Goal: Task Accomplishment & Management: Manage account settings

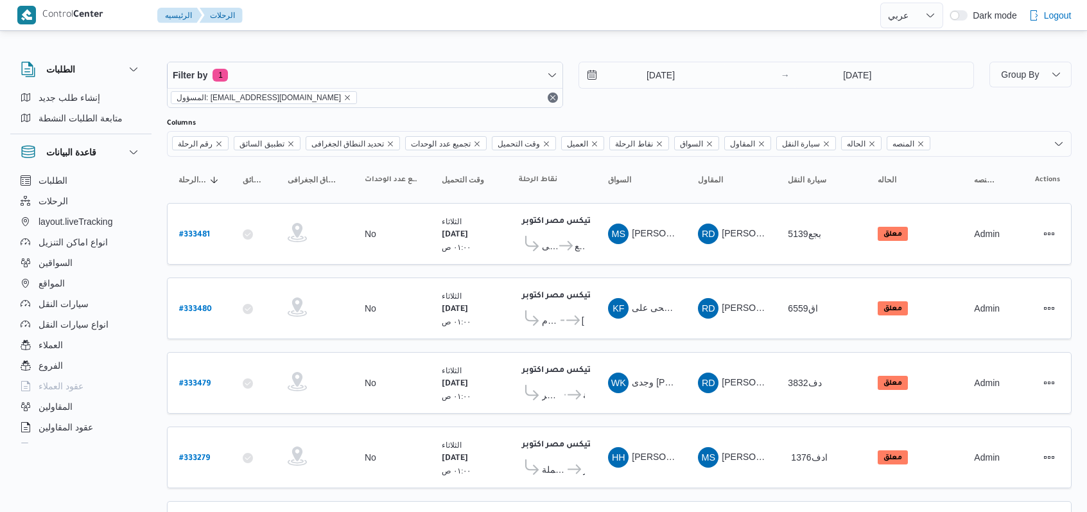
select select "ar"
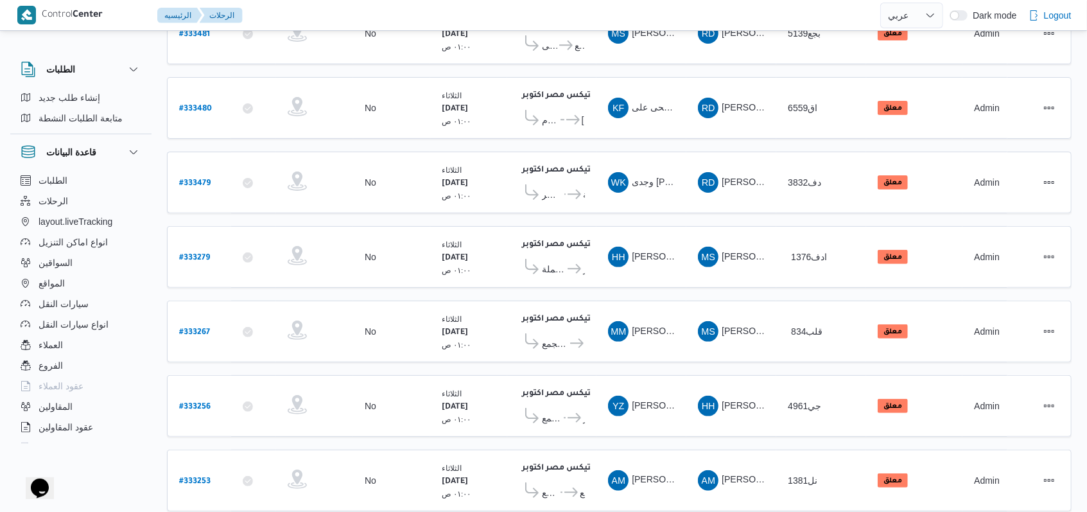
scroll to position [227, 0]
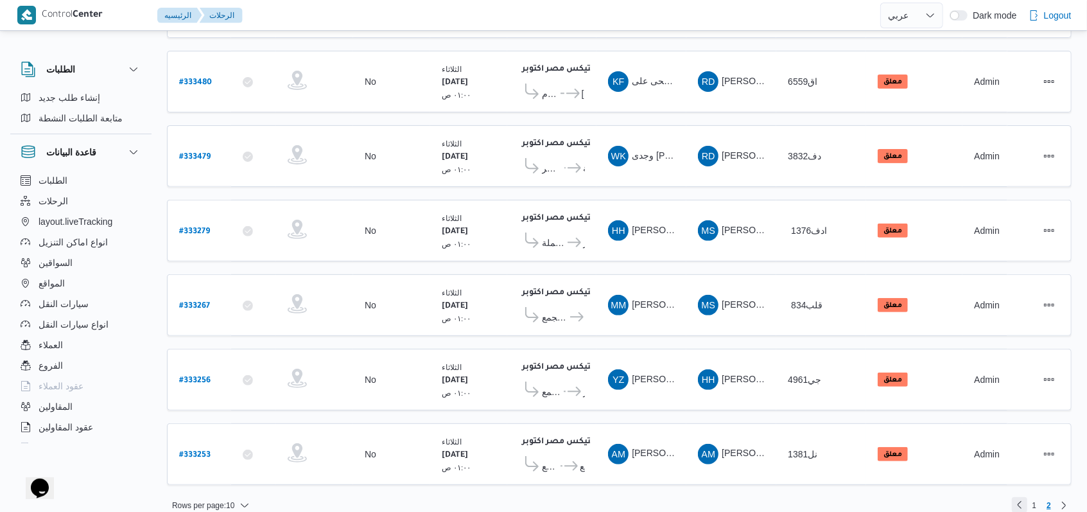
click at [1027, 497] on link "Previous page, 1" at bounding box center [1019, 504] width 15 height 15
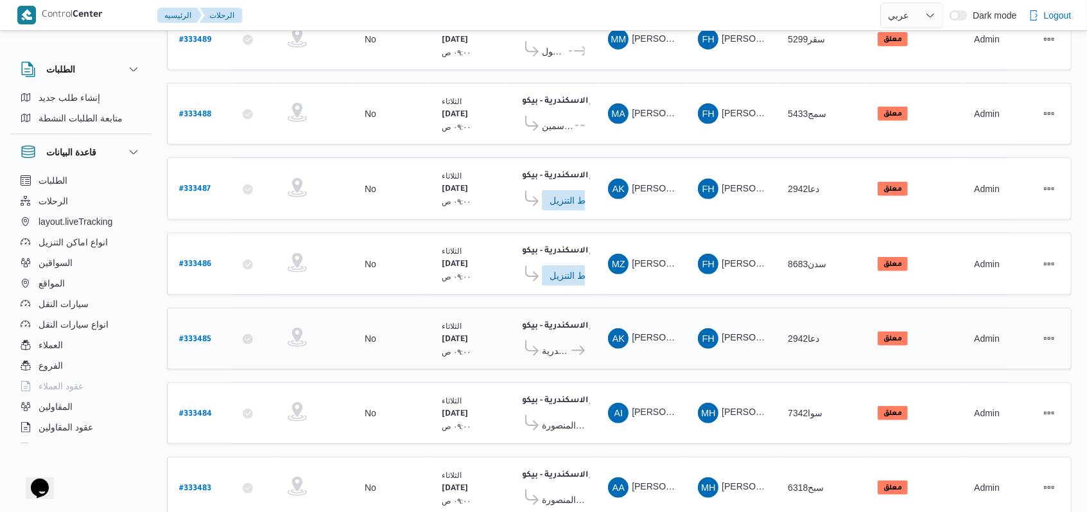
scroll to position [360, 0]
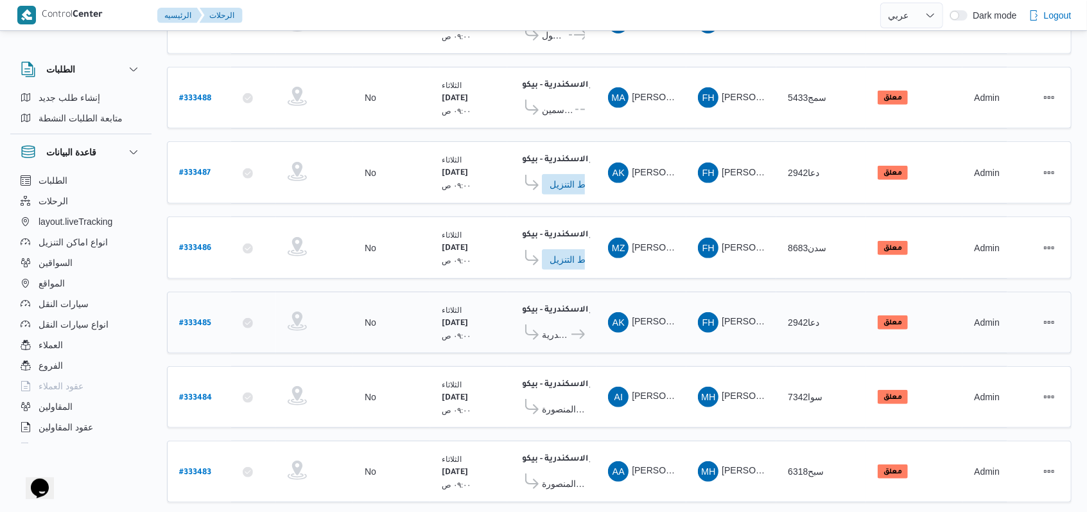
click at [197, 319] on b "# 333485" at bounding box center [195, 323] width 32 height 9
select select "ar"
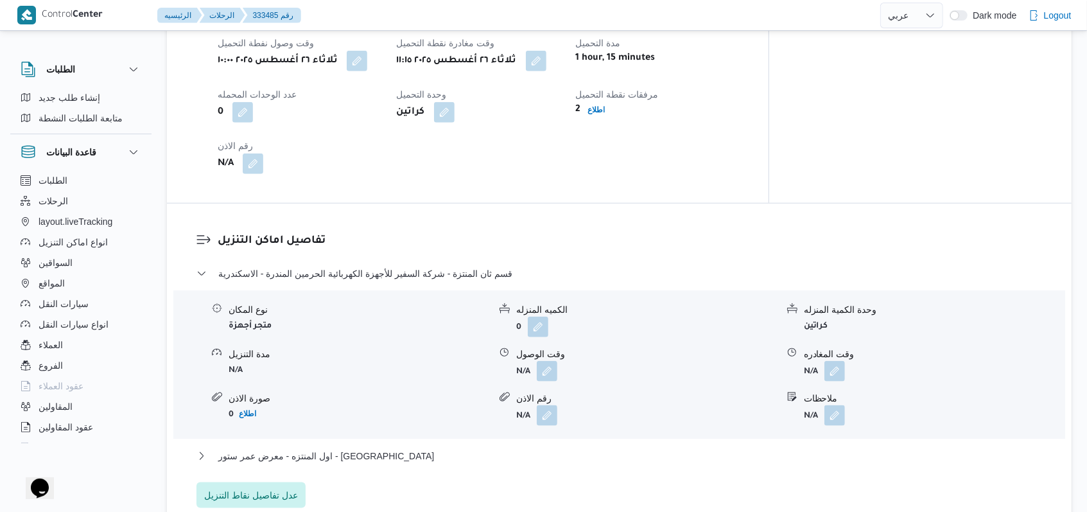
scroll to position [941, 0]
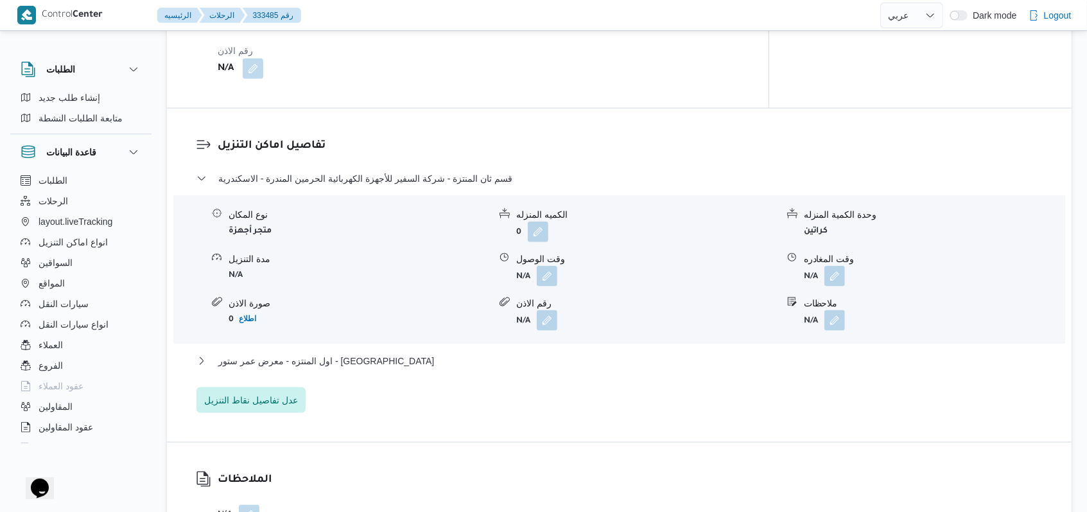
click at [254, 419] on div "تفاصيل اماكن التنزيل قسم ثان المنتزة - شركة السفير للأجهزة الكهربائية الحرمين ا…" at bounding box center [619, 275] width 905 height 333
click at [263, 401] on span "عدل تفاصيل نقاط التنزيل" at bounding box center [251, 399] width 94 height 15
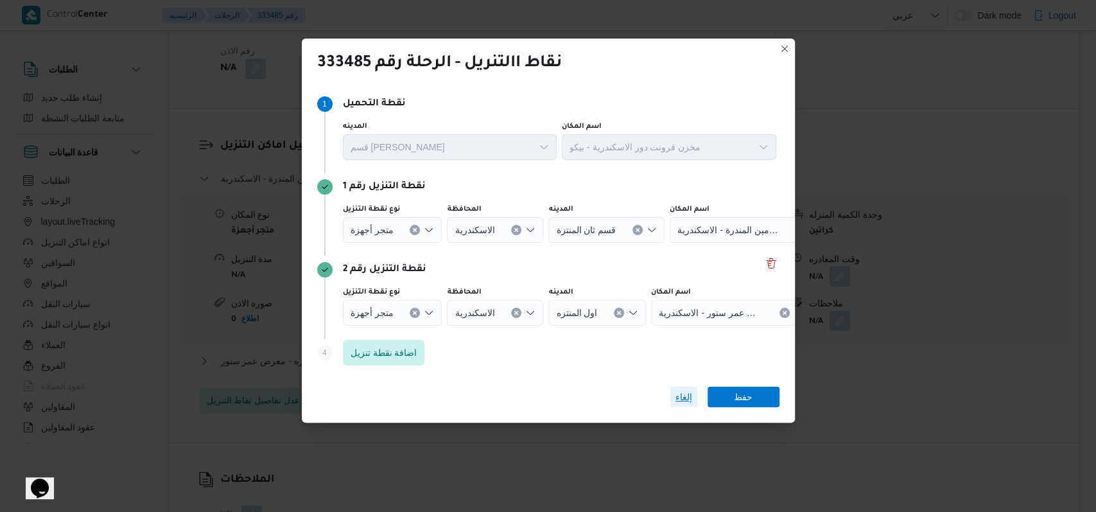
click at [679, 389] on span "إلغاء" at bounding box center [683, 396] width 17 height 15
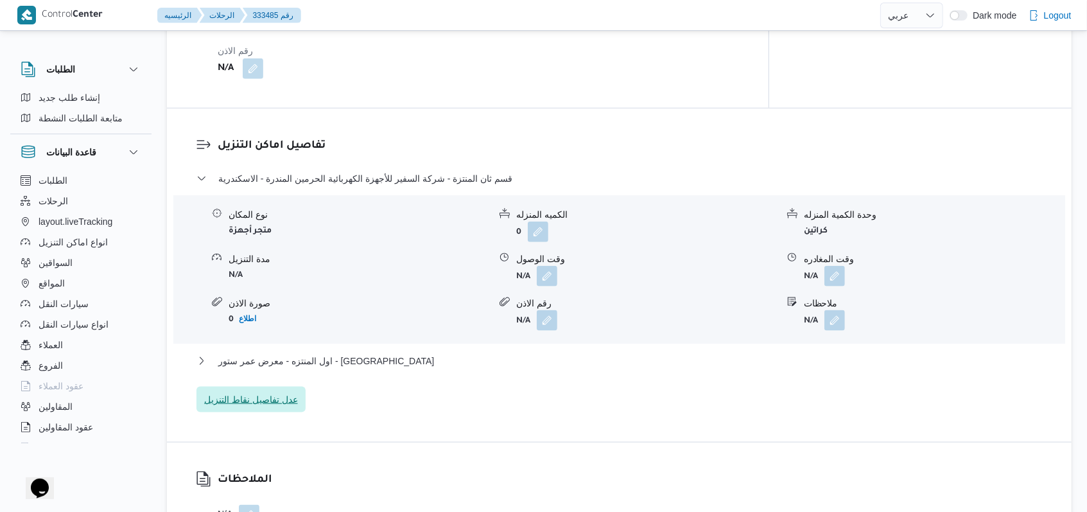
click at [279, 408] on span "عدل تفاصيل نقاط التنزيل" at bounding box center [250, 400] width 109 height 26
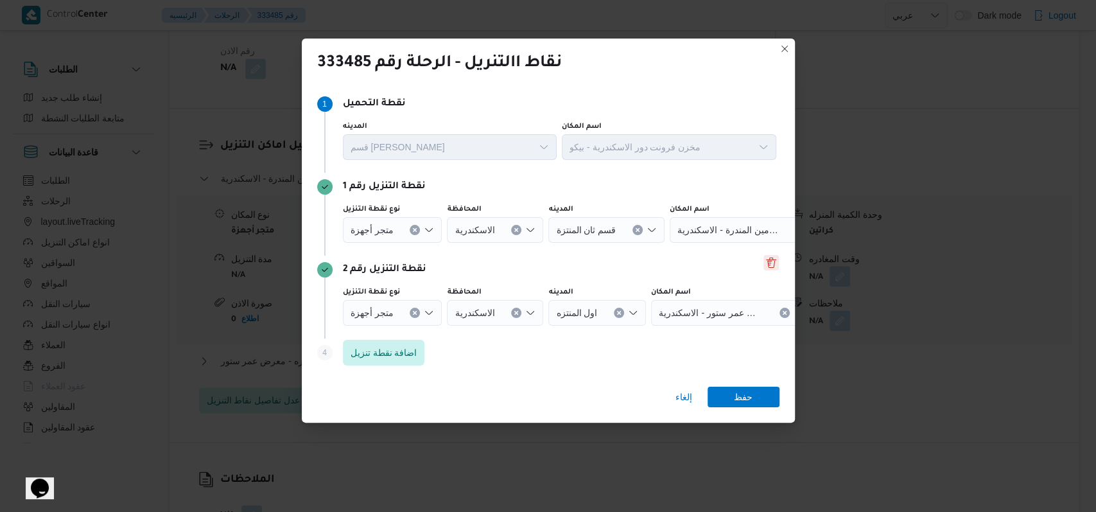
click at [763, 268] on button "Delete" at bounding box center [770, 262] width 15 height 15
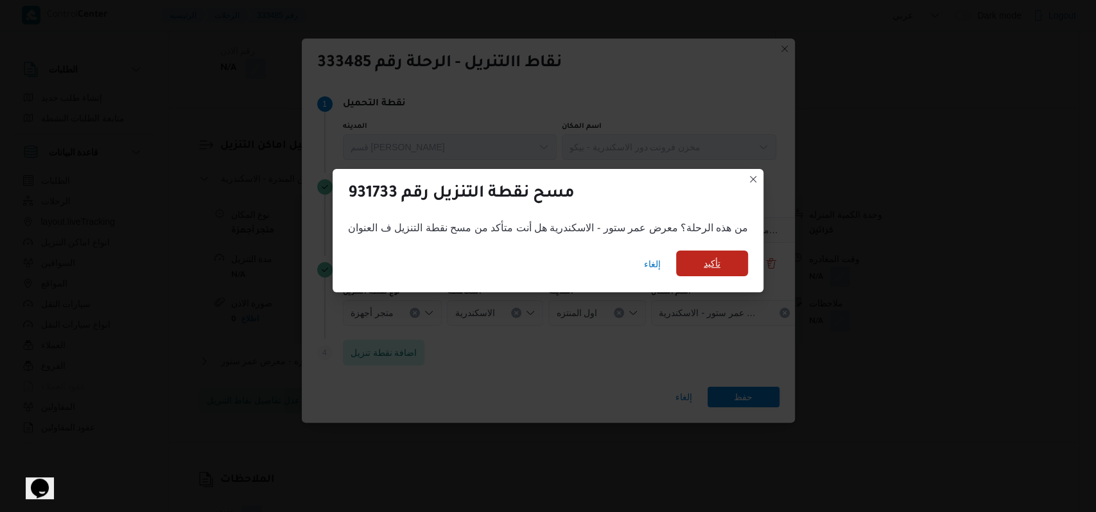
click at [689, 265] on span "تأكيد" at bounding box center [712, 263] width 72 height 26
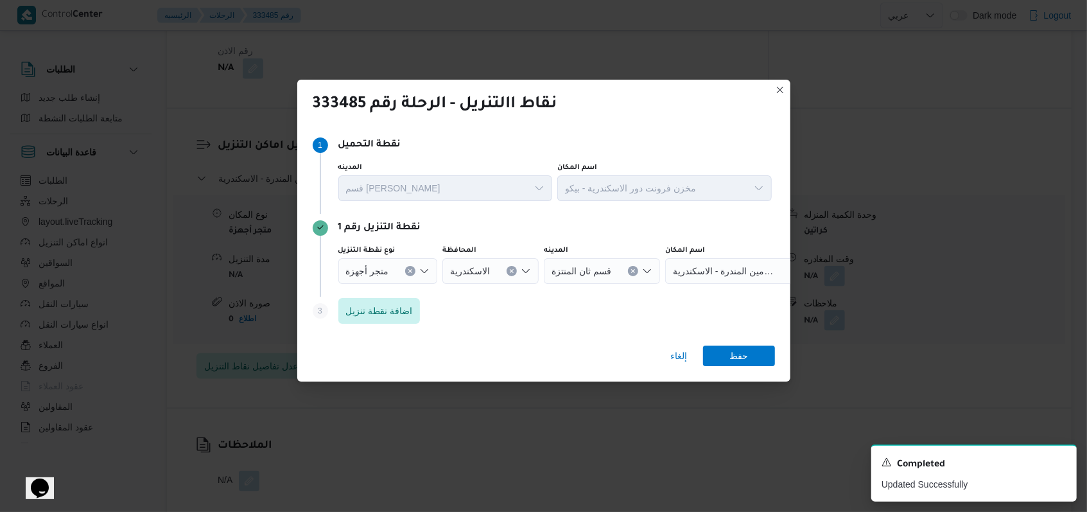
click at [631, 269] on icon "Clear input" at bounding box center [633, 270] width 5 height 5
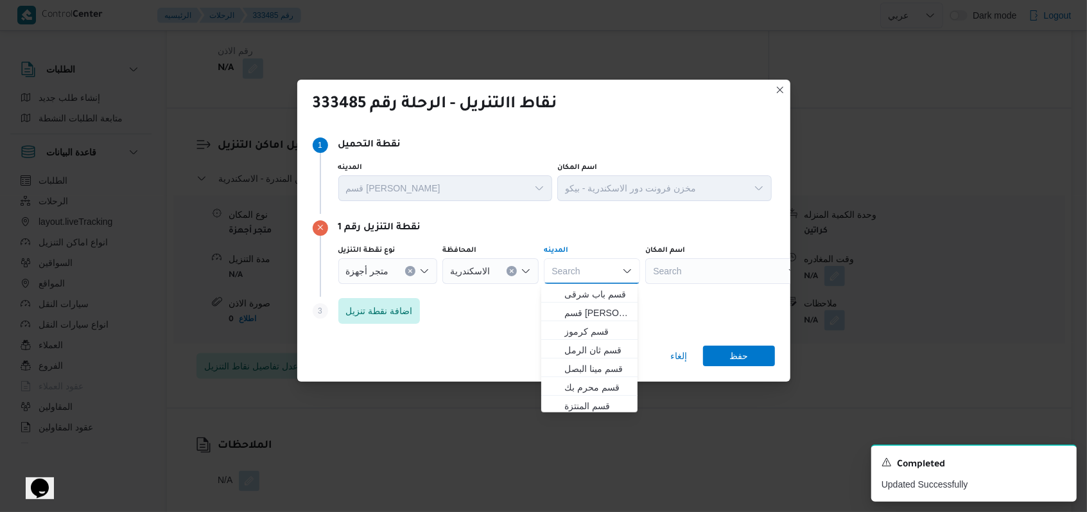
click at [706, 257] on div "اسم المكان Search" at bounding box center [725, 264] width 161 height 39
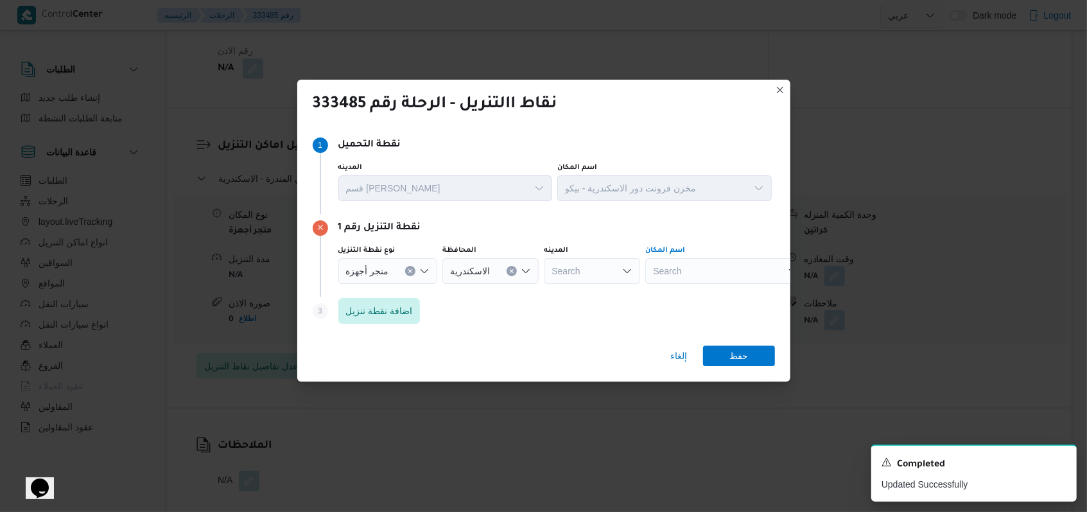
click at [706, 266] on div "Search" at bounding box center [725, 271] width 161 height 26
type input "u"
type input "[PERSON_NAME]"
click at [701, 294] on span "معرض عمر ستور - الاسكندرية | [PERSON_NAME] | السيوف قبلي (تشمل عزبة درباÙ" at bounding box center [731, 293] width 130 height 15
click at [740, 356] on span "حفظ" at bounding box center [738, 355] width 19 height 21
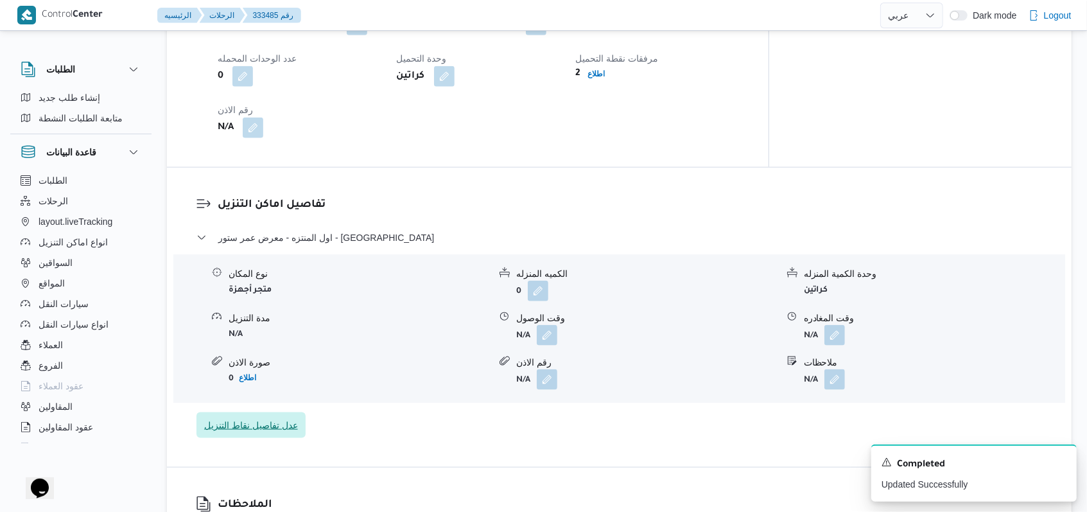
scroll to position [856, 0]
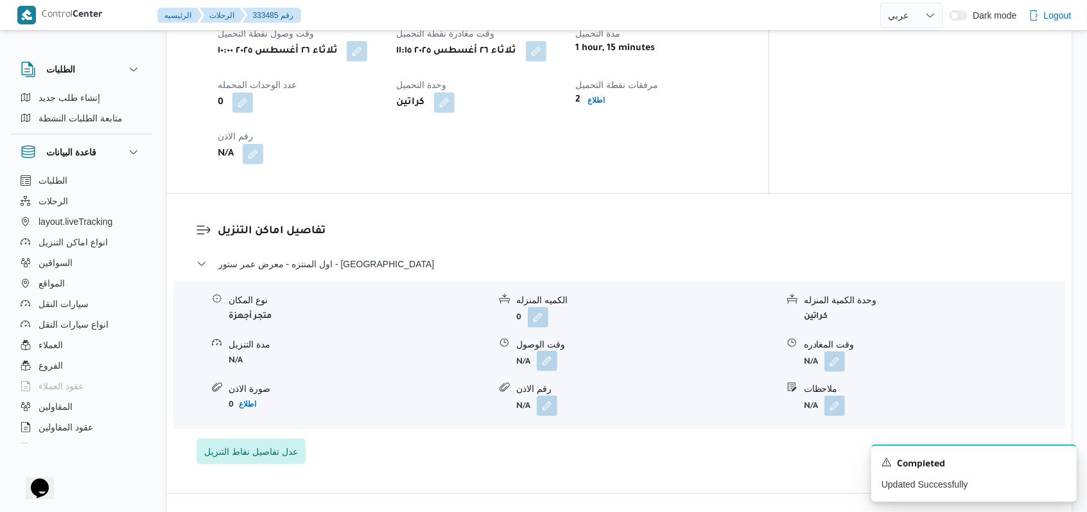
click at [547, 366] on button "button" at bounding box center [547, 361] width 21 height 21
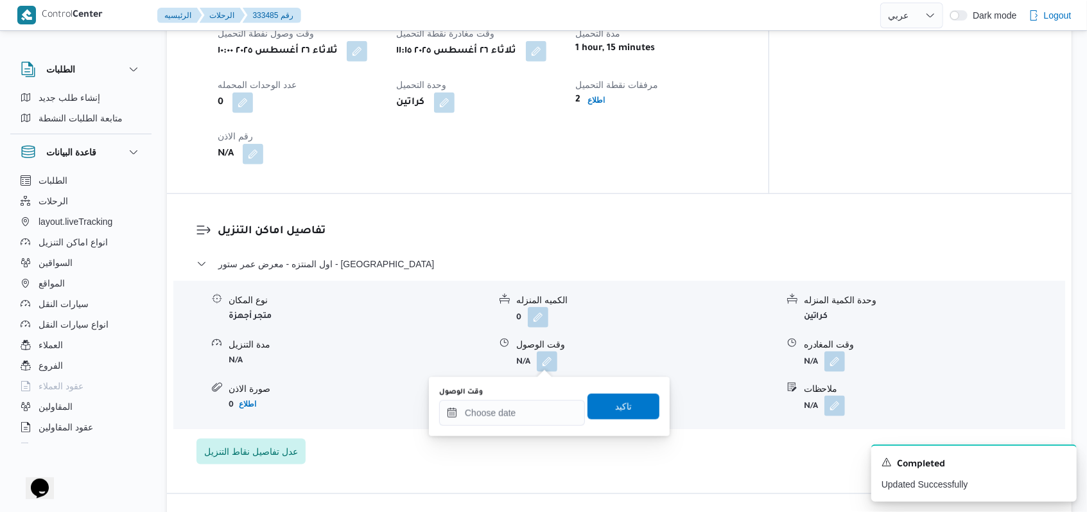
click at [493, 429] on div "You are in a dialog. To close this dialog, hit escape. وقت الوصول تاكيد" at bounding box center [549, 406] width 241 height 59
click at [512, 409] on input "وقت الوصول" at bounding box center [512, 413] width 146 height 26
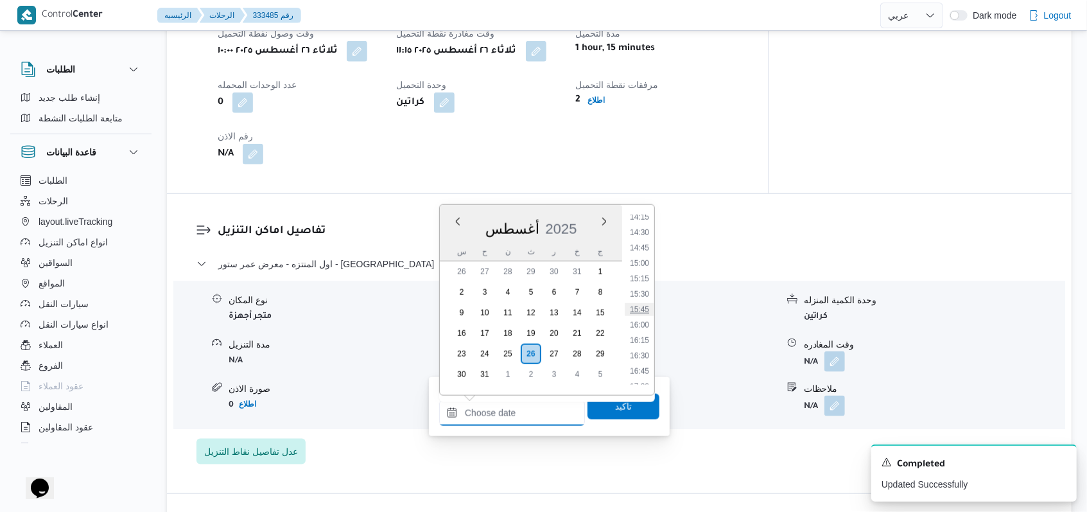
scroll to position [626, 0]
click at [643, 335] on li "12:00" at bounding box center [640, 335] width 30 height 13
type input "[DATE] ١٢:٠٠"
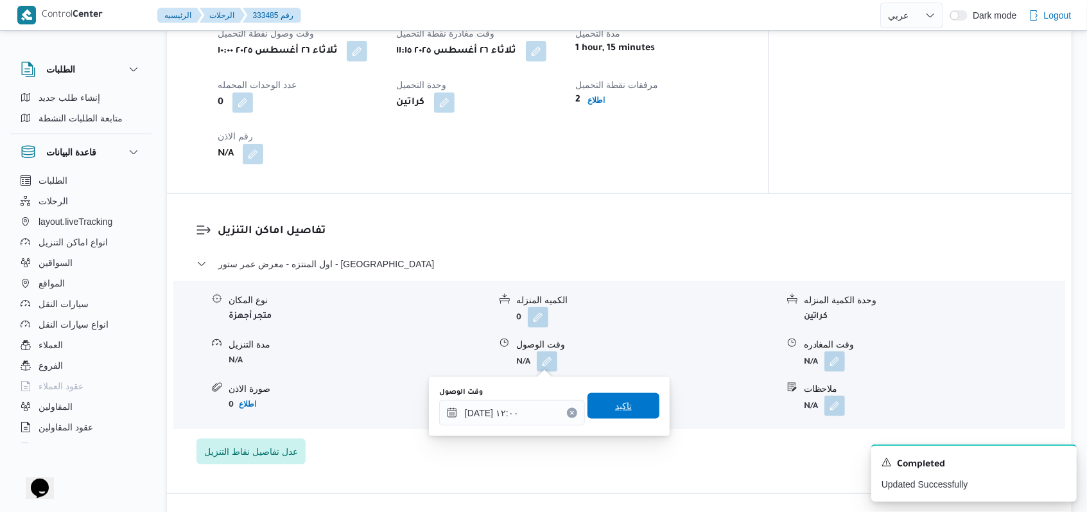
click at [614, 419] on div "وقت الوصول [DATE] ١٢:٠٠ تاكيد" at bounding box center [549, 406] width 223 height 41
click at [620, 415] on span "تاكيد" at bounding box center [624, 406] width 72 height 26
click at [620, 415] on form "N/A" at bounding box center [646, 406] width 261 height 21
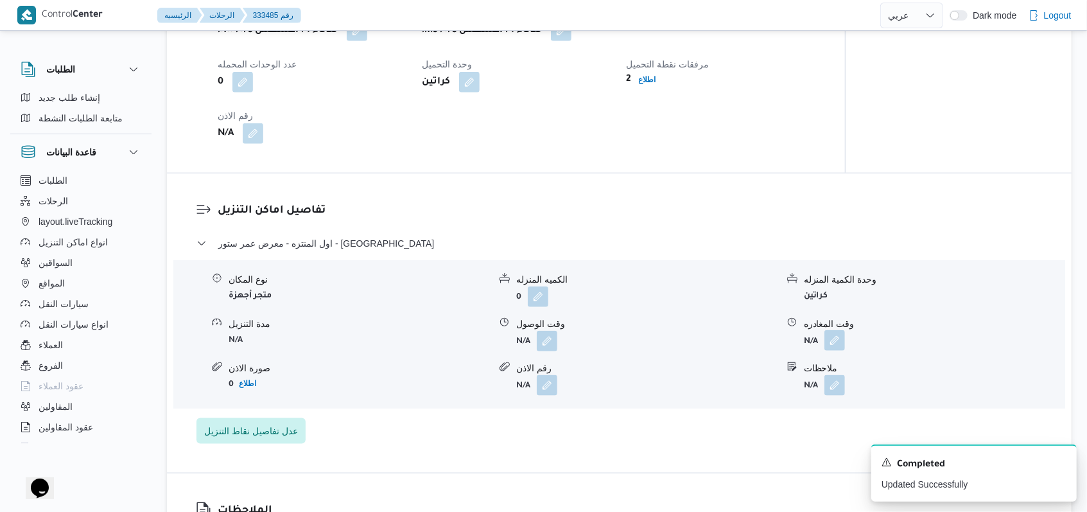
click at [831, 351] on button "button" at bounding box center [834, 340] width 21 height 21
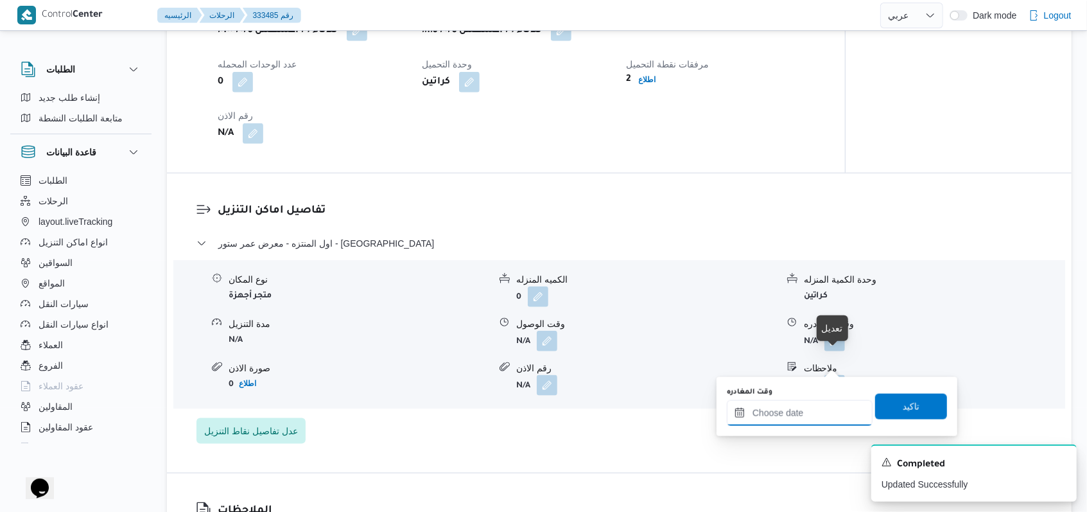
click at [796, 422] on input "وقت المغادره" at bounding box center [800, 413] width 146 height 26
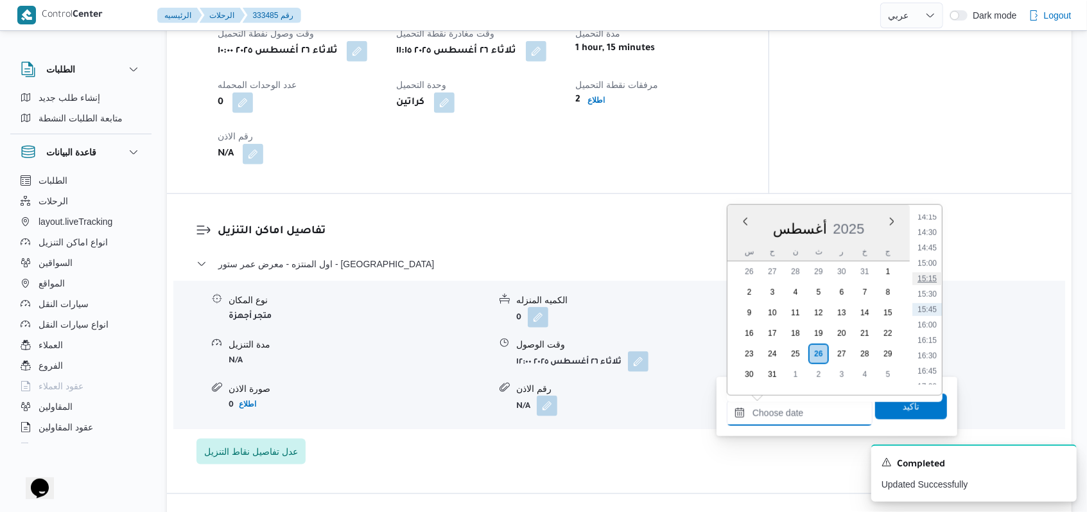
scroll to position [711, 0]
click at [932, 302] on ul "00:00 00:15 00:30 00:45 01:00 01:15 01:30 01:45 02:00 02:15 02:30 02:45 03:00 0…" at bounding box center [927, 300] width 30 height 170
click at [931, 308] on li "13:00" at bounding box center [927, 311] width 30 height 13
type input "[DATE] ١٣:٠٠"
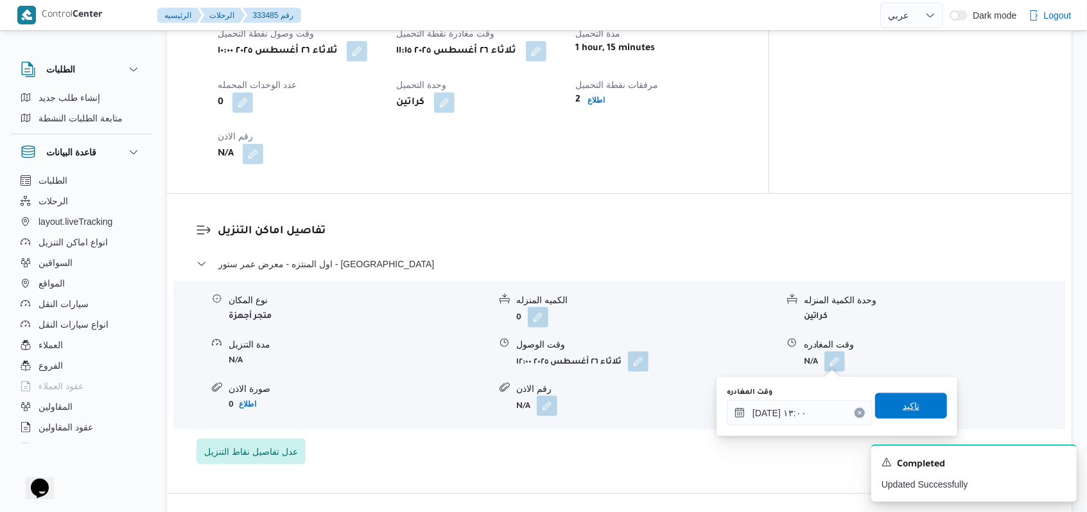
click at [906, 399] on span "تاكيد" at bounding box center [911, 405] width 17 height 15
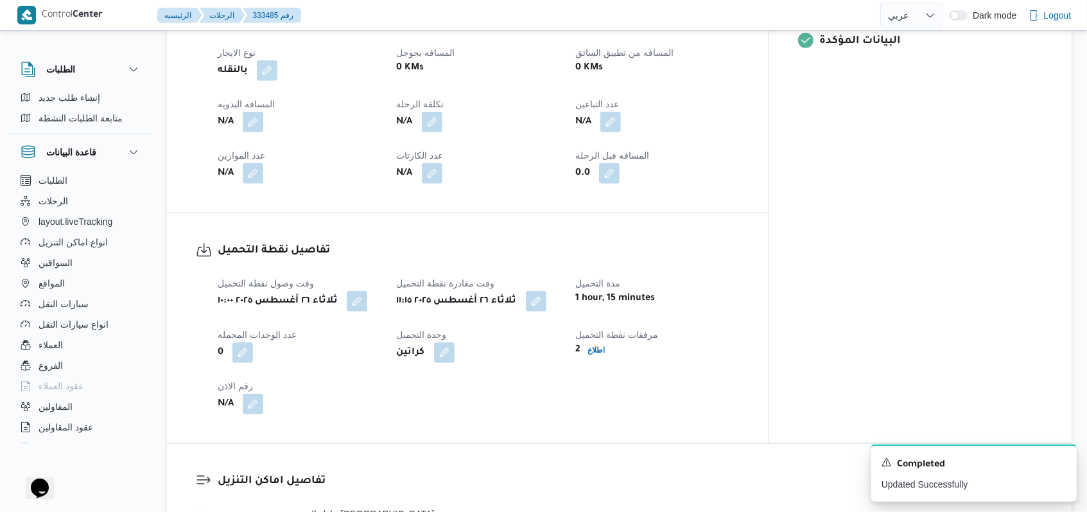
scroll to position [599, 0]
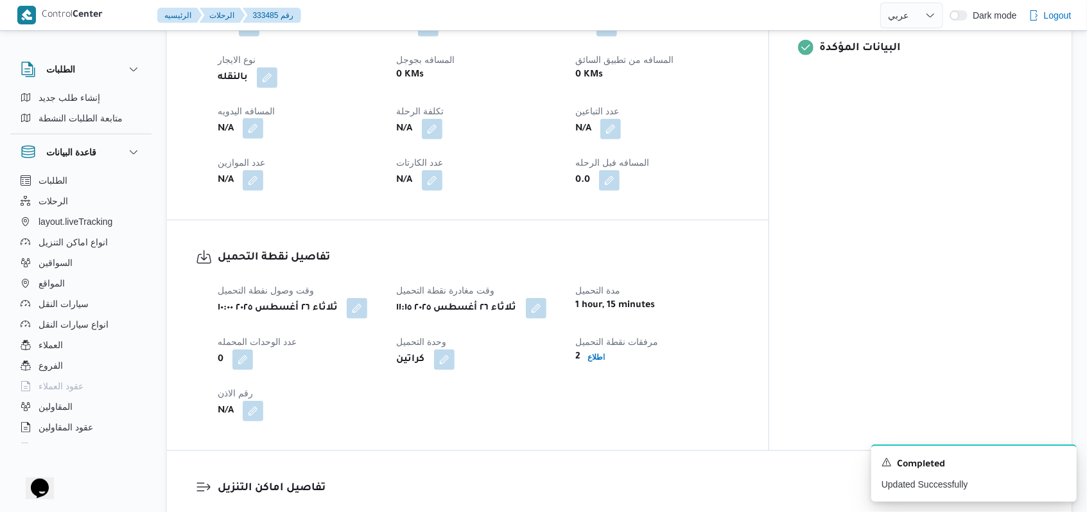
click at [254, 134] on button "button" at bounding box center [253, 128] width 21 height 21
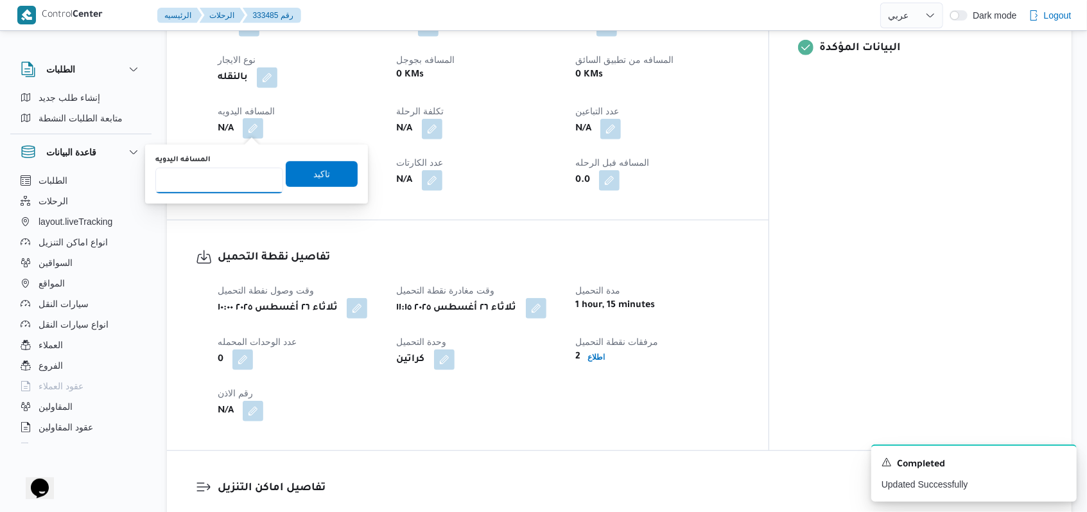
click at [222, 179] on input "المسافه اليدويه" at bounding box center [219, 181] width 128 height 26
type input "14"
click at [313, 169] on span "تاكيد" at bounding box center [321, 173] width 17 height 15
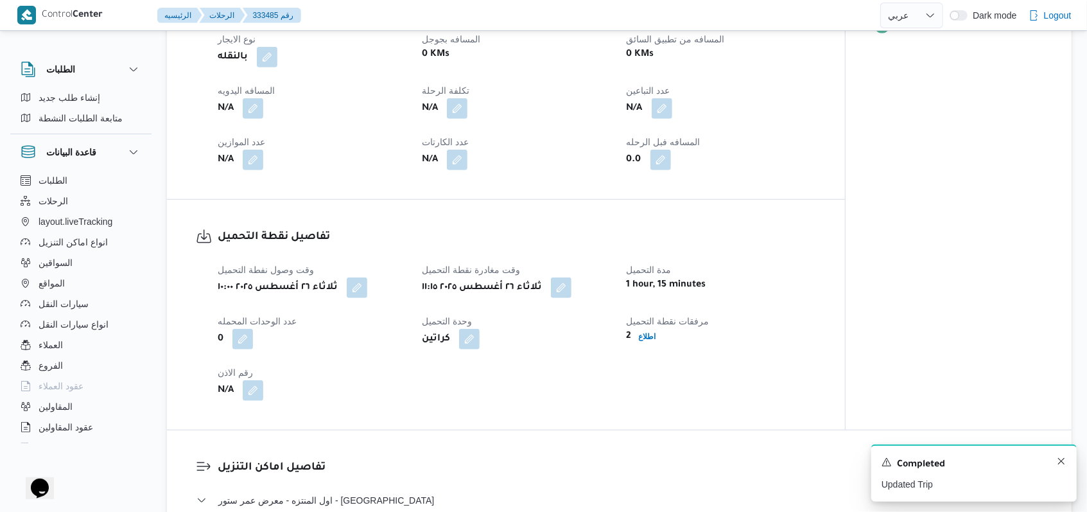
drag, startPoint x: 1051, startPoint y: 460, endPoint x: 1058, endPoint y: 462, distance: 7.5
click at [1053, 460] on div "Completed" at bounding box center [974, 464] width 185 height 17
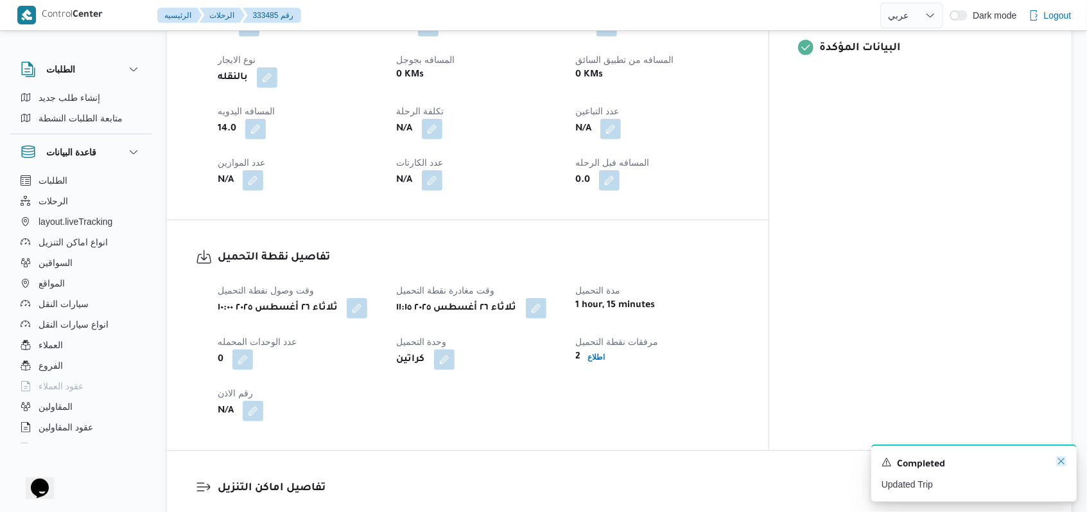
click at [1058, 462] on icon "Dismiss toast" at bounding box center [1061, 461] width 10 height 10
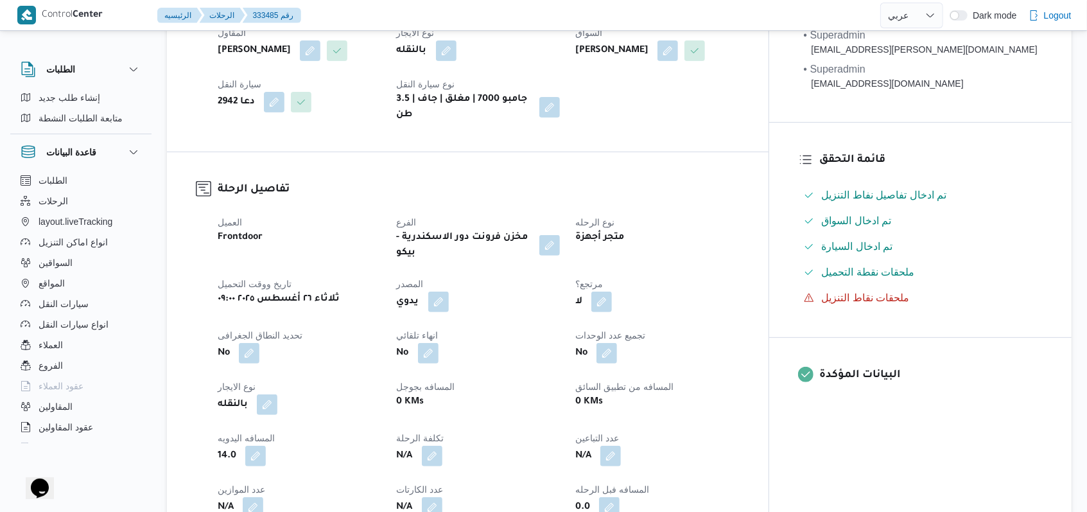
scroll to position [0, 0]
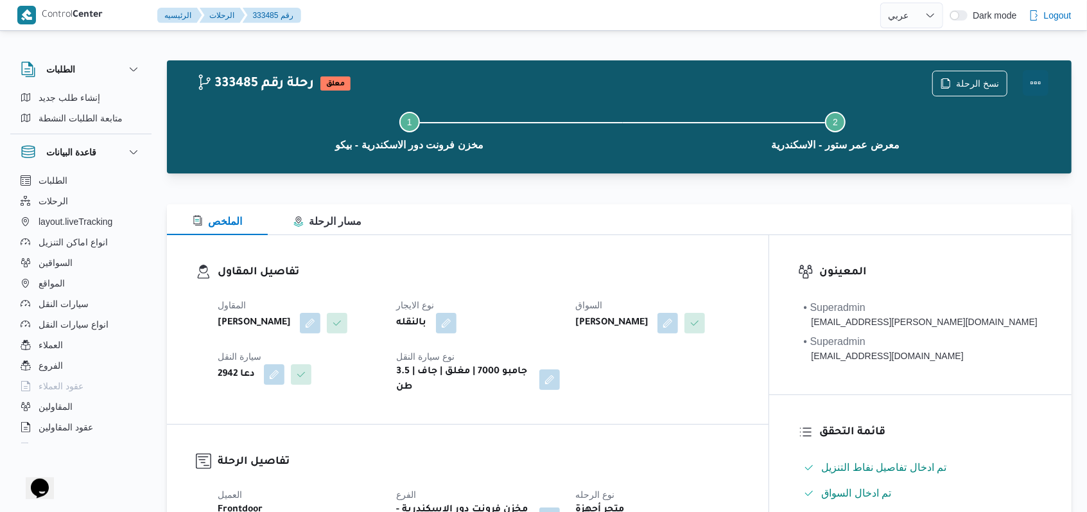
click at [1043, 83] on button "Actions" at bounding box center [1036, 83] width 26 height 26
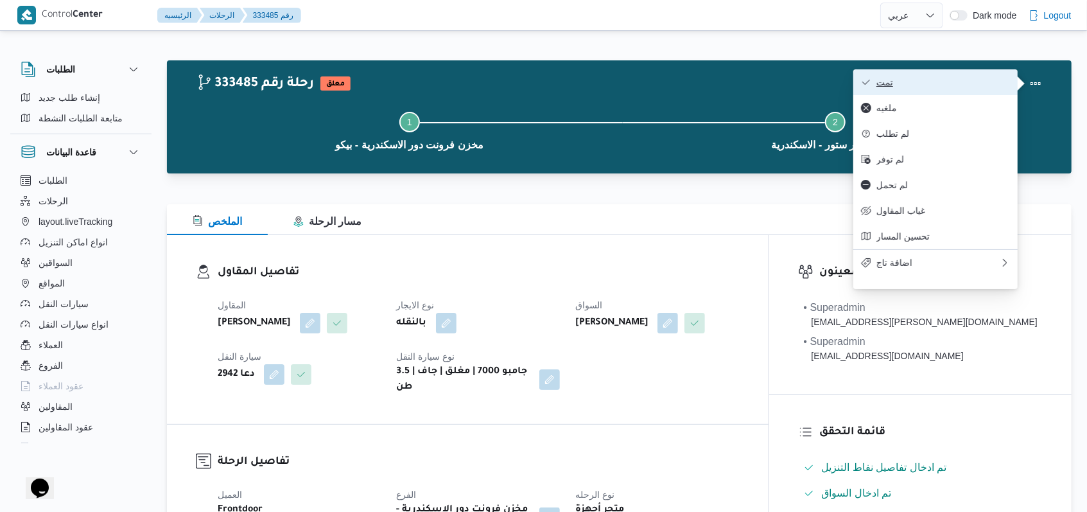
click at [995, 80] on span "تمت" at bounding box center [943, 82] width 134 height 10
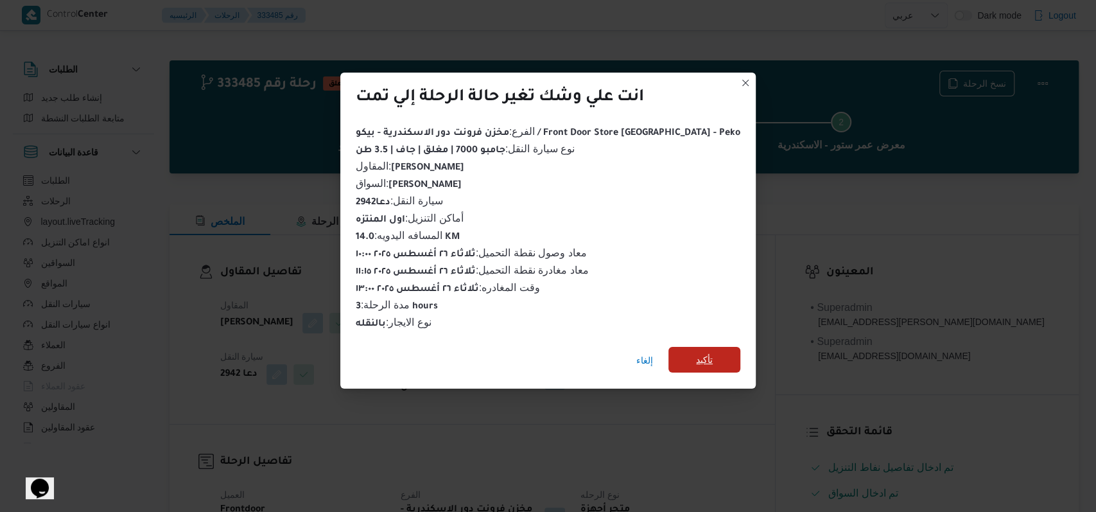
click at [698, 347] on span "تأكيد" at bounding box center [704, 360] width 72 height 26
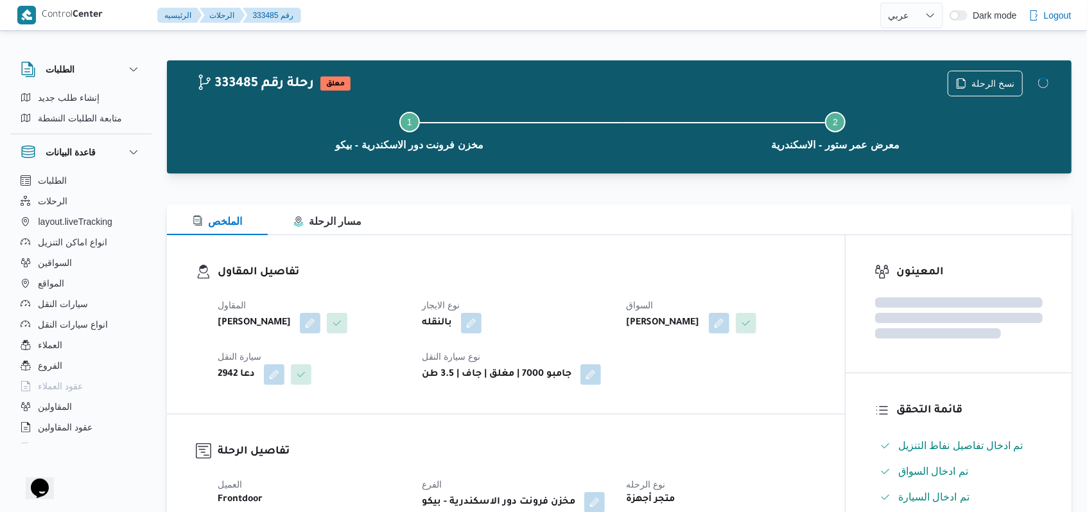
click at [602, 287] on dl "تفاصيل المقاول المقاول فتحى [PERSON_NAME] تربو نوع الايجار بالنقله السواق ايمن …" at bounding box center [517, 324] width 598 height 121
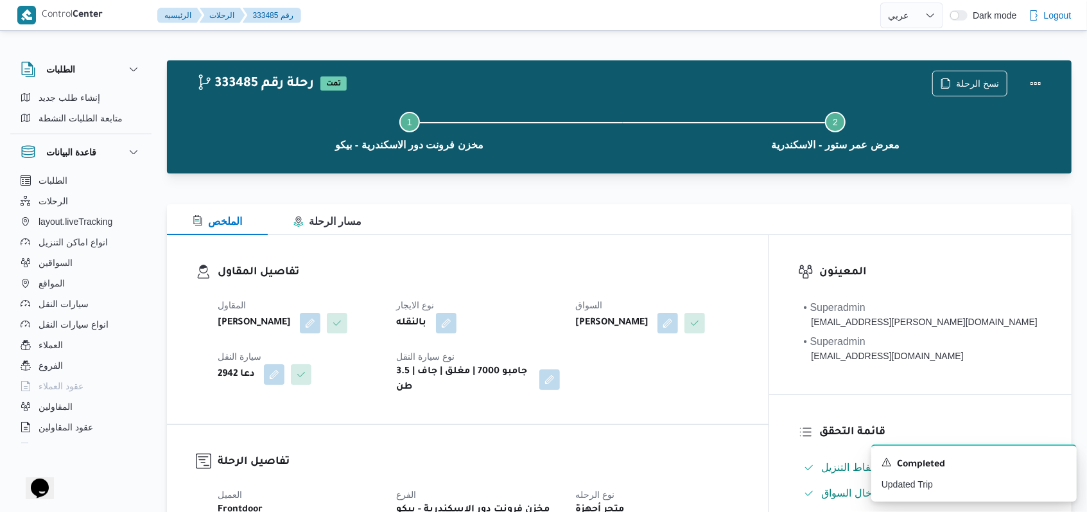
select select "ar"
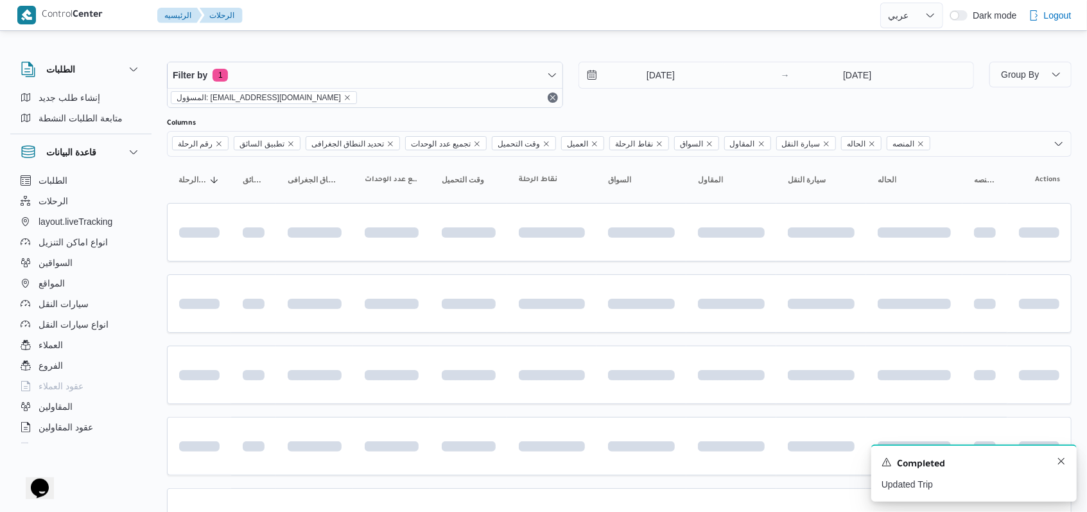
scroll to position [360, 0]
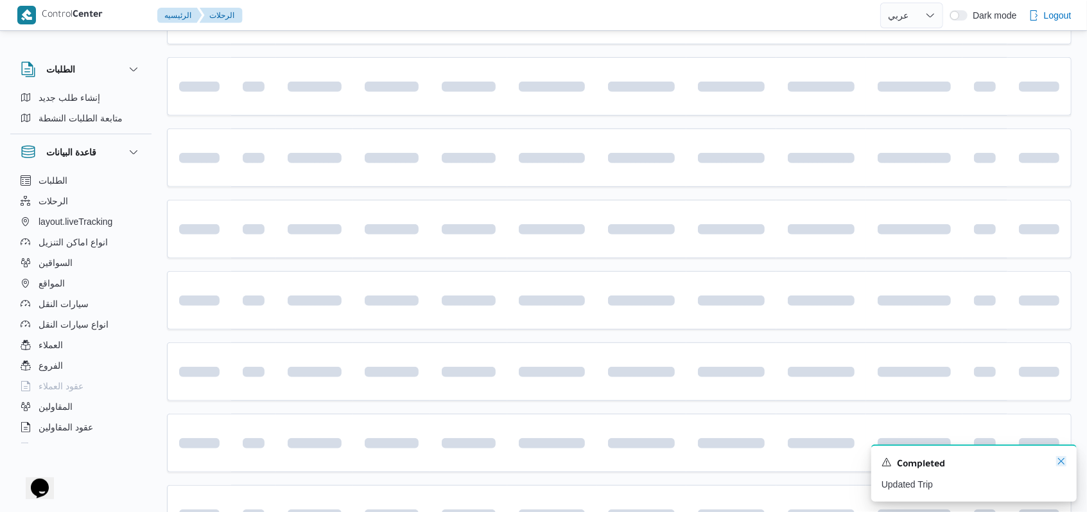
click at [1059, 466] on icon "Dismiss toast" at bounding box center [1061, 461] width 10 height 10
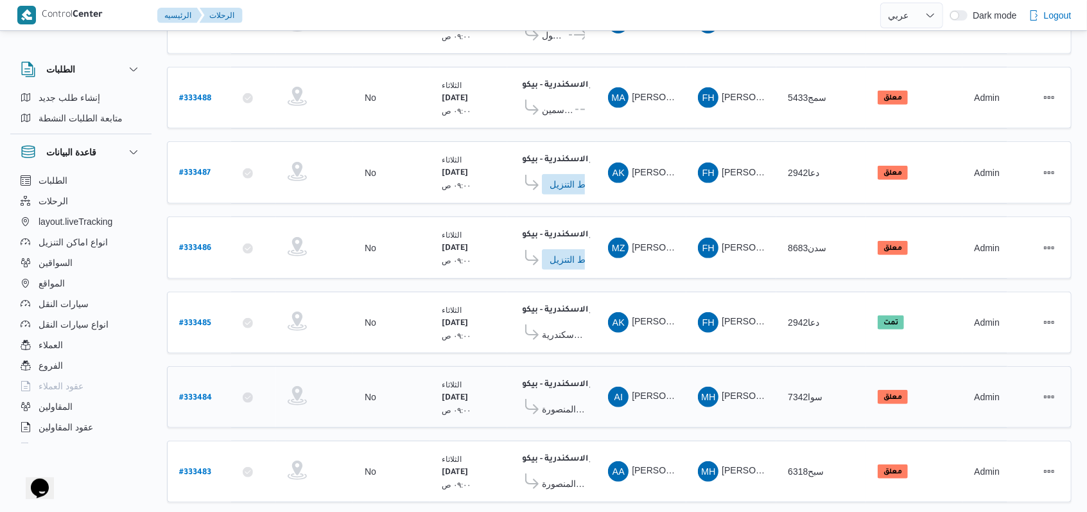
scroll to position [360, 0]
click at [200, 168] on b "# 333487" at bounding box center [194, 172] width 31 height 9
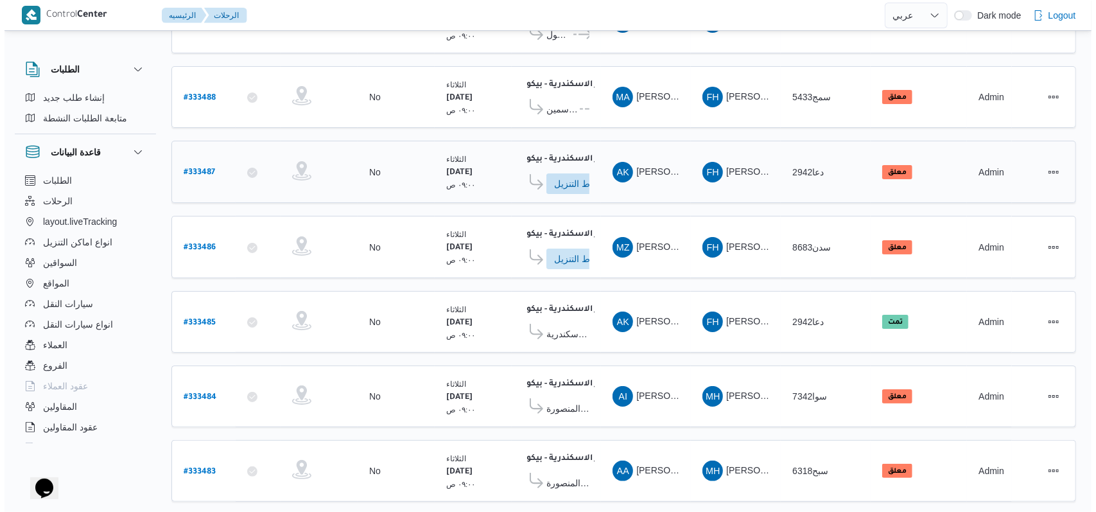
scroll to position [35, 0]
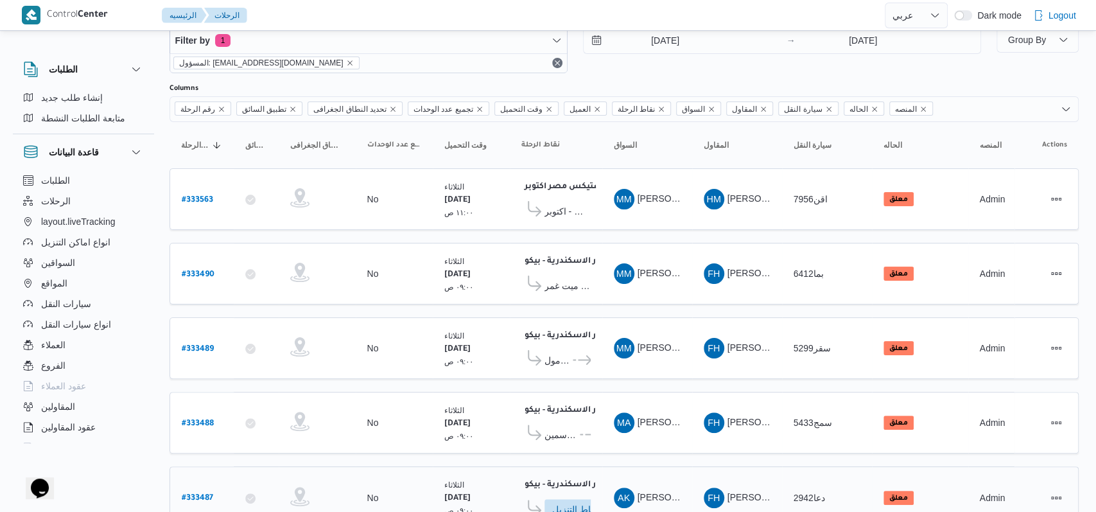
select select "ar"
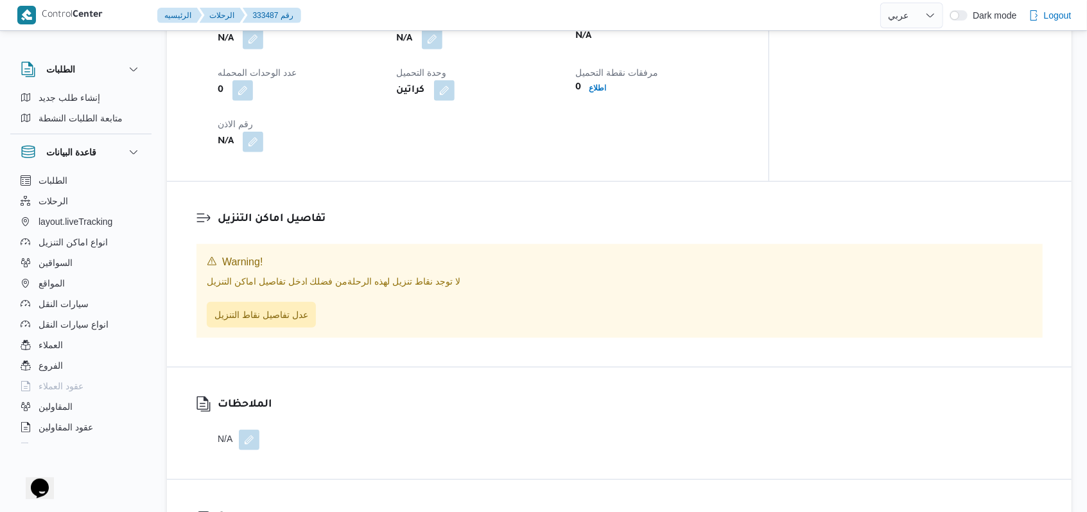
scroll to position [703, 0]
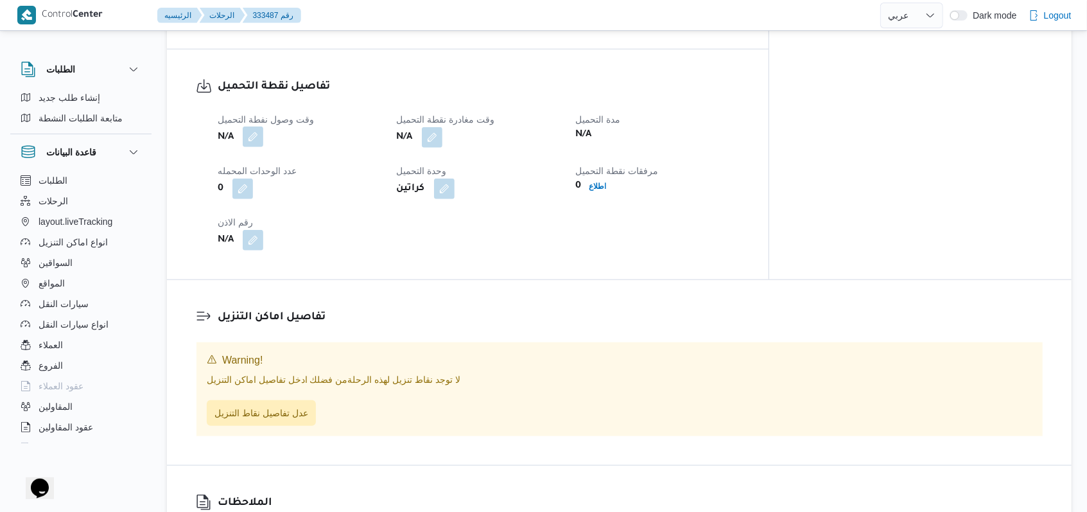
click at [262, 140] on button "button" at bounding box center [253, 136] width 21 height 21
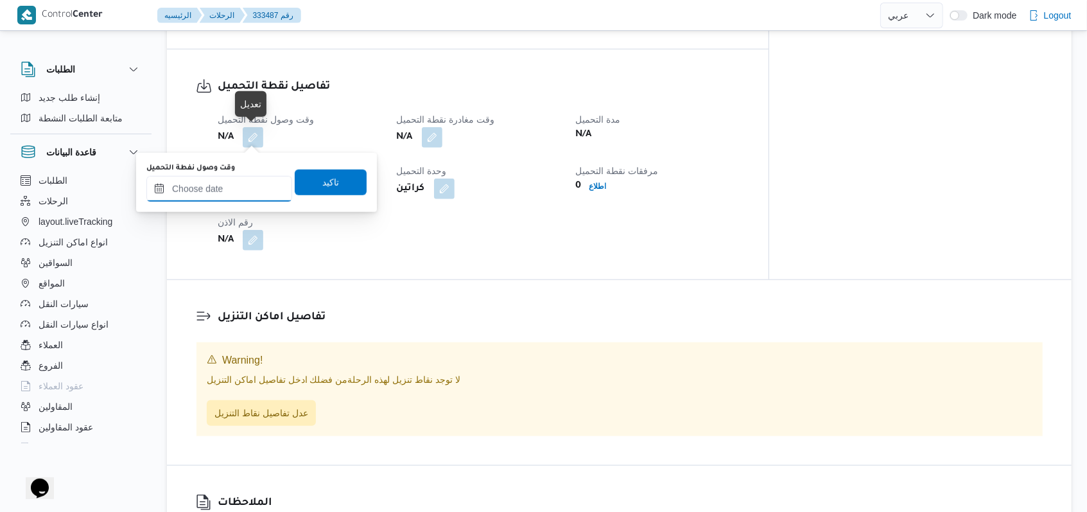
click at [236, 189] on input "وقت وصول نفطة التحميل" at bounding box center [219, 189] width 146 height 26
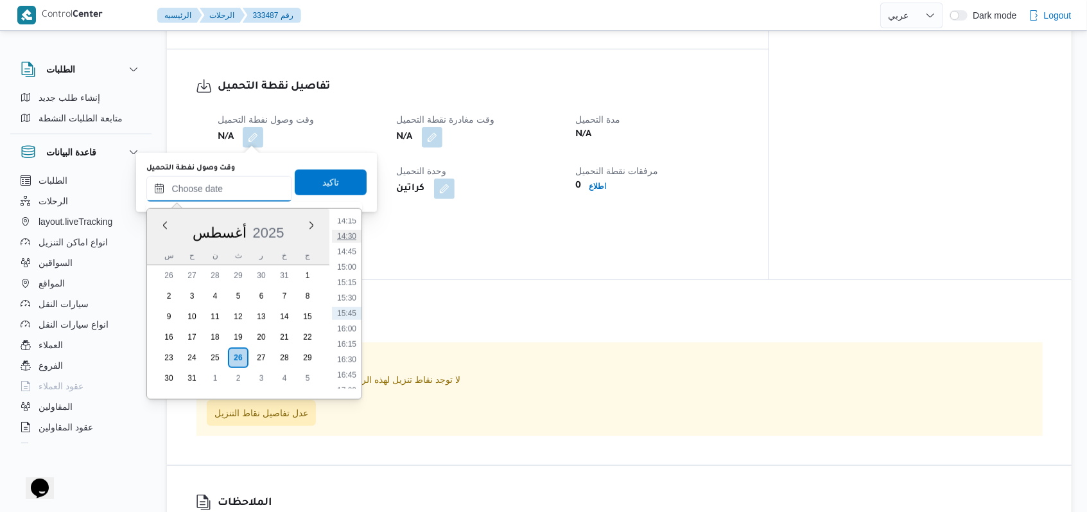
scroll to position [797, 0]
click at [353, 259] on li "13:30" at bounding box center [347, 260] width 30 height 13
type input "[DATE] ١٣:٣٠"
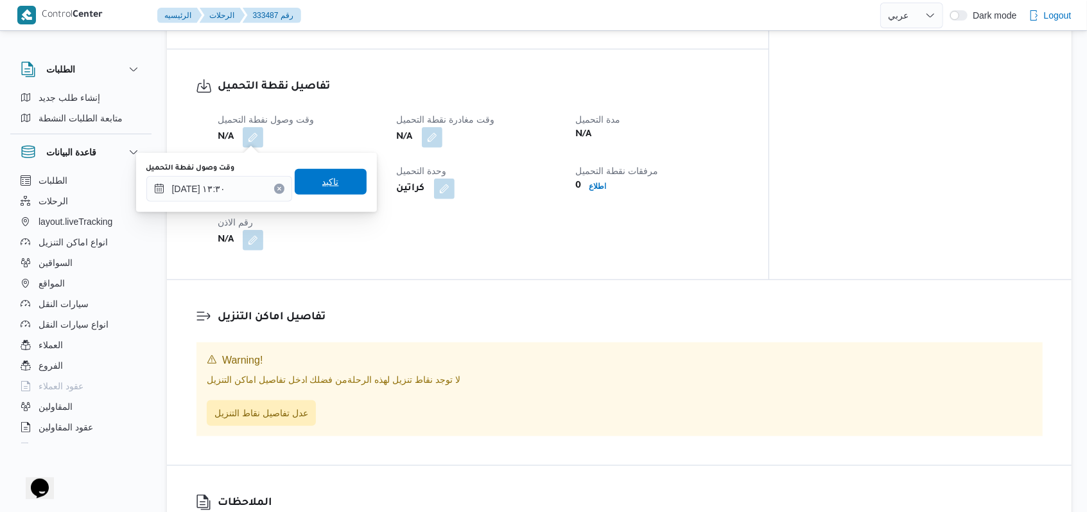
click at [340, 182] on span "تاكيد" at bounding box center [331, 182] width 72 height 26
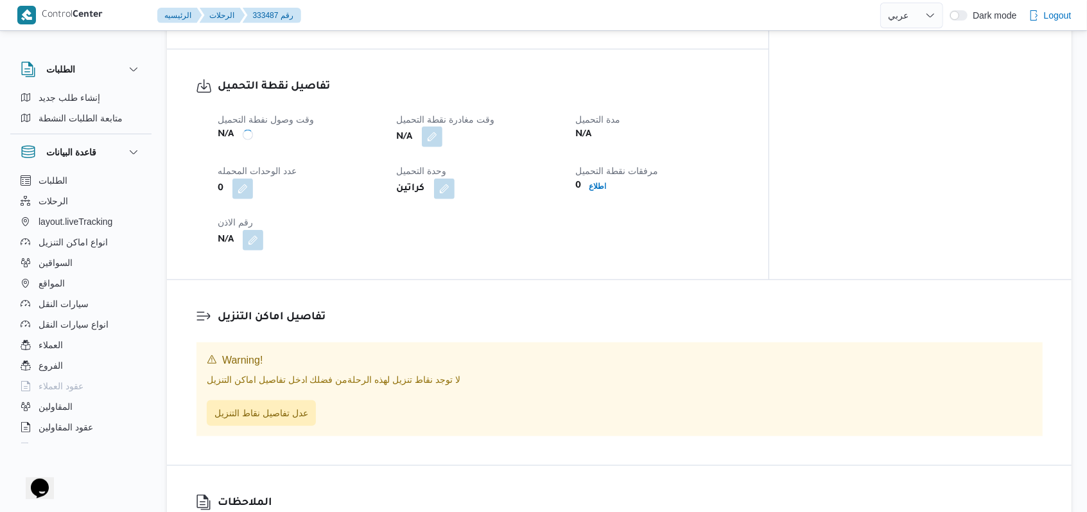
click at [449, 148] on div "N/A" at bounding box center [479, 137] width 166 height 23
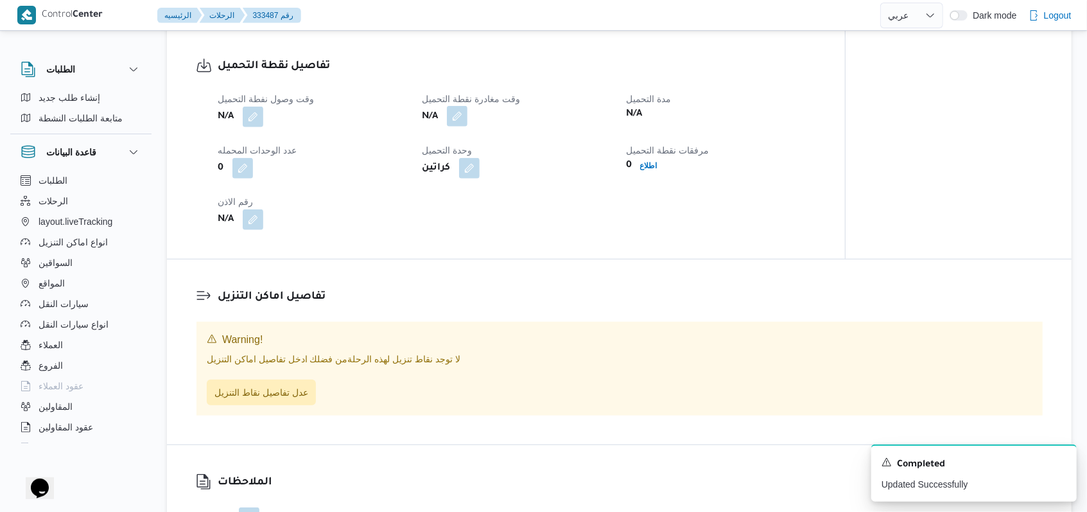
click at [455, 126] on button "button" at bounding box center [457, 116] width 21 height 21
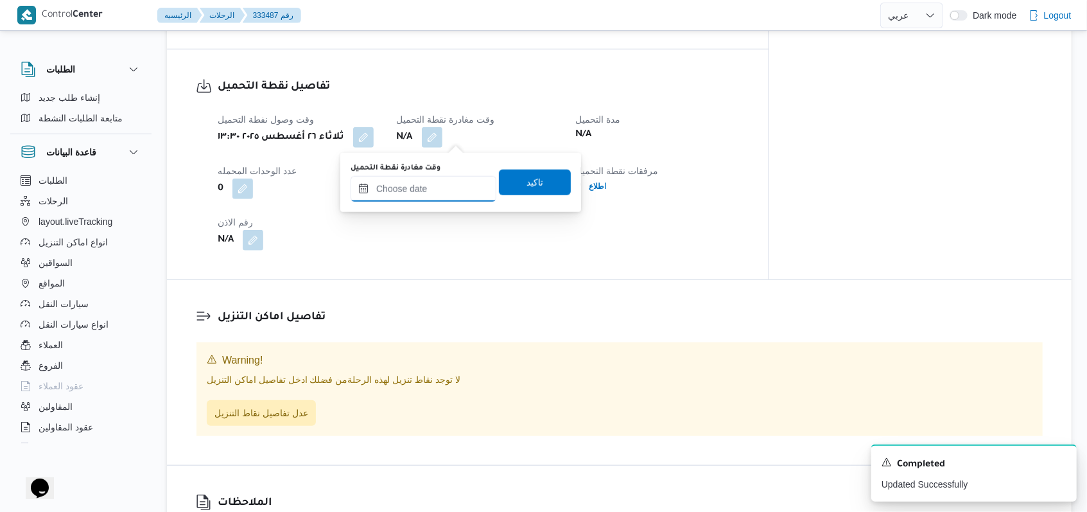
click at [442, 185] on input "وقت مغادرة نقطة التحميل" at bounding box center [424, 189] width 146 height 26
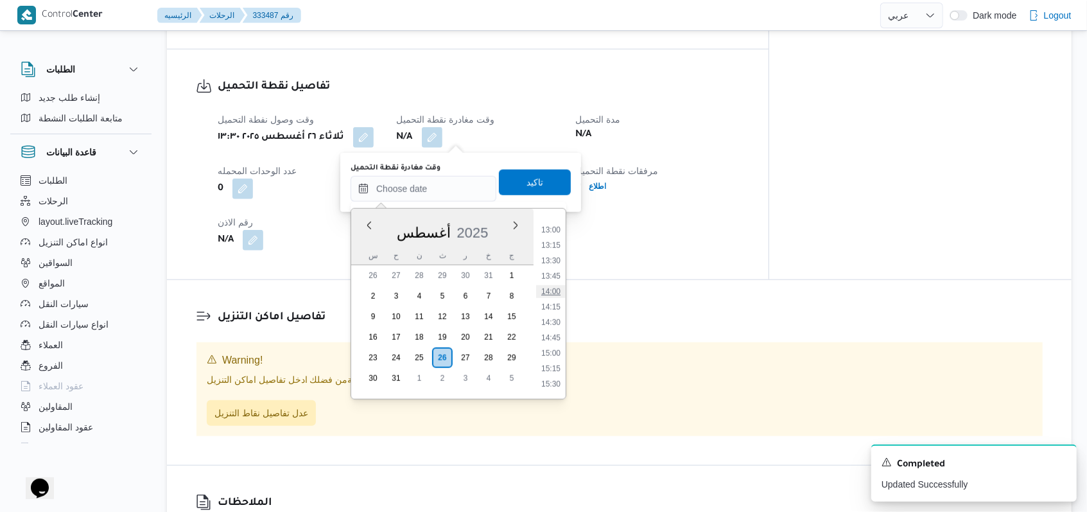
click at [559, 293] on li "14:00" at bounding box center [551, 291] width 30 height 13
type input "[DATE] ١٤:٠٠"
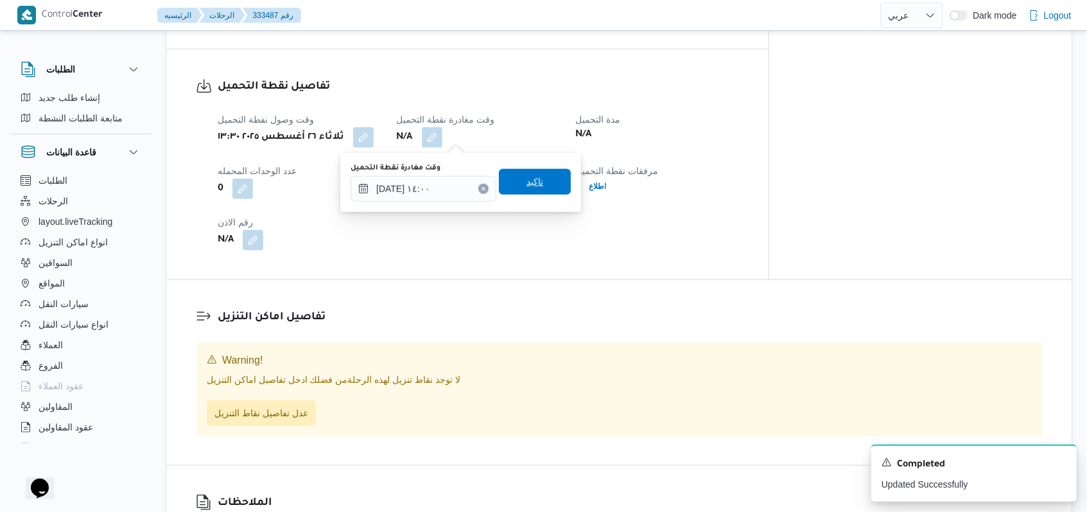
click at [552, 195] on div "وقت مغادرة نقطة التحميل [DATE] ١٤:٠٠ تاكيد" at bounding box center [460, 182] width 223 height 41
click at [539, 191] on span "تاكيد" at bounding box center [535, 183] width 72 height 26
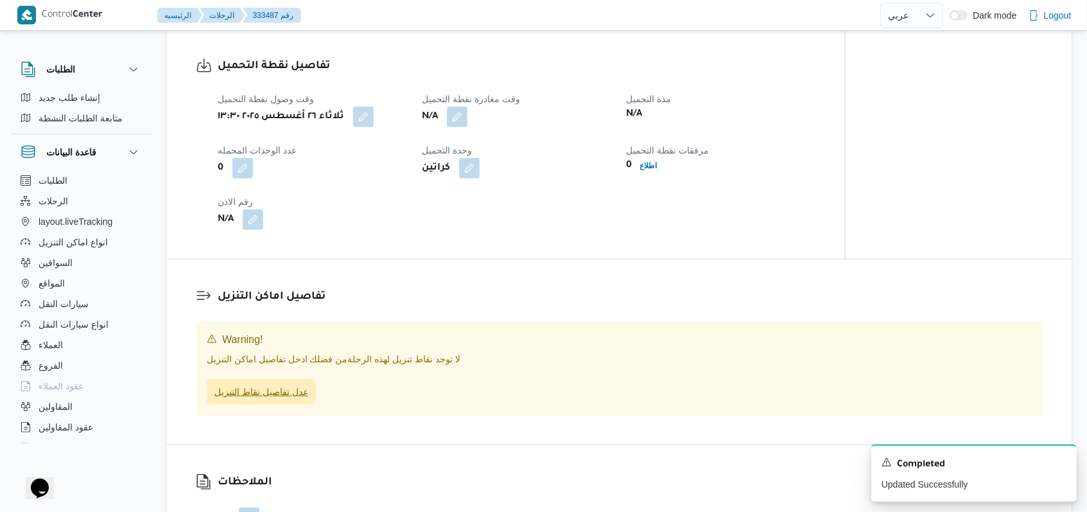
click at [281, 399] on span "عدل تفاصيل نقاط التنزيل" at bounding box center [261, 391] width 94 height 15
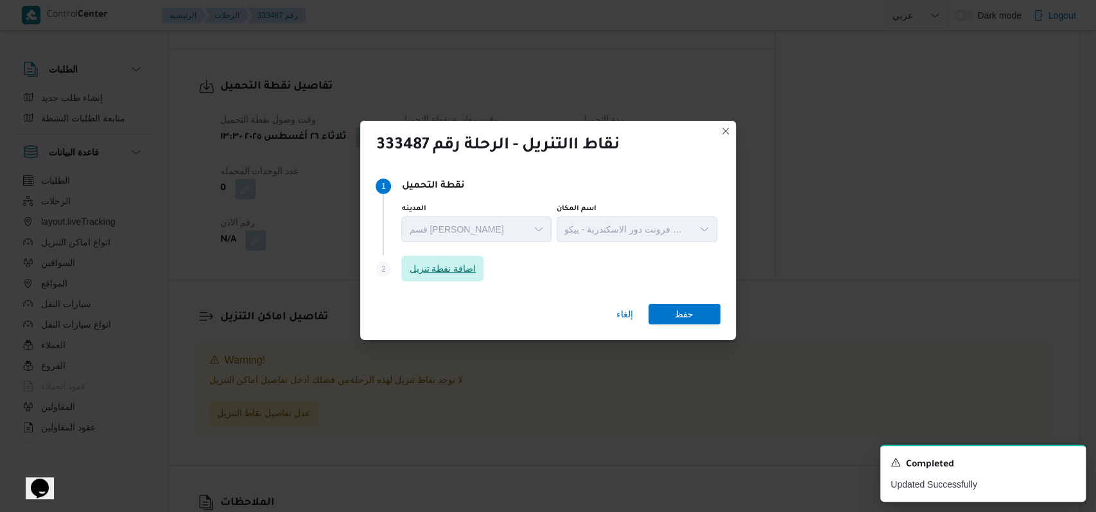
click at [477, 278] on span "اضافة نقطة تنزيل" at bounding box center [442, 269] width 82 height 26
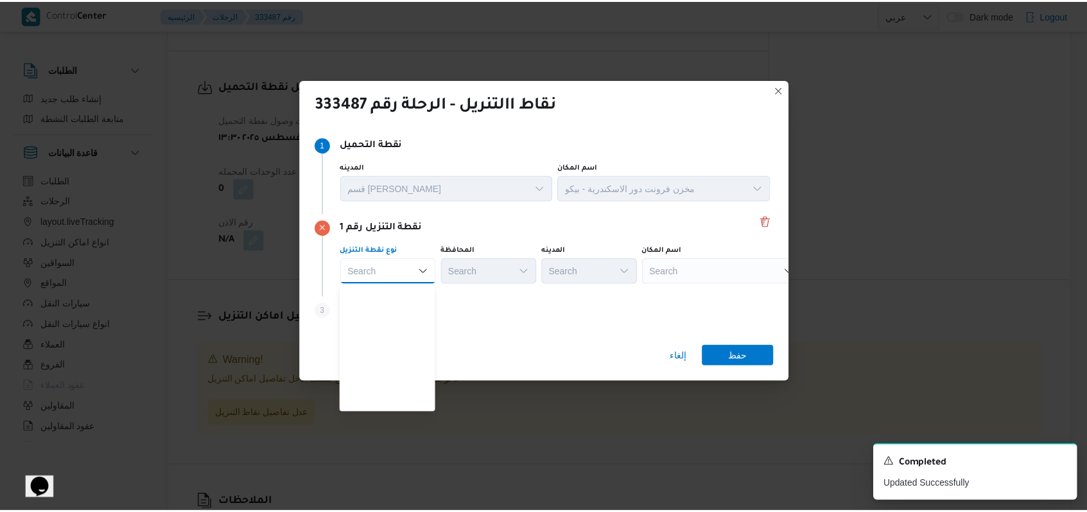
scroll to position [337, 0]
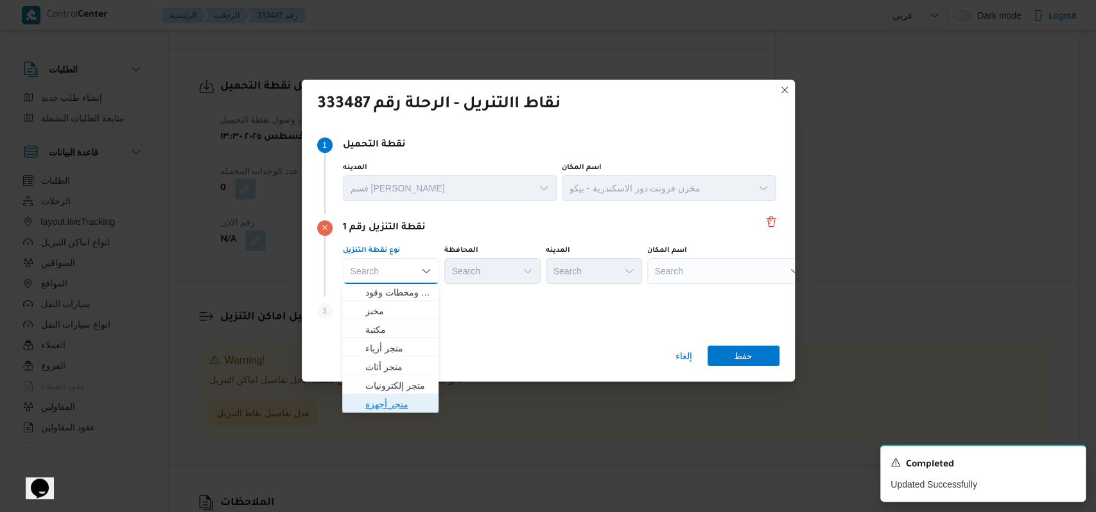
click at [387, 403] on span "متجر أجهزة" at bounding box center [397, 403] width 65 height 15
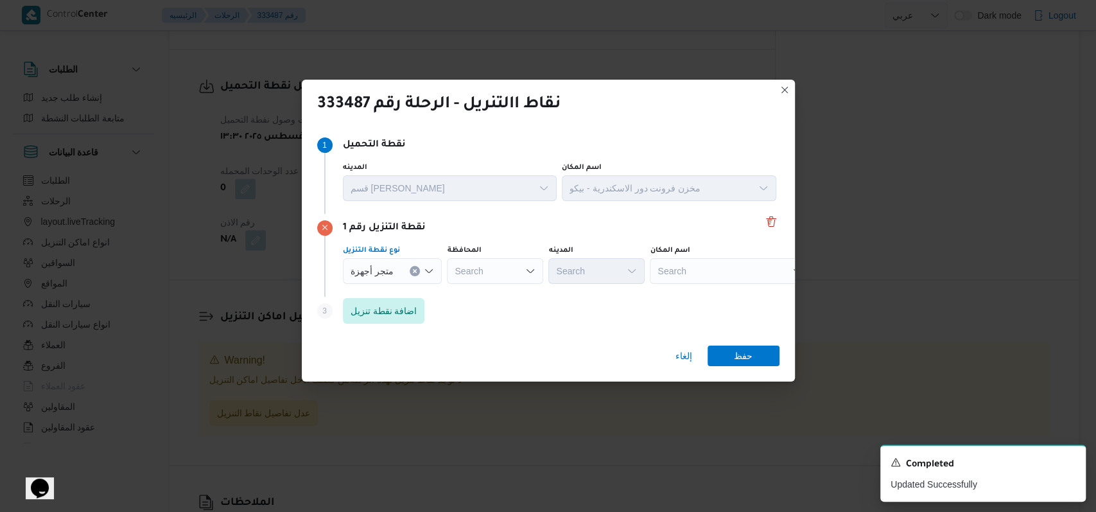
click at [709, 275] on div "Search" at bounding box center [730, 271] width 161 height 26
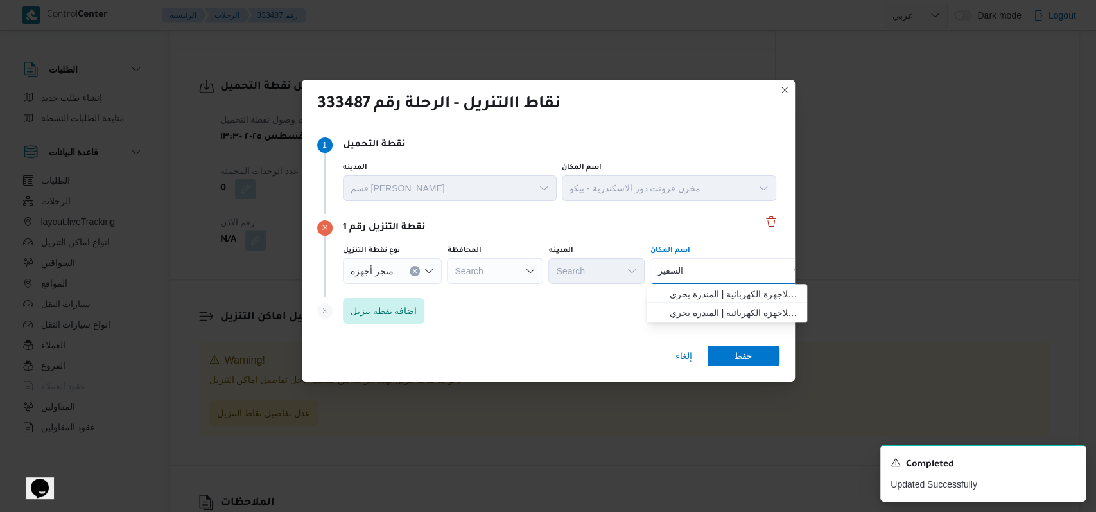
type input "السفير"
click at [735, 309] on span "شركة السفير للأجهزة الكهربائية الحرمين المندرة - الاسكندرية | شركة السفير للاجه…" at bounding box center [735, 312] width 130 height 15
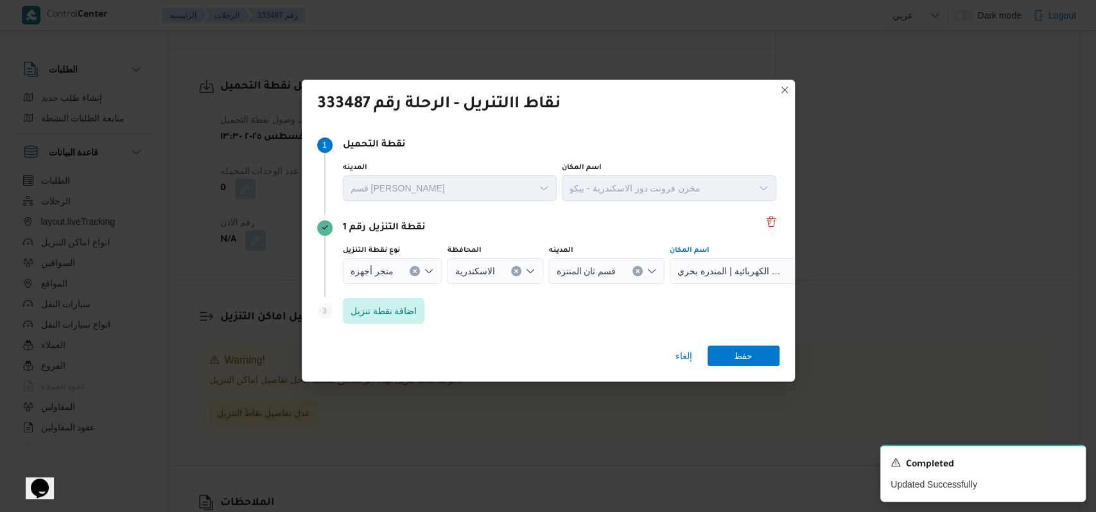
click at [749, 367] on div "إلغاء حفظ" at bounding box center [548, 358] width 493 height 46
click at [757, 353] on span "حفظ" at bounding box center [744, 355] width 72 height 21
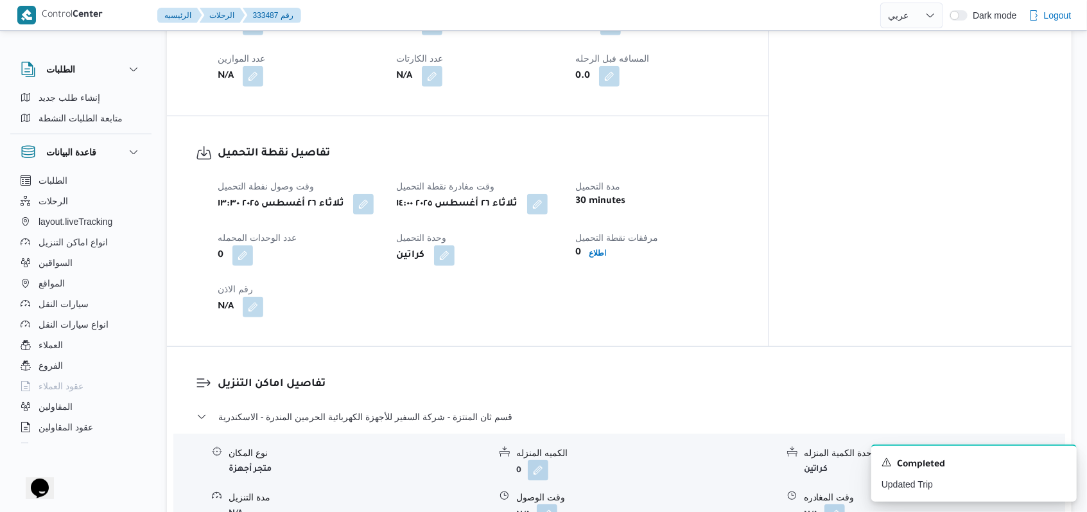
scroll to position [770, 0]
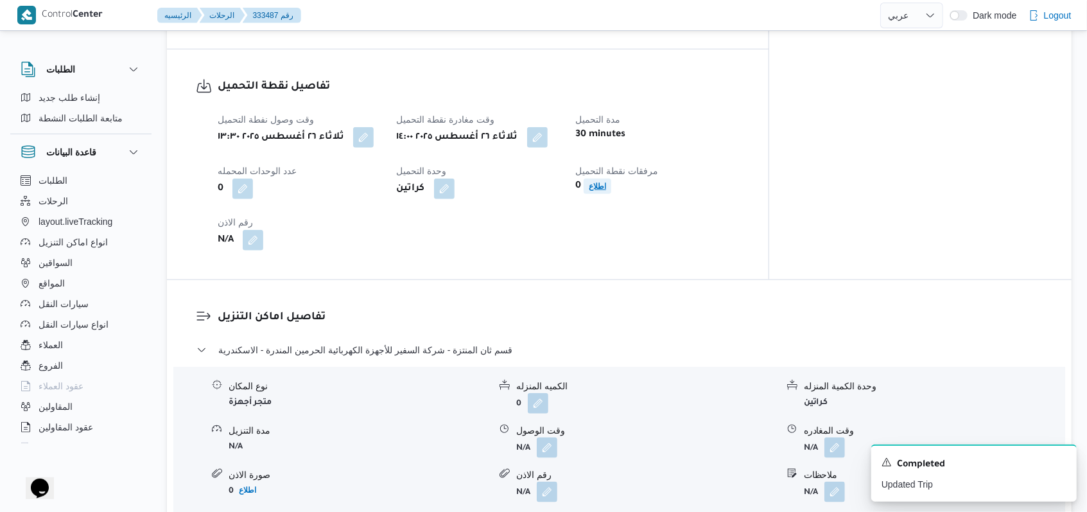
click at [606, 186] on b "اطلاع" at bounding box center [597, 186] width 17 height 9
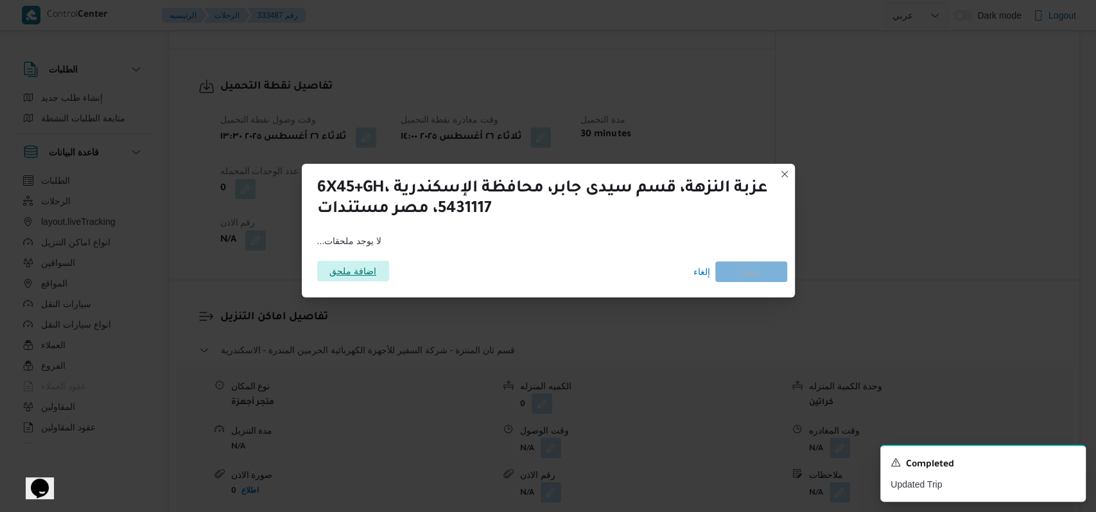
click at [337, 279] on span "اضافة ملحق" at bounding box center [352, 271] width 47 height 21
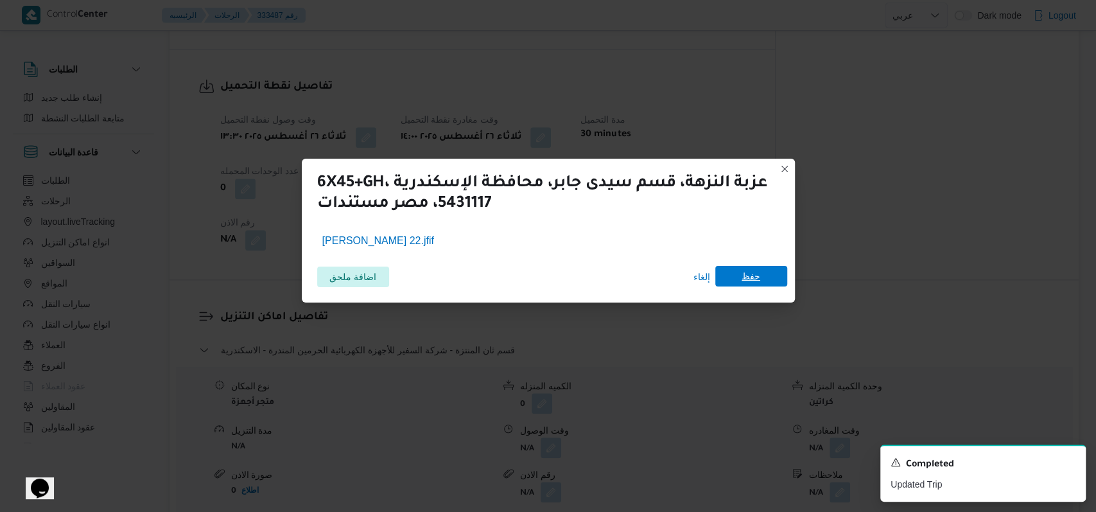
click at [752, 280] on span "حفظ" at bounding box center [751, 276] width 19 height 21
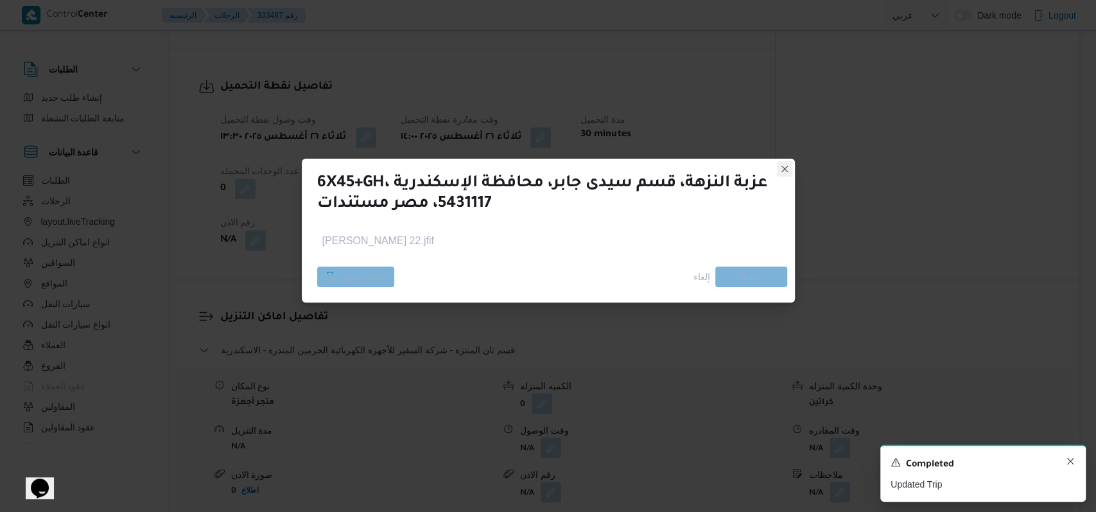
click at [1071, 462] on icon "Dismiss toast" at bounding box center [1070, 461] width 10 height 10
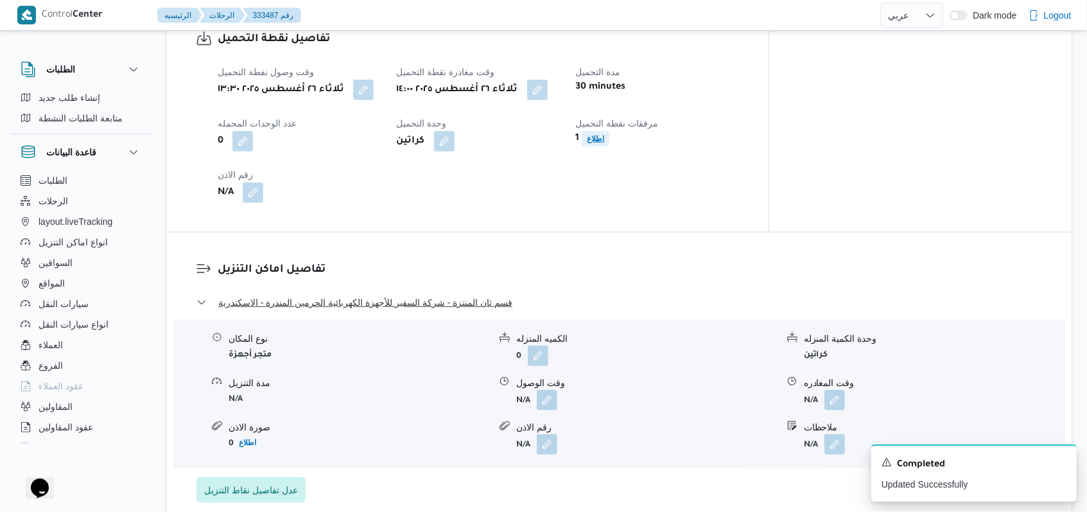
scroll to position [855, 0]
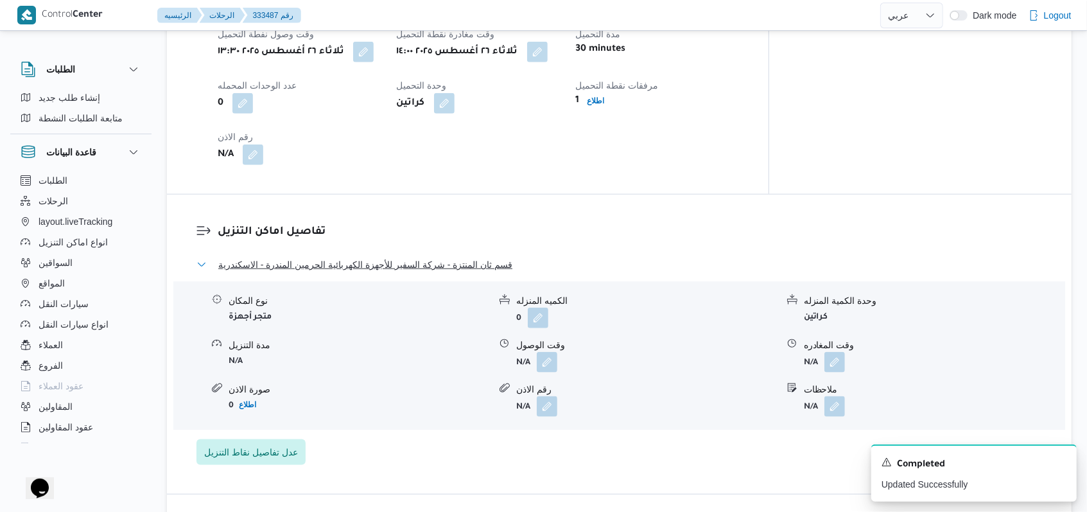
click at [473, 259] on span "قسم ثان المنتزة - شركة السفير للأجهزة الكهربائية الحرمين المندرة - الاسكندرية" at bounding box center [365, 264] width 294 height 15
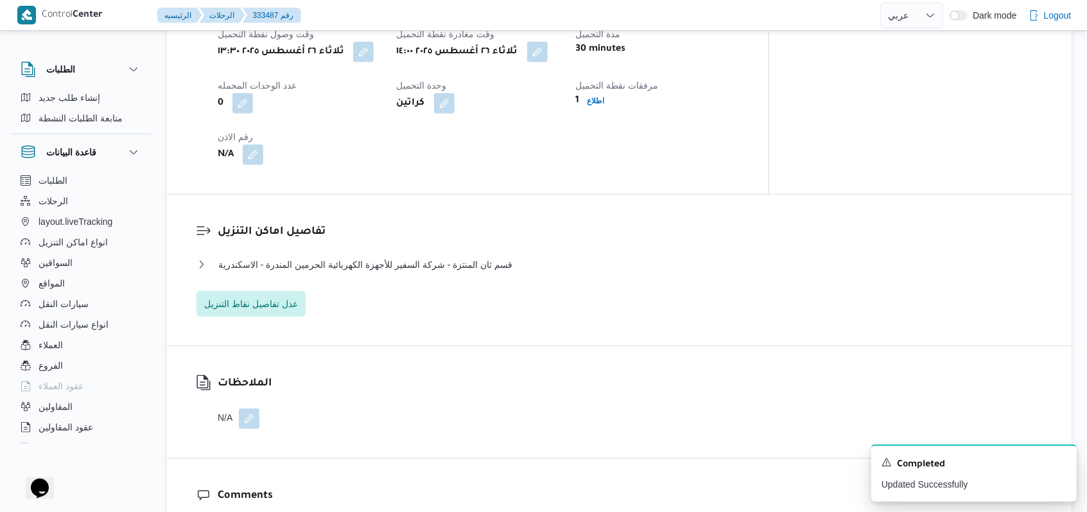
click at [483, 250] on dl "تفاصيل اماكن التنزيل قسم ثان المنتزة - شركة السفير للأجهزة الكهربائية الحرمين ا…" at bounding box center [630, 269] width 825 height 93
click at [482, 254] on dl "تفاصيل اماكن التنزيل قسم ثان المنتزة - شركة السفير للأجهزة الكهربائية الحرمين ا…" at bounding box center [630, 269] width 825 height 93
click at [496, 279] on div "قسم ثان المنتزة - شركة السفير للأجهزة الكهربائية الحرمين المندرة - الاسكندرية" at bounding box center [619, 269] width 846 height 24
click at [485, 263] on span "قسم ثان المنتزة - شركة السفير للأجهزة الكهربائية الحرمين المندرة - الاسكندرية" at bounding box center [365, 264] width 294 height 15
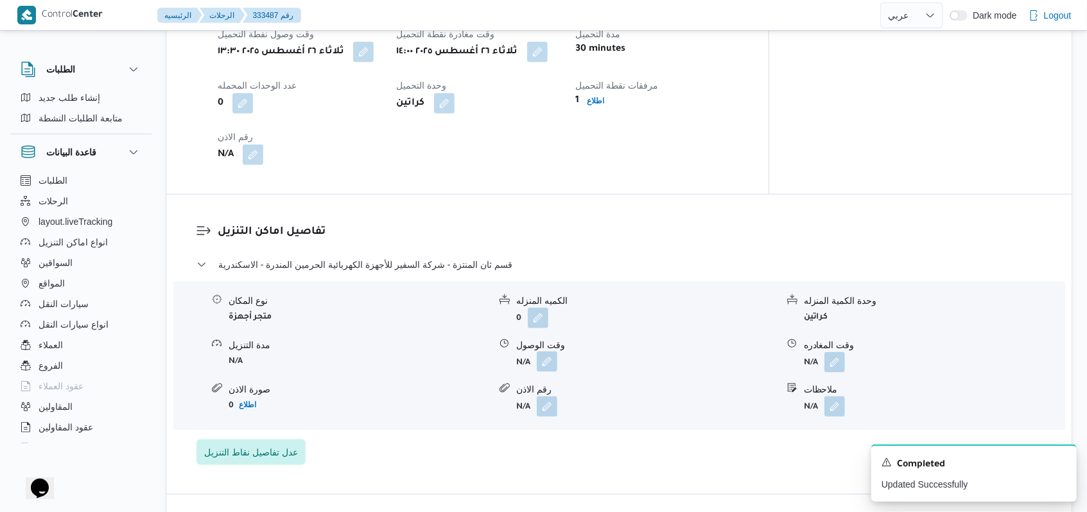
click at [546, 369] on button "button" at bounding box center [547, 361] width 21 height 21
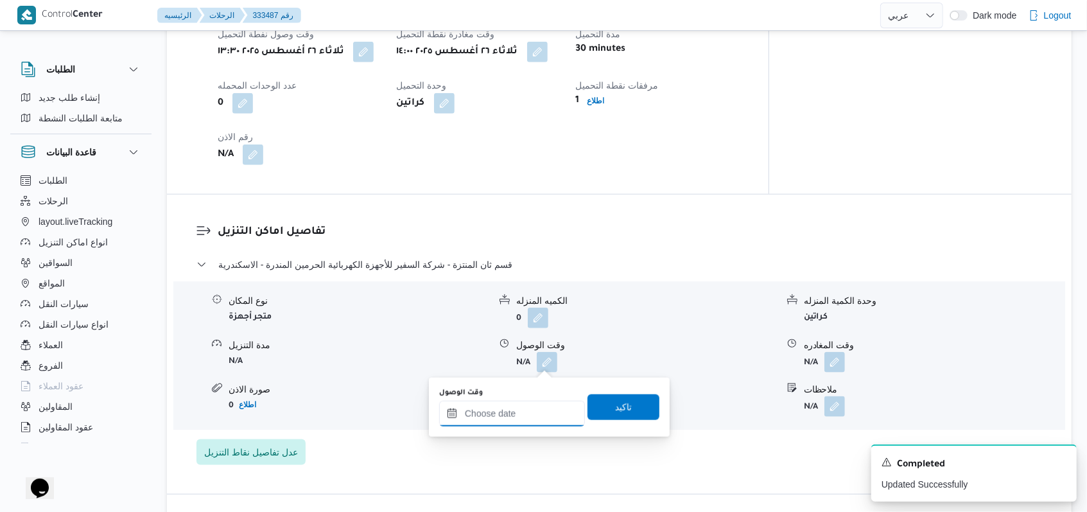
click at [516, 416] on input "وقت الوصول" at bounding box center [512, 414] width 146 height 26
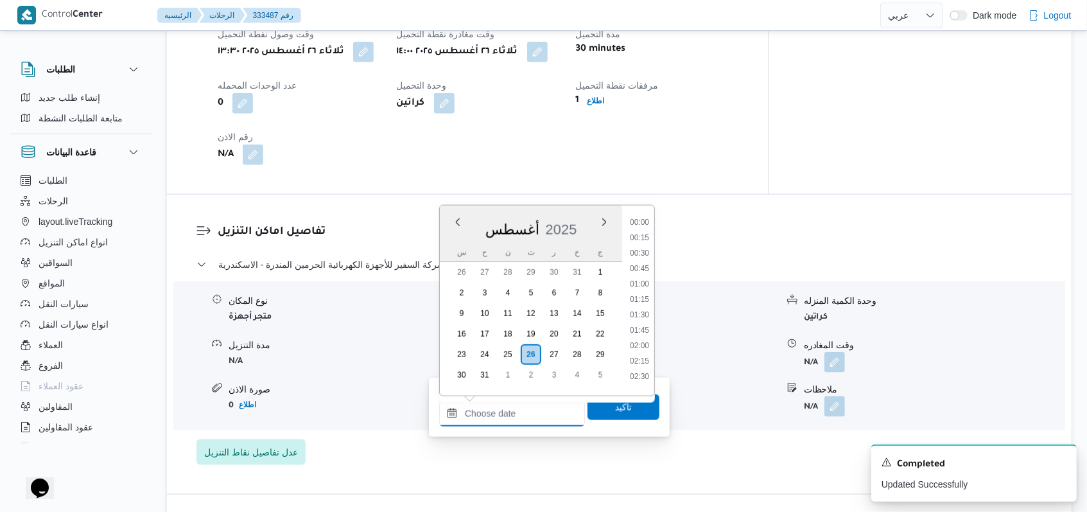
scroll to position [883, 0]
click at [647, 261] on li "15:00" at bounding box center [640, 263] width 30 height 13
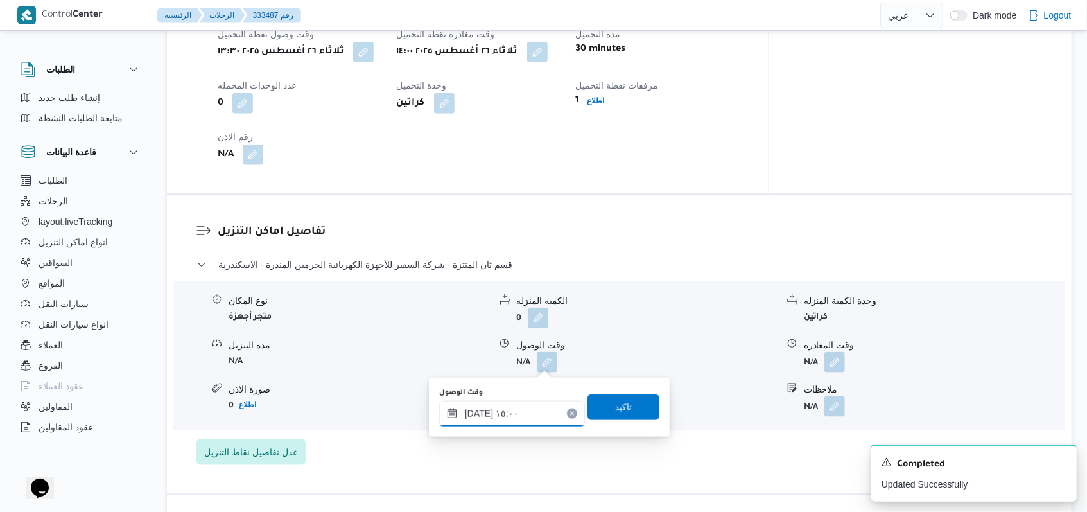
click at [534, 404] on input "[DATE] ١٥:٠٠" at bounding box center [512, 414] width 146 height 26
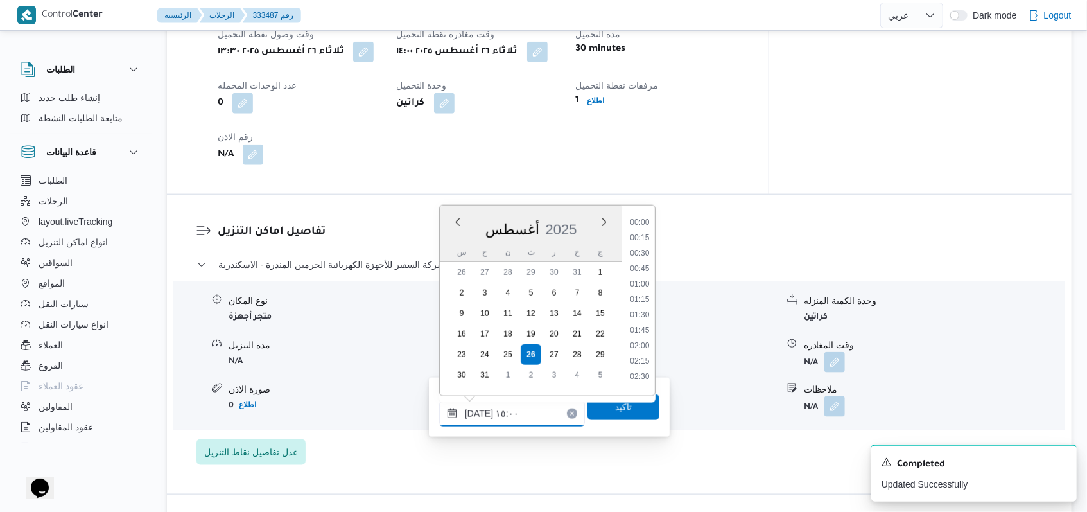
scroll to position [837, 0]
click at [645, 284] on li "14:30" at bounding box center [640, 279] width 30 height 13
type input "[DATE] ١٤:٣٠"
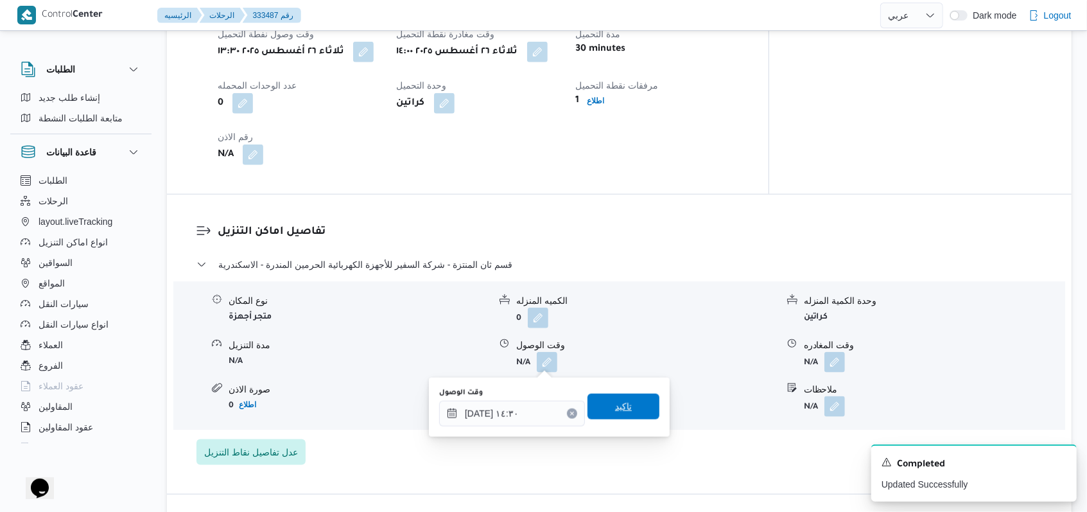
drag, startPoint x: 615, startPoint y: 387, endPoint x: 611, endPoint y: 413, distance: 26.0
click at [615, 388] on div "وقت الوصول [DATE] ١٤:٣٠ تاكيد" at bounding box center [549, 407] width 223 height 41
click at [615, 413] on span "تاكيد" at bounding box center [623, 406] width 17 height 15
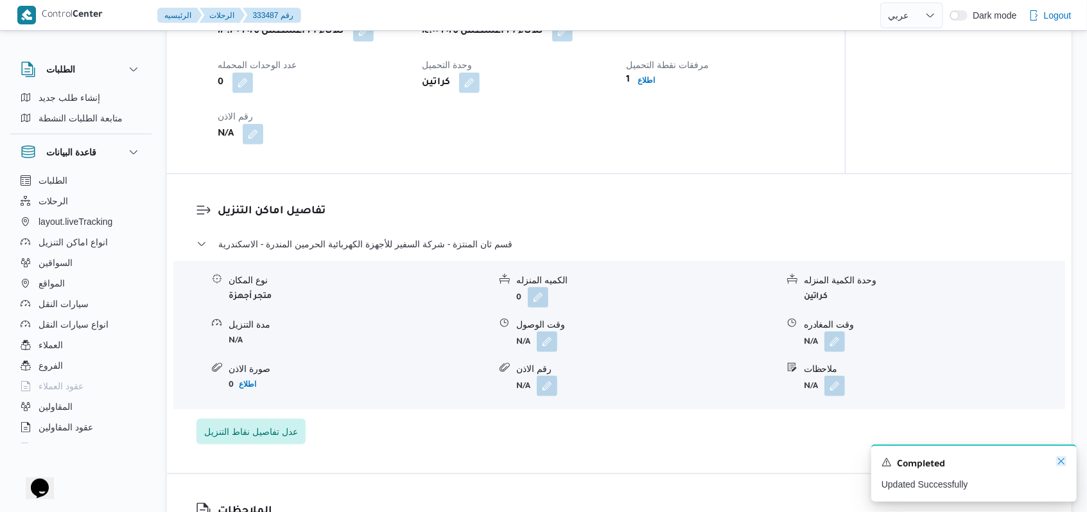
click at [1060, 462] on icon "Dismiss toast" at bounding box center [1061, 461] width 10 height 10
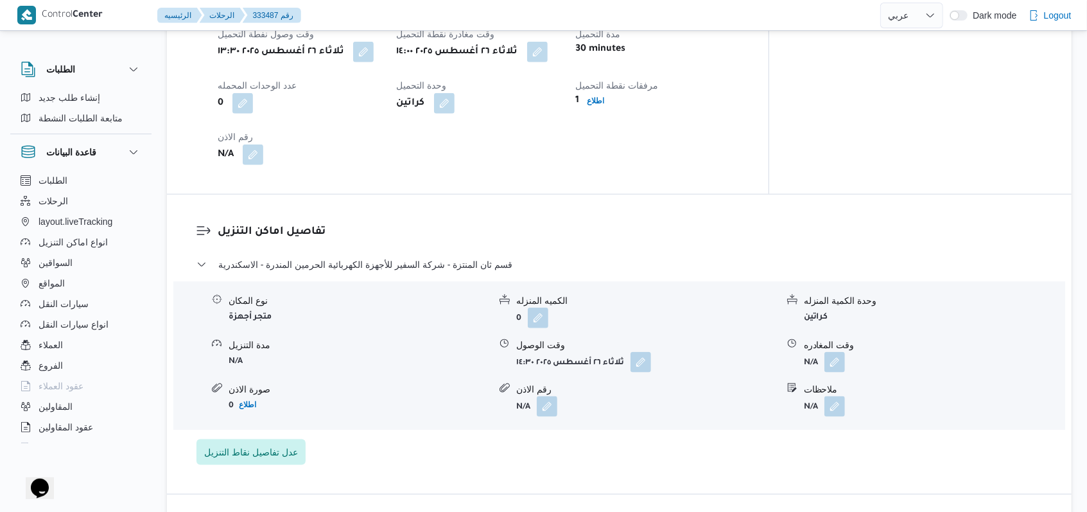
click at [450, 276] on div "قسم ثان المنتزة - شركة السفير للأجهزة الكهربائية الحرمين المندرة - الاسكندرية" at bounding box center [619, 269] width 846 height 24
click at [450, 272] on div "قسم ثان المنتزة - شركة السفير للأجهزة الكهربائية الحرمين المندرة - الاسكندرية" at bounding box center [619, 269] width 846 height 24
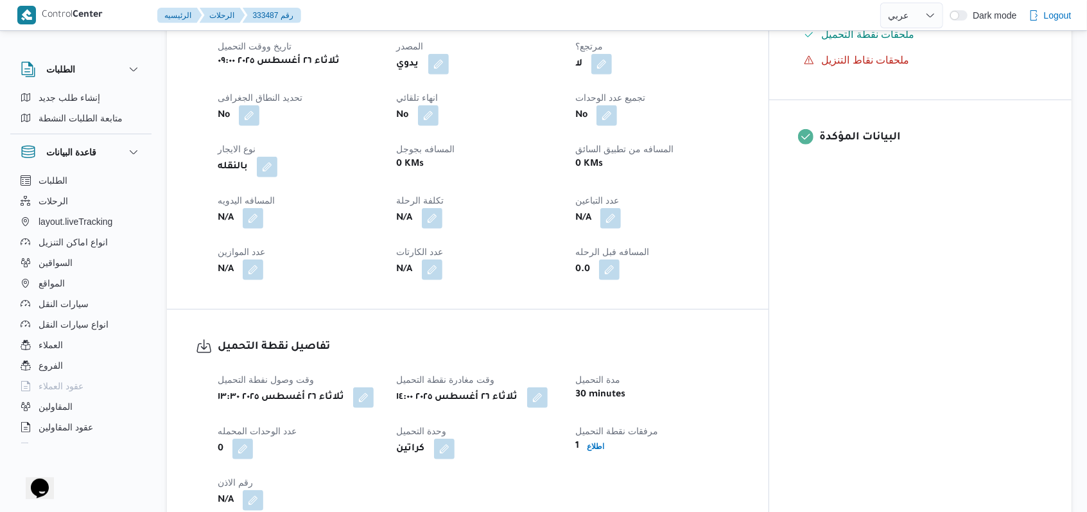
scroll to position [514, 0]
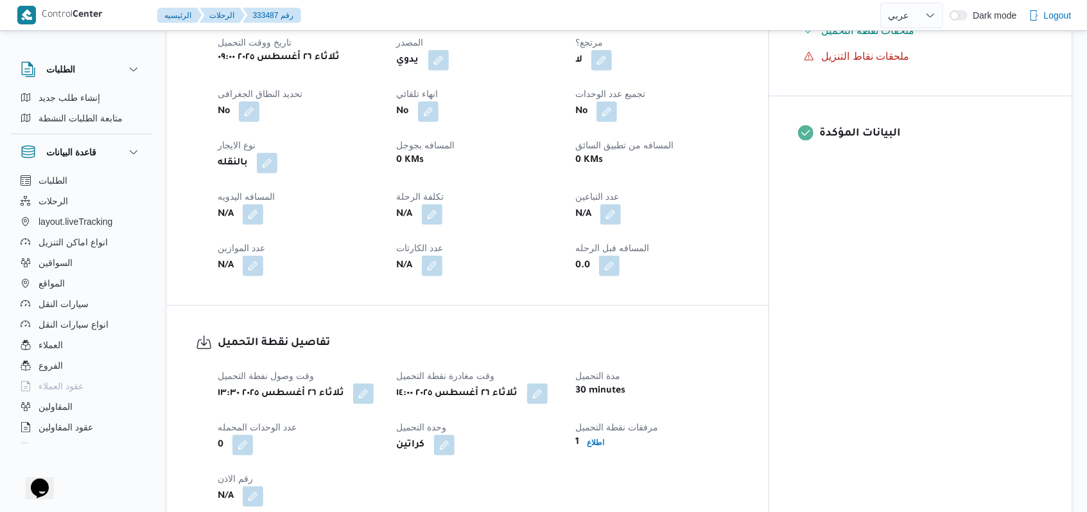
click at [241, 198] on span "المسافه اليدويه" at bounding box center [246, 196] width 57 height 10
click at [248, 214] on button "button" at bounding box center [253, 214] width 21 height 21
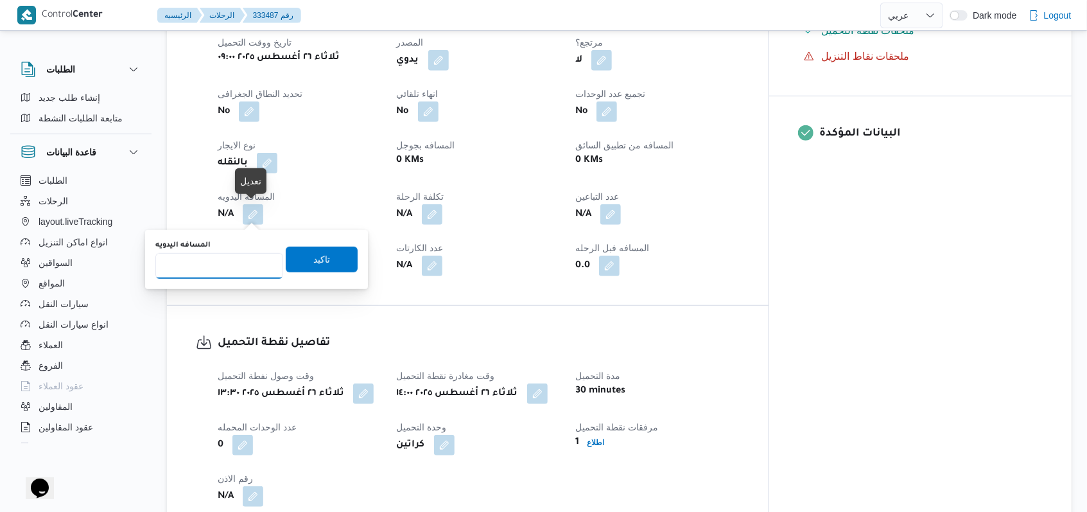
click at [221, 256] on input "المسافه اليدويه" at bounding box center [219, 266] width 128 height 26
type input "17"
click at [313, 252] on span "تاكيد" at bounding box center [321, 258] width 17 height 15
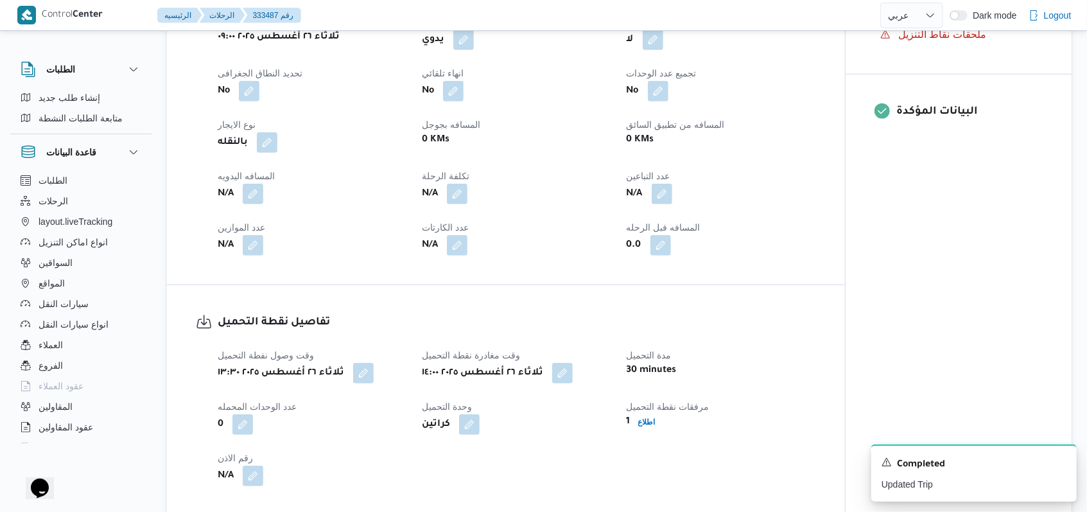
select select "ar"
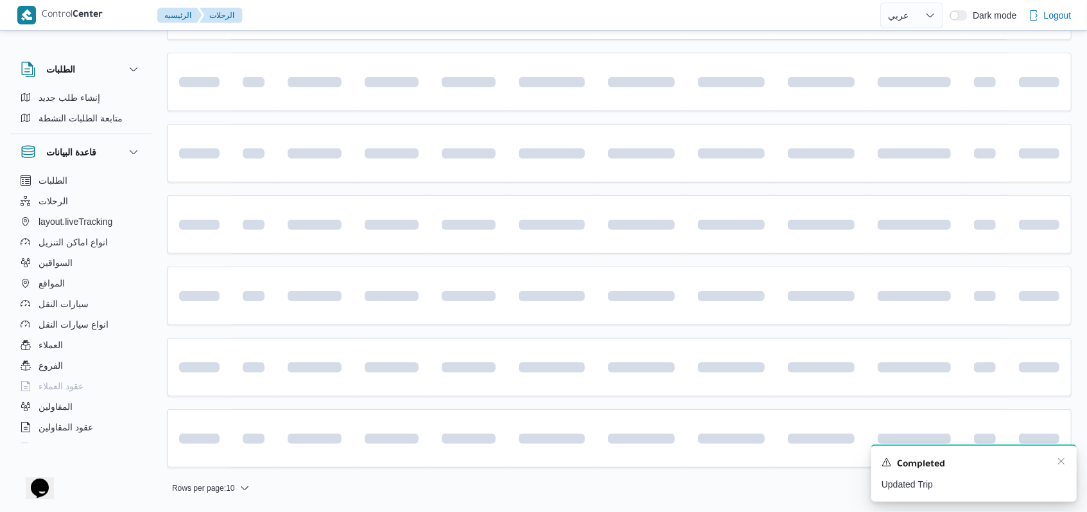
scroll to position [360, 0]
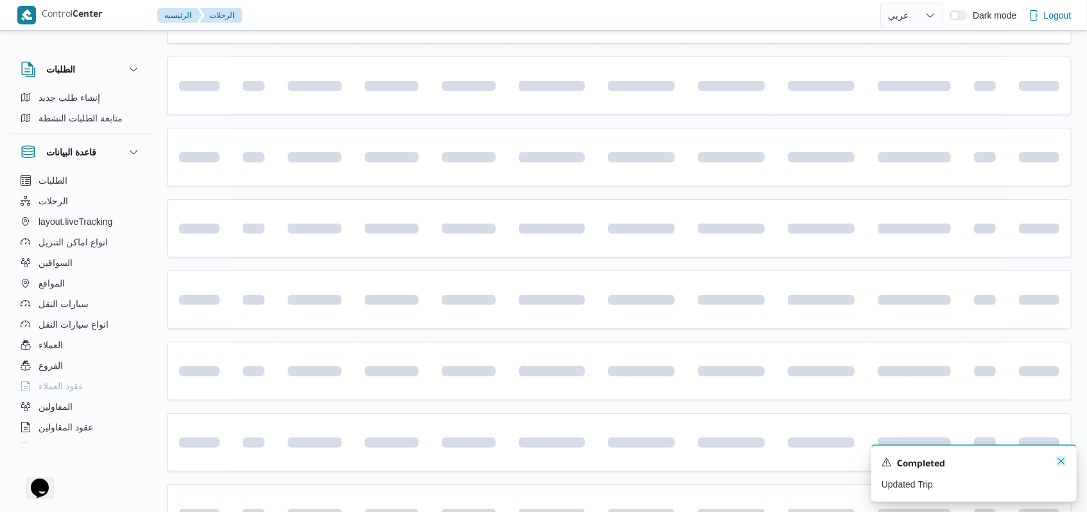
click at [1059, 462] on icon "Dismiss toast" at bounding box center [1061, 461] width 10 height 10
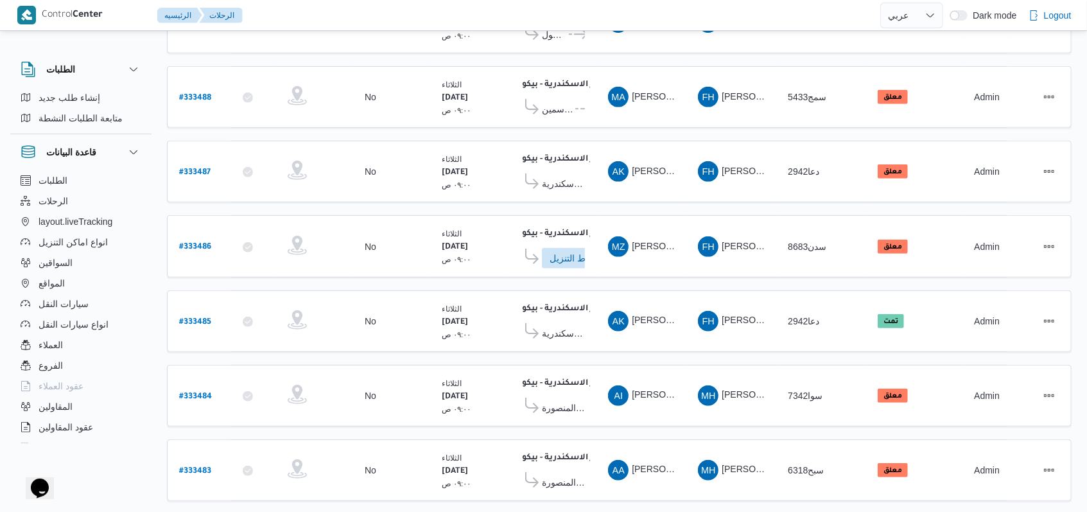
scroll to position [361, 0]
click at [206, 242] on b "# 333486" at bounding box center [195, 246] width 32 height 9
select select "ar"
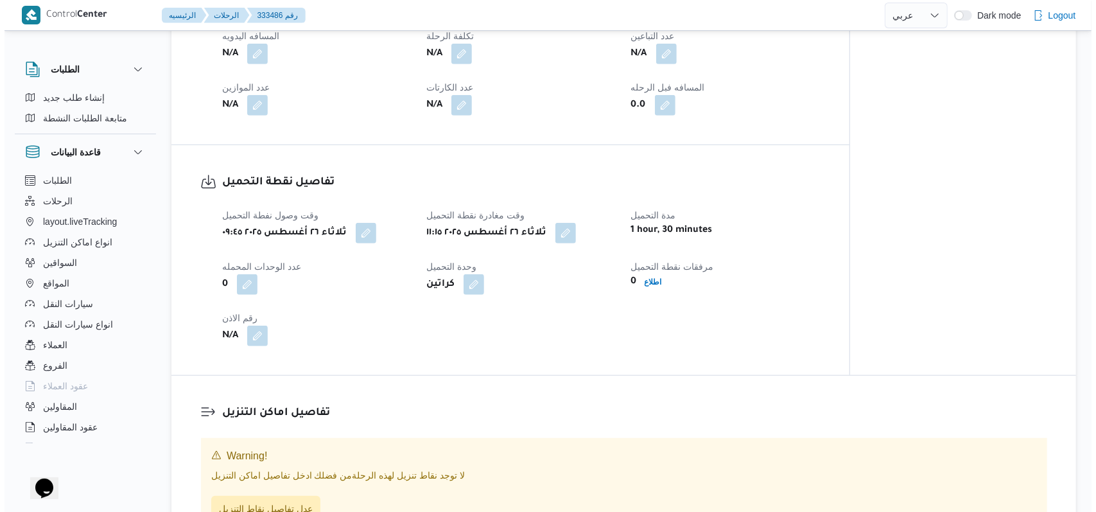
scroll to position [789, 0]
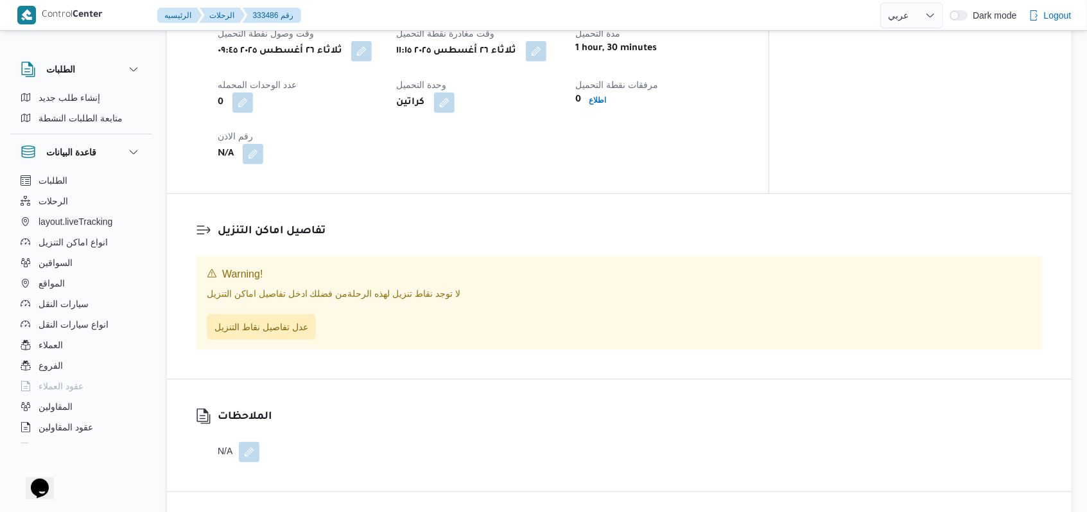
click at [652, 110] on div "مرفقات نقطة التحميل 0 اطلاع" at bounding box center [657, 95] width 164 height 36
click at [606, 100] on b "اطلاع" at bounding box center [597, 100] width 17 height 9
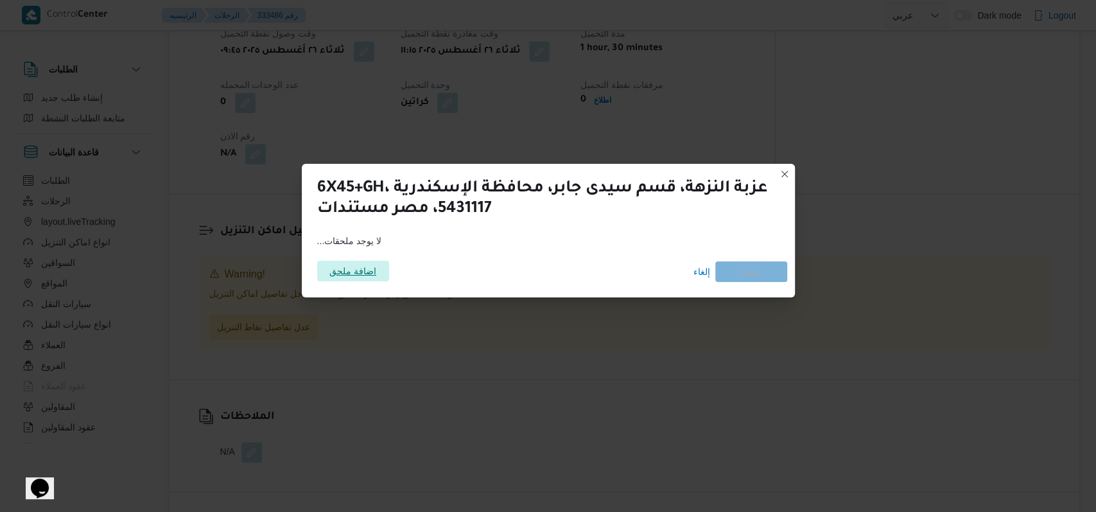
click at [367, 280] on span "اضافة ملحق" at bounding box center [352, 271] width 47 height 21
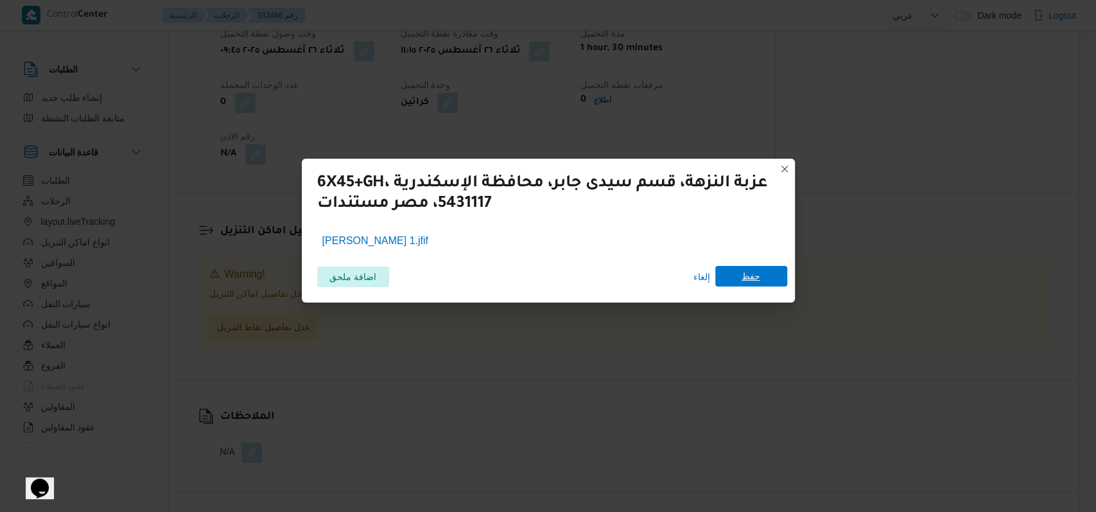
drag, startPoint x: 771, startPoint y: 274, endPoint x: 753, endPoint y: 327, distance: 56.2
click at [770, 273] on span "حفظ" at bounding box center [751, 276] width 72 height 21
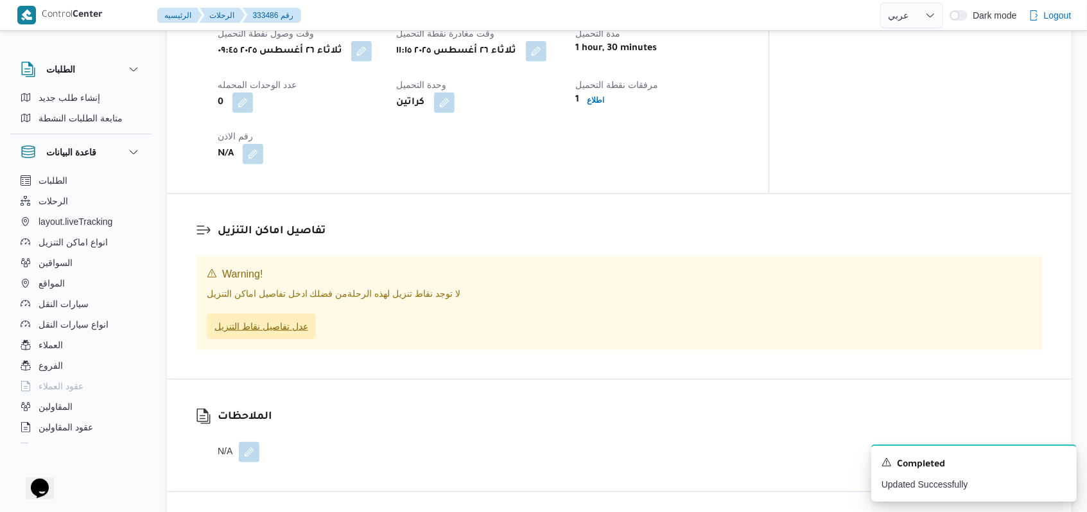
click at [272, 331] on span "عدل تفاصيل نقاط التنزيل" at bounding box center [261, 325] width 94 height 15
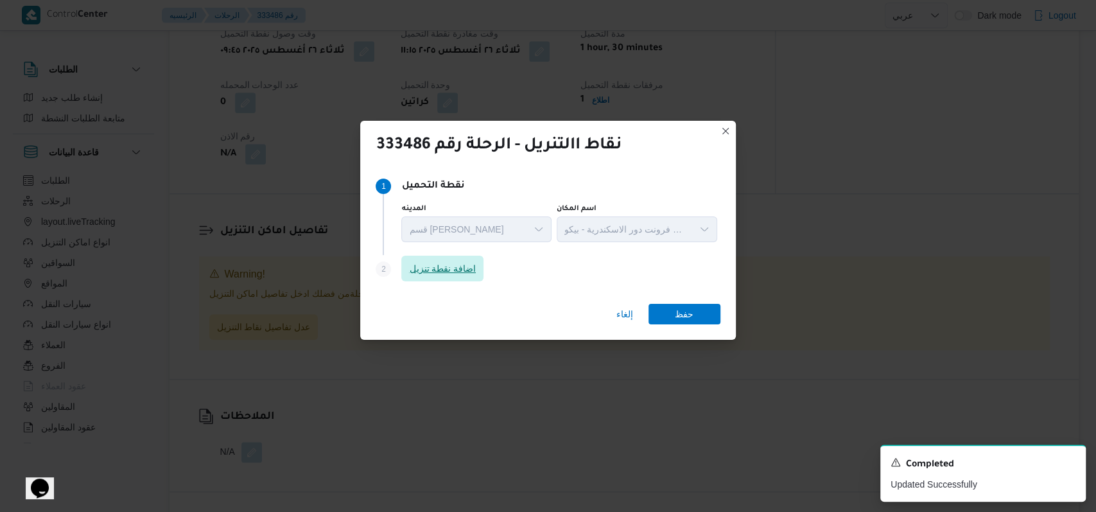
click at [476, 268] on span "اضافة نقطة تنزيل" at bounding box center [442, 268] width 67 height 15
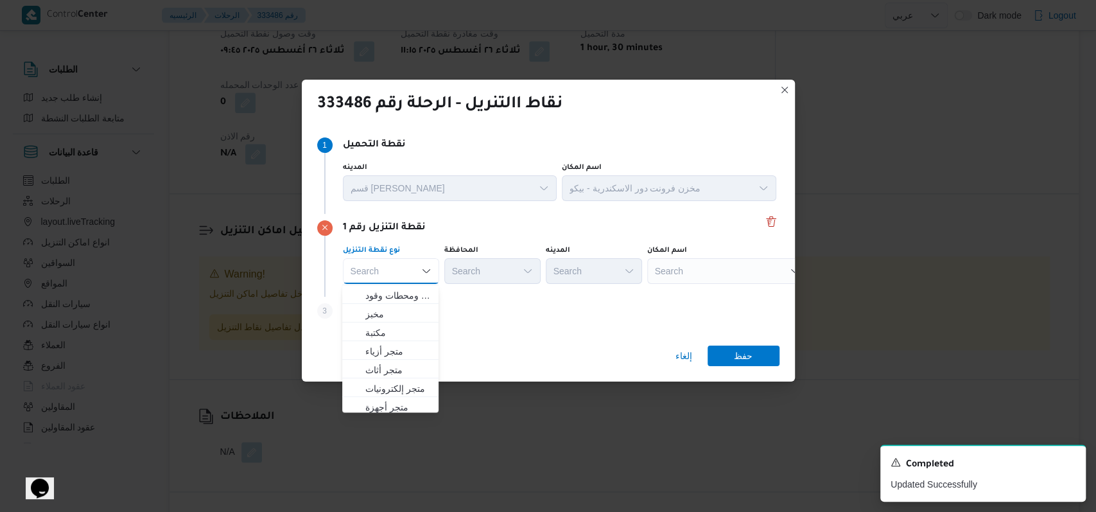
scroll to position [337, 0]
click at [404, 401] on span "متجر أجهزة" at bounding box center [397, 403] width 65 height 15
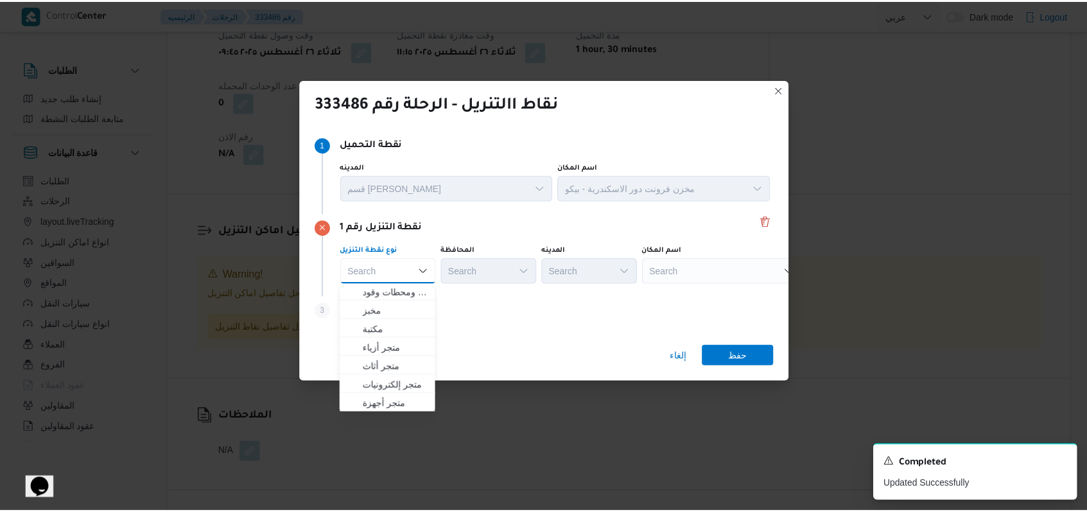
scroll to position [0, 0]
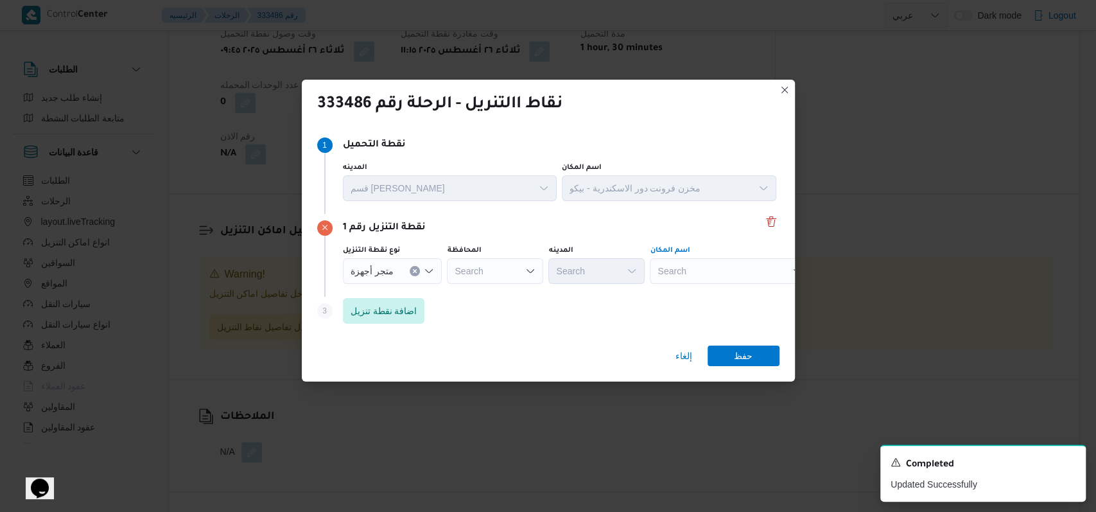
click at [724, 275] on div "Search" at bounding box center [730, 271] width 161 height 26
type input "[PERSON_NAME]"
click at [711, 291] on span "معرض عمر ستور - الاسكندرية | [PERSON_NAME] | السيوف قبلي (تشمل عزبة درباÙ" at bounding box center [735, 293] width 130 height 15
click at [745, 361] on span "حفظ" at bounding box center [743, 355] width 19 height 21
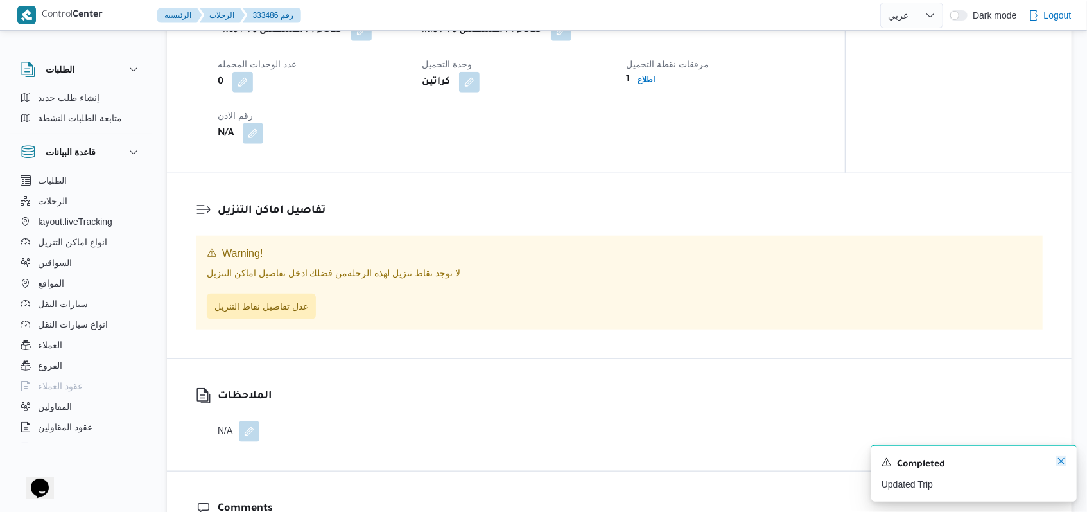
click at [1058, 462] on icon "Dismiss toast" at bounding box center [1061, 461] width 10 height 10
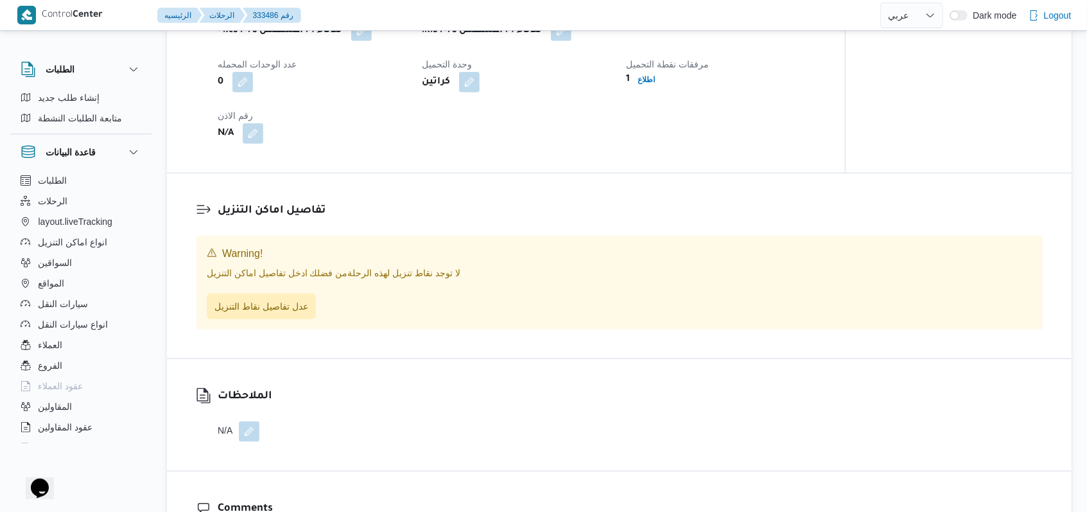
scroll to position [856, 0]
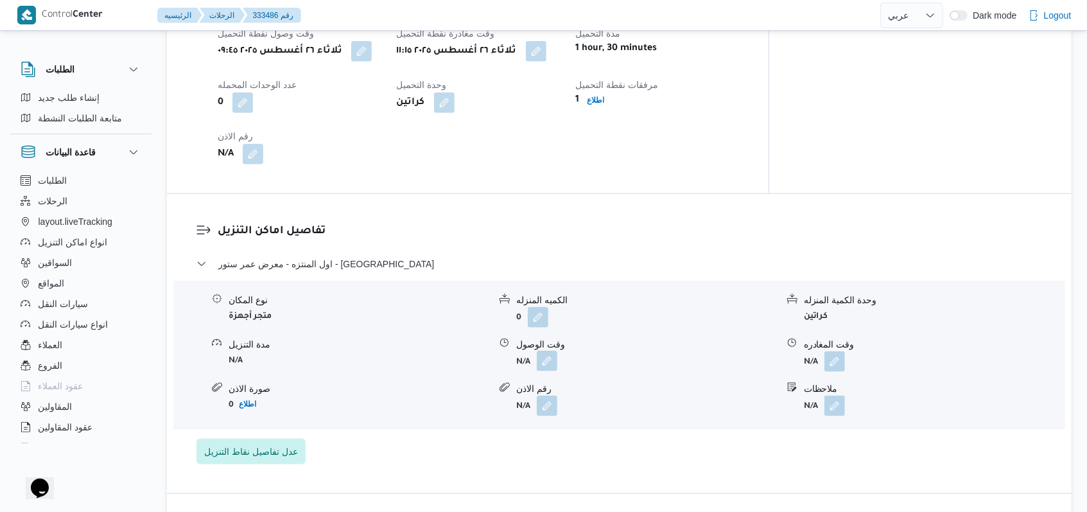
click at [549, 367] on button "button" at bounding box center [547, 361] width 21 height 21
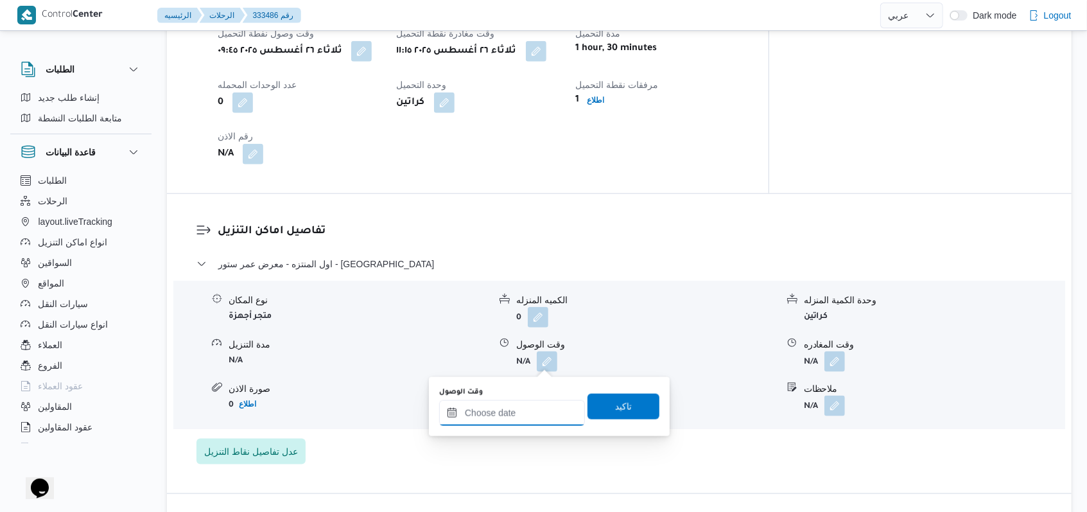
click at [521, 424] on input "وقت الوصول" at bounding box center [512, 413] width 146 height 26
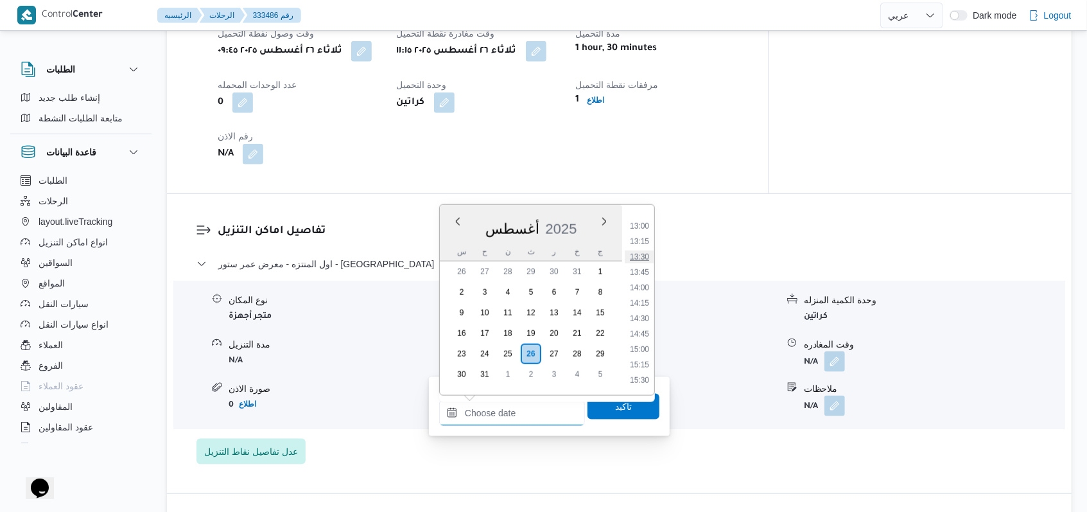
scroll to position [711, 0]
click at [645, 247] on li "12:00" at bounding box center [640, 249] width 30 height 13
type input "[DATE] ١٢:٠٠"
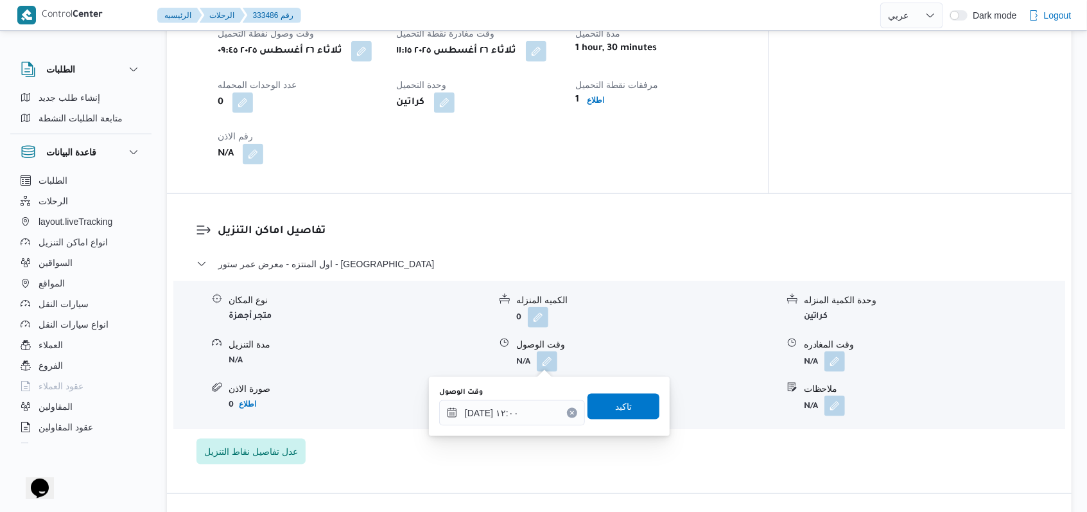
click at [618, 427] on div "You are in a dialog. To close this dialog, hit escape. وقت الوصول [DATE] ١٢:٠٠ …" at bounding box center [549, 406] width 241 height 59
click at [623, 398] on span "تاكيد" at bounding box center [624, 406] width 72 height 26
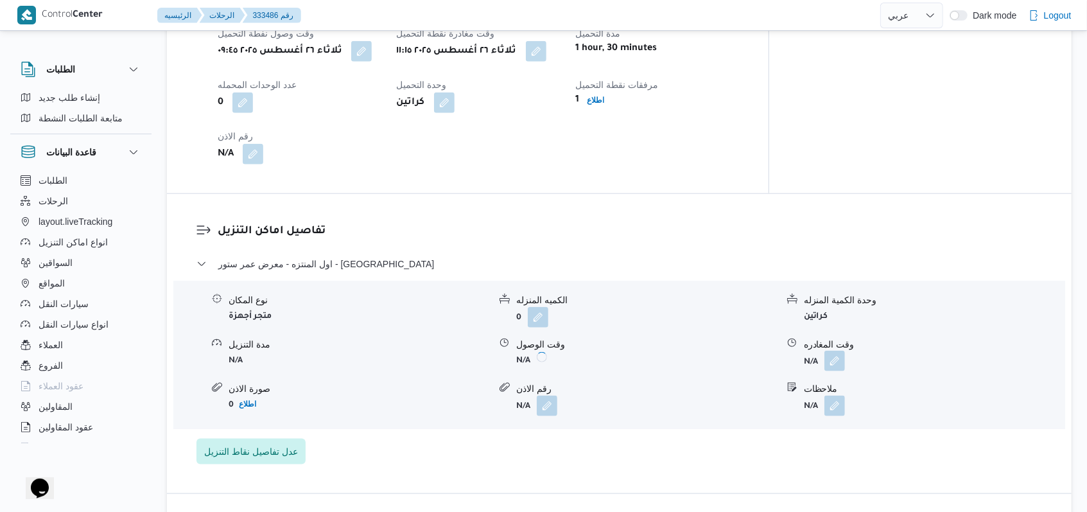
click at [840, 356] on button "button" at bounding box center [834, 361] width 21 height 21
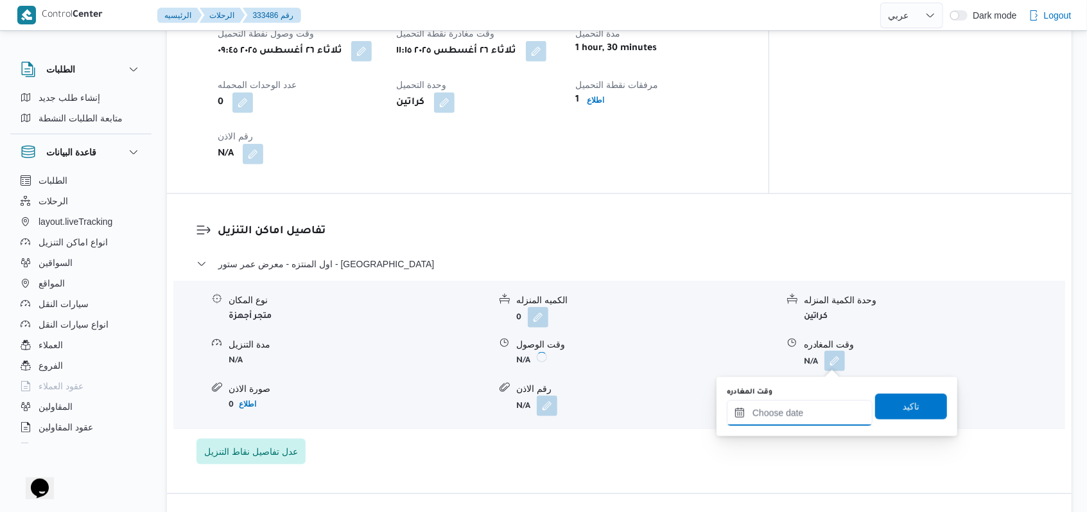
click at [796, 410] on input "وقت المغادره" at bounding box center [800, 413] width 146 height 26
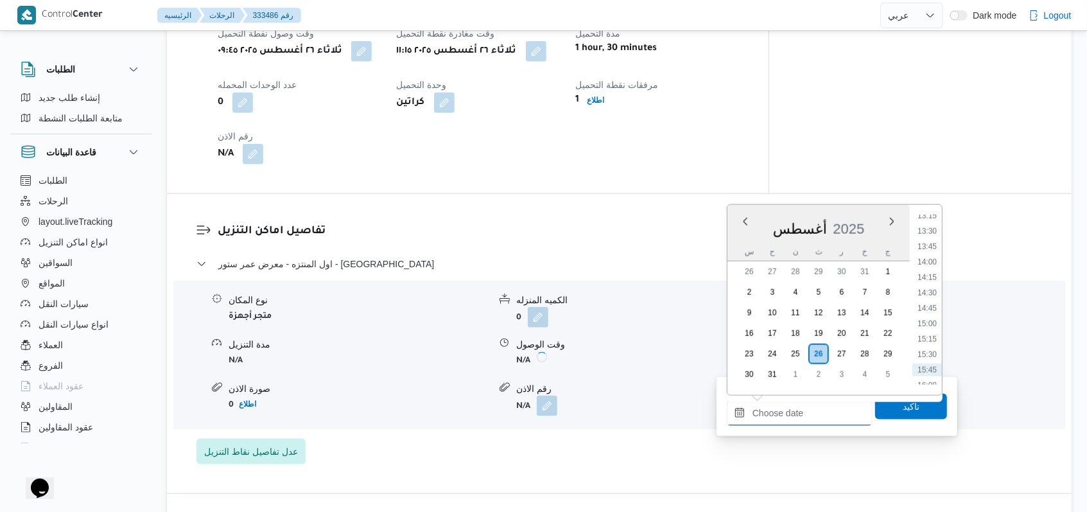
scroll to position [797, 0]
click at [934, 290] on li "14:00" at bounding box center [927, 287] width 30 height 13
type input "[DATE] ١٤:٠٠"
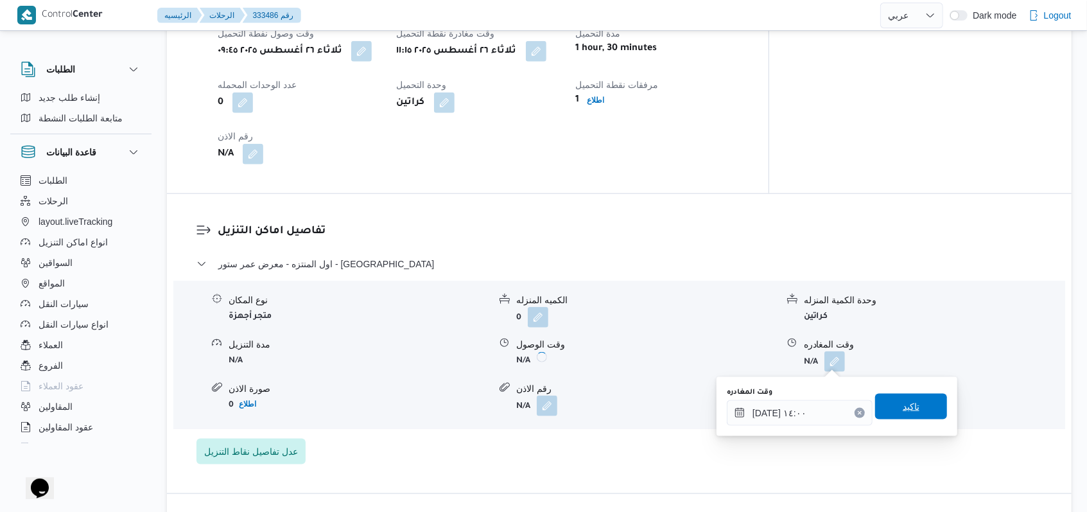
click at [910, 403] on span "تاكيد" at bounding box center [911, 407] width 72 height 26
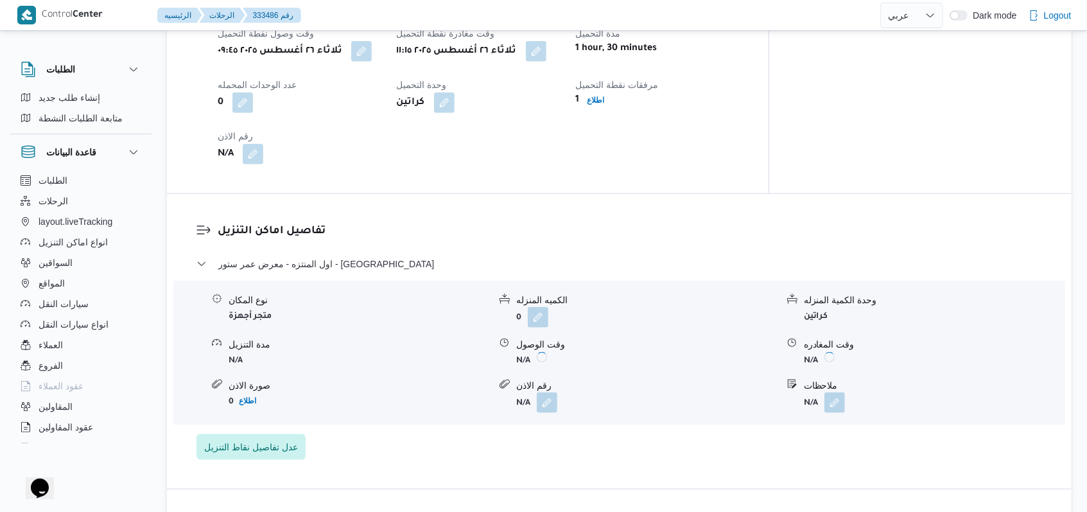
scroll to position [599, 0]
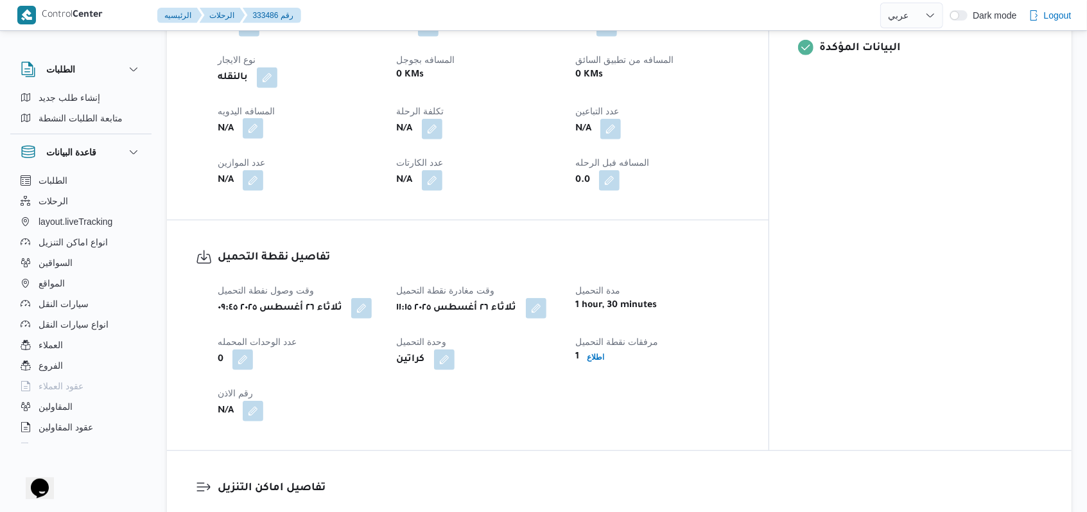
click at [259, 126] on button "button" at bounding box center [253, 128] width 21 height 21
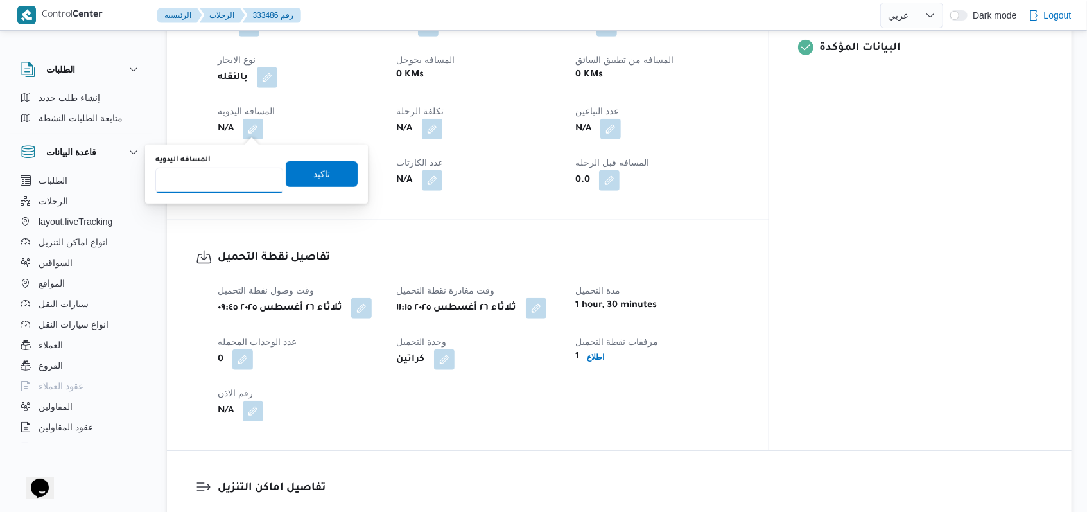
click at [217, 182] on input "المسافه اليدويه" at bounding box center [219, 181] width 128 height 26
type input "14"
click at [313, 180] on span "تاكيد" at bounding box center [321, 173] width 17 height 15
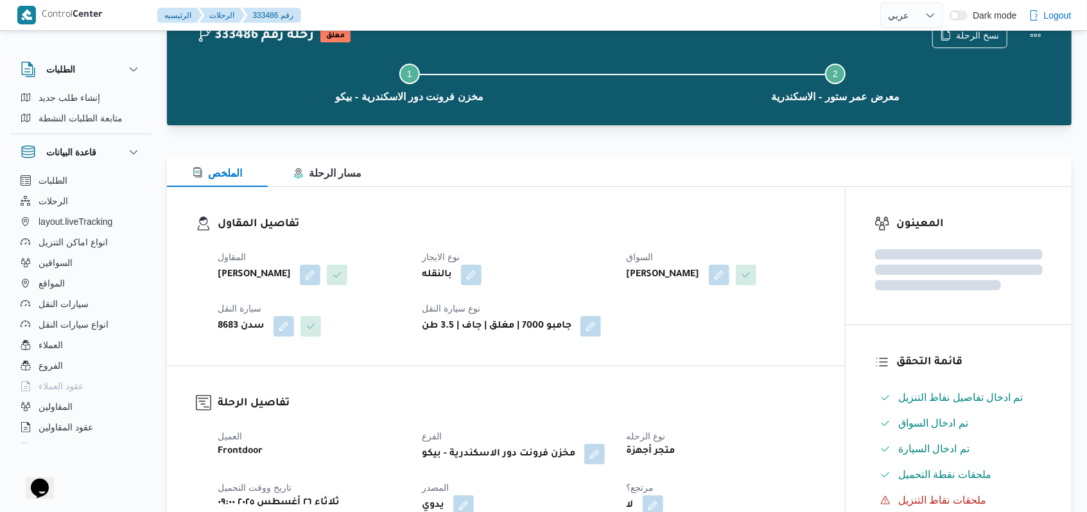
scroll to position [0, 0]
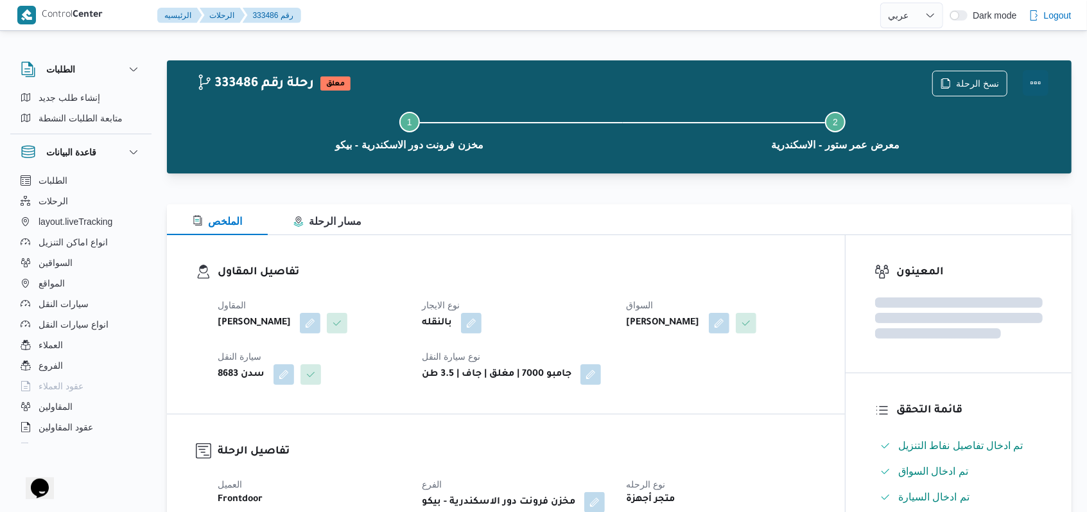
click at [1041, 89] on button "Actions" at bounding box center [1036, 83] width 26 height 26
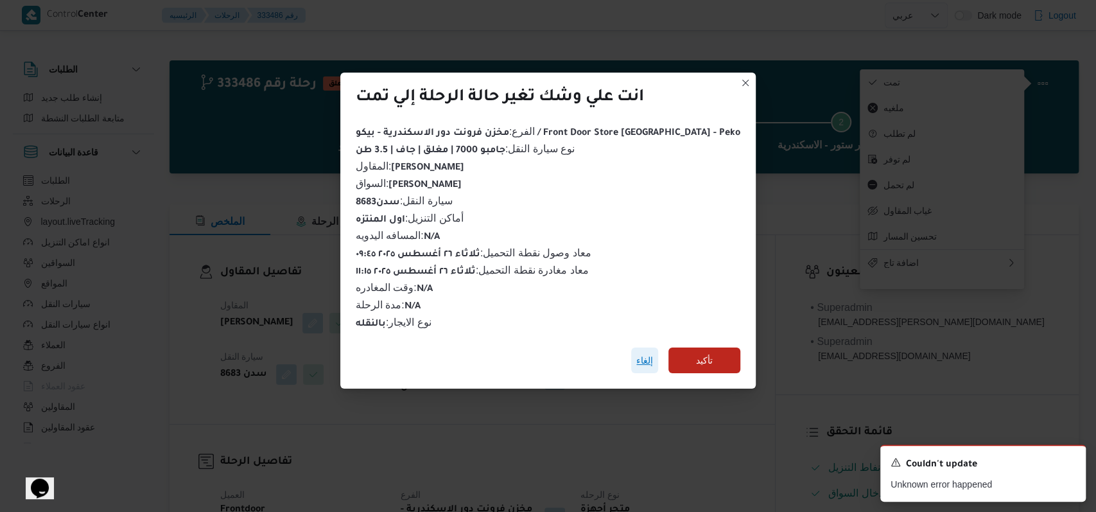
click at [636, 353] on span "إلغاء" at bounding box center [644, 360] width 17 height 15
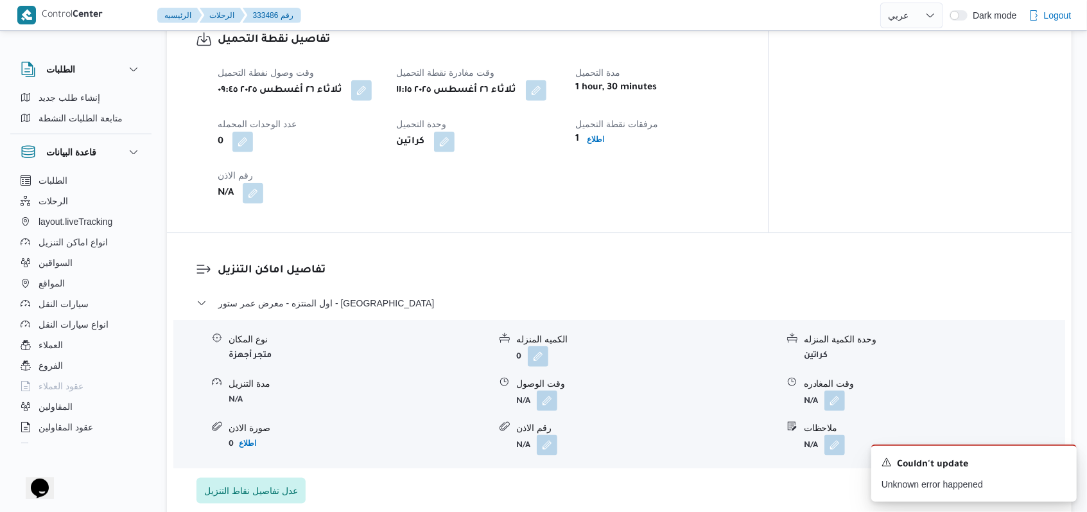
scroll to position [856, 0]
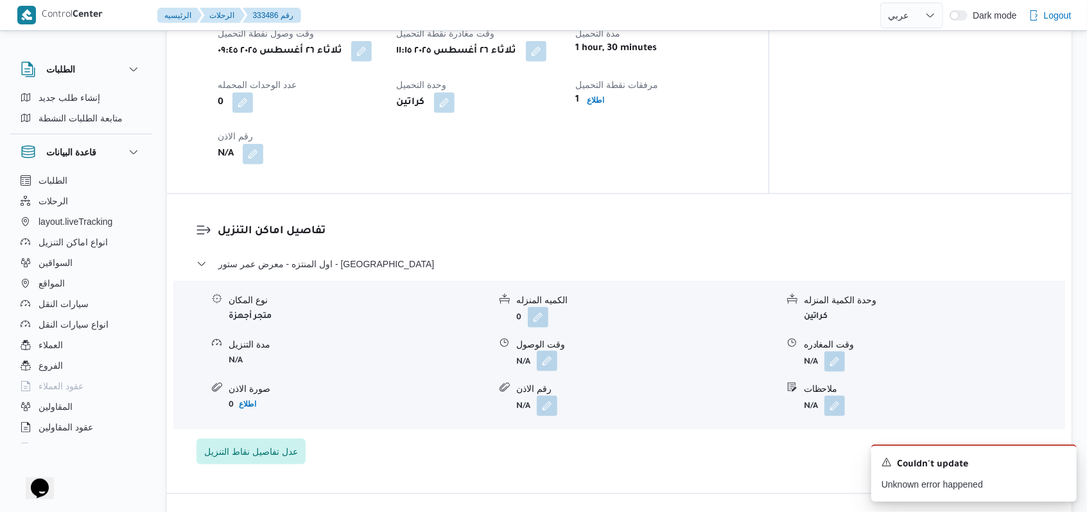
click at [556, 353] on button "button" at bounding box center [547, 361] width 21 height 21
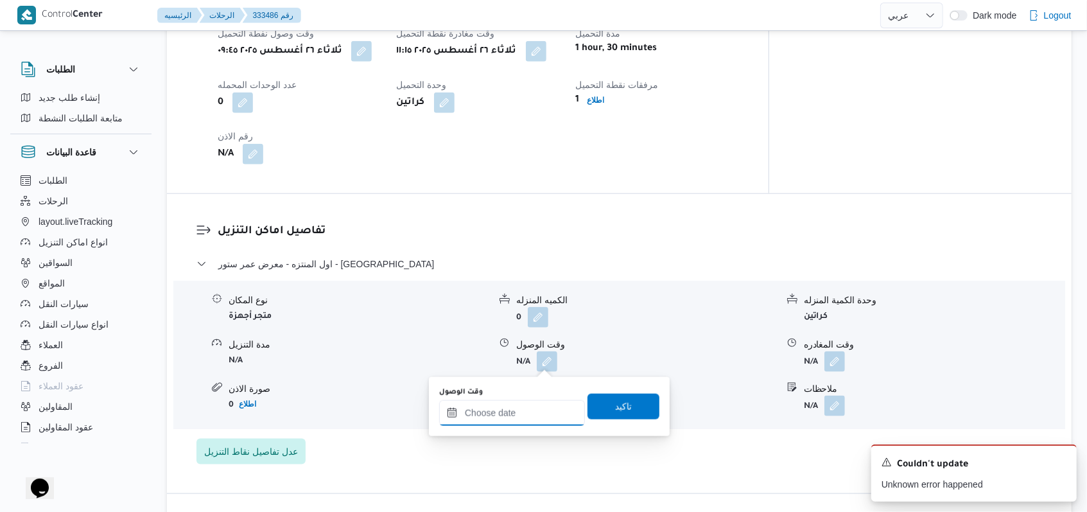
click at [521, 401] on input "وقت الوصول" at bounding box center [512, 413] width 146 height 26
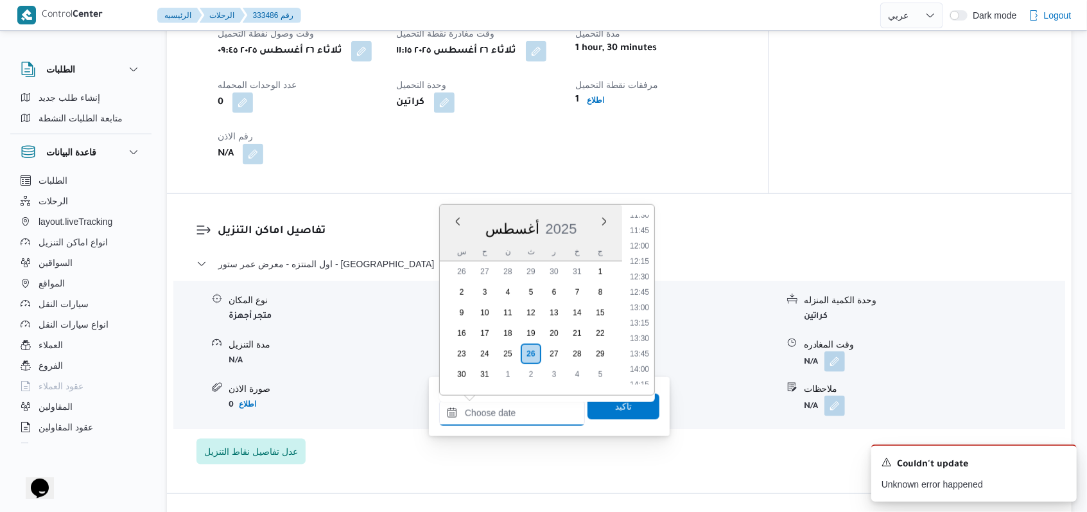
scroll to position [711, 0]
click at [650, 255] on li "12:00" at bounding box center [640, 249] width 30 height 13
type input "[DATE] ١٢:٠٠"
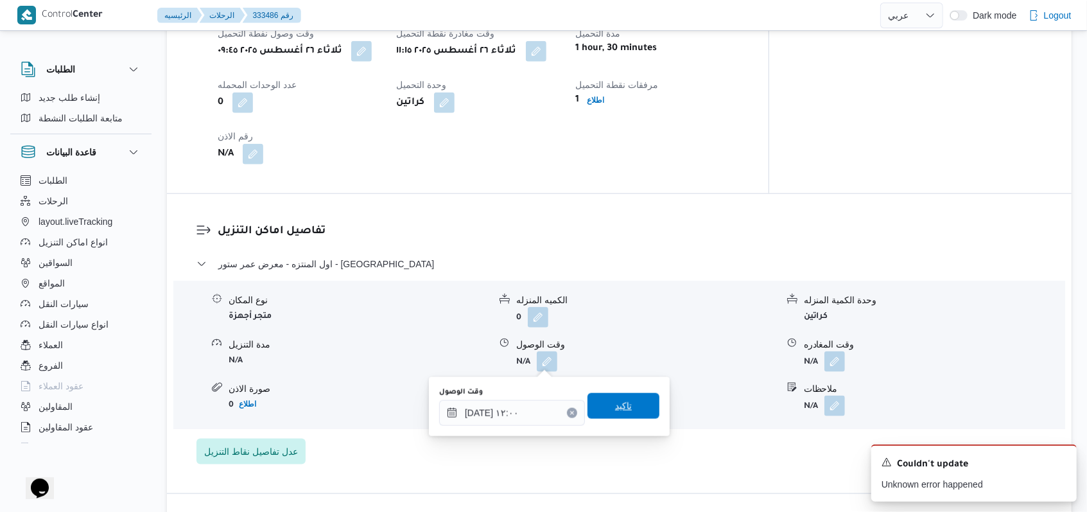
click at [627, 409] on span "تاكيد" at bounding box center [624, 406] width 72 height 26
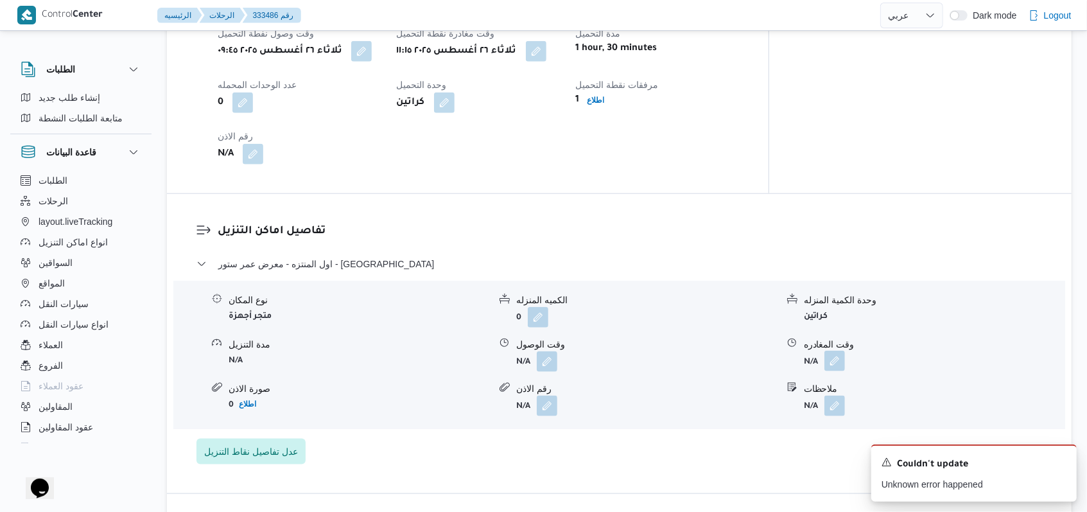
click at [828, 363] on button "button" at bounding box center [834, 361] width 21 height 21
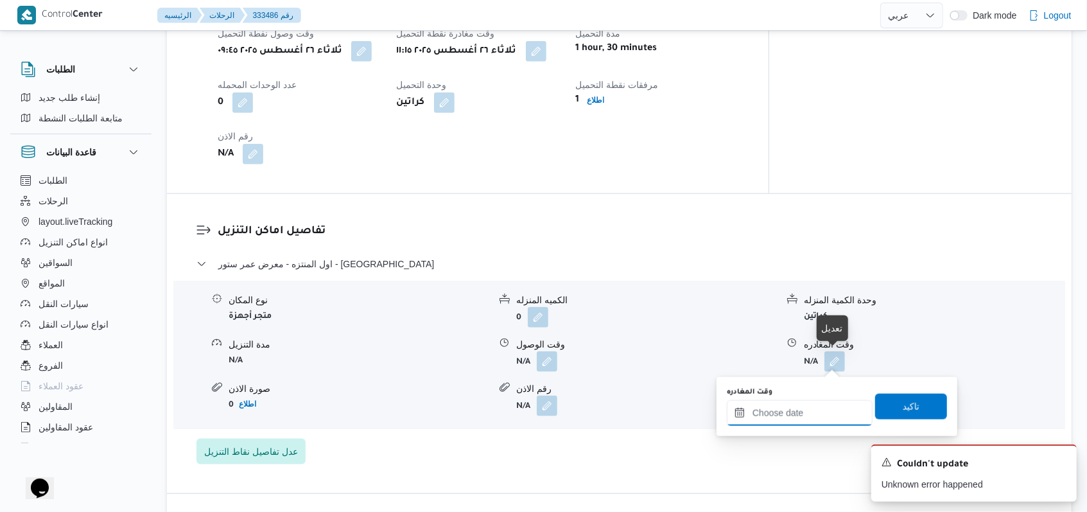
click at [797, 408] on input "وقت المغادره" at bounding box center [800, 413] width 146 height 26
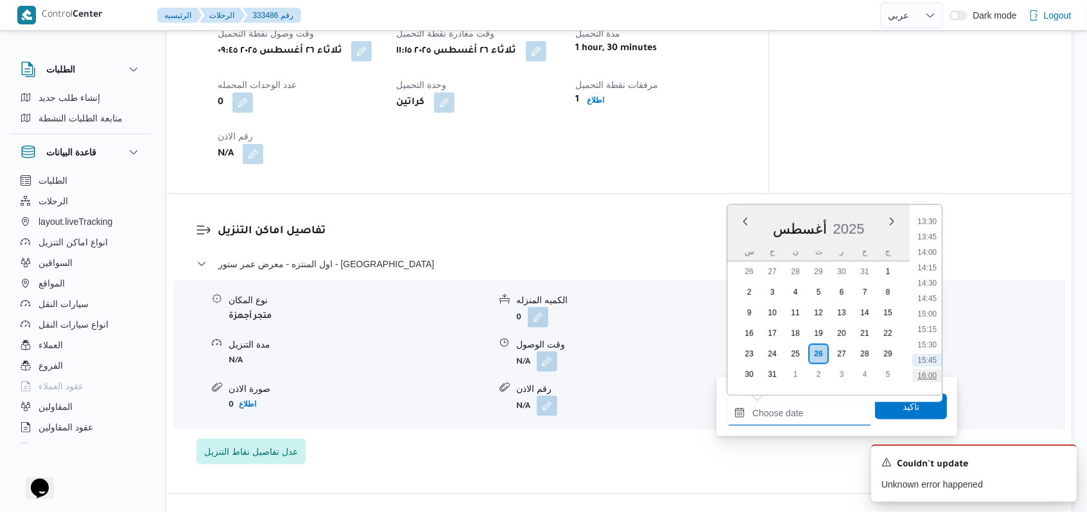
scroll to position [797, 0]
click at [930, 290] on li "14:00" at bounding box center [927, 287] width 30 height 13
type input "[DATE] ١٤:٠٠"
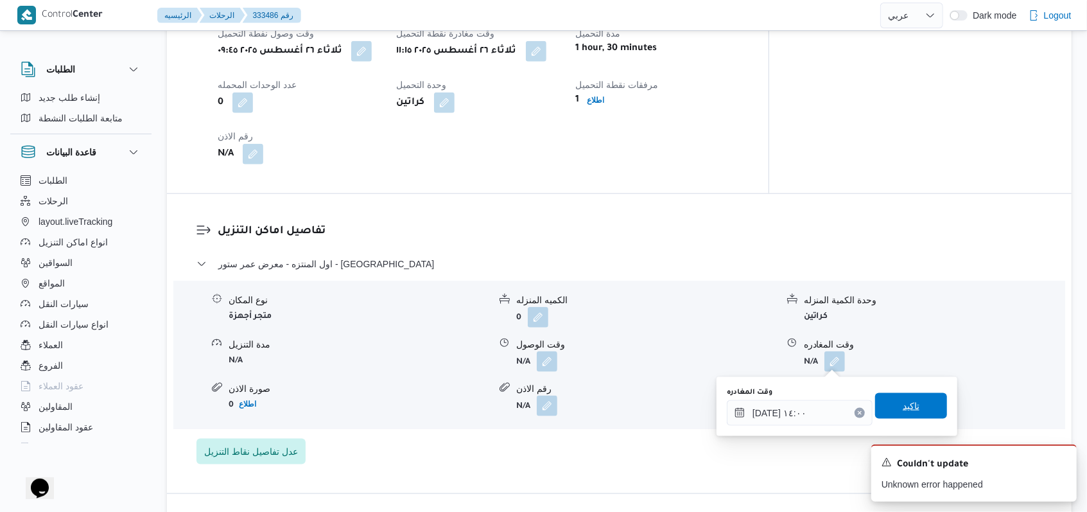
click at [903, 402] on span "تاكيد" at bounding box center [911, 405] width 17 height 15
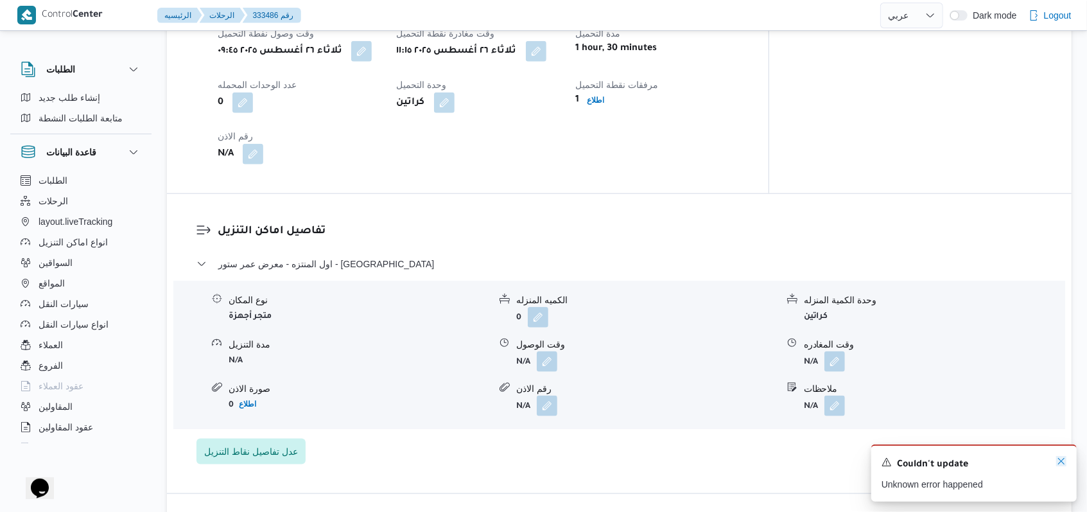
click at [1061, 463] on icon "Dismiss toast" at bounding box center [1061, 461] width 10 height 10
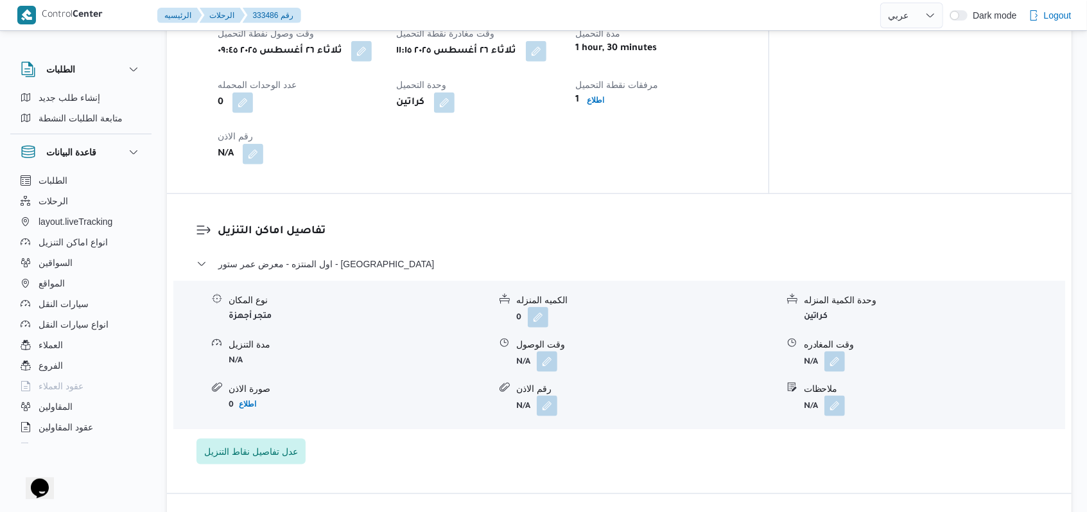
scroll to position [599, 0]
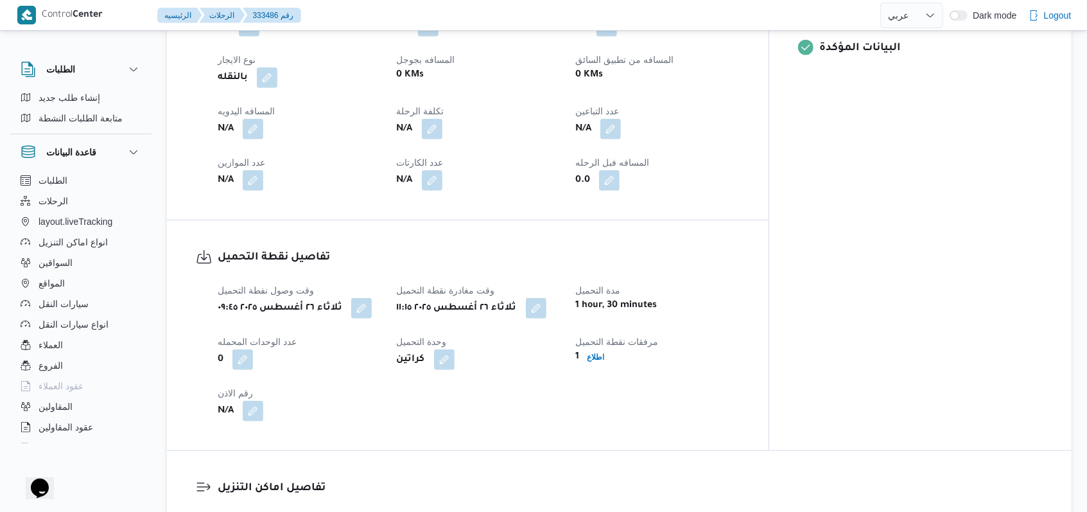
click at [593, 263] on h3 "تفاصيل نقطة التحميل" at bounding box center [479, 257] width 522 height 17
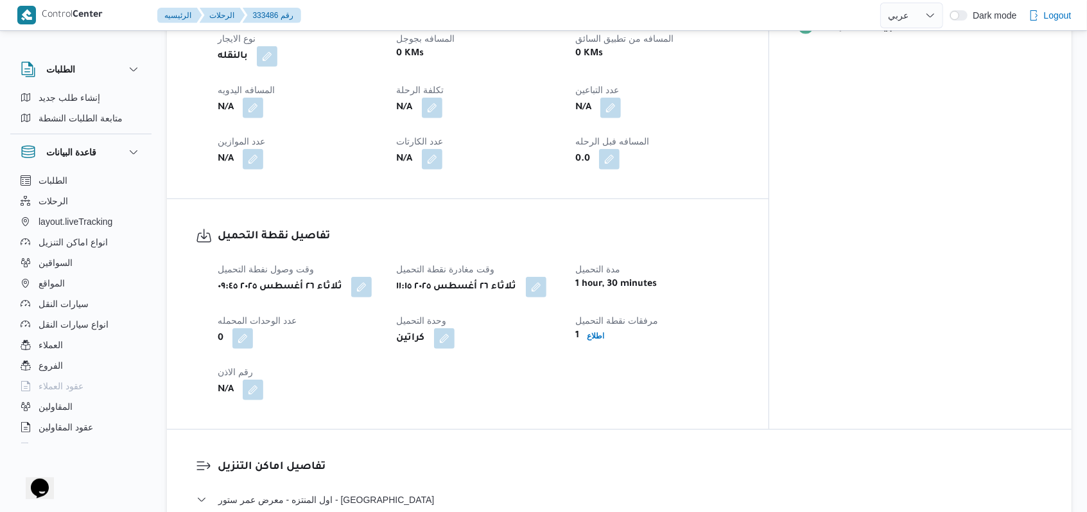
scroll to position [514, 0]
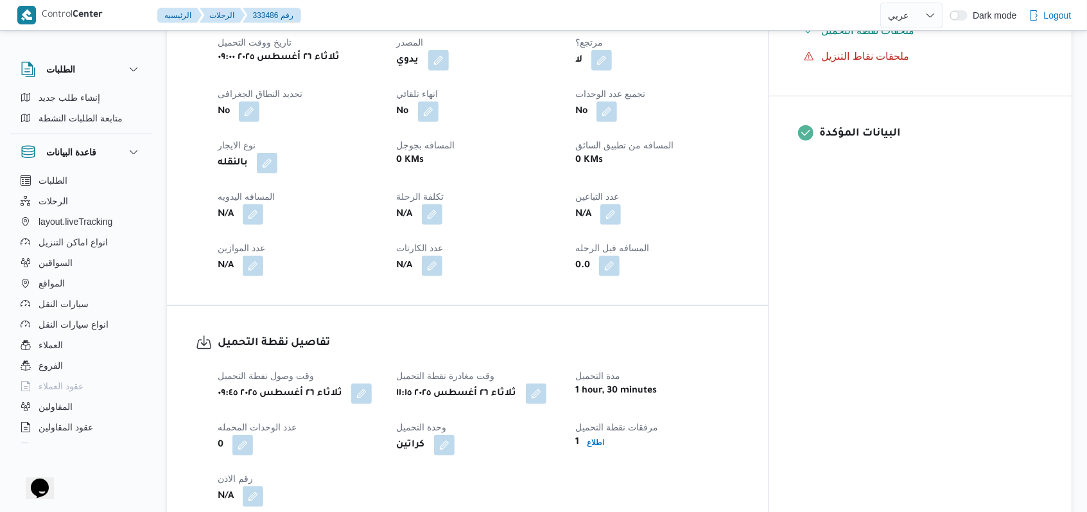
click at [751, 328] on div "تفاصيل نقطة التحميل وقت وصول نفطة التحميل ثلاثاء ٢٦ أغسطس ٢٠٢٥ ٠٩:٤٥ وقت مغادرة…" at bounding box center [468, 421] width 602 height 230
drag, startPoint x: 615, startPoint y: 312, endPoint x: 626, endPoint y: 317, distance: 12.1
click at [615, 312] on div "تفاصيل نقطة التحميل وقت وصول نفطة التحميل ثلاثاء ٢٦ أغسطس ٢٠٢٥ ٠٩:٤٥ وقت مغادرة…" at bounding box center [468, 421] width 602 height 230
drag, startPoint x: 760, startPoint y: 383, endPoint x: 686, endPoint y: 361, distance: 77.0
click at [740, 383] on div "1 hour, 30 minutes" at bounding box center [657, 391] width 166 height 18
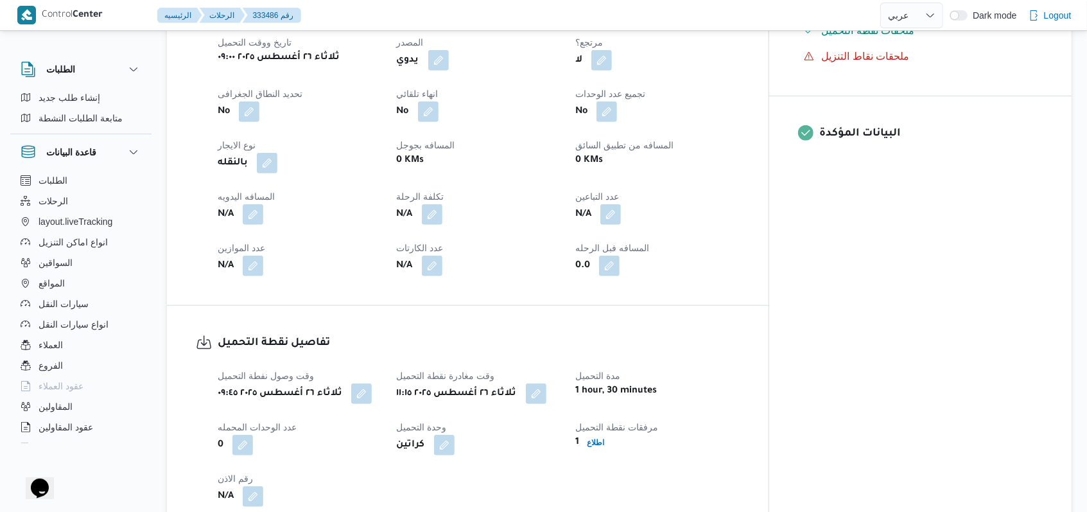
click at [269, 218] on div "N/A" at bounding box center [299, 214] width 166 height 23
click at [250, 212] on button "button" at bounding box center [253, 214] width 21 height 21
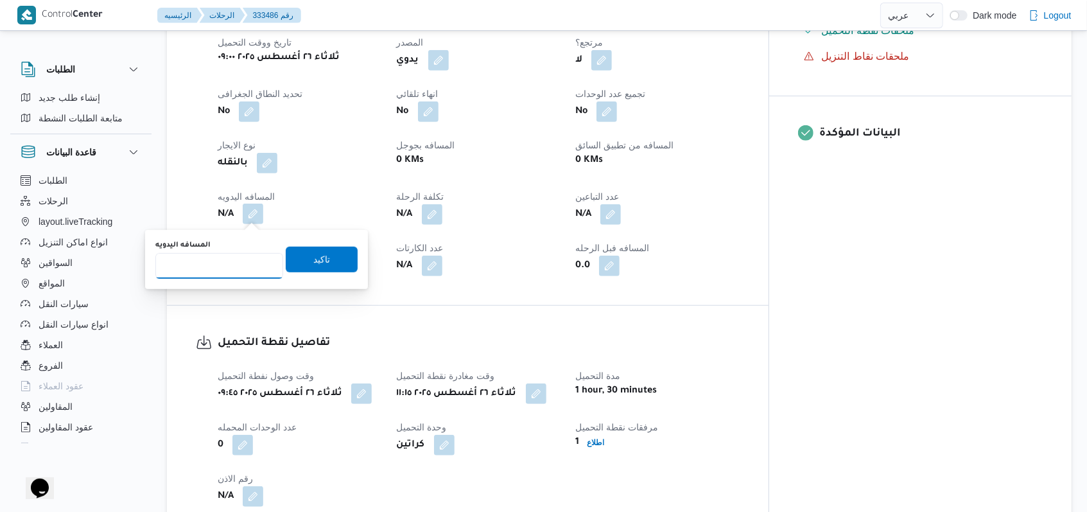
click at [216, 257] on input "المسافه اليدويه" at bounding box center [219, 266] width 128 height 26
type input "14"
click at [290, 245] on div "المسافه اليدويه 14 تاكيد" at bounding box center [256, 259] width 205 height 41
click at [349, 256] on div "You are in a dialog. To close this dialog, hit escape. المسافه اليدويه 14 تاكيد" at bounding box center [256, 259] width 223 height 59
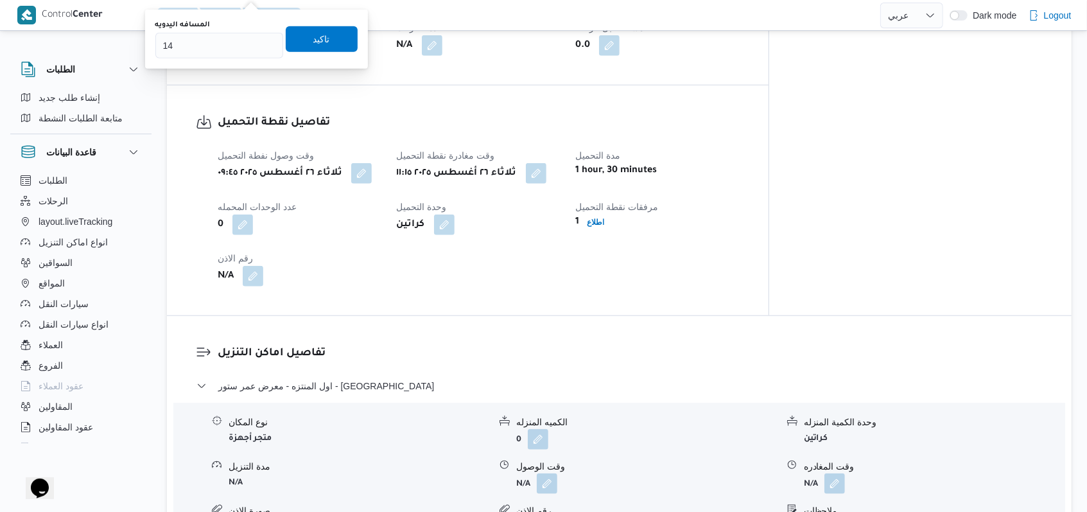
scroll to position [941, 0]
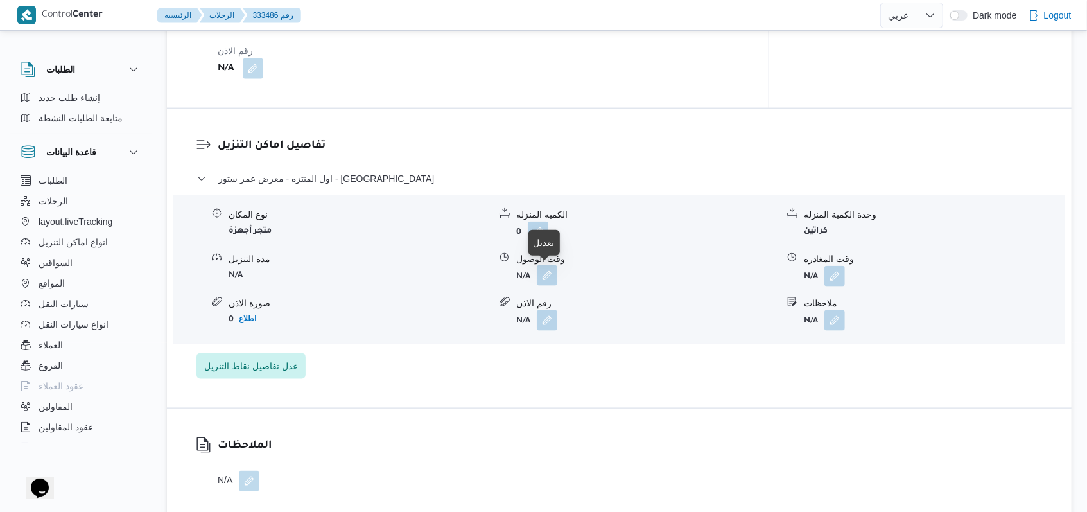
click at [555, 269] on button "button" at bounding box center [547, 275] width 21 height 21
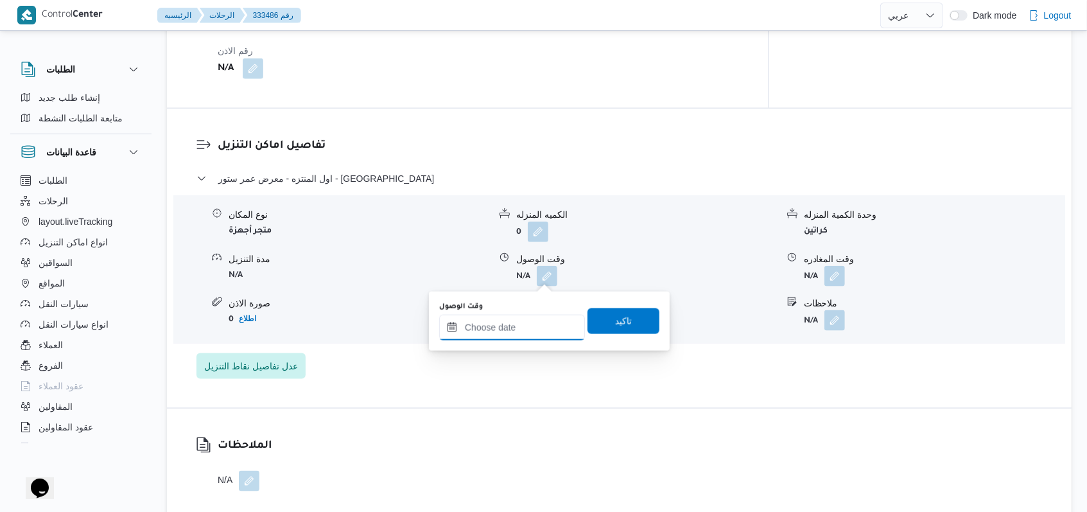
click at [524, 331] on input "وقت الوصول" at bounding box center [512, 328] width 146 height 26
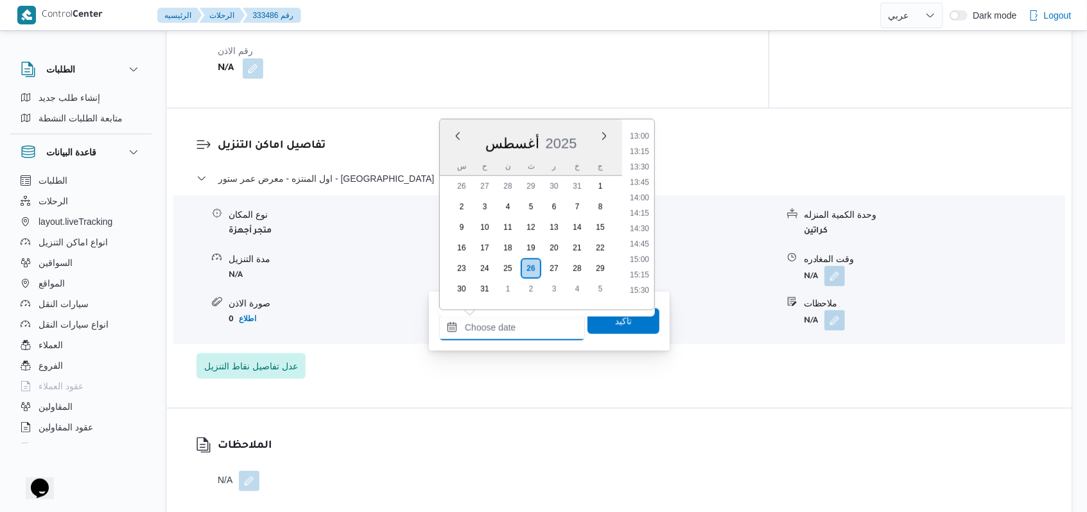
scroll to position [711, 0]
click at [641, 164] on li "12:00" at bounding box center [640, 164] width 30 height 13
type input "[DATE] ١٢:٠٠"
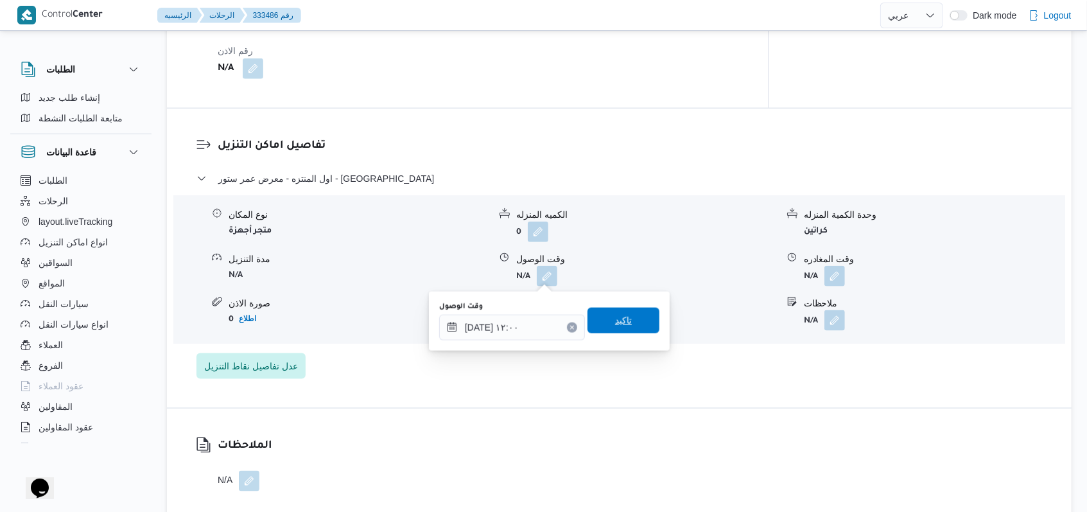
click at [629, 316] on span "تاكيد" at bounding box center [624, 321] width 72 height 26
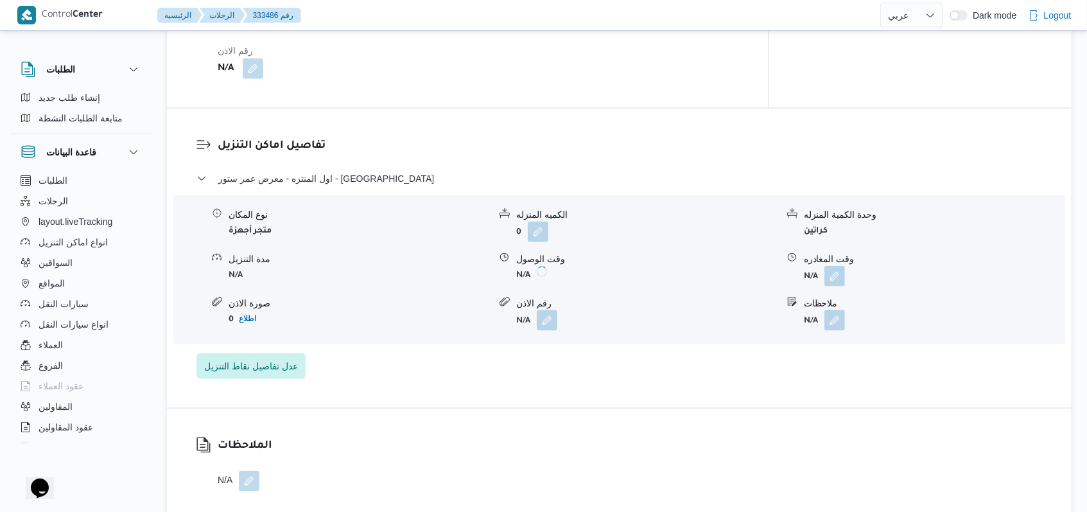
click at [846, 265] on div "وقت المغادره" at bounding box center [934, 258] width 261 height 13
click at [839, 274] on button "button" at bounding box center [834, 275] width 21 height 21
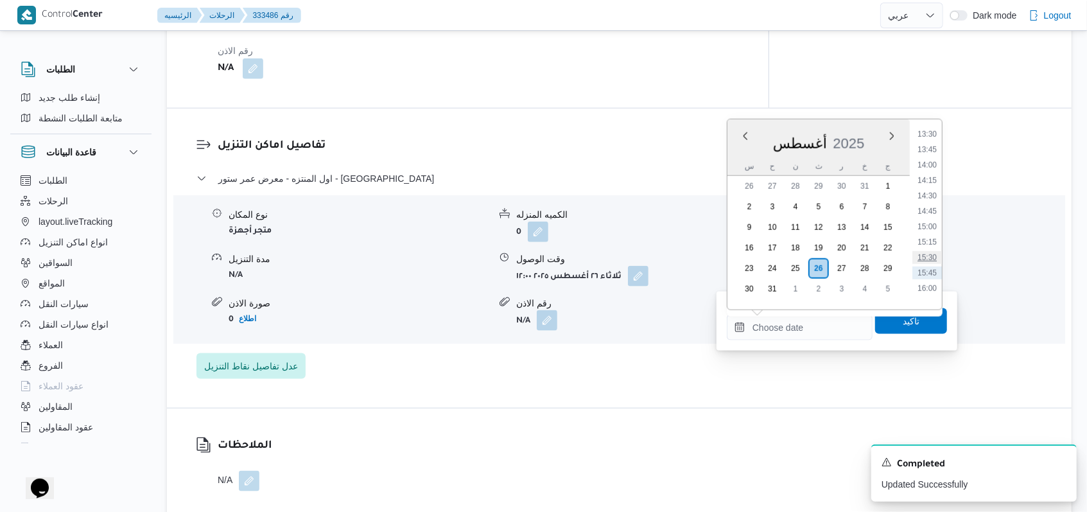
scroll to position [797, 0]
click at [932, 204] on li "14:00" at bounding box center [927, 202] width 30 height 13
type input "[DATE] ١٤:٠٠"
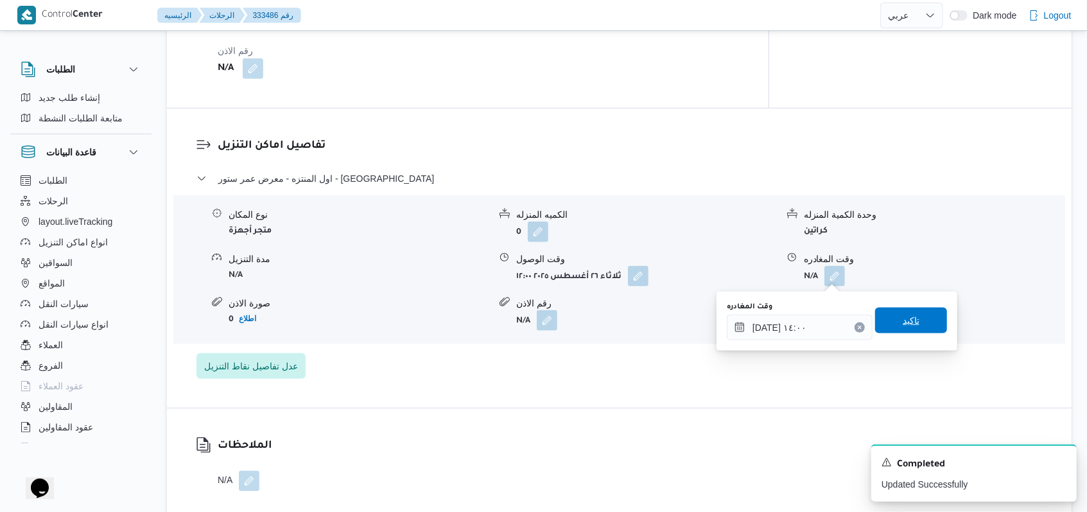
click at [915, 323] on span "تاكيد" at bounding box center [911, 321] width 72 height 26
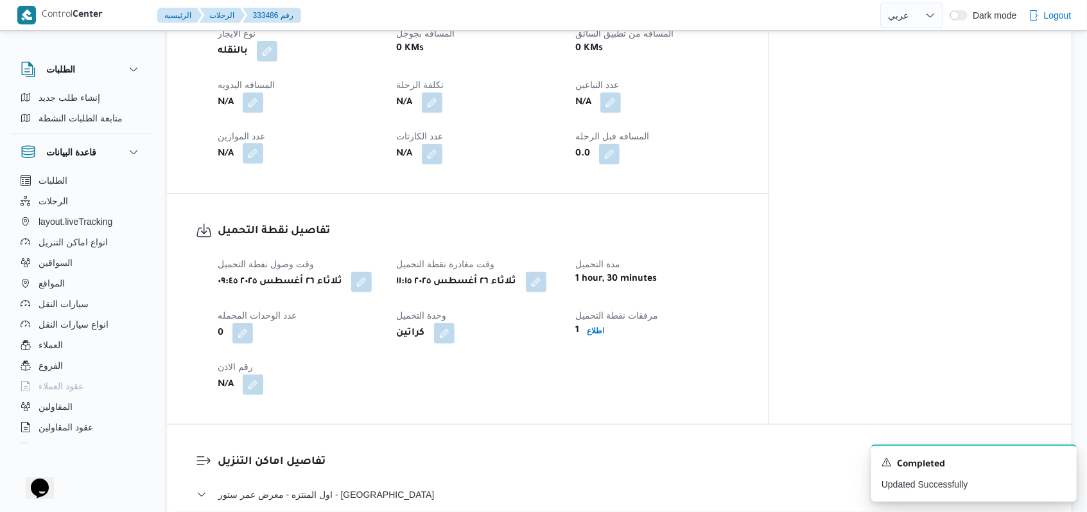
scroll to position [599, 0]
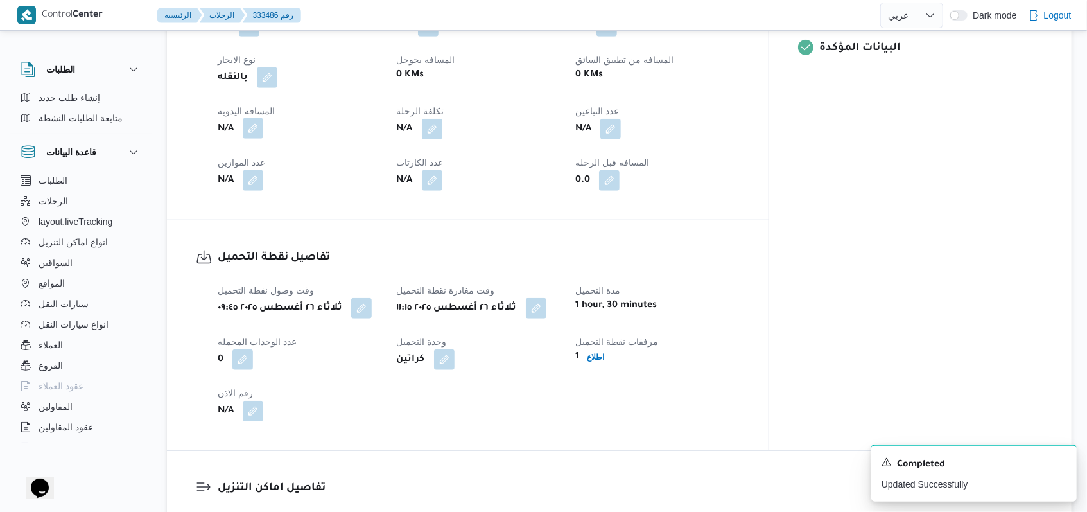
click at [256, 128] on button "button" at bounding box center [253, 128] width 21 height 21
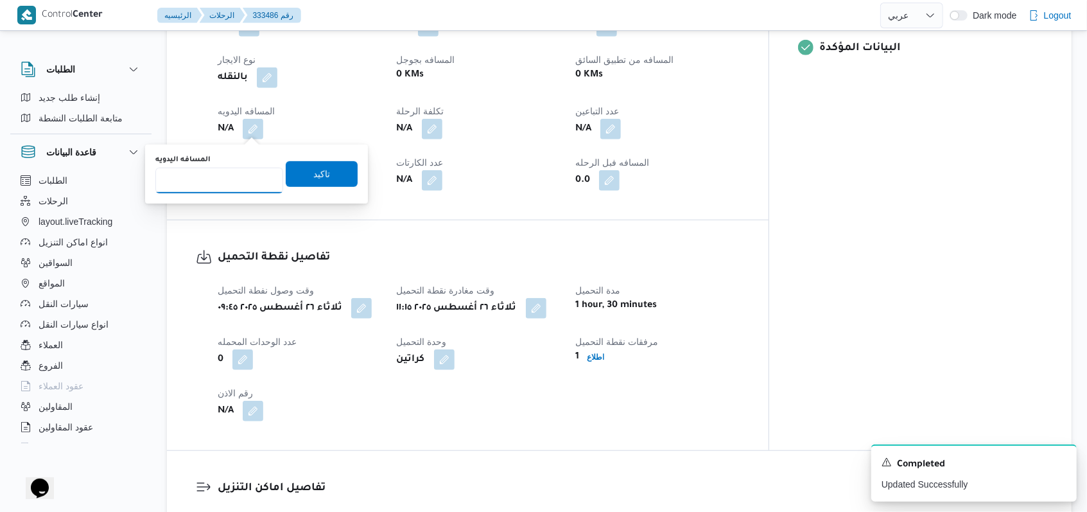
click at [224, 178] on input "المسافه اليدويه" at bounding box center [219, 181] width 128 height 26
type input "14"
click at [295, 173] on span "تاكيد" at bounding box center [322, 174] width 72 height 26
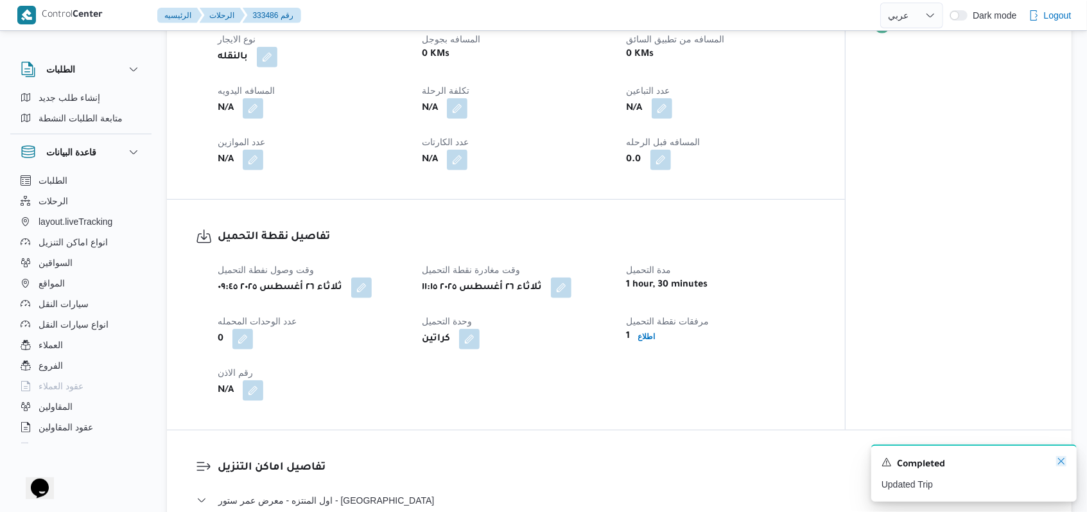
click at [1061, 463] on icon "Dismiss toast" at bounding box center [1061, 461] width 6 height 6
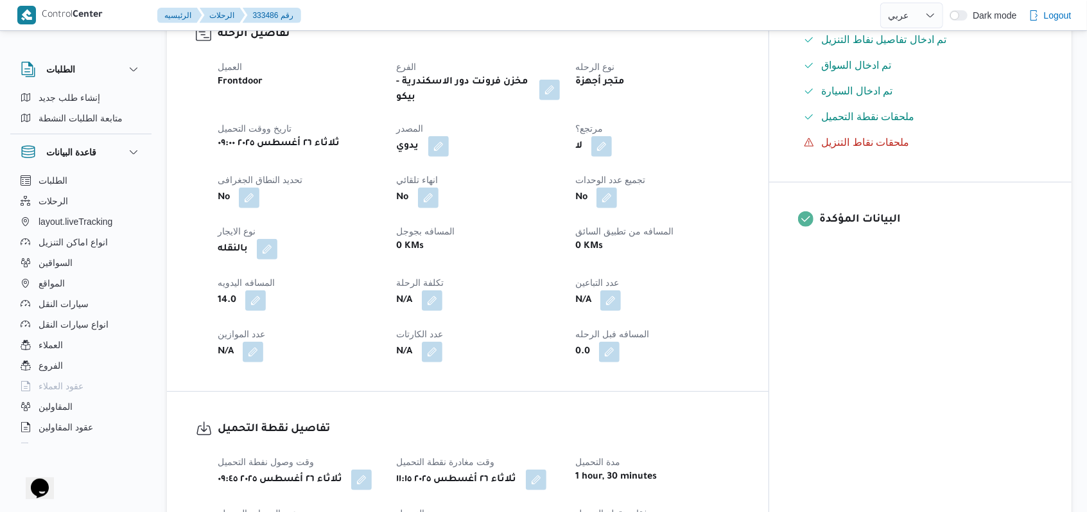
scroll to position [0, 0]
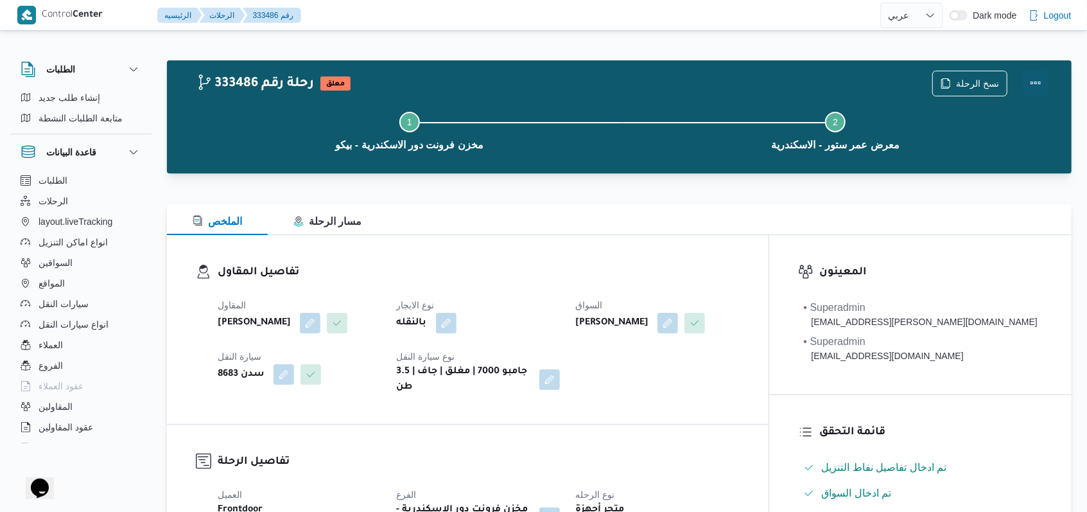
click at [1037, 82] on button "Actions" at bounding box center [1036, 83] width 26 height 26
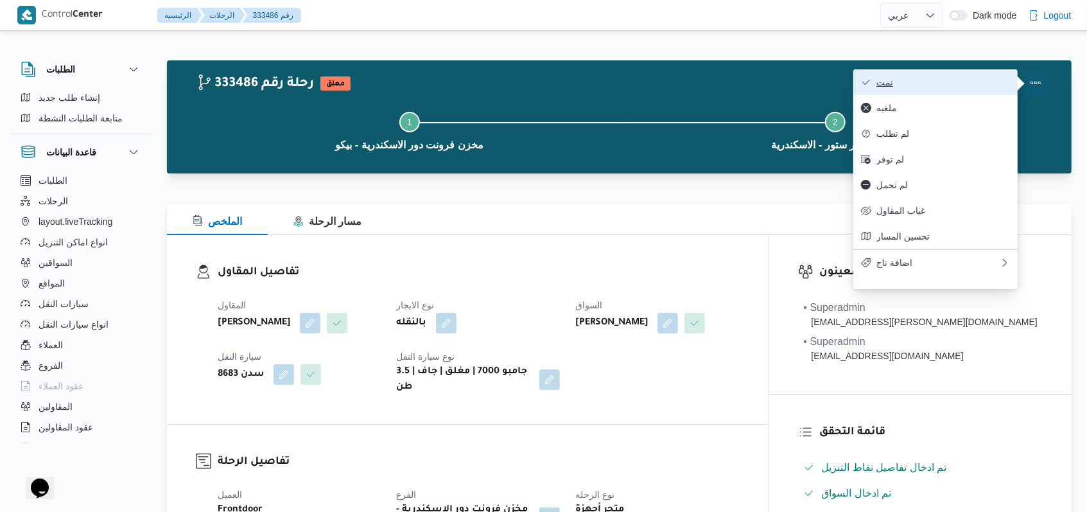
click at [985, 83] on span "تمت" at bounding box center [943, 82] width 134 height 10
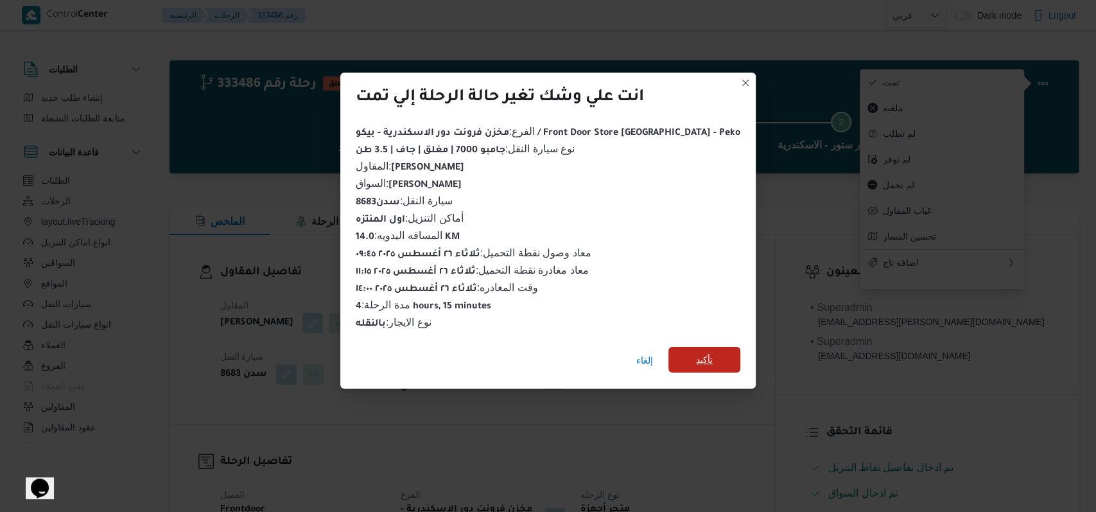
click at [696, 352] on span "تأكيد" at bounding box center [704, 359] width 17 height 15
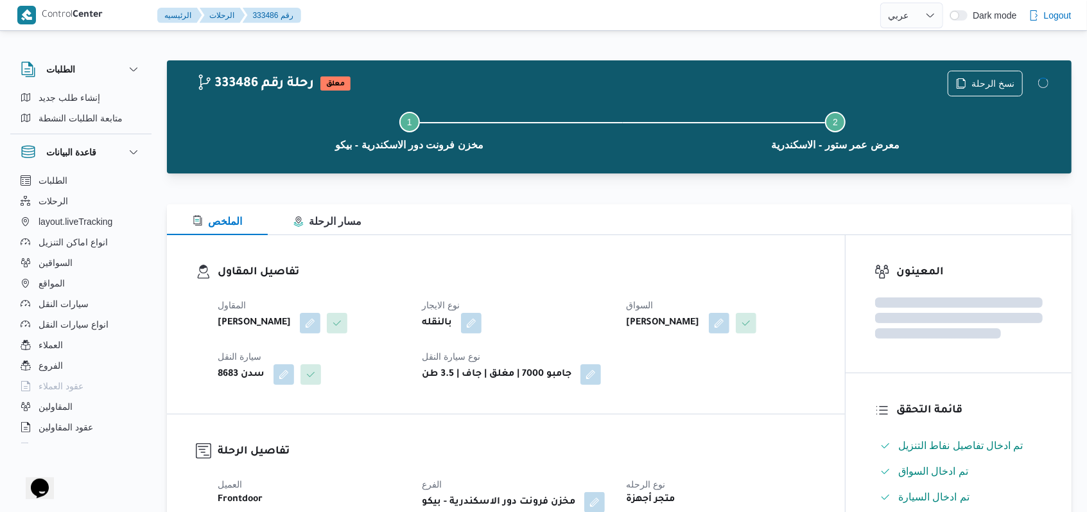
click at [537, 300] on dt "نوع الايجار" at bounding box center [516, 304] width 189 height 15
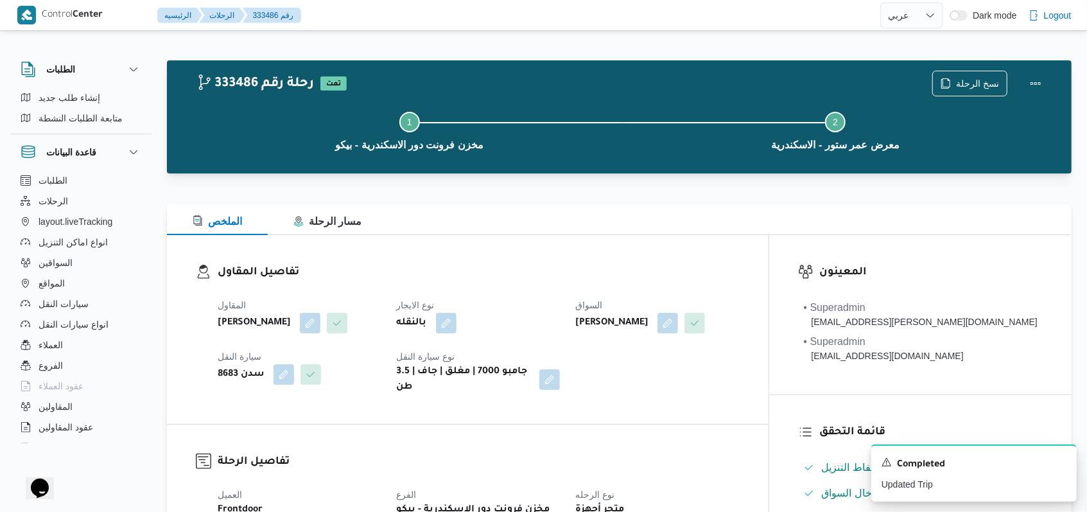
select select "ar"
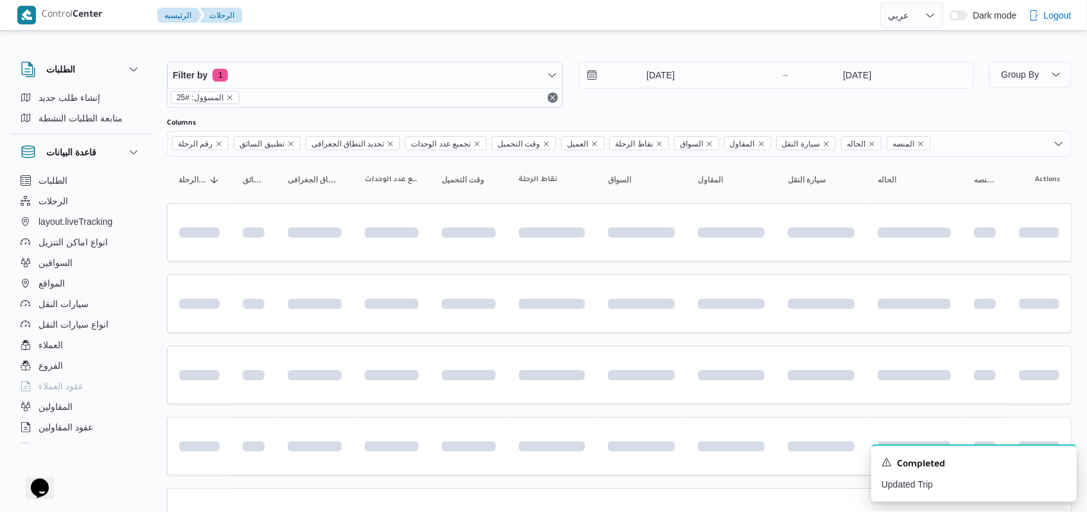
scroll to position [361, 0]
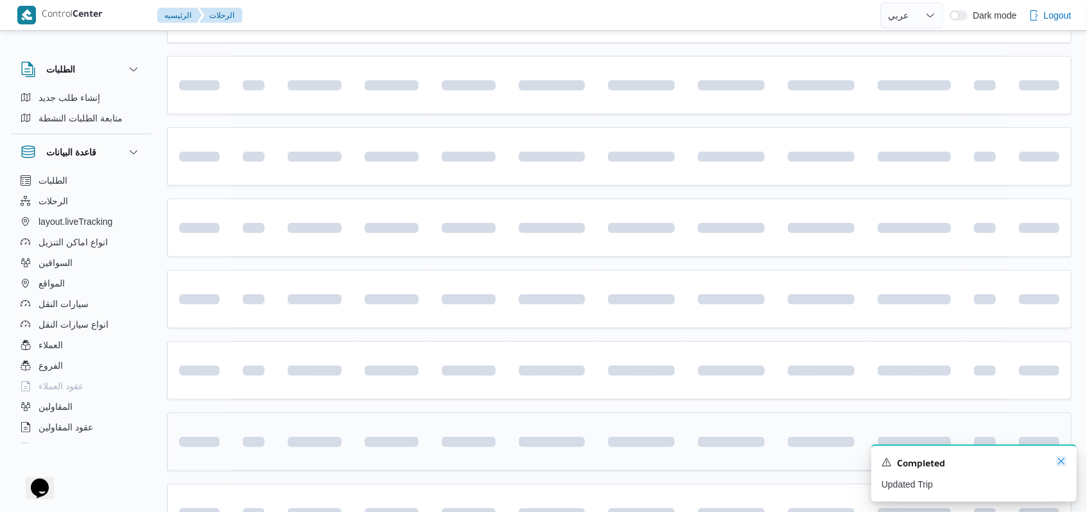
click at [1066, 462] on icon "Dismiss toast" at bounding box center [1061, 461] width 10 height 10
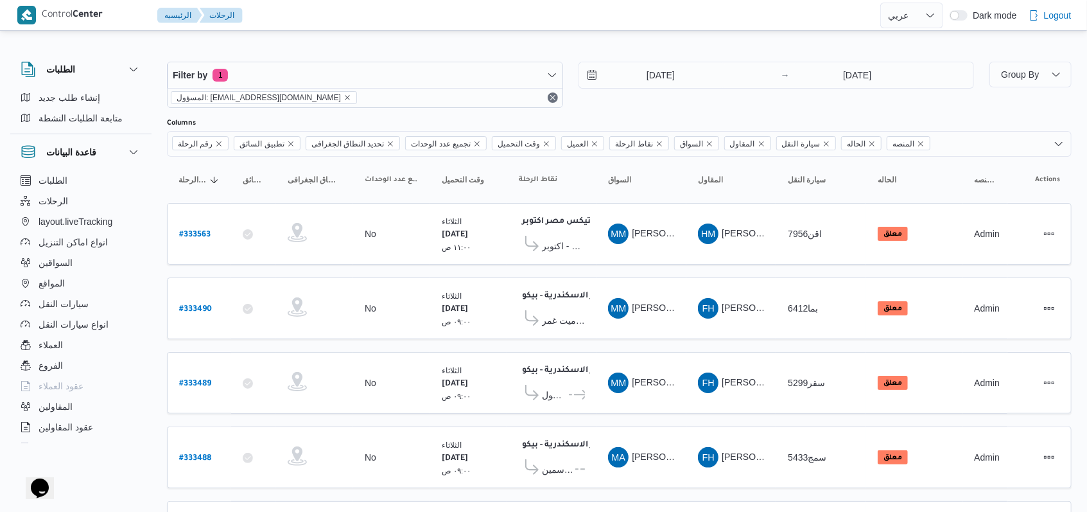
scroll to position [443, 0]
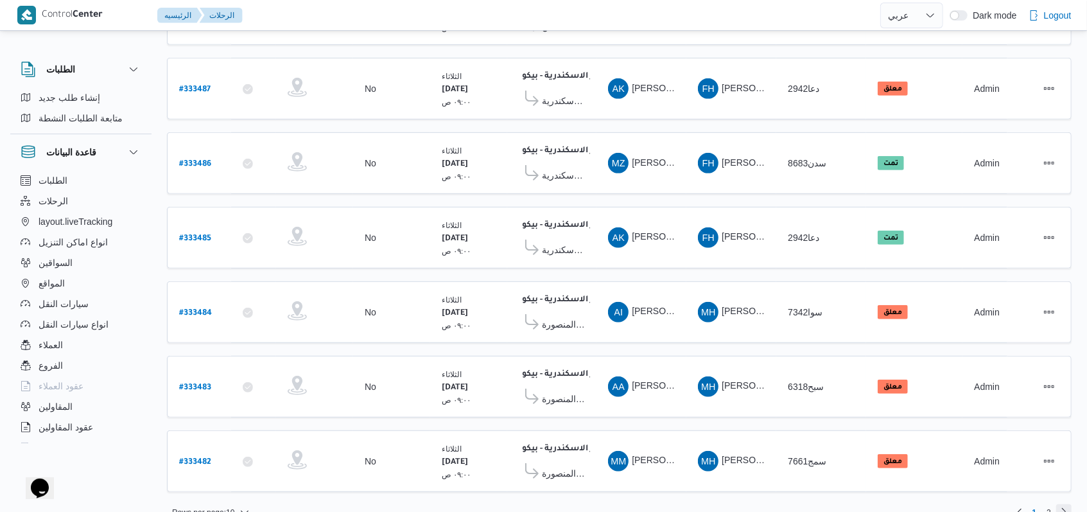
click at [1058, 504] on link "Next page, 2" at bounding box center [1063, 511] width 15 height 15
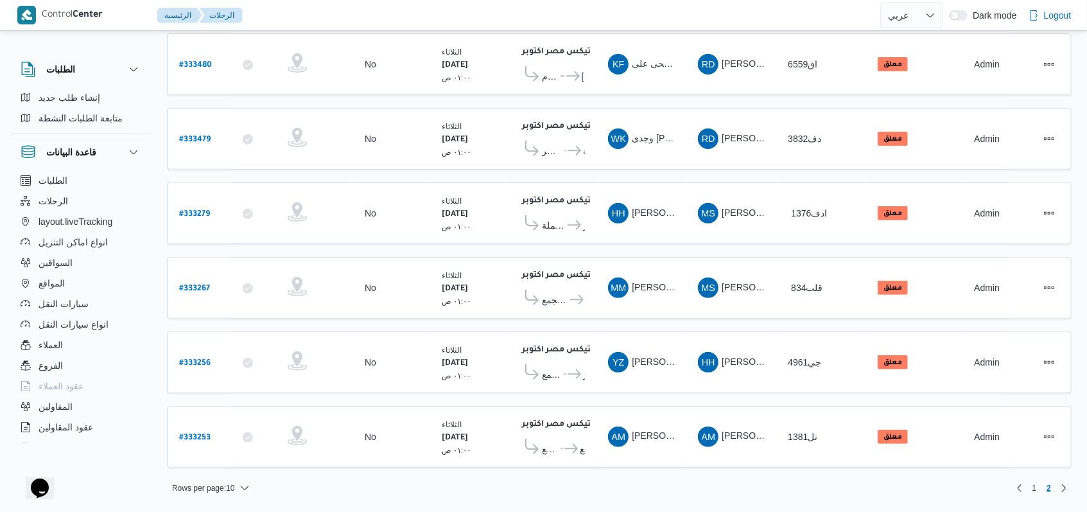
scroll to position [227, 0]
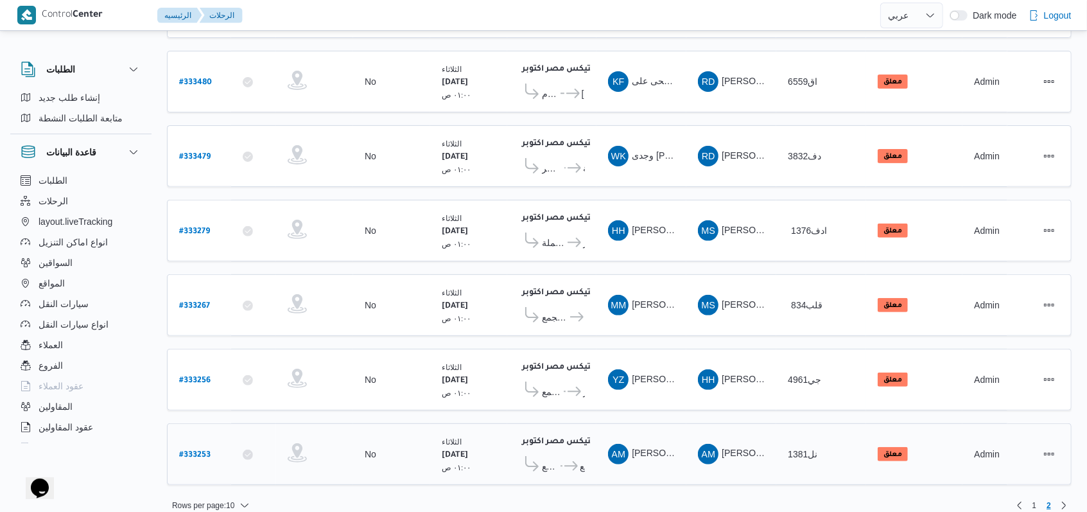
click at [197, 451] on b "# 333253" at bounding box center [194, 455] width 31 height 9
select select "ar"
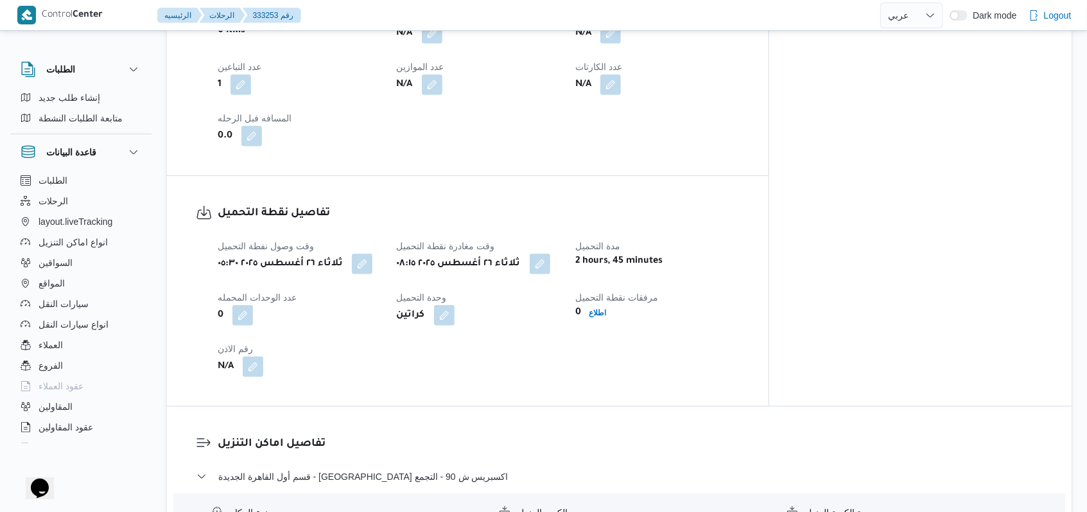
scroll to position [856, 0]
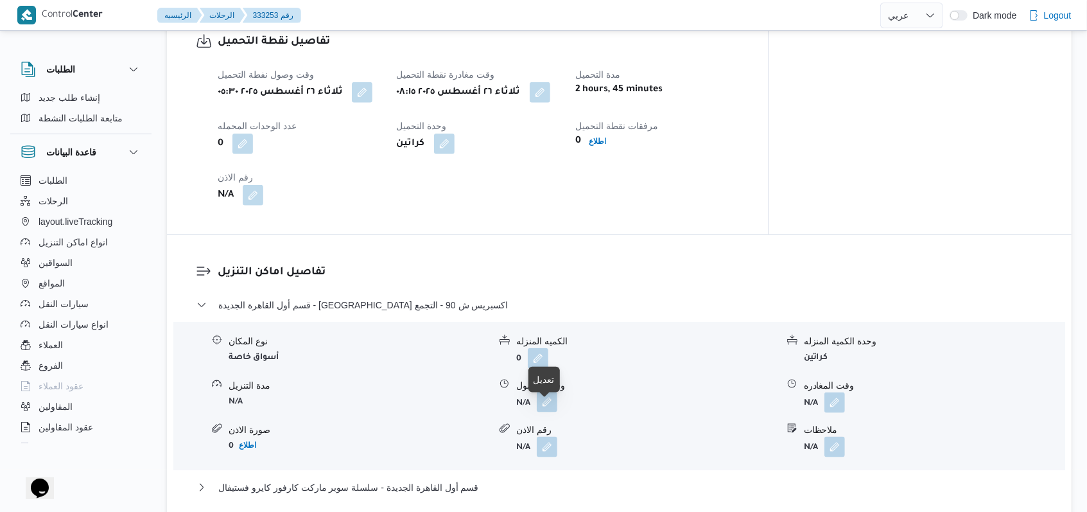
click at [550, 412] on button "button" at bounding box center [547, 402] width 21 height 21
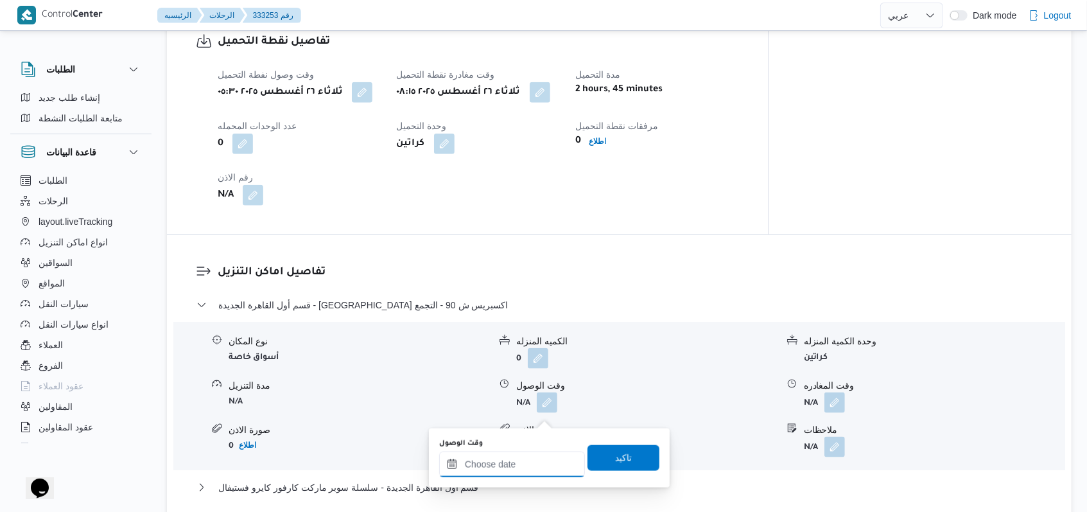
click at [510, 463] on input "وقت الوصول" at bounding box center [512, 464] width 146 height 26
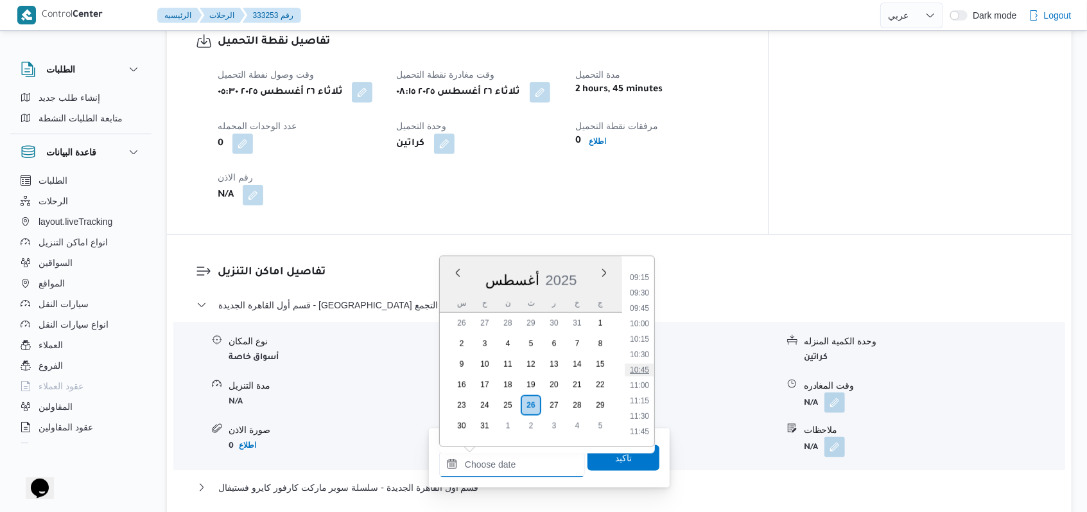
scroll to position [540, 0]
click at [643, 315] on li "09:30" at bounding box center [640, 318] width 30 height 13
type input "[DATE] ٠٩:٣٠"
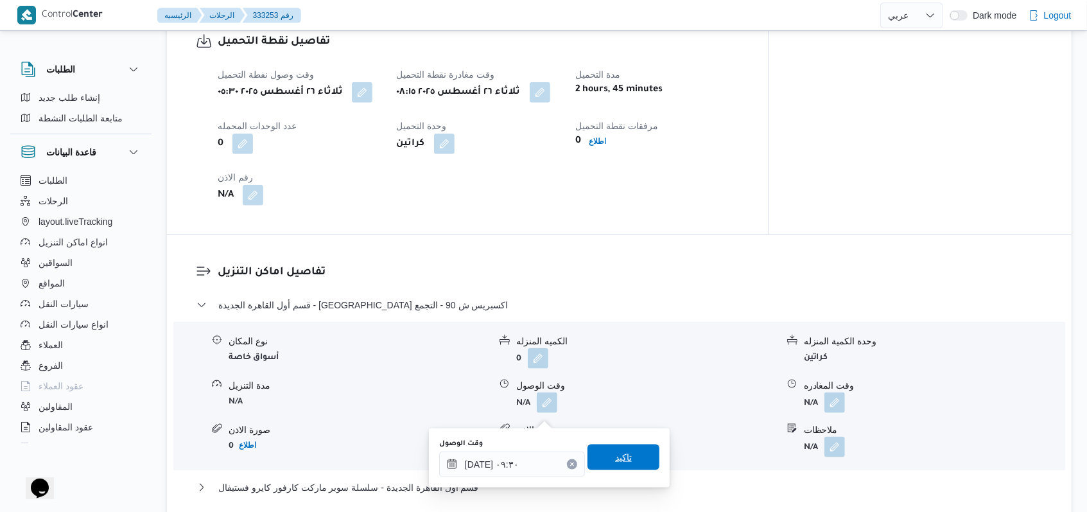
click at [608, 469] on span "تاكيد" at bounding box center [624, 457] width 72 height 26
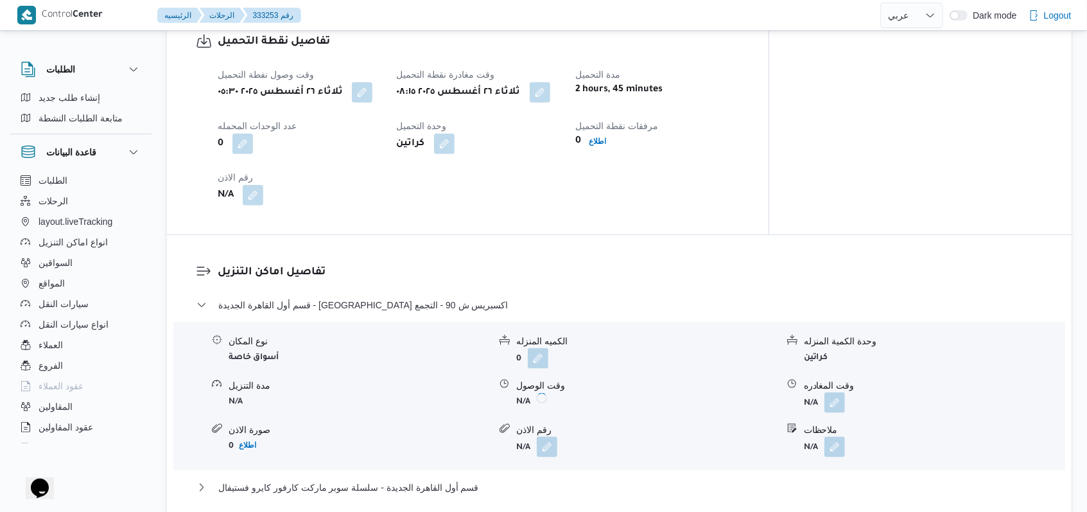
click at [837, 426] on div "نوع المكان أسواق خاصة الكميه المنزله 0 وحدة الكمية المنزله كراتين مدة التنزيل N…" at bounding box center [619, 396] width 902 height 146
click at [837, 412] on button "button" at bounding box center [834, 402] width 21 height 21
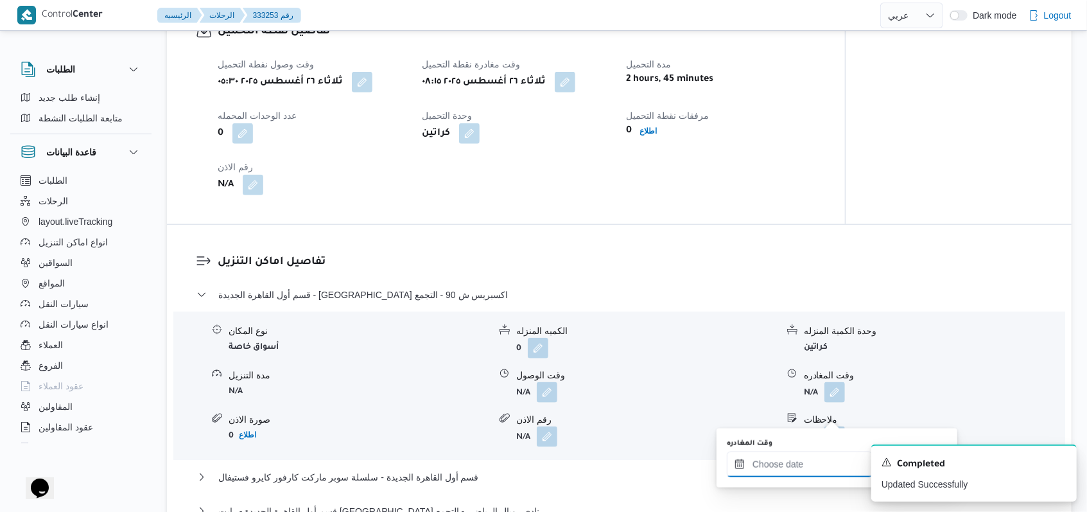
click at [804, 459] on input "وقت المغادره" at bounding box center [800, 464] width 146 height 26
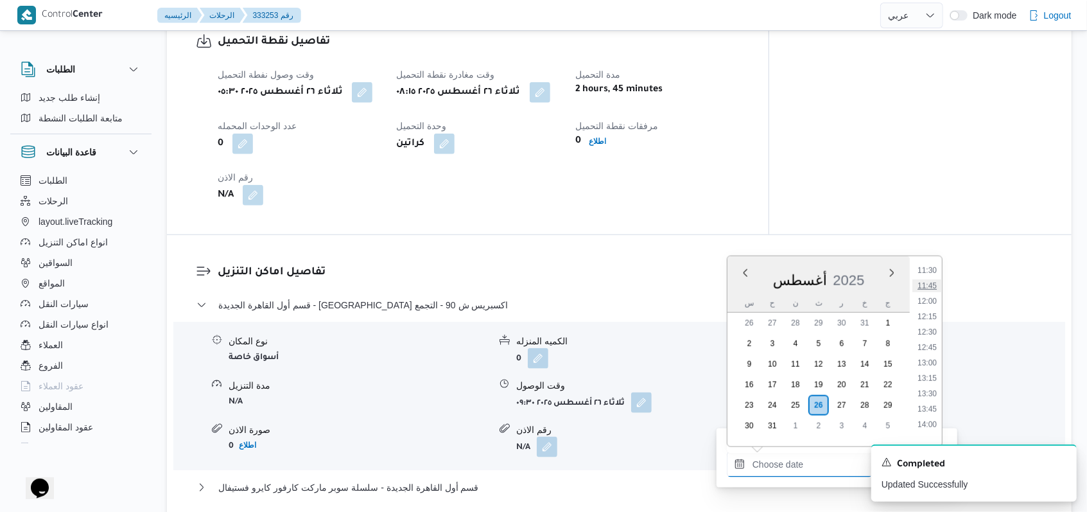
scroll to position [626, 0]
click at [929, 315] on li "10:45" at bounding box center [927, 309] width 30 height 13
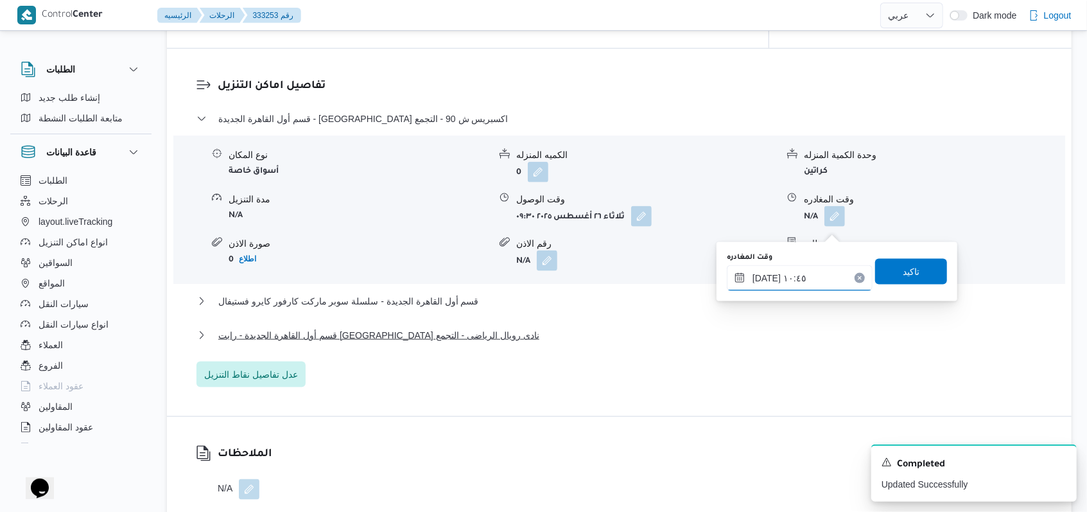
scroll to position [1113, 0]
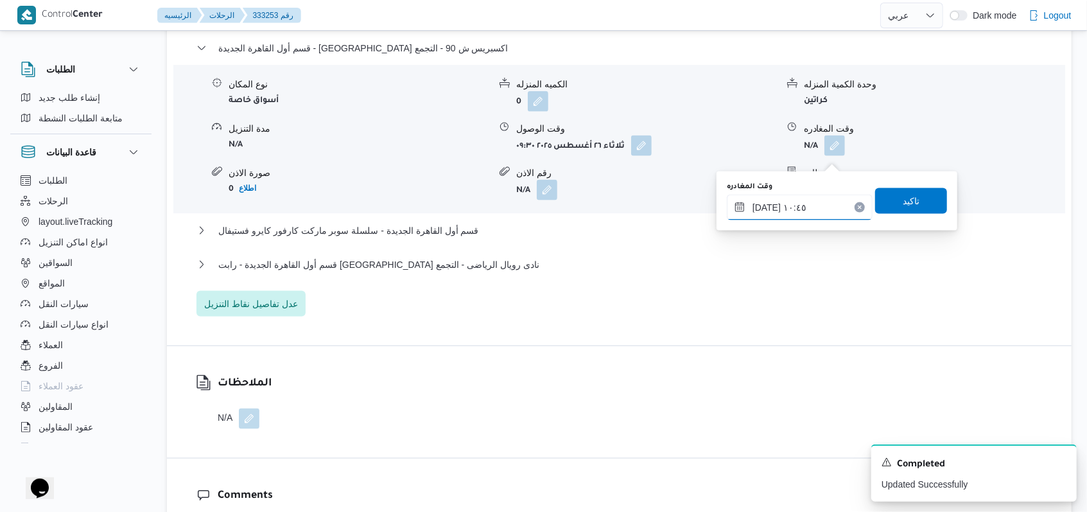
click at [814, 205] on input "[DATE] ١٠:٤٥" at bounding box center [800, 208] width 146 height 26
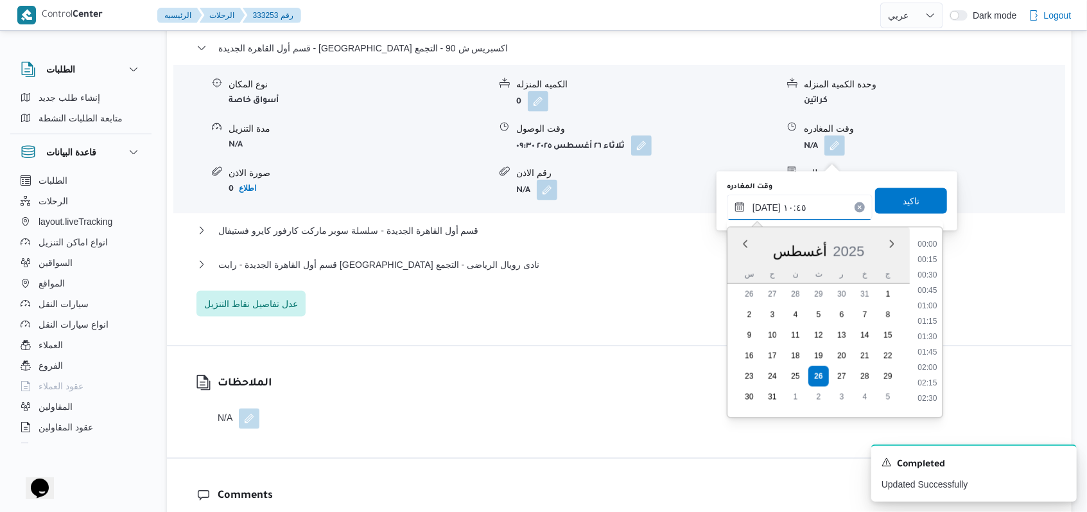
scroll to position [575, 0]
click at [927, 347] on li "11:00" at bounding box center [927, 347] width 30 height 13
type input "[DATE] ١١:٠٠"
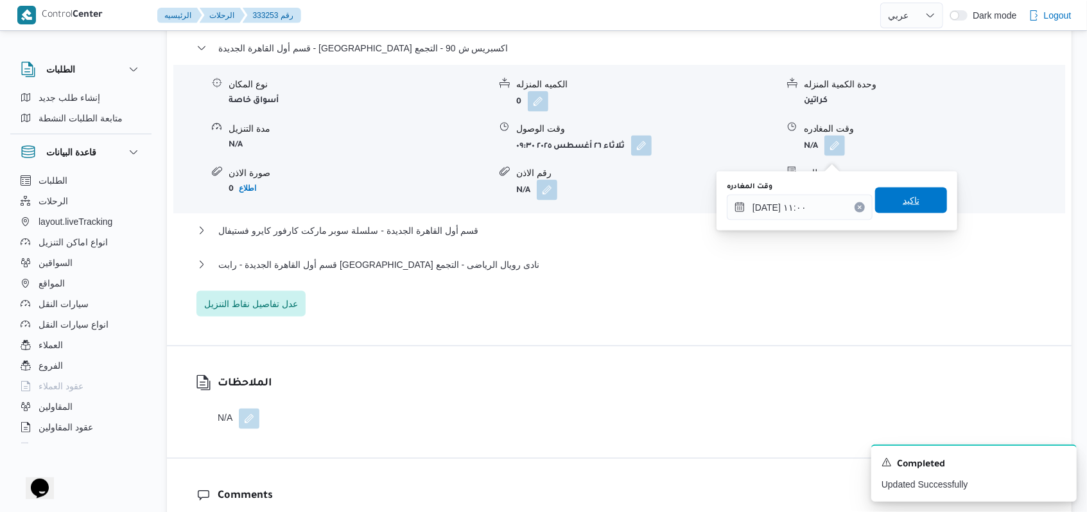
click at [903, 196] on span "تاكيد" at bounding box center [911, 200] width 17 height 15
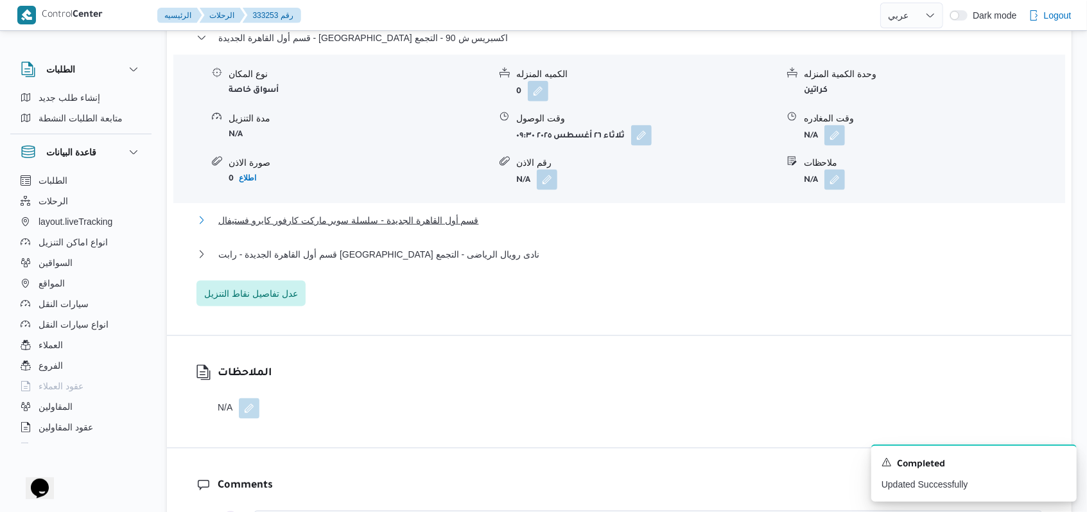
click at [346, 228] on span "قسم أول القاهرة الجديدة - سلسلة سوبر ماركت كارفور كايرو فستيفال" at bounding box center [348, 220] width 261 height 15
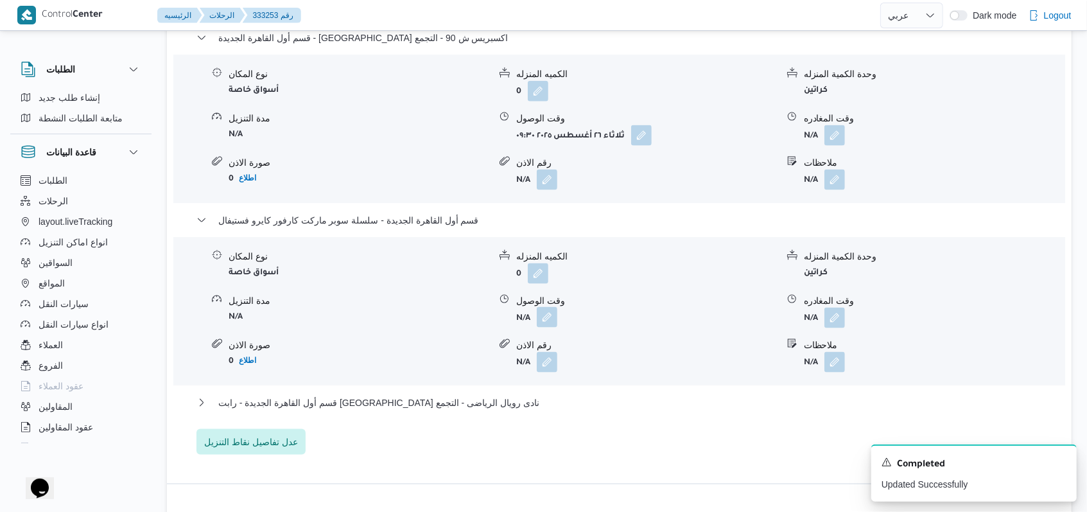
click at [539, 327] on button "button" at bounding box center [547, 317] width 21 height 21
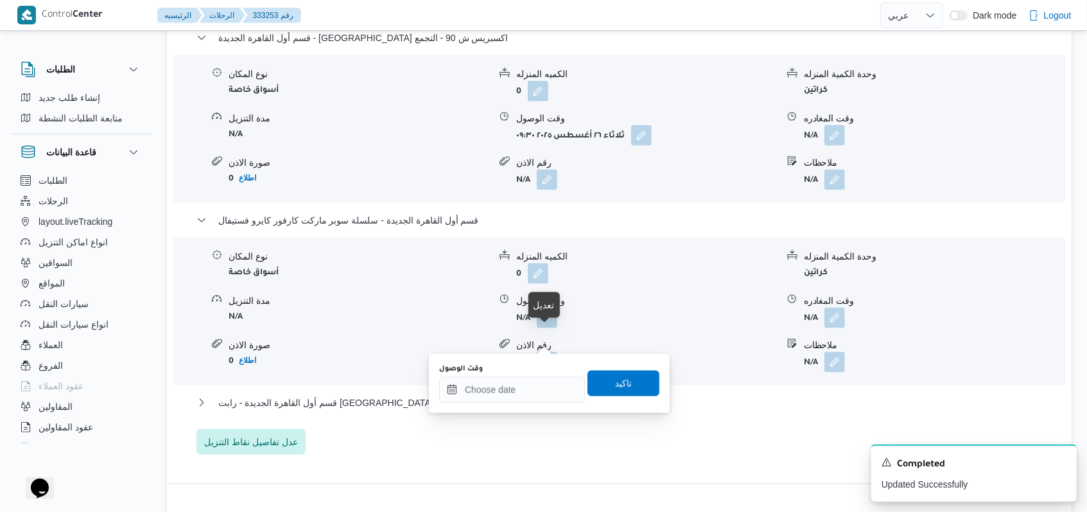
click at [527, 374] on div "وقت الوصول" at bounding box center [512, 383] width 146 height 39
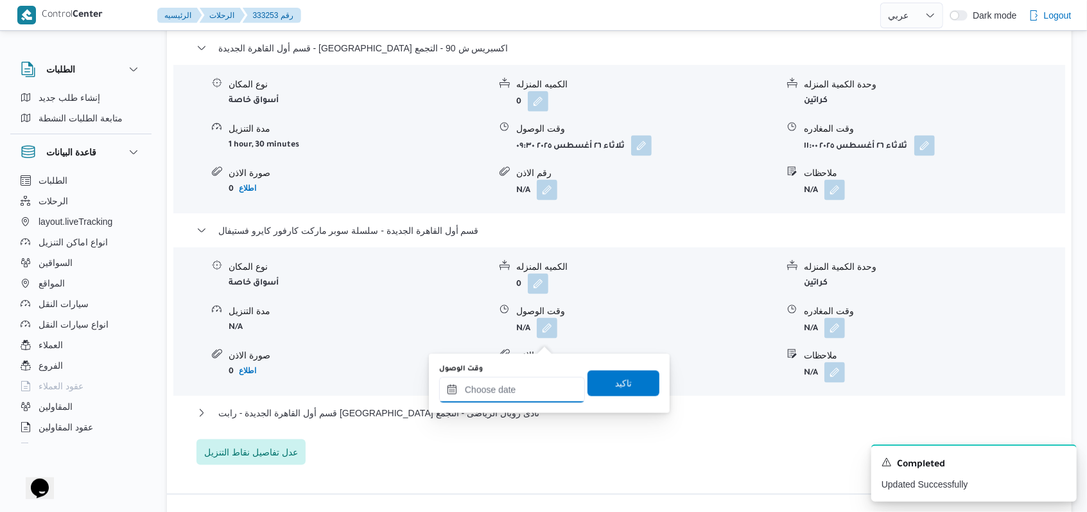
click at [527, 397] on input "وقت الوصول" at bounding box center [512, 390] width 146 height 26
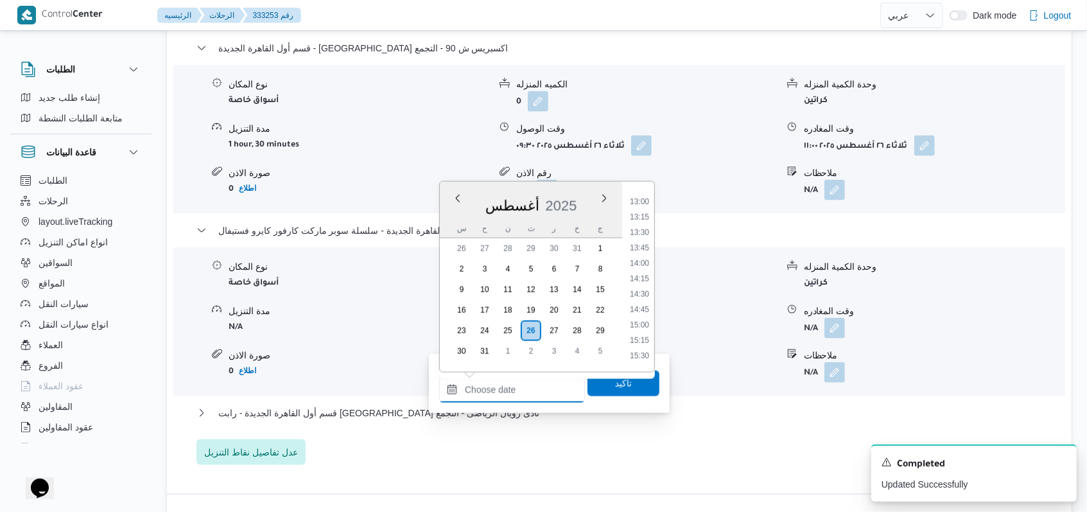
scroll to position [626, 0]
click at [641, 283] on li "11:30" at bounding box center [640, 281] width 30 height 13
type input "[DATE] ١١:٣٠"
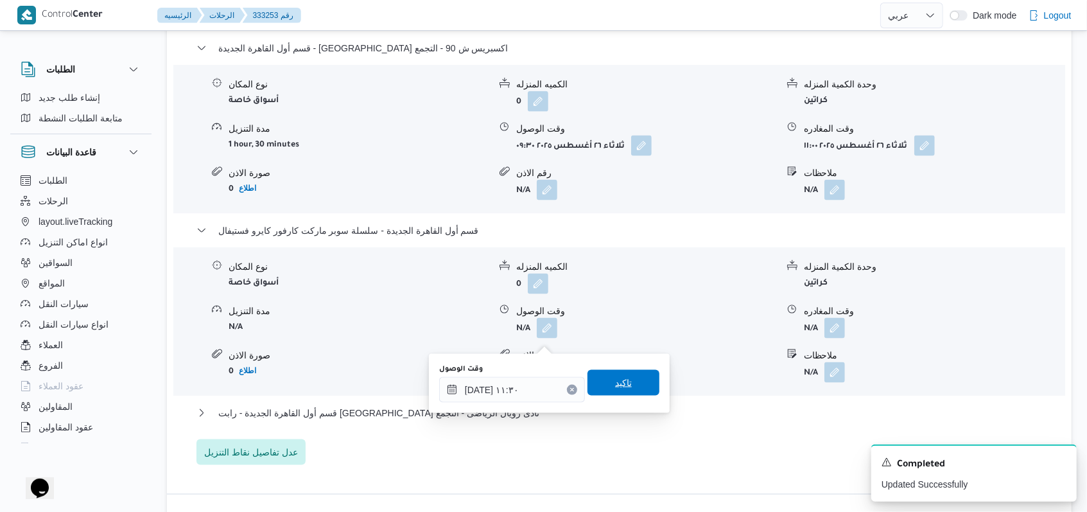
click at [616, 383] on span "تاكيد" at bounding box center [623, 382] width 17 height 15
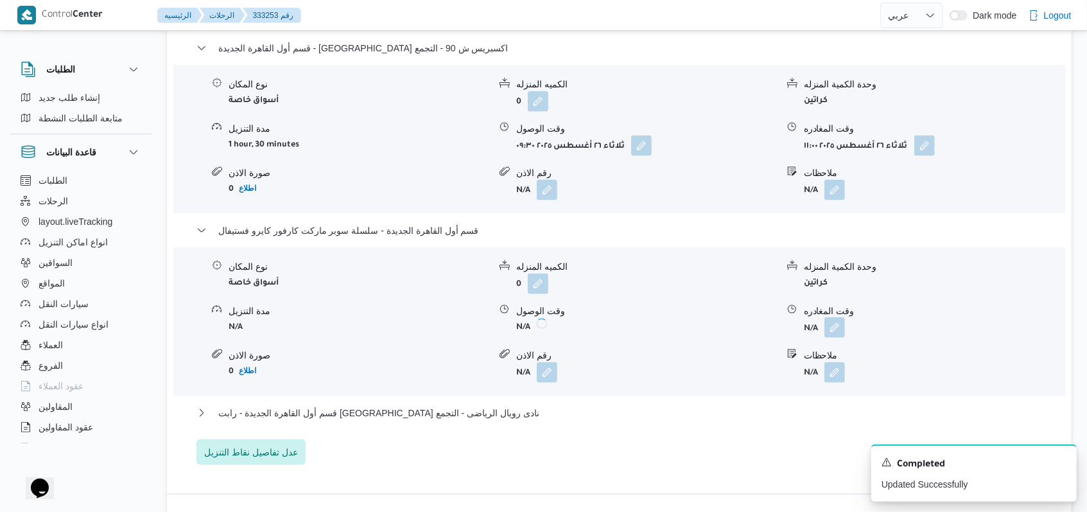
click at [837, 334] on button "button" at bounding box center [834, 327] width 21 height 21
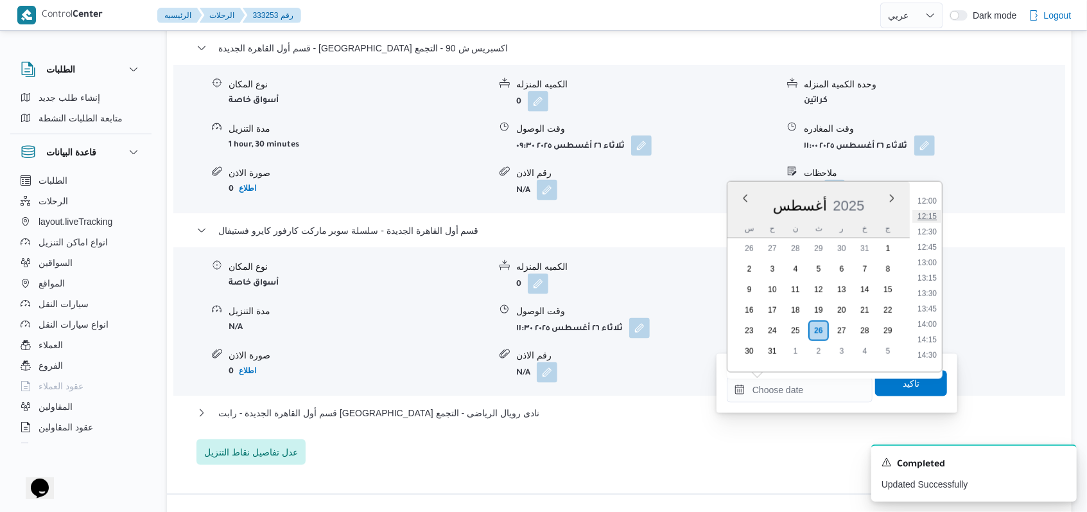
scroll to position [711, 0]
click at [934, 262] on li "12:30" at bounding box center [927, 257] width 30 height 13
type input "[DATE] ١٢:٣٠"
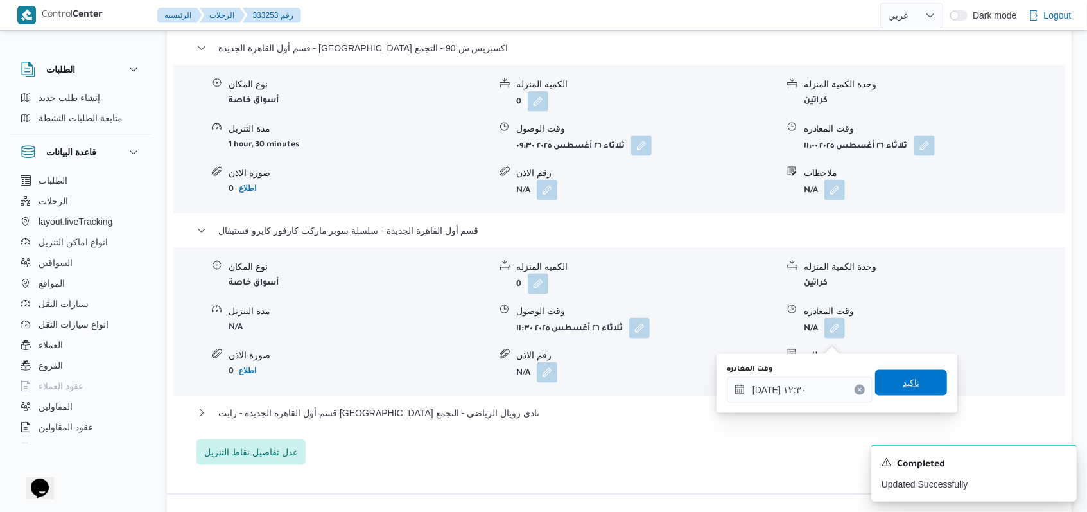
click at [903, 380] on span "تاكيد" at bounding box center [911, 382] width 17 height 15
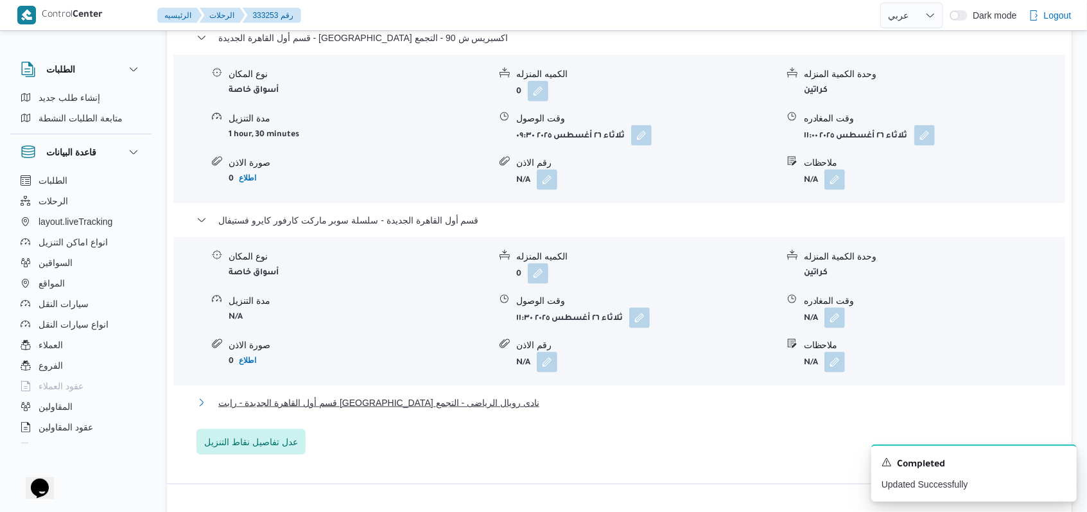
click at [401, 410] on span "قسم أول القاهرة الجديدة - رابت [GEOGRAPHIC_DATA] نادى رويال الرياضى - التجمع" at bounding box center [378, 402] width 321 height 15
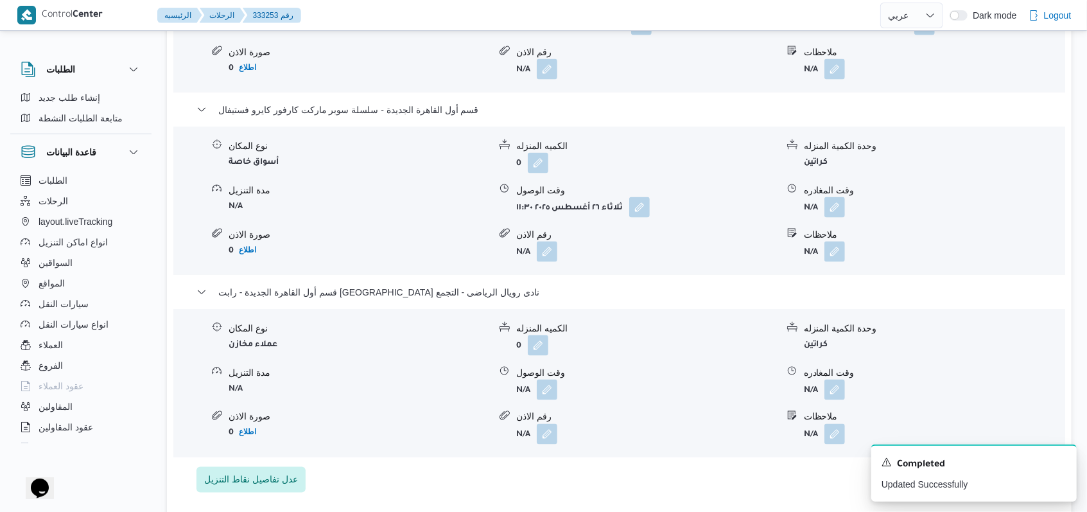
scroll to position [1284, 0]
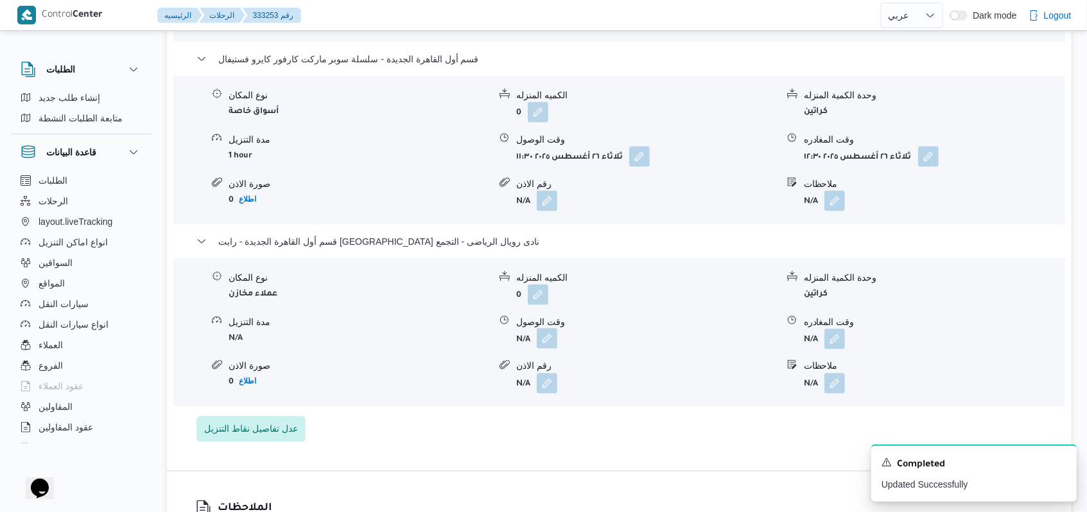
click at [537, 343] on button "button" at bounding box center [547, 338] width 21 height 21
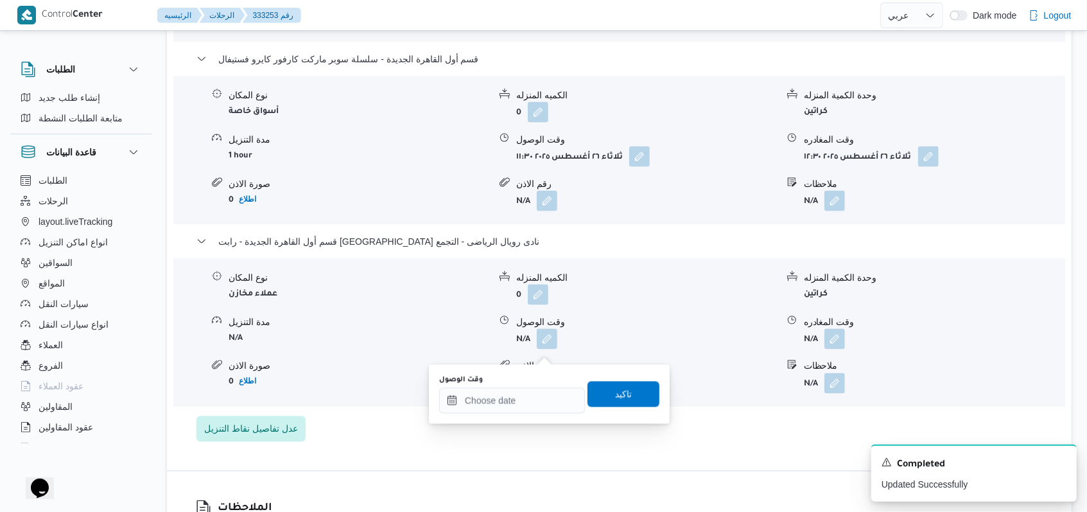
click at [503, 417] on div "You are in a dialog. To close this dialog, hit escape. وقت الوصول تاكيد" at bounding box center [549, 394] width 241 height 59
click at [512, 396] on input "وقت الوصول" at bounding box center [512, 401] width 146 height 26
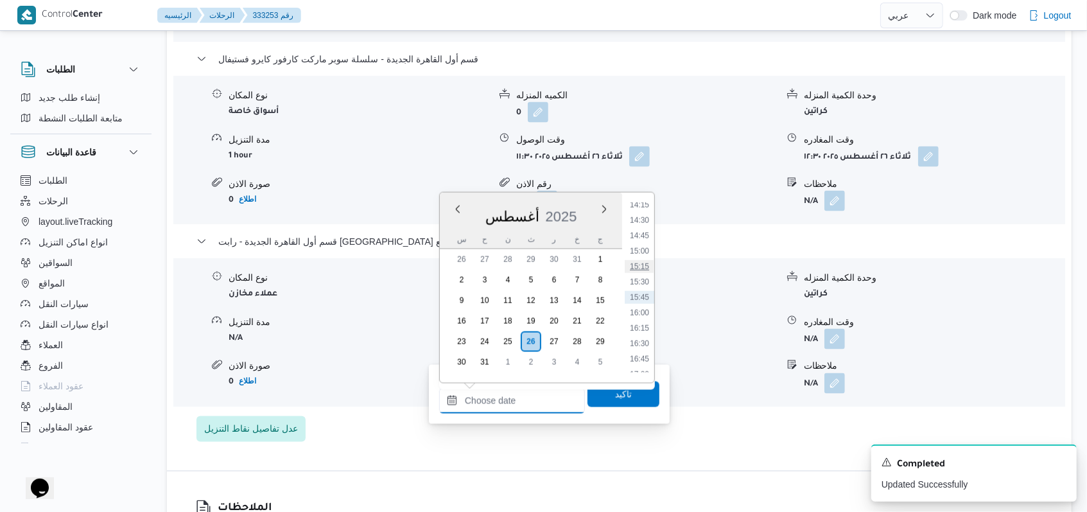
scroll to position [797, 0]
click at [647, 232] on li "13:15" at bounding box center [640, 229] width 30 height 13
type input "[DATE] ١٣:١٥"
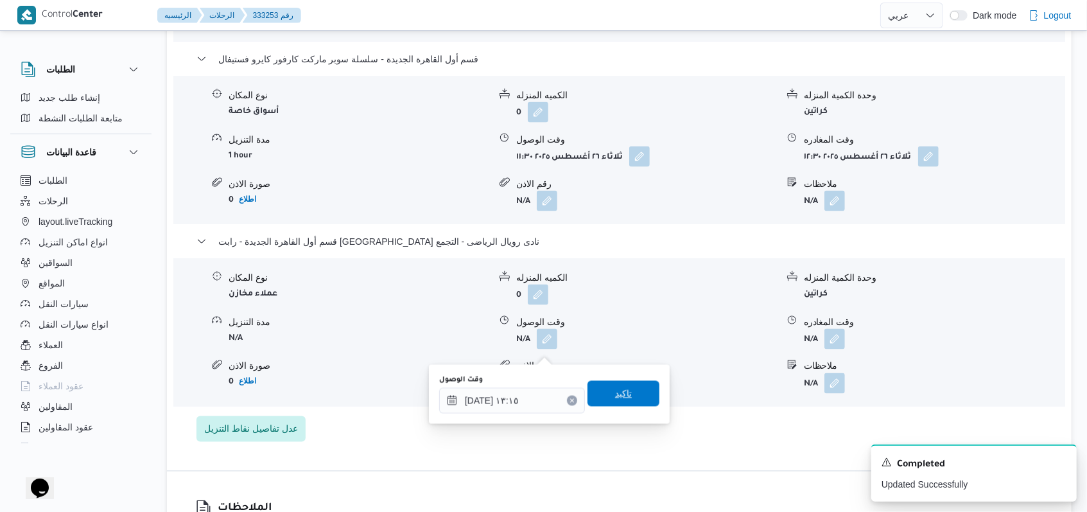
click at [629, 391] on span "تاكيد" at bounding box center [624, 394] width 72 height 26
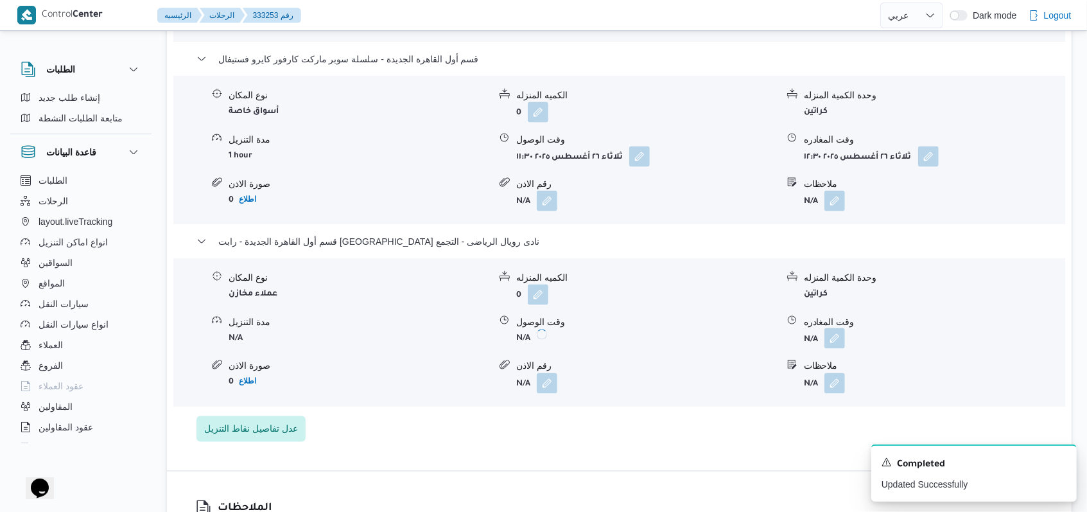
click at [829, 349] on button "button" at bounding box center [834, 338] width 21 height 21
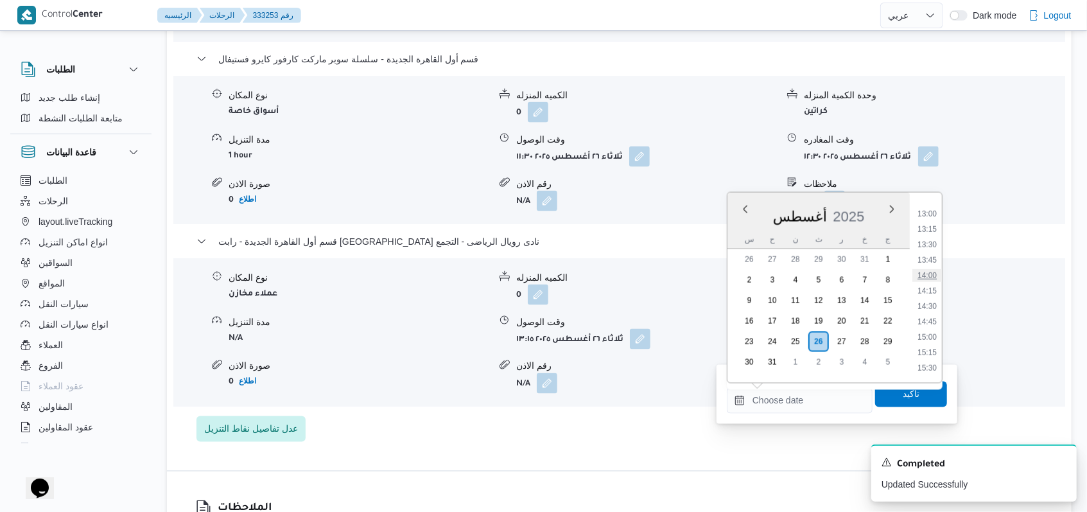
click at [930, 273] on li "14:00" at bounding box center [927, 275] width 30 height 13
type input "[DATE] ١٤:٠٠"
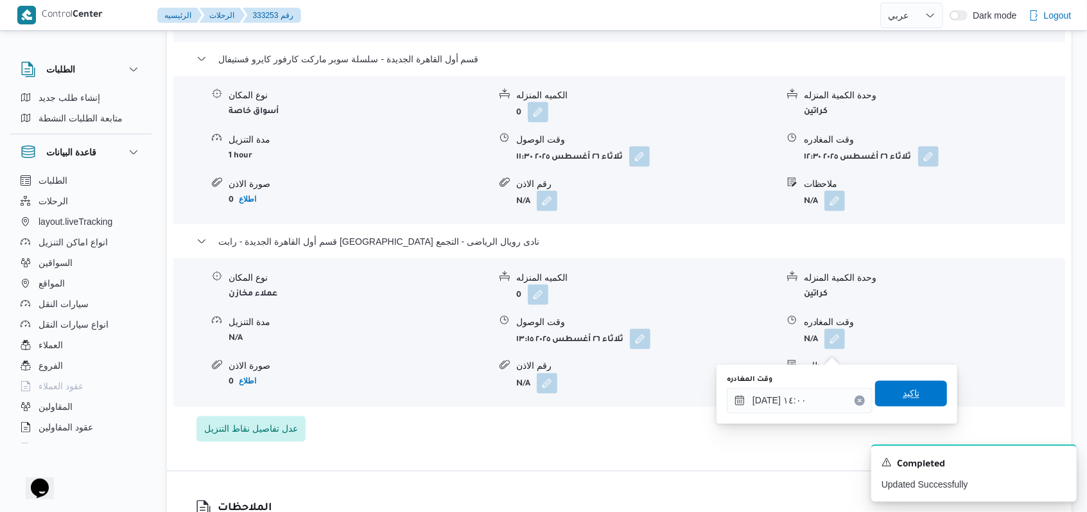
click at [914, 393] on span "تاكيد" at bounding box center [911, 394] width 72 height 26
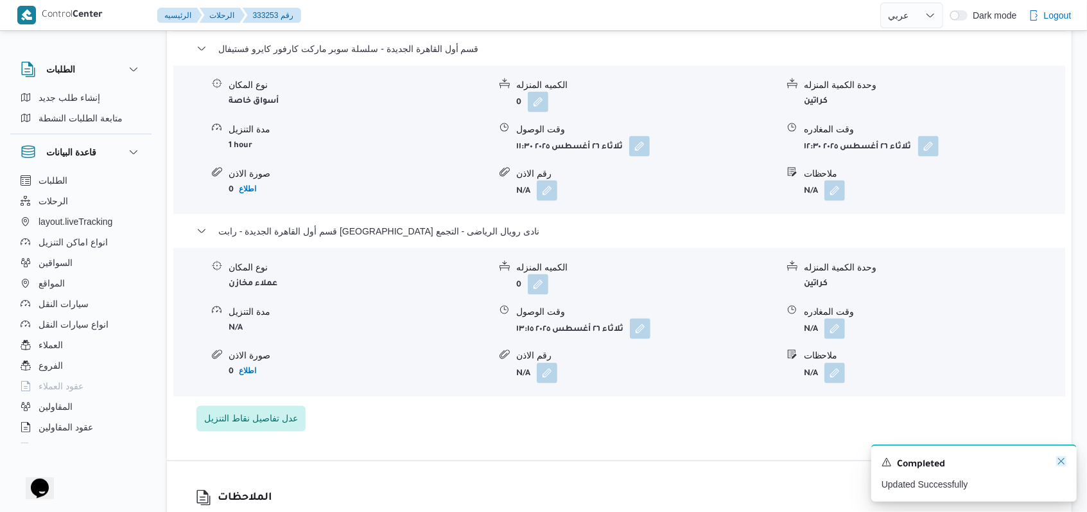
click at [1063, 464] on icon "Dismiss toast" at bounding box center [1061, 461] width 10 height 10
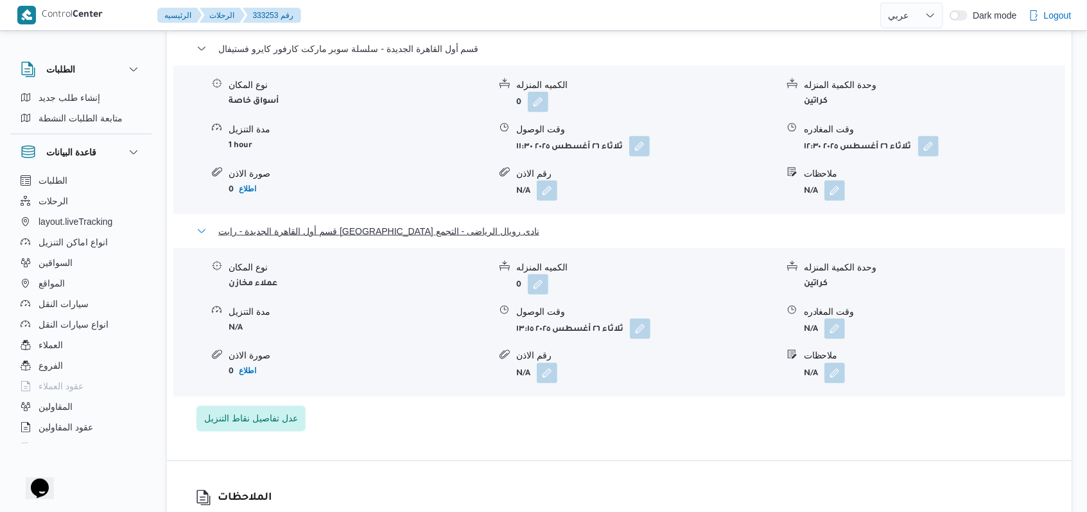
click at [440, 239] on span "قسم أول القاهرة الجديدة - رابت [GEOGRAPHIC_DATA] نادى رويال الرياضى - التجمع" at bounding box center [378, 230] width 321 height 15
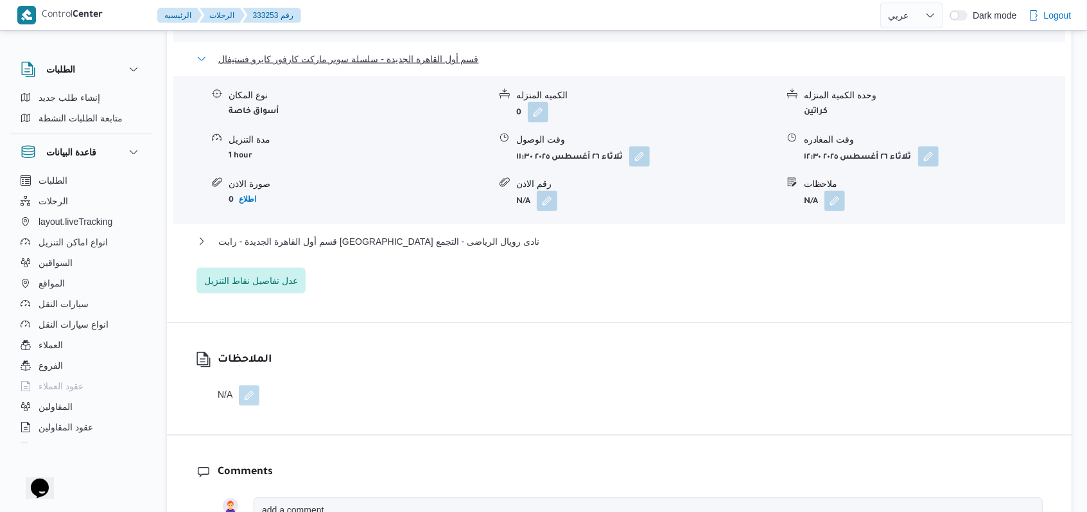
click at [394, 61] on span "قسم أول القاهرة الجديدة - سلسلة سوبر ماركت كارفور كايرو فستيفال" at bounding box center [348, 58] width 261 height 15
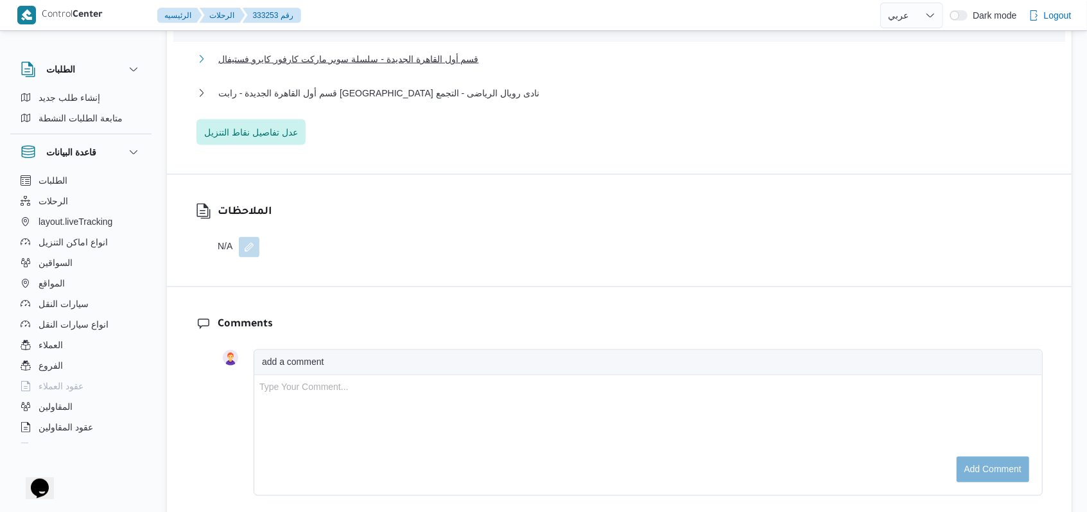
scroll to position [1027, 0]
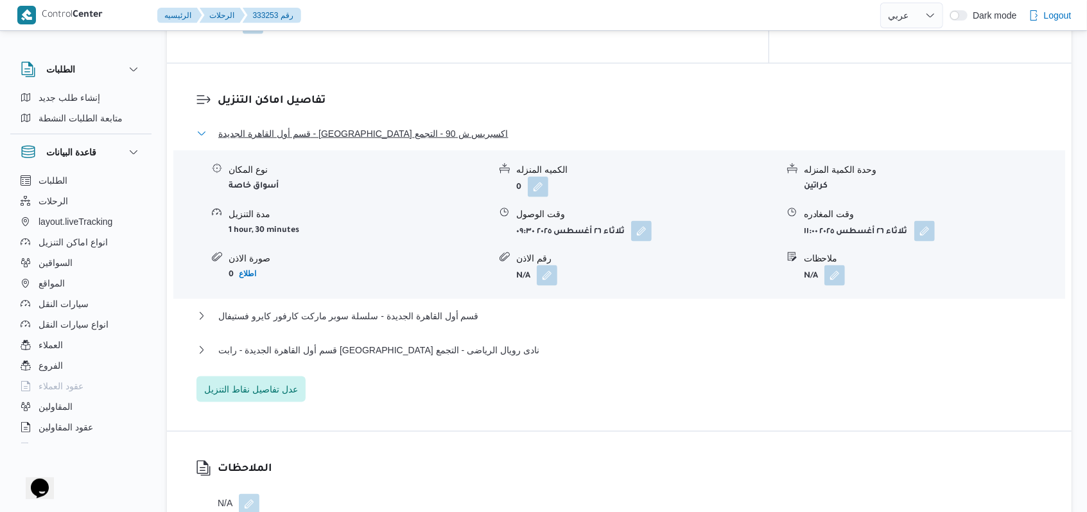
click at [396, 141] on span "قسم أول القاهرة الجديدة - [GEOGRAPHIC_DATA] اكسبريس ش 90 - التجمع" at bounding box center [363, 133] width 290 height 15
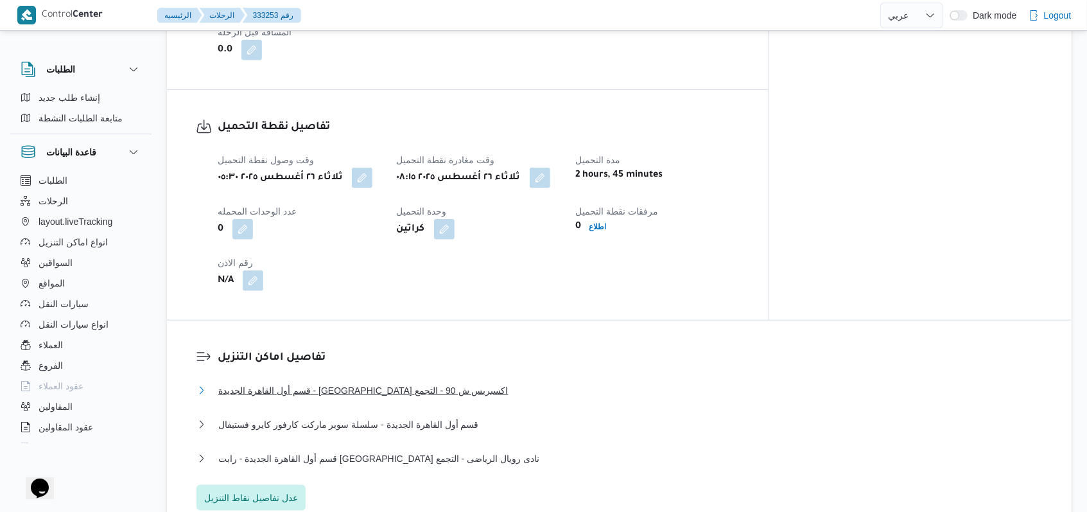
scroll to position [514, 0]
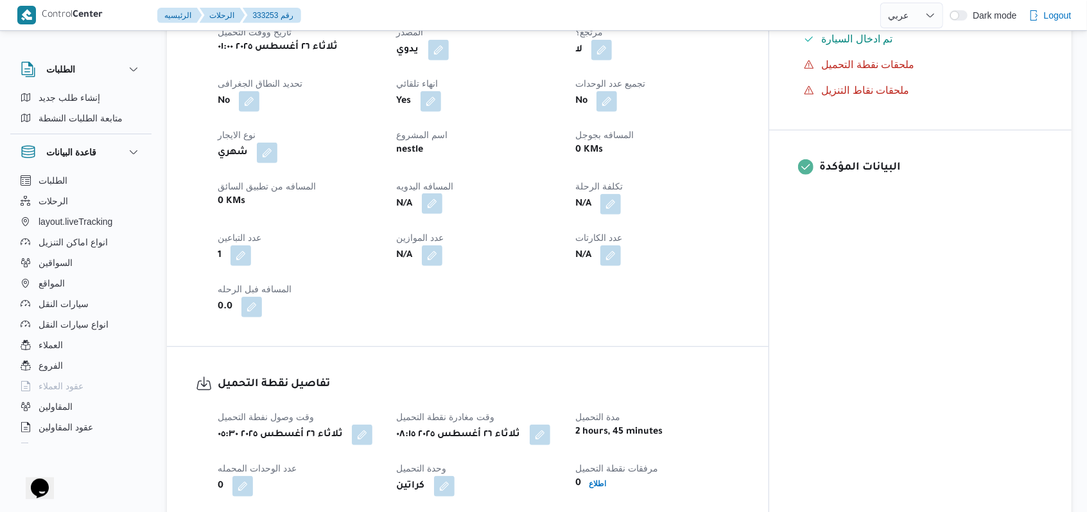
click at [442, 213] on button "button" at bounding box center [432, 203] width 21 height 21
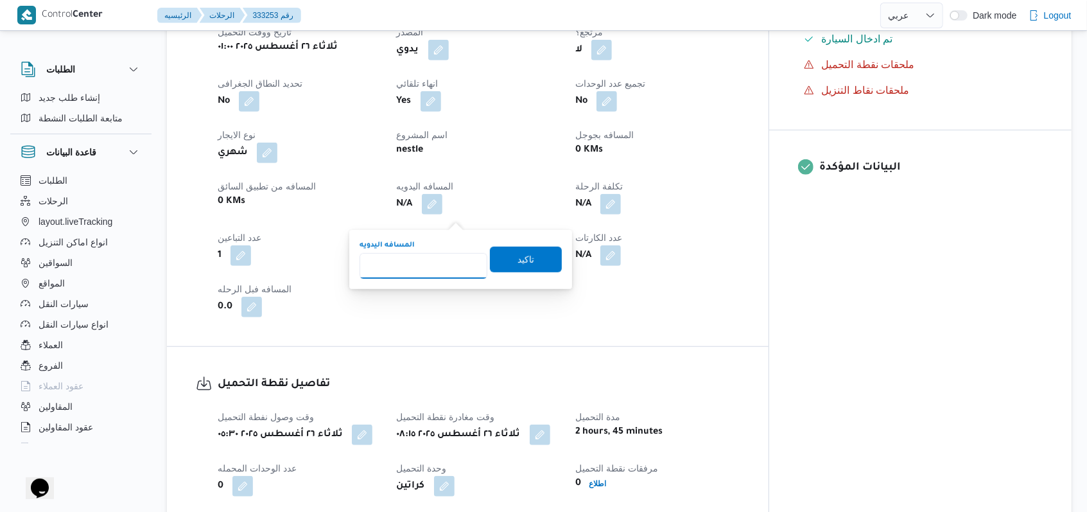
click at [423, 256] on input "المسافه اليدويه" at bounding box center [424, 266] width 128 height 26
type input "155"
click at [521, 248] on span "تاكيد" at bounding box center [526, 259] width 72 height 26
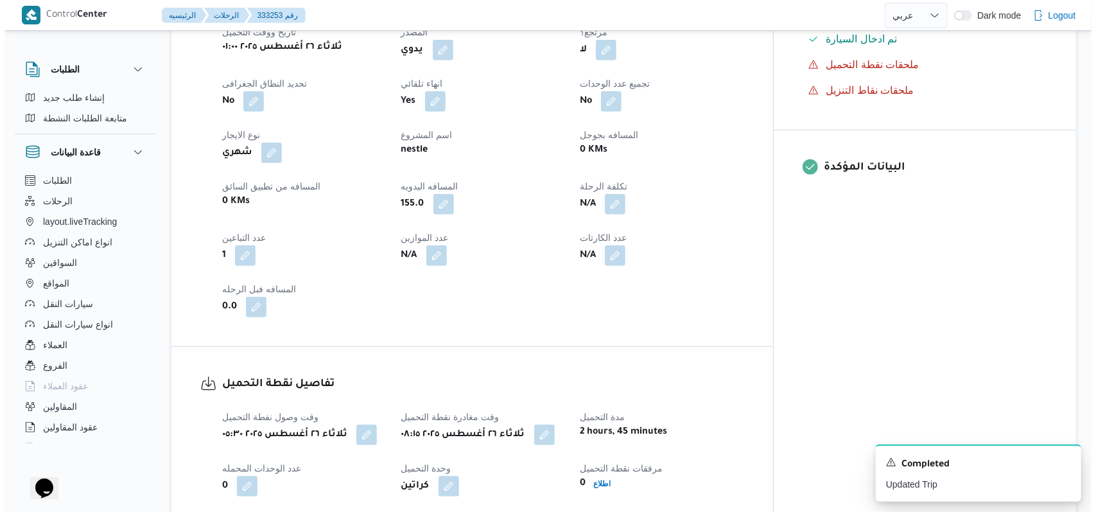
scroll to position [0, 0]
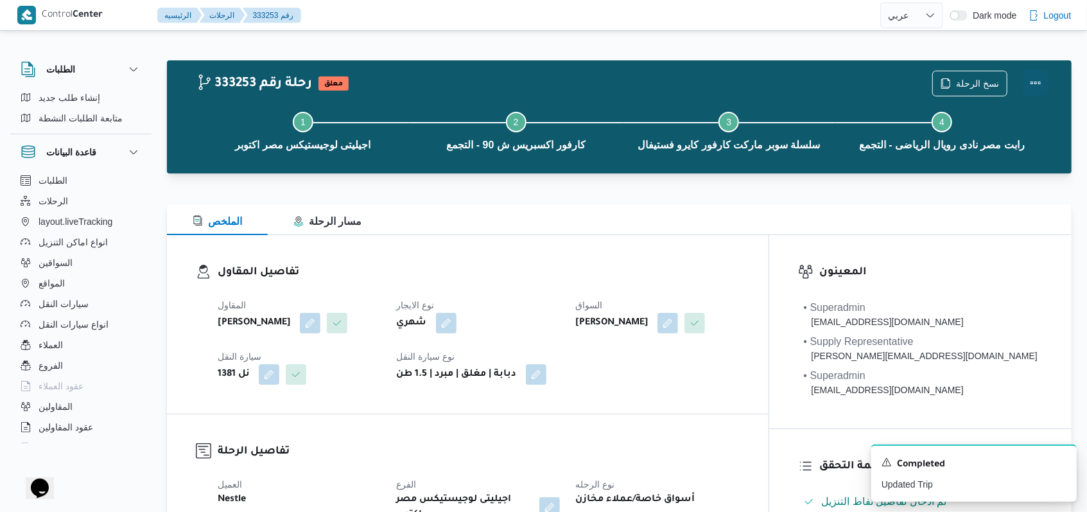
click at [1029, 85] on button "Actions" at bounding box center [1036, 83] width 26 height 26
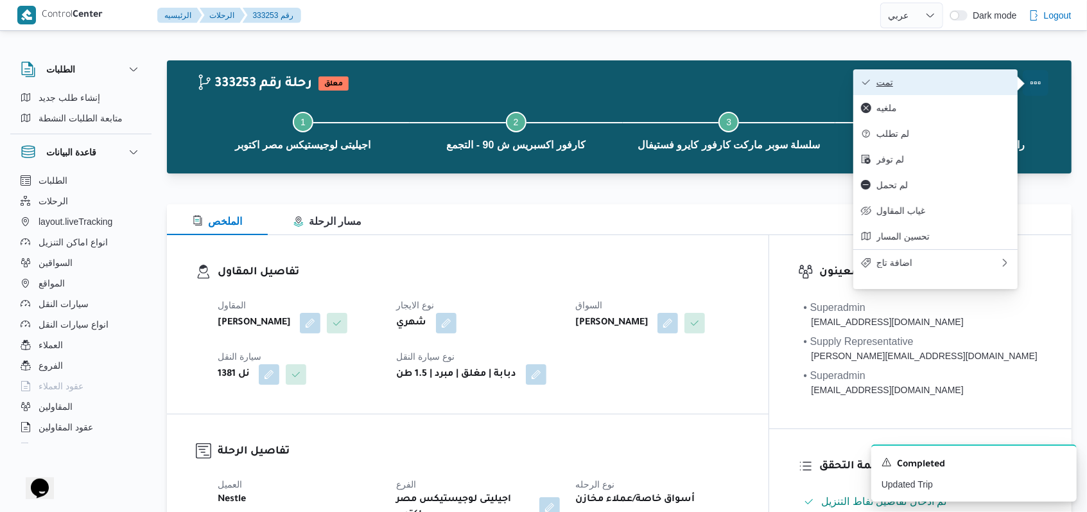
click at [991, 85] on span "تمت" at bounding box center [943, 82] width 134 height 10
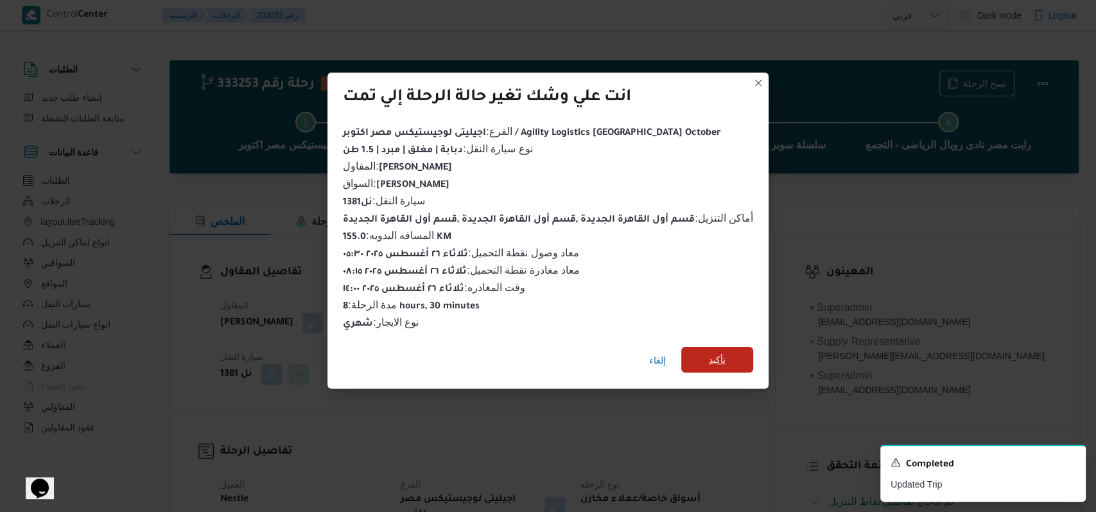
click at [715, 352] on span "تأكيد" at bounding box center [717, 359] width 17 height 15
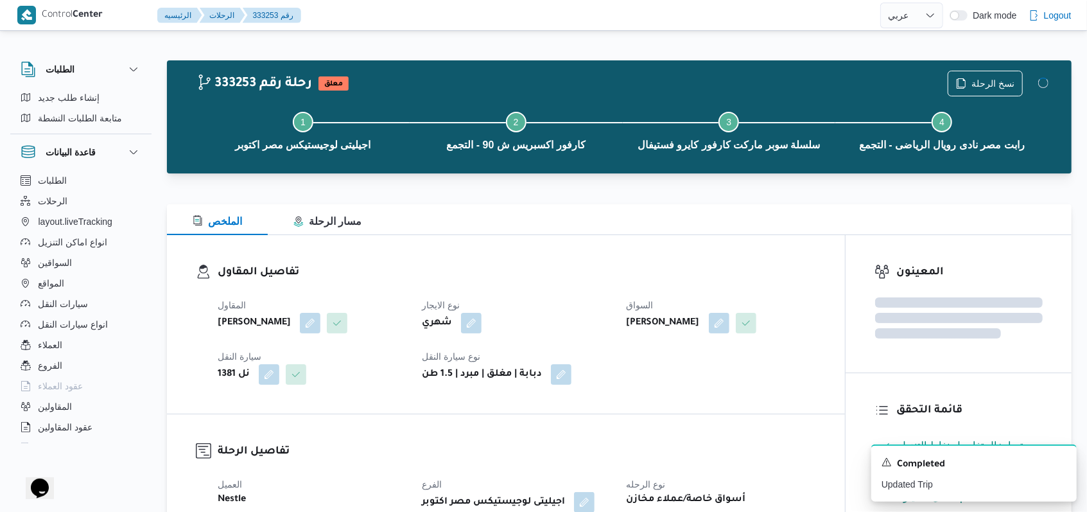
click at [763, 413] on div "تفاصيل المقاول المقاول [PERSON_NAME] نل 1381 نوع سيارة النقل دبابة | مغلق | مبر…" at bounding box center [506, 324] width 678 height 178
click at [1064, 466] on icon "Dismiss toast" at bounding box center [1061, 461] width 10 height 10
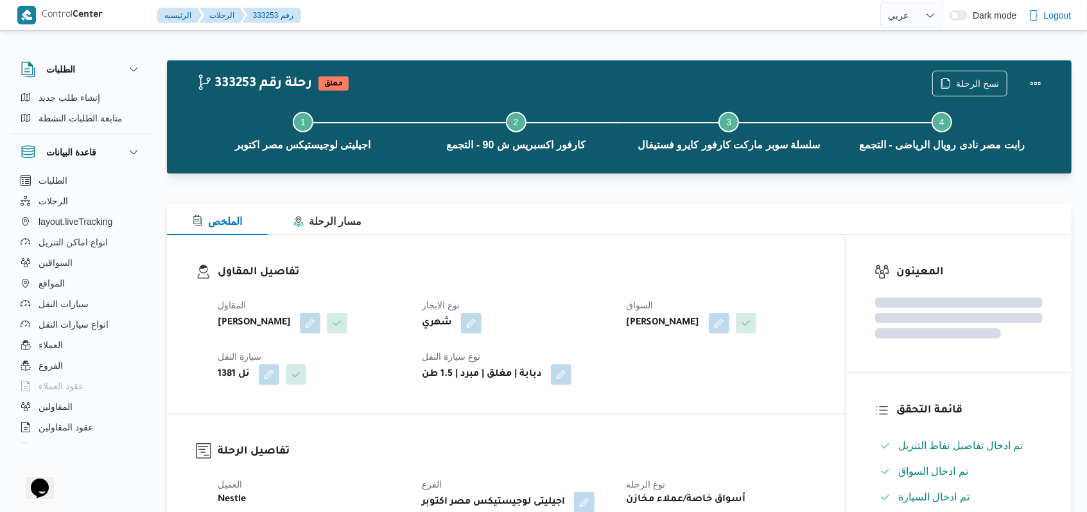
click at [814, 392] on div "المقاول [PERSON_NAME] النقل نل 1381 نوع سيارة النقل دبابة | مغلق | مبرد | 1.5 طن" at bounding box center [517, 341] width 614 height 103
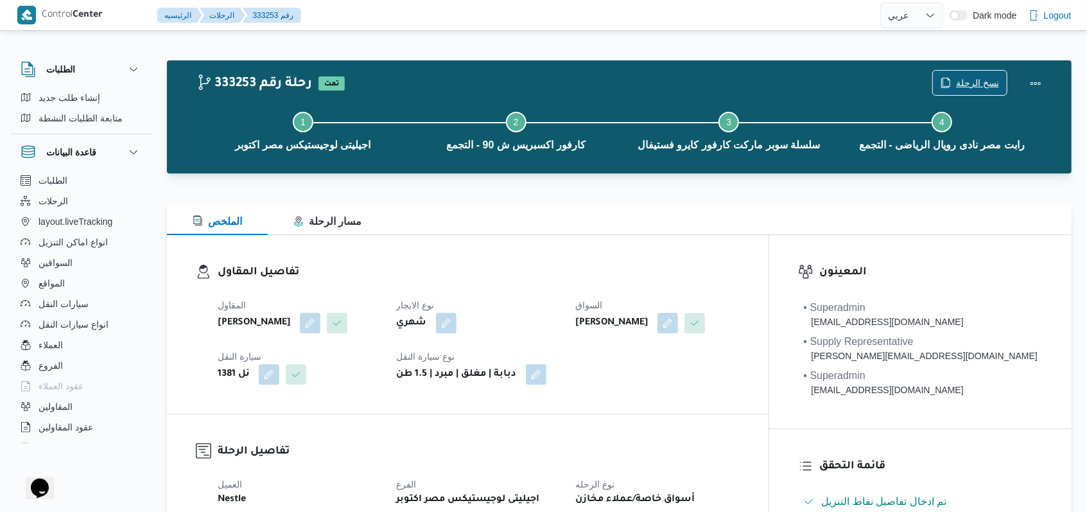
click at [955, 79] on span "نسخ الرحلة" at bounding box center [970, 83] width 74 height 24
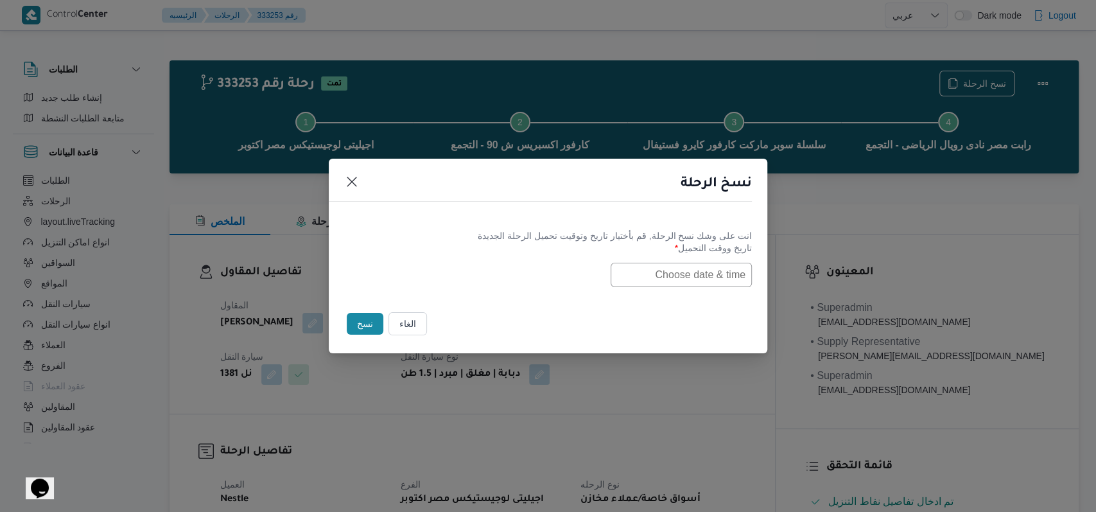
click at [693, 275] on input "text" at bounding box center [681, 275] width 141 height 24
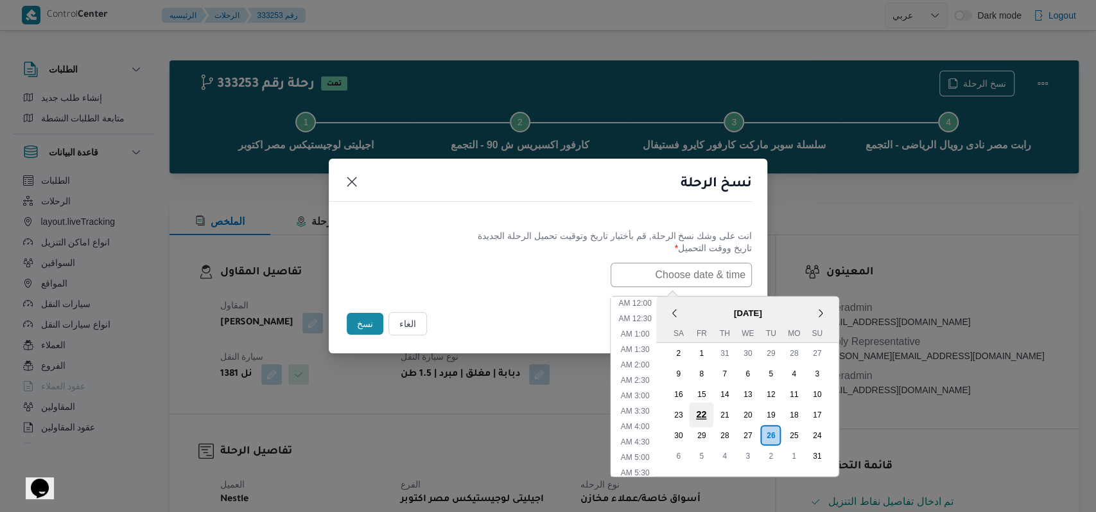
scroll to position [410, 0]
click at [760, 429] on div "27" at bounding box center [747, 434] width 24 height 24
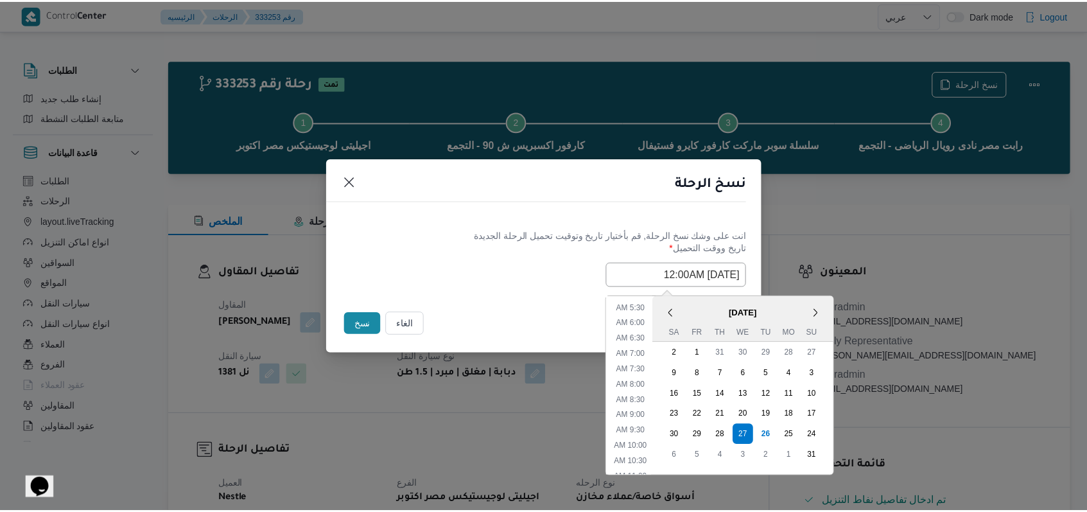
scroll to position [0, 0]
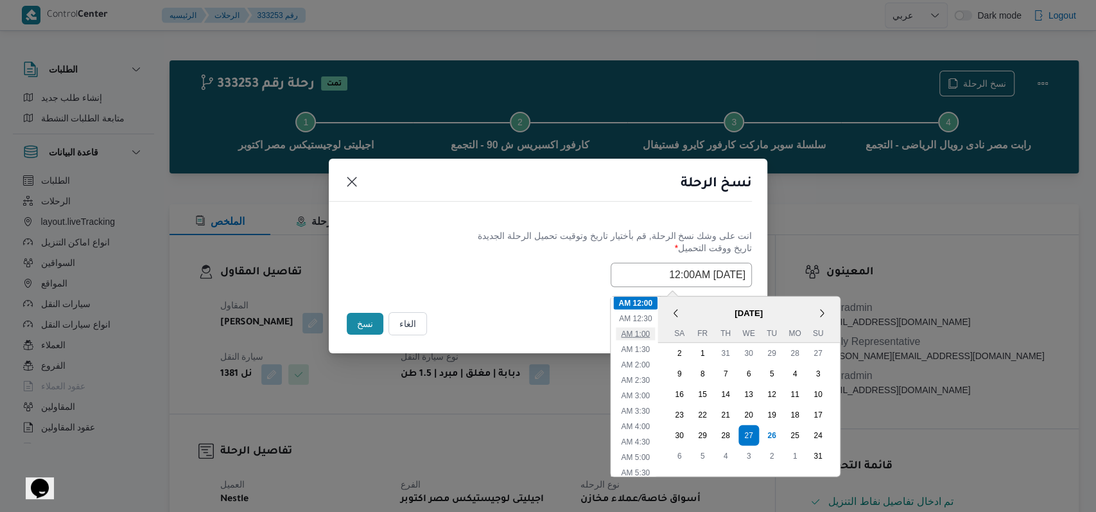
click at [655, 333] on li "1:00 AM" at bounding box center [635, 333] width 39 height 13
type input "[DATE] 1:00AM"
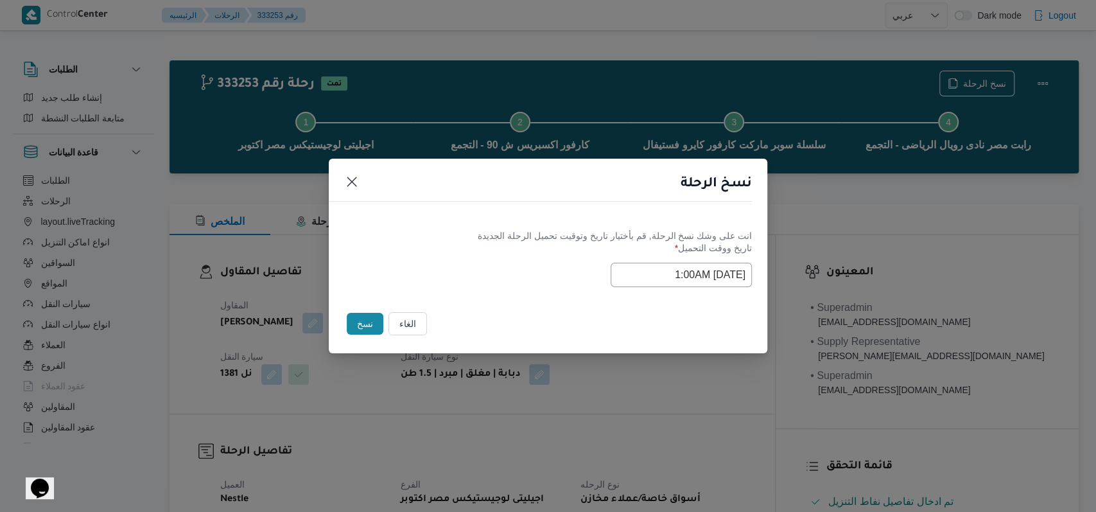
click at [457, 254] on label "تاريخ ووقت التحميل *" at bounding box center [548, 253] width 408 height 20
click at [378, 322] on button "نسخ" at bounding box center [365, 324] width 37 height 22
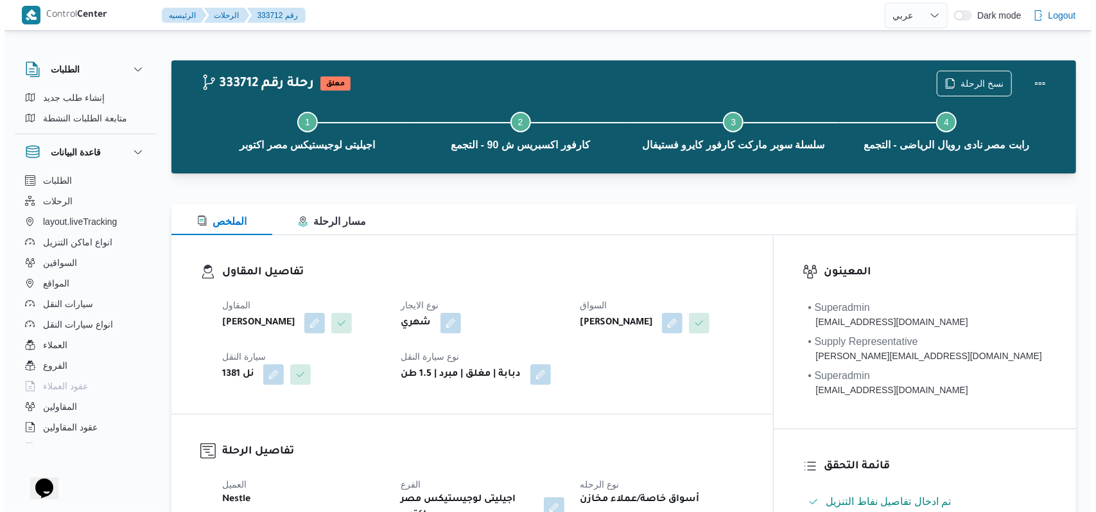
scroll to position [217, 0]
select select "ar"
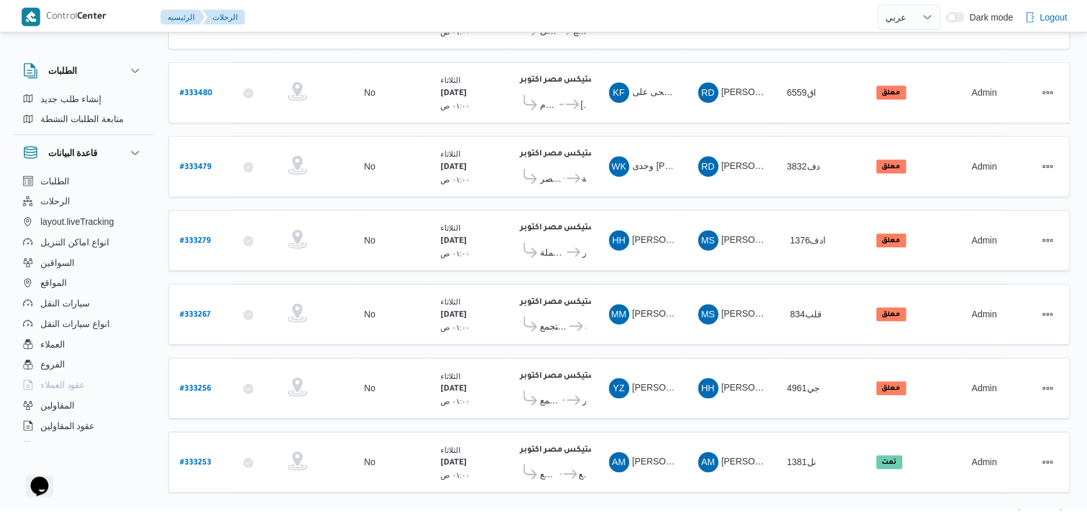
scroll to position [227, 0]
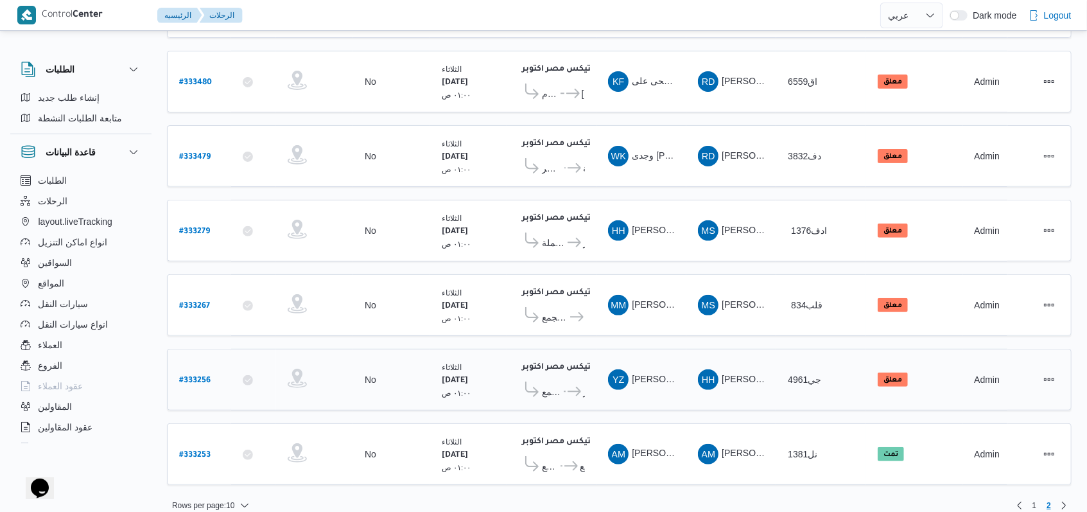
click at [200, 376] on b "# 333256" at bounding box center [194, 380] width 31 height 9
select select "ar"
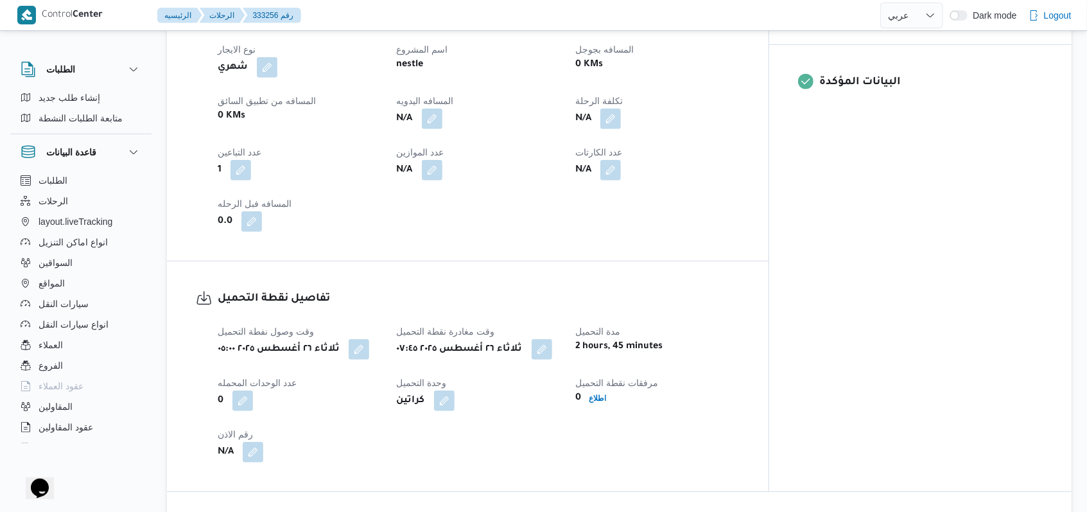
scroll to position [856, 0]
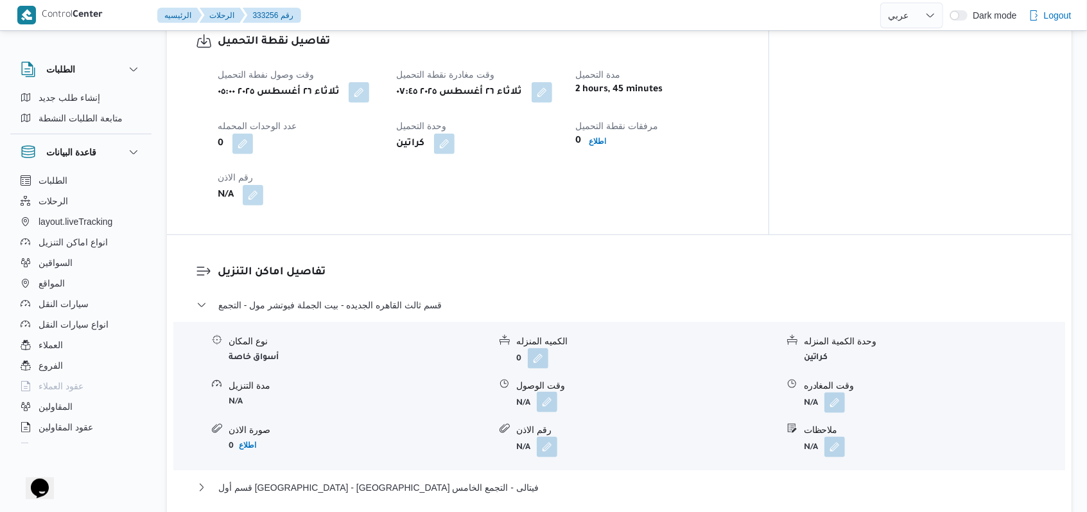
click at [541, 394] on button "button" at bounding box center [547, 402] width 21 height 21
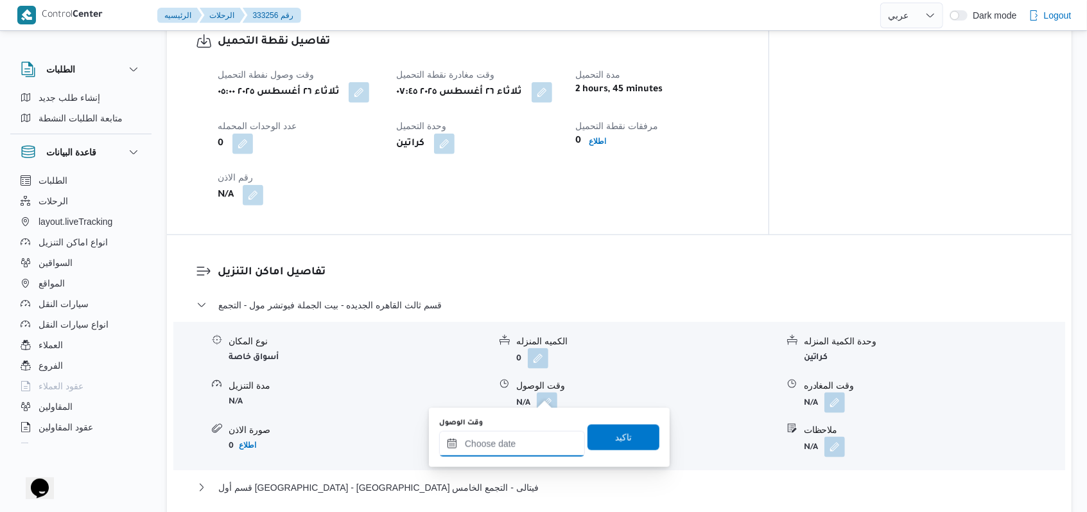
click at [503, 448] on input "وقت الوصول" at bounding box center [512, 444] width 146 height 26
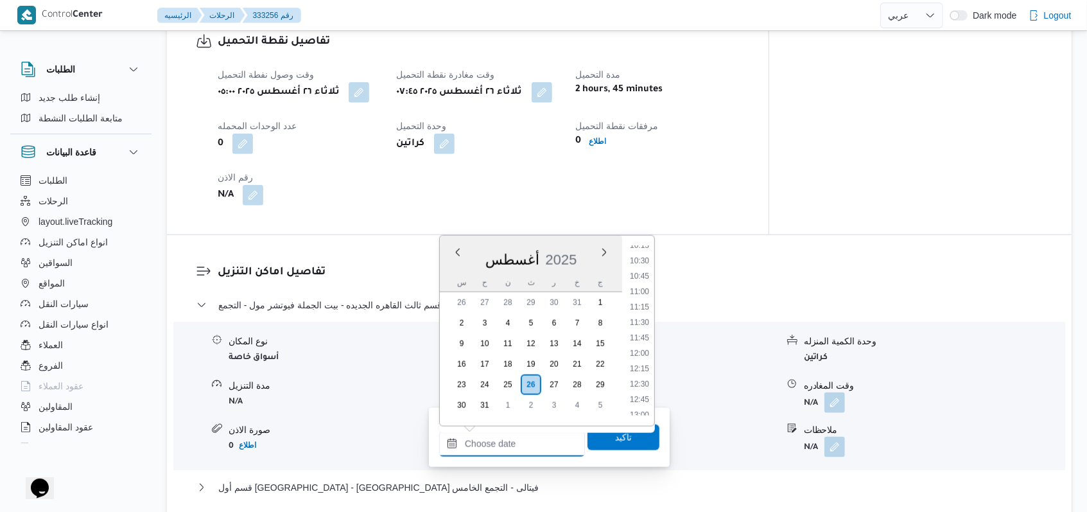
scroll to position [470, 0]
click at [643, 333] on li "09:00" at bounding box center [640, 337] width 30 height 13
type input "[DATE] ٠٩:٠٠"
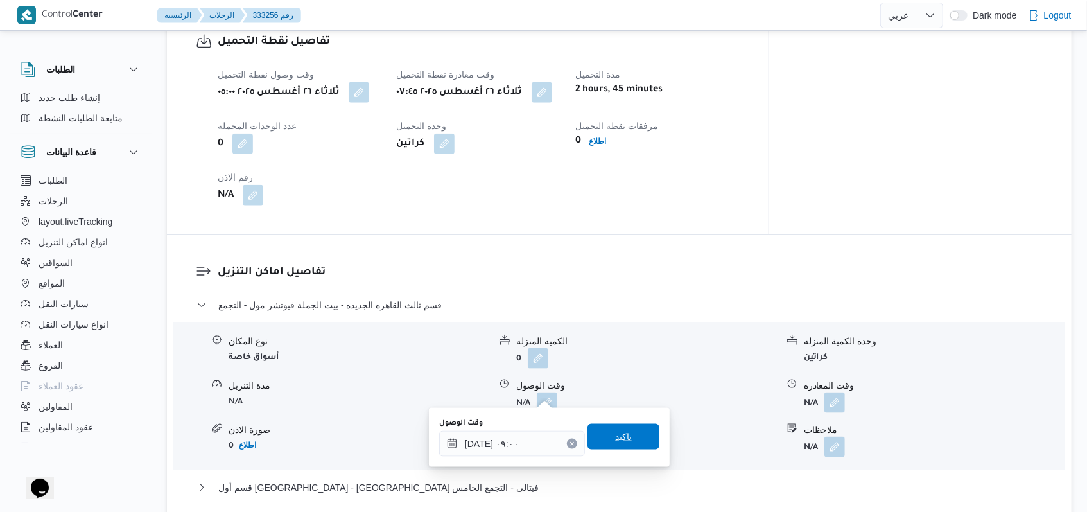
click at [615, 440] on span "تاكيد" at bounding box center [623, 436] width 17 height 15
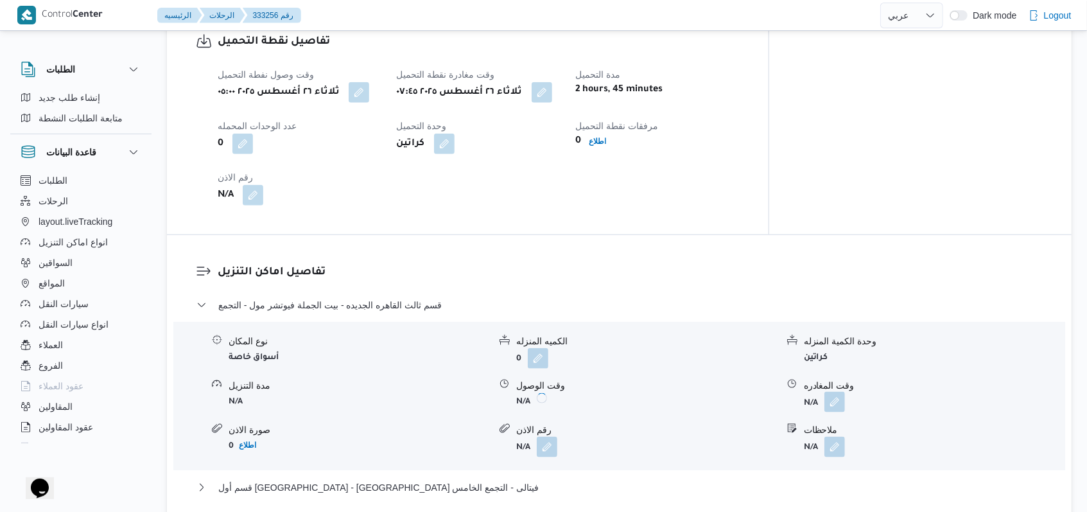
click at [834, 395] on button "button" at bounding box center [834, 402] width 21 height 21
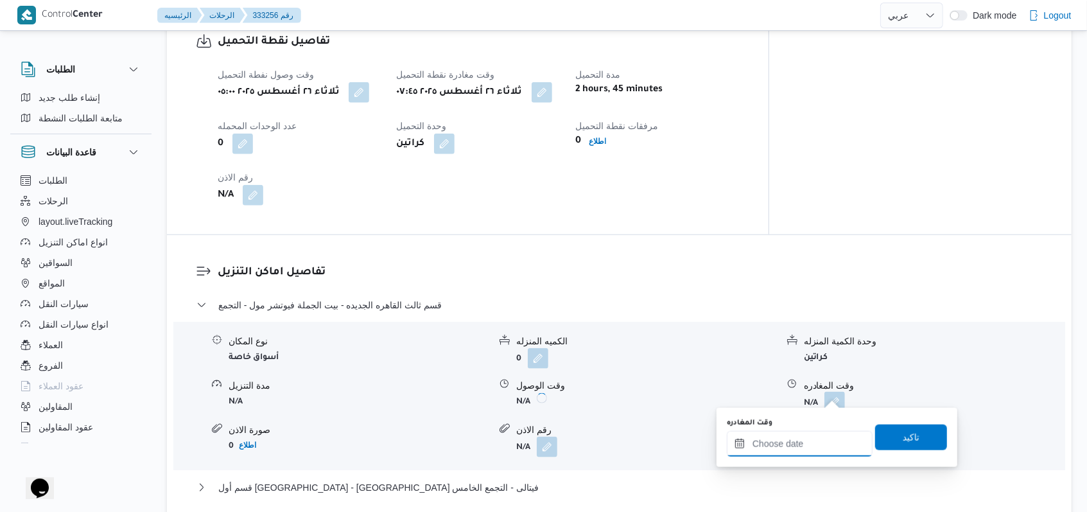
click at [813, 444] on input "وقت المغادره" at bounding box center [800, 444] width 146 height 26
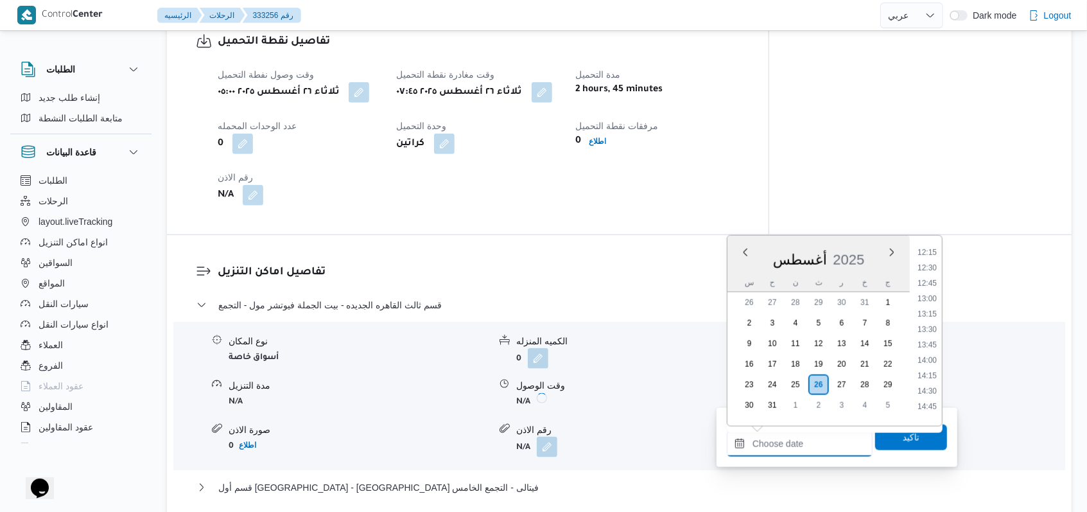
scroll to position [641, 0]
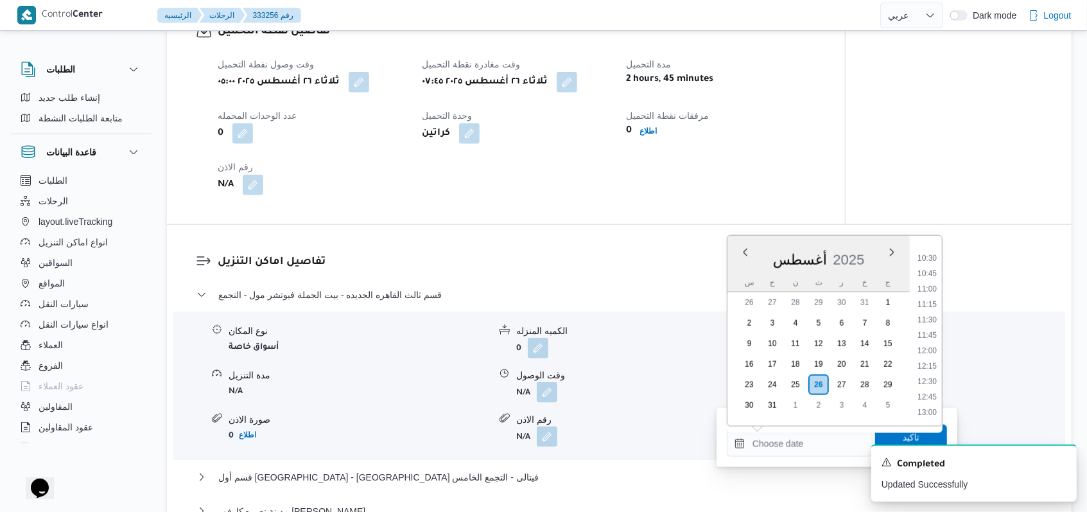
click at [930, 318] on li "11:30" at bounding box center [927, 319] width 30 height 13
type input "[DATE] ١١:٣٠"
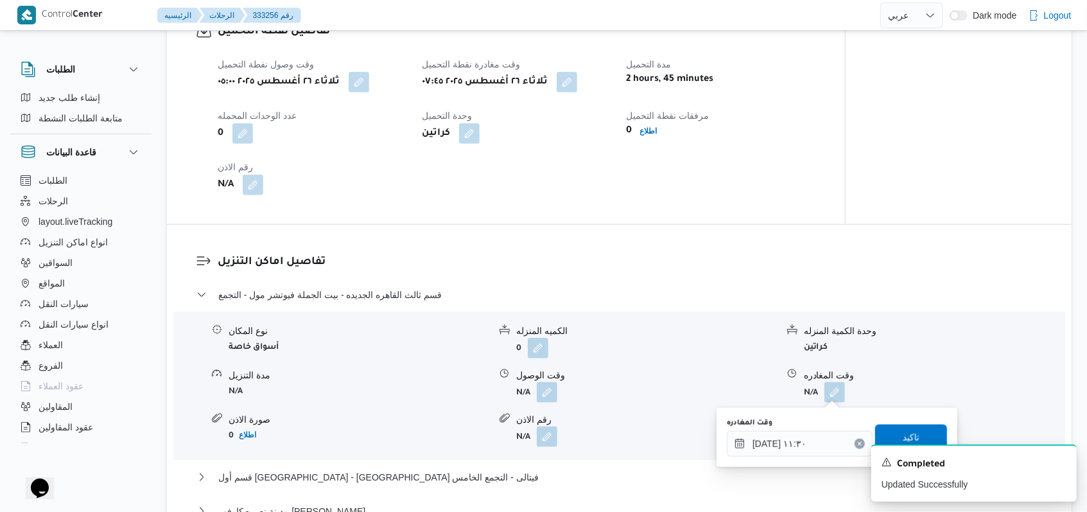
click at [894, 436] on div "A new notification appears Completed Updated Successfully" at bounding box center [958, 473] width 257 height 78
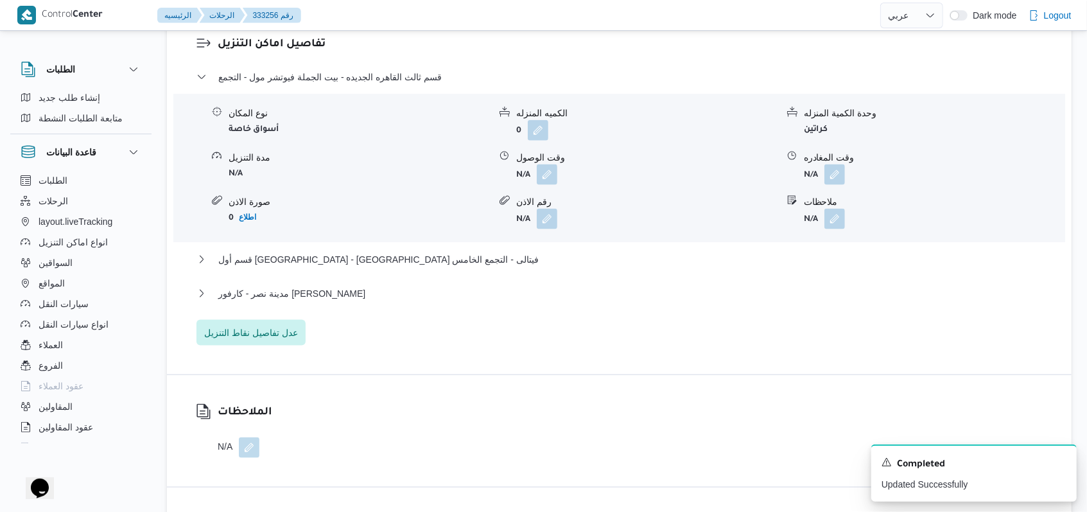
scroll to position [1198, 0]
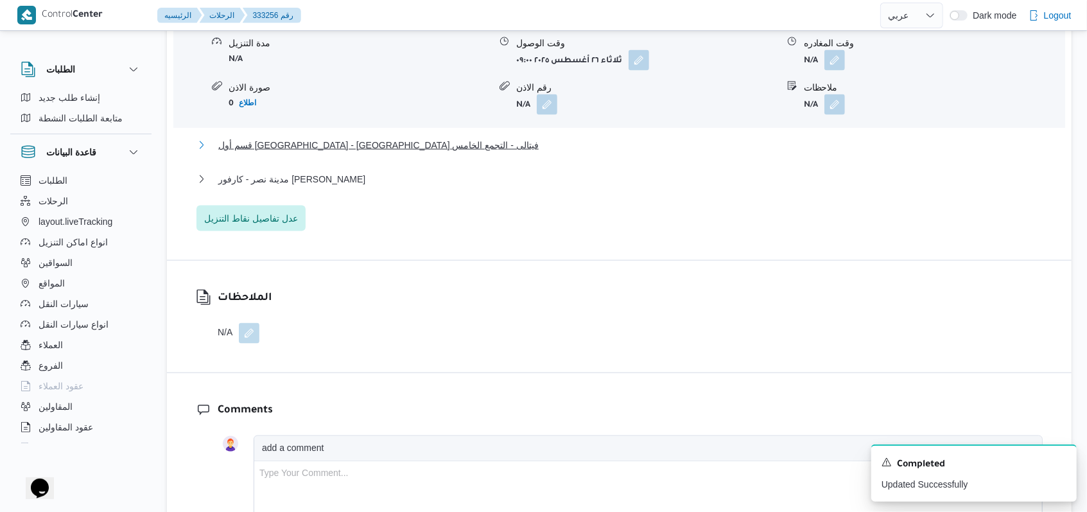
click at [414, 137] on span "قسم أول [GEOGRAPHIC_DATA] - [GEOGRAPHIC_DATA] فيتالى - التجمع الخامس" at bounding box center [378, 144] width 320 height 15
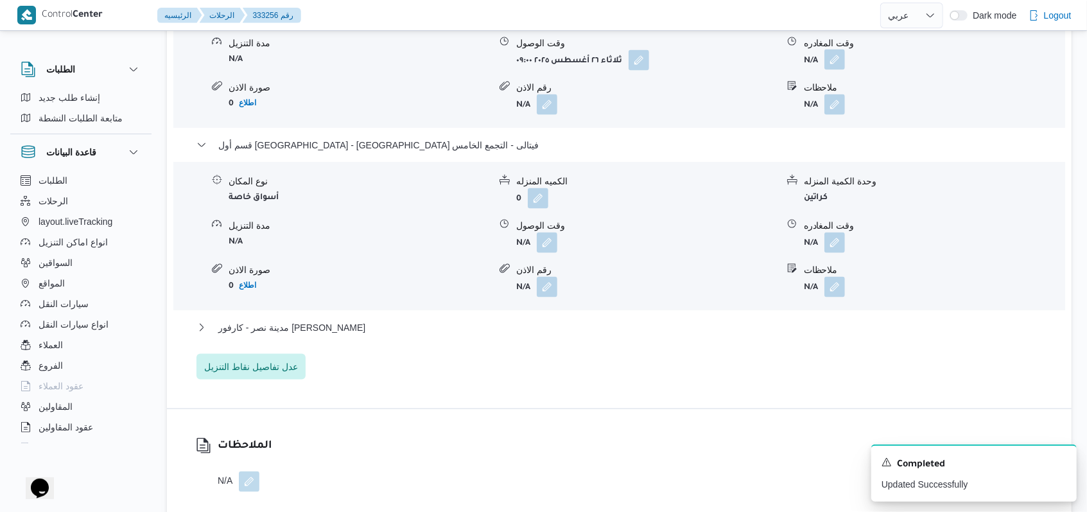
click at [833, 57] on button "button" at bounding box center [834, 59] width 21 height 21
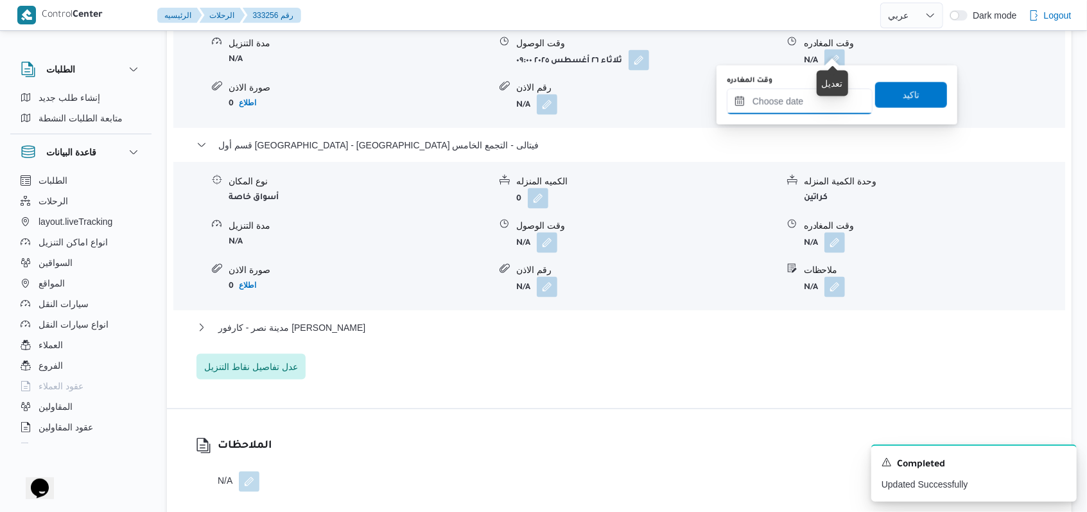
click at [801, 91] on input "وقت المغادره" at bounding box center [800, 102] width 146 height 26
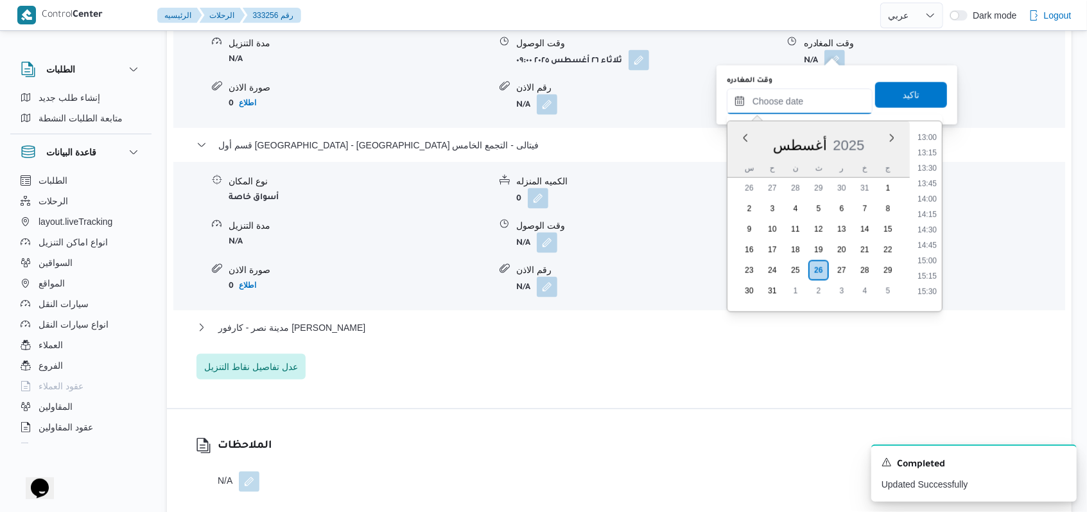
scroll to position [641, 0]
click at [932, 201] on li "11:30" at bounding box center [927, 205] width 30 height 13
type input "[DATE] ١١:٣٠"
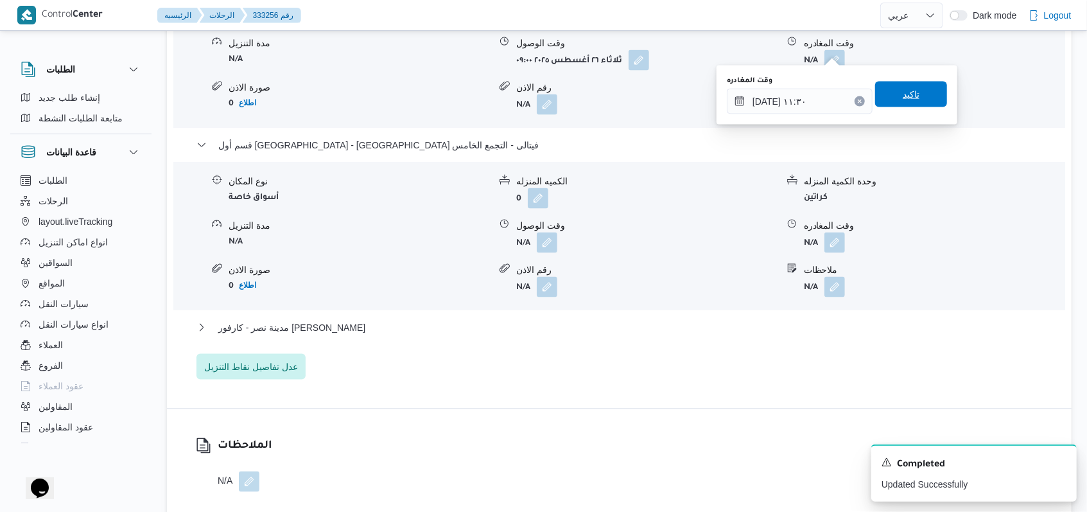
drag, startPoint x: 914, startPoint y: 90, endPoint x: 882, endPoint y: 102, distance: 33.7
click at [913, 89] on span "تاكيد" at bounding box center [911, 95] width 72 height 26
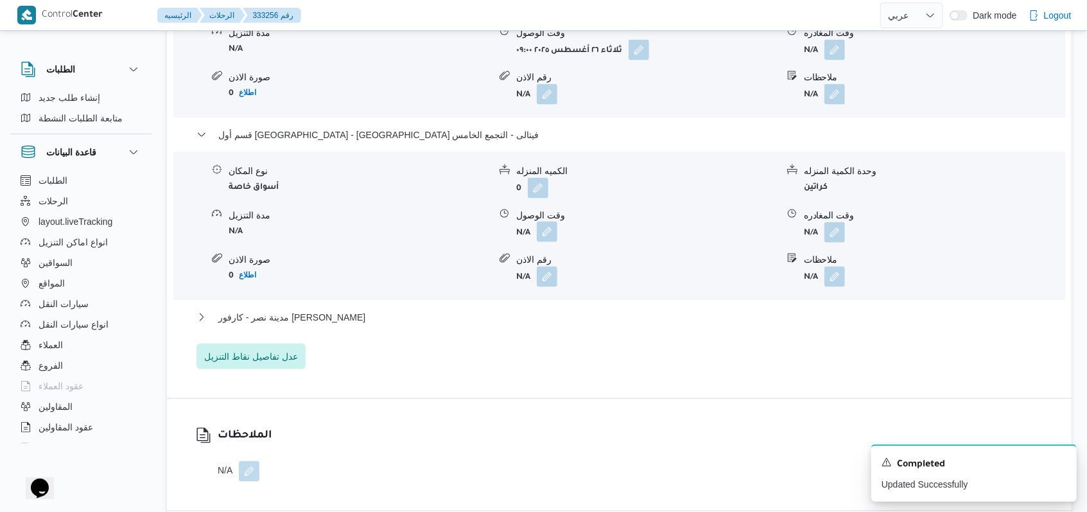
click at [539, 230] on button "button" at bounding box center [547, 232] width 21 height 21
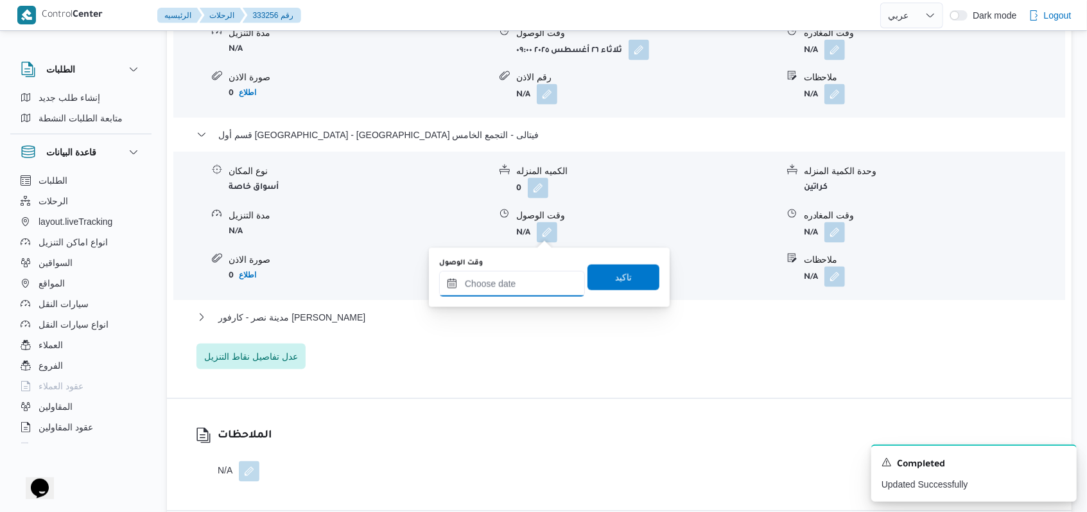
click at [512, 281] on input "وقت الوصول" at bounding box center [512, 284] width 146 height 26
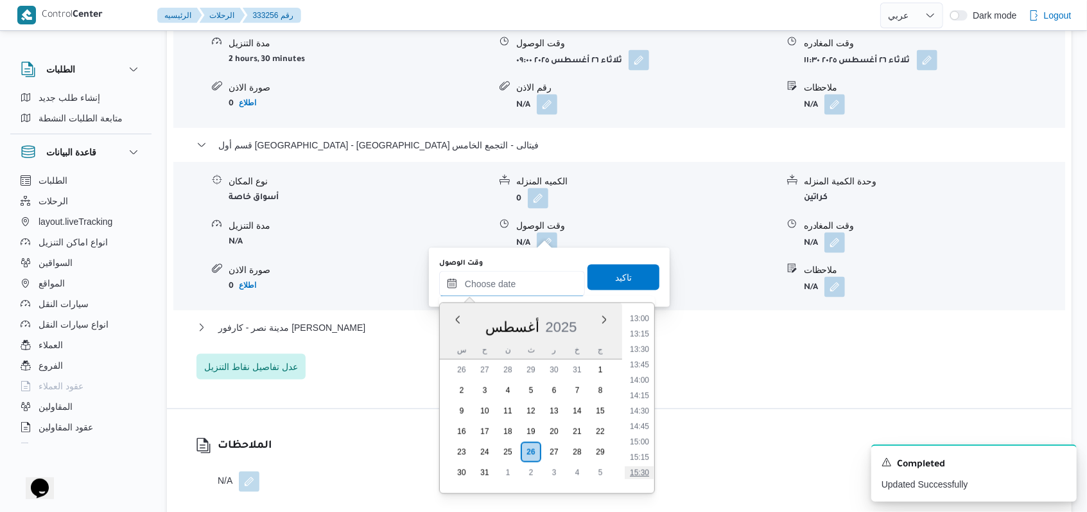
scroll to position [727, 0]
click at [642, 337] on li "12:00" at bounding box center [640, 332] width 30 height 13
type input "[DATE] ١٢:٠٠"
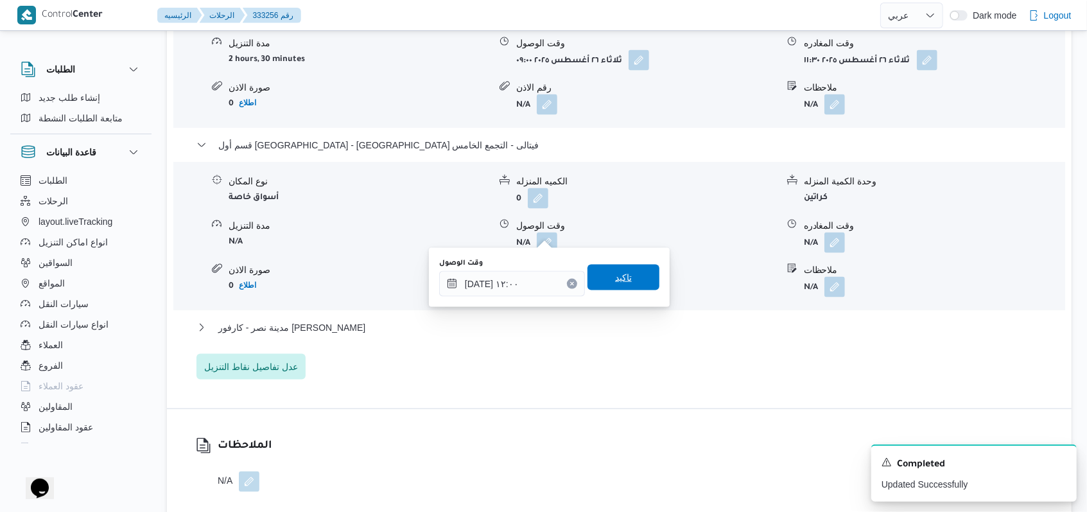
click at [632, 275] on span "تاكيد" at bounding box center [624, 278] width 72 height 26
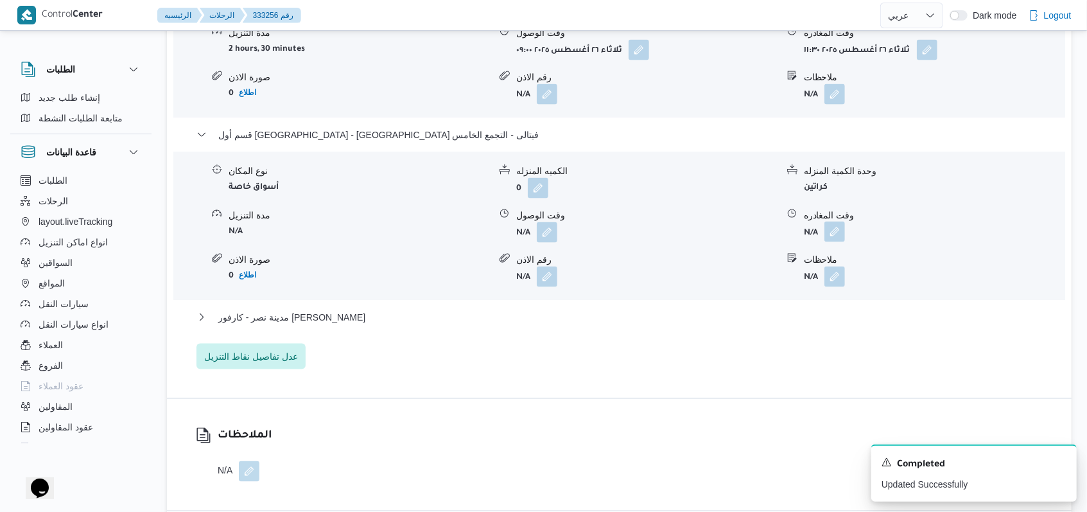
click at [831, 235] on button "button" at bounding box center [834, 232] width 21 height 21
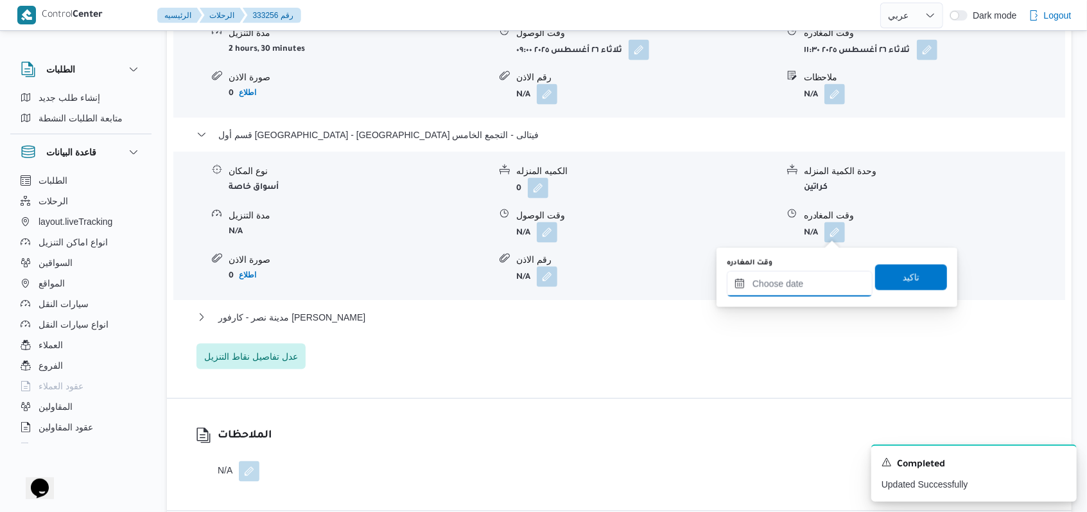
click at [805, 279] on input "وقت المغادره" at bounding box center [800, 284] width 146 height 26
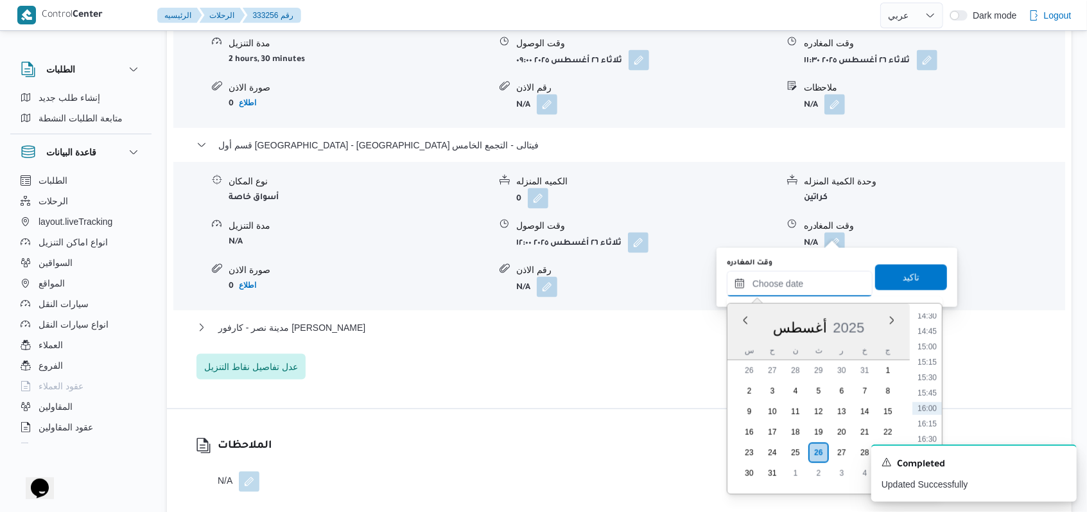
scroll to position [812, 0]
click at [933, 340] on li "13:30" at bounding box center [927, 340] width 30 height 13
type input "[DATE] ١٣:٣٠"
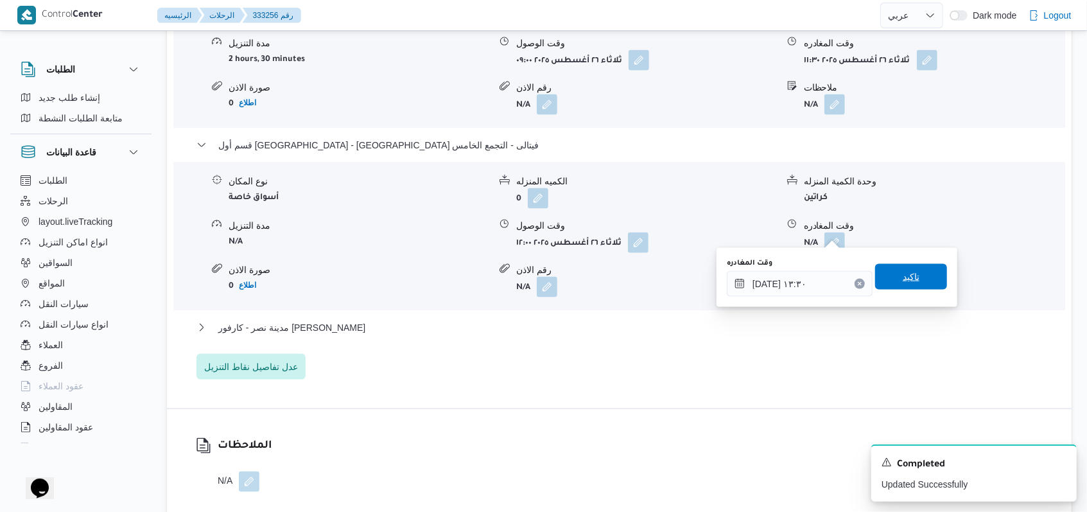
click at [882, 278] on span "تاكيد" at bounding box center [911, 277] width 72 height 26
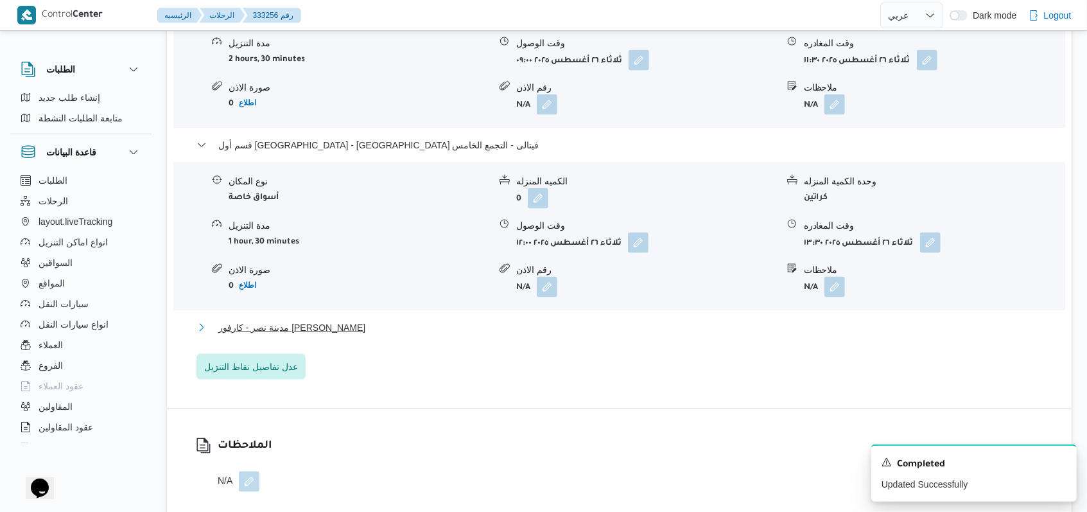
click at [291, 320] on span "مدينة نصر - كارفور [PERSON_NAME]" at bounding box center [291, 327] width 147 height 15
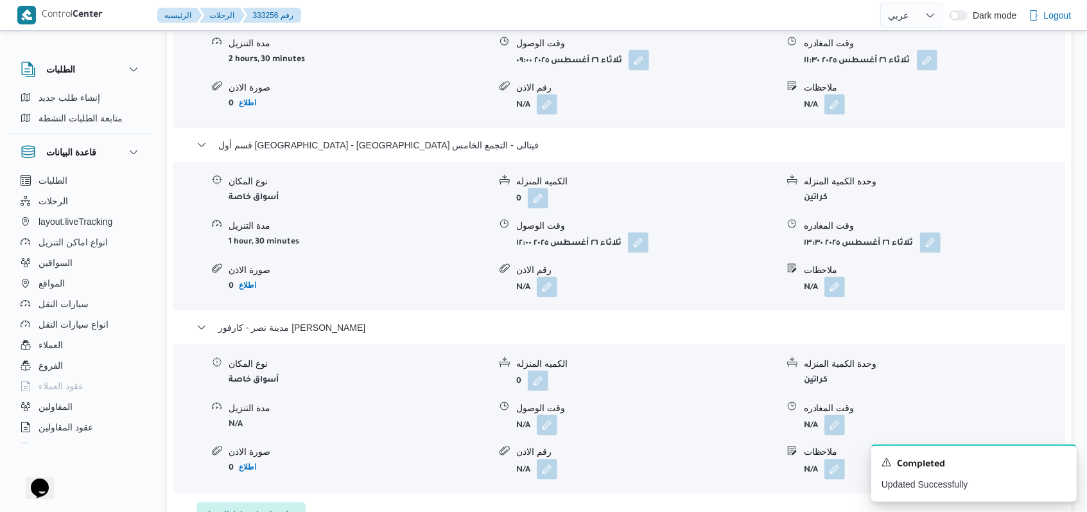
scroll to position [1284, 0]
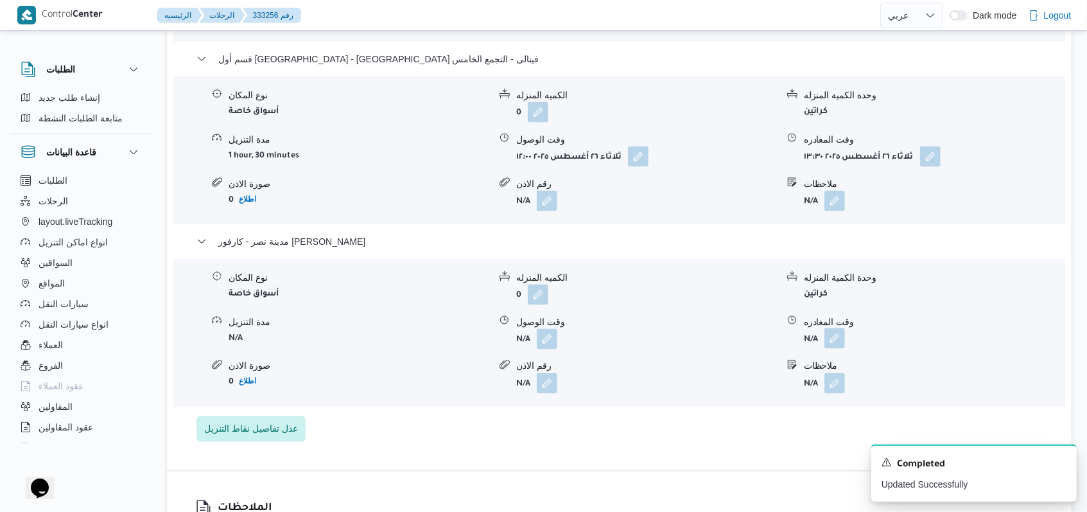
click at [839, 331] on button "button" at bounding box center [834, 338] width 21 height 21
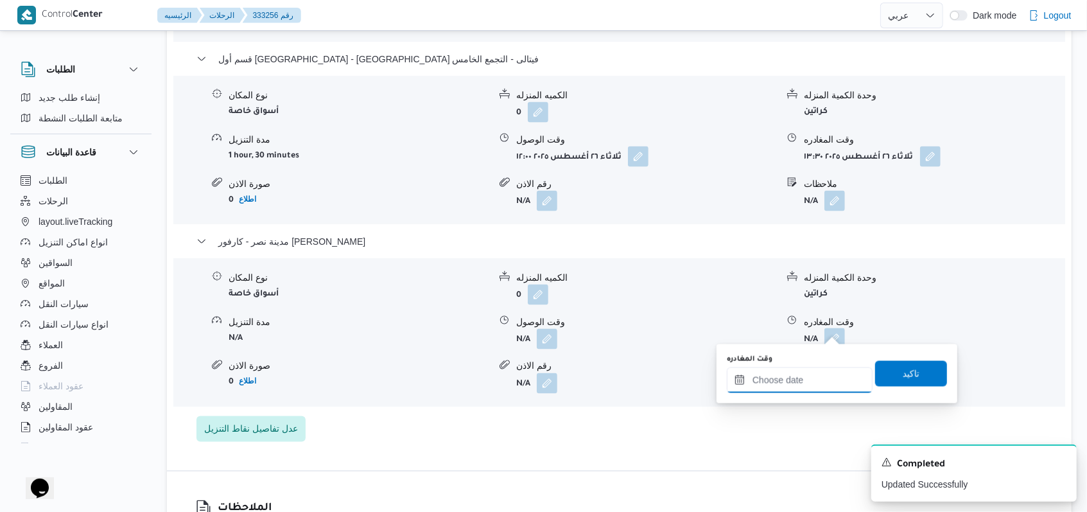
click at [798, 374] on input "وقت المغادره" at bounding box center [800, 380] width 146 height 26
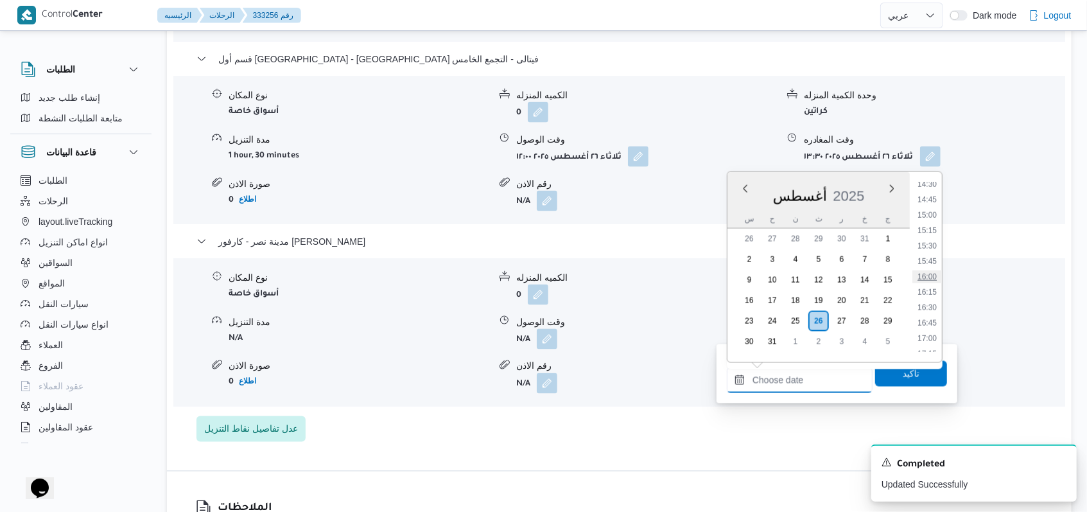
scroll to position [812, 0]
click at [927, 206] on li "13:30" at bounding box center [927, 208] width 30 height 13
type input "[DATE] ١٣:٣٠"
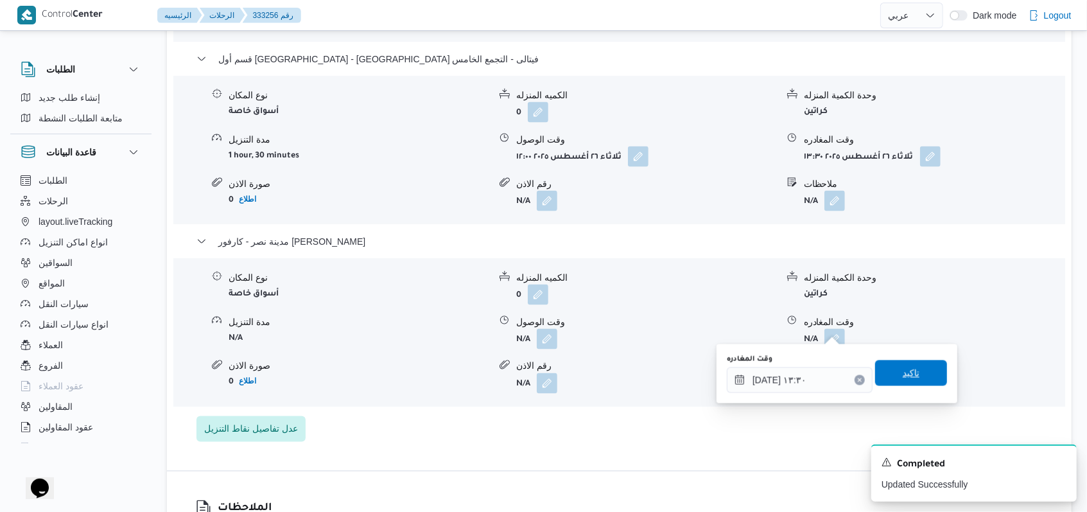
click at [903, 383] on span "تاكيد" at bounding box center [911, 373] width 72 height 26
click at [903, 383] on form "N/A" at bounding box center [934, 383] width 261 height 21
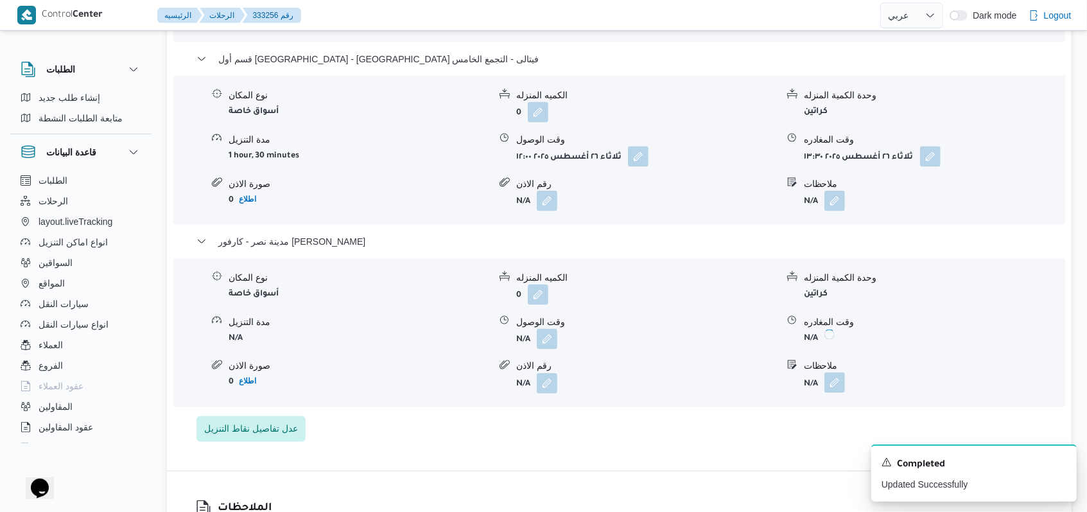
click at [828, 374] on button "button" at bounding box center [834, 382] width 21 height 21
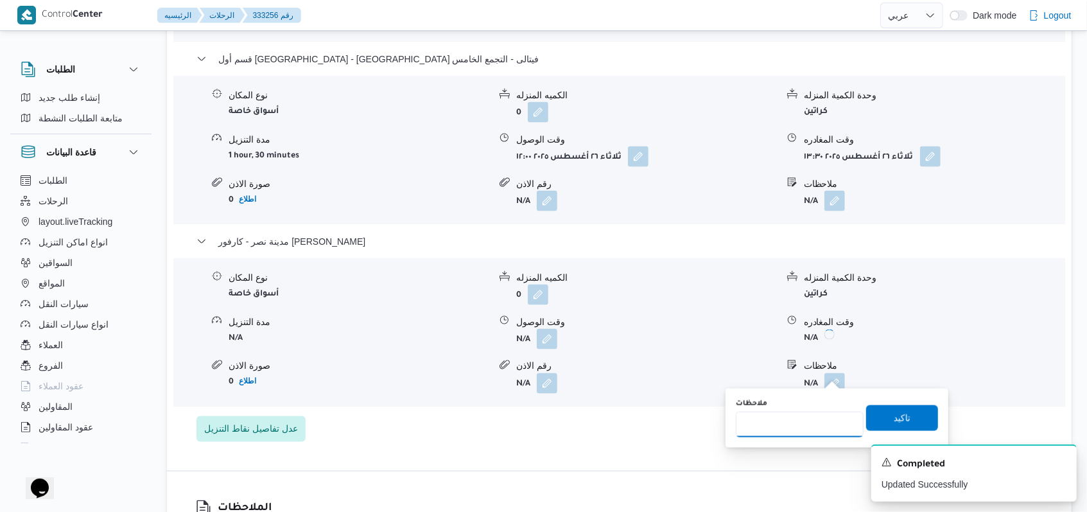
click at [790, 414] on input "ملاحظات" at bounding box center [800, 425] width 128 height 26
type input "الاوردر ملغى"
click at [866, 415] on span "تاكيد" at bounding box center [902, 418] width 72 height 26
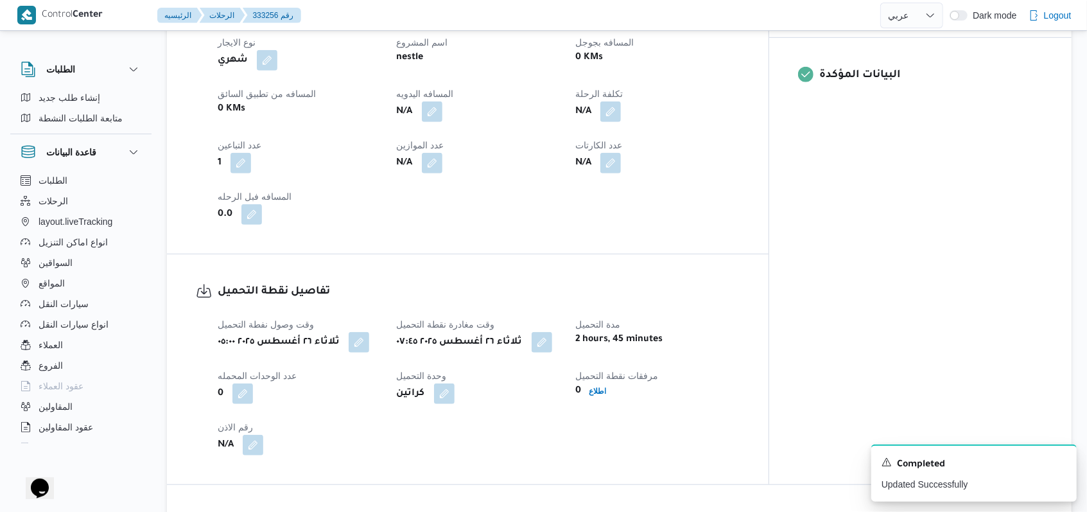
scroll to position [599, 0]
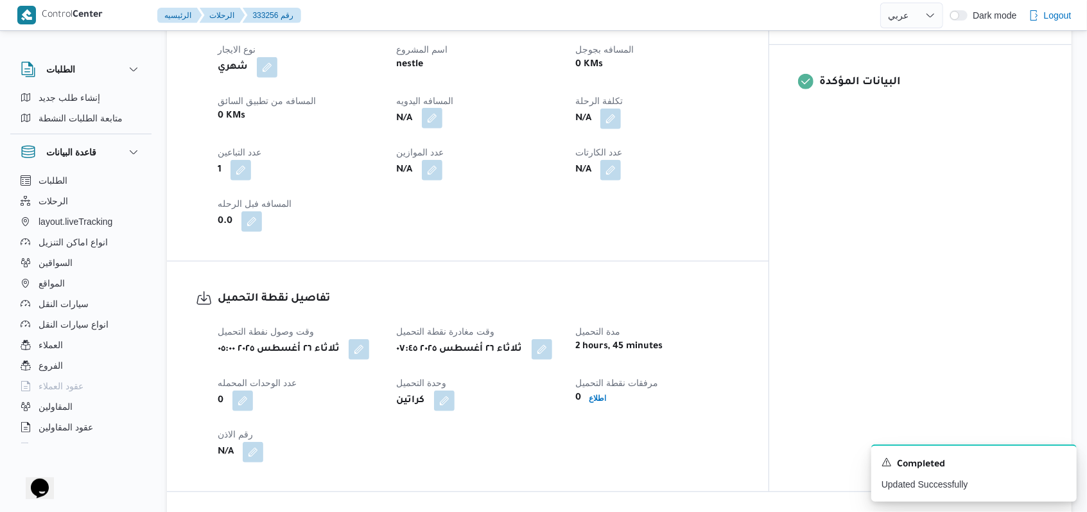
click at [442, 108] on button "button" at bounding box center [432, 118] width 21 height 21
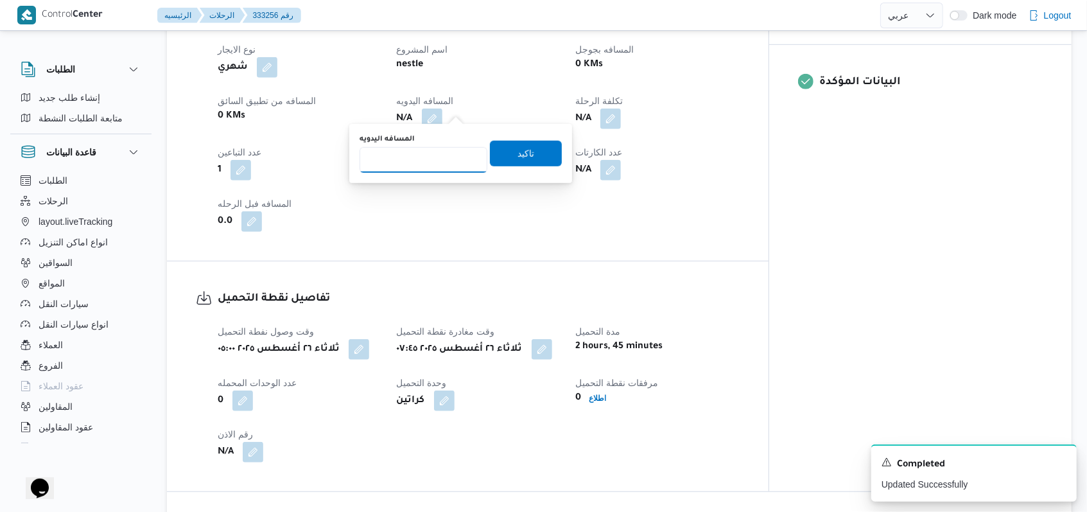
click at [424, 159] on input "المسافه اليدويه" at bounding box center [424, 160] width 128 height 26
type input "135"
click at [519, 157] on span "تاكيد" at bounding box center [526, 152] width 17 height 15
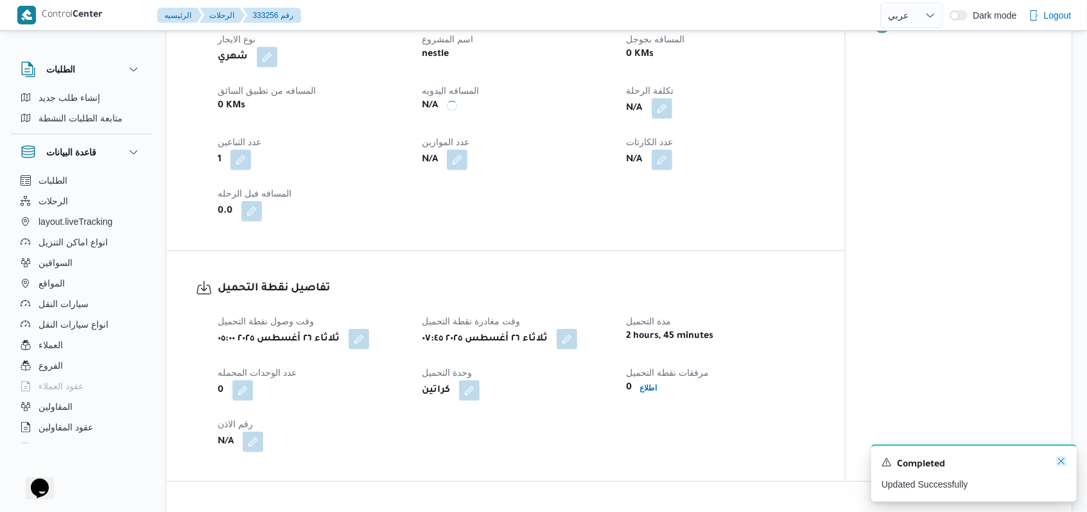
click at [1057, 464] on icon "Dismiss toast" at bounding box center [1061, 461] width 10 height 10
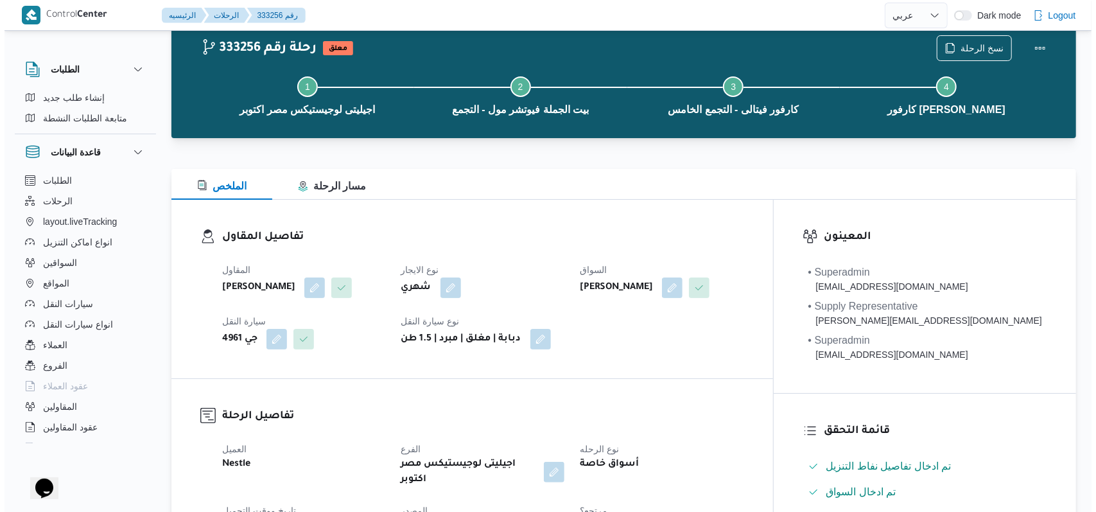
scroll to position [0, 0]
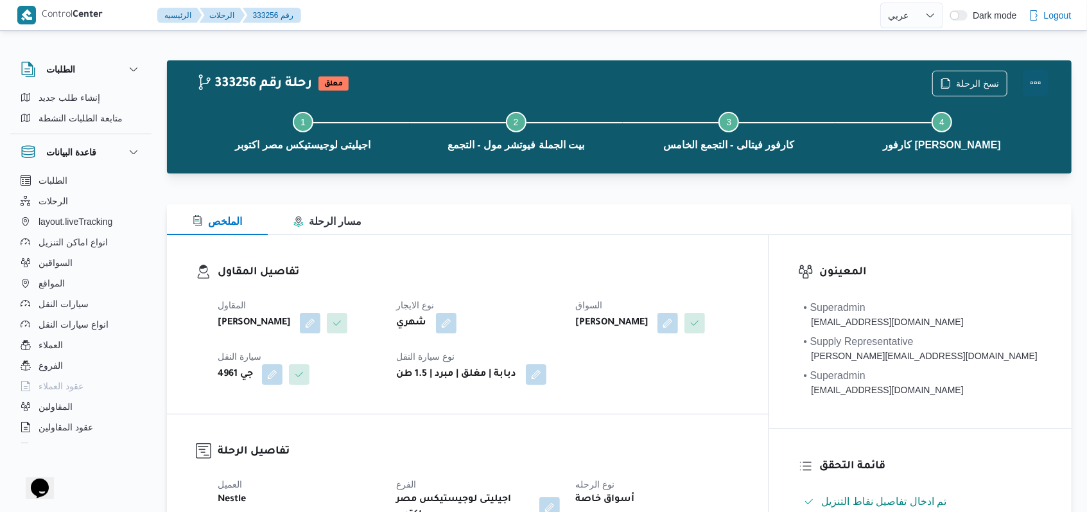
click at [1032, 84] on button "Actions" at bounding box center [1036, 83] width 26 height 26
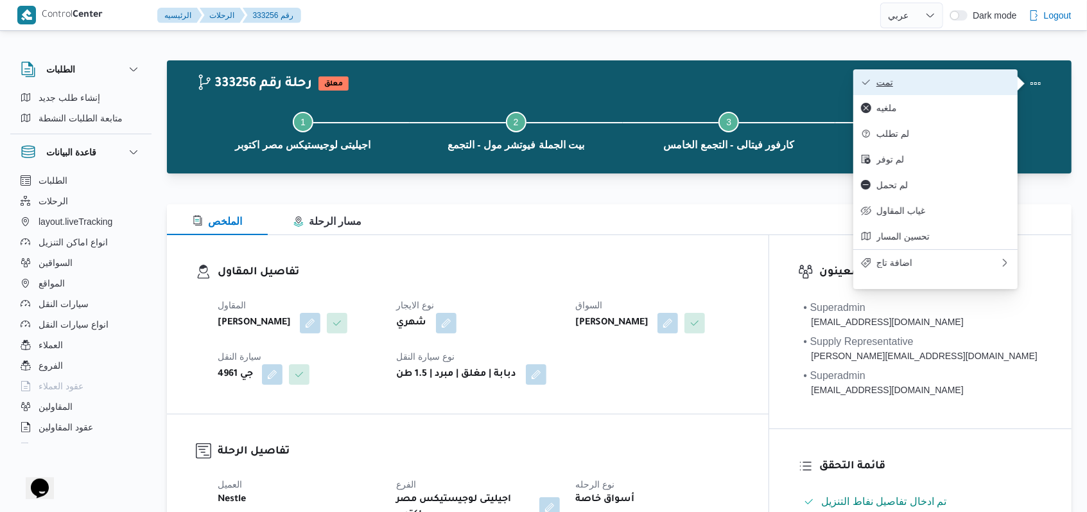
click at [1007, 83] on span "تمت" at bounding box center [943, 82] width 134 height 10
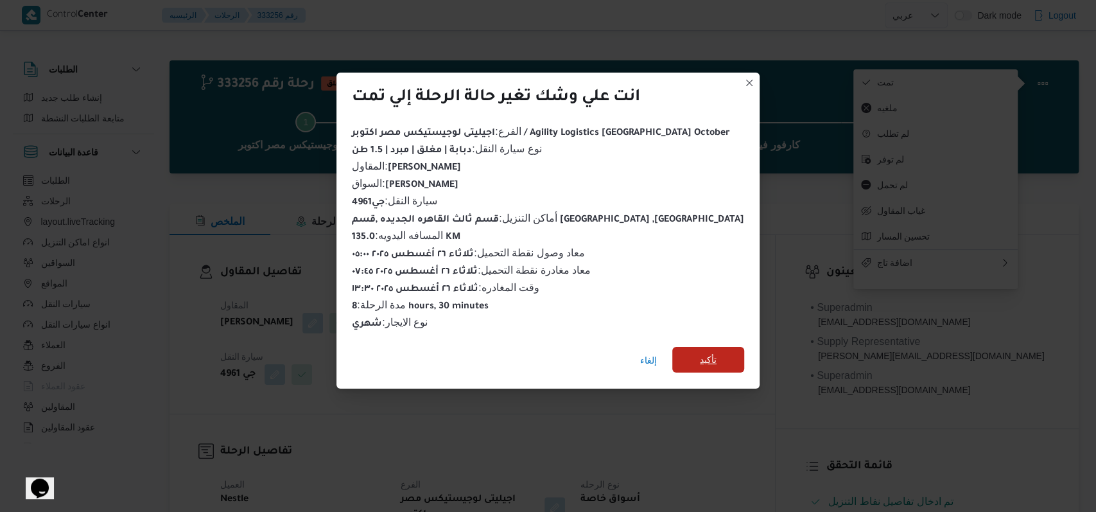
click at [699, 351] on span "تأكيد" at bounding box center [708, 360] width 72 height 26
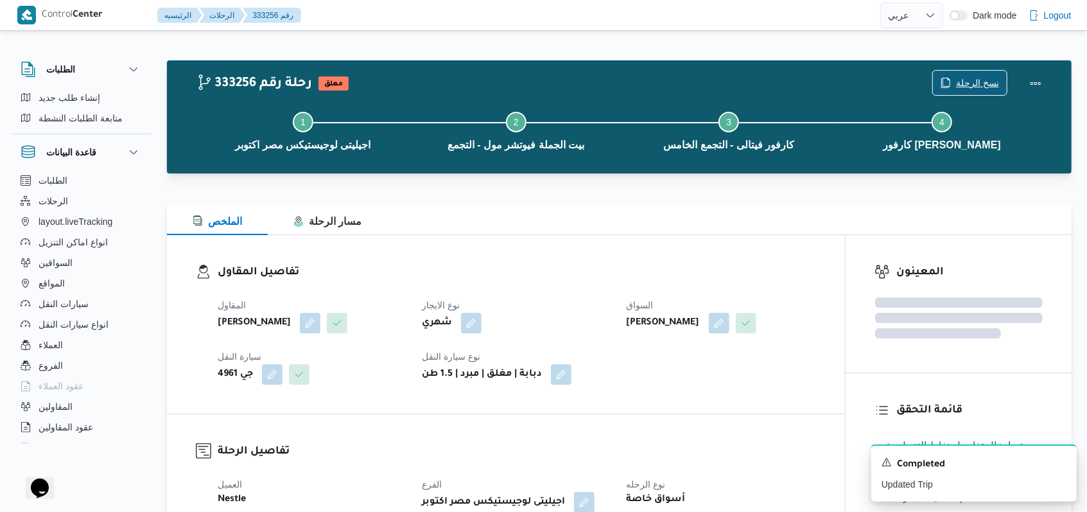
click at [980, 83] on span "نسخ الرحلة" at bounding box center [977, 82] width 43 height 15
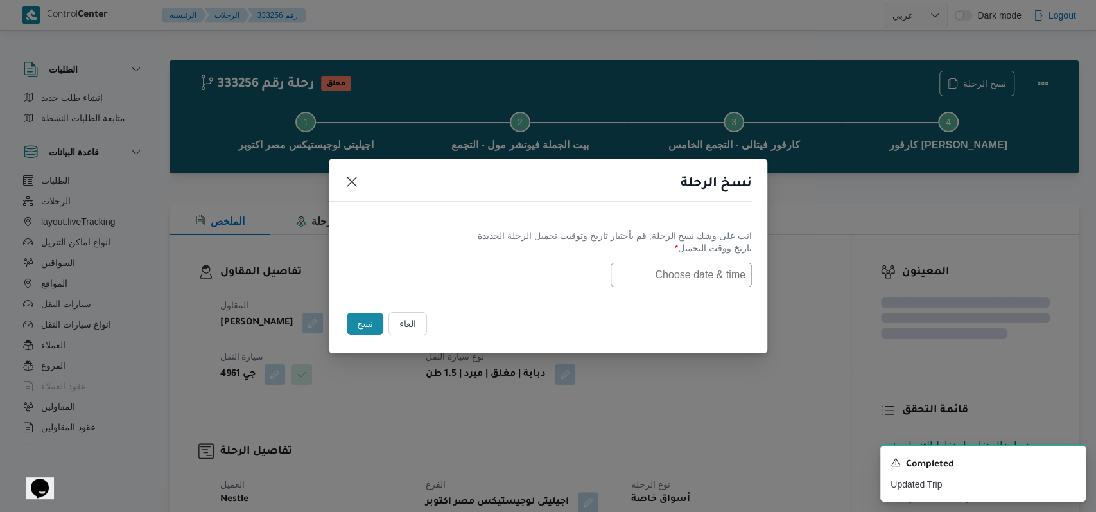
click at [648, 290] on div "انت على وشك نسخ الرحلة, قم بأختيار تاريخ وتوقيت تحميل الرحلة الجديدة تاريخ ووقت…" at bounding box center [548, 258] width 439 height 82
click at [656, 282] on input "text" at bounding box center [681, 275] width 141 height 24
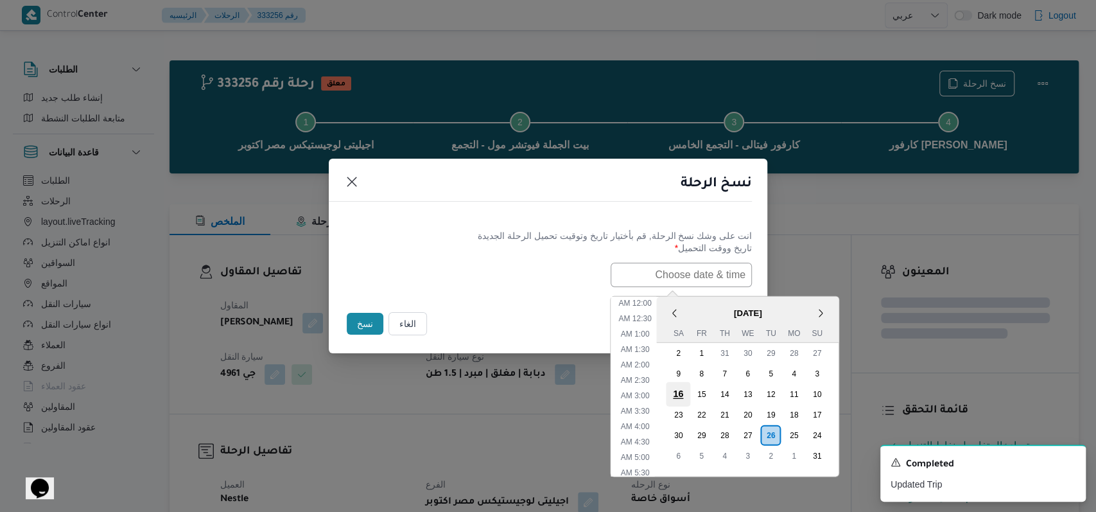
scroll to position [410, 0]
click at [759, 428] on div "27" at bounding box center [747, 434] width 24 height 24
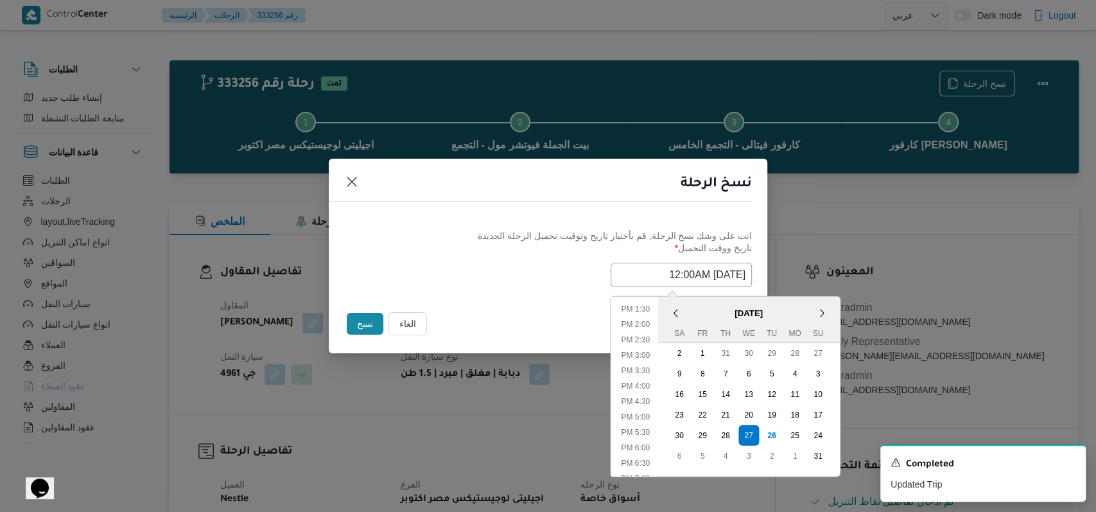
scroll to position [0, 0]
click at [654, 340] on ul "12:00 AM 12:30 AM 1:00 AM 1:30 AM 2:00 AM 2:30 AM 3:00 AM 3:30 AM 4:00 AM 4:30 …" at bounding box center [635, 386] width 44 height 180
click at [653, 332] on li "1:00 AM" at bounding box center [635, 333] width 39 height 13
type input "[DATE] 1:00AM"
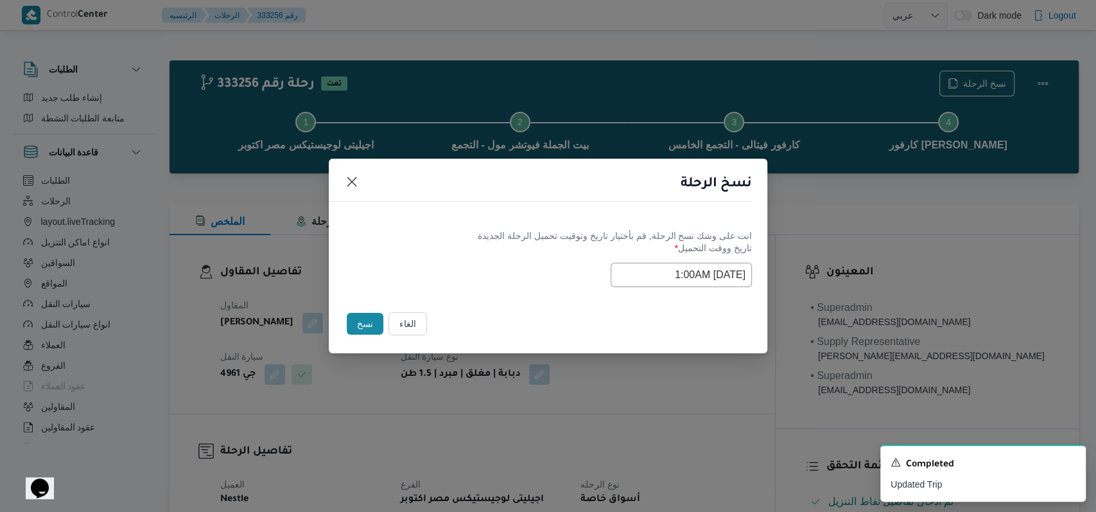
click at [485, 263] on div "Selected date: [DATE] 1:00 AM [DATE] 1:00AM" at bounding box center [548, 275] width 408 height 24
click at [367, 320] on button "نسخ" at bounding box center [365, 324] width 37 height 22
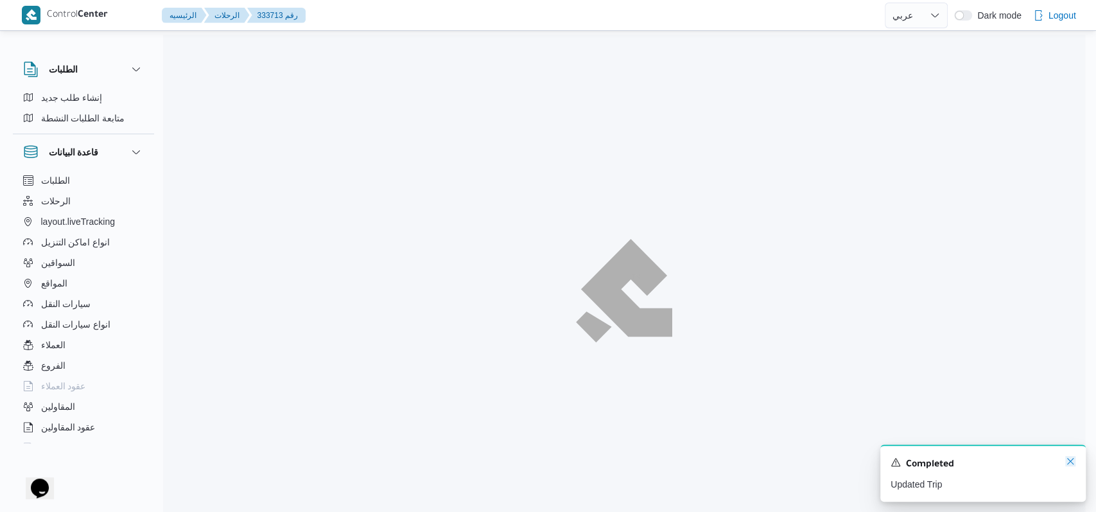
click at [1073, 464] on icon "Dismiss toast" at bounding box center [1070, 461] width 10 height 10
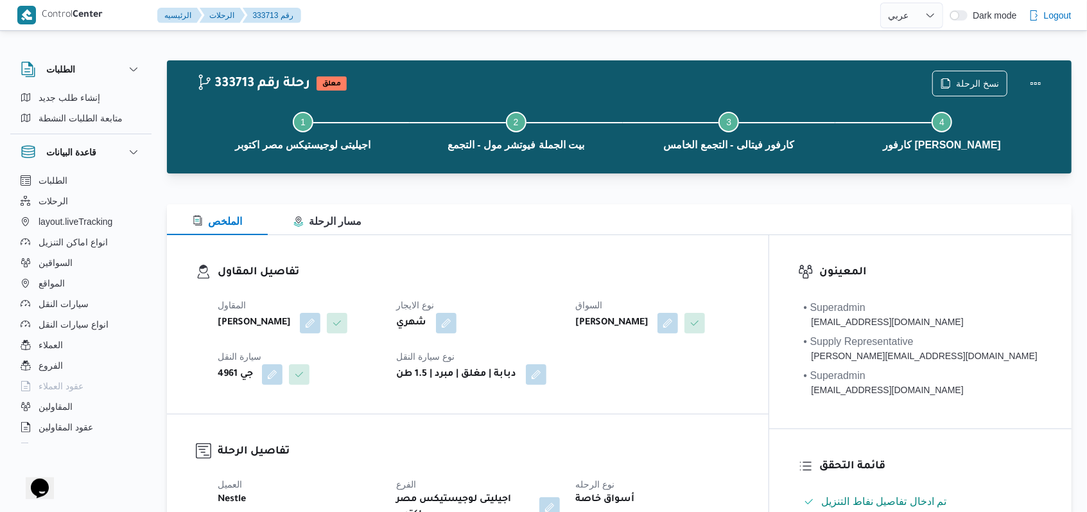
select select "ar"
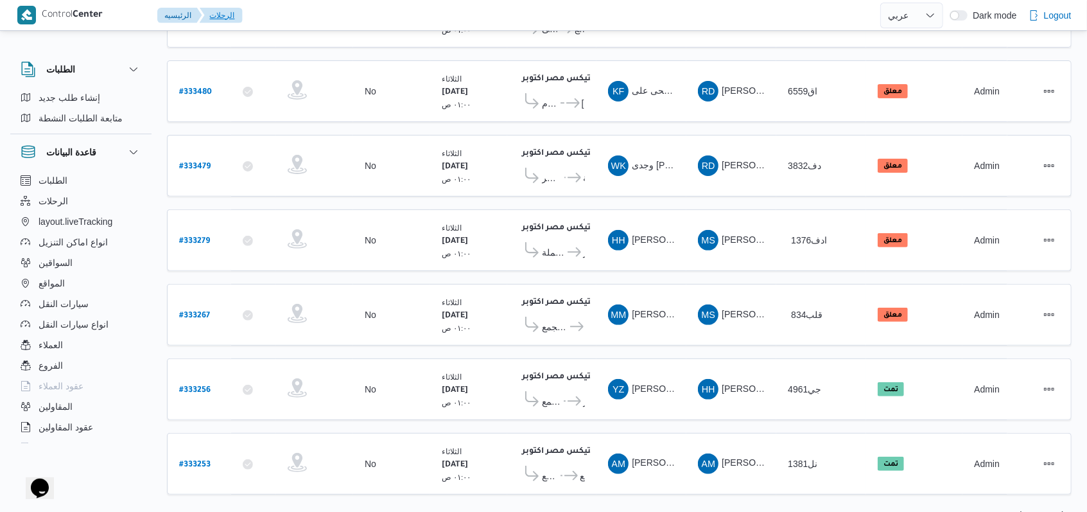
scroll to position [215, 0]
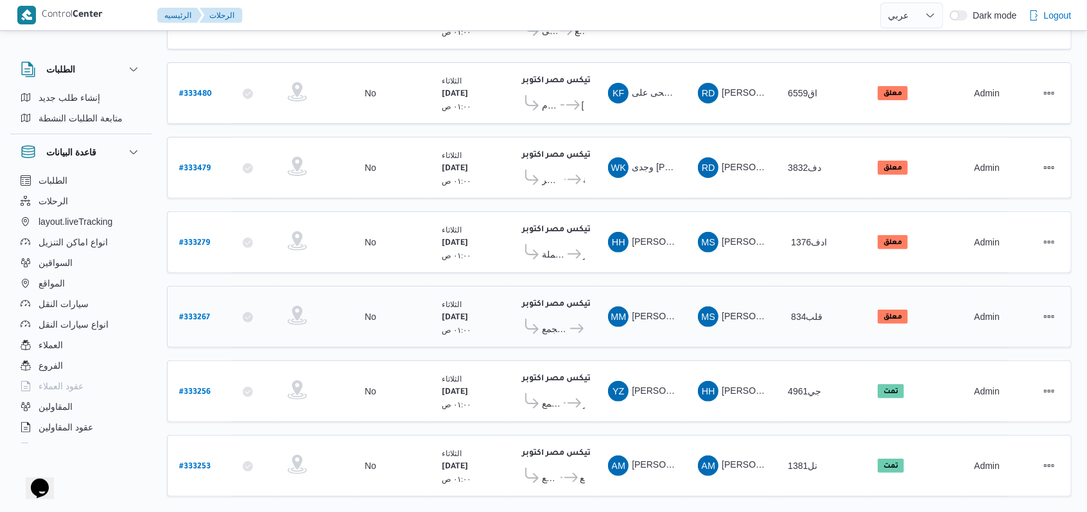
click at [202, 313] on b "# 333267" at bounding box center [194, 317] width 31 height 9
select select "ar"
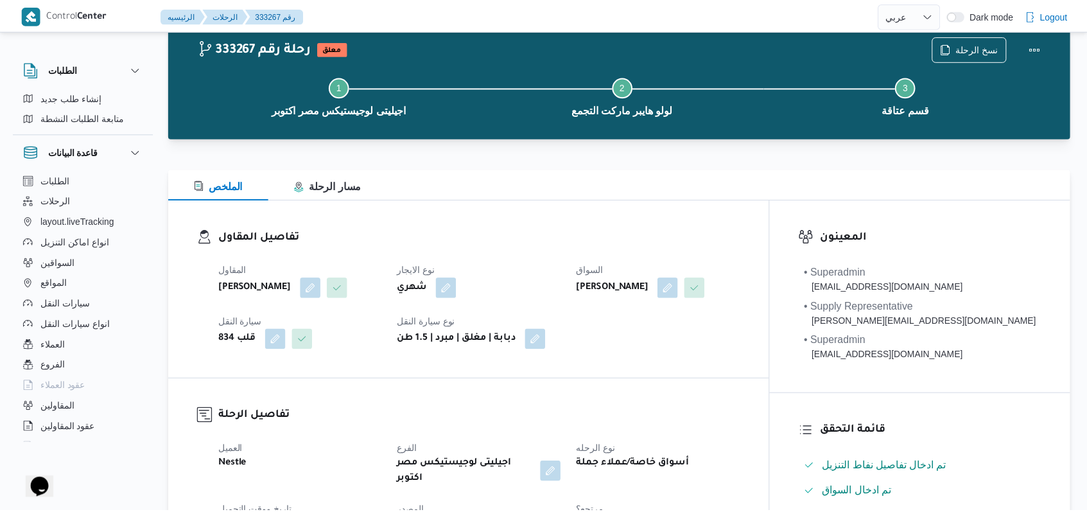
scroll to position [129, 0]
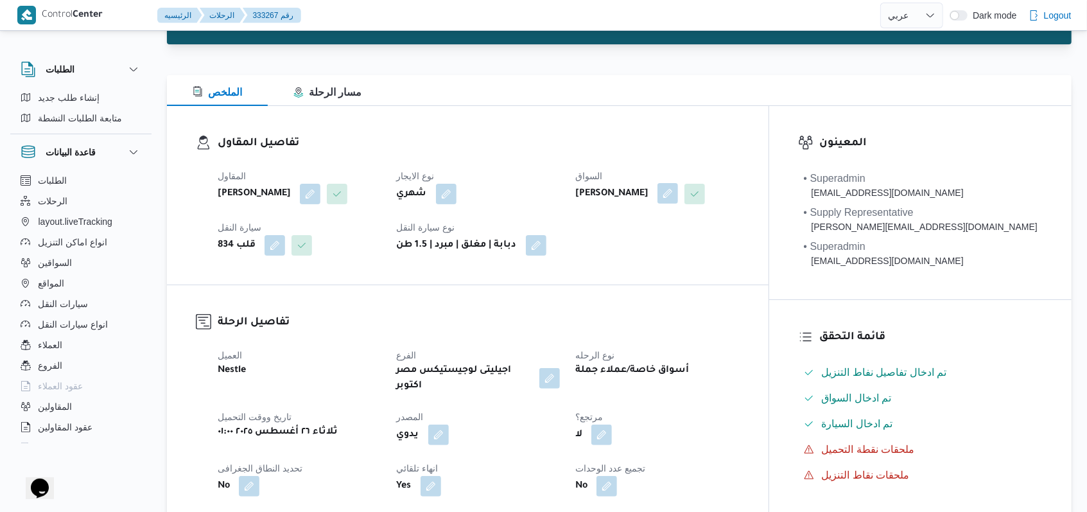
click at [678, 195] on button "button" at bounding box center [667, 193] width 21 height 21
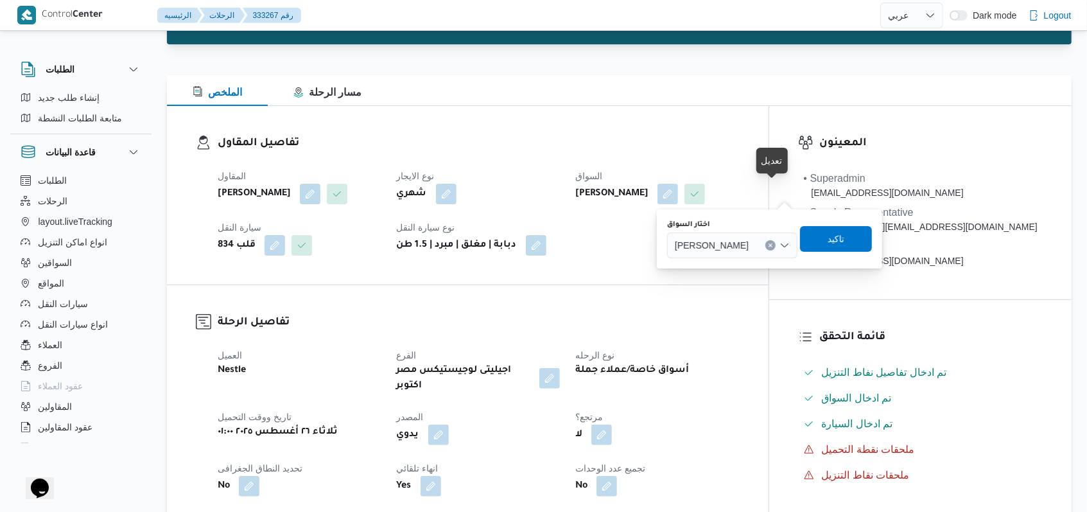
click at [740, 250] on span "[PERSON_NAME]" at bounding box center [712, 245] width 74 height 14
type input "[PERSON_NAME]"
click at [736, 262] on span "[PERSON_NAME]" at bounding box center [754, 268] width 65 height 15
click at [840, 247] on span "تاكيد" at bounding box center [839, 238] width 72 height 26
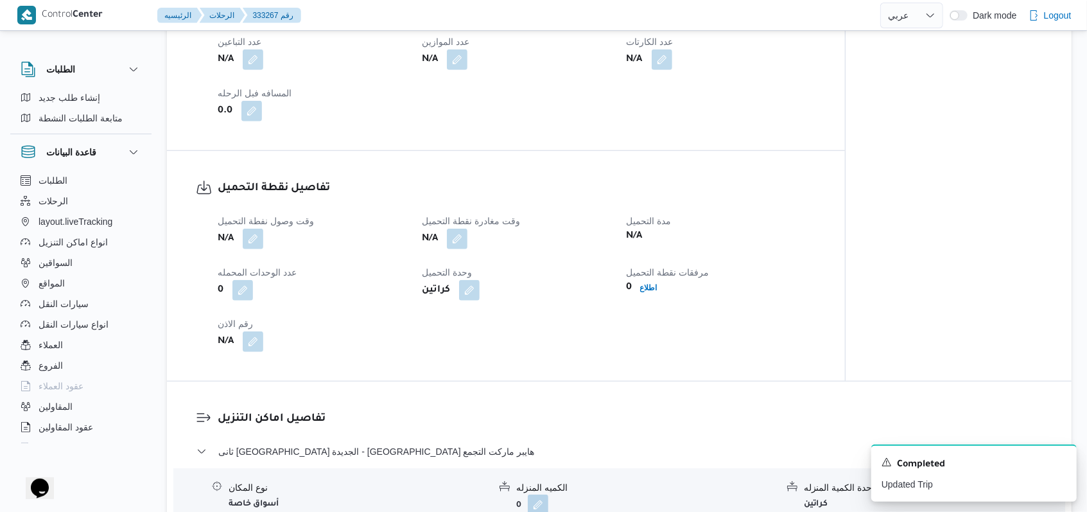
scroll to position [729, 0]
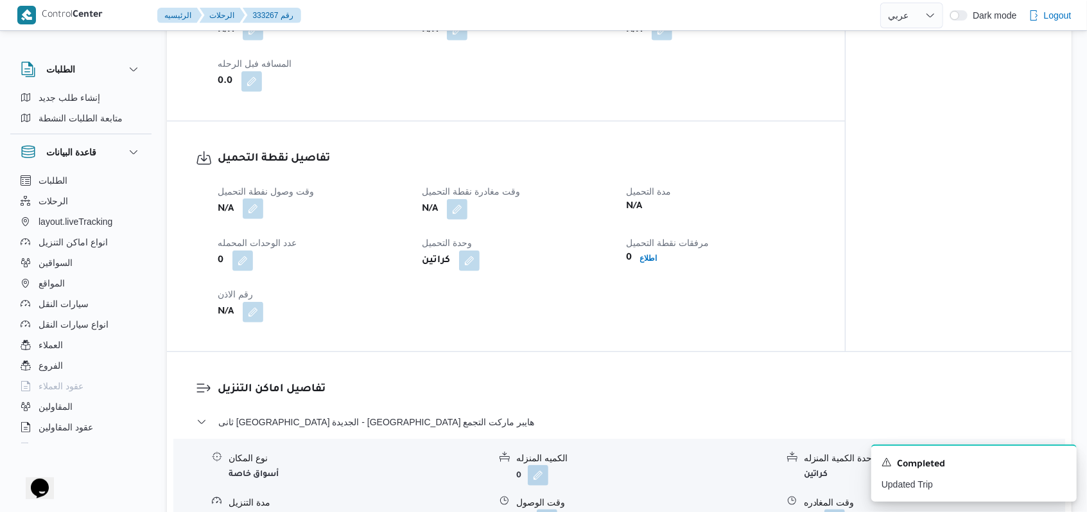
click at [246, 219] on button "button" at bounding box center [253, 208] width 21 height 21
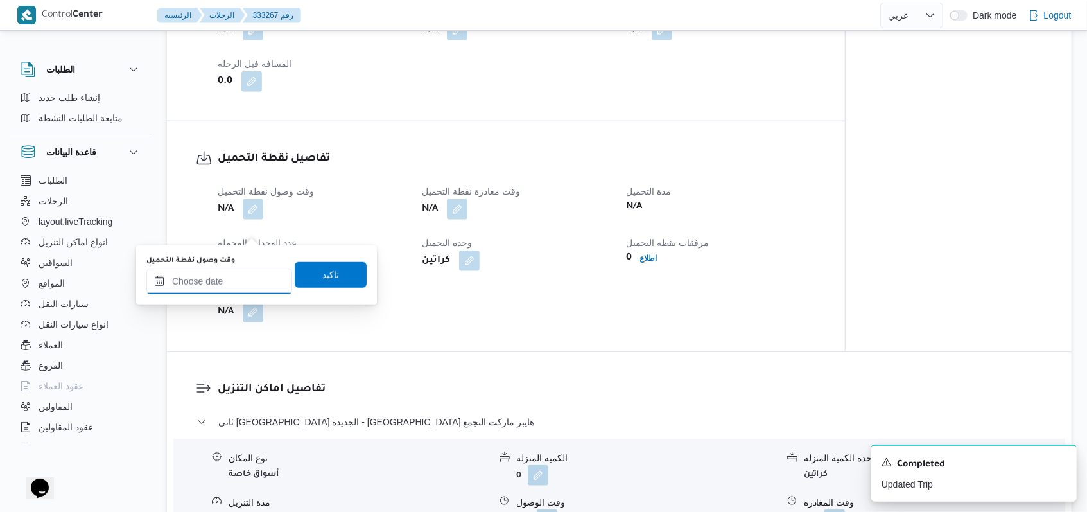
click at [226, 274] on input "وقت وصول نفطة التحميل" at bounding box center [219, 281] width 146 height 26
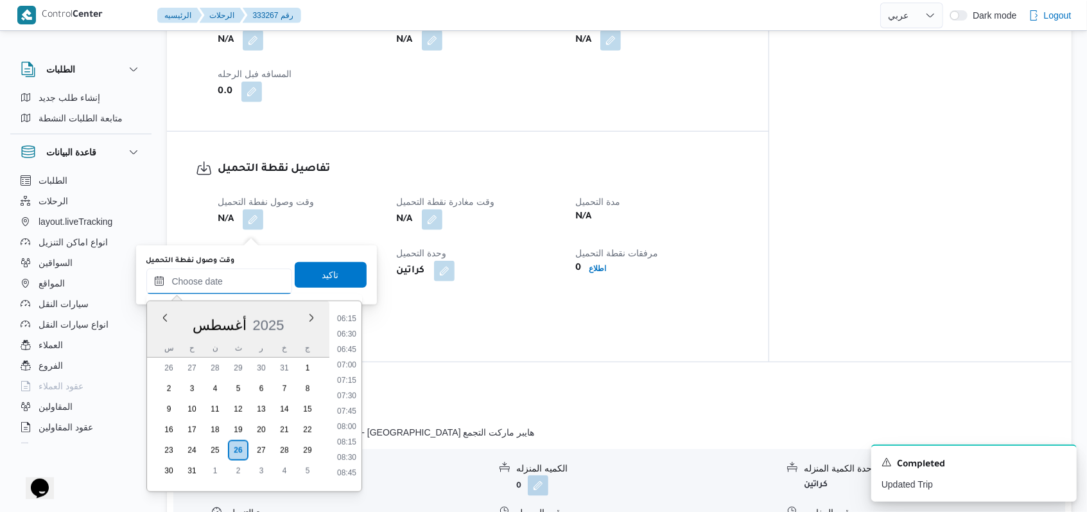
scroll to position [299, 0]
click at [351, 390] on li "06:00" at bounding box center [347, 389] width 30 height 13
type input "[DATE] ٠٦:٠٠"
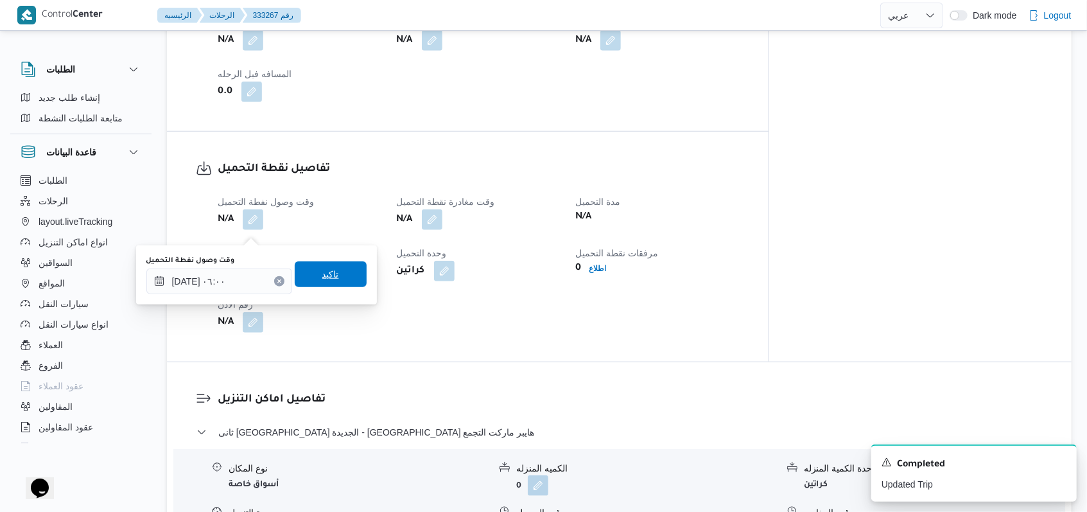
click at [351, 281] on span "تاكيد" at bounding box center [331, 274] width 72 height 26
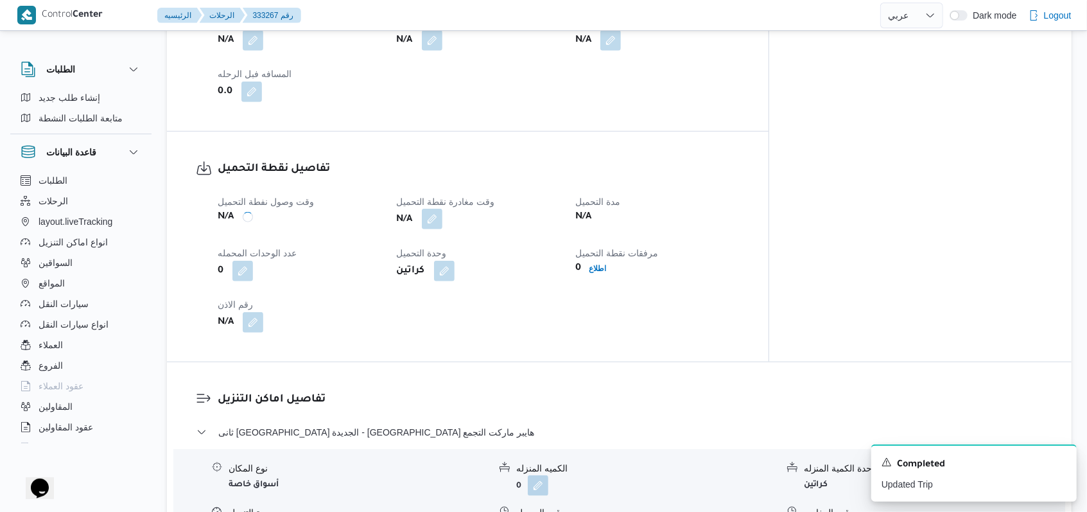
click at [442, 229] on button "button" at bounding box center [432, 219] width 21 height 21
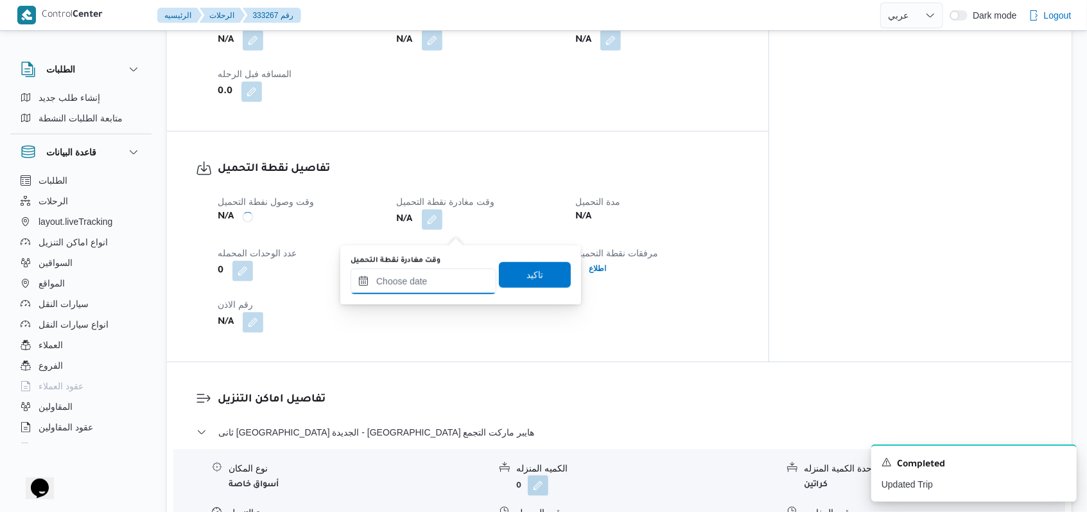
click at [435, 274] on input "وقت مغادرة نقطة التحميل" at bounding box center [424, 281] width 146 height 26
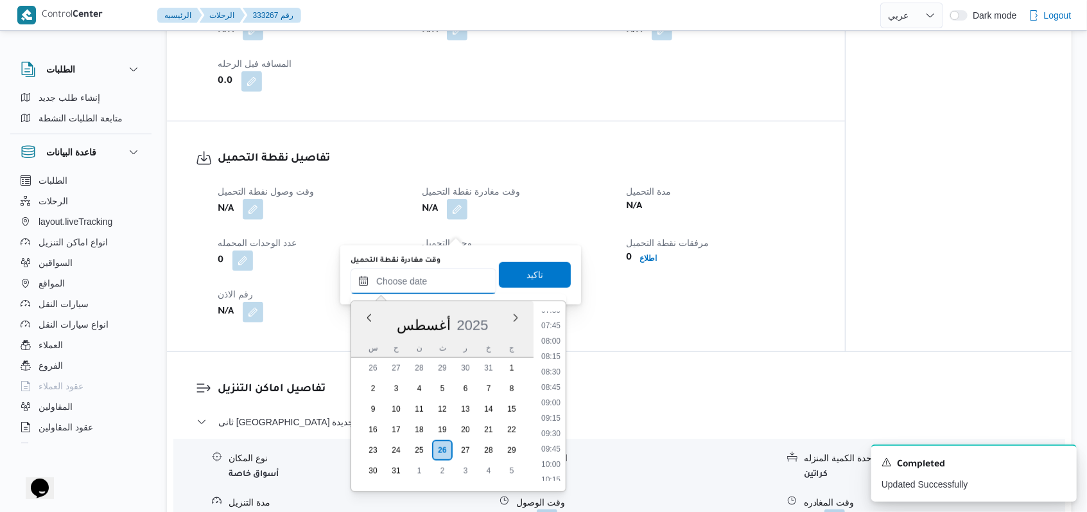
scroll to position [385, 0]
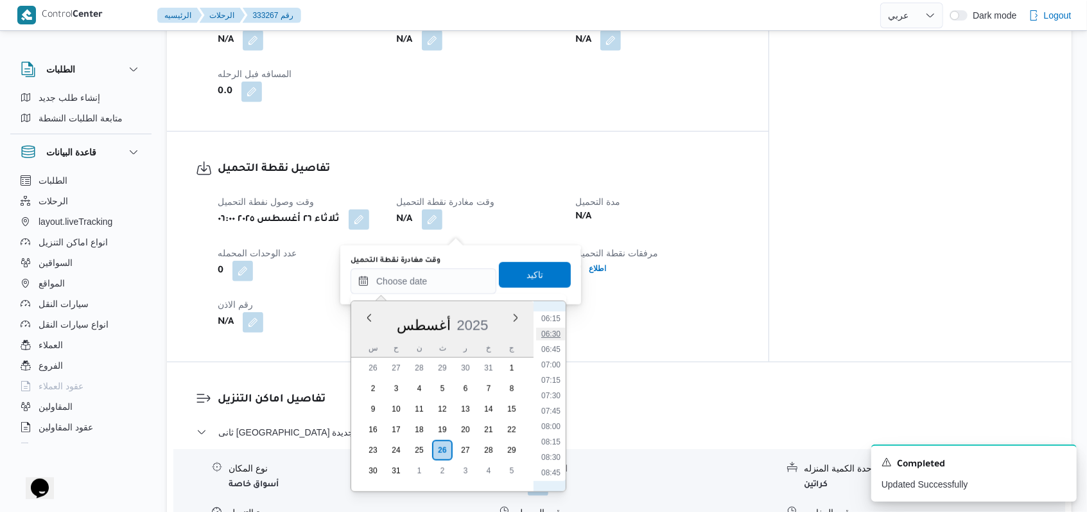
click at [559, 332] on li "06:30" at bounding box center [551, 333] width 30 height 13
type input "[DATE] ٠٦:٣٠"
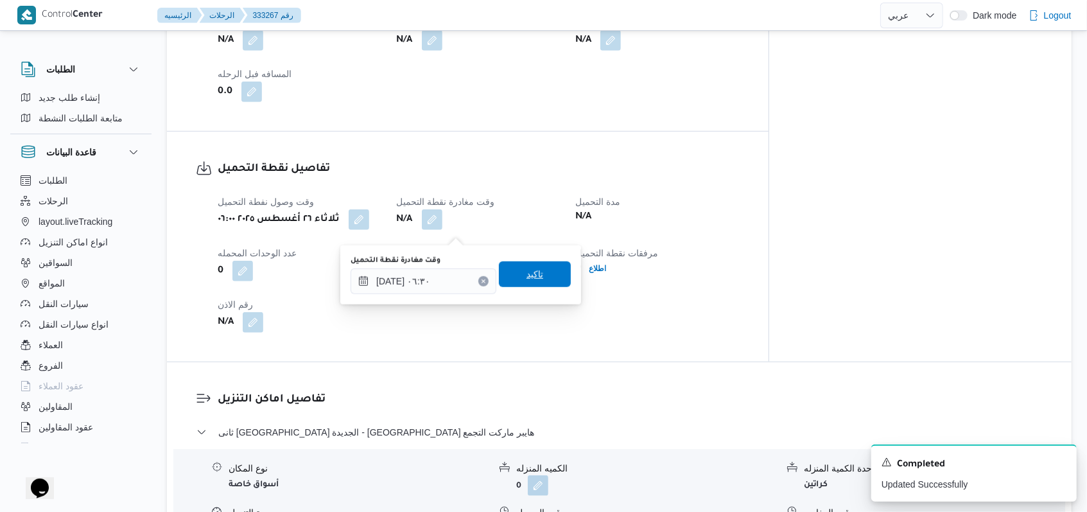
click at [541, 285] on span "تاكيد" at bounding box center [535, 274] width 72 height 26
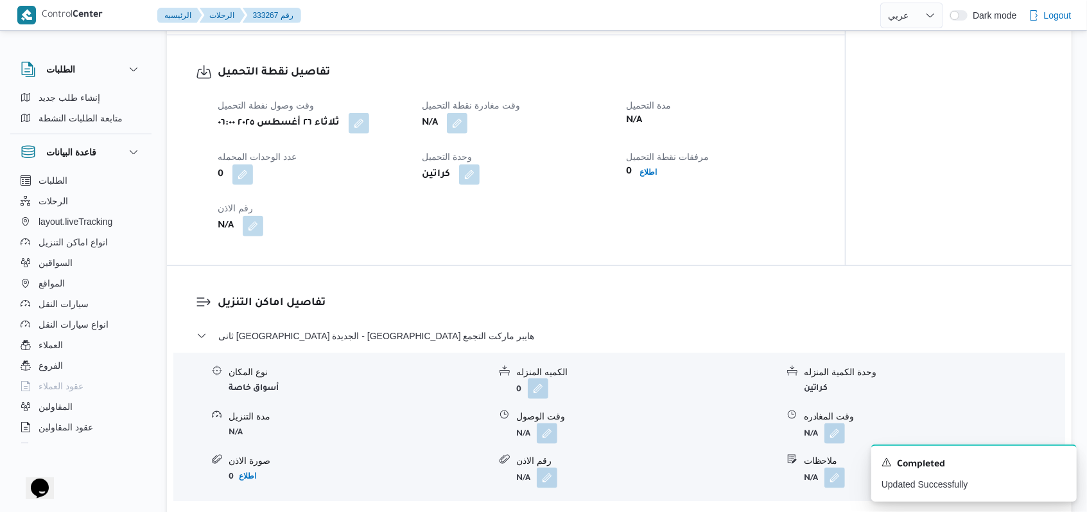
scroll to position [900, 0]
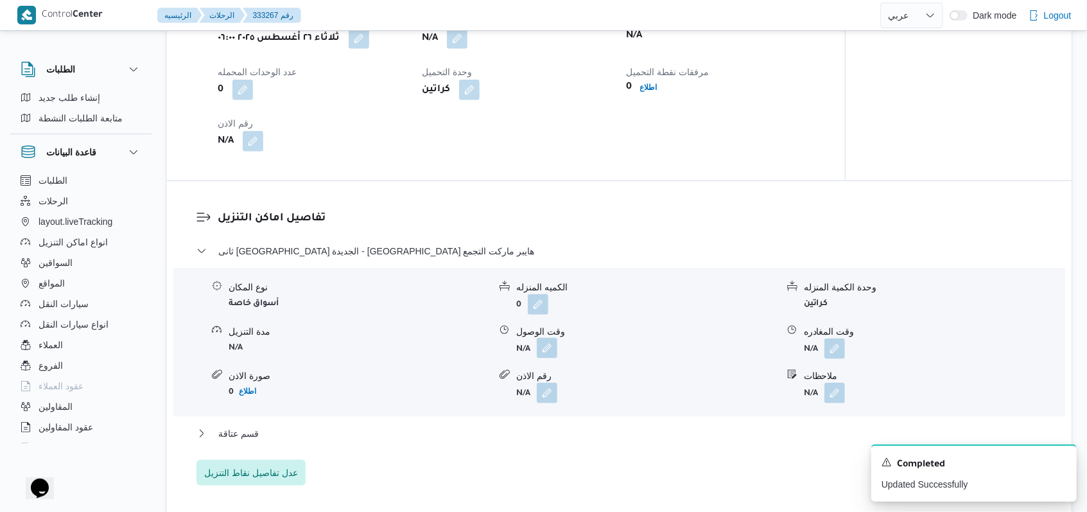
click at [537, 358] on button "button" at bounding box center [547, 348] width 21 height 21
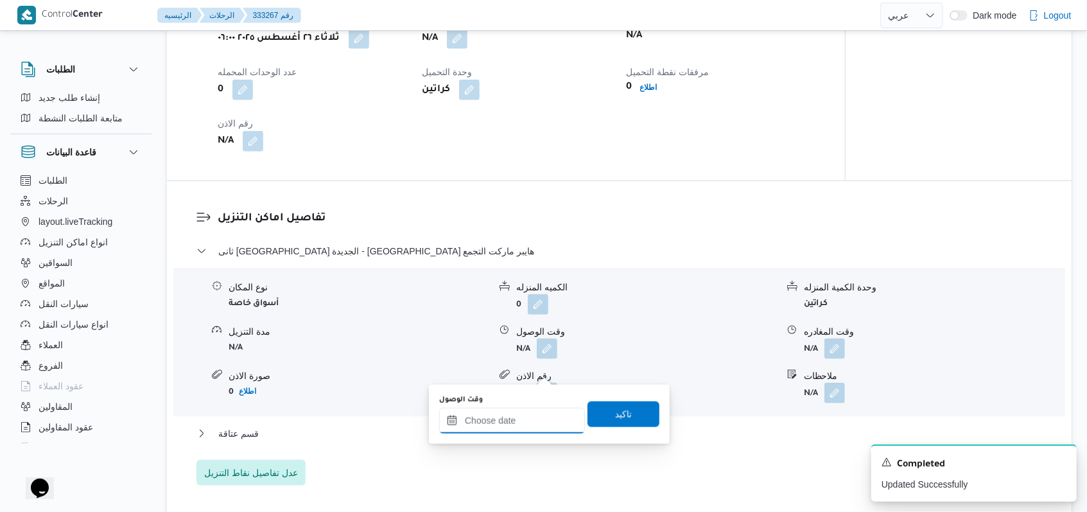
click at [523, 419] on input "وقت الوصول" at bounding box center [512, 421] width 146 height 26
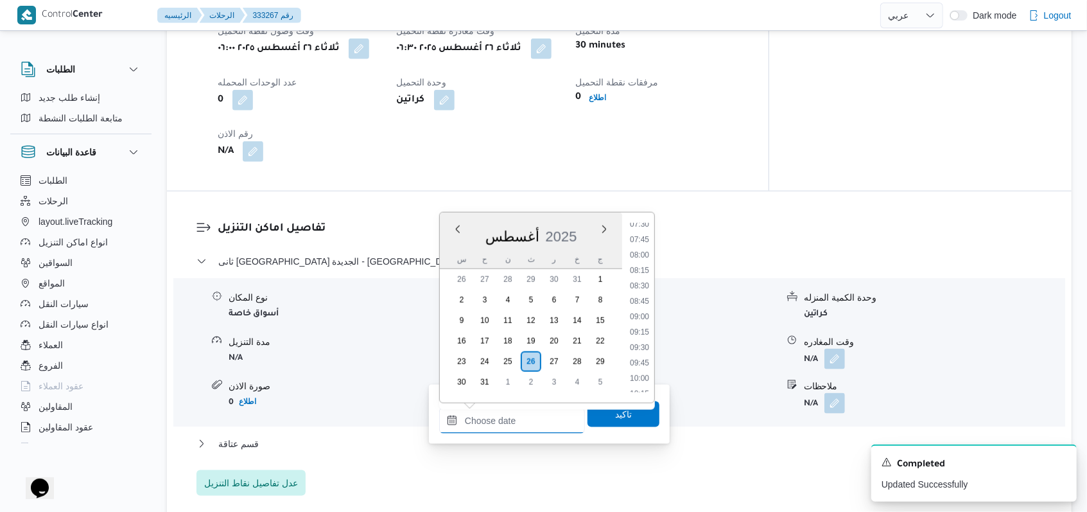
scroll to position [385, 0]
click at [641, 331] on li "08:00" at bounding box center [640, 337] width 30 height 13
type input "[DATE] ٠٨:٠٠"
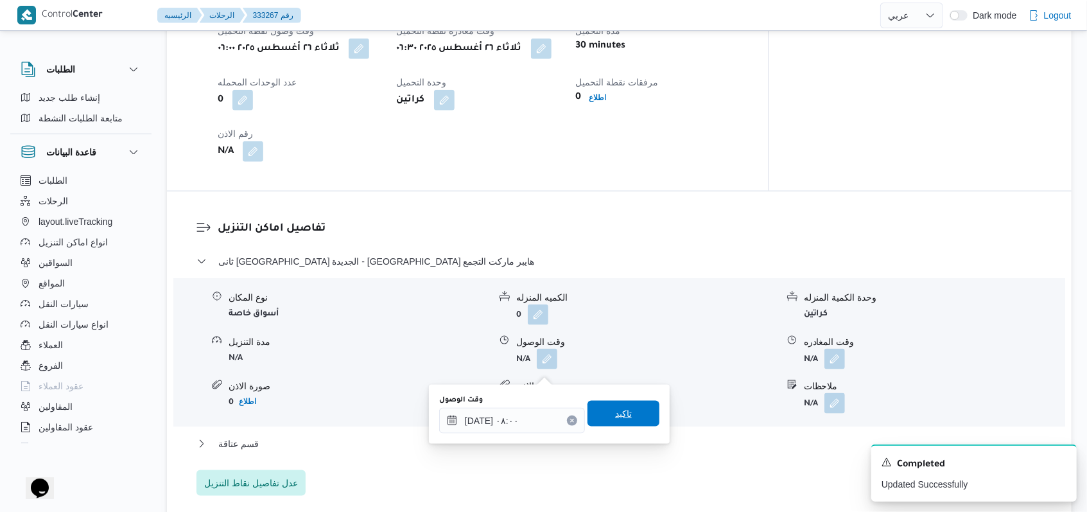
click at [622, 416] on span "تاكيد" at bounding box center [623, 413] width 17 height 15
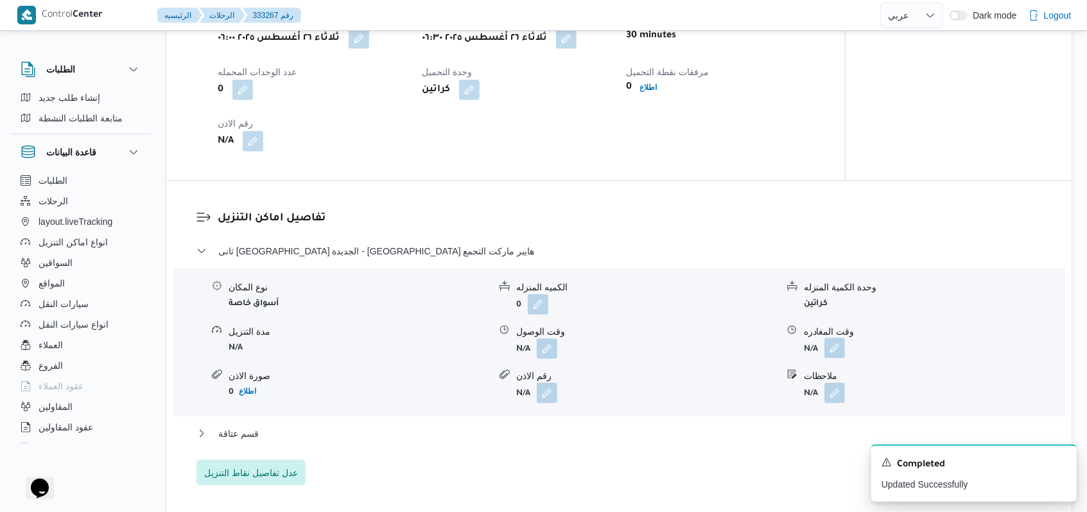
click at [842, 358] on button "button" at bounding box center [834, 348] width 21 height 21
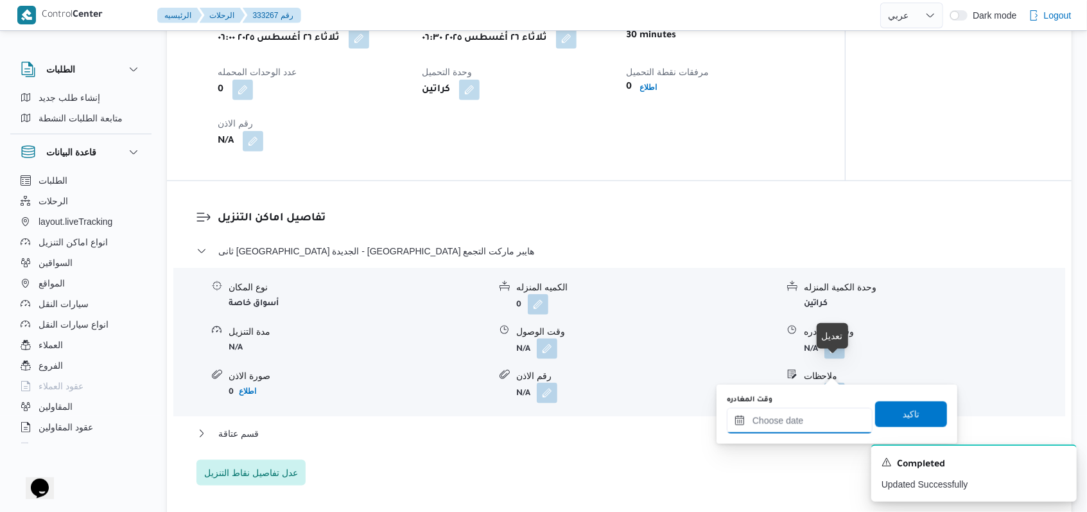
click at [800, 424] on input "وقت المغادره" at bounding box center [800, 421] width 146 height 26
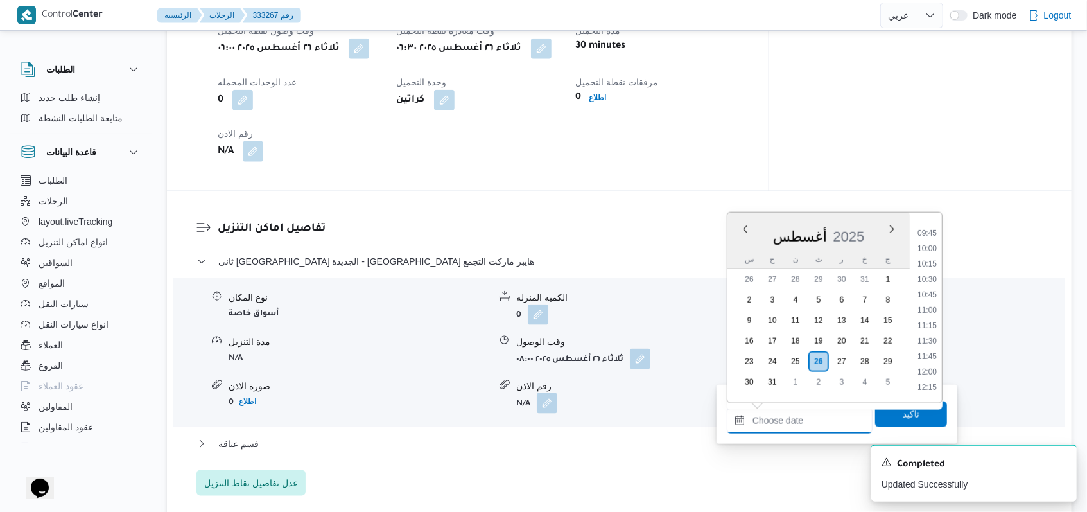
scroll to position [470, 0]
click at [928, 331] on li "09:15" at bounding box center [927, 329] width 30 height 13
type input "[DATE] ٠٩:١٥"
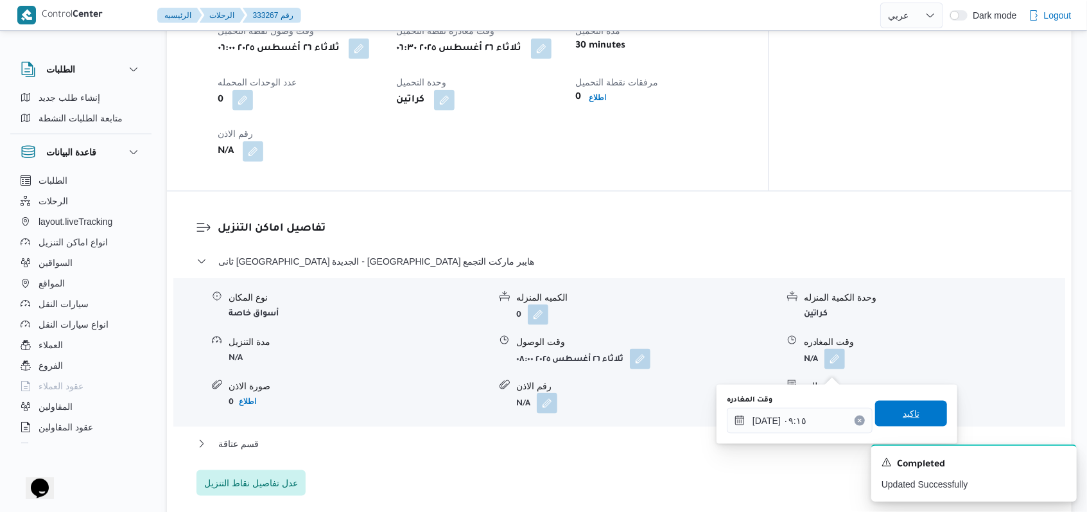
click at [910, 403] on span "تاكيد" at bounding box center [911, 414] width 72 height 26
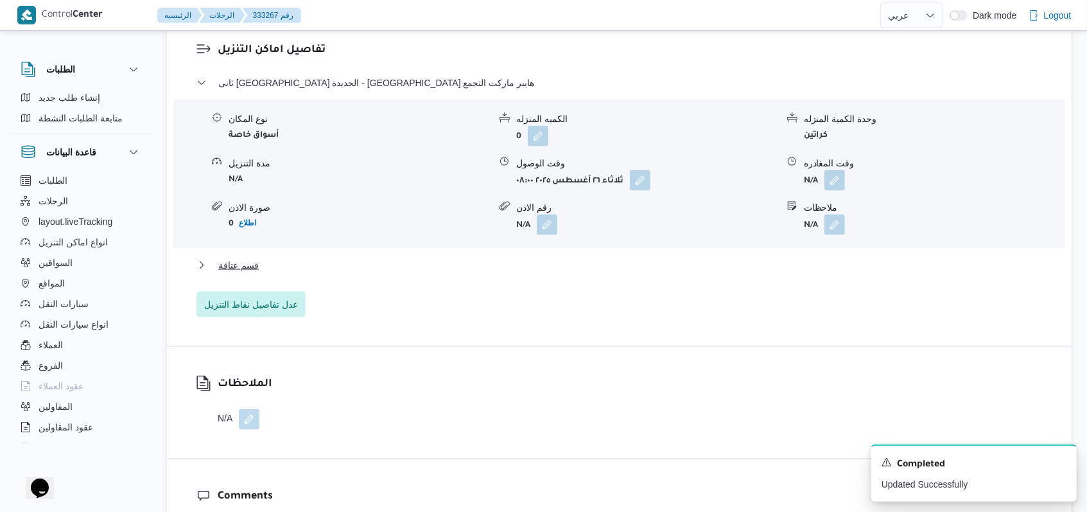
scroll to position [1071, 0]
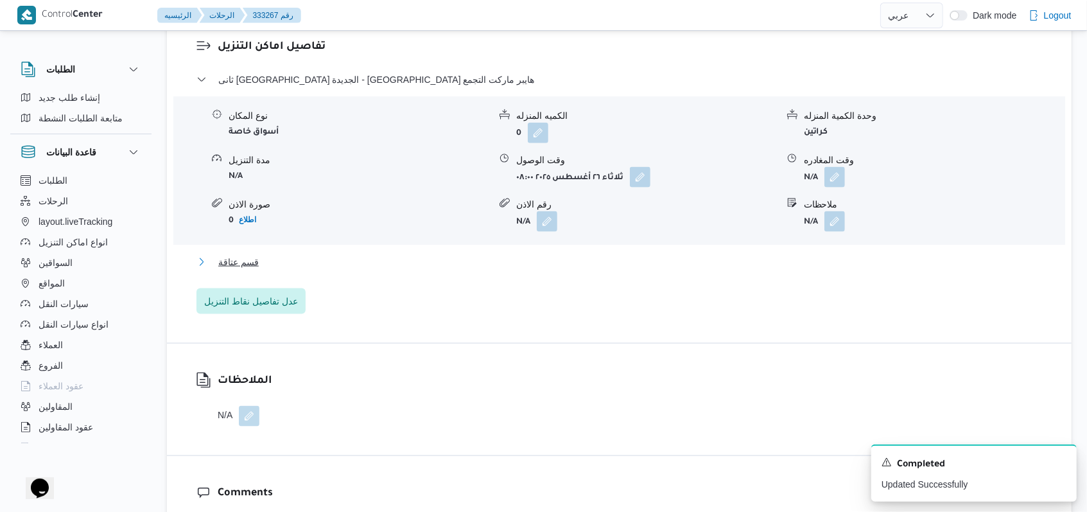
click at [256, 270] on span "قسم عتاقة" at bounding box center [238, 261] width 40 height 15
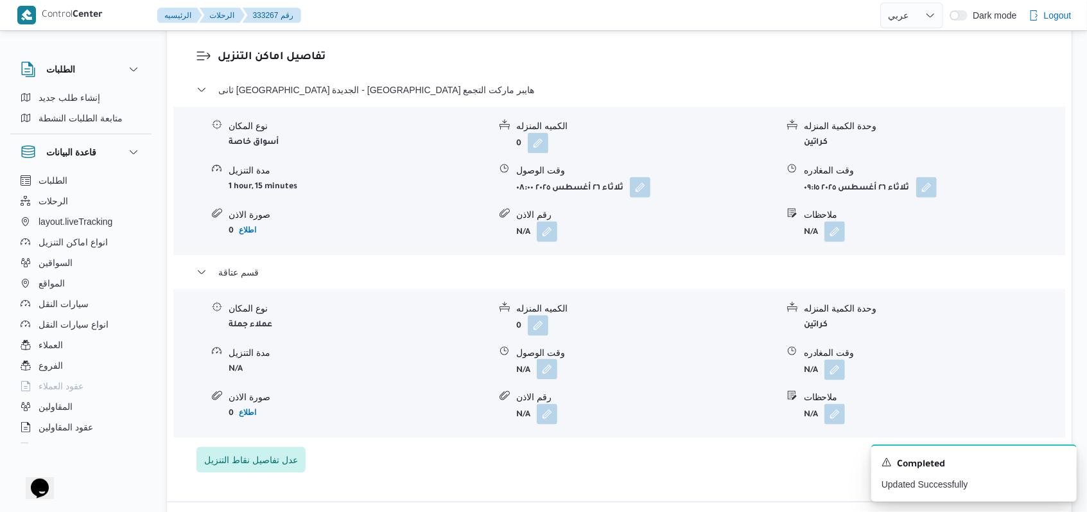
click at [548, 379] on button "button" at bounding box center [547, 369] width 21 height 21
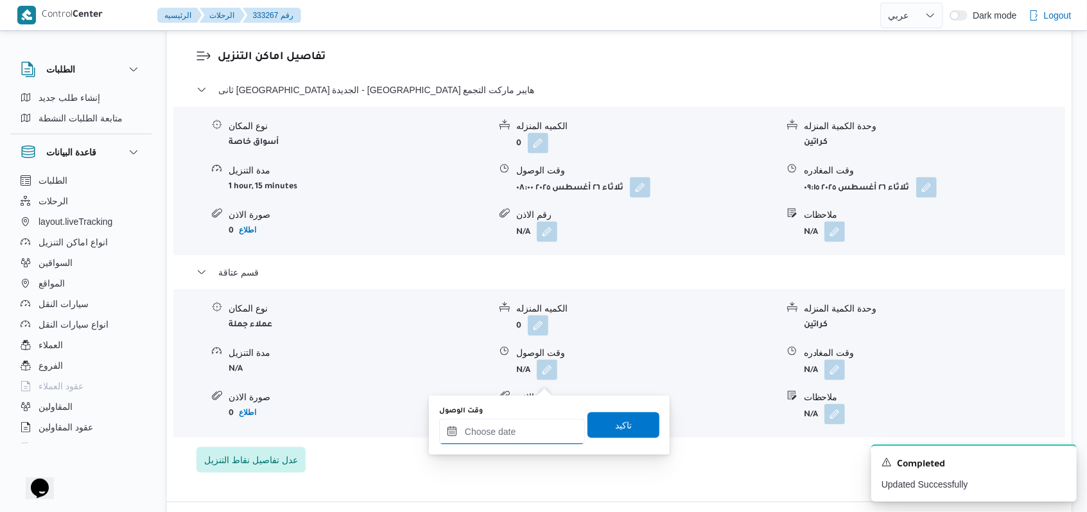
click at [519, 424] on div at bounding box center [512, 432] width 146 height 26
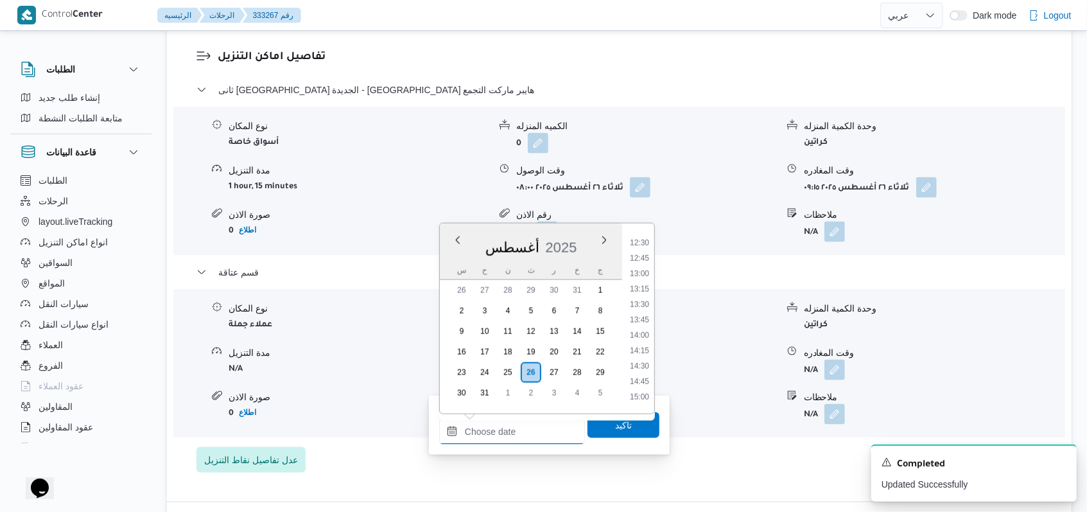
scroll to position [555, 0]
click at [648, 361] on li "11:00" at bounding box center [640, 362] width 30 height 13
type input "[DATE] ١١:٠٠"
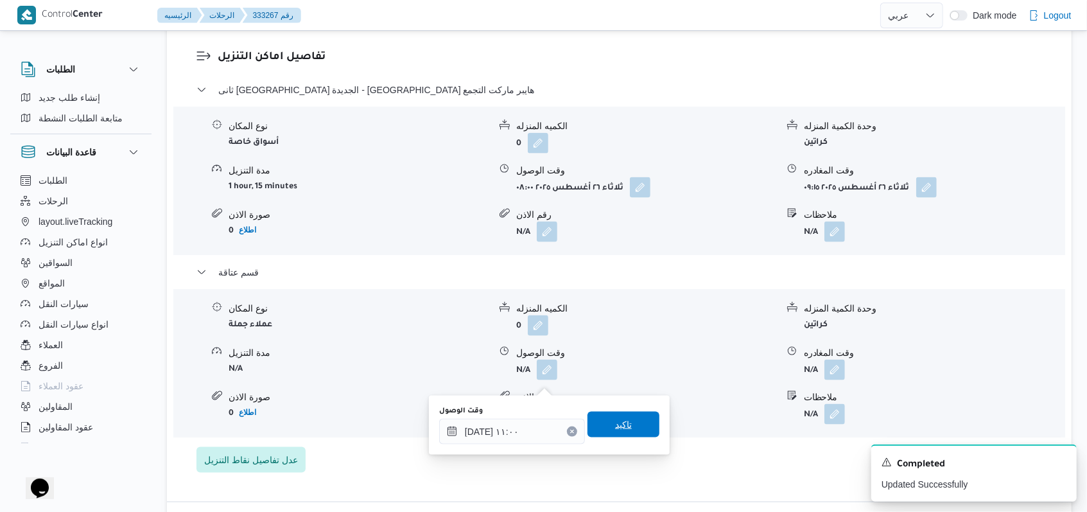
click at [619, 430] on span "تاكيد" at bounding box center [623, 424] width 17 height 15
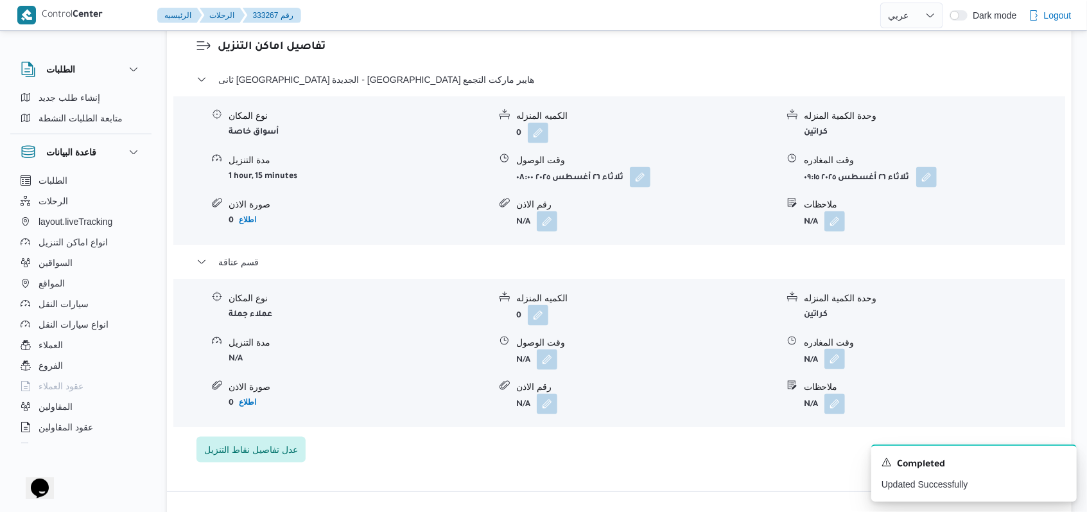
click at [830, 369] on button "button" at bounding box center [834, 359] width 21 height 21
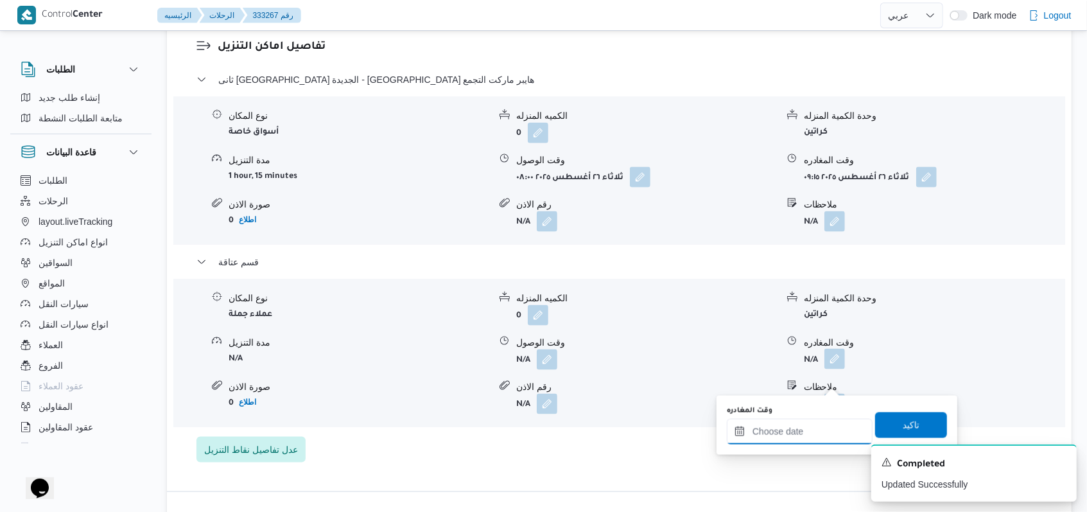
click at [794, 440] on input "وقت المغادره" at bounding box center [800, 432] width 146 height 26
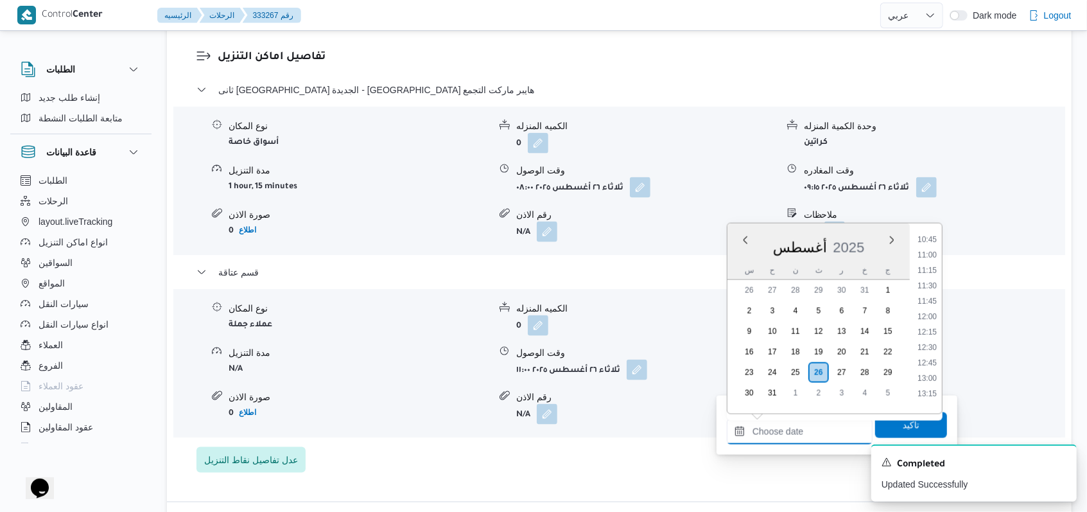
scroll to position [641, 0]
click at [929, 373] on li "12:30" at bounding box center [927, 369] width 30 height 13
type input "[DATE] ١٢:٣٠"
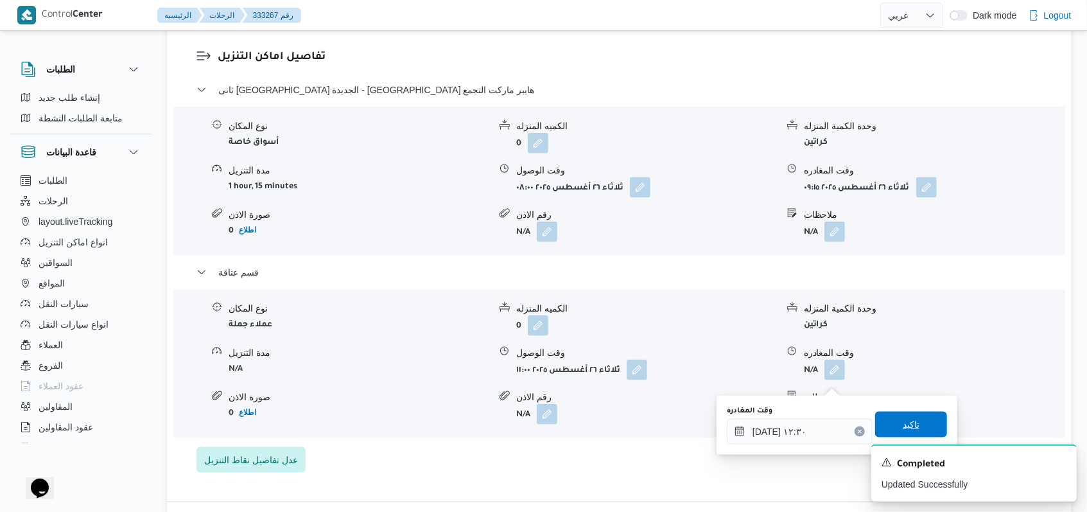
click at [910, 419] on span "تاكيد" at bounding box center [911, 425] width 72 height 26
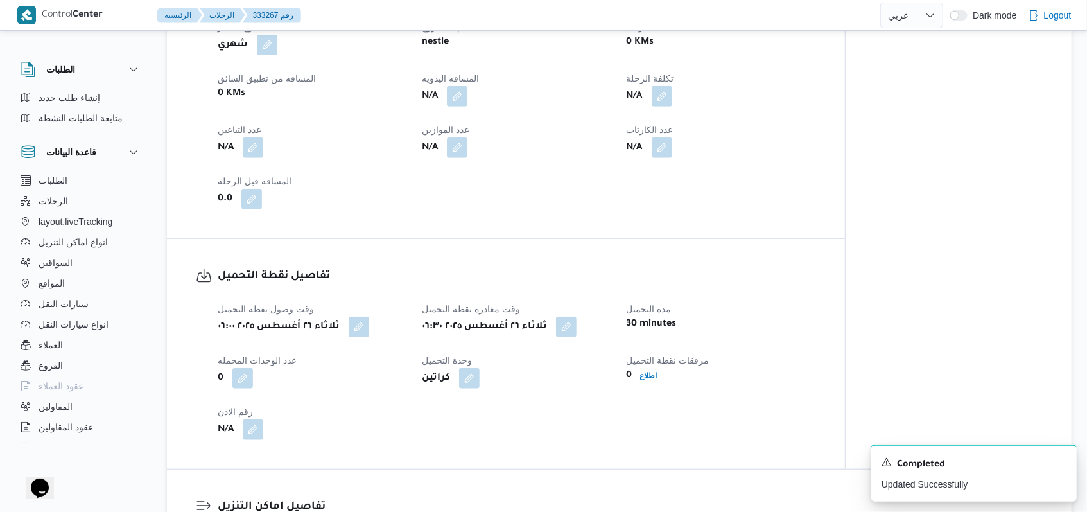
scroll to position [472, 0]
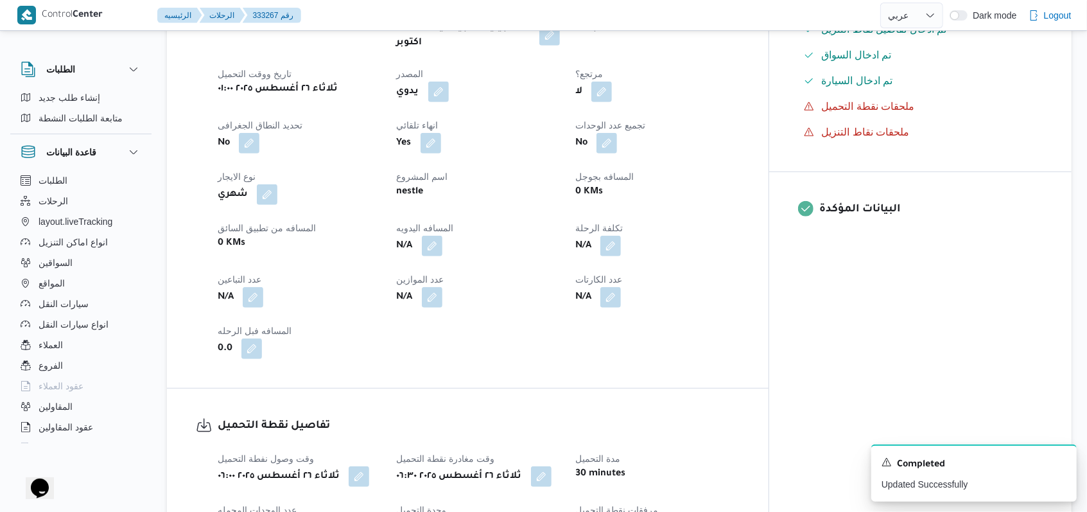
click at [442, 256] on span at bounding box center [428, 246] width 27 height 21
click at [442, 254] on button "button" at bounding box center [432, 245] width 21 height 21
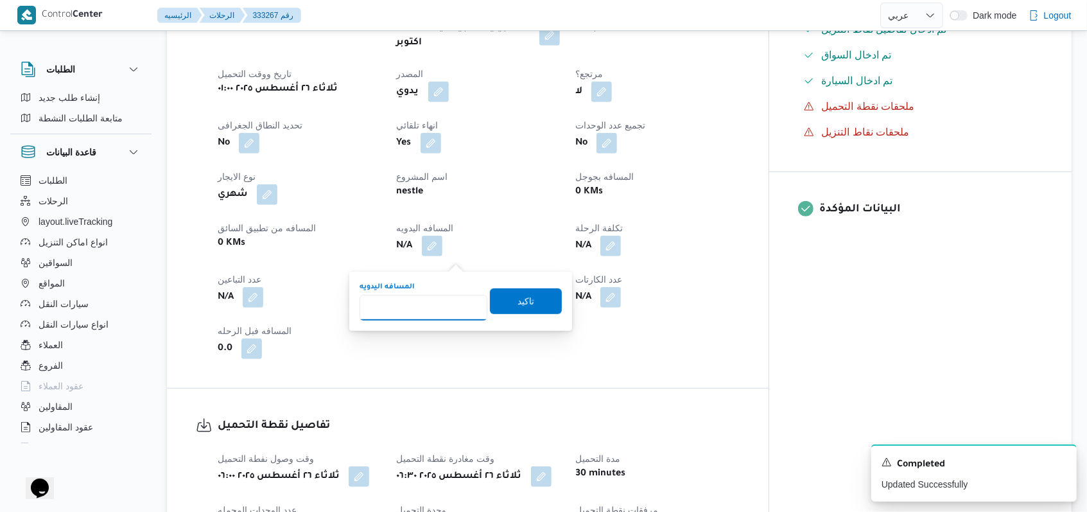
click at [421, 300] on input "المسافه اليدويه" at bounding box center [424, 308] width 128 height 26
type input "400"
click at [547, 297] on span "تاكيد" at bounding box center [526, 301] width 72 height 26
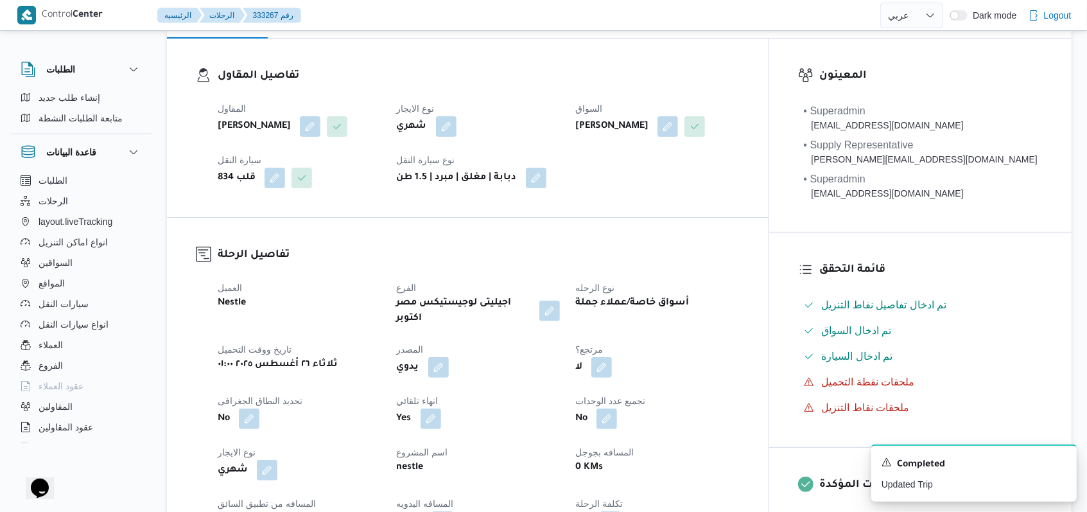
scroll to position [0, 0]
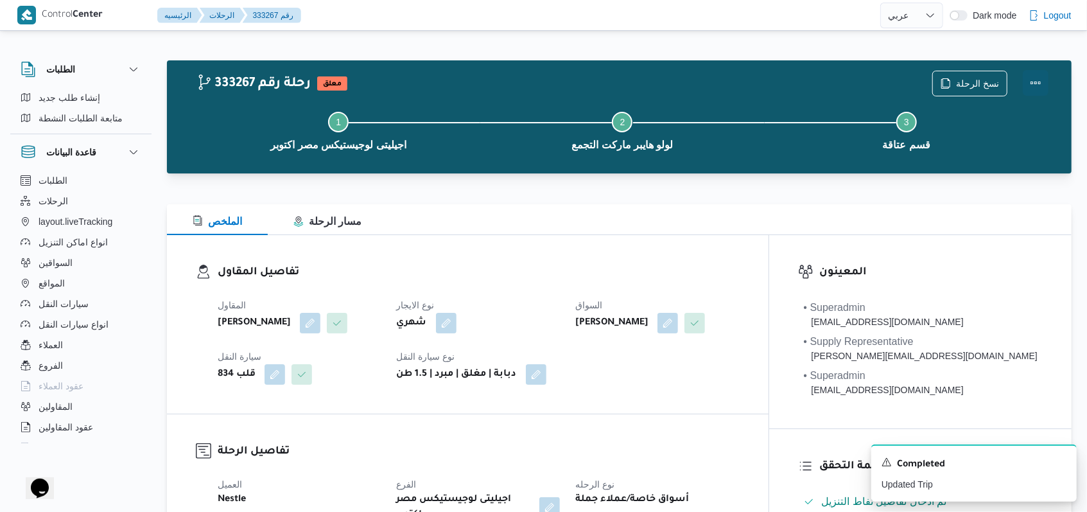
click at [1043, 82] on button "Actions" at bounding box center [1036, 83] width 26 height 26
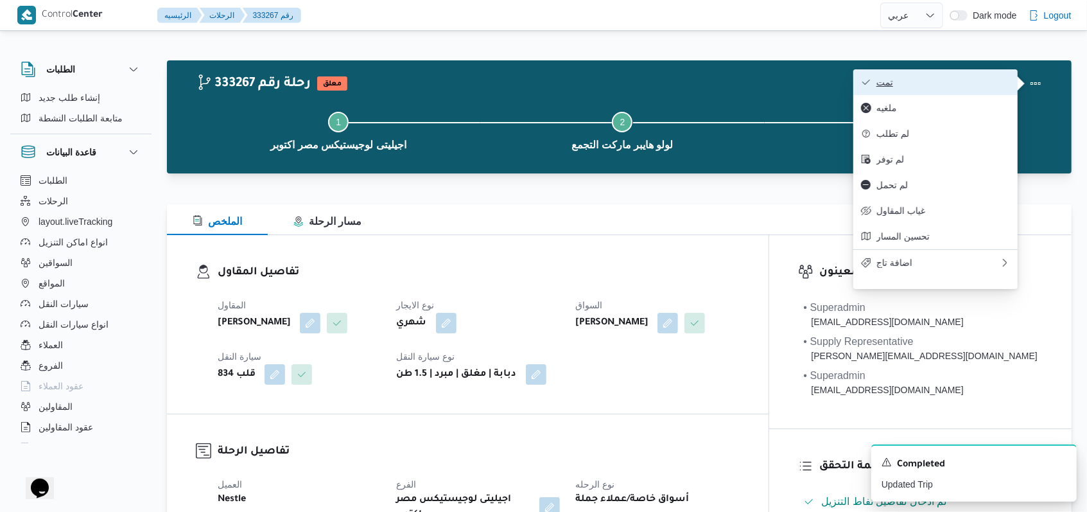
click at [983, 74] on button "تمت" at bounding box center [935, 82] width 164 height 26
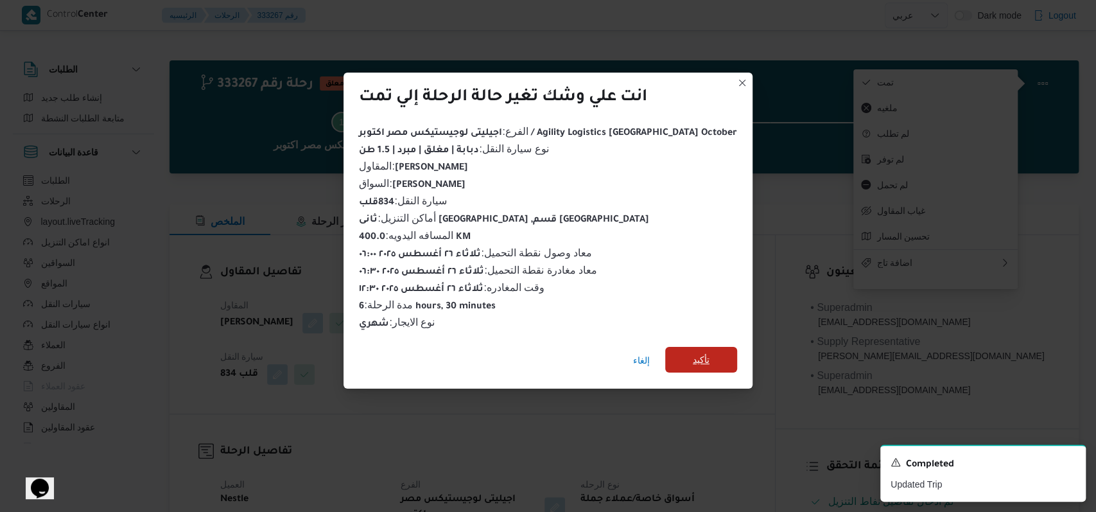
click at [665, 347] on span "تأكيد" at bounding box center [701, 360] width 72 height 26
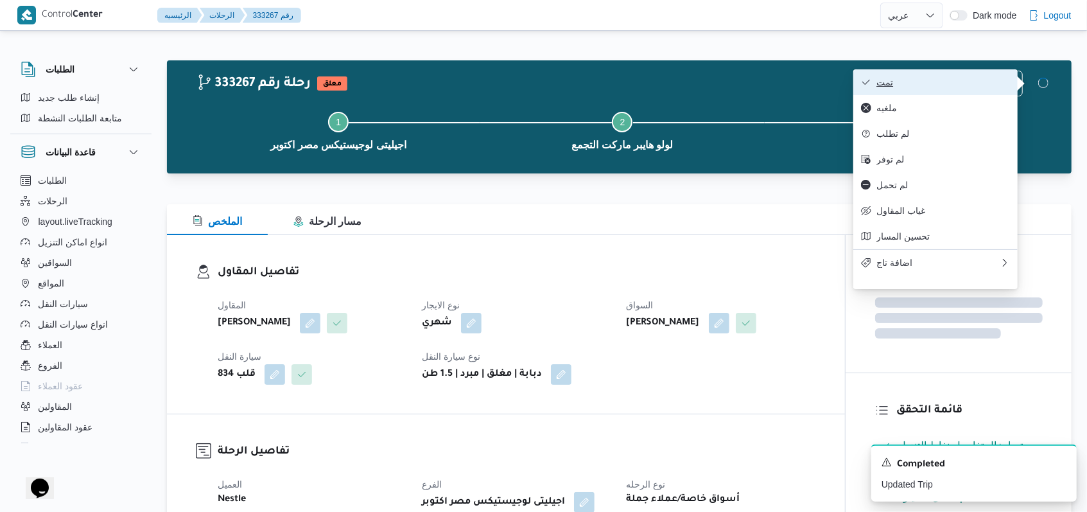
scroll to position [428, 0]
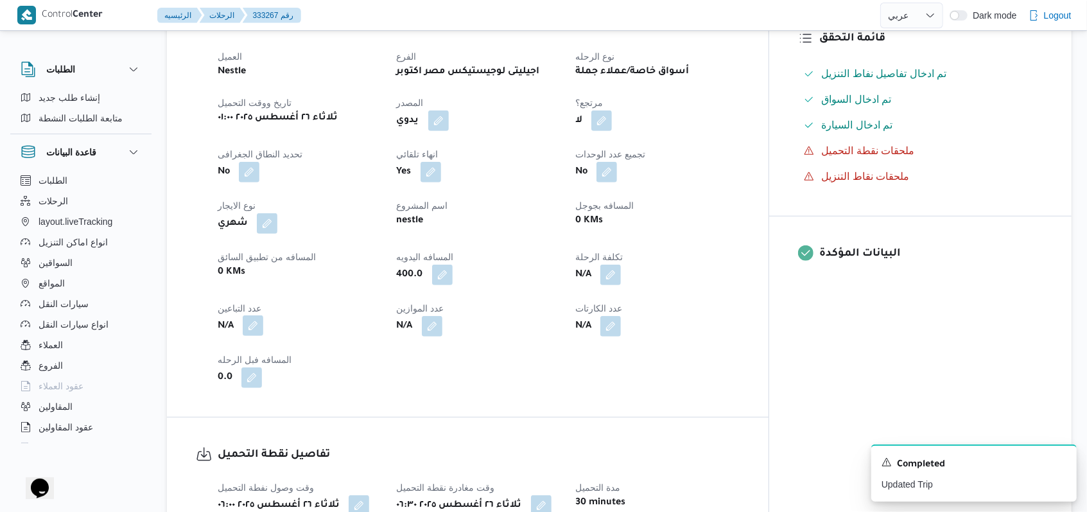
click at [261, 336] on button "button" at bounding box center [253, 325] width 21 height 21
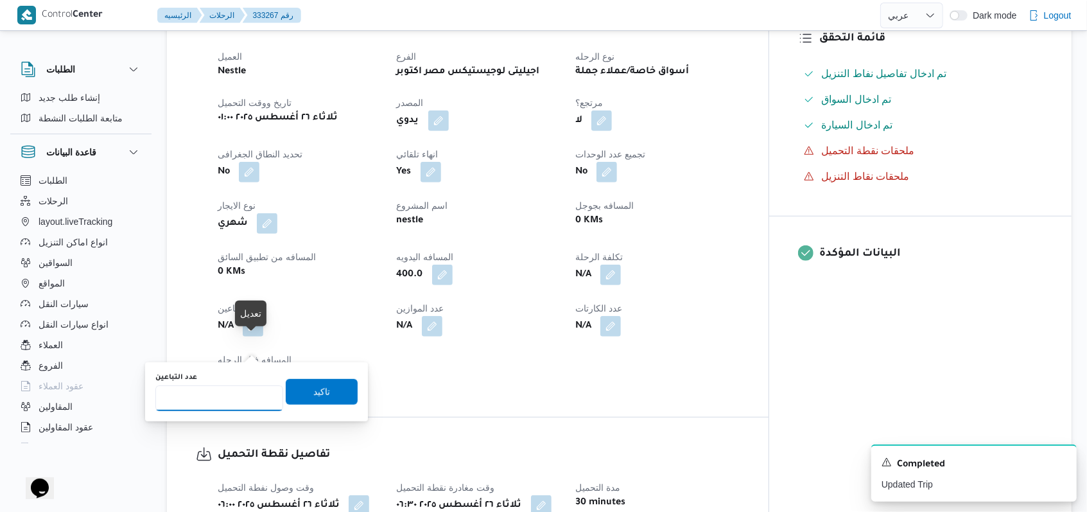
click at [227, 398] on input "عدد التباعين" at bounding box center [219, 398] width 128 height 26
type input "1"
click at [313, 390] on span "تاكيد" at bounding box center [321, 390] width 17 height 15
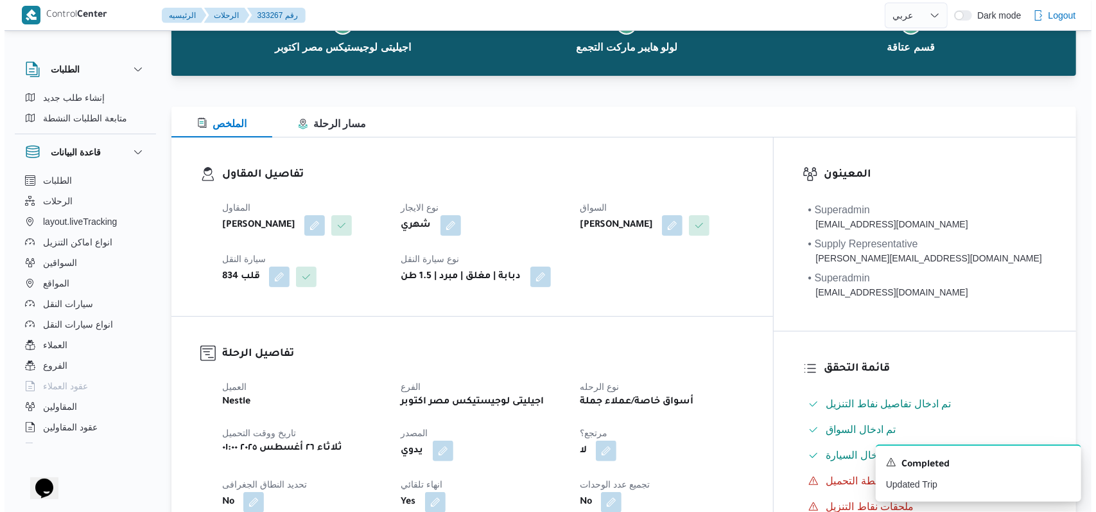
scroll to position [0, 0]
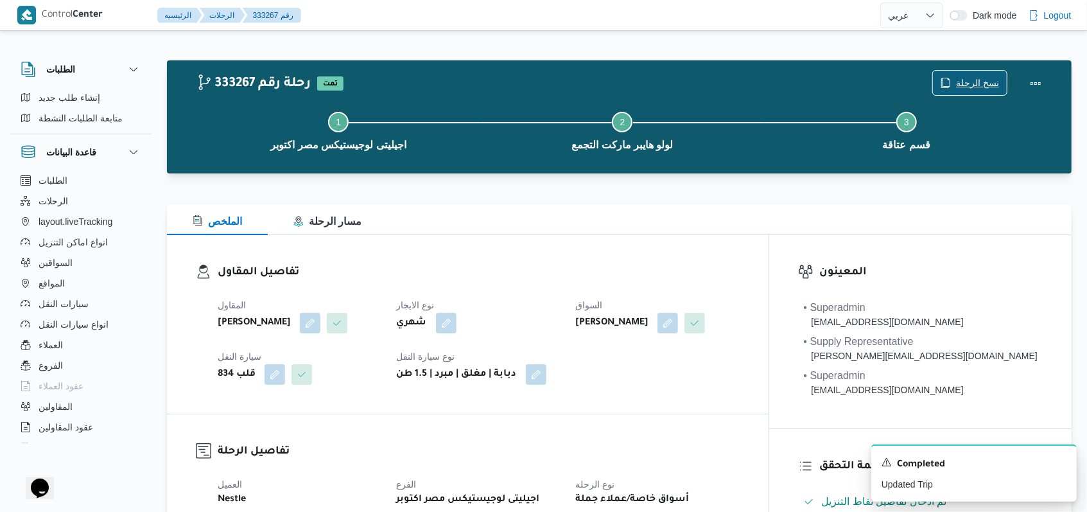
click at [976, 73] on span "نسخ الرحلة" at bounding box center [970, 83] width 74 height 24
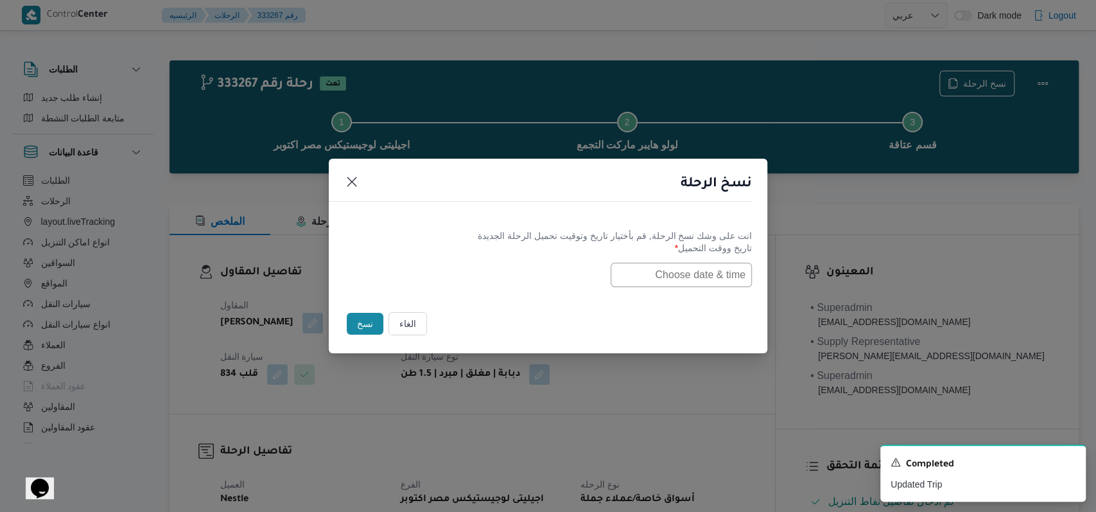
click at [670, 274] on input "text" at bounding box center [681, 275] width 141 height 24
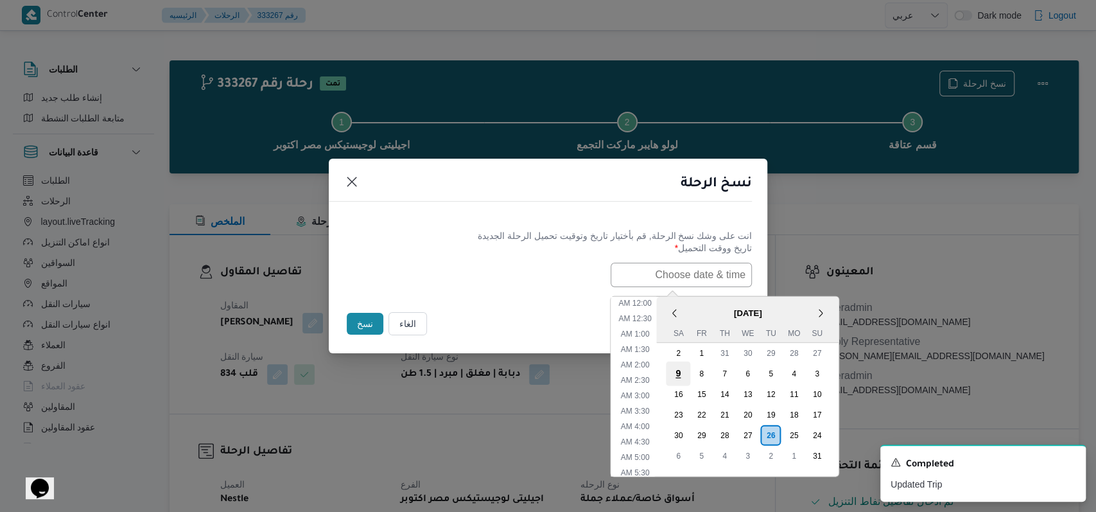
scroll to position [410, 0]
click at [757, 431] on div "27" at bounding box center [747, 434] width 24 height 24
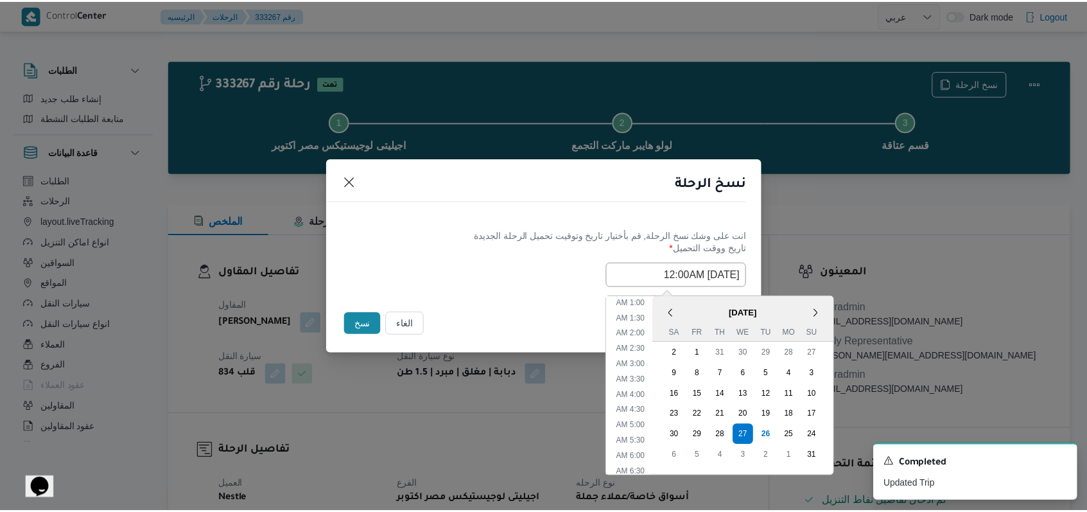
scroll to position [0, 0]
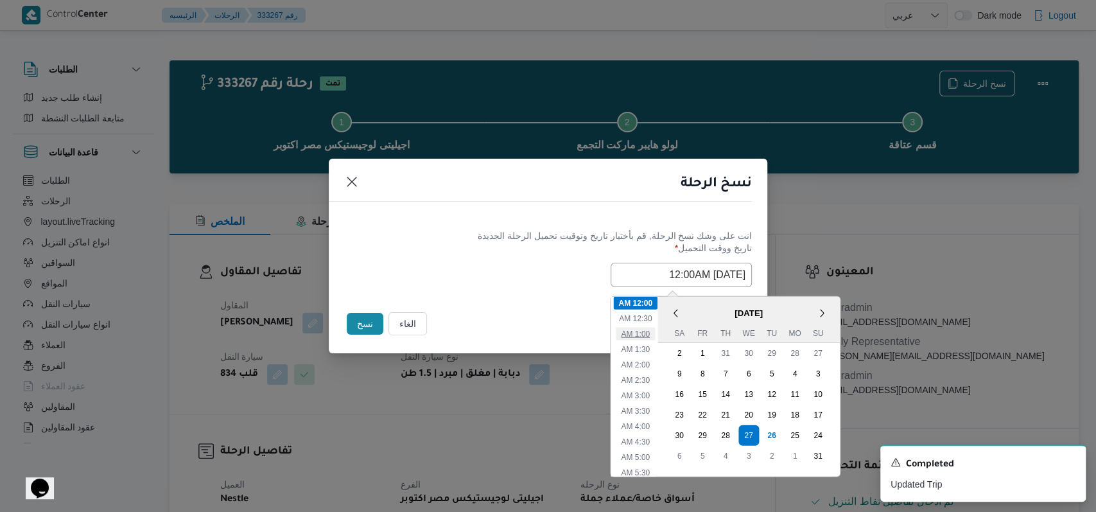
click at [654, 336] on li "1:00 AM" at bounding box center [635, 333] width 39 height 13
type input "[DATE] 1:00AM"
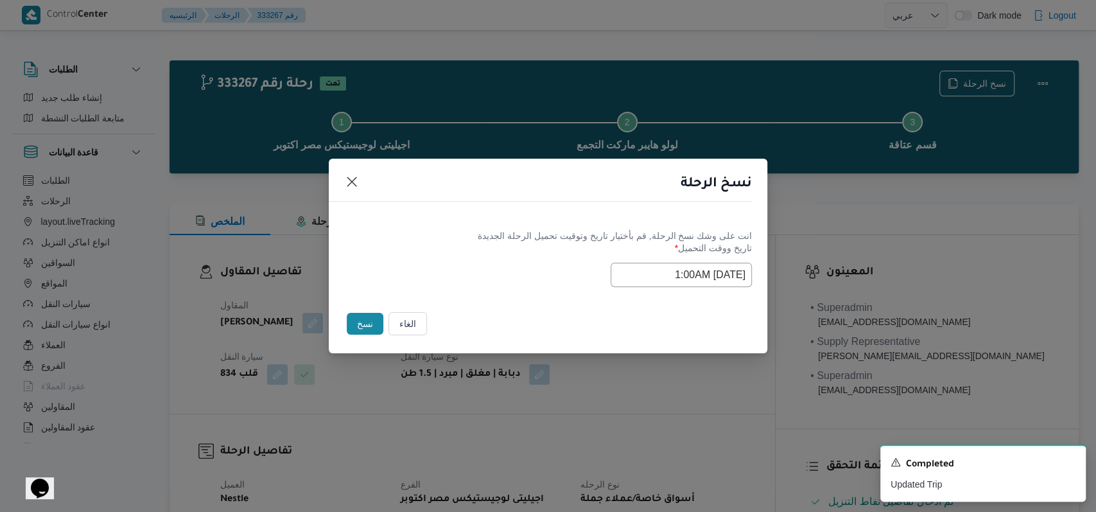
click at [430, 229] on div "انت على وشك نسخ الرحلة, قم بأختيار تاريخ وتوقيت تحميل الرحلة الجديدة" at bounding box center [548, 235] width 408 height 13
click at [359, 310] on div "نسخ" at bounding box center [365, 323] width 42 height 27
click at [359, 322] on button "نسخ" at bounding box center [365, 324] width 37 height 22
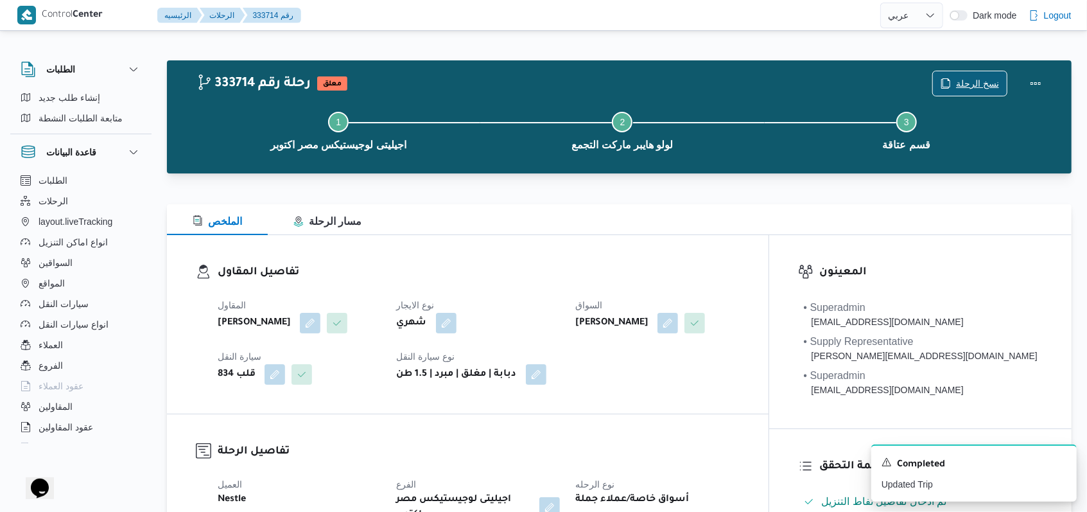
scroll to position [257, 0]
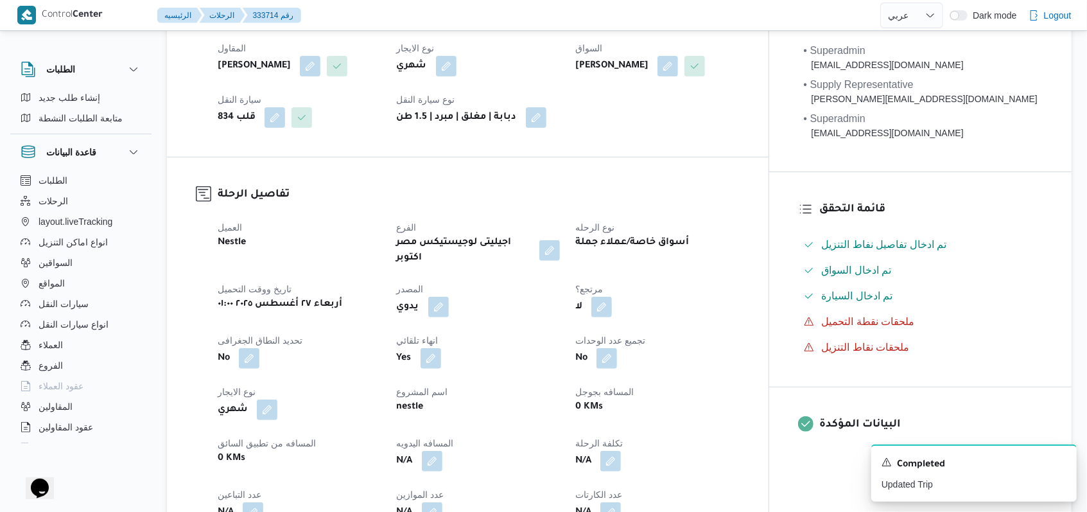
select select "ar"
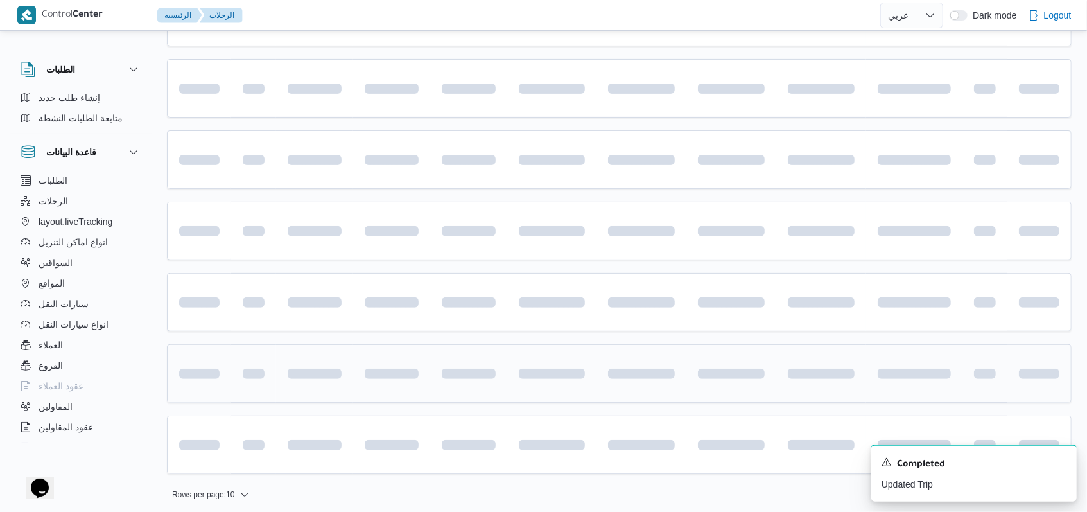
scroll to position [213, 0]
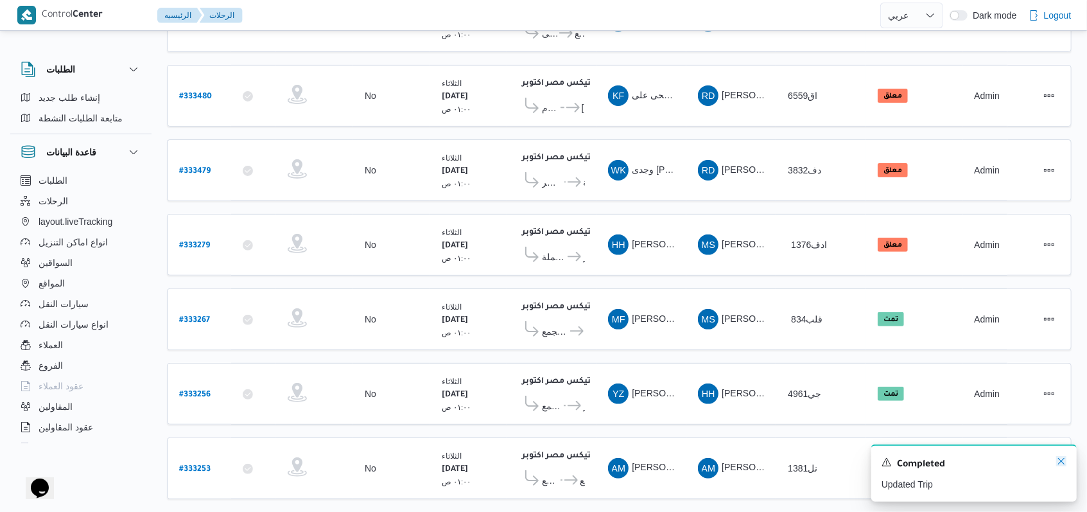
click at [1063, 460] on icon "Dismiss toast" at bounding box center [1061, 461] width 6 height 6
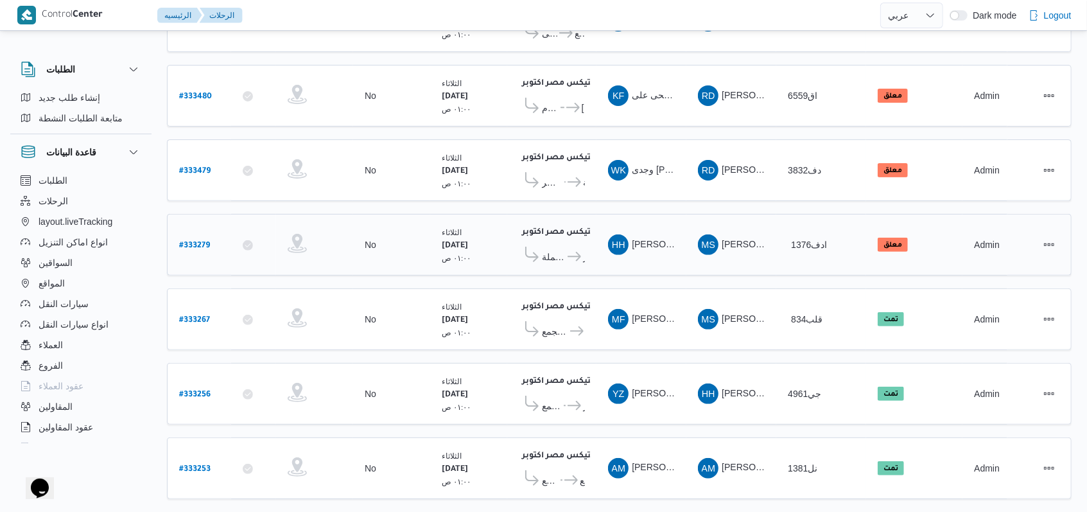
click at [195, 241] on b "# 333279" at bounding box center [194, 245] width 31 height 9
select select "ar"
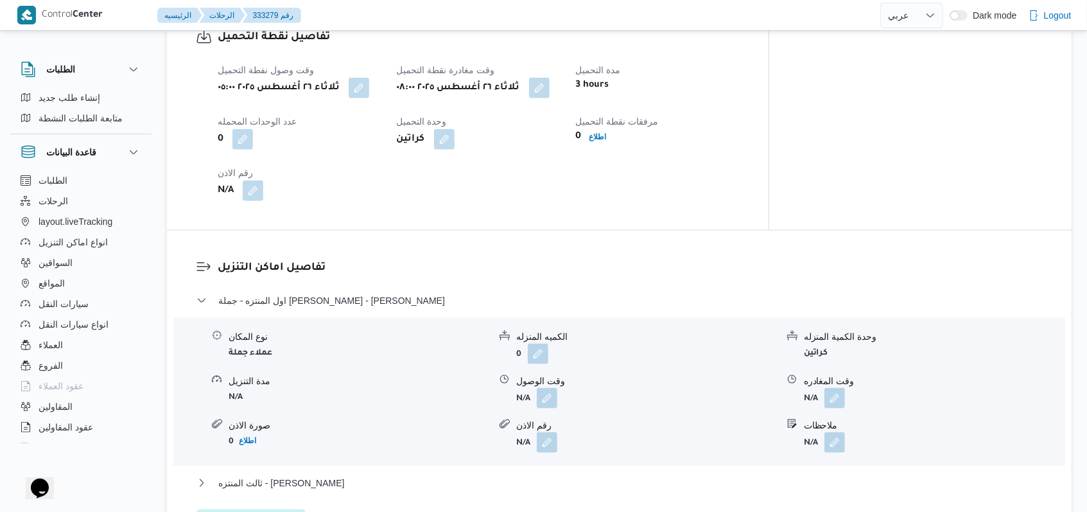
scroll to position [983, 0]
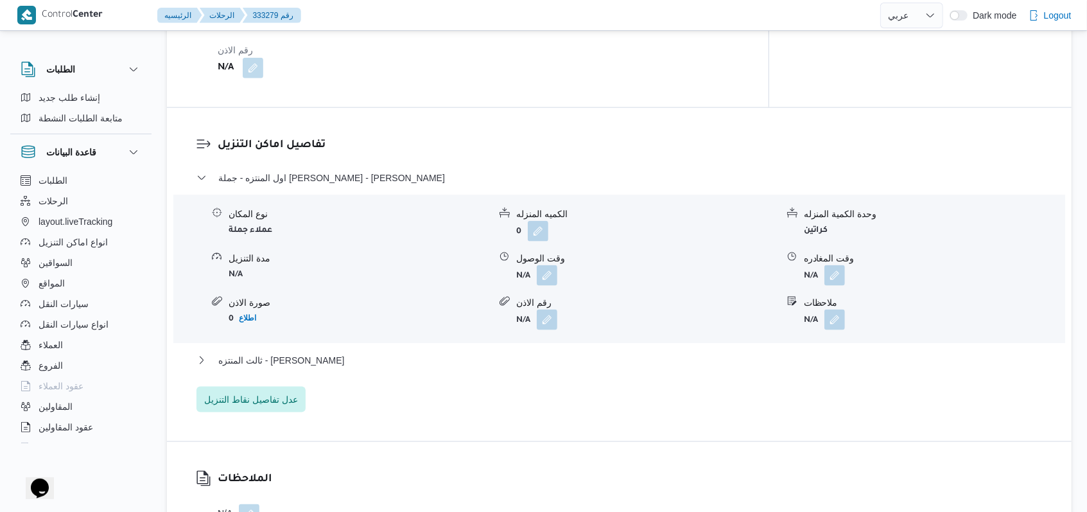
click at [546, 297] on div "نوع المكان عملاء جملة الكميه المنزله 0 وحدة الكمية المنزله كراتين مدة التنزيل N…" at bounding box center [619, 269] width 902 height 146
click at [550, 285] on button "button" at bounding box center [547, 275] width 21 height 21
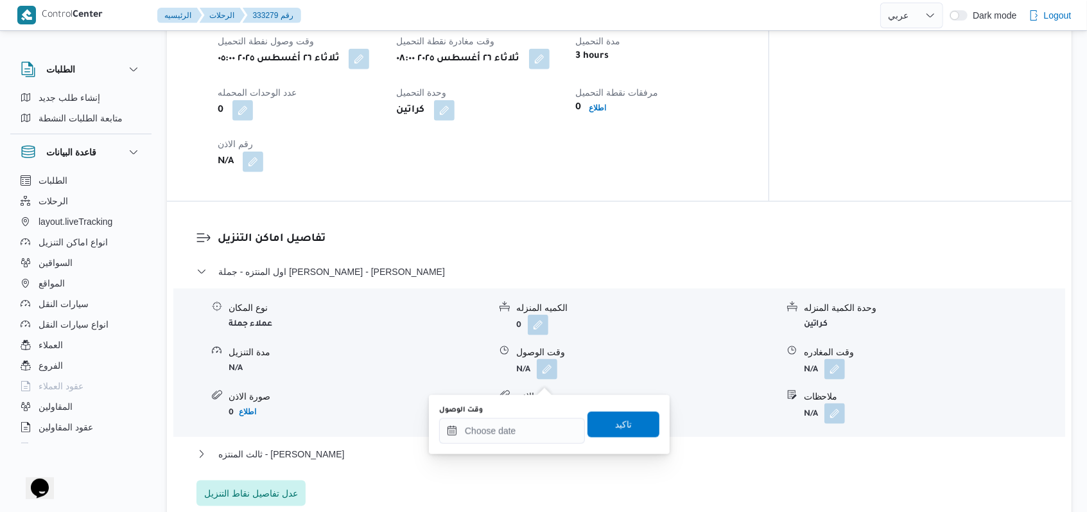
scroll to position [812, 0]
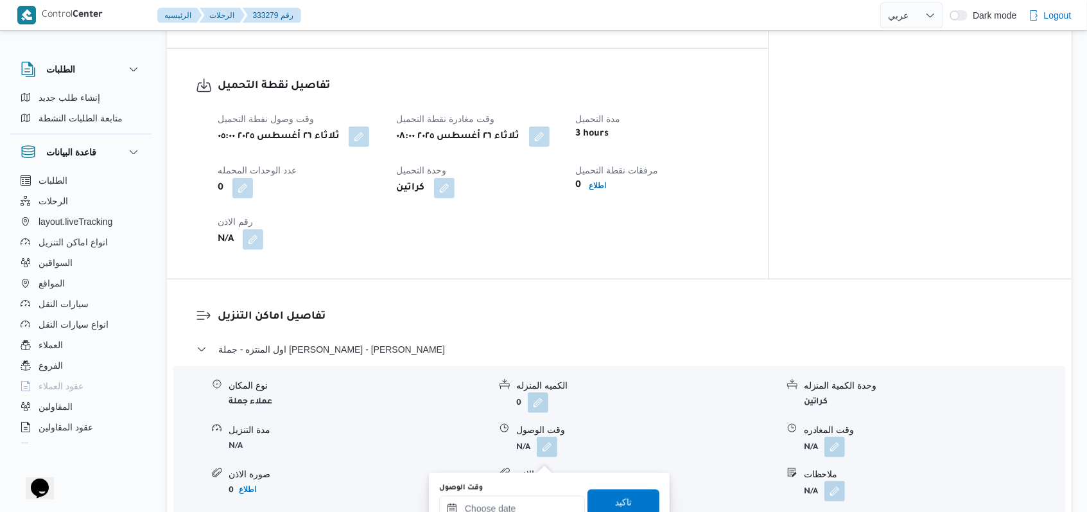
click at [512, 496] on div at bounding box center [512, 509] width 146 height 26
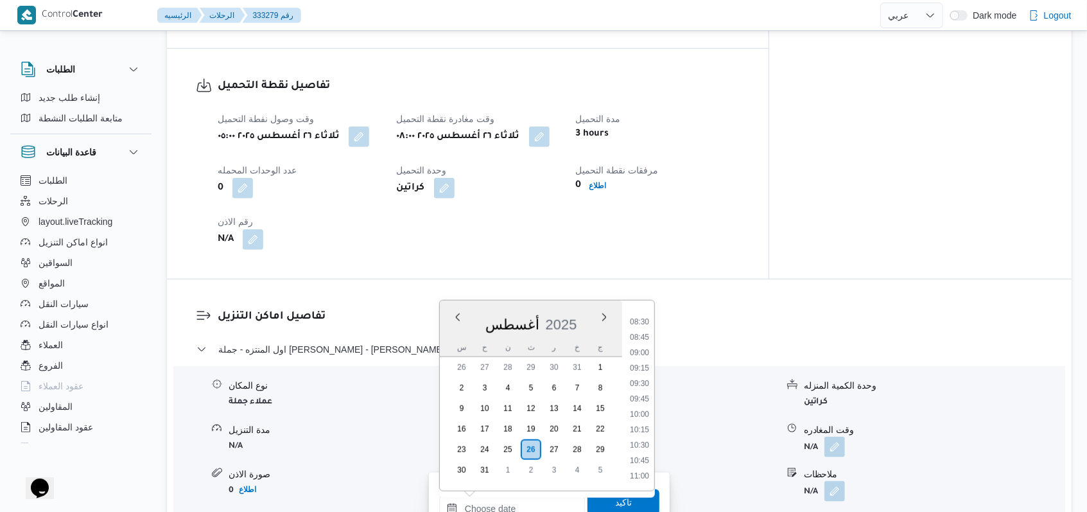
scroll to position [555, 0]
click at [642, 426] on li "10:45" at bounding box center [640, 424] width 30 height 13
type input "[DATE] ١٠:٤٥"
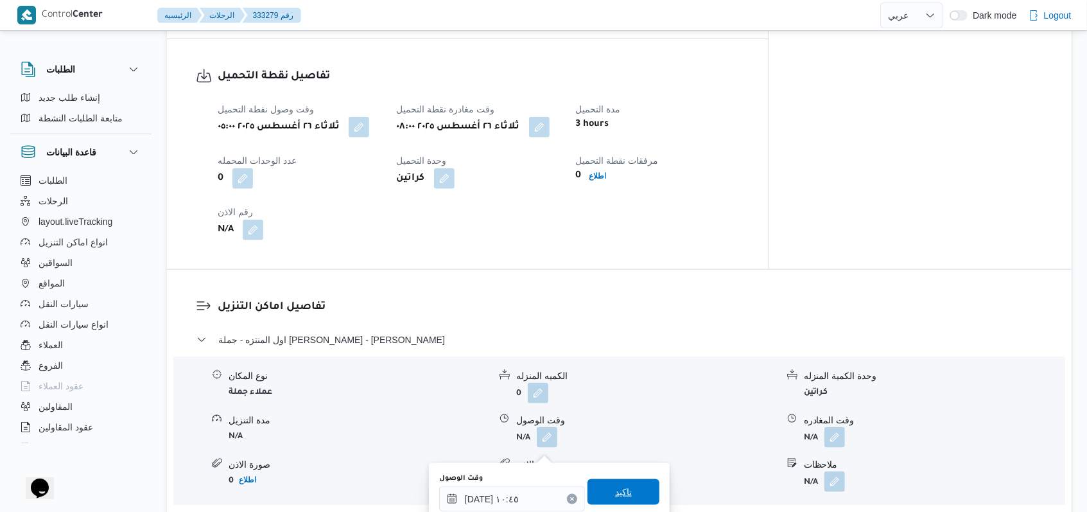
click at [617, 491] on span "تاكيد" at bounding box center [623, 491] width 17 height 15
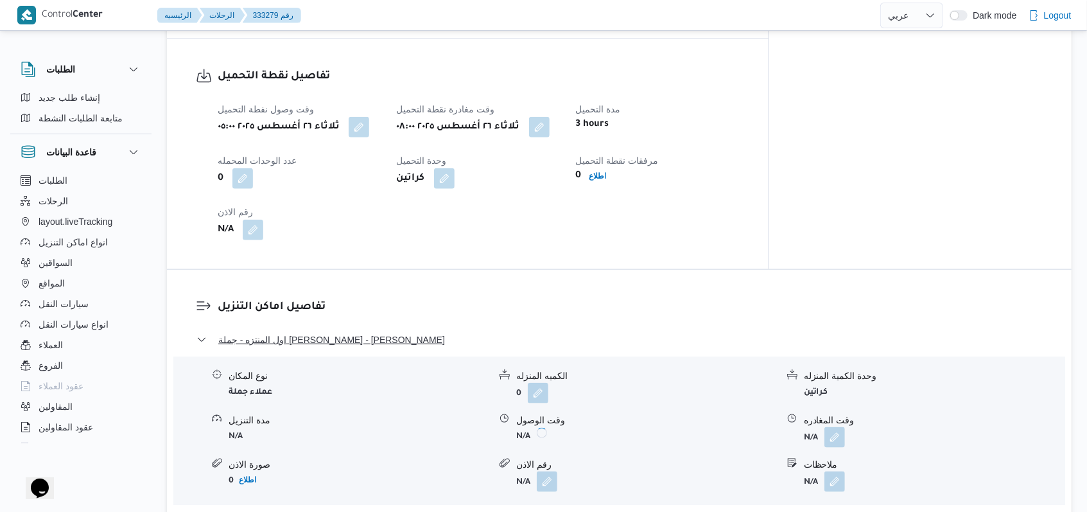
scroll to position [1078, 0]
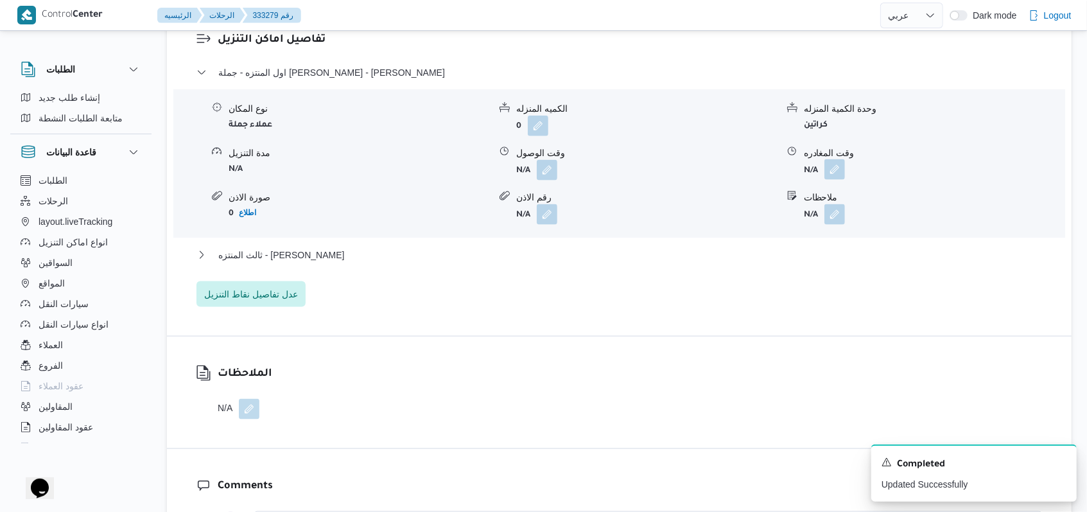
click at [832, 180] on button "button" at bounding box center [834, 169] width 21 height 21
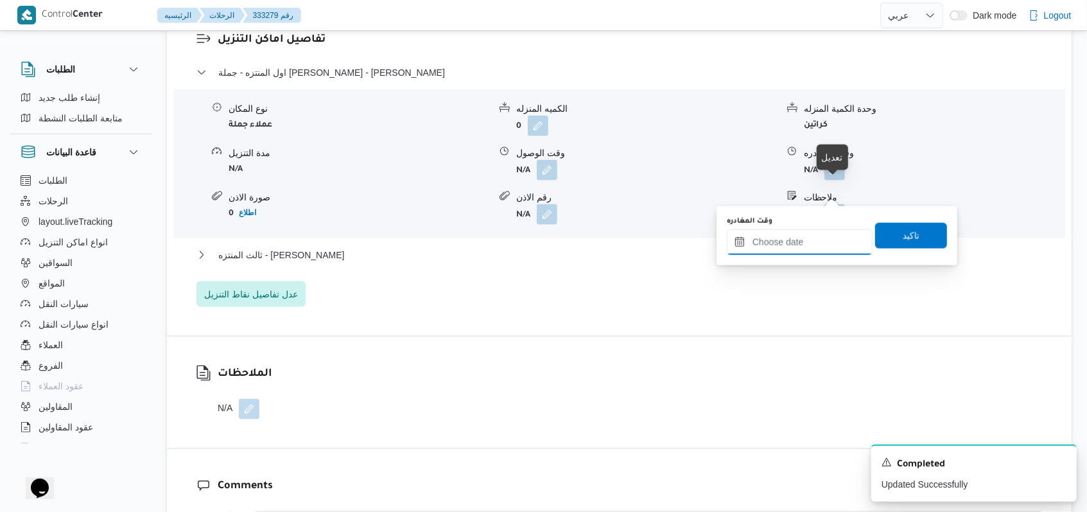
click at [799, 243] on input "وقت المغادره" at bounding box center [800, 242] width 146 height 26
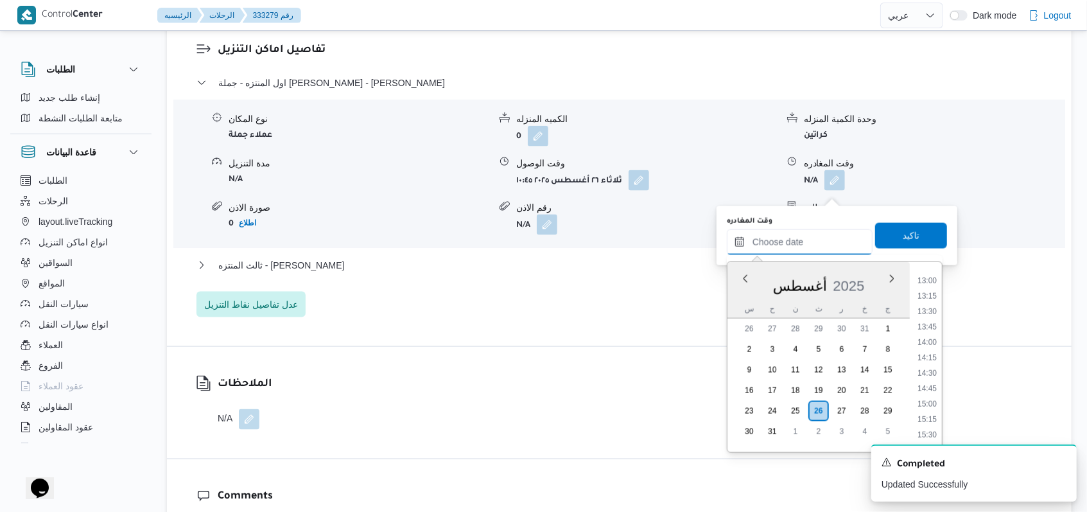
scroll to position [727, 0]
click at [930, 389] on li "13:30" at bounding box center [927, 384] width 30 height 13
type input "[DATE] ١٣:٣٠"
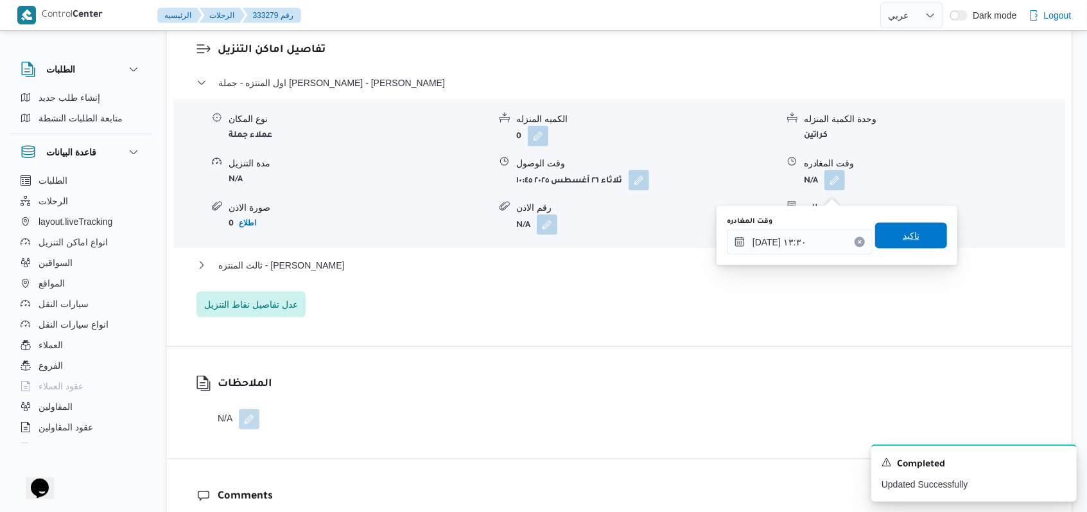
drag, startPoint x: 909, startPoint y: 234, endPoint x: 796, endPoint y: 251, distance: 114.2
click at [909, 234] on span "تاكيد" at bounding box center [911, 235] width 17 height 15
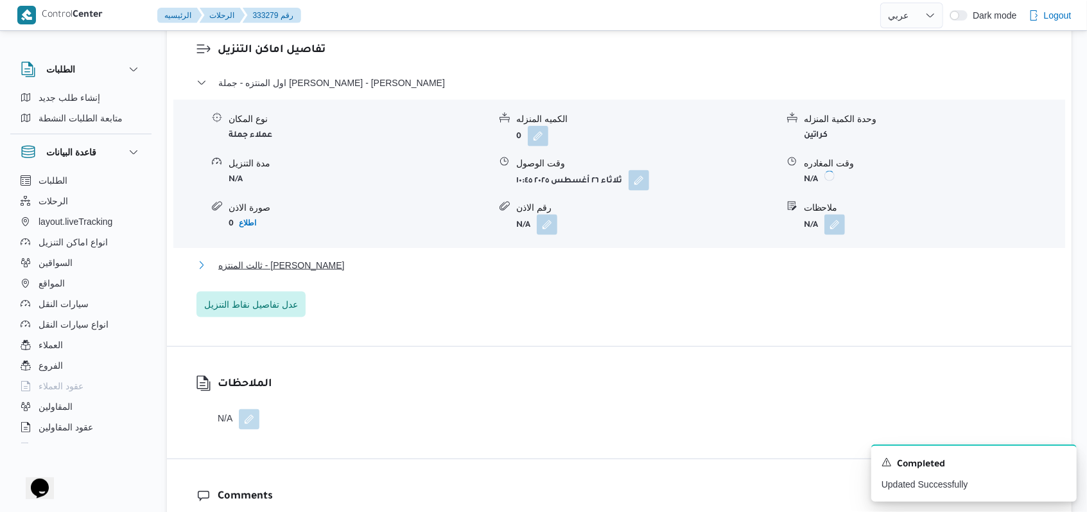
click at [284, 273] on span "ثالث المنتزه - [PERSON_NAME]" at bounding box center [281, 264] width 126 height 15
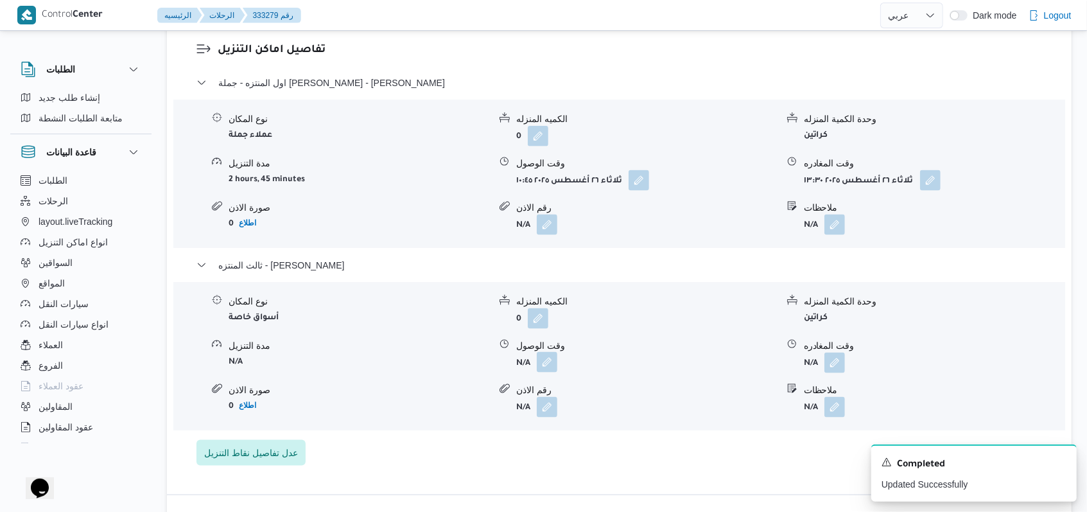
click at [554, 372] on button "button" at bounding box center [547, 362] width 21 height 21
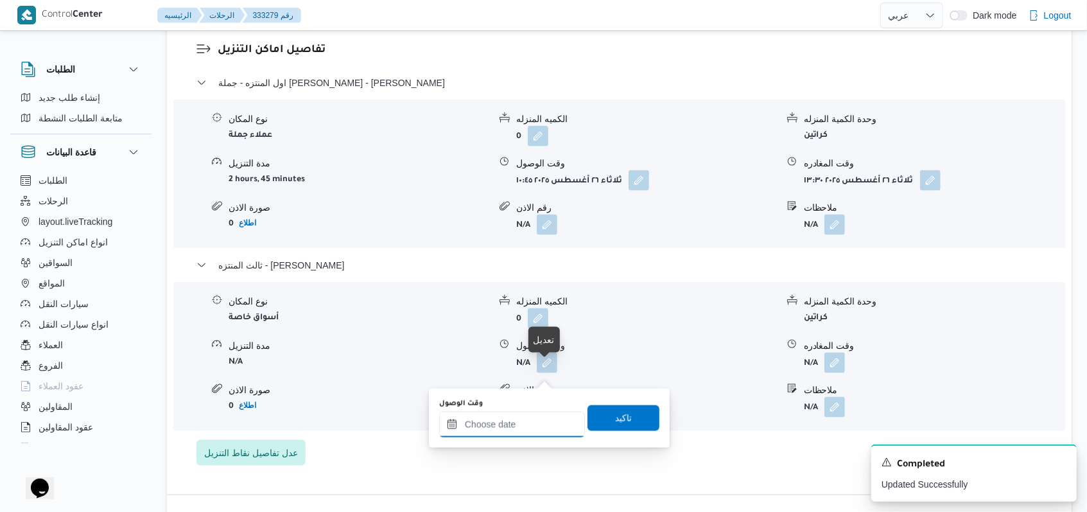
click at [511, 413] on div at bounding box center [512, 425] width 146 height 26
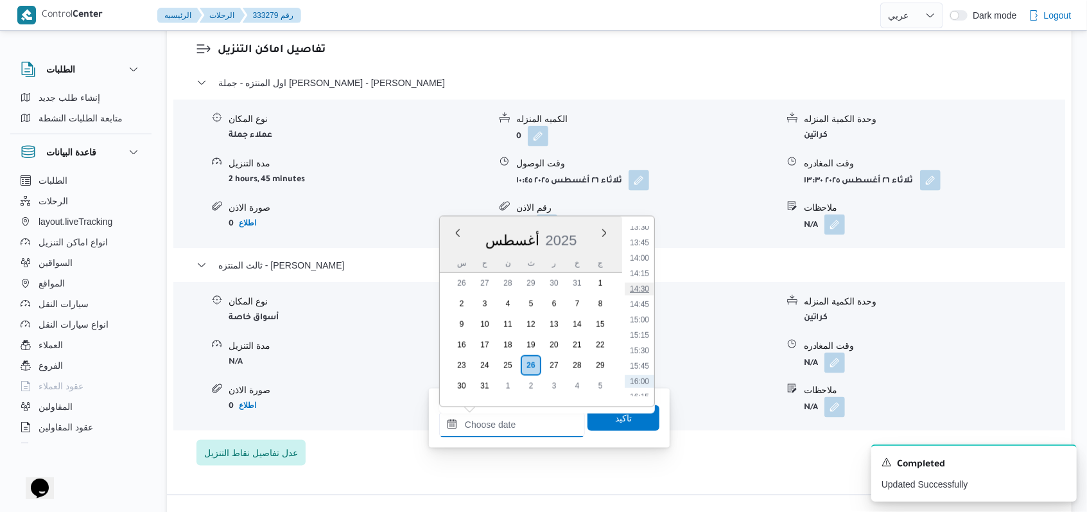
scroll to position [812, 0]
click at [645, 286] on li "14:00" at bounding box center [640, 283] width 30 height 13
type input "[DATE] ١٤:٠٠"
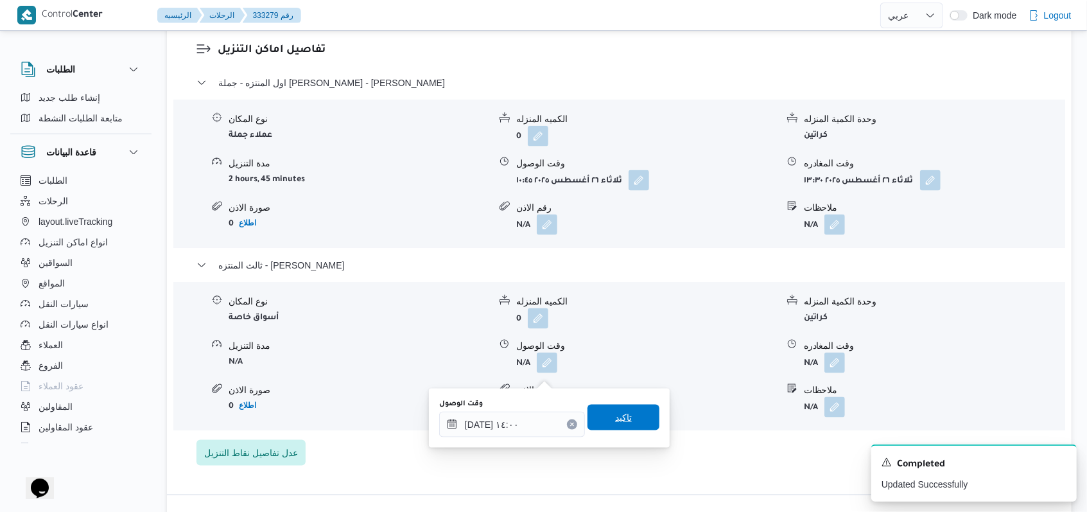
click at [628, 430] on div "تاكيد" at bounding box center [624, 418] width 72 height 26
click at [627, 417] on span "تاكيد" at bounding box center [624, 418] width 72 height 26
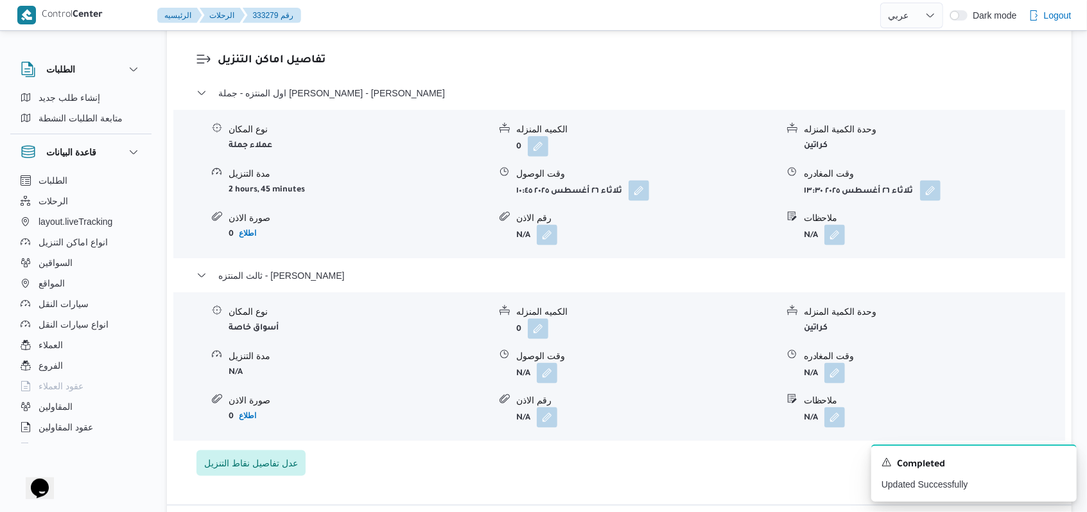
scroll to position [650, 0]
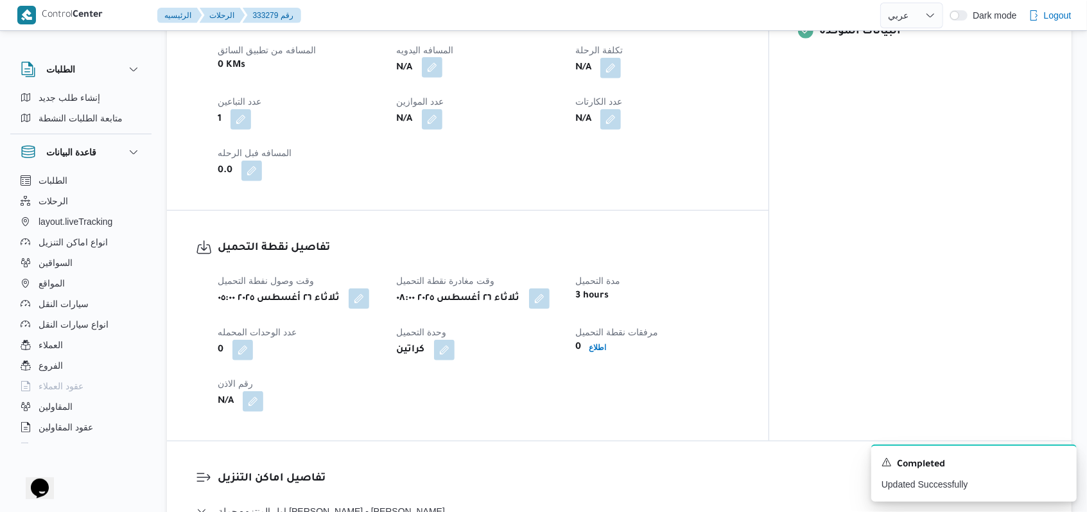
click at [442, 78] on button "button" at bounding box center [432, 67] width 21 height 21
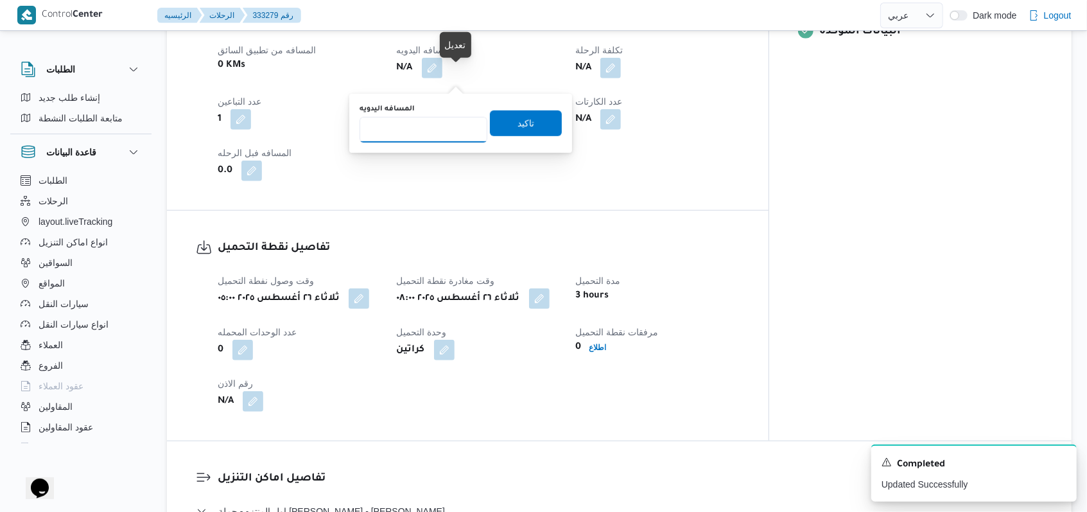
click at [430, 123] on input "المسافه اليدويه" at bounding box center [424, 130] width 128 height 26
type input "484"
click at [505, 129] on span "تاكيد" at bounding box center [526, 123] width 72 height 26
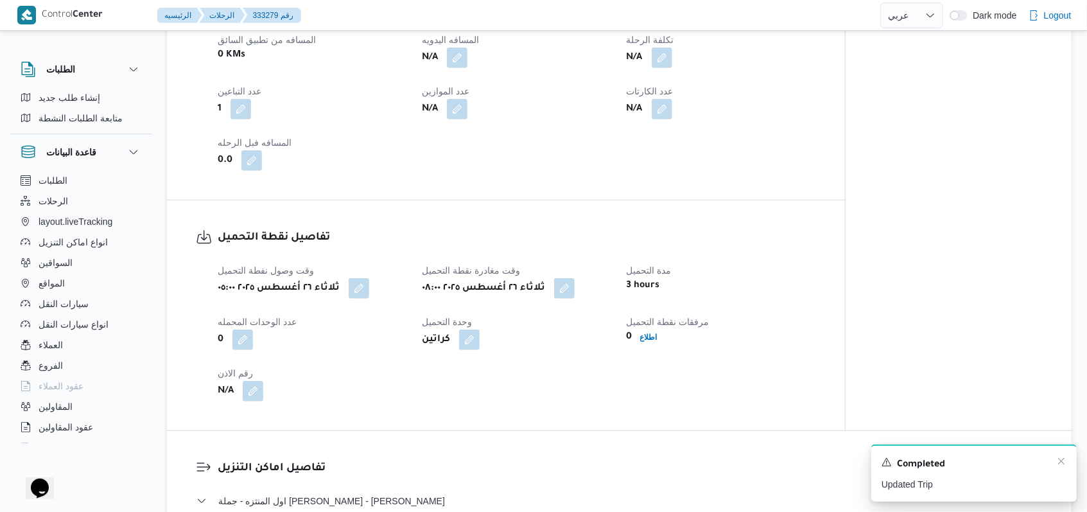
click at [1050, 463] on div "Completed" at bounding box center [974, 464] width 185 height 17
click at [1063, 463] on icon "Dismiss toast" at bounding box center [1061, 461] width 10 height 10
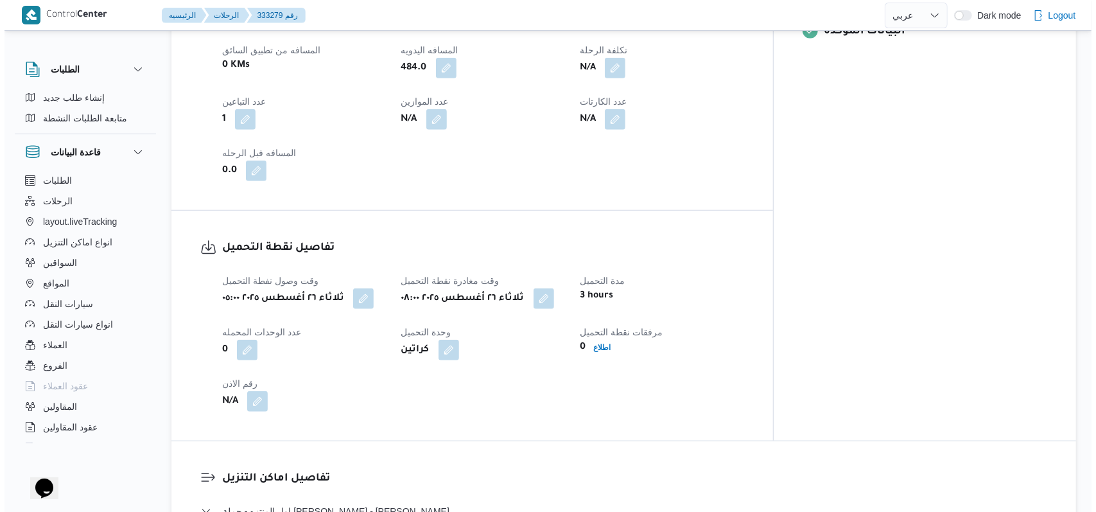
scroll to position [0, 0]
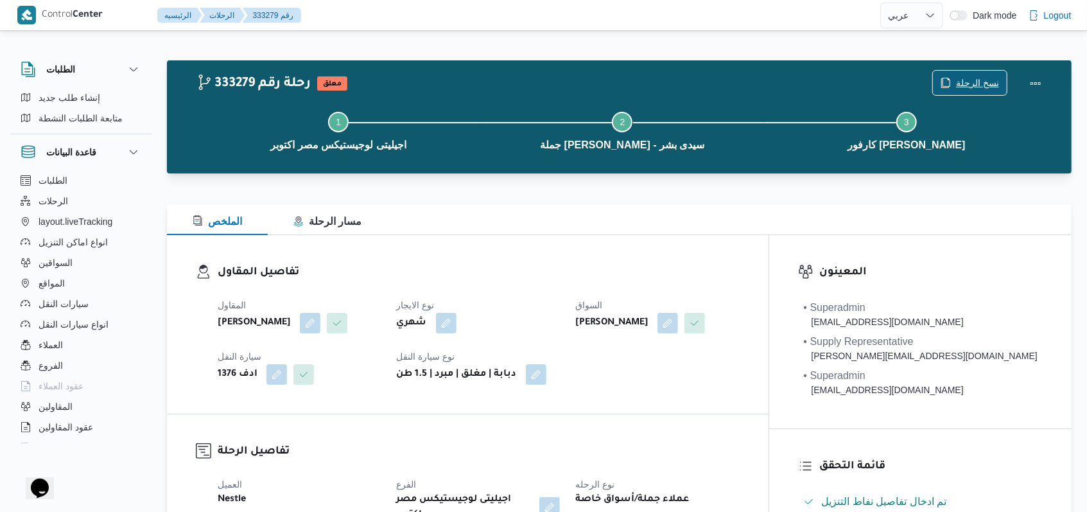
click at [939, 73] on span "نسخ الرحلة" at bounding box center [970, 83] width 74 height 24
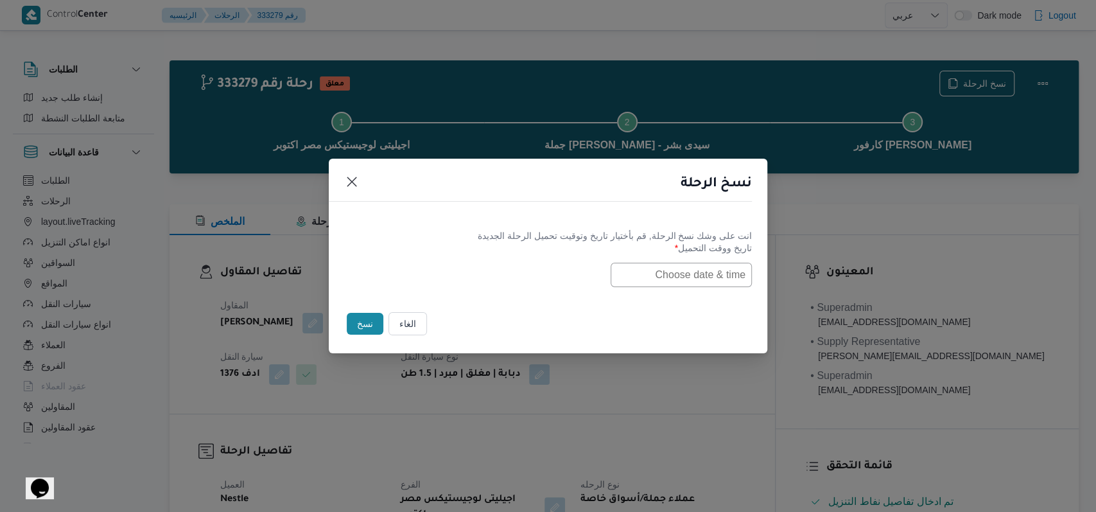
click at [670, 283] on input "text" at bounding box center [681, 275] width 141 height 24
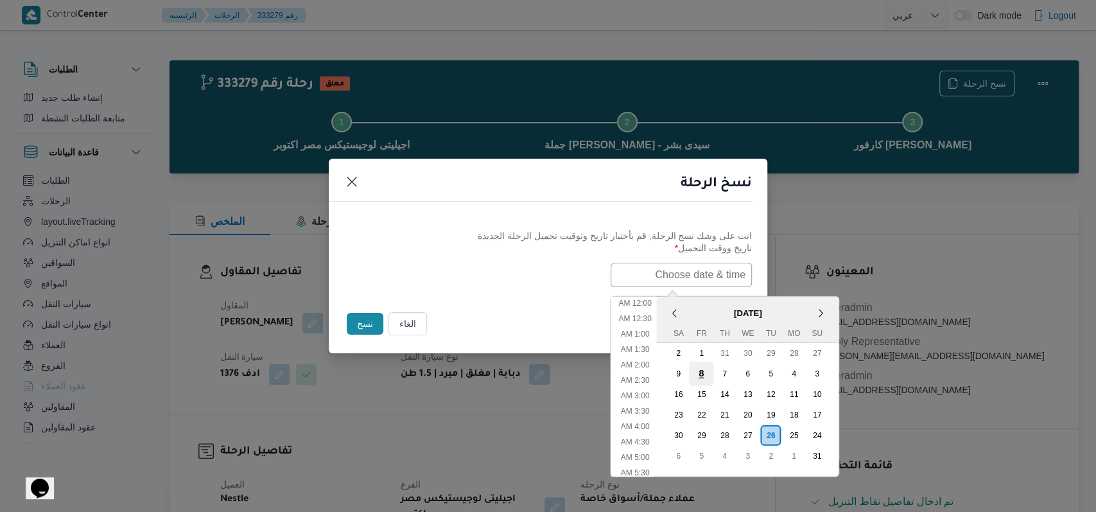
scroll to position [410, 0]
click at [755, 428] on div "27" at bounding box center [747, 434] width 24 height 24
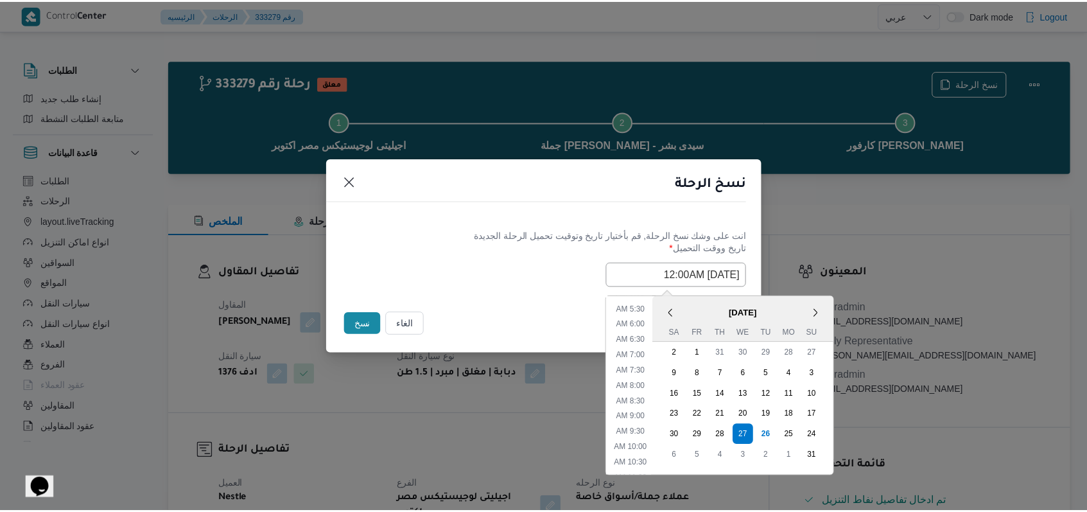
scroll to position [0, 0]
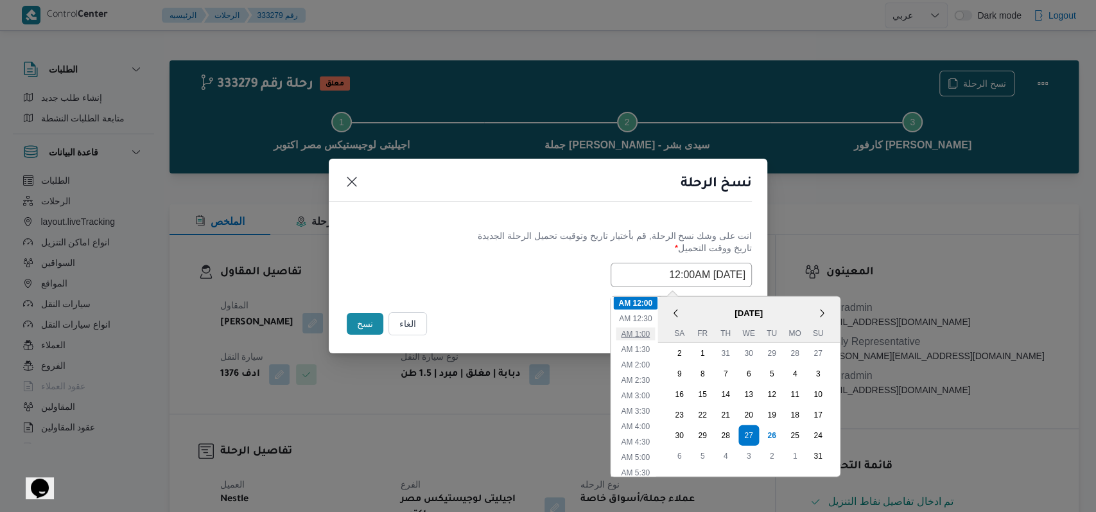
click at [648, 329] on li "1:00 AM" at bounding box center [635, 333] width 39 height 13
type input "[DATE] 1:00AM"
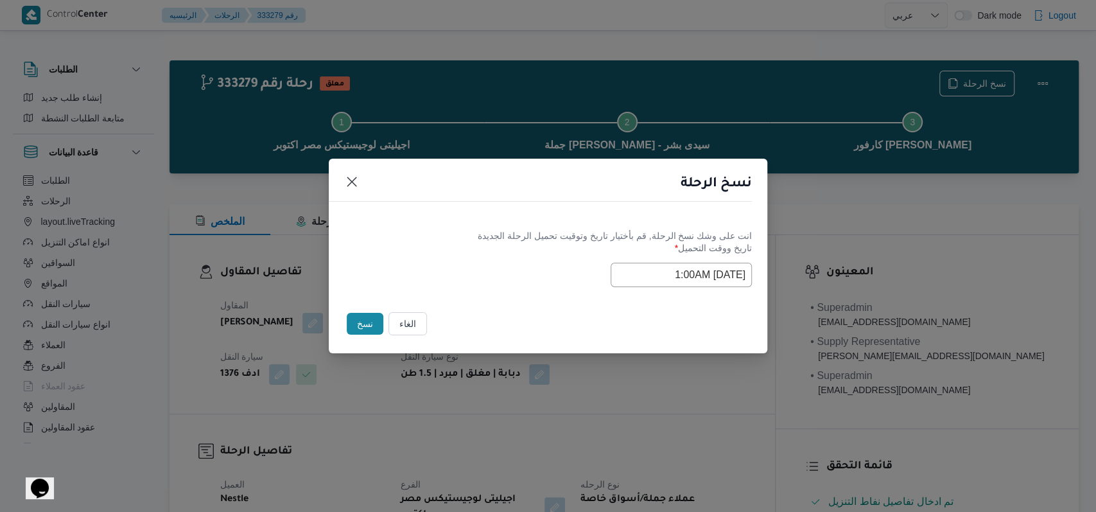
drag, startPoint x: 484, startPoint y: 249, endPoint x: 402, endPoint y: 249, distance: 82.2
click at [483, 249] on label "تاريخ ووقت التحميل *" at bounding box center [548, 253] width 408 height 20
click at [365, 320] on button "نسخ" at bounding box center [365, 324] width 37 height 22
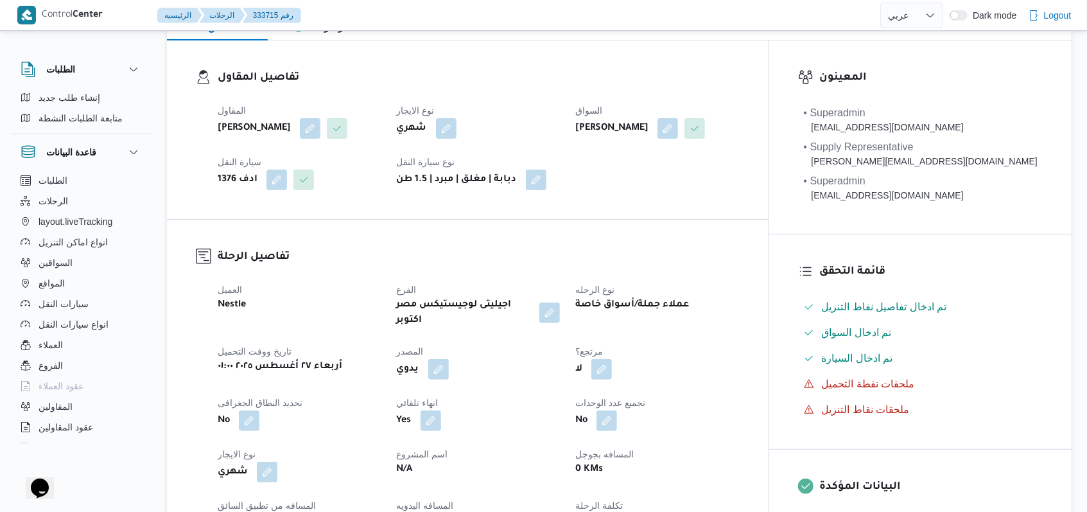
scroll to position [342, 0]
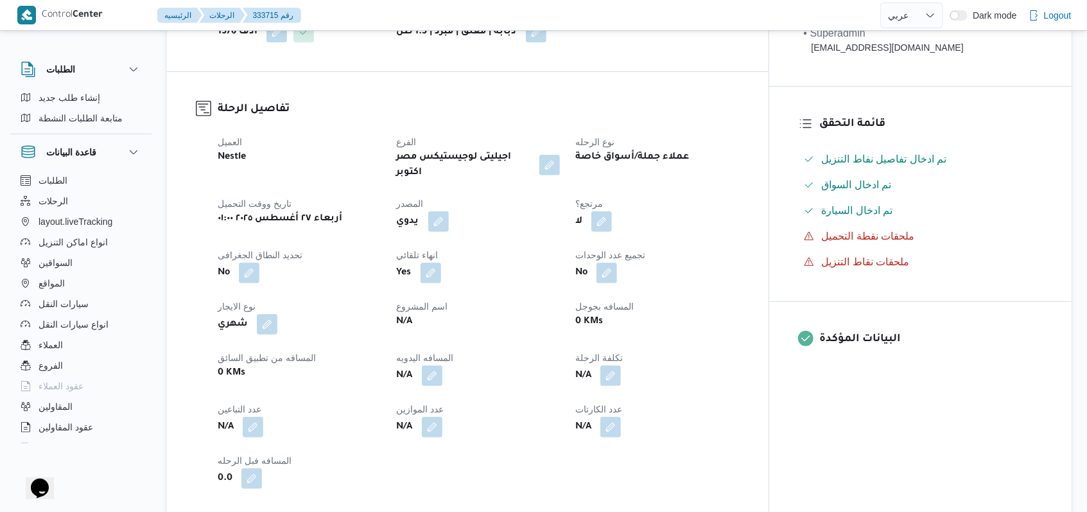
select select "ar"
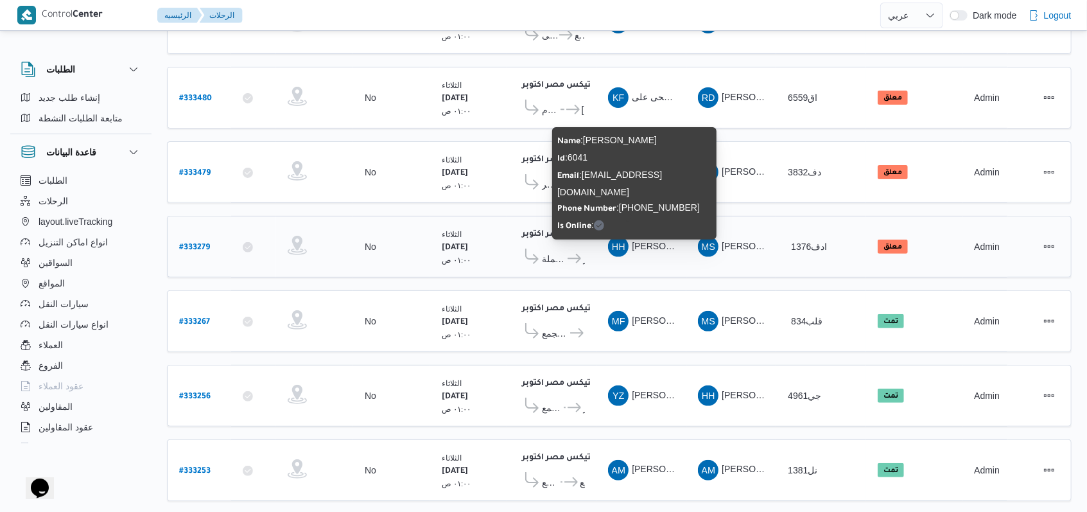
scroll to position [125, 0]
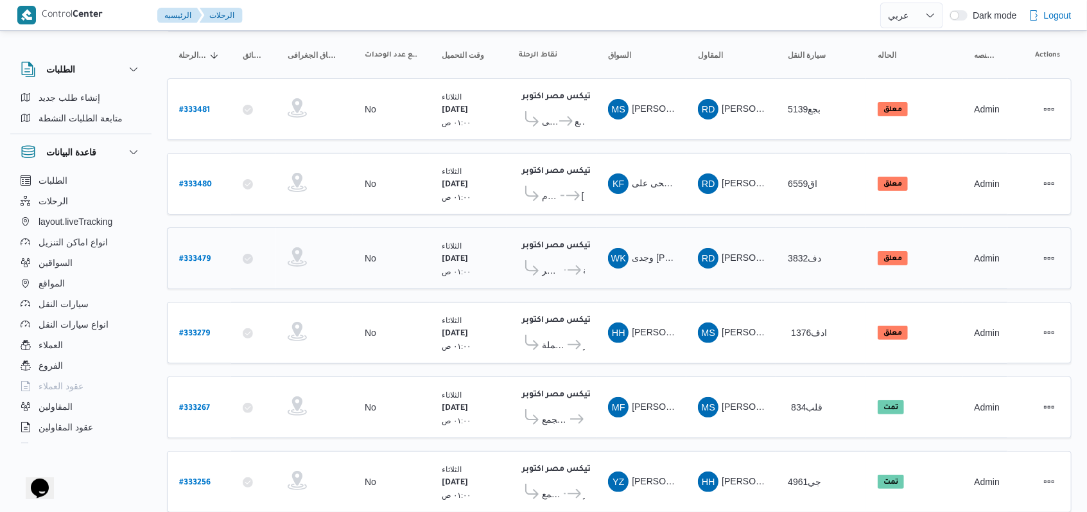
click at [204, 255] on b "# 333479" at bounding box center [194, 259] width 31 height 9
select select "ar"
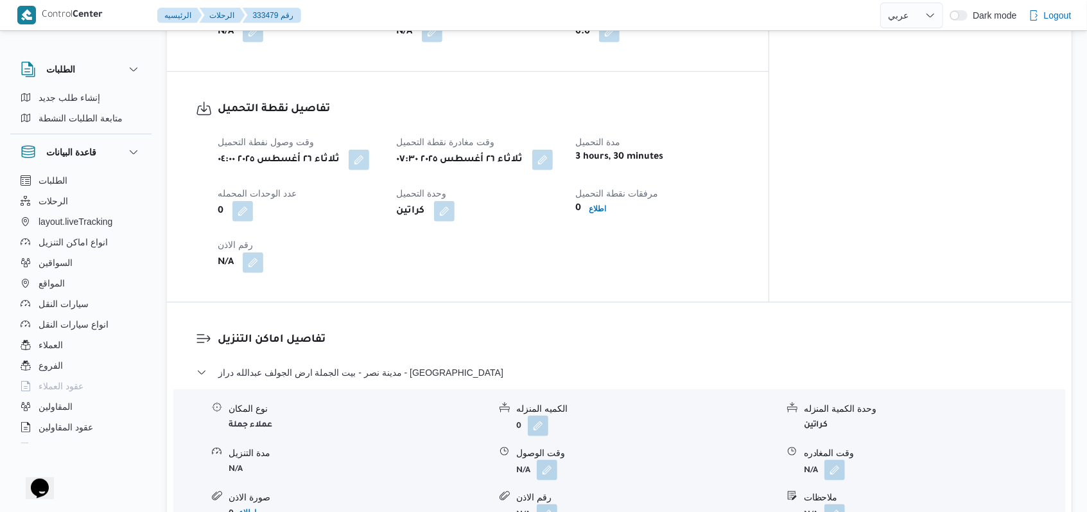
scroll to position [810, 0]
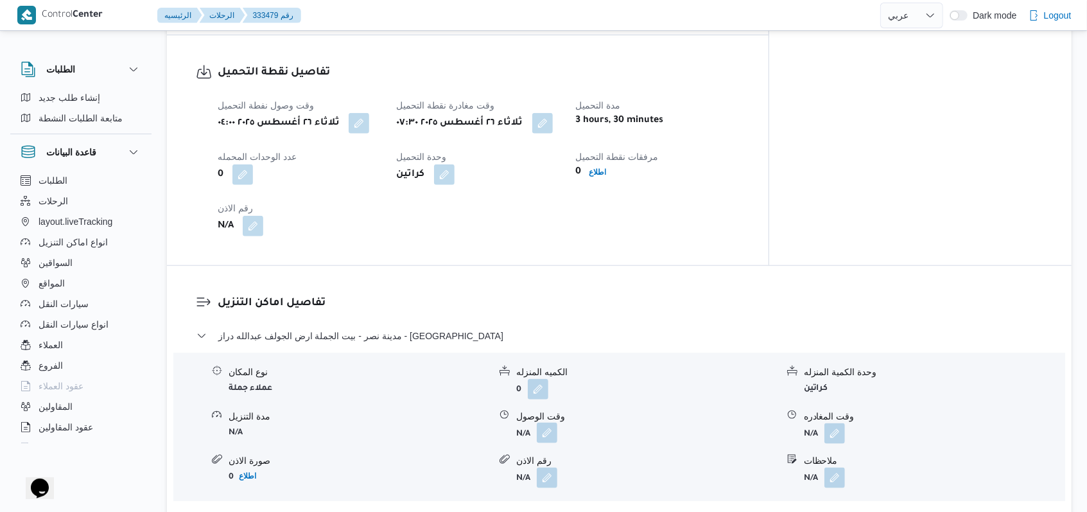
click at [545, 424] on button "button" at bounding box center [547, 432] width 21 height 21
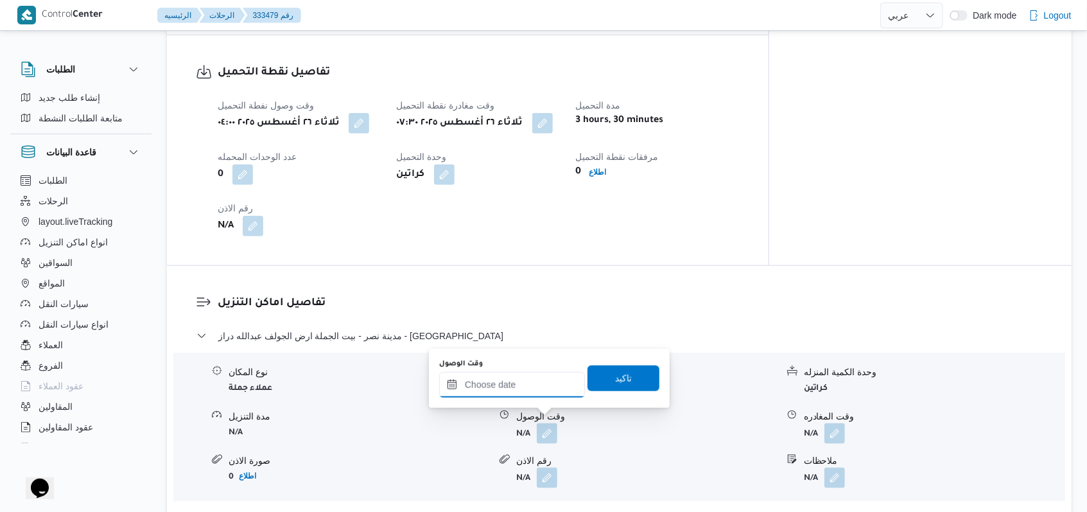
click at [519, 393] on input "وقت الوصول" at bounding box center [512, 385] width 146 height 26
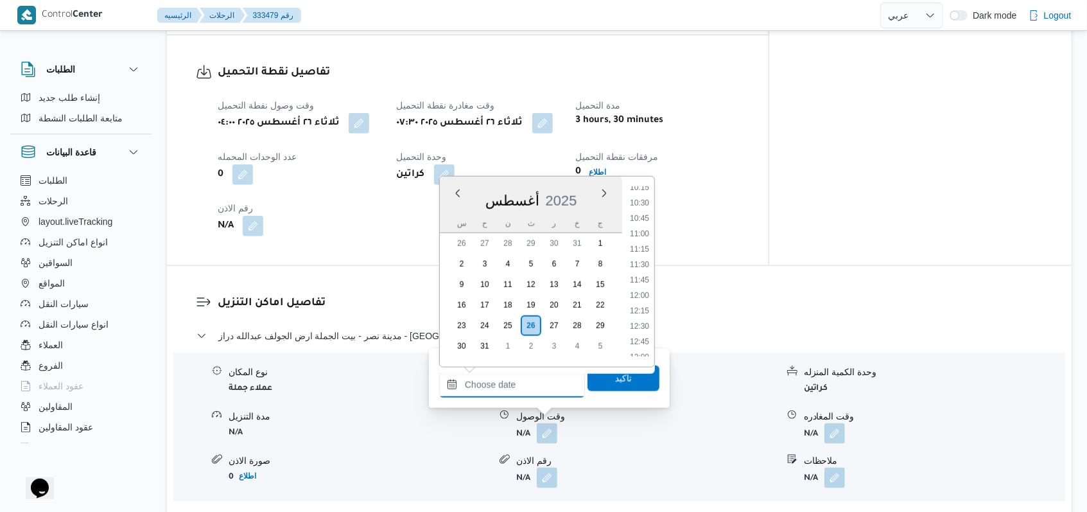
scroll to position [470, 0]
click at [646, 274] on li "09:00" at bounding box center [640, 278] width 30 height 13
type input "[DATE] ٠٩:٠٠"
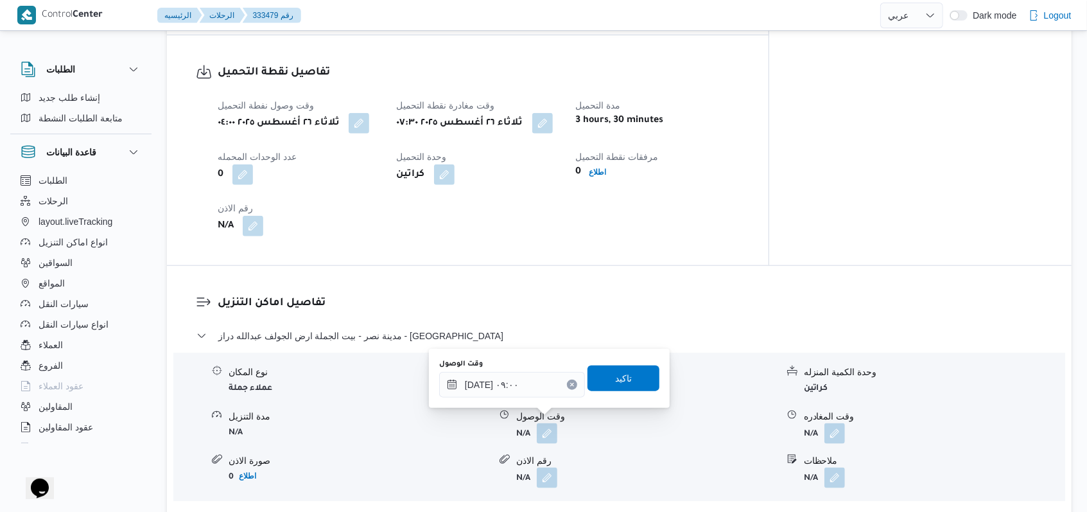
click at [630, 358] on div "وقت الوصول [DATE] ٠٩:٠٠ تاكيد" at bounding box center [549, 378] width 223 height 41
click at [614, 390] on div "تاكيد" at bounding box center [624, 378] width 72 height 26
drag, startPoint x: 616, startPoint y: 383, endPoint x: 695, endPoint y: 375, distance: 80.0
click at [618, 383] on span "تاكيد" at bounding box center [623, 377] width 17 height 15
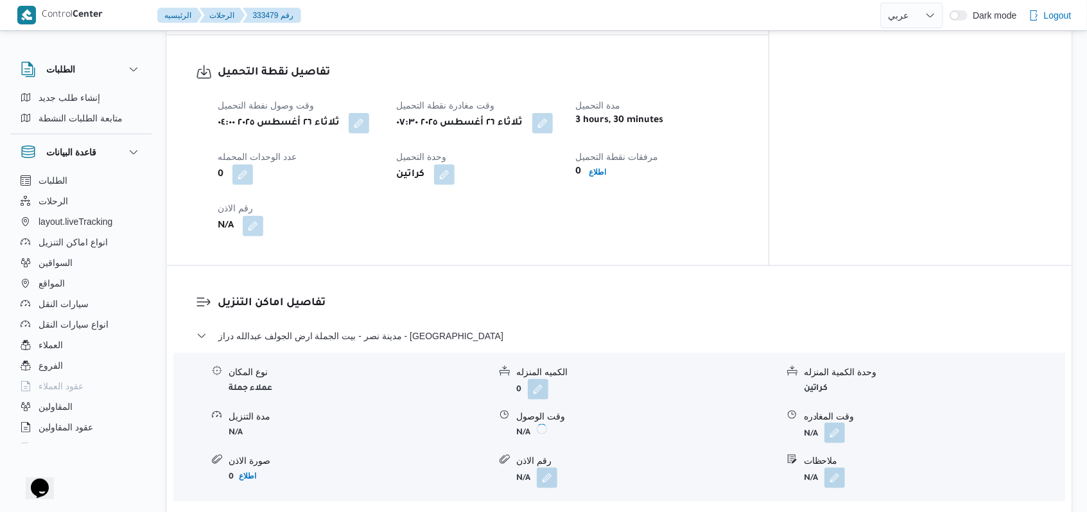
click at [830, 422] on button "button" at bounding box center [834, 432] width 21 height 21
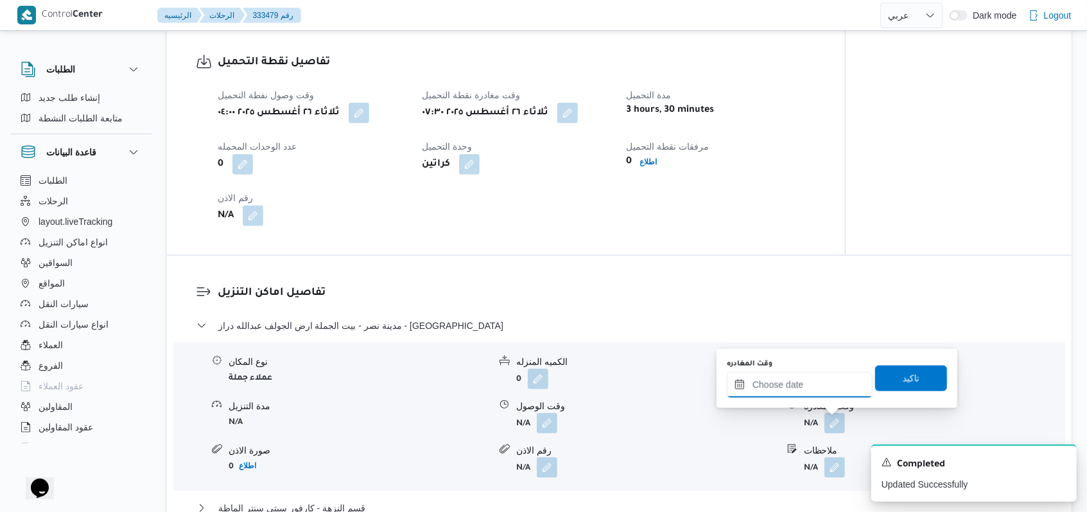
click at [801, 389] on input "وقت المغادره" at bounding box center [800, 385] width 146 height 26
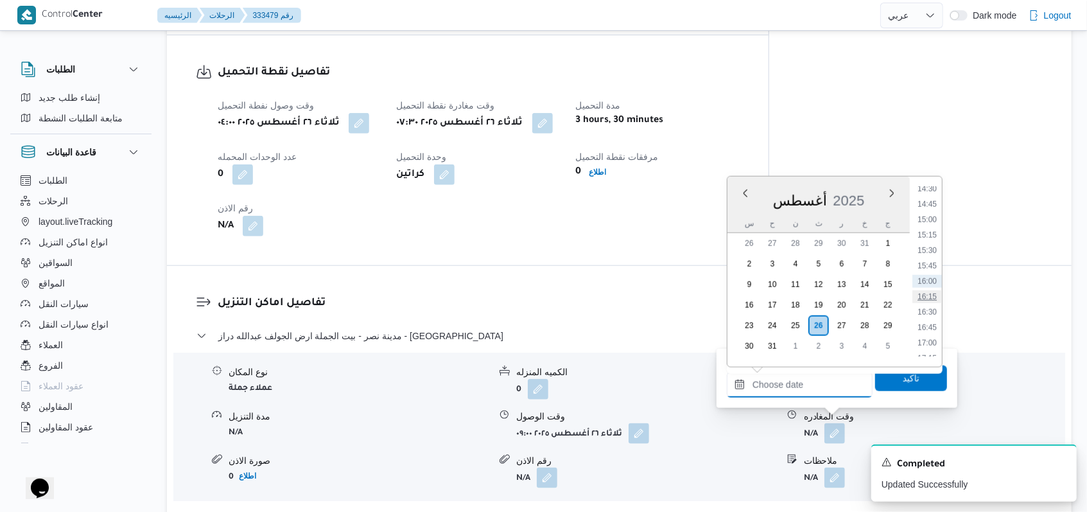
scroll to position [555, 0]
click at [937, 283] on li "10:30" at bounding box center [927, 285] width 30 height 13
type input "[DATE] ١٠:٣٠"
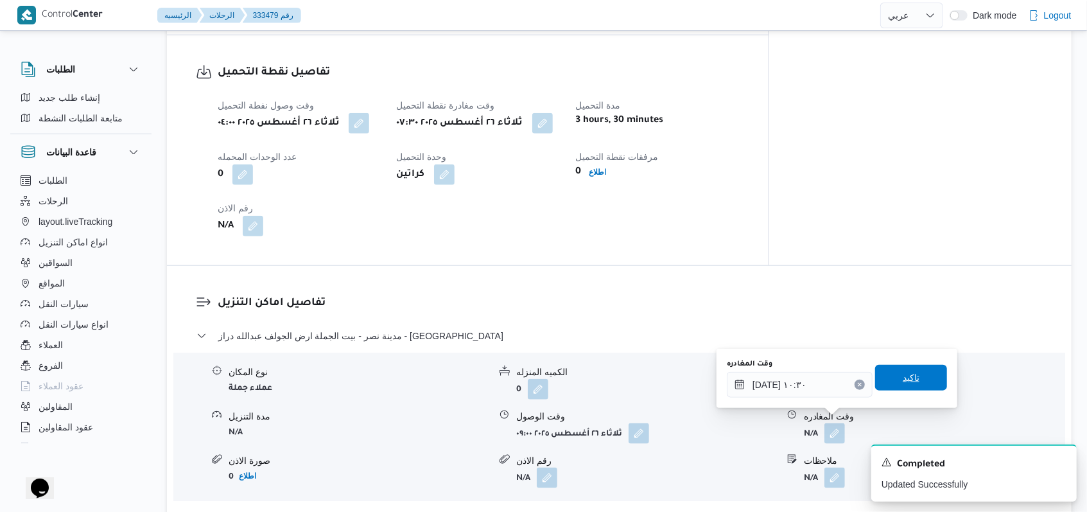
click at [907, 383] on span "تاكيد" at bounding box center [911, 377] width 17 height 15
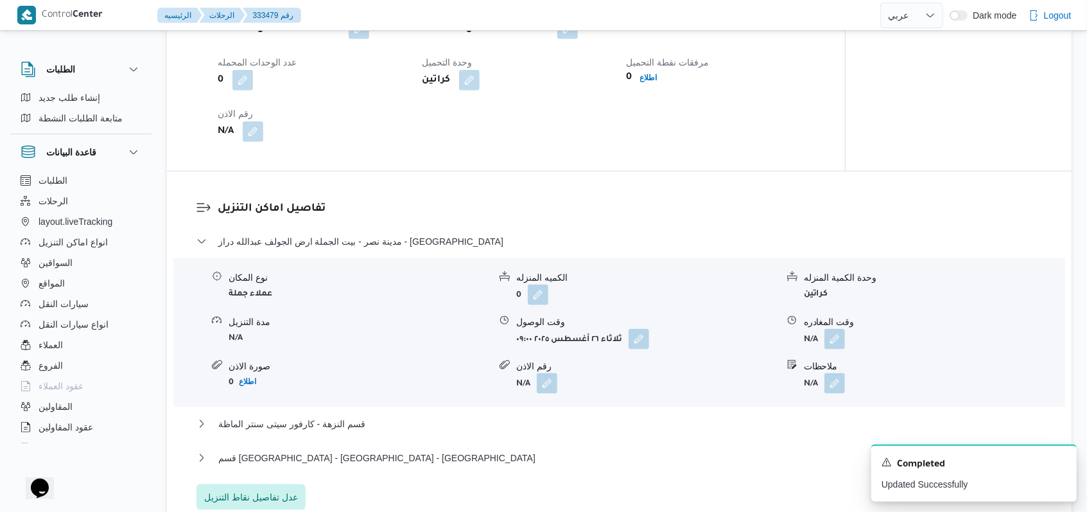
scroll to position [1066, 0]
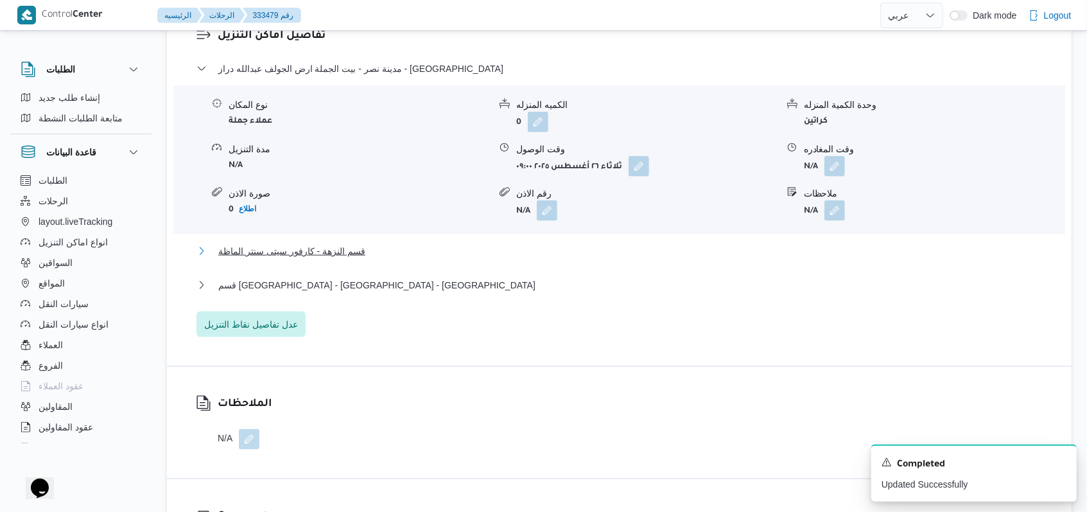
click at [349, 249] on span "قسم النزهة - كارفور سيتى سنتر الماظة" at bounding box center [291, 250] width 147 height 15
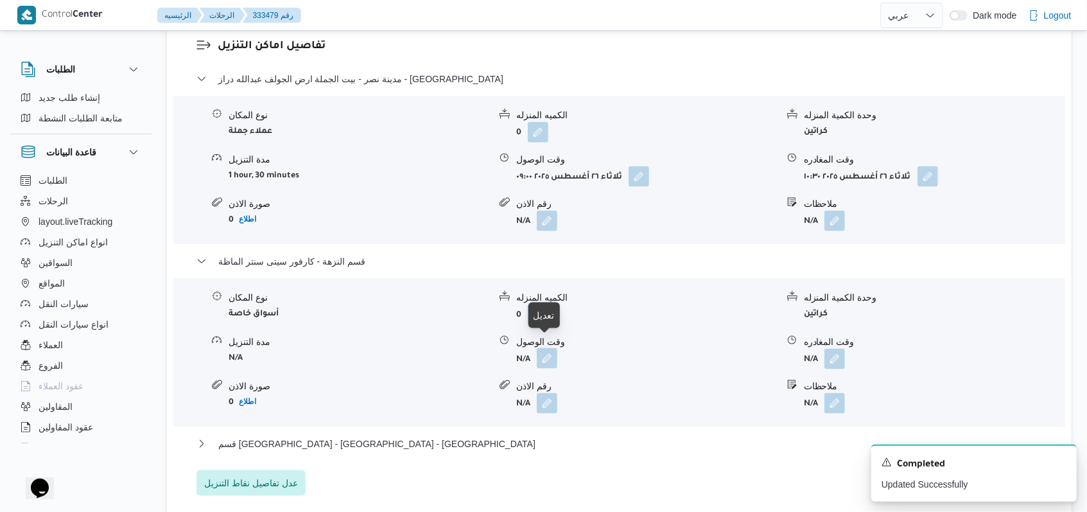
click at [546, 348] on button "button" at bounding box center [547, 358] width 21 height 21
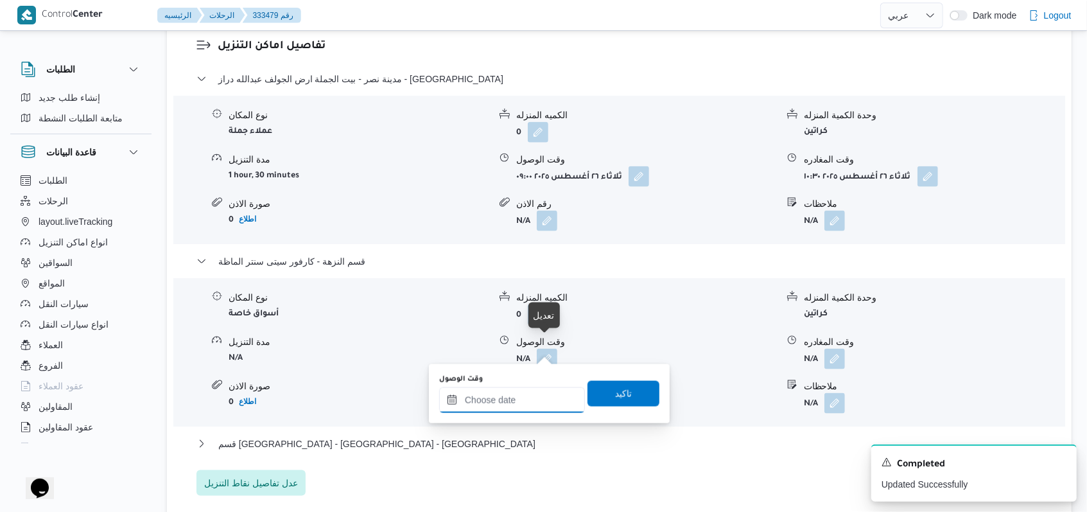
click at [504, 401] on input "وقت الوصول" at bounding box center [512, 400] width 146 height 26
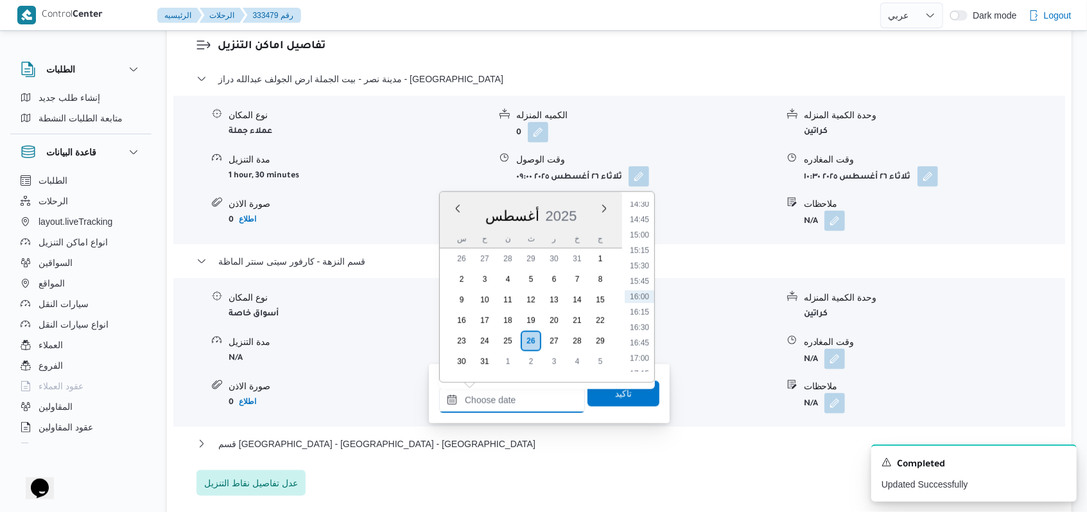
scroll to position [555, 0]
click at [642, 334] on li "11:00" at bounding box center [640, 331] width 30 height 13
type input "[DATE] ١١:٠٠"
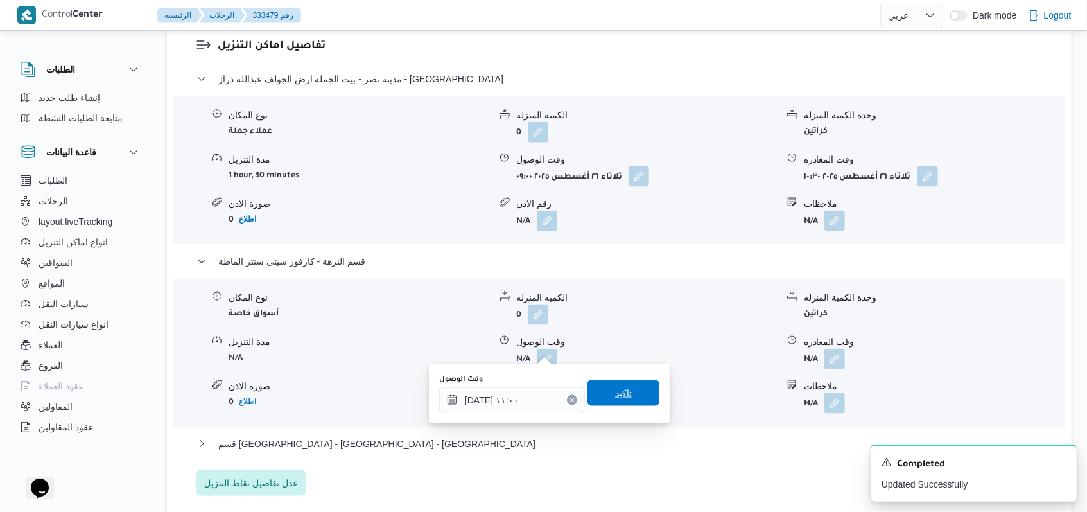
click at [615, 390] on span "تاكيد" at bounding box center [623, 392] width 17 height 15
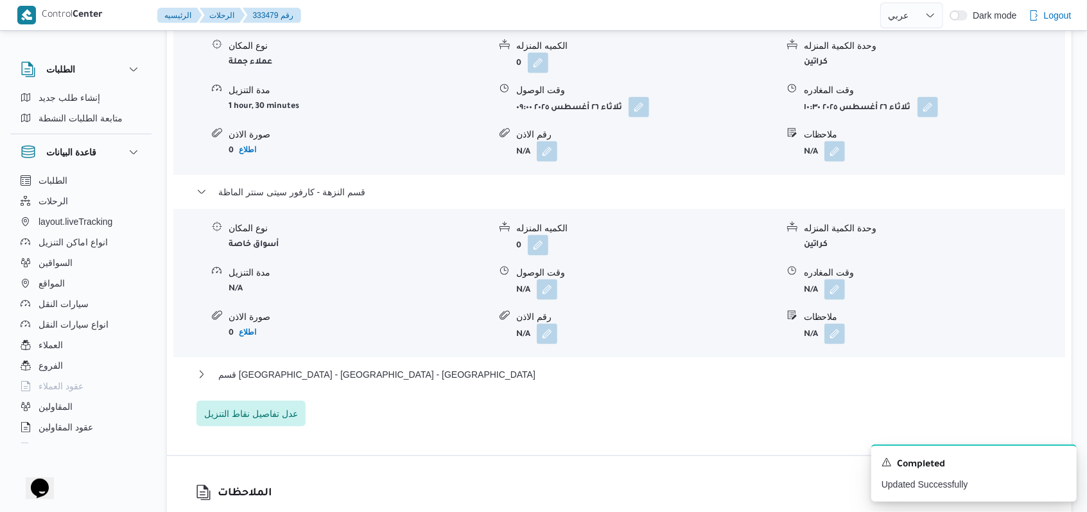
scroll to position [1152, 0]
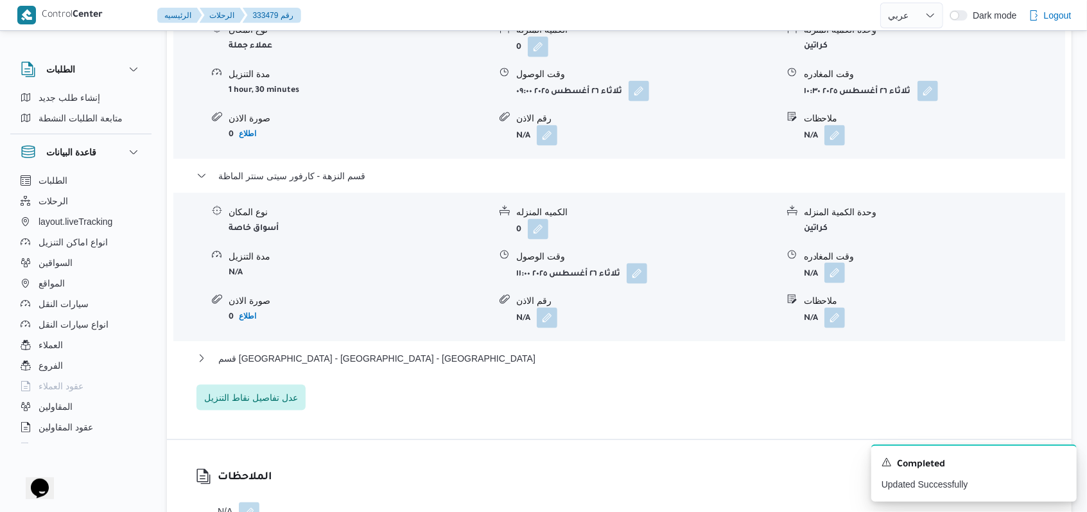
drag, startPoint x: 853, startPoint y: 262, endPoint x: 842, endPoint y: 258, distance: 11.6
click at [853, 263] on form "N/A" at bounding box center [934, 273] width 261 height 21
click at [840, 263] on button "button" at bounding box center [834, 273] width 21 height 21
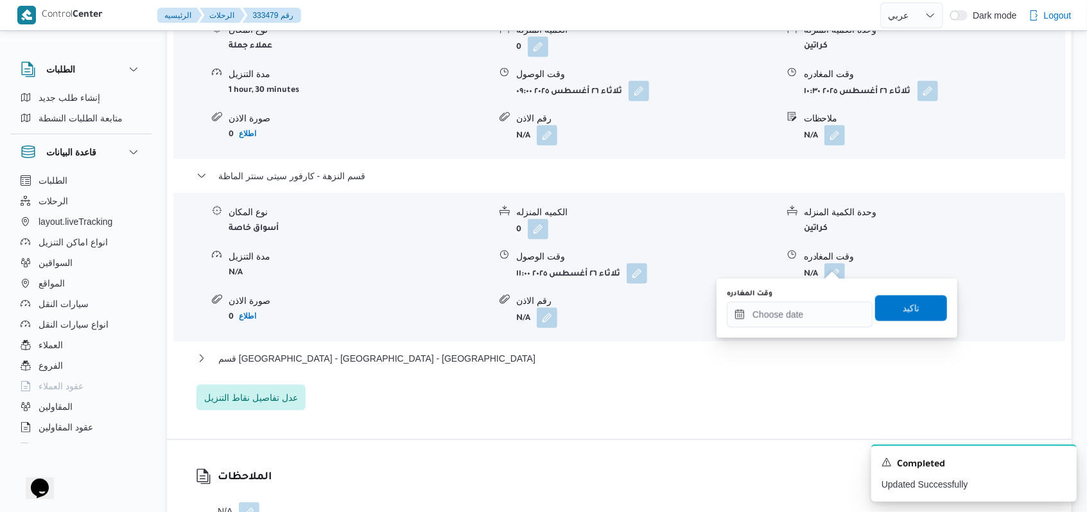
click at [787, 330] on div "You are in a dialog. To close this dialog, hit escape. وقت المغادره تاكيد" at bounding box center [837, 308] width 241 height 59
click at [804, 324] on input "وقت المغادره" at bounding box center [800, 315] width 146 height 26
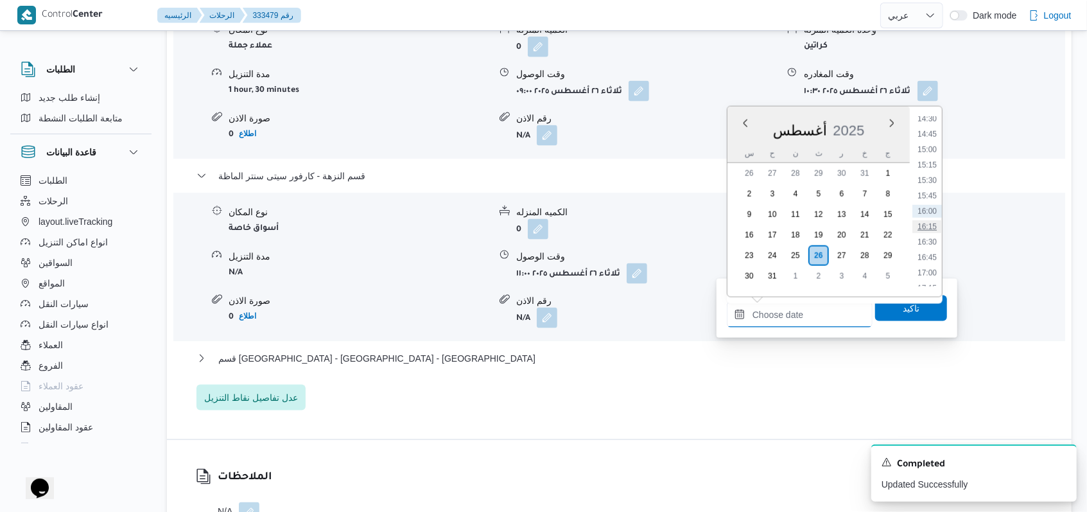
scroll to position [727, 0]
click at [933, 213] on li "13:15" at bounding box center [927, 213] width 30 height 13
type input "[DATE] ١٣:١٥"
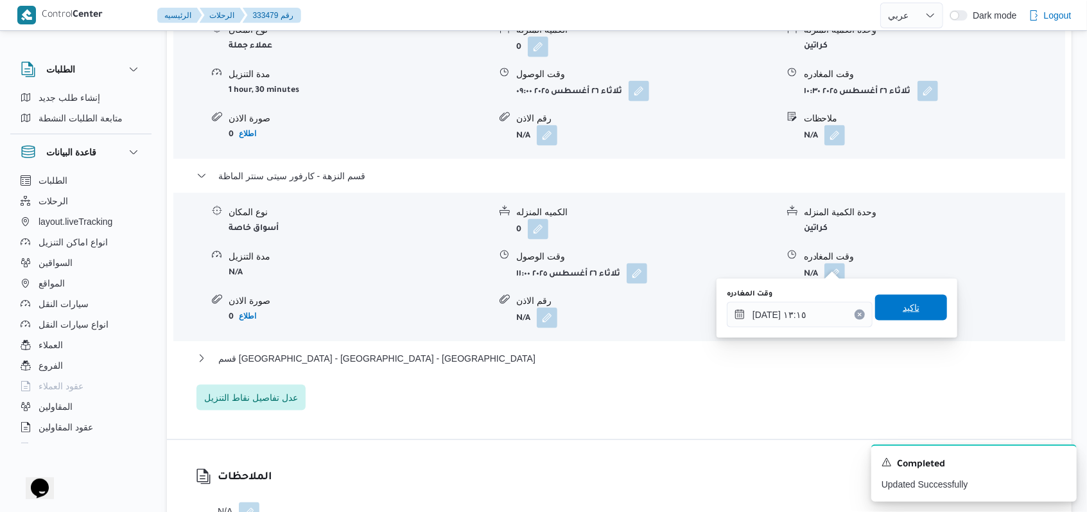
click at [918, 309] on span "تاكيد" at bounding box center [911, 308] width 72 height 26
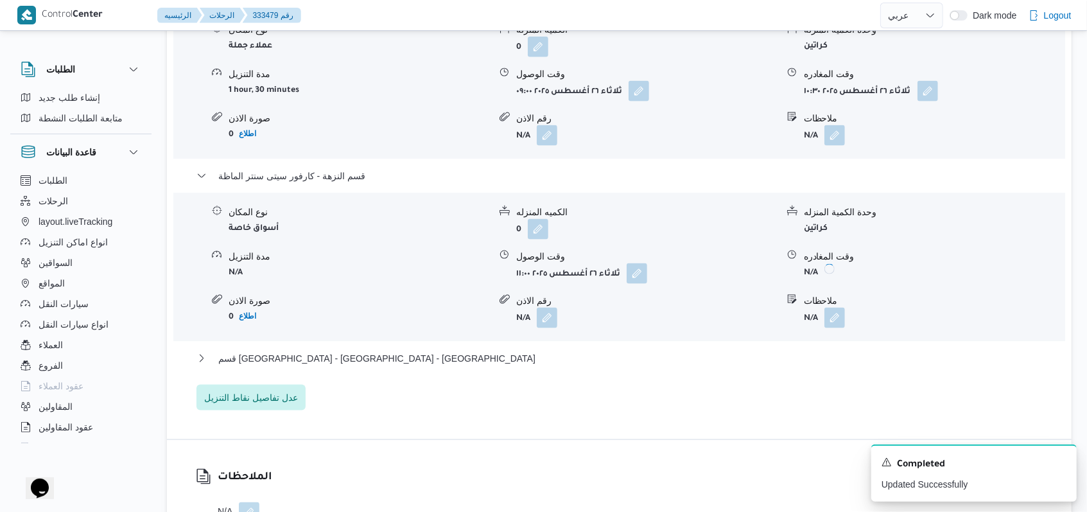
click at [377, 331] on div "مدينة نصر - بيت الجملة ارض الجولف عبدالله دراز - مدينة نصر نوع المكان عملاء جمل…" at bounding box center [619, 198] width 846 height 424
click at [383, 351] on span "قسم [GEOGRAPHIC_DATA] - [GEOGRAPHIC_DATA] - [GEOGRAPHIC_DATA]" at bounding box center [376, 358] width 317 height 15
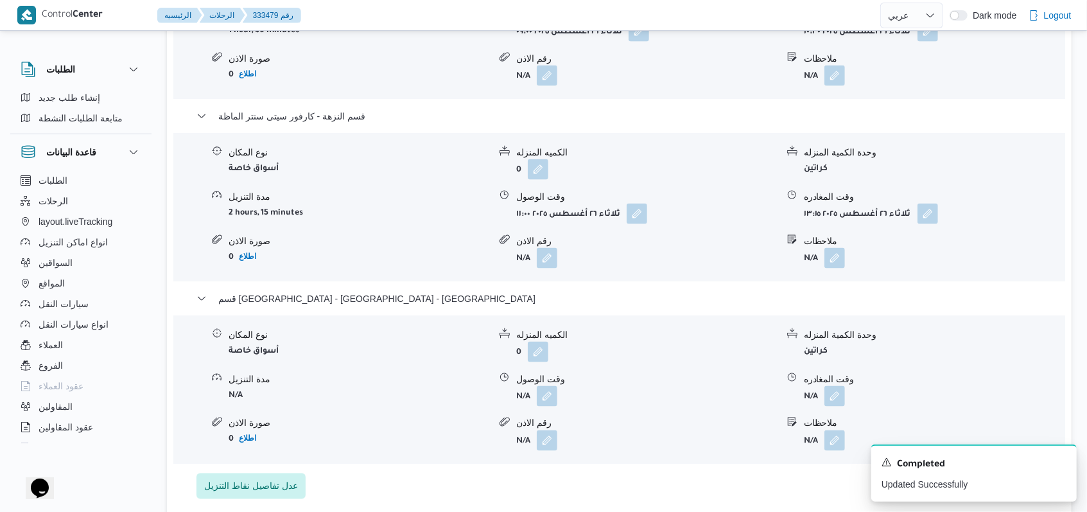
scroll to position [1238, 0]
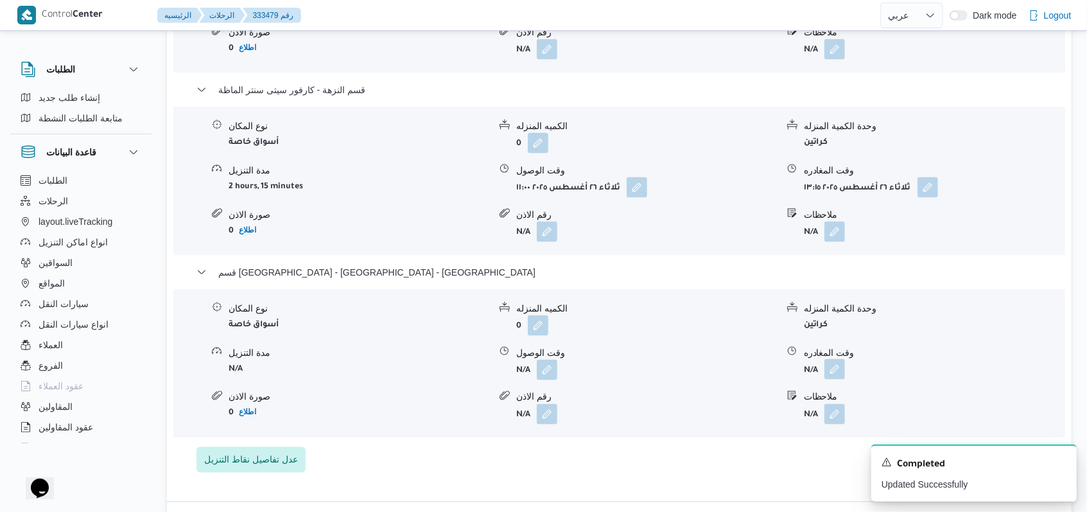
click at [834, 359] on button "button" at bounding box center [834, 369] width 21 height 21
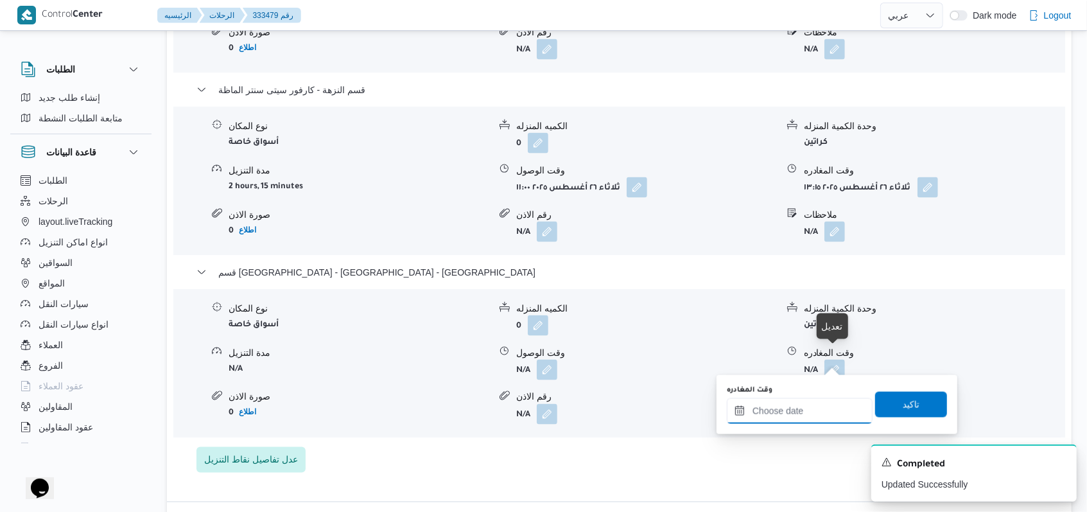
click at [801, 401] on div at bounding box center [800, 411] width 146 height 26
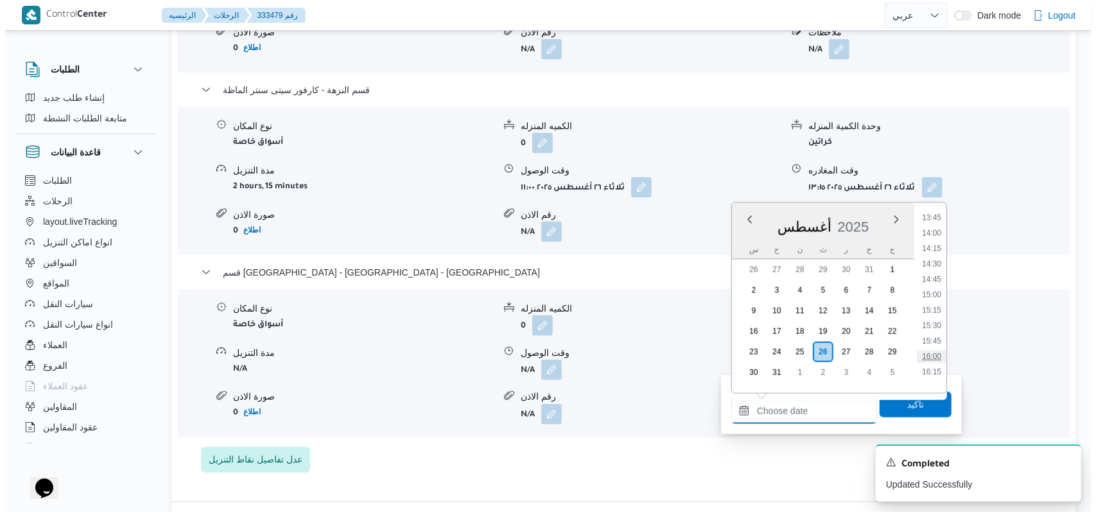
scroll to position [812, 0]
click at [931, 225] on li "13:15" at bounding box center [927, 224] width 30 height 13
type input "[DATE] ١٣:١٥"
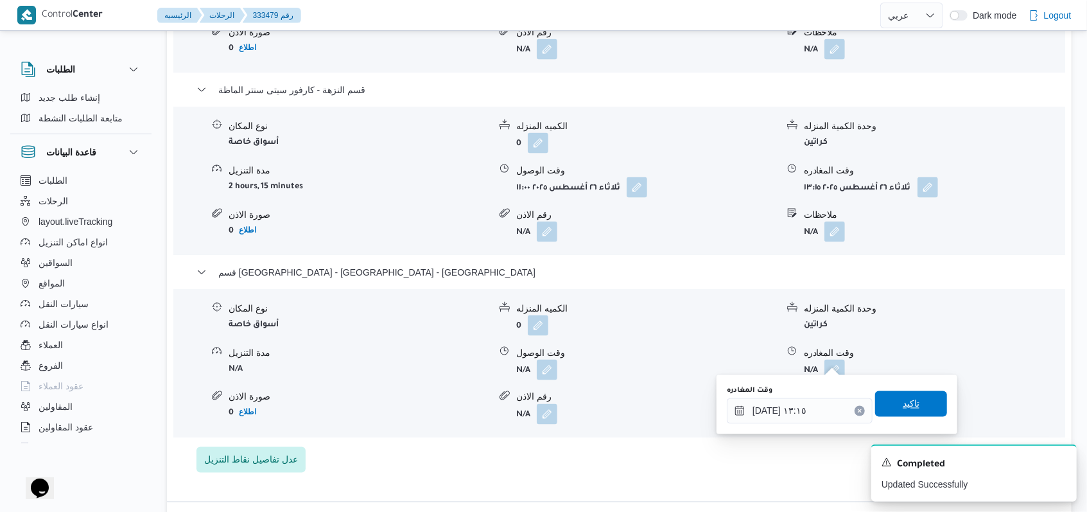
click at [905, 417] on div "وقت المغادره [DATE] ١٣:١٥ تاكيد" at bounding box center [837, 404] width 223 height 41
click at [910, 399] on span "تاكيد" at bounding box center [911, 404] width 72 height 26
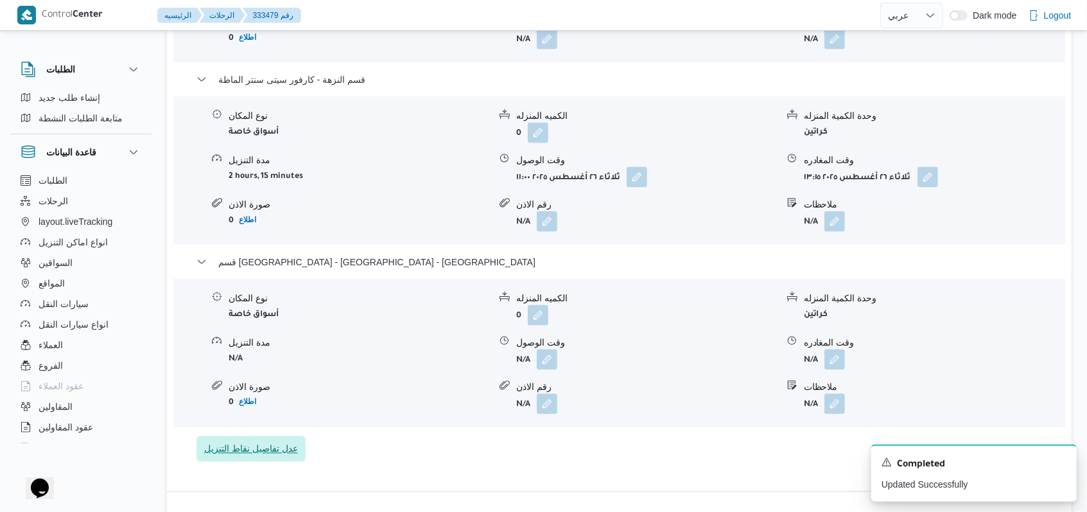
click at [280, 449] on span "عدل تفاصيل نقاط التنزيل" at bounding box center [251, 448] width 94 height 15
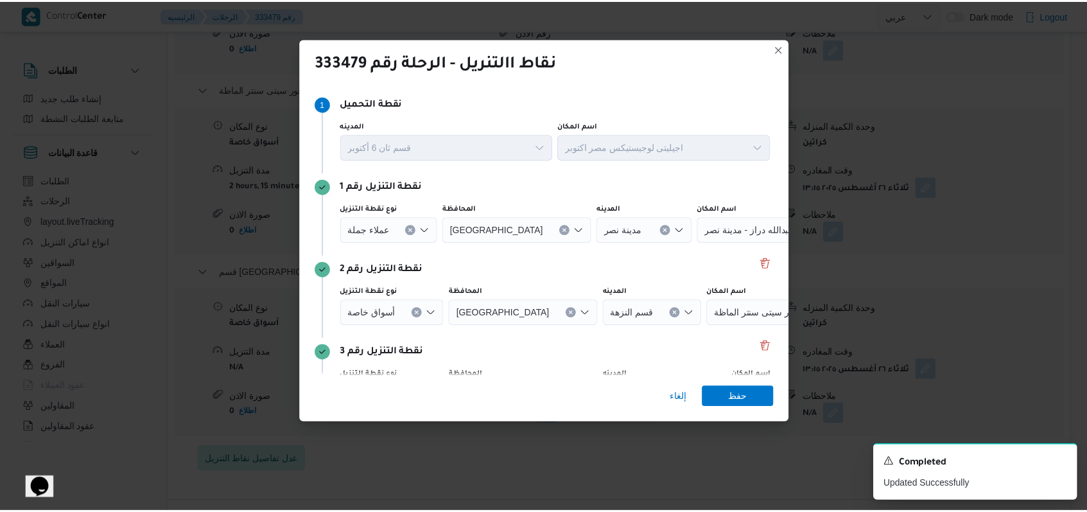
scroll to position [83, 0]
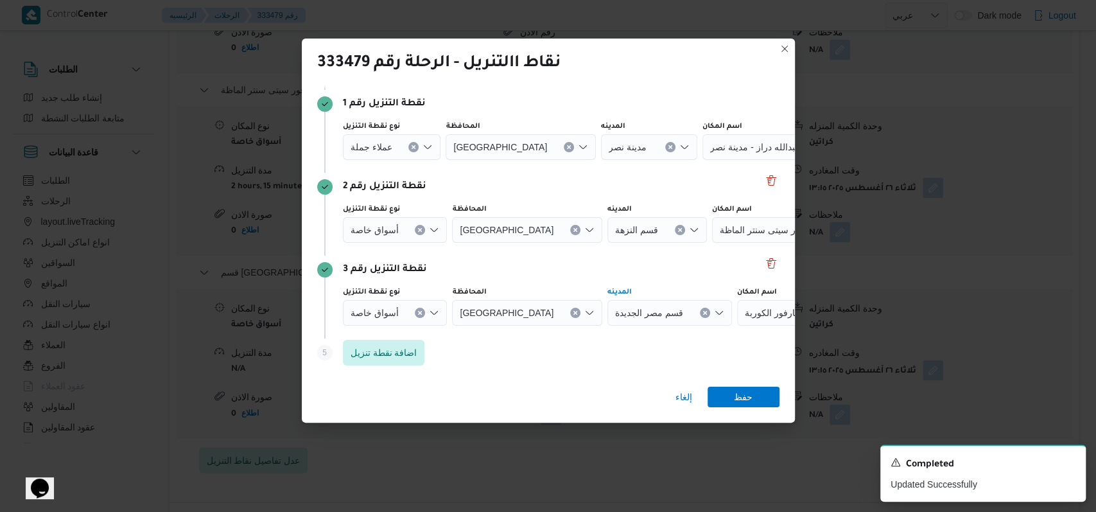
click at [700, 312] on button "Clear input" at bounding box center [705, 313] width 10 height 10
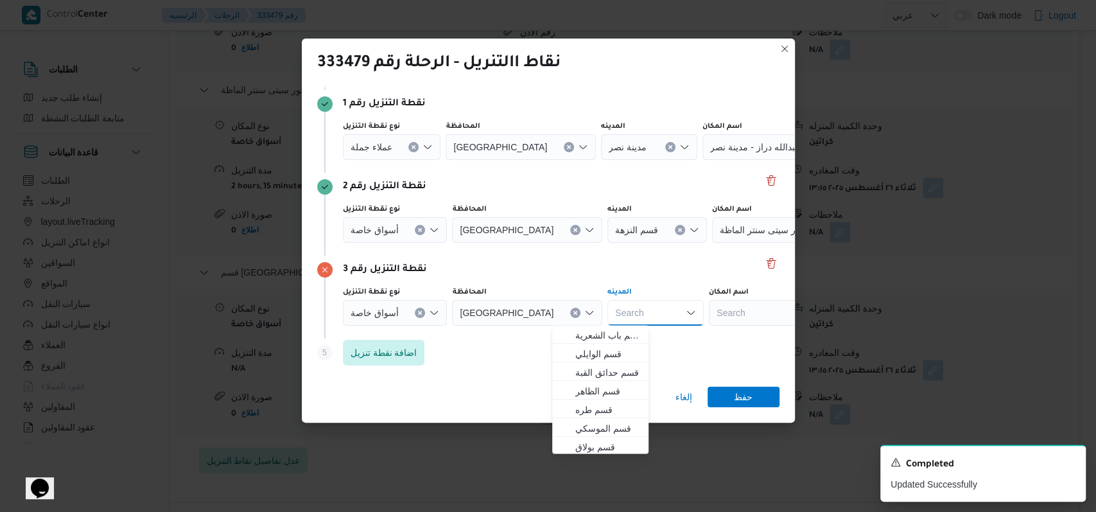
click at [679, 229] on icon "Clear input" at bounding box center [680, 229] width 3 height 3
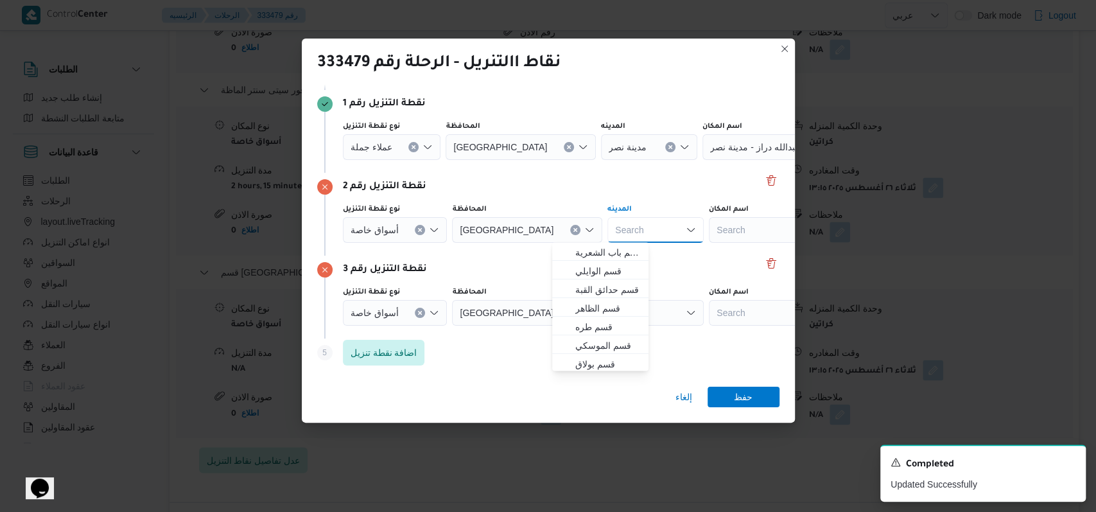
click at [724, 236] on div "Search" at bounding box center [789, 230] width 161 height 26
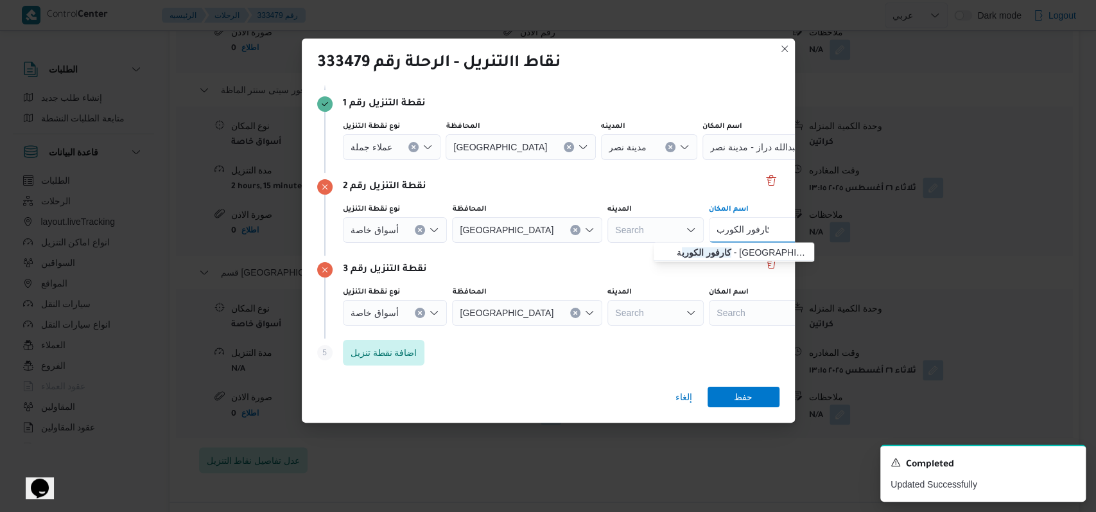
type input "كارفور الكورب"
click at [708, 257] on span "كارفور الكورب ة - [GEOGRAPHIC_DATA] | [GEOGRAPHIC_DATA] | [GEOGRAPHIC_DATA]" at bounding box center [742, 252] width 130 height 15
click at [709, 317] on div "Search" at bounding box center [789, 313] width 161 height 26
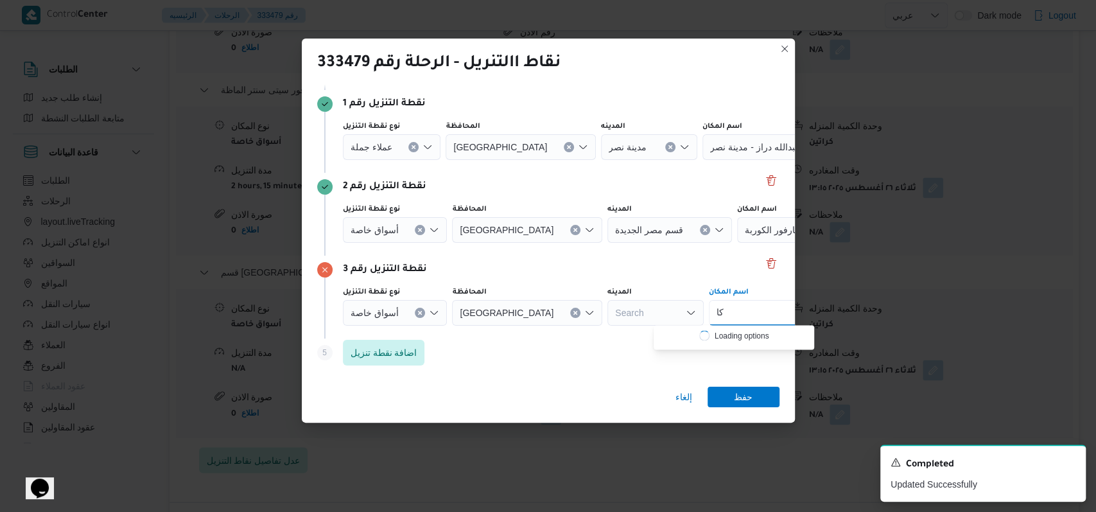
type input "ك"
type input "الماظ"
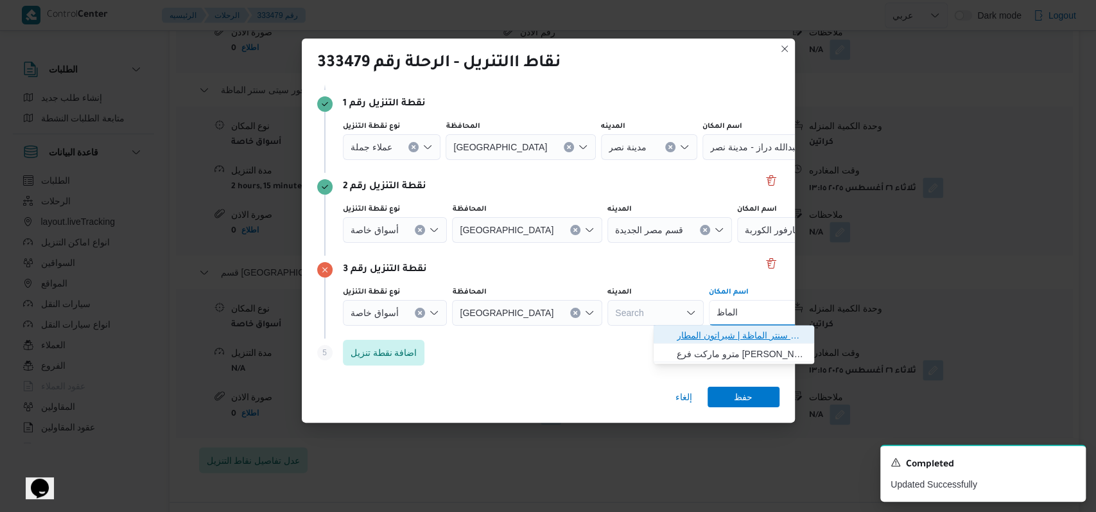
click at [726, 333] on span "كارفور سيتى سنتر الماظ ة | مول سيتي سنتر الماظة | شيراتون المطار" at bounding box center [742, 334] width 130 height 15
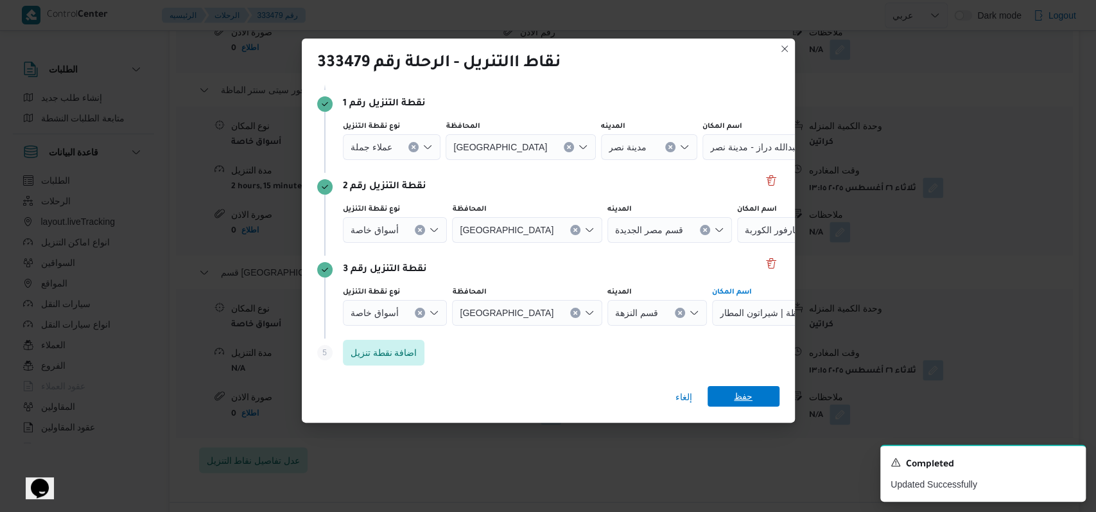
click at [745, 389] on span "حفظ" at bounding box center [743, 396] width 19 height 21
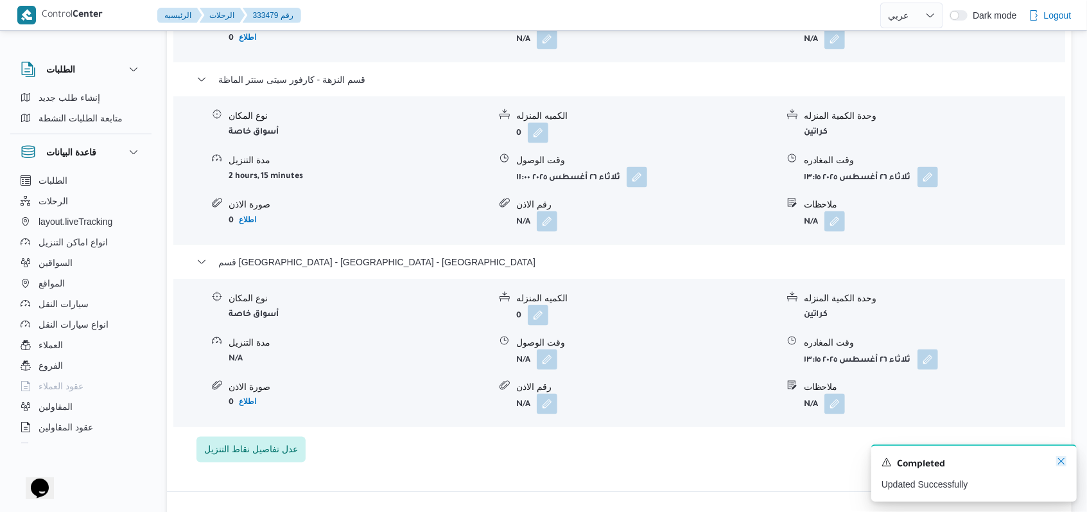
click at [1058, 466] on icon "Dismiss toast" at bounding box center [1061, 461] width 10 height 10
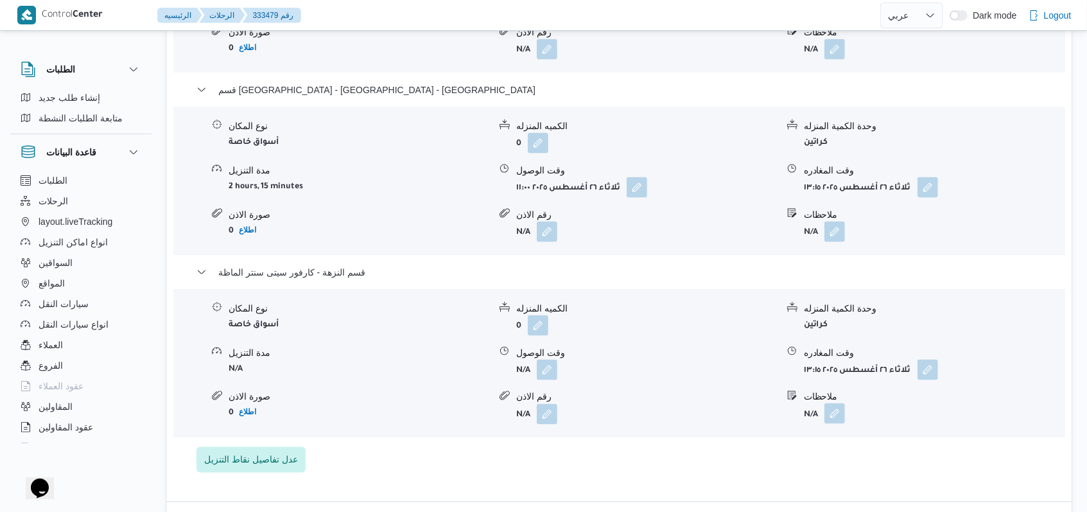
click at [833, 405] on button "button" at bounding box center [834, 413] width 21 height 21
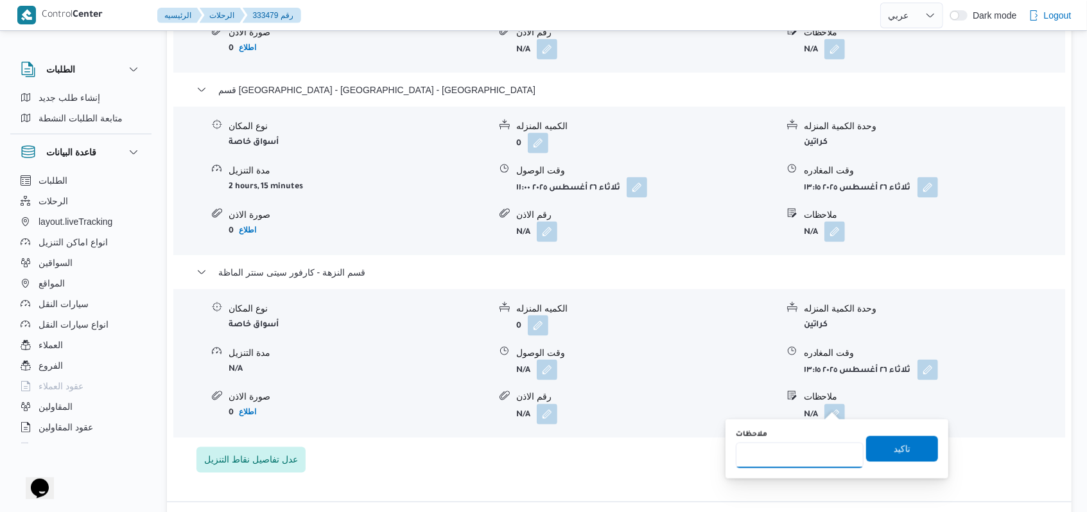
click at [788, 459] on input "ملاحظات" at bounding box center [800, 455] width 128 height 26
type input "الفرع لم يسلم"
click at [873, 451] on span "تاكيد" at bounding box center [902, 448] width 72 height 26
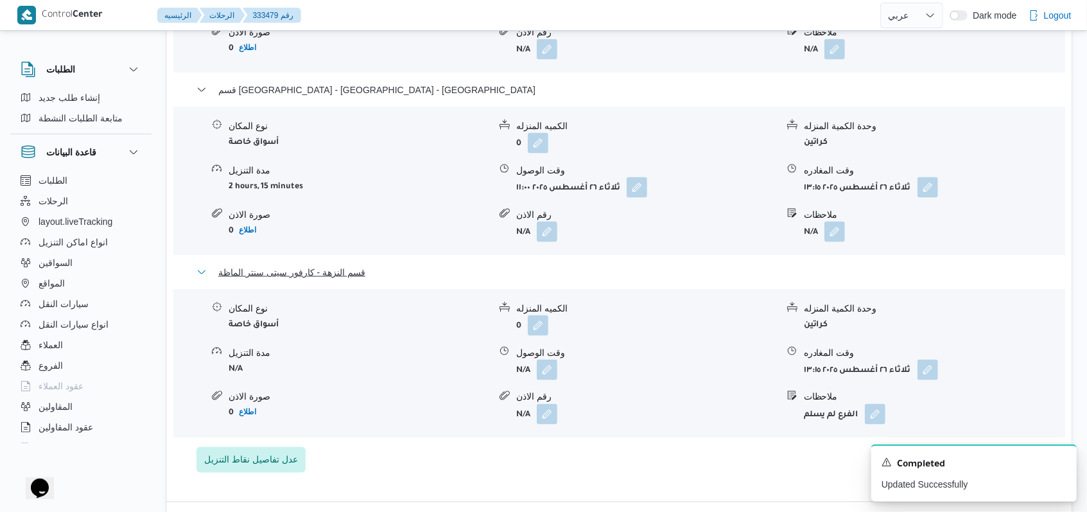
click at [358, 265] on span "قسم النزهة - كارفور سيتى سنتر الماظة" at bounding box center [291, 272] width 147 height 15
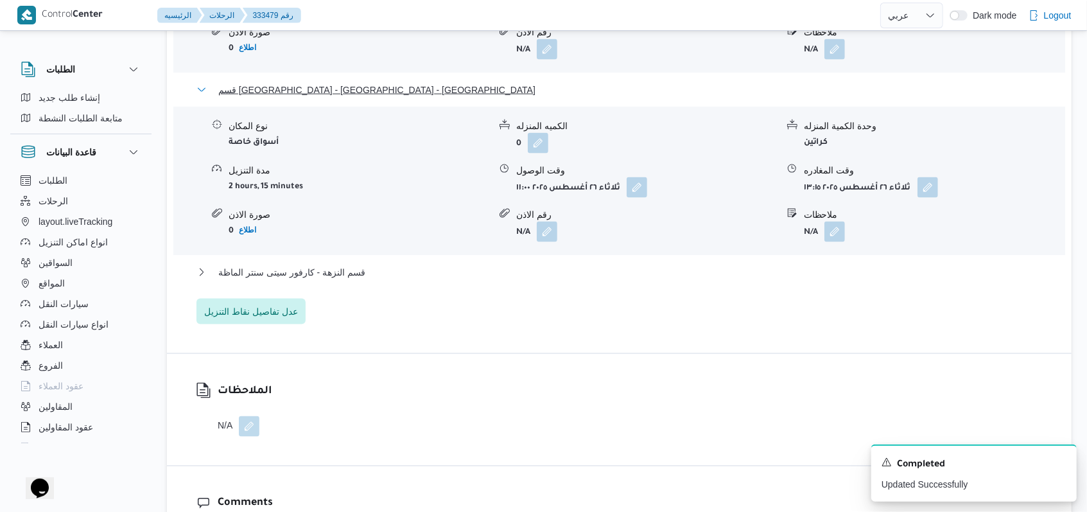
click at [355, 87] on span "قسم [GEOGRAPHIC_DATA] - [GEOGRAPHIC_DATA] - [GEOGRAPHIC_DATA]" at bounding box center [376, 89] width 317 height 15
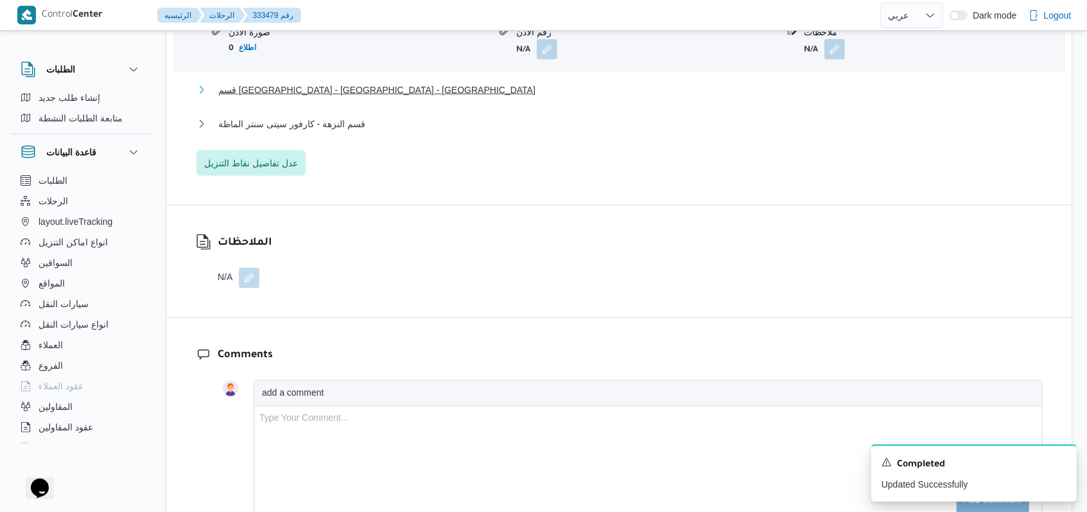
scroll to position [981, 0]
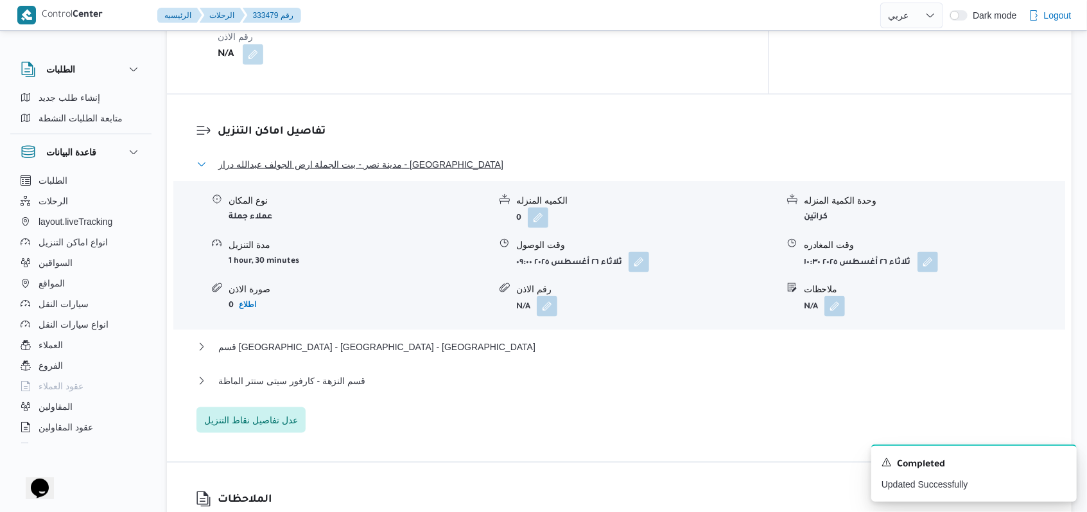
click at [365, 157] on span "مدينة نصر - بيت الجملة ارض الجولف عبدالله دراز - [GEOGRAPHIC_DATA]" at bounding box center [360, 164] width 285 height 15
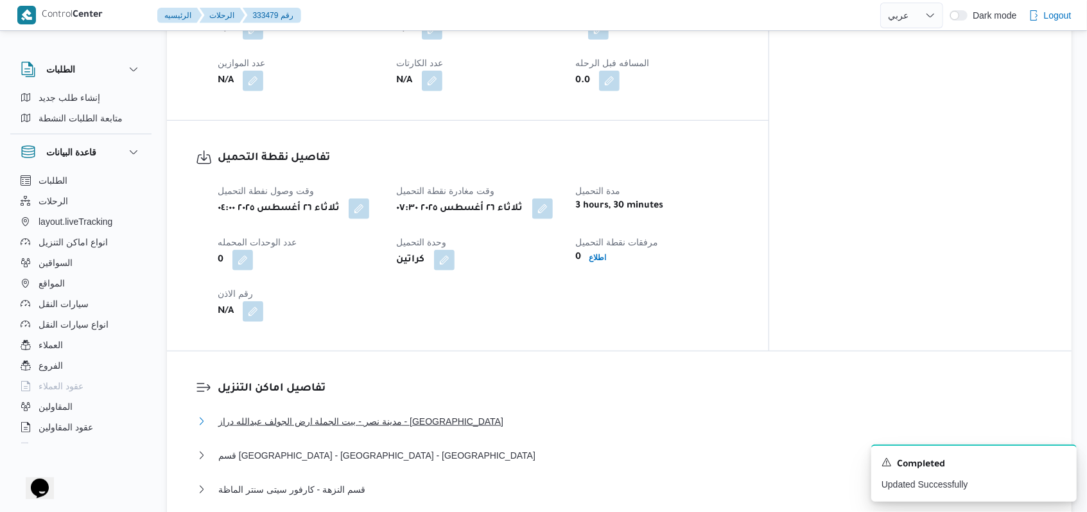
scroll to position [553, 0]
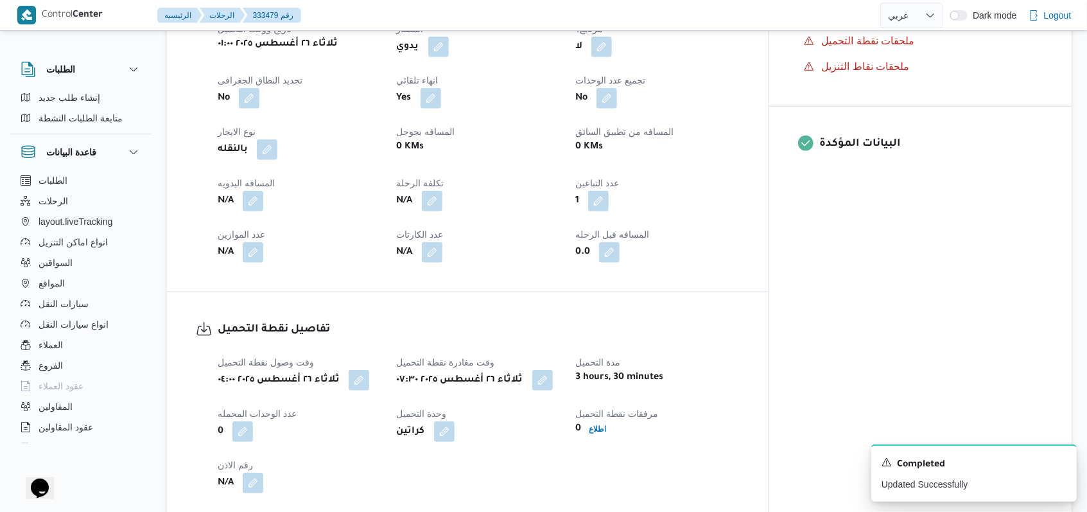
click at [238, 191] on span at bounding box center [249, 201] width 27 height 21
click at [246, 193] on button "button" at bounding box center [253, 200] width 21 height 21
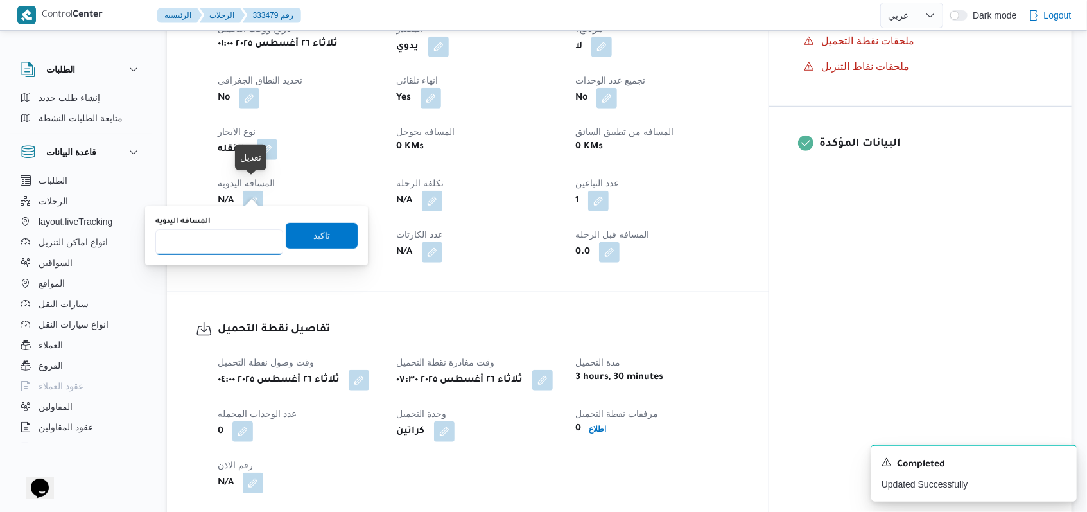
click at [213, 250] on input "المسافه اليدويه" at bounding box center [219, 242] width 128 height 26
type input "153"
click at [313, 232] on span "تاكيد" at bounding box center [321, 234] width 17 height 15
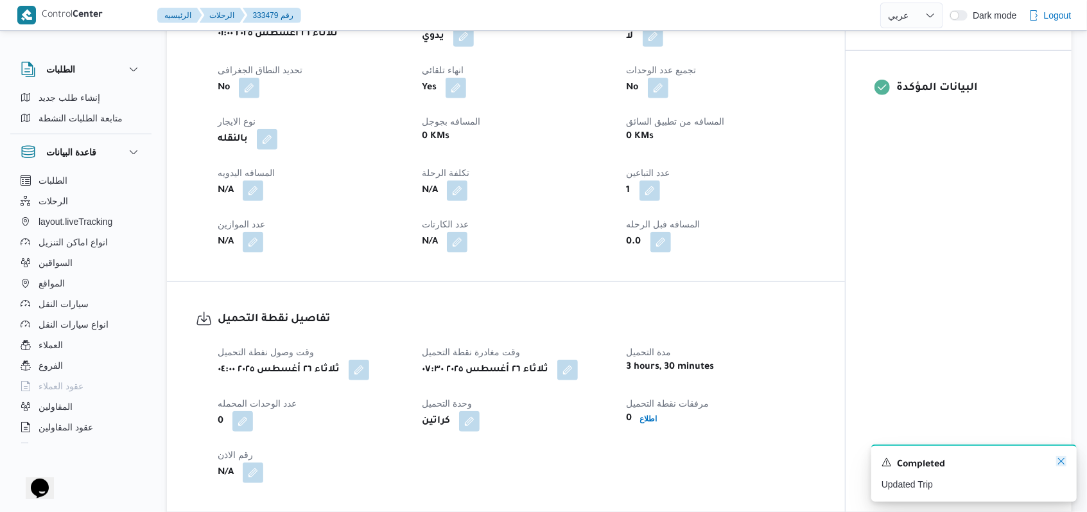
click at [1059, 461] on icon "Dismiss toast" at bounding box center [1061, 461] width 10 height 10
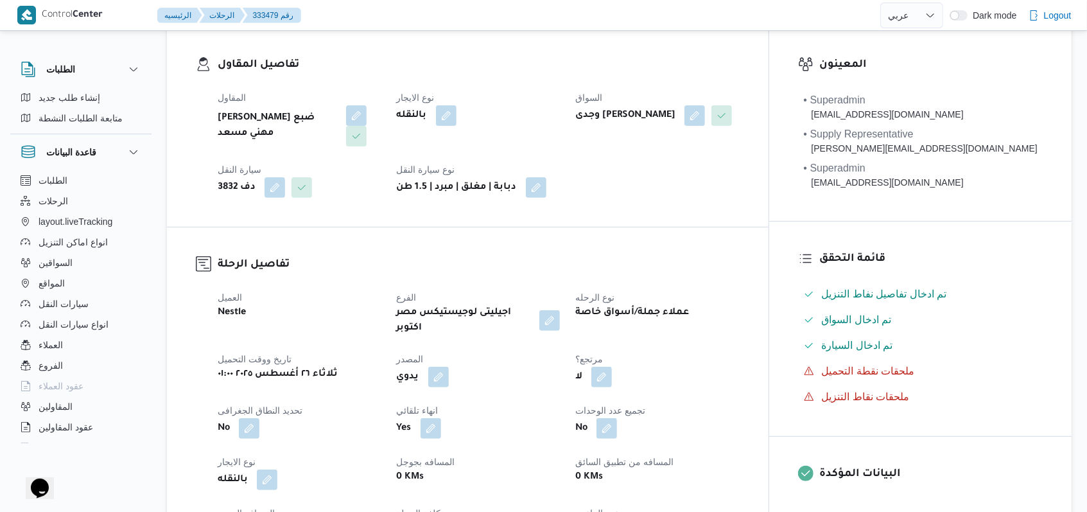
scroll to position [0, 0]
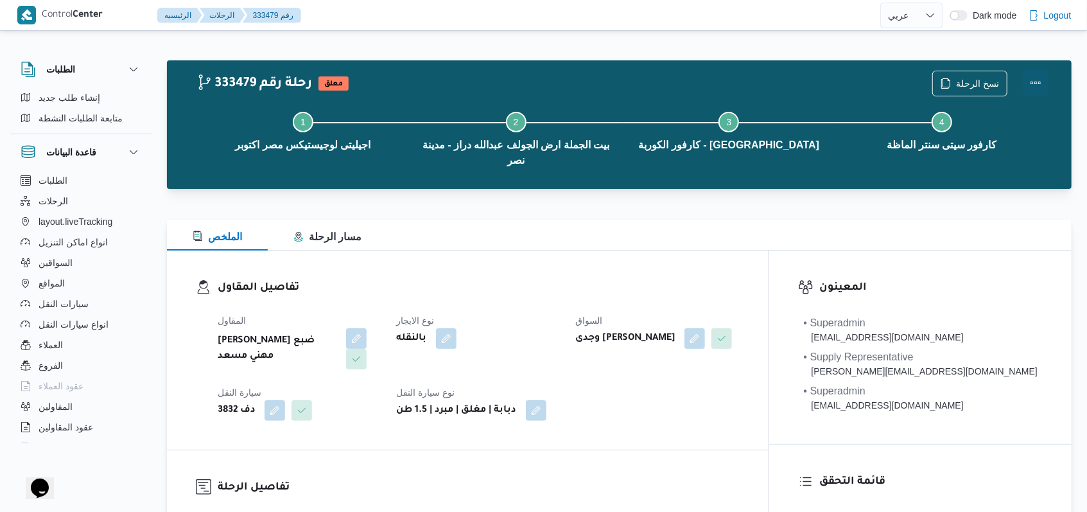
click at [1045, 86] on button "Actions" at bounding box center [1036, 83] width 26 height 26
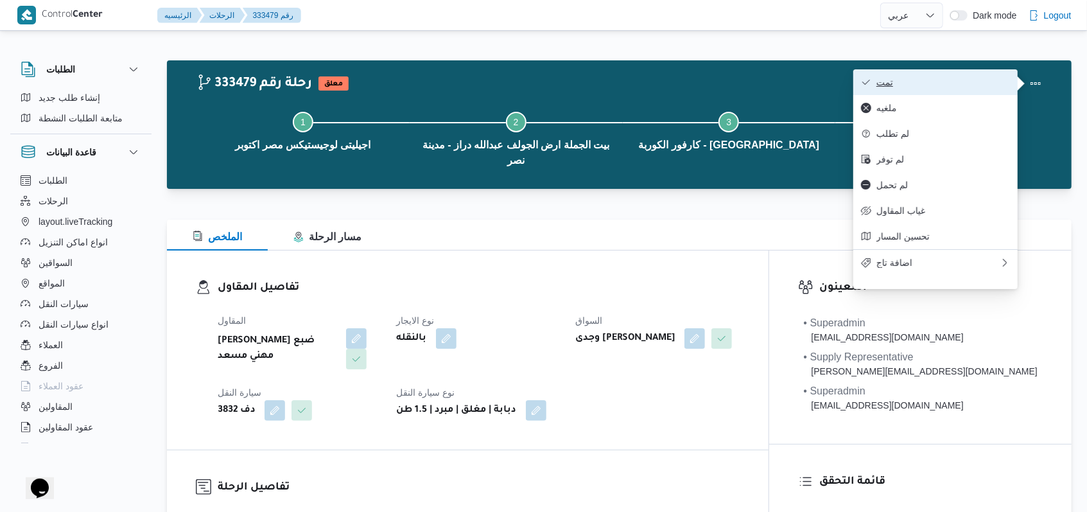
click at [993, 78] on span "تمت" at bounding box center [943, 82] width 134 height 10
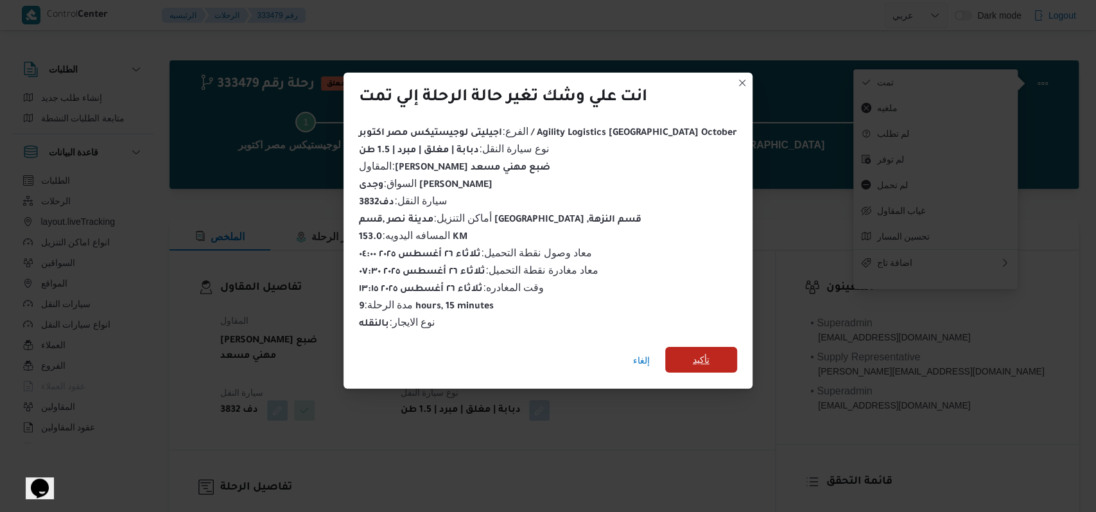
click at [682, 353] on span "تأكيد" at bounding box center [701, 360] width 72 height 26
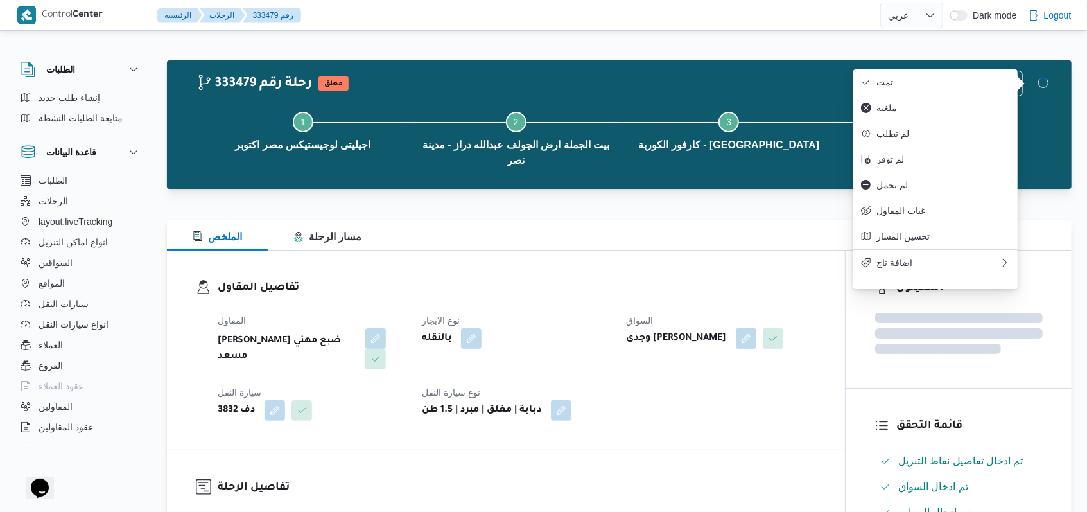
click at [501, 309] on div "المقاول راجح ضبع مهني مسعد نوع الايجار بالنقله السواق وجدى [PERSON_NAME] النقل …" at bounding box center [517, 366] width 614 height 123
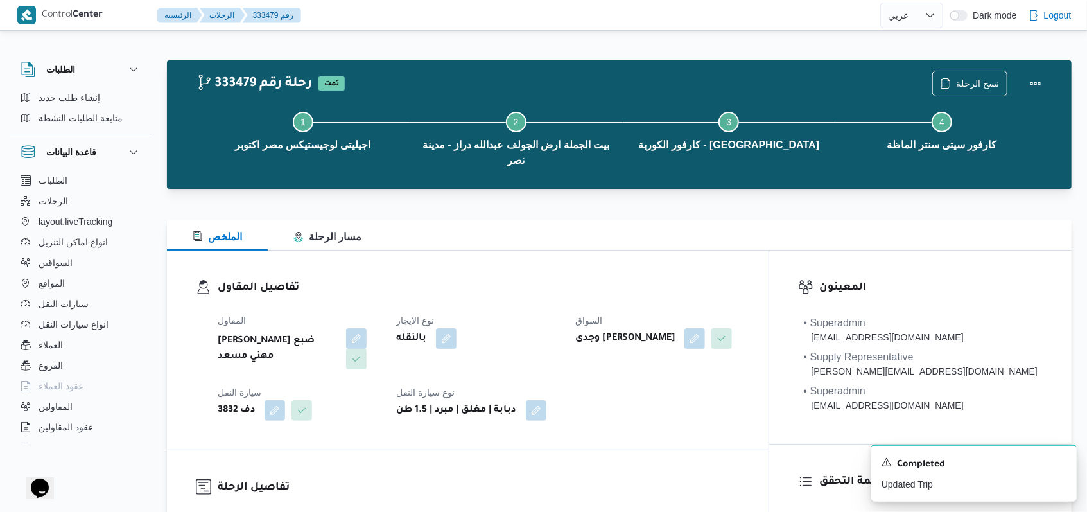
select select "ar"
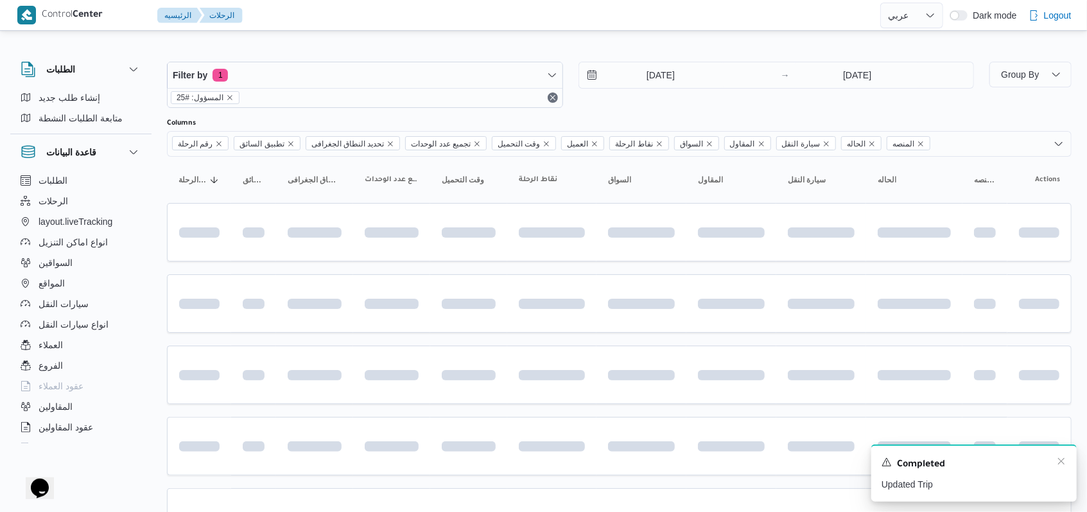
scroll to position [125, 0]
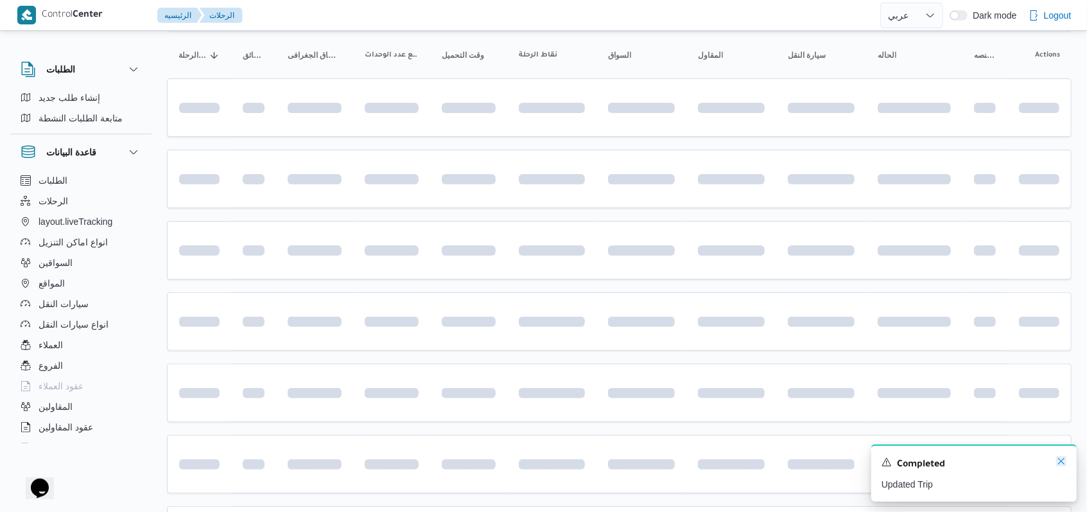
click at [1057, 464] on icon "Dismiss toast" at bounding box center [1061, 461] width 10 height 10
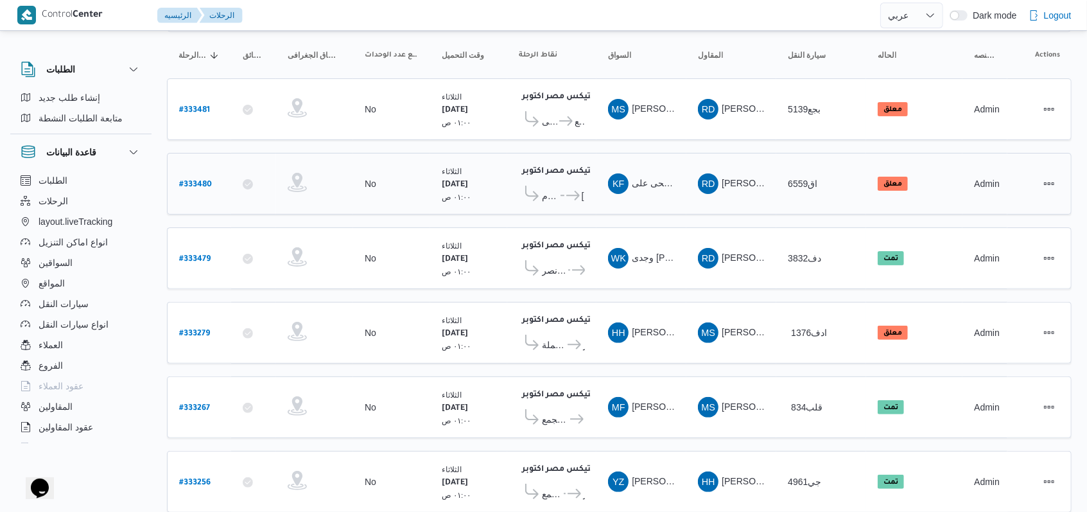
click at [204, 180] on b "# 333480" at bounding box center [195, 184] width 33 height 9
select select "ar"
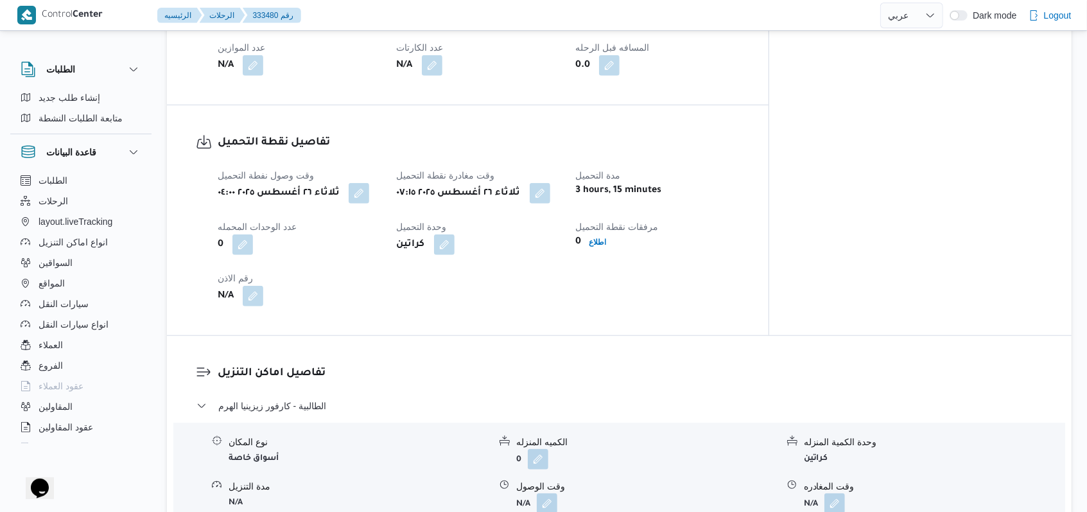
scroll to position [810, 0]
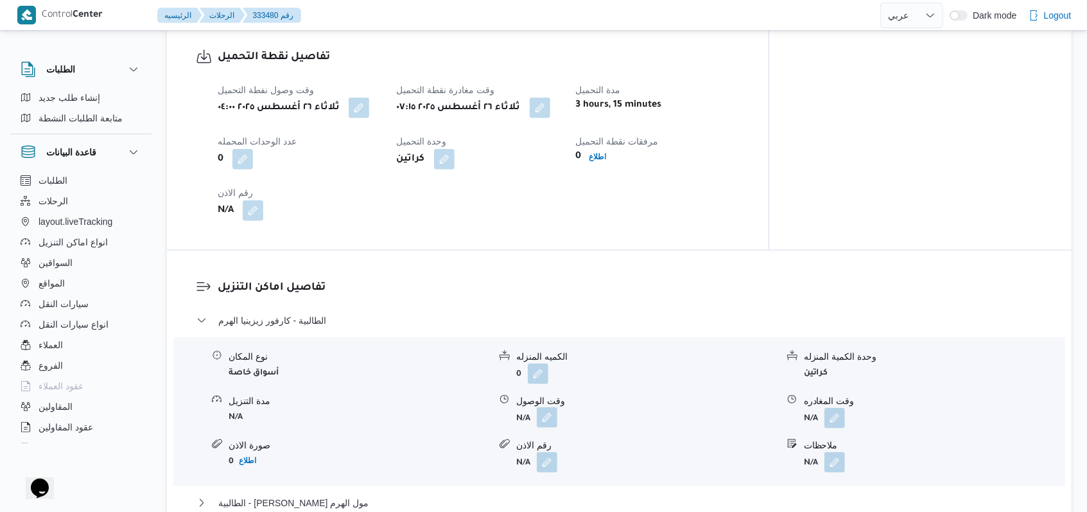
click at [546, 407] on button "button" at bounding box center [547, 417] width 21 height 21
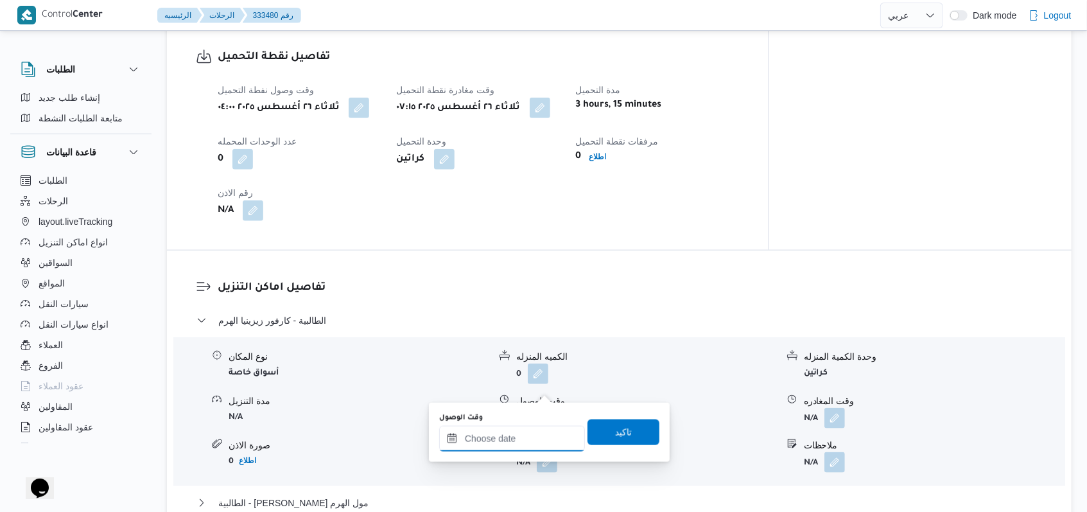
click at [514, 428] on input "وقت الوصول" at bounding box center [512, 439] width 146 height 26
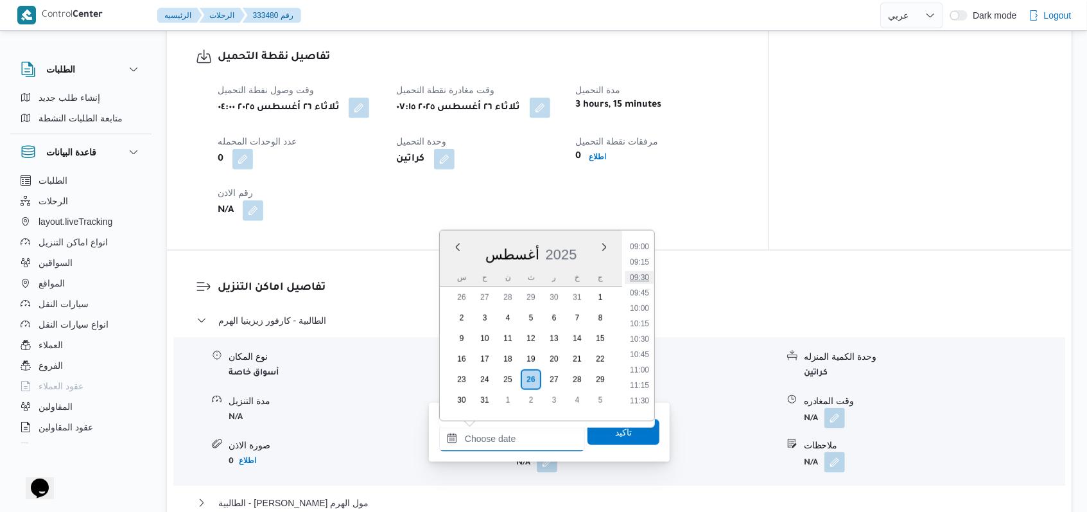
scroll to position [470, 0]
click at [642, 306] on li "08:30" at bounding box center [640, 301] width 30 height 13
type input "[DATE] ٠٨:٣٠"
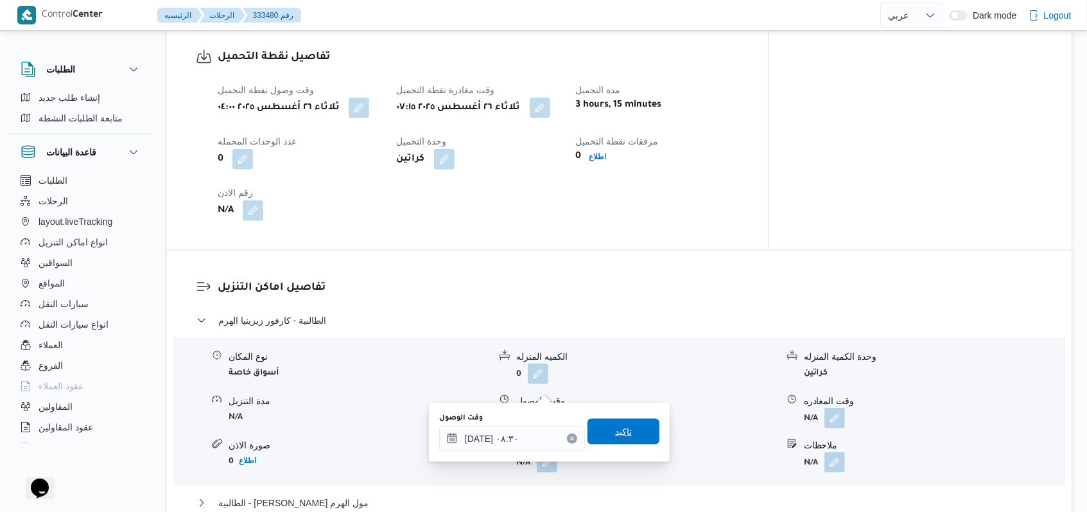
click at [622, 432] on span "تاكيد" at bounding box center [624, 432] width 72 height 26
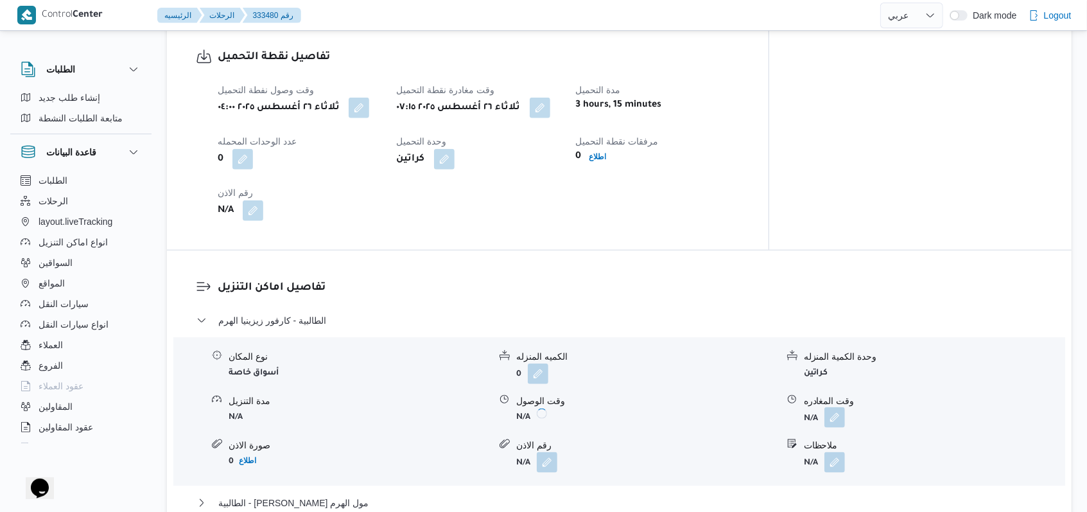
click at [830, 407] on button "button" at bounding box center [834, 417] width 21 height 21
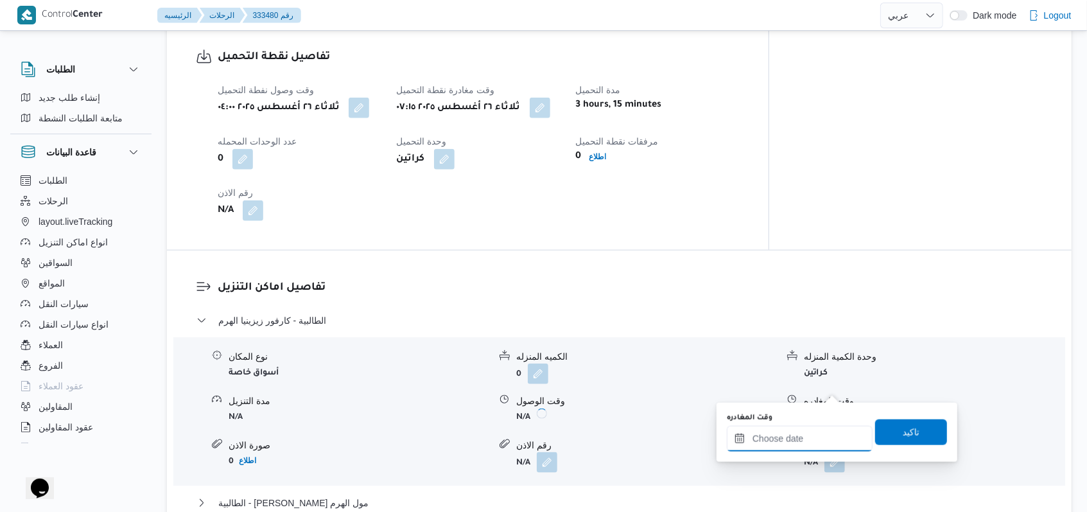
click at [807, 439] on input "وقت المغادره" at bounding box center [800, 439] width 146 height 26
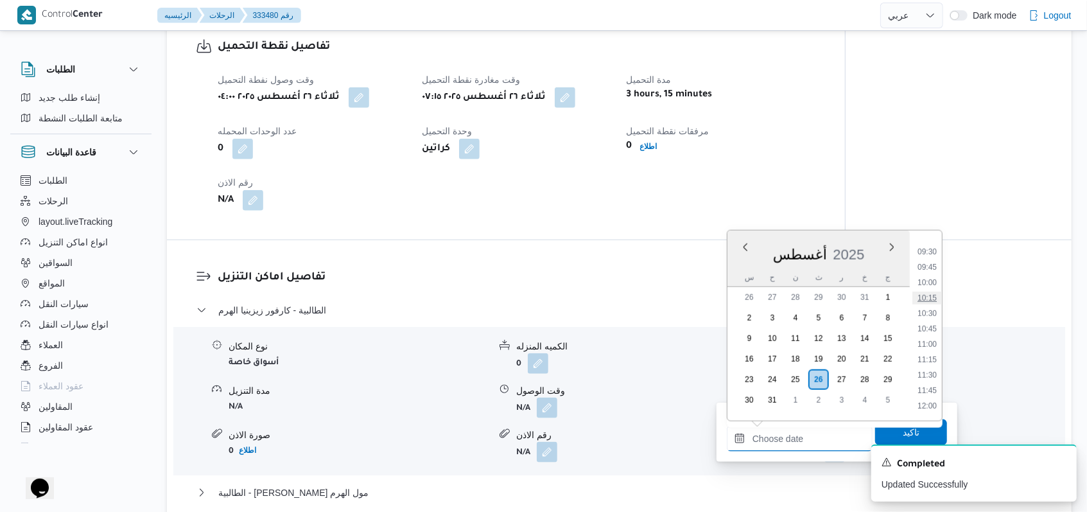
scroll to position [555, 0]
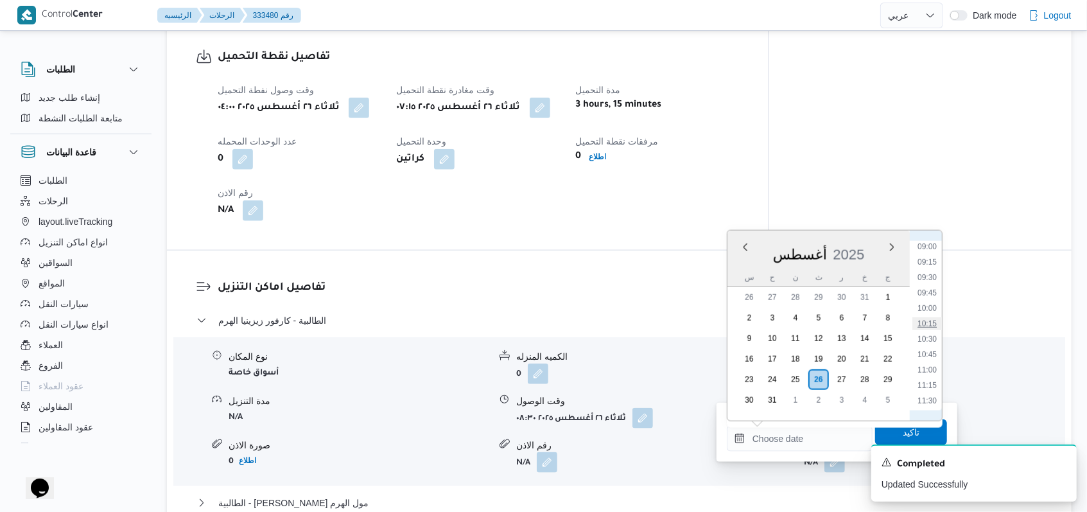
click at [934, 321] on li "10:15" at bounding box center [927, 323] width 30 height 13
type input "[DATE] ١٠:١٥"
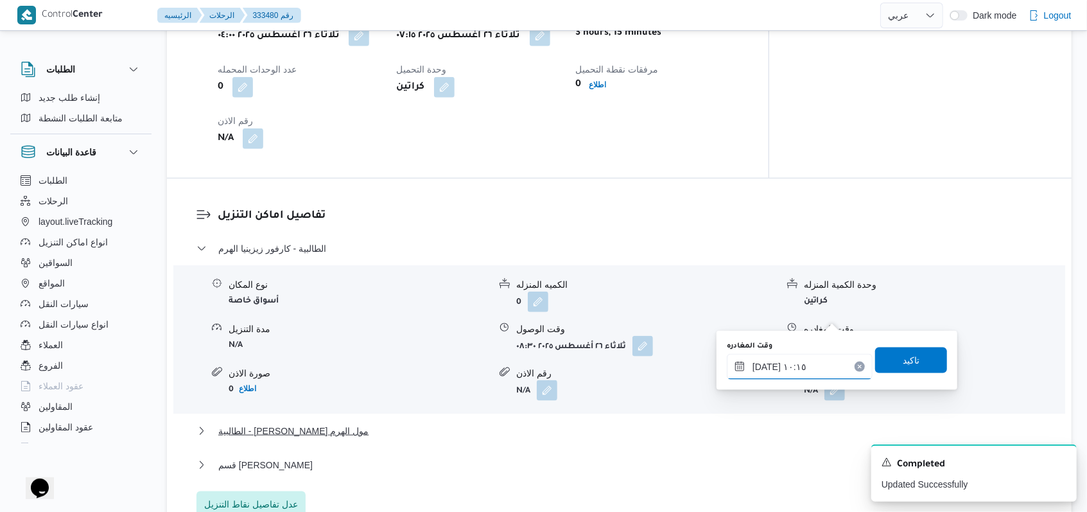
scroll to position [981, 0]
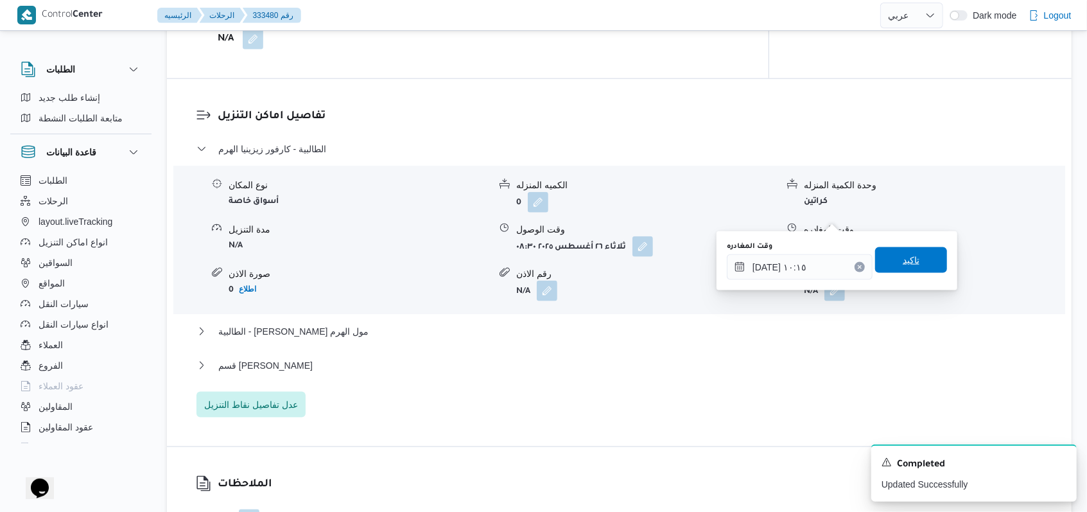
click at [927, 259] on span "تاكيد" at bounding box center [911, 260] width 72 height 26
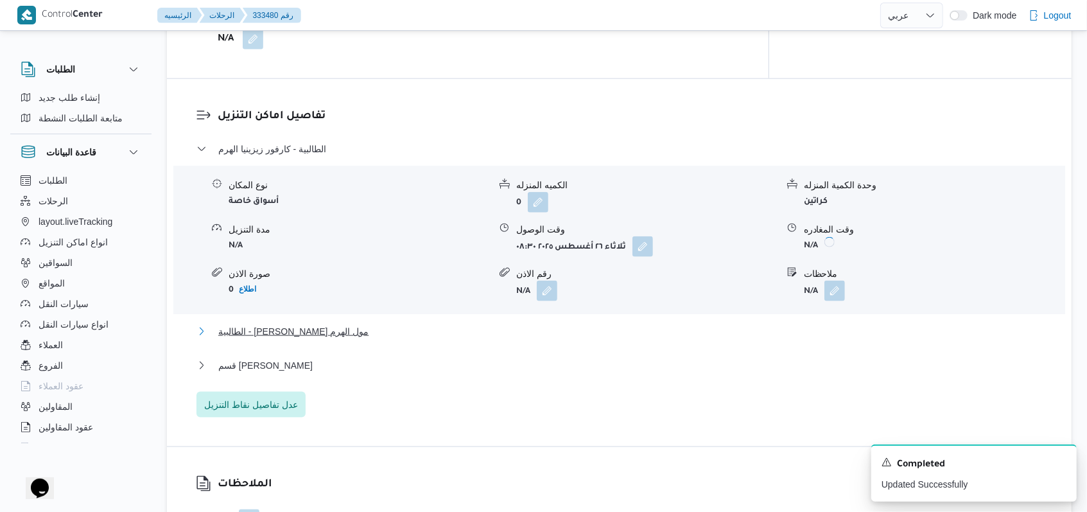
click at [322, 324] on span "الطالبية - [PERSON_NAME] مول الهرم" at bounding box center [293, 331] width 150 height 15
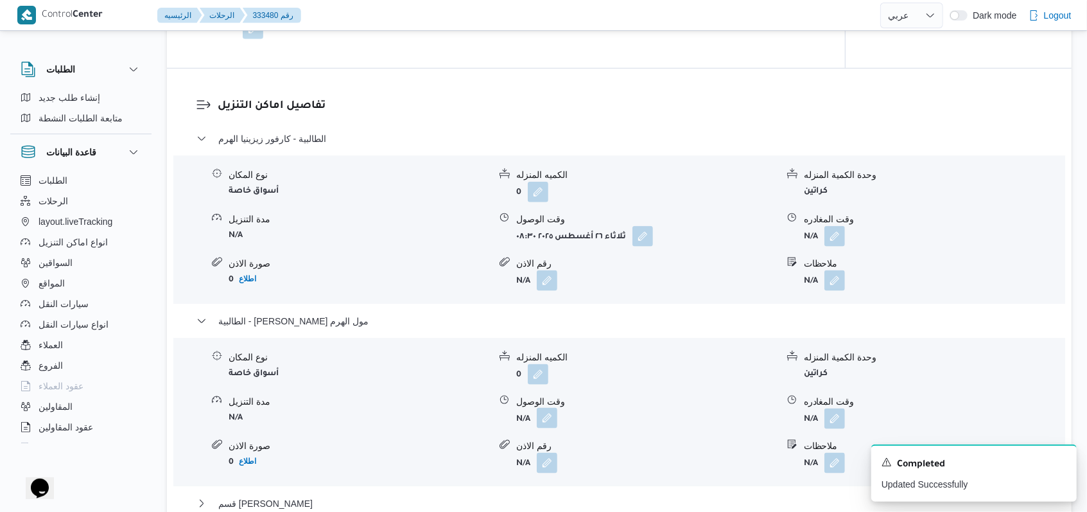
click at [543, 408] on button "button" at bounding box center [547, 418] width 21 height 21
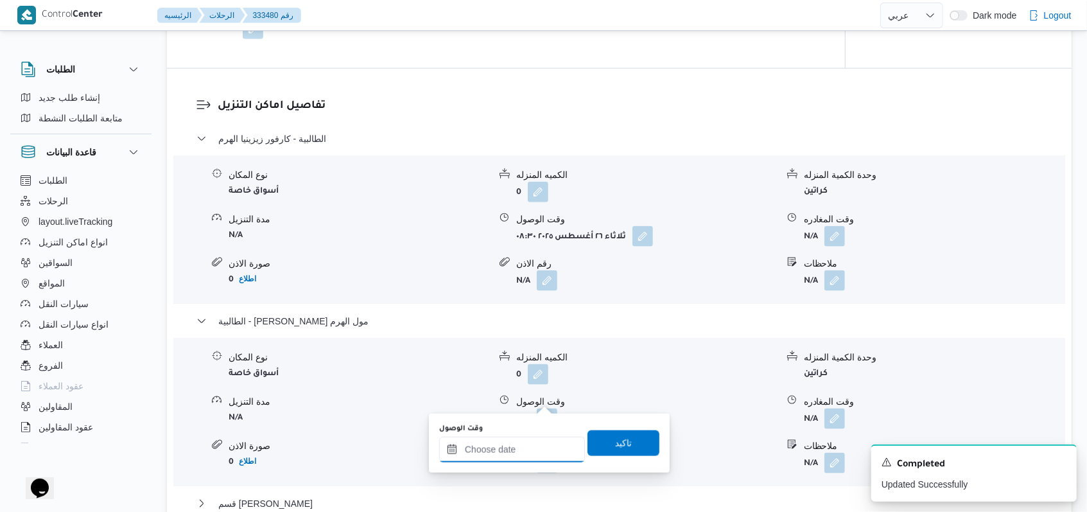
click at [501, 449] on input "وقت الوصول" at bounding box center [512, 450] width 146 height 26
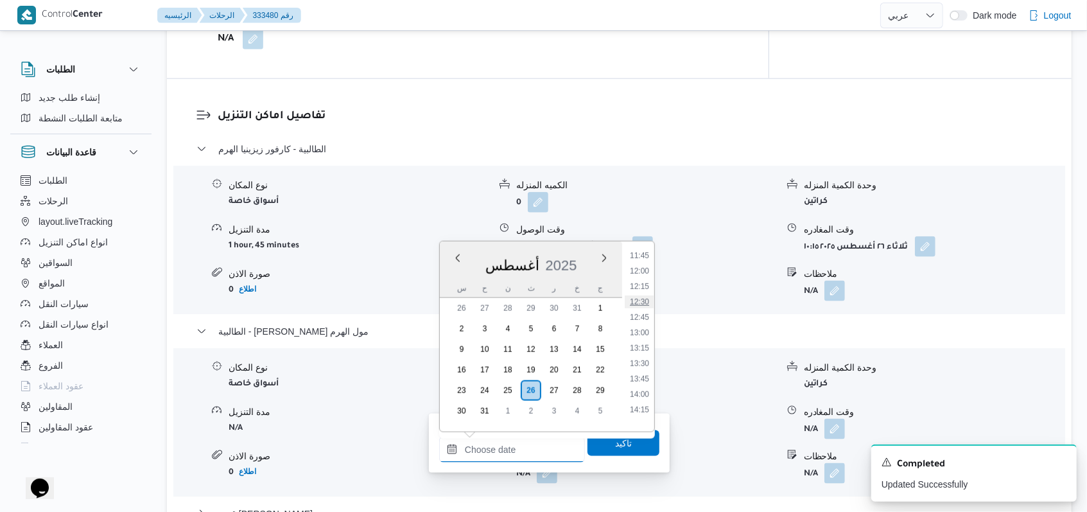
scroll to position [641, 0]
click at [647, 266] on li "10:30" at bounding box center [640, 263] width 30 height 13
type input "[DATE] ١٠:٣٠"
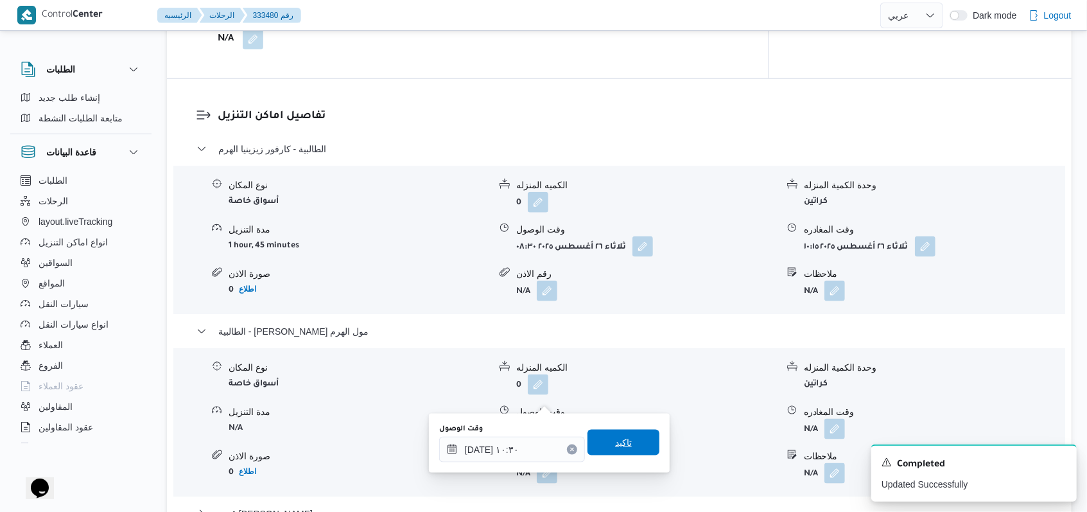
click at [625, 444] on span "تاكيد" at bounding box center [624, 443] width 72 height 26
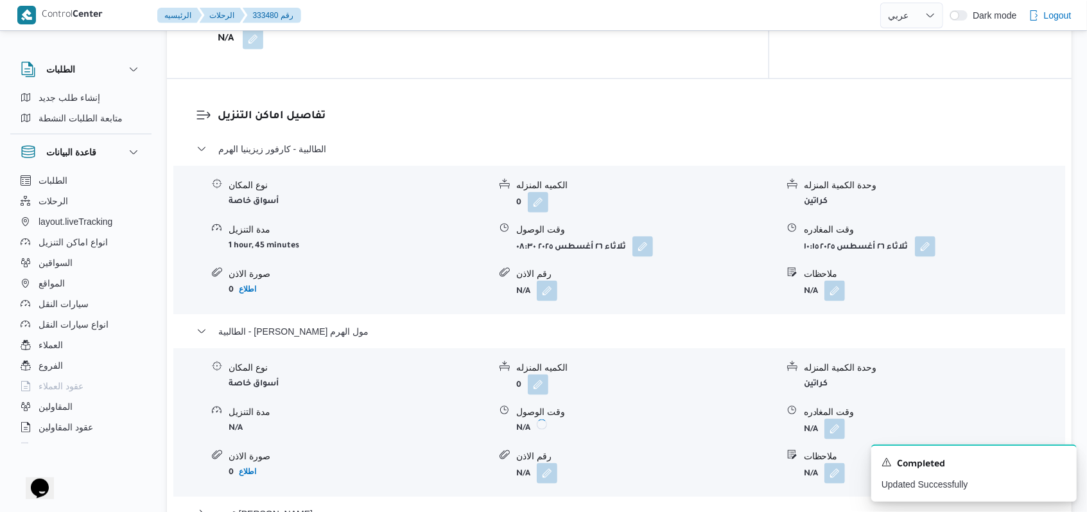
scroll to position [1152, 0]
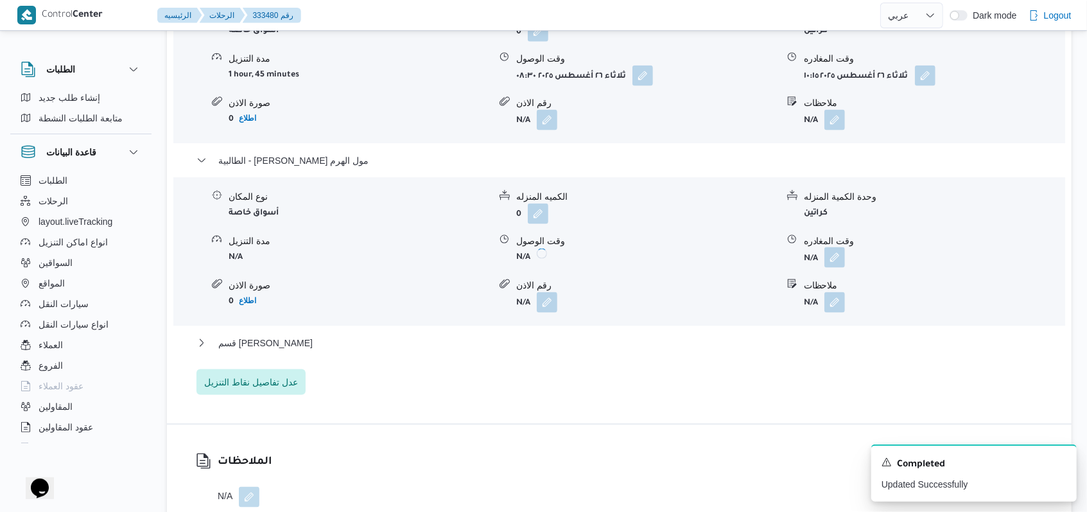
click at [834, 247] on button "button" at bounding box center [834, 257] width 21 height 21
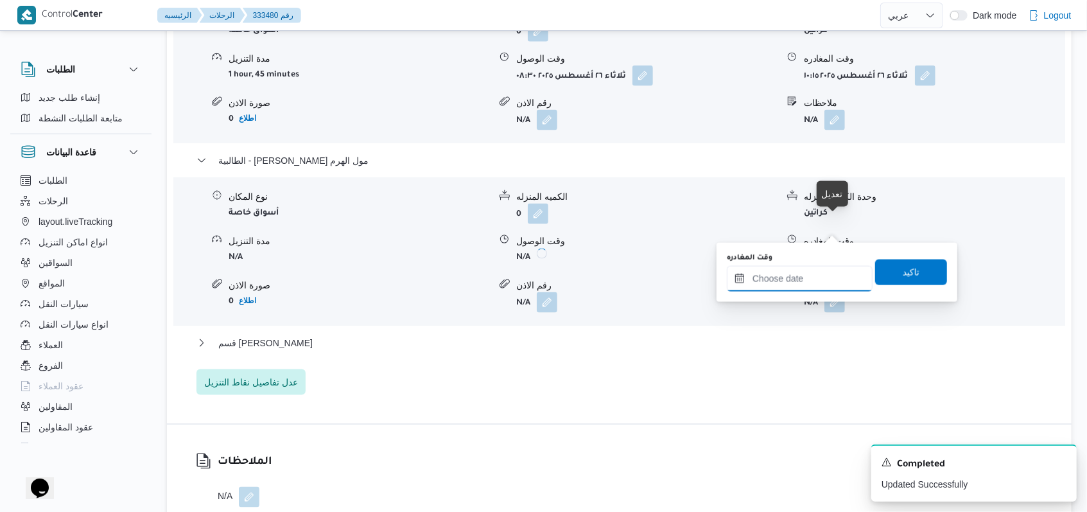
click at [812, 275] on input "وقت المغادره" at bounding box center [800, 279] width 146 height 26
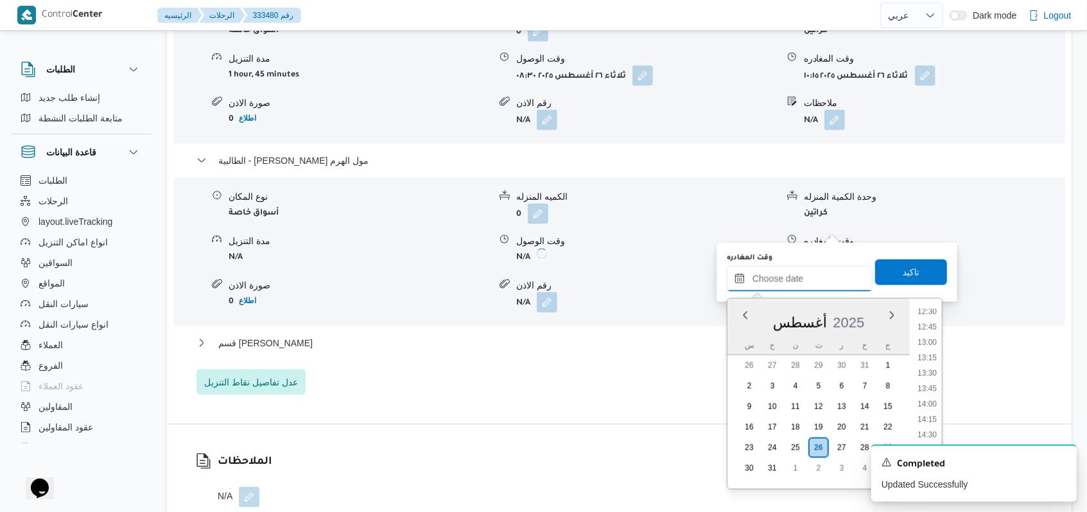
scroll to position [727, 0]
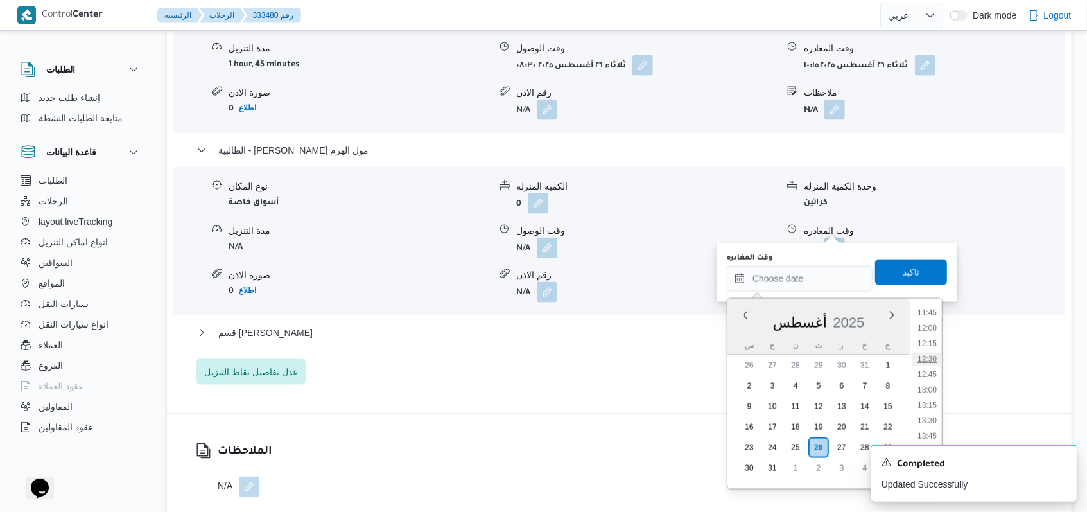
click at [935, 359] on li "12:30" at bounding box center [927, 359] width 30 height 13
type input "[DATE] ١٢:٣٠"
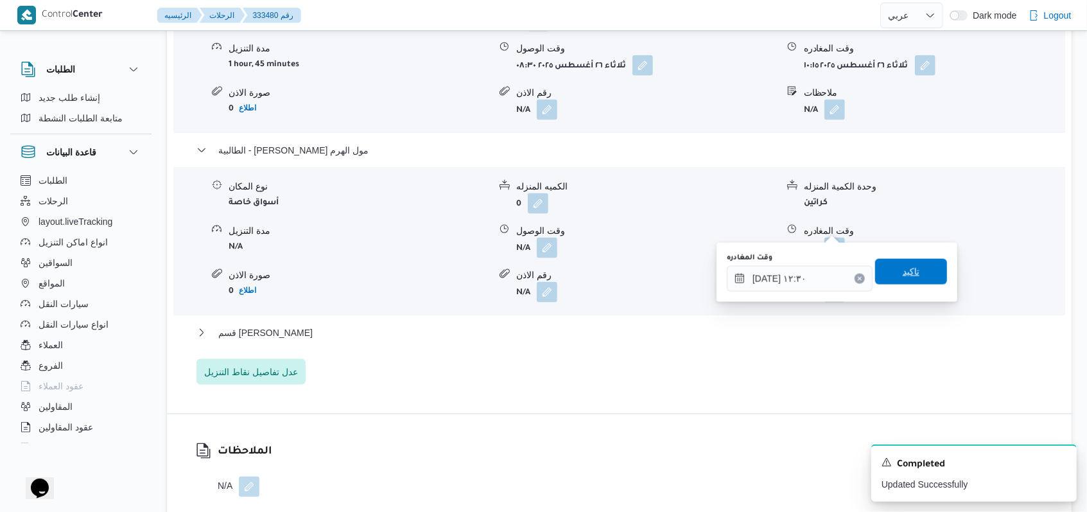
click at [914, 263] on span "تاكيد" at bounding box center [911, 272] width 72 height 26
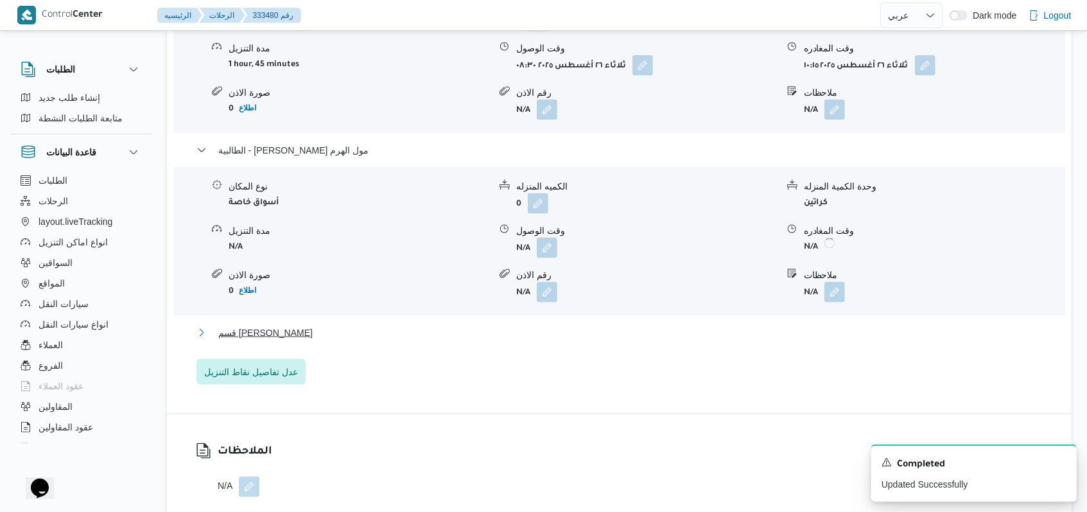
click at [313, 325] on span "قسم [PERSON_NAME]" at bounding box center [265, 332] width 94 height 15
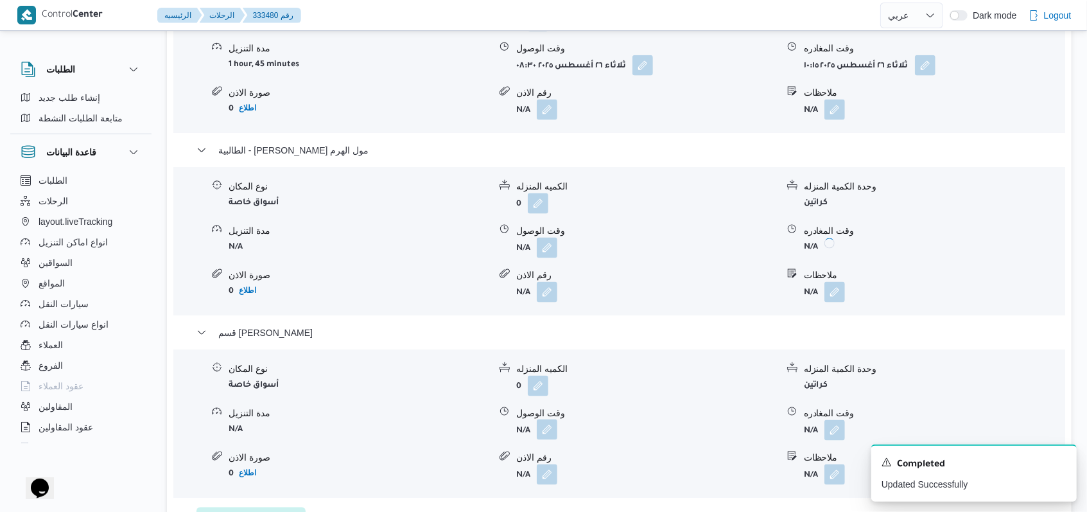
click at [543, 419] on button "button" at bounding box center [547, 429] width 21 height 21
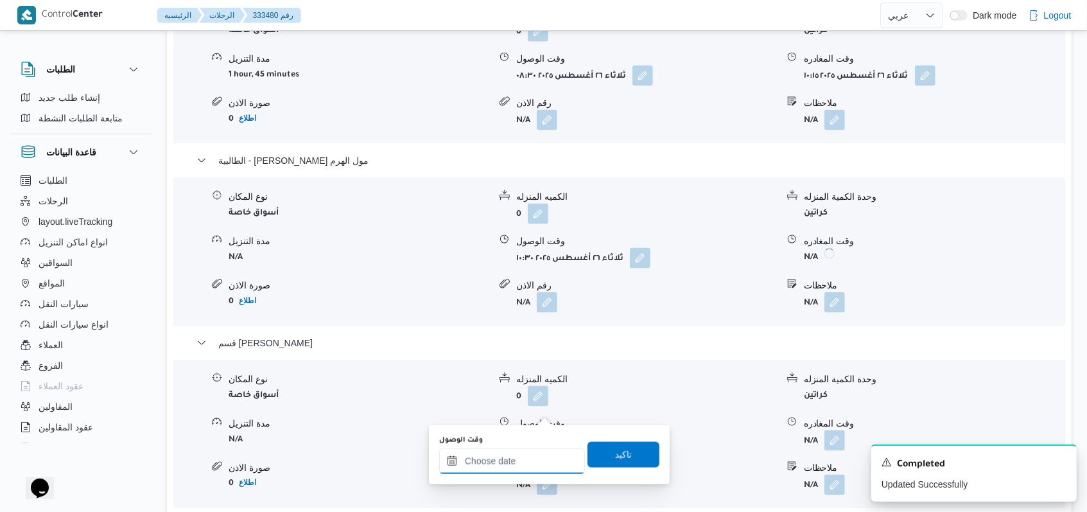
click at [515, 462] on input "وقت الوصول" at bounding box center [512, 461] width 146 height 26
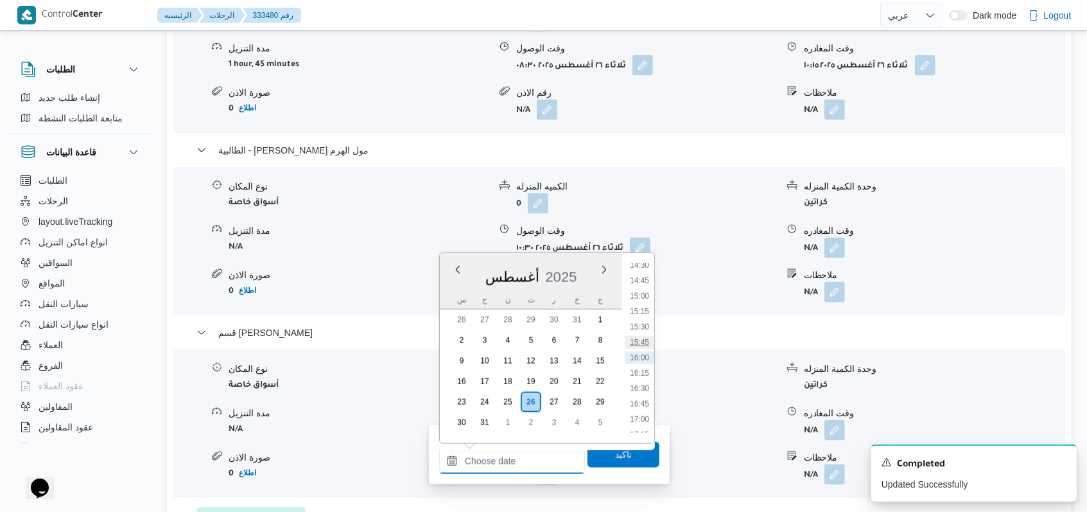
scroll to position [812, 0]
click at [643, 290] on li "13:30" at bounding box center [640, 289] width 30 height 13
type input "[DATE] ١٣:٣٠"
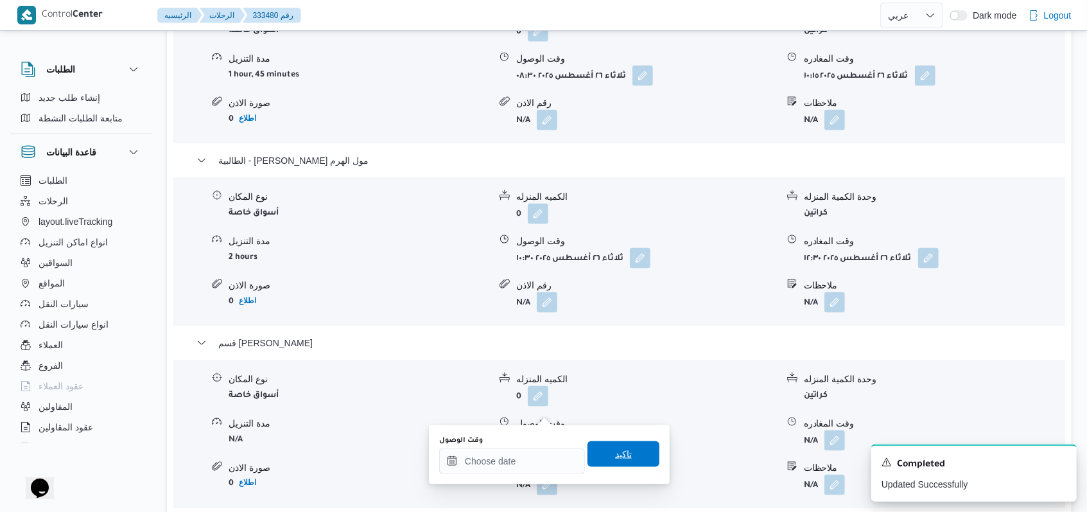
click at [624, 453] on span "تاكيد" at bounding box center [624, 454] width 72 height 26
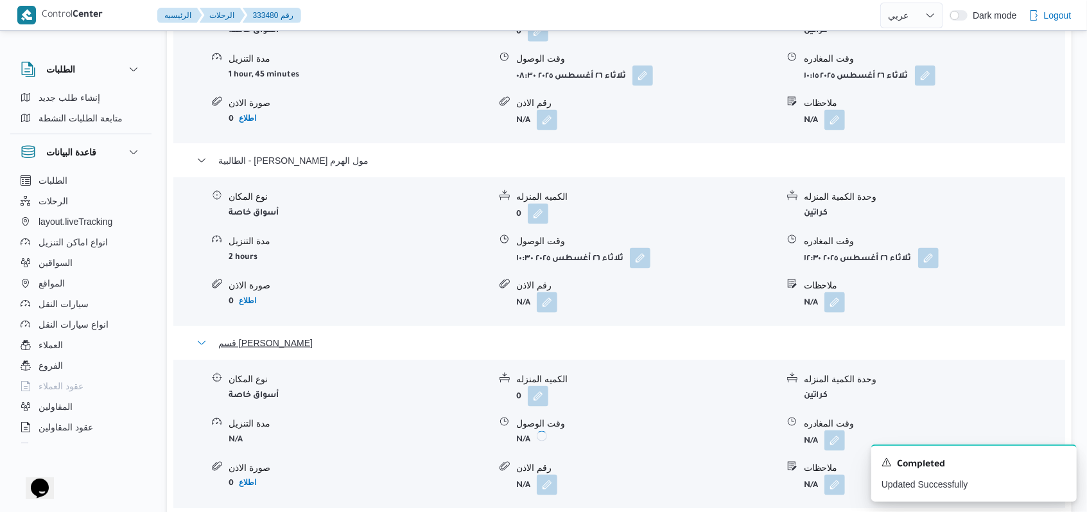
click at [313, 335] on span "قسم [PERSON_NAME]" at bounding box center [265, 342] width 94 height 15
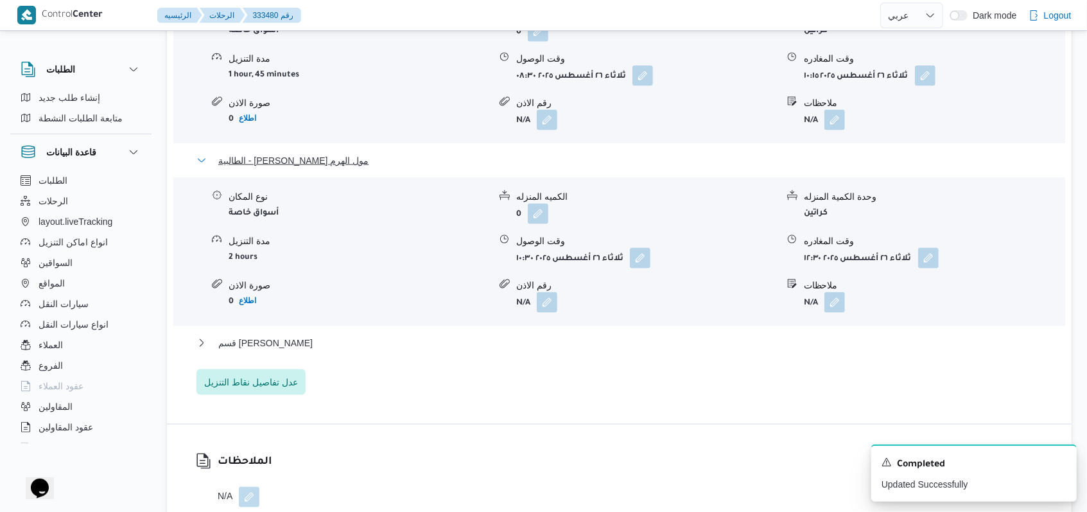
click at [326, 153] on span "الطالبية - [PERSON_NAME] مول الهرم" at bounding box center [293, 160] width 150 height 15
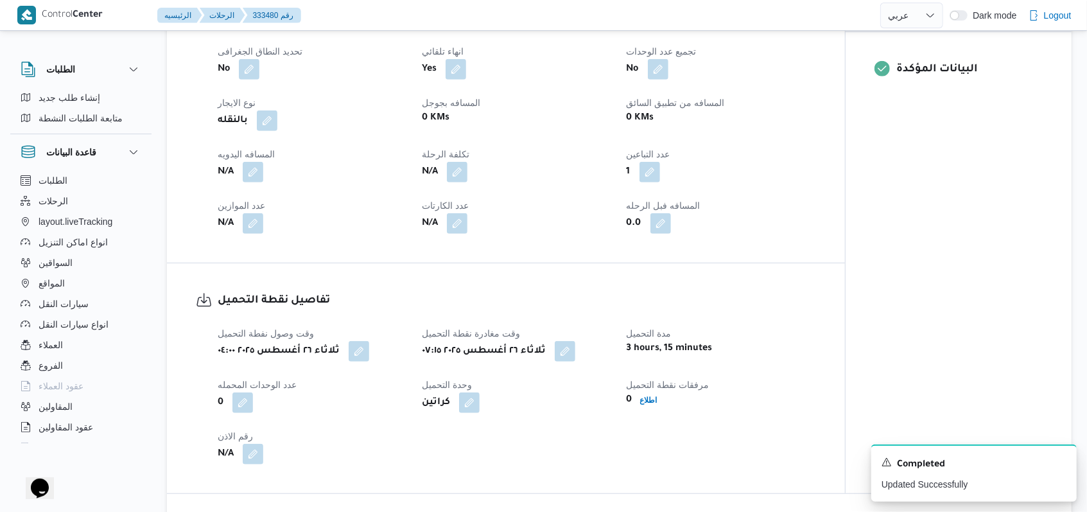
scroll to position [553, 0]
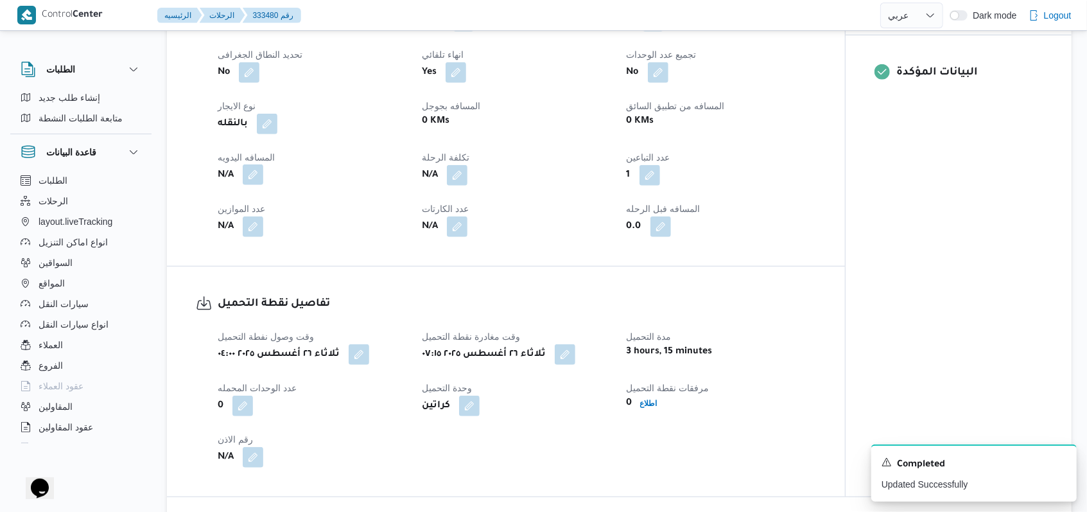
click at [251, 164] on button "button" at bounding box center [253, 174] width 21 height 21
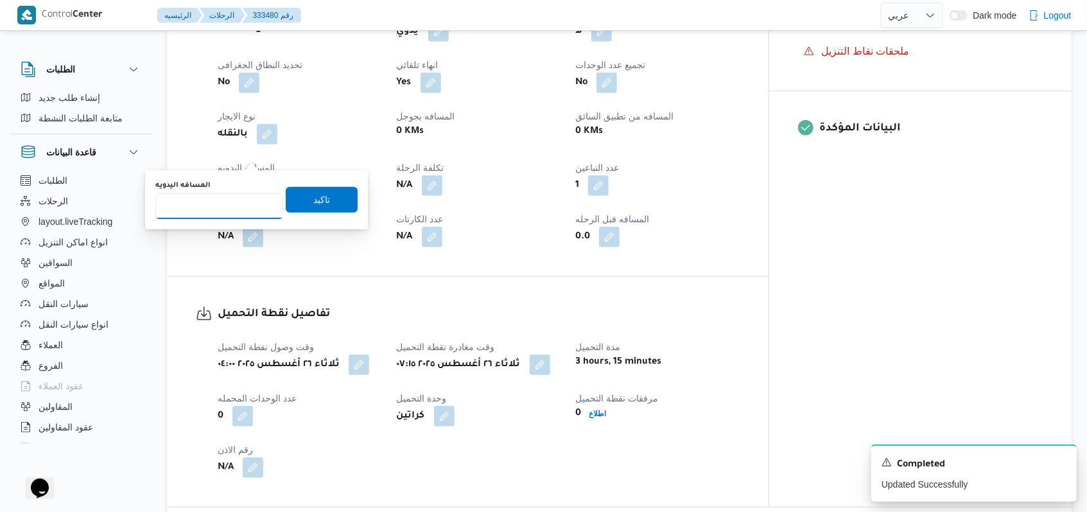
click at [223, 211] on input "المسافه اليدويه" at bounding box center [219, 206] width 128 height 26
type input "135"
click at [313, 197] on span "تاكيد" at bounding box center [321, 198] width 17 height 15
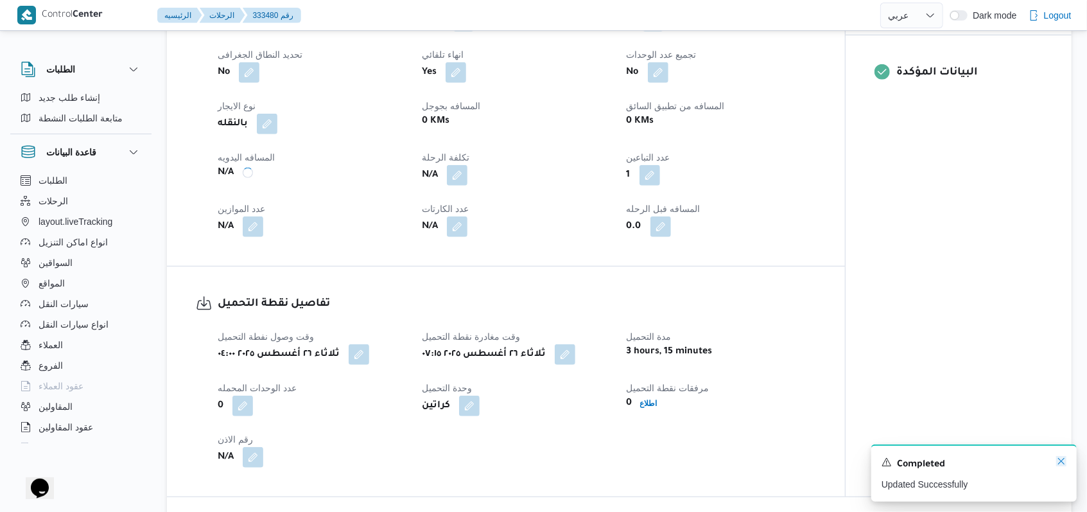
click at [1057, 464] on icon "Dismiss toast" at bounding box center [1061, 461] width 10 height 10
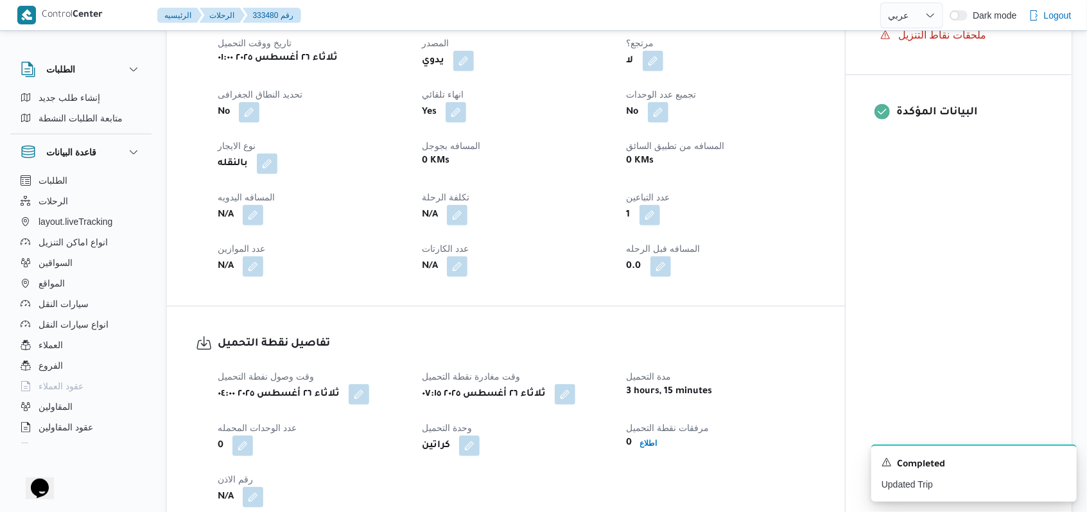
scroll to position [514, 0]
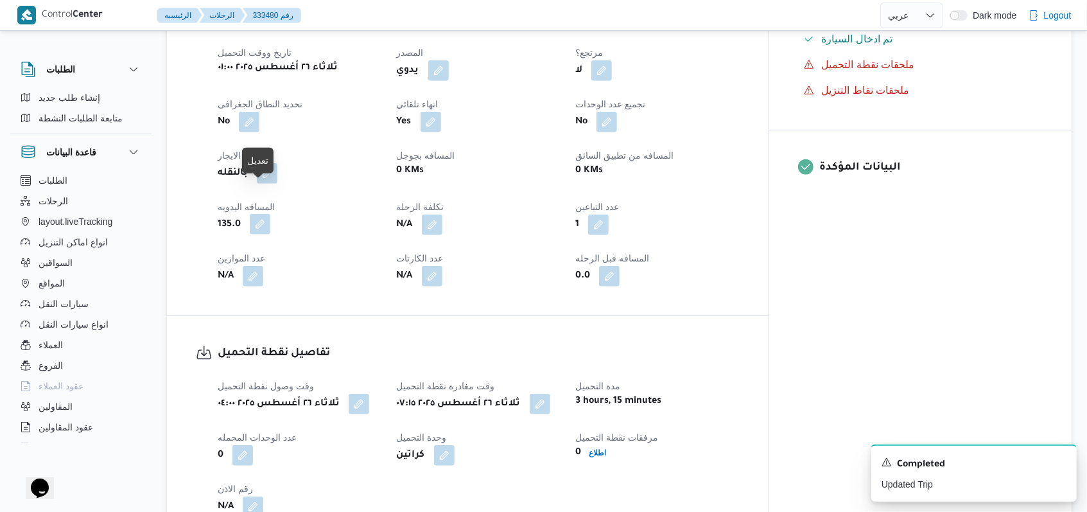
click at [256, 214] on button "button" at bounding box center [260, 224] width 21 height 21
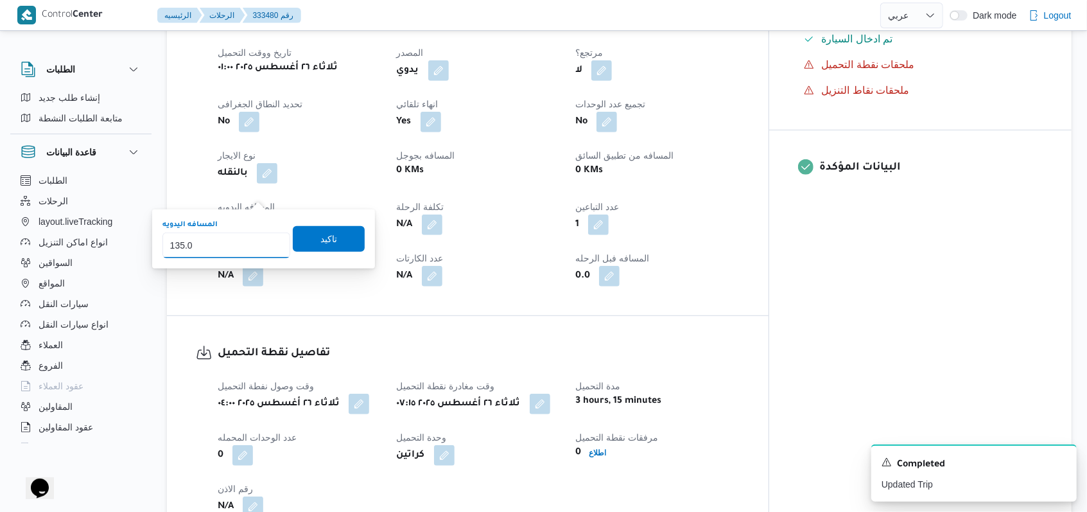
drag, startPoint x: 219, startPoint y: 250, endPoint x: 147, endPoint y: 264, distance: 73.3
type input "86"
click at [293, 229] on span "تاكيد" at bounding box center [329, 238] width 72 height 26
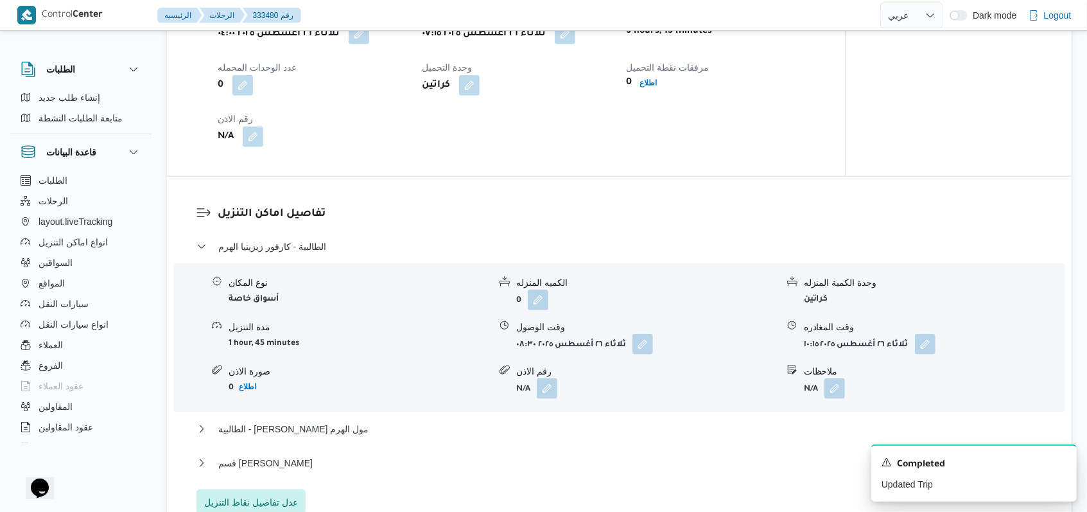
scroll to position [941, 0]
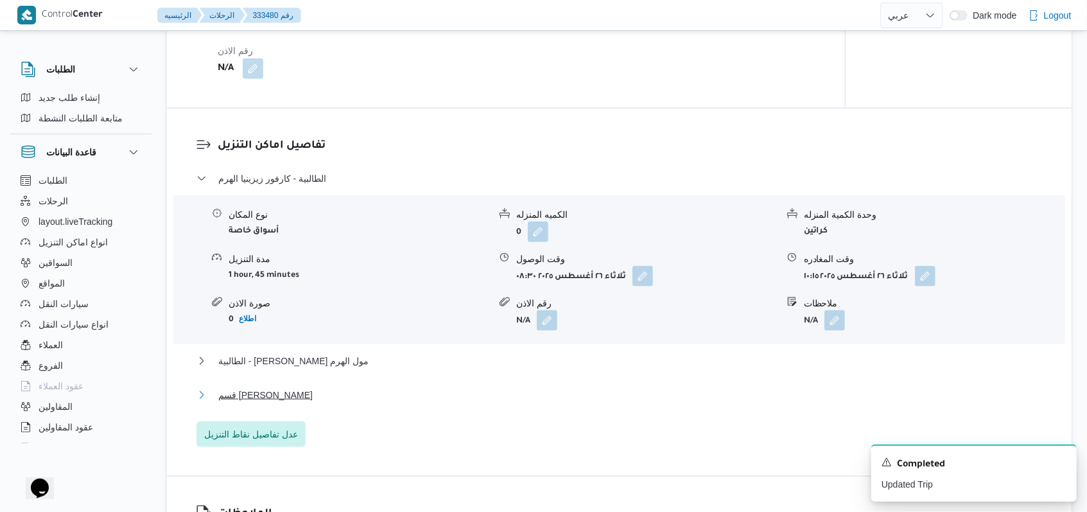
click at [313, 387] on span "قسم [PERSON_NAME]" at bounding box center [265, 394] width 94 height 15
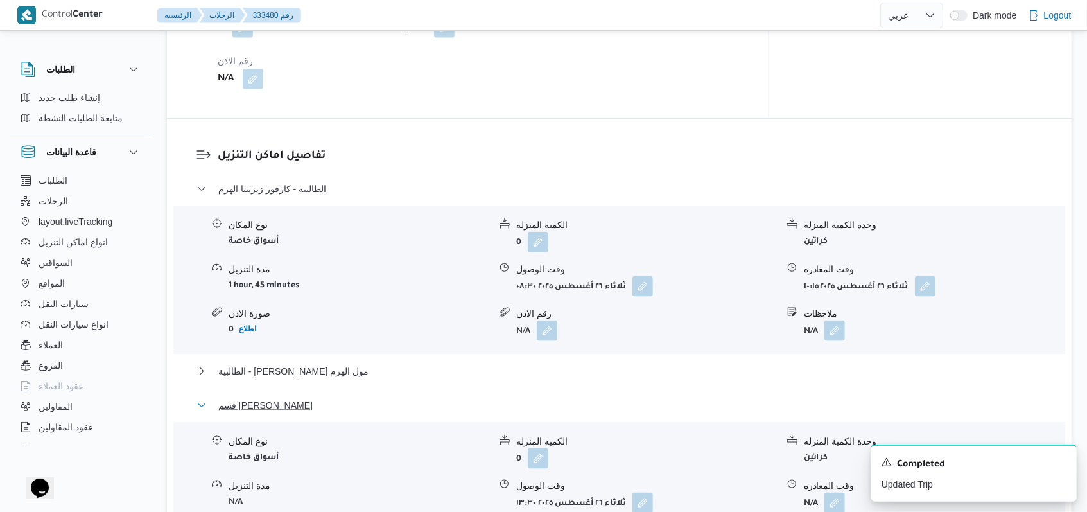
click at [313, 397] on span "قسم [PERSON_NAME]" at bounding box center [265, 404] width 94 height 15
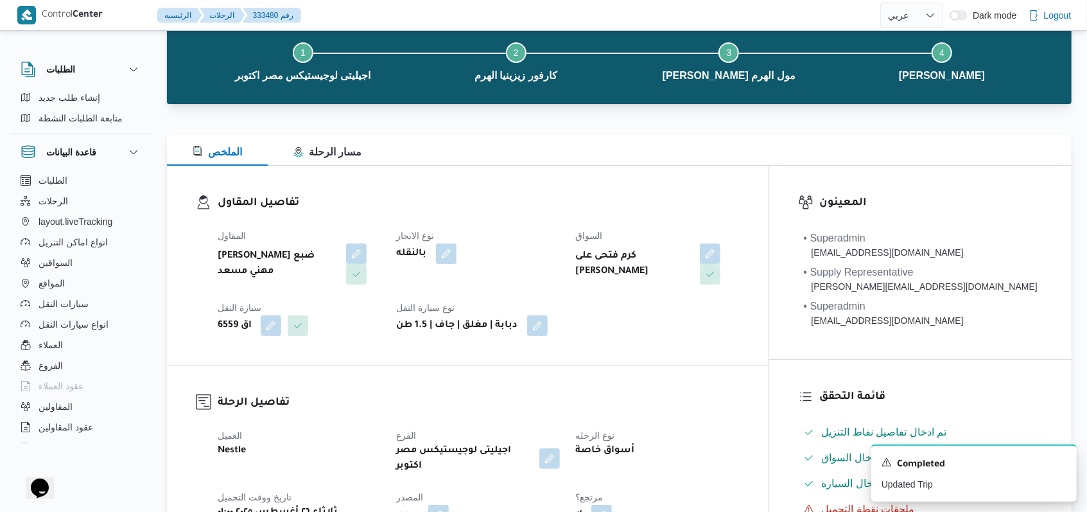
scroll to position [0, 0]
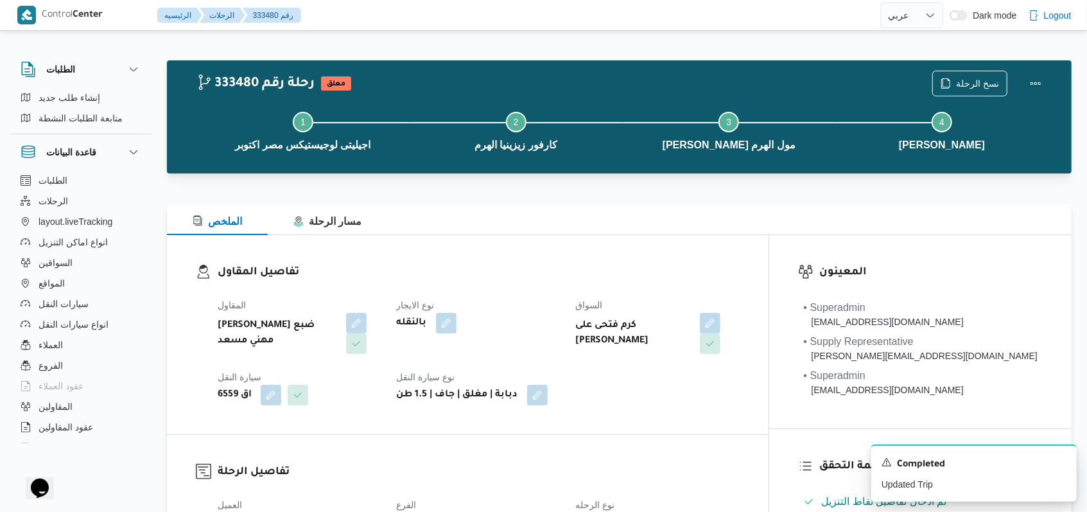
scroll to position [125, 0]
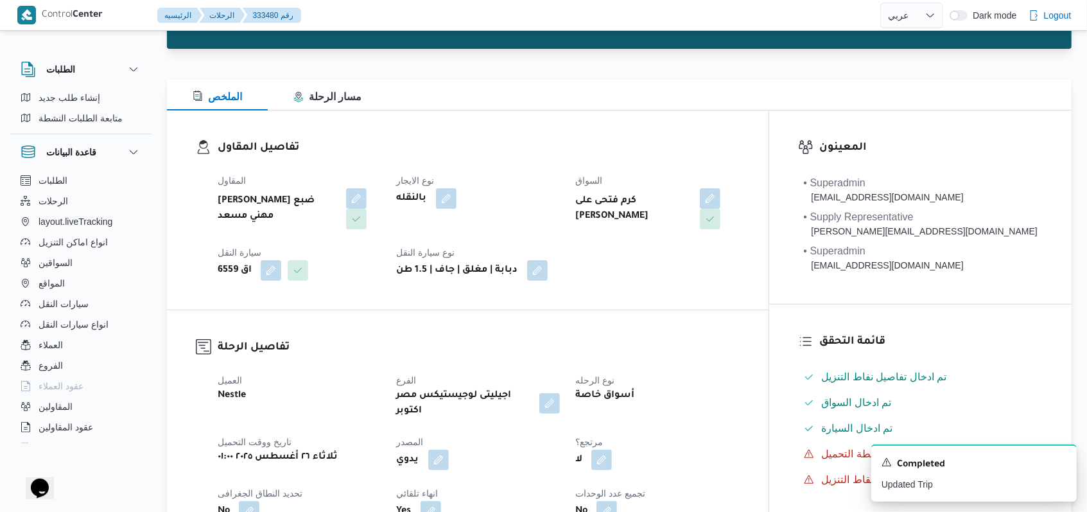
select select "ar"
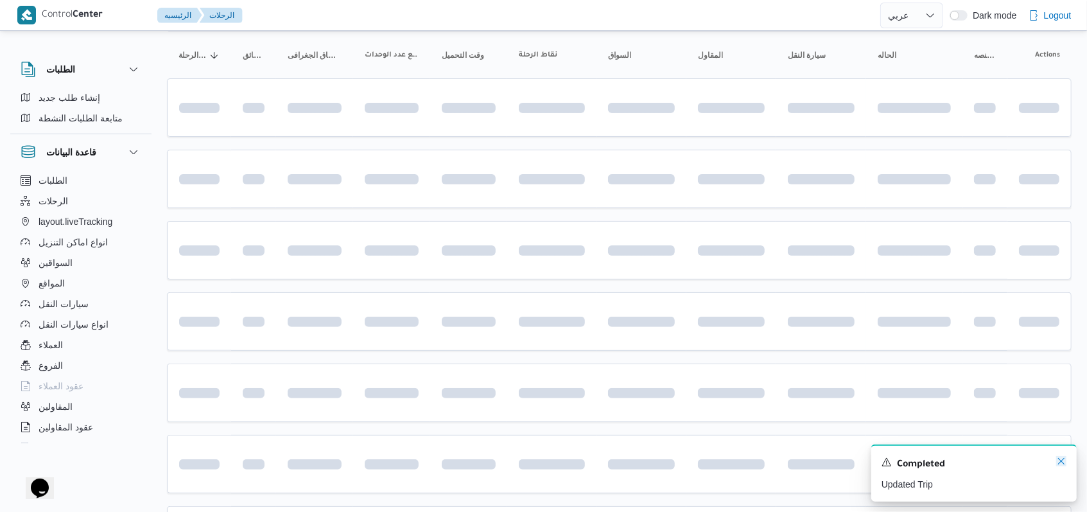
click at [1058, 464] on icon "Dismiss toast" at bounding box center [1061, 461] width 10 height 10
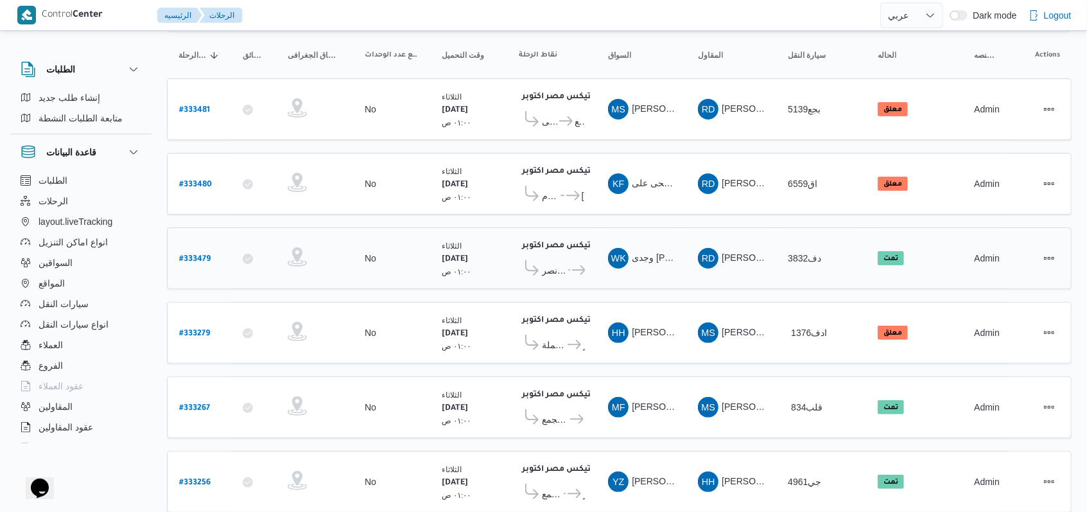
click at [196, 255] on b "# 333479" at bounding box center [194, 259] width 31 height 9
select select "ar"
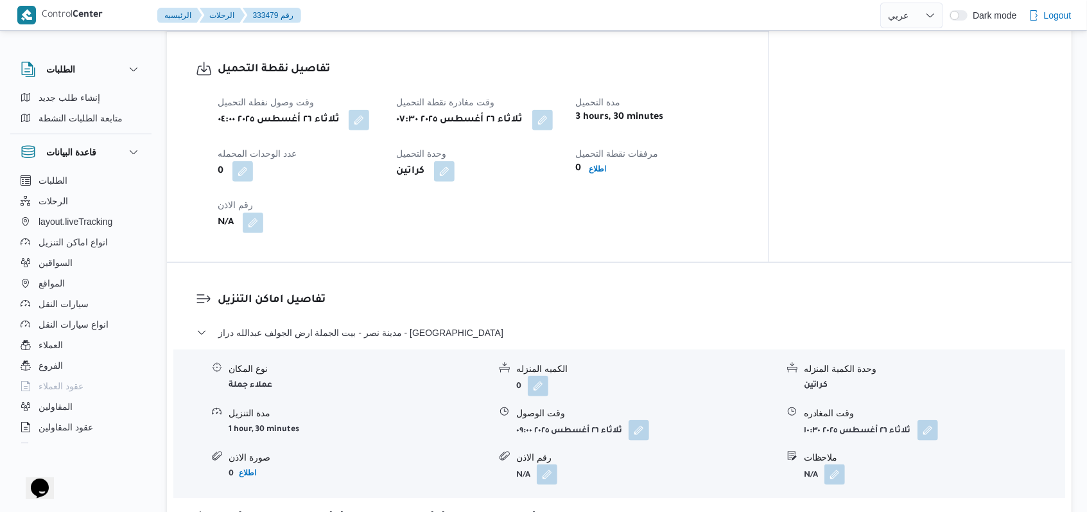
scroll to position [981, 0]
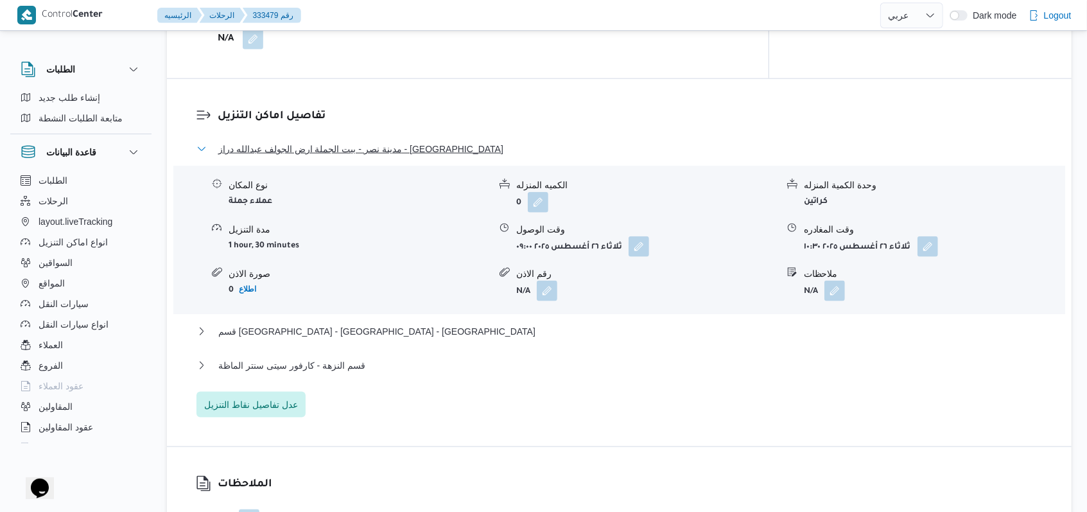
click at [378, 151] on span "مدينة نصر - بيت الجملة ارض الجولف عبدالله دراز - [GEOGRAPHIC_DATA]" at bounding box center [360, 148] width 285 height 15
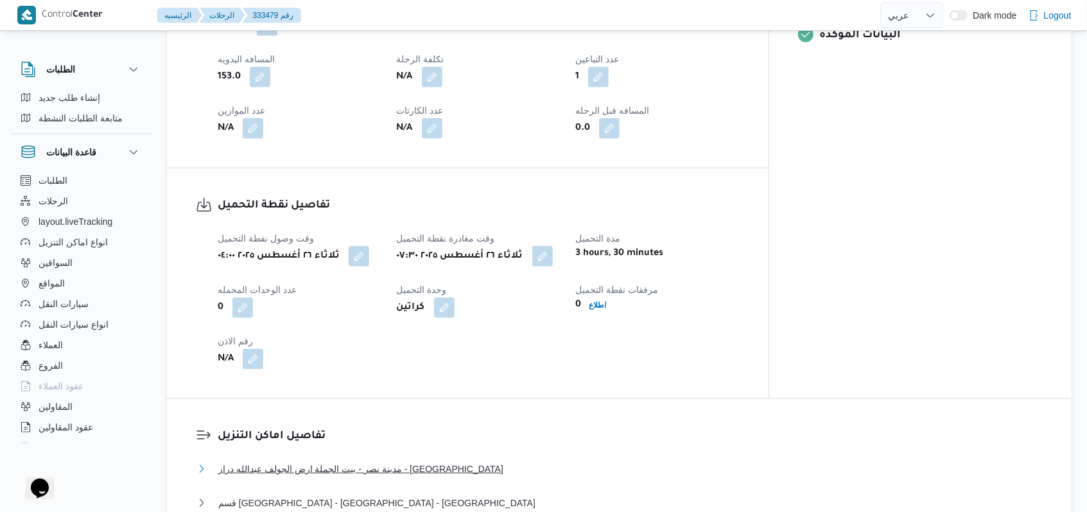
scroll to position [553, 0]
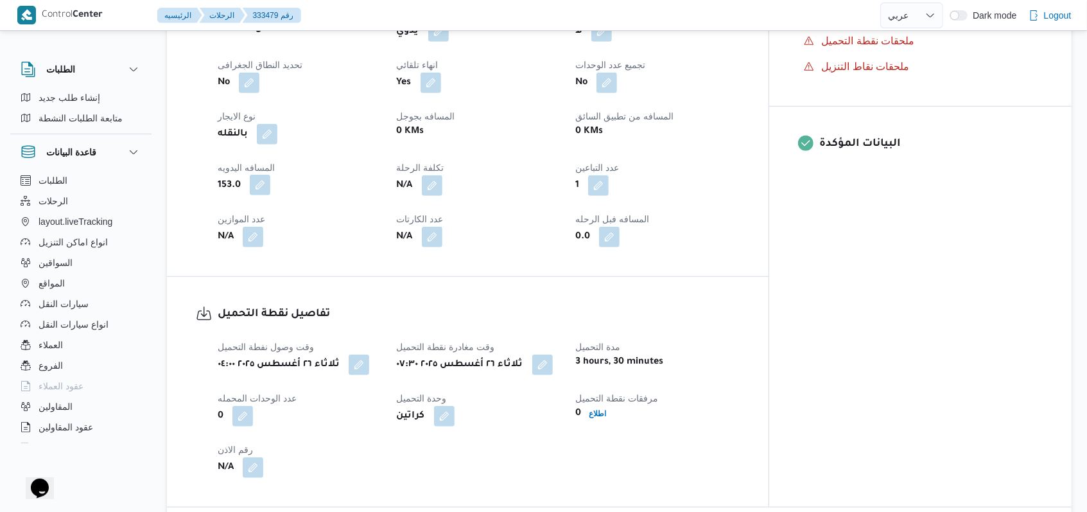
click at [257, 182] on button "button" at bounding box center [260, 185] width 21 height 21
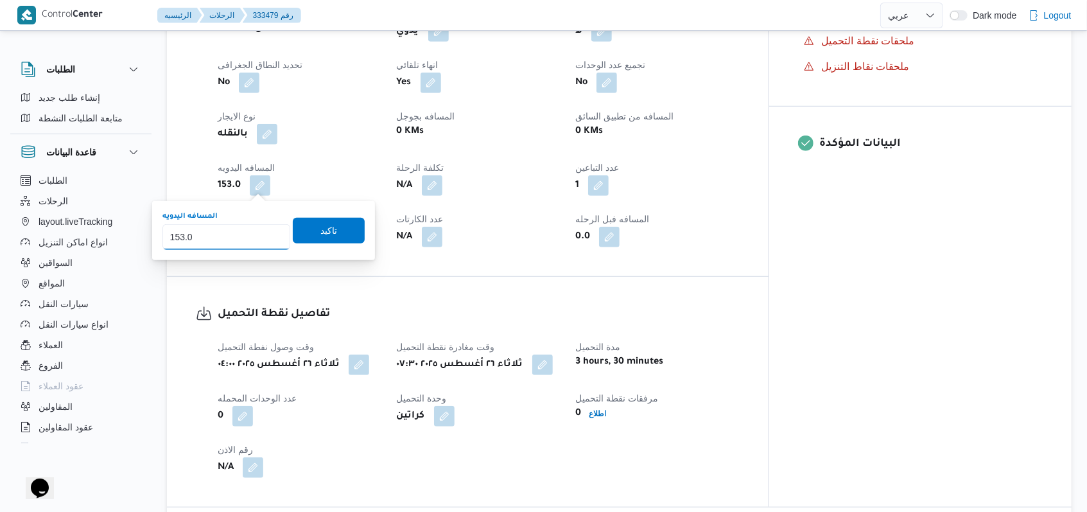
drag, startPoint x: 178, startPoint y: 244, endPoint x: 149, endPoint y: 254, distance: 31.1
type input "92"
click at [344, 239] on span "تاكيد" at bounding box center [329, 230] width 72 height 26
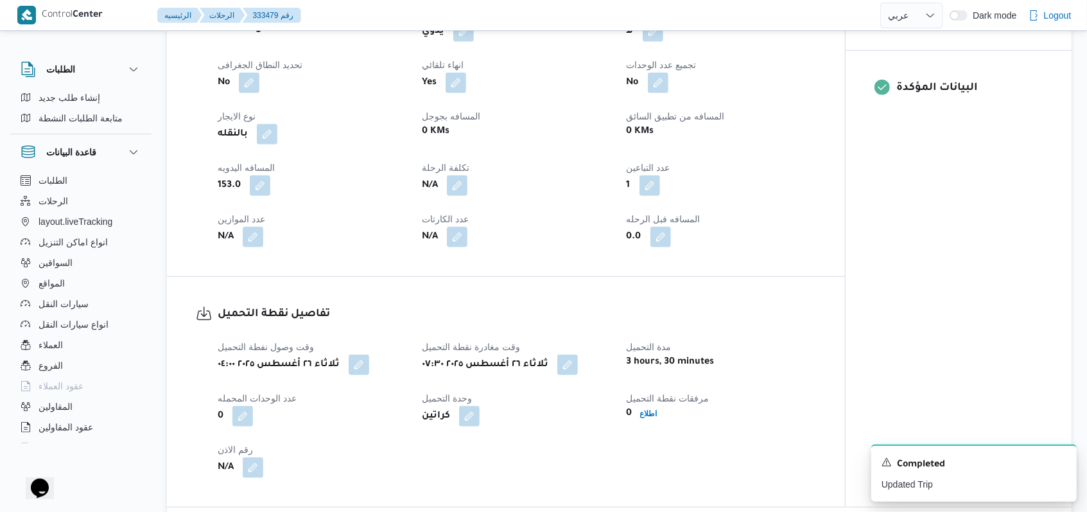
click at [316, 228] on div "N/A" at bounding box center [311, 236] width 191 height 23
click at [267, 187] on button "button" at bounding box center [260, 185] width 21 height 21
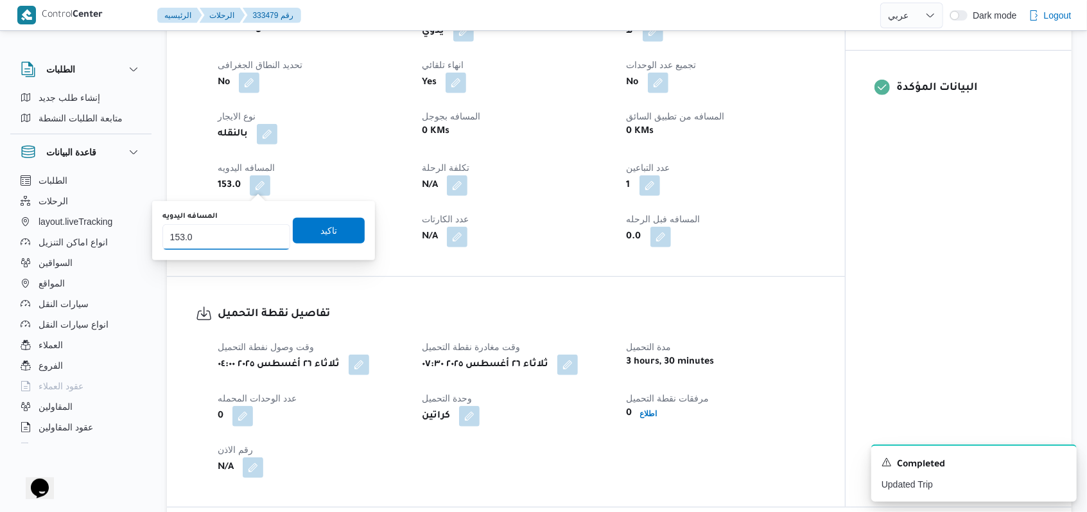
click at [221, 236] on input "153.0" at bounding box center [226, 237] width 128 height 26
type input "92"
click at [320, 227] on span "تاكيد" at bounding box center [328, 229] width 17 height 15
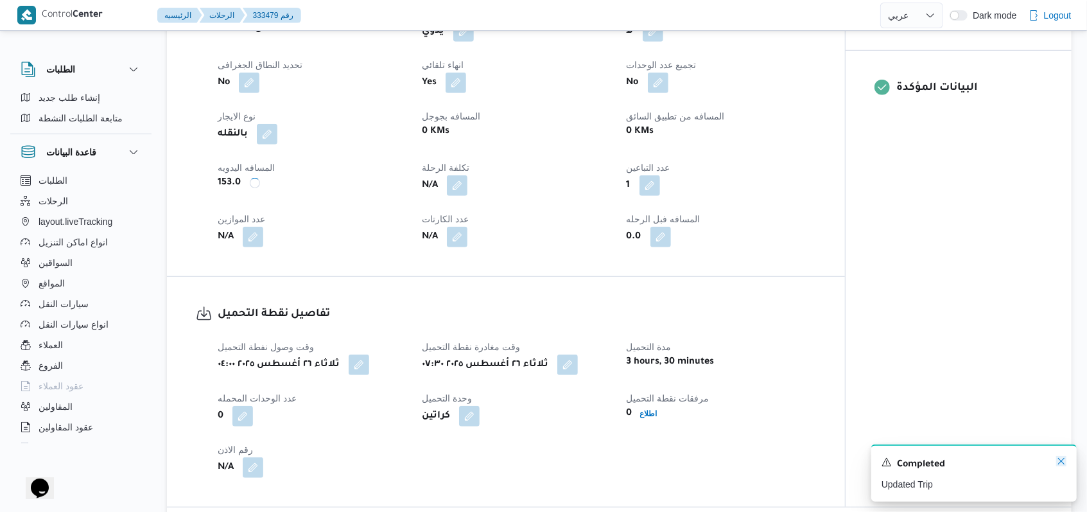
click at [1060, 465] on icon "Dismiss toast" at bounding box center [1061, 461] width 10 height 10
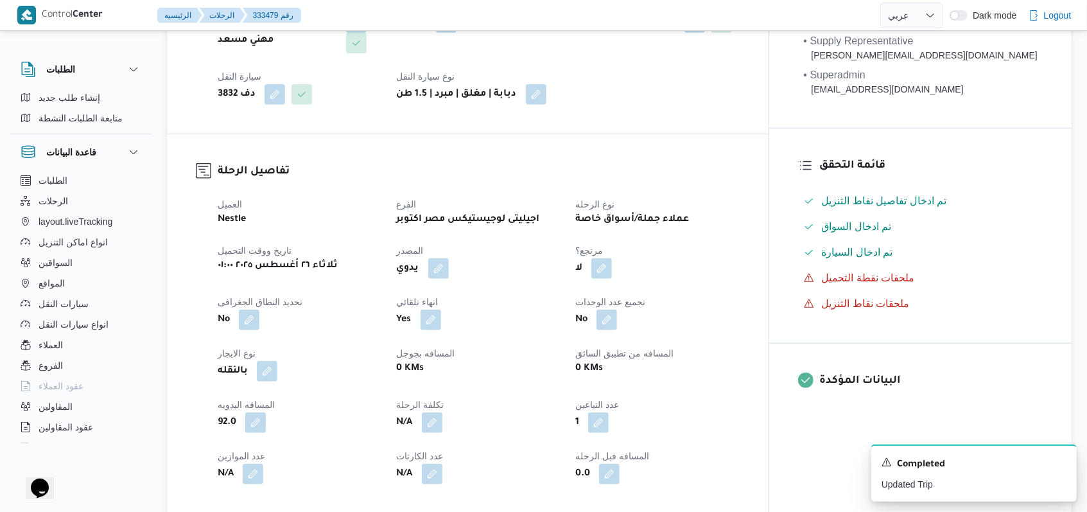
scroll to position [342, 0]
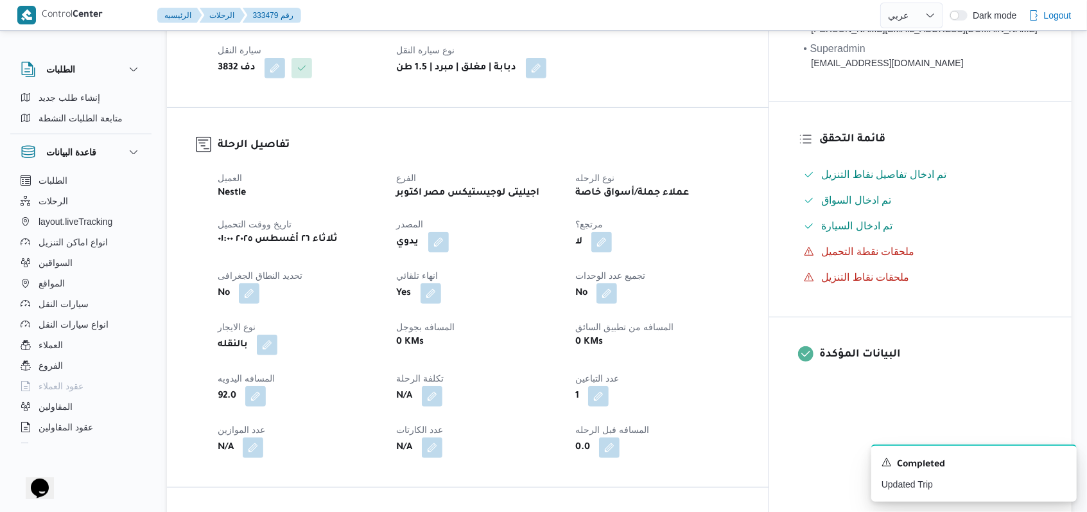
select select "ar"
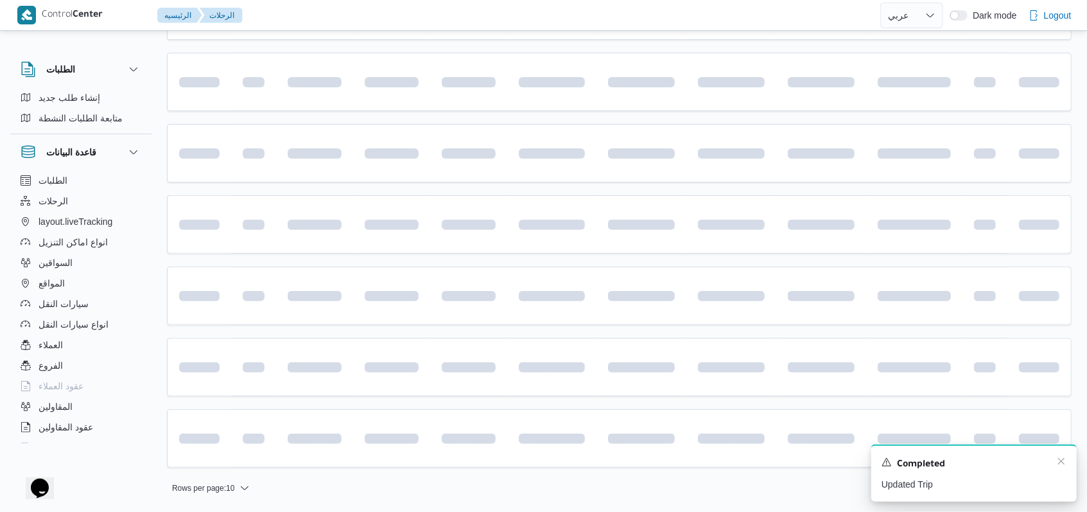
scroll to position [125, 0]
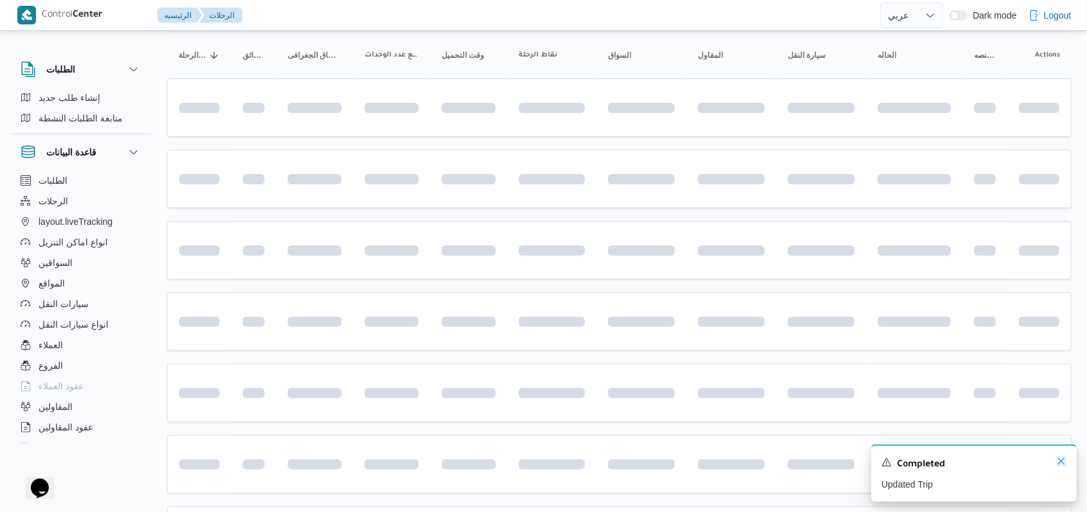
click at [1063, 462] on icon "Dismiss toast" at bounding box center [1061, 461] width 10 height 10
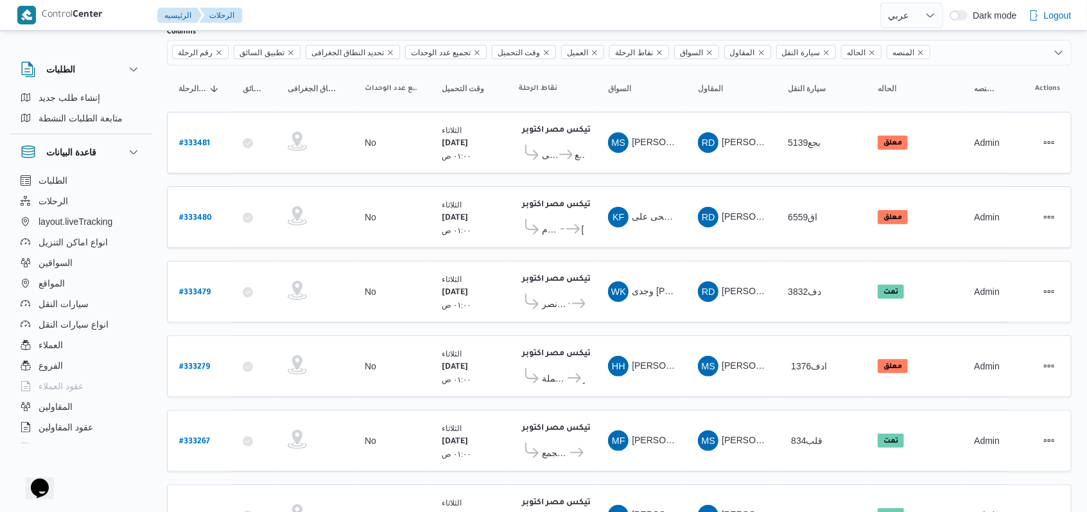
scroll to position [0, 0]
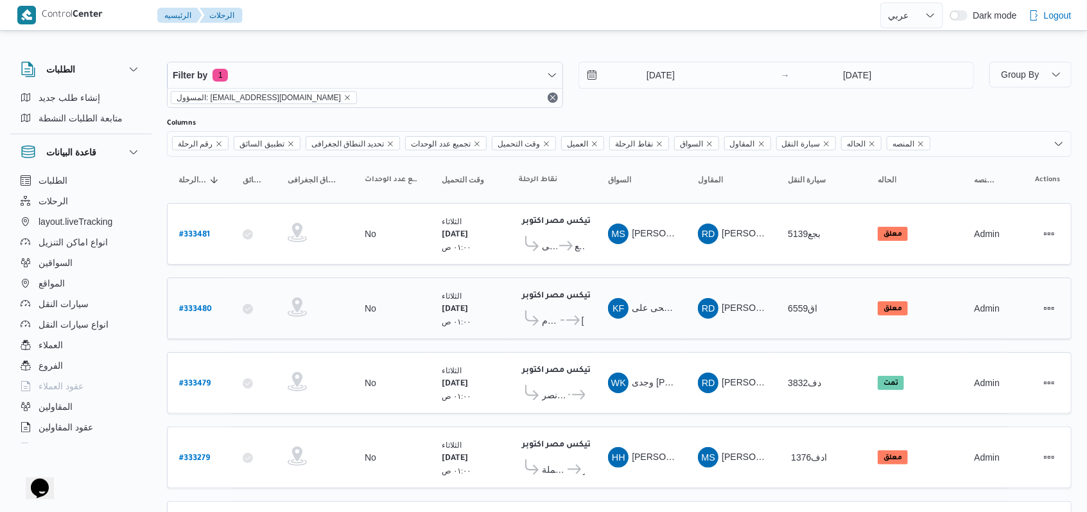
click at [561, 315] on icon at bounding box center [567, 320] width 13 height 10
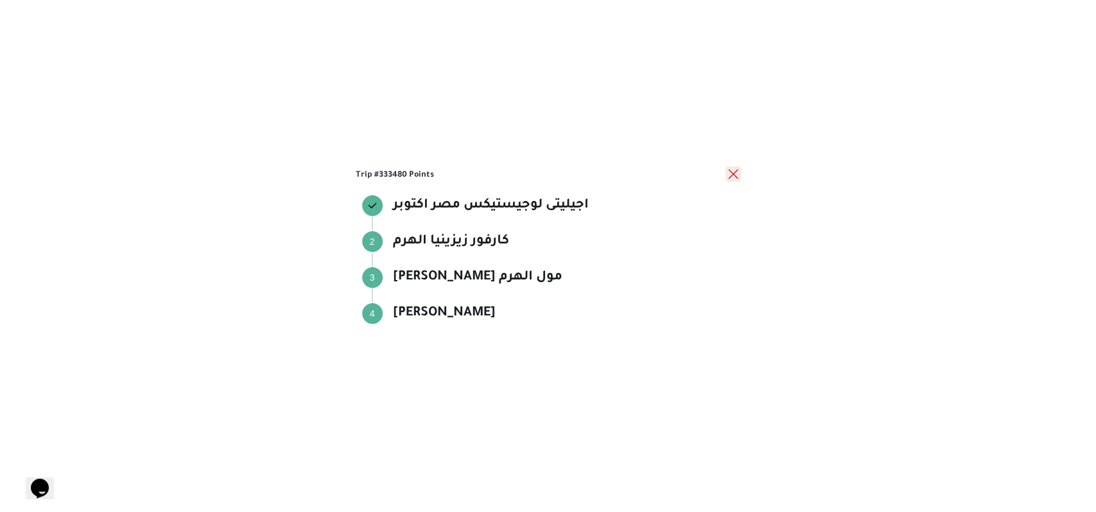
click at [733, 175] on button "close" at bounding box center [733, 173] width 15 height 15
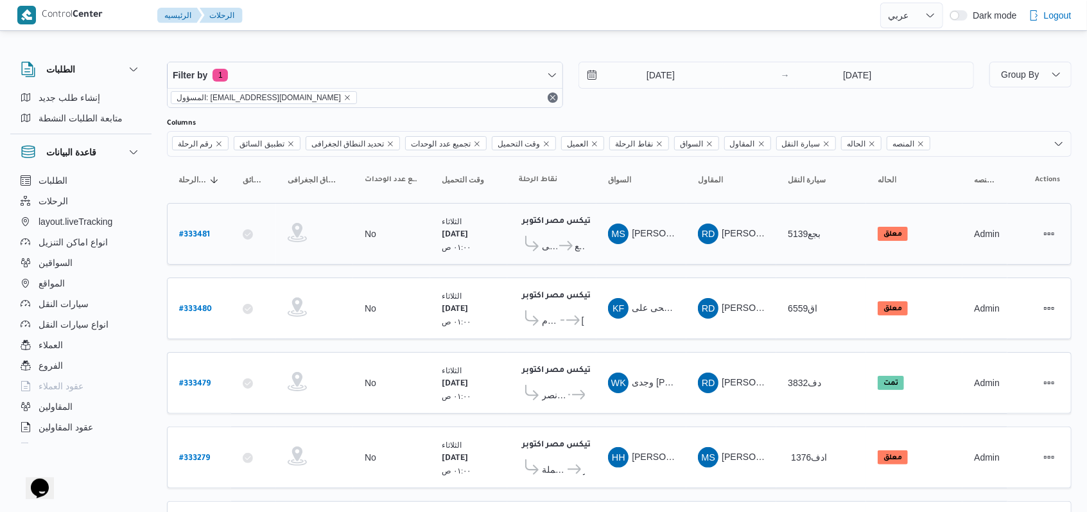
click at [193, 231] on b "# 333481" at bounding box center [194, 235] width 31 height 9
select select "ar"
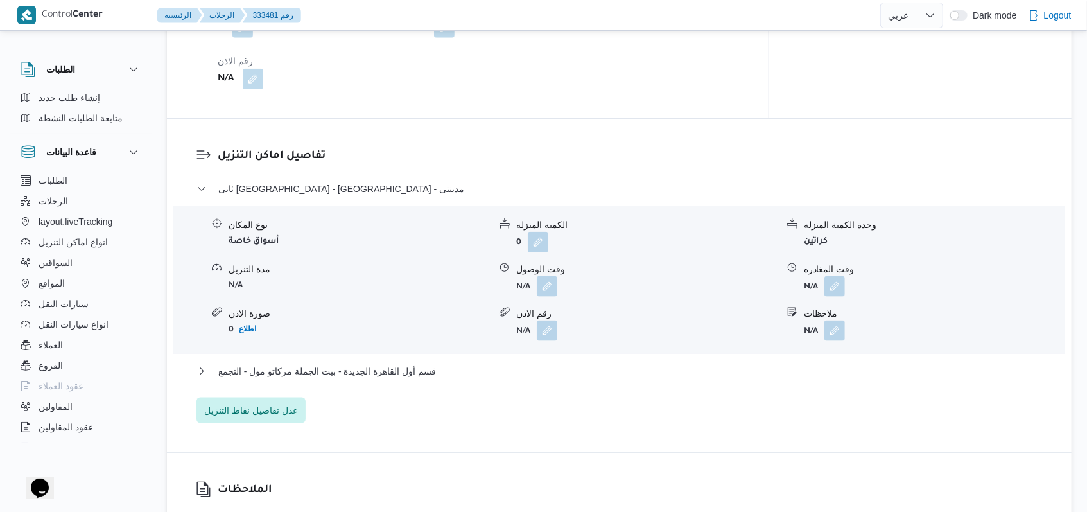
scroll to position [856, 0]
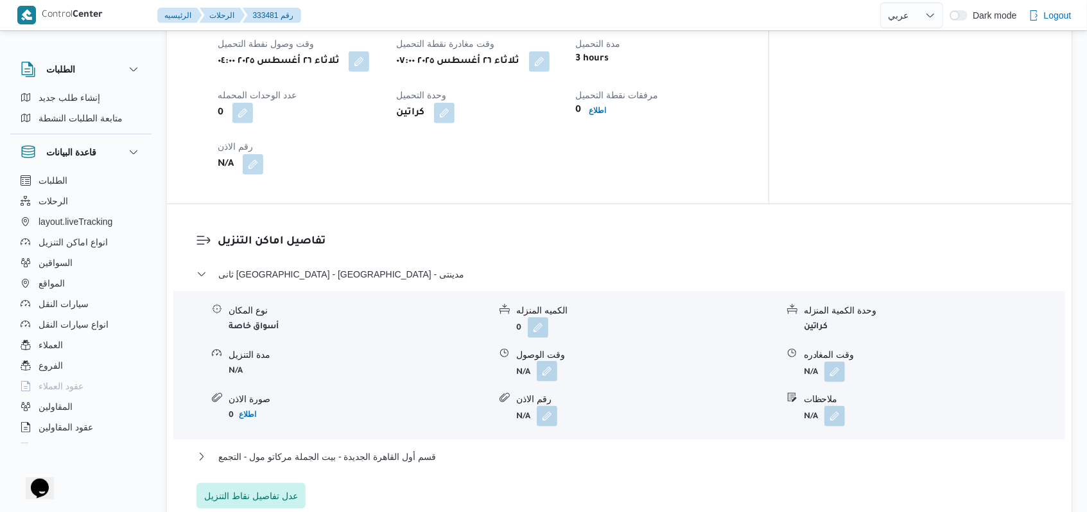
click at [550, 363] on button "button" at bounding box center [547, 371] width 21 height 21
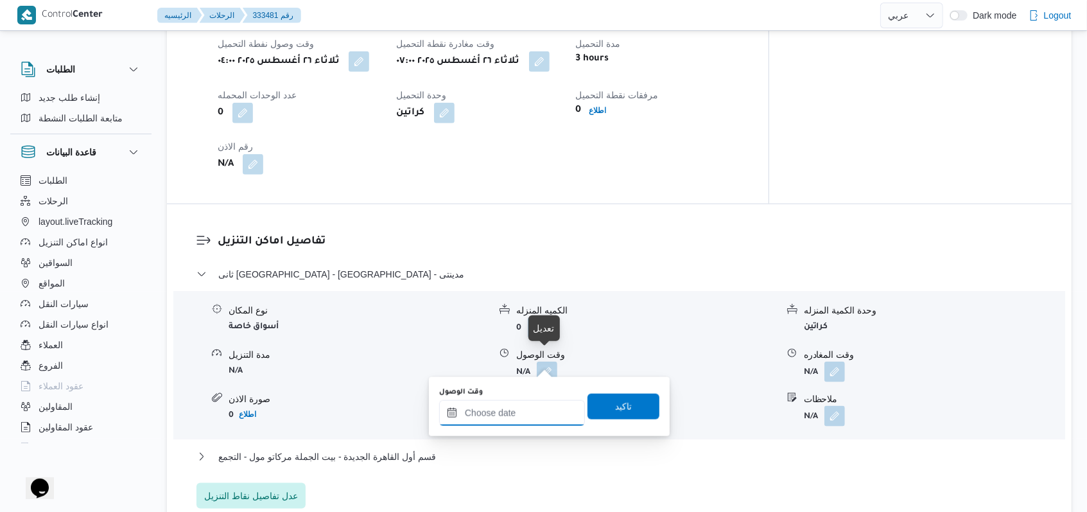
click at [517, 419] on input "وقت الوصول" at bounding box center [512, 413] width 146 height 26
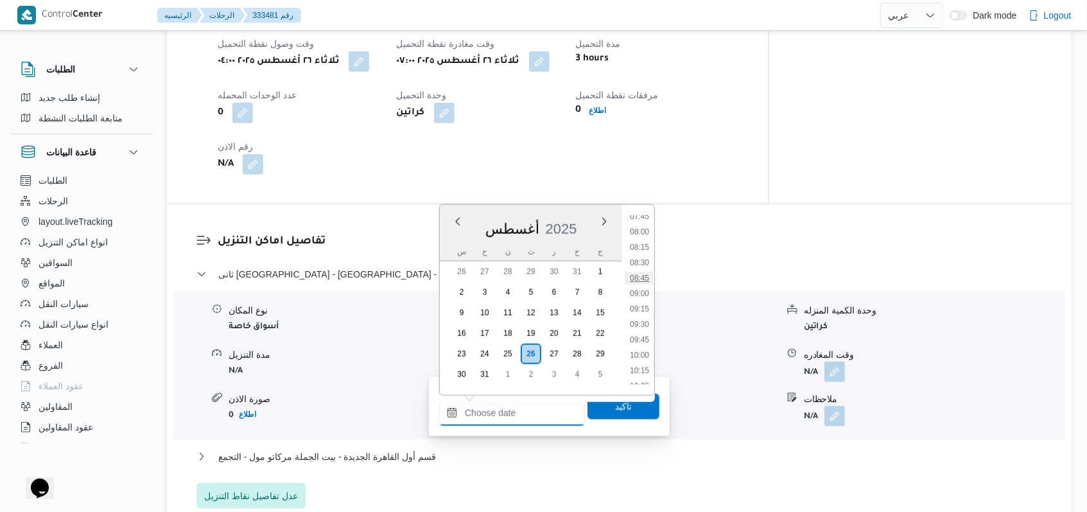
scroll to position [470, 0]
click at [646, 272] on li "08:30" at bounding box center [640, 275] width 30 height 13
type input "[DATE] ٠٨:٣٠"
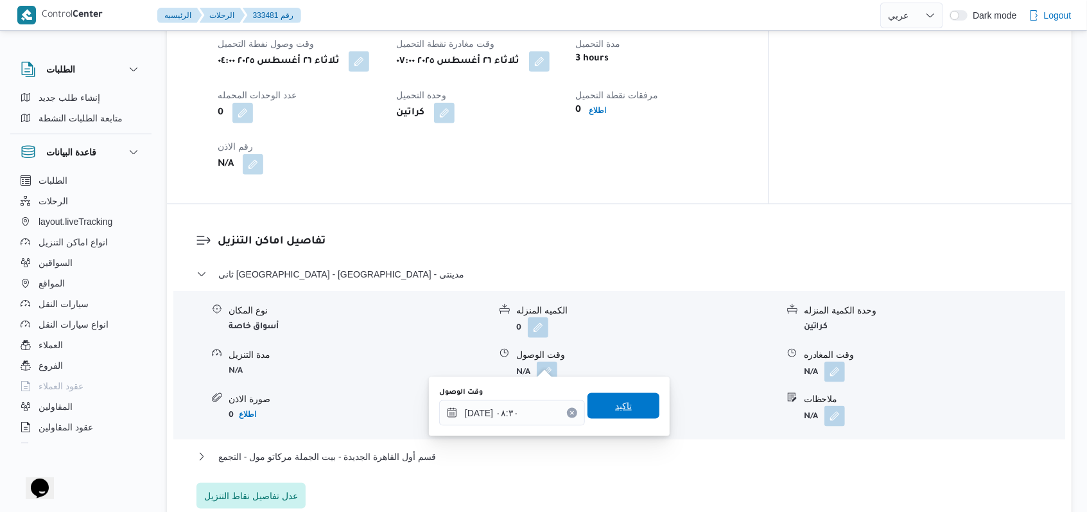
click at [622, 417] on span "تاكيد" at bounding box center [624, 406] width 72 height 26
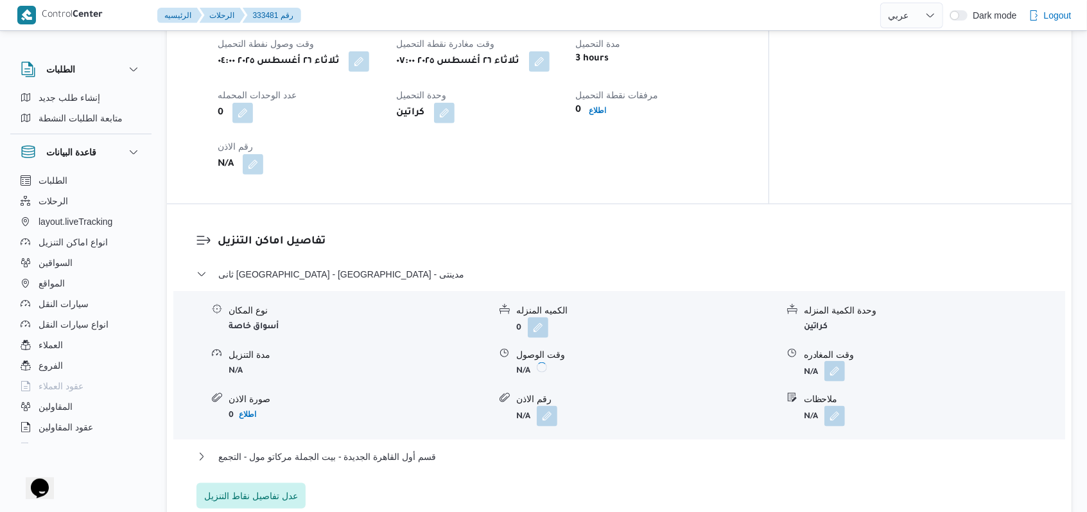
click at [833, 361] on button "button" at bounding box center [834, 371] width 21 height 21
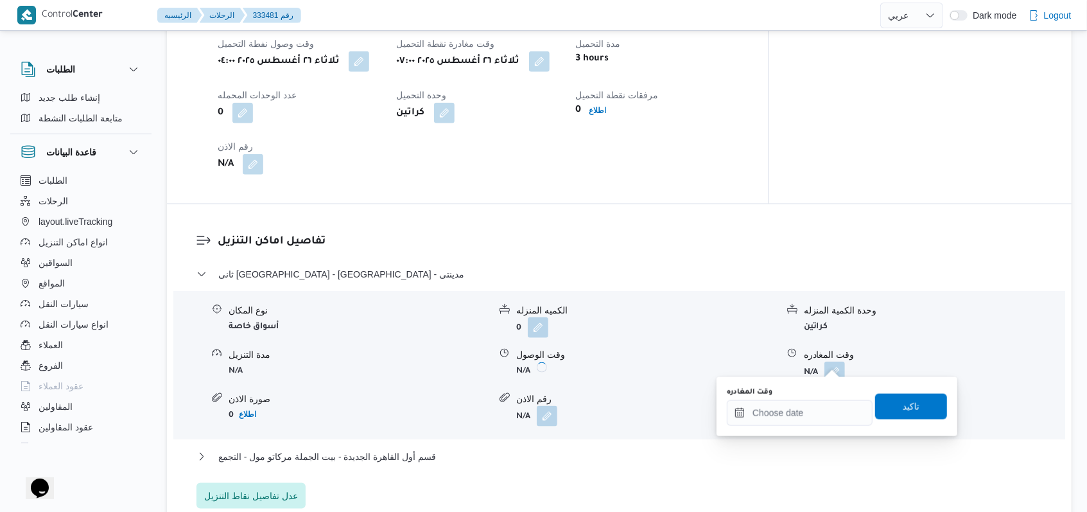
click at [801, 430] on div "You are in a dialog. To close this dialog, hit escape. وقت المغادره تاكيد" at bounding box center [837, 406] width 241 height 59
click at [816, 412] on input "وقت المغادره" at bounding box center [800, 413] width 146 height 26
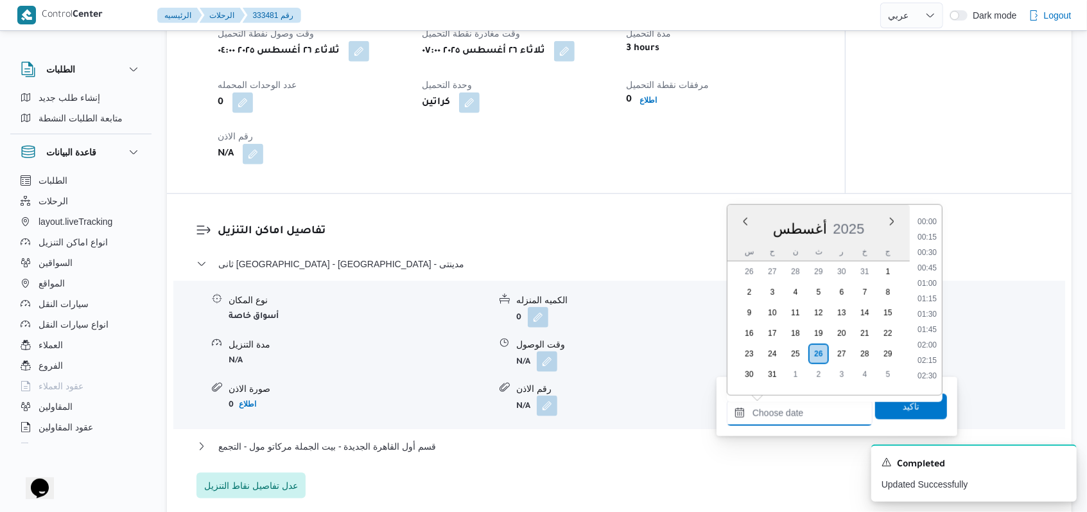
scroll to position [727, 0]
click at [931, 249] on li "12:15" at bounding box center [927, 249] width 30 height 13
type input "[DATE] ١٢:١٥"
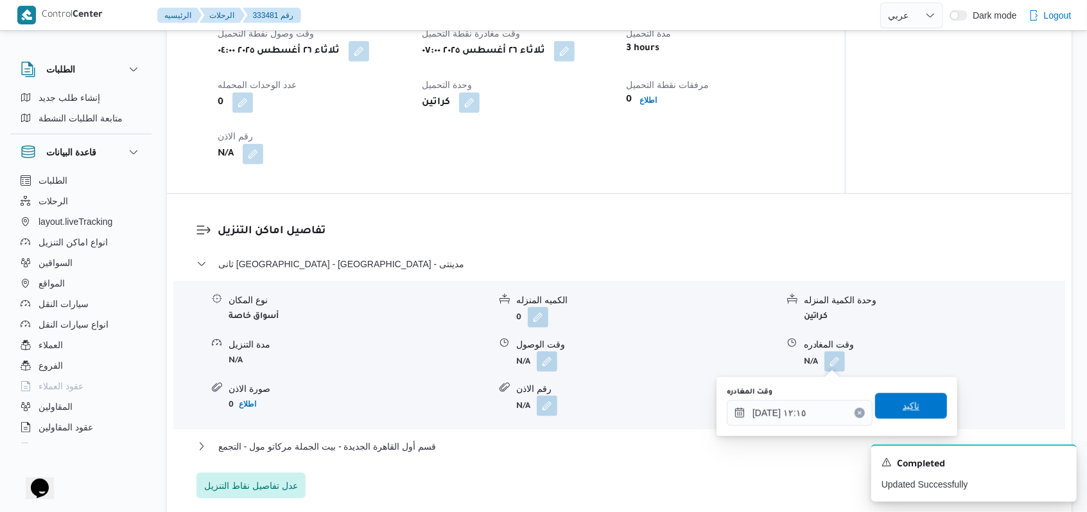
click at [901, 413] on span "تاكيد" at bounding box center [911, 406] width 72 height 26
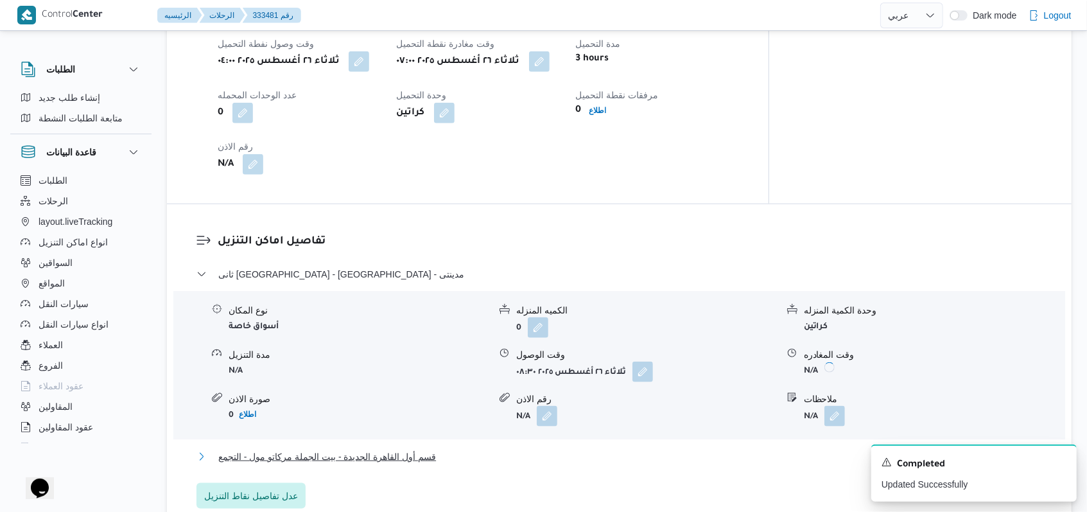
click at [446, 449] on button "قسم أول القاهرة الجديدة - بيت الجملة مركاتو مول - التجمع" at bounding box center [619, 456] width 846 height 15
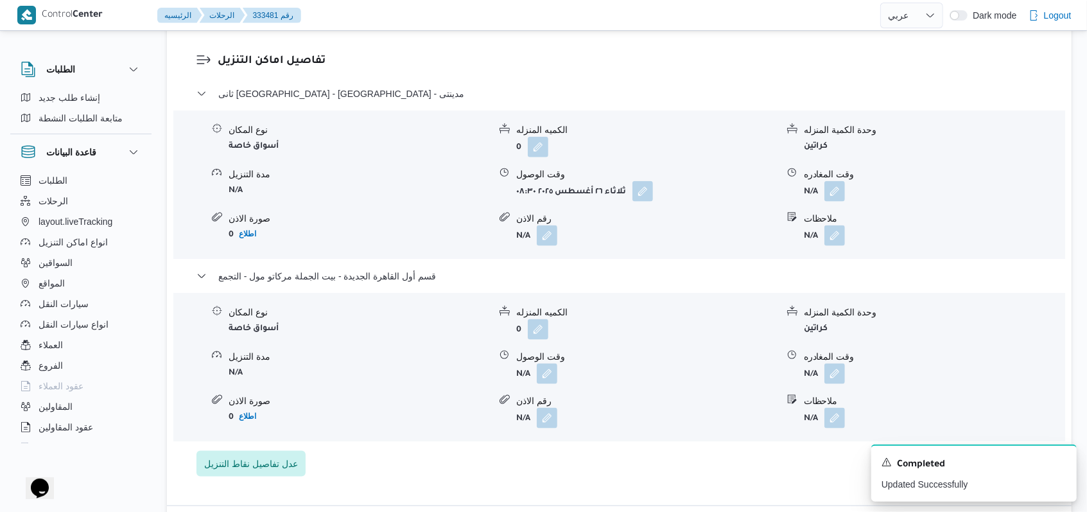
scroll to position [1027, 0]
click at [548, 376] on button "button" at bounding box center [547, 371] width 21 height 21
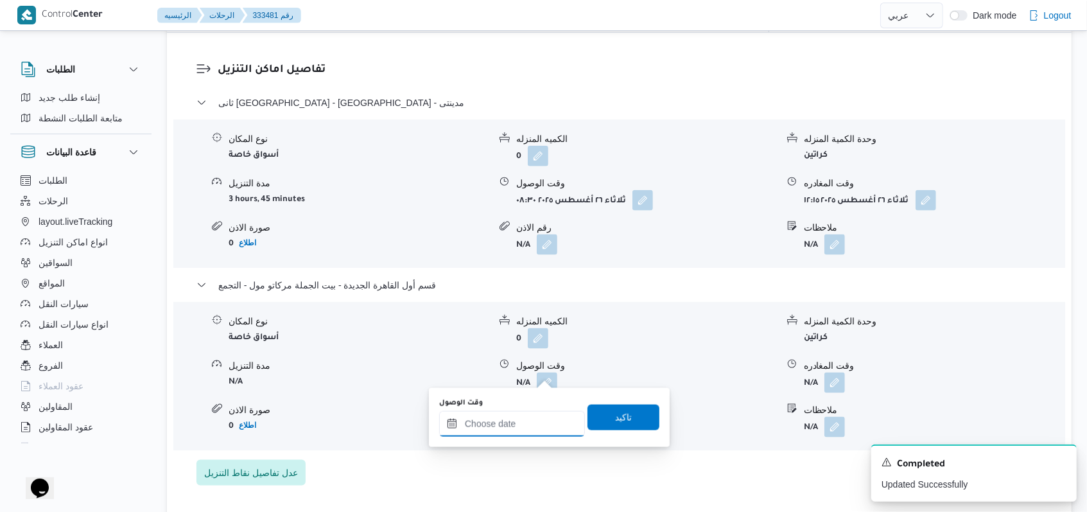
click at [524, 419] on input "وقت الوصول" at bounding box center [512, 424] width 146 height 26
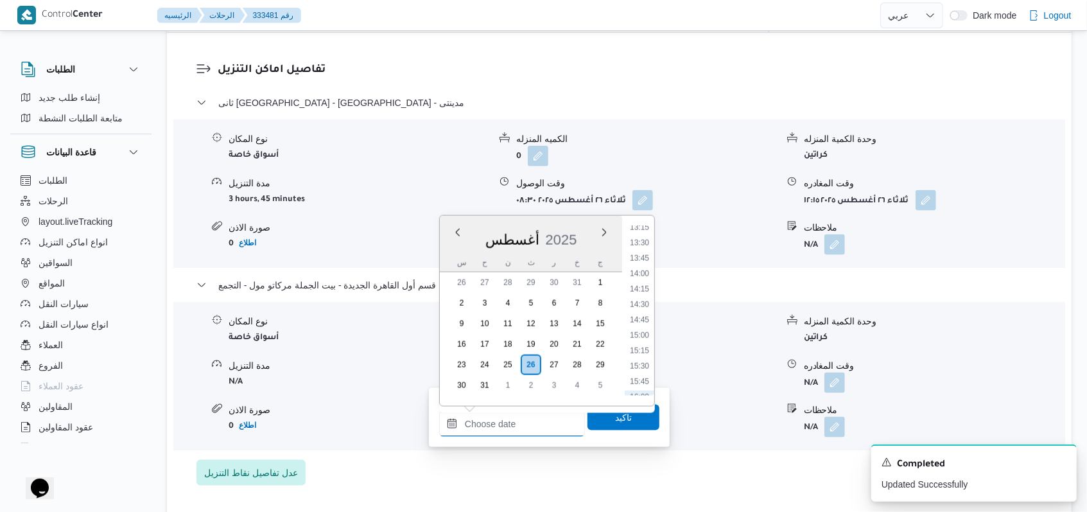
scroll to position [727, 0]
drag, startPoint x: 643, startPoint y: 302, endPoint x: 644, endPoint y: 311, distance: 9.7
click at [643, 303] on li "13:00" at bounding box center [640, 306] width 30 height 13
type input "[DATE] ١٣:٠٠"
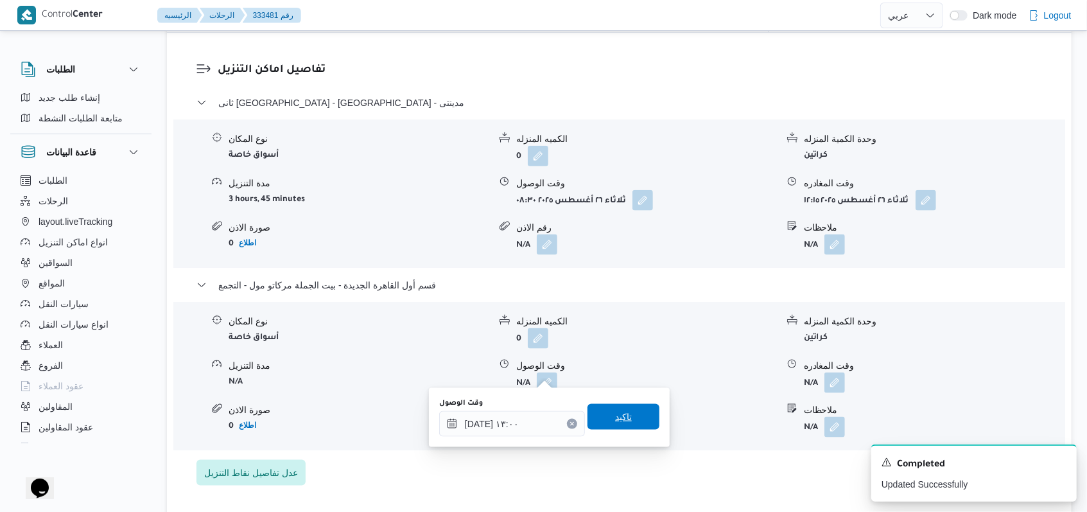
click at [616, 424] on span "تاكيد" at bounding box center [623, 416] width 17 height 15
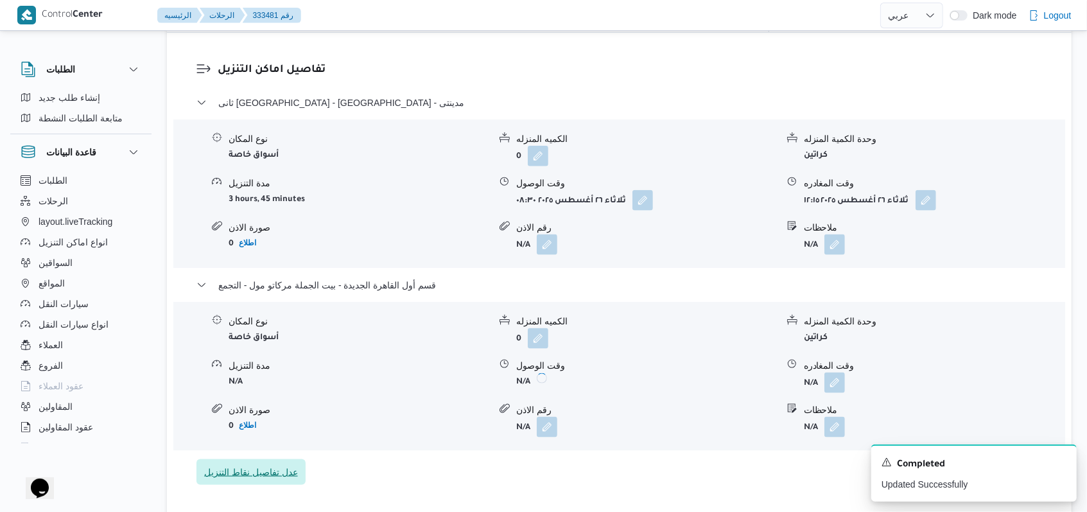
click at [293, 459] on span "عدل تفاصيل نقاط التنزيل" at bounding box center [250, 472] width 109 height 26
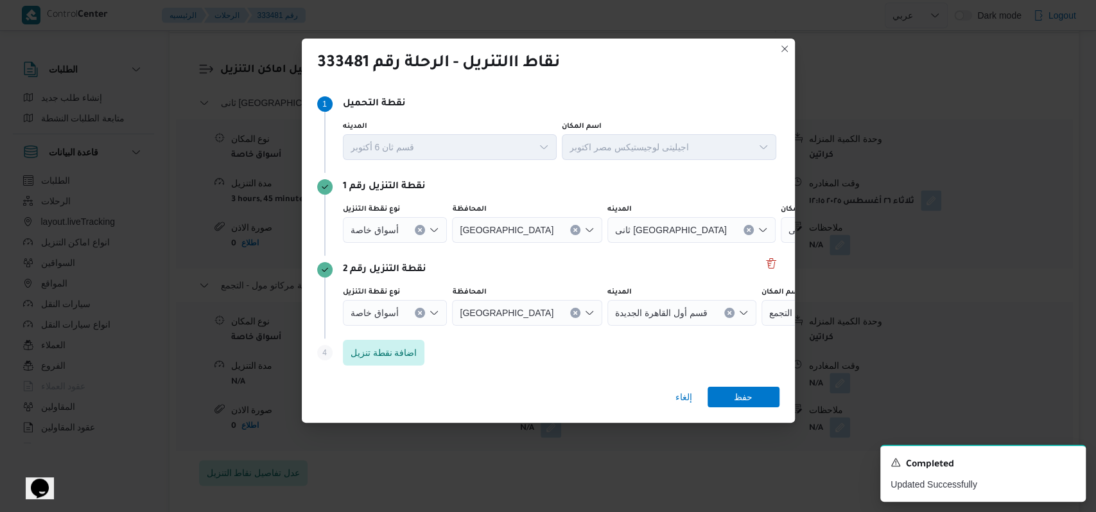
click at [727, 311] on icon "Clear input" at bounding box center [729, 312] width 5 height 5
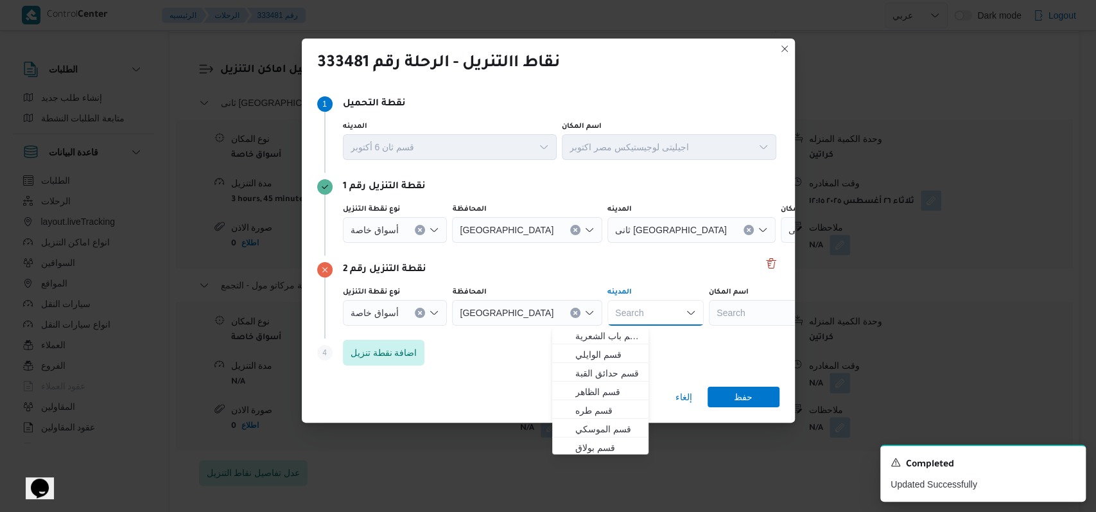
click at [744, 233] on button "Clear input" at bounding box center [749, 230] width 10 height 10
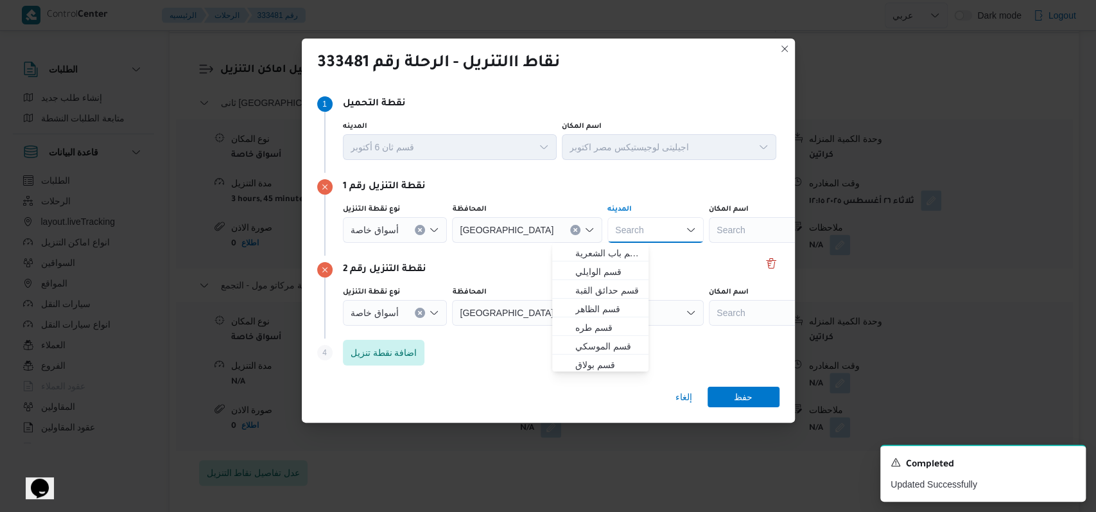
click at [752, 229] on div "Search" at bounding box center [789, 230] width 161 height 26
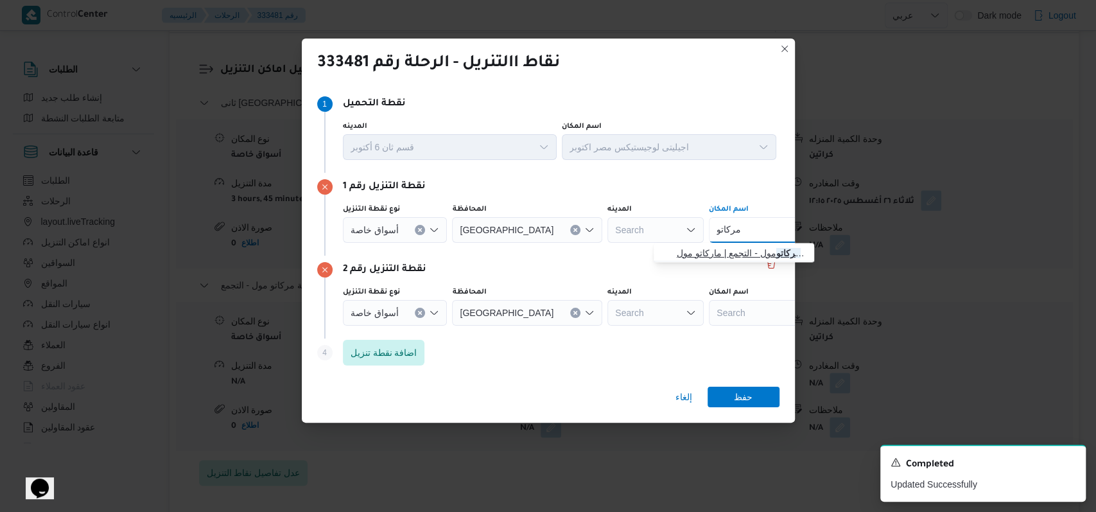
type input "مركاتو"
click at [702, 249] on span "بيت الجملة مركاتو مول - التجمع | ماركاتو مول | null" at bounding box center [742, 252] width 130 height 15
click at [709, 318] on div "Search" at bounding box center [789, 313] width 161 height 26
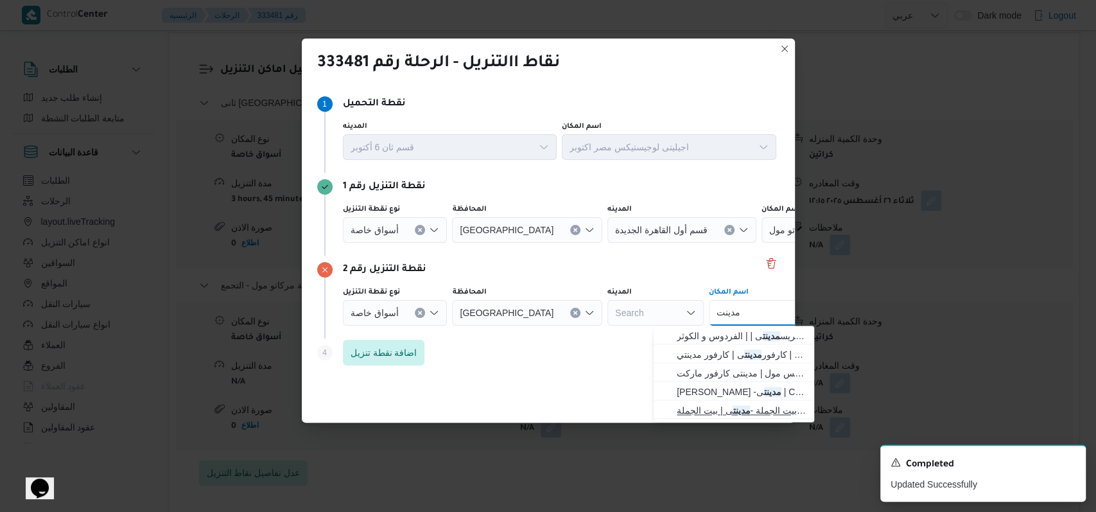
type input "مدينت"
click at [733, 407] on mark "مدينت" at bounding box center [741, 410] width 17 height 10
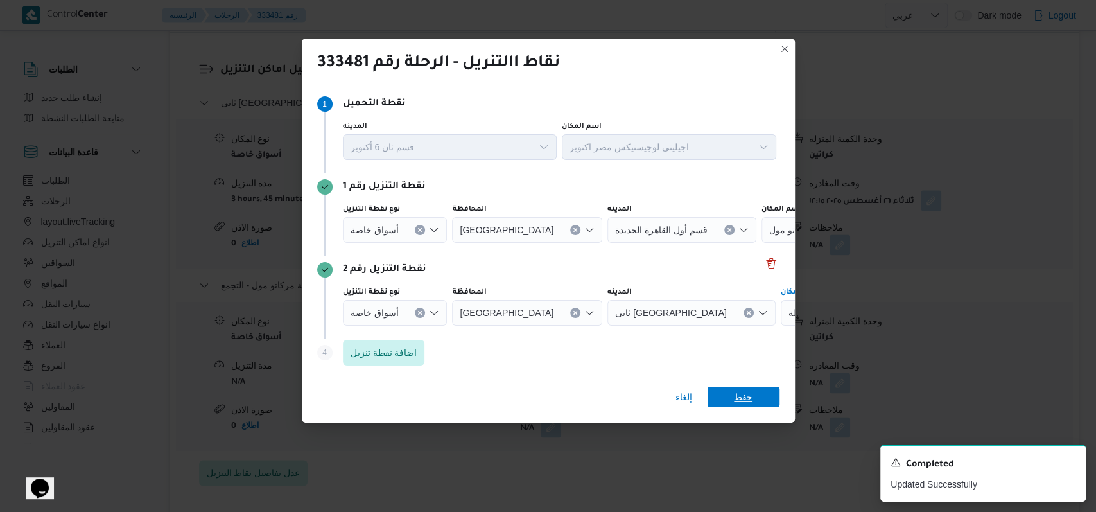
click at [733, 402] on span "حفظ" at bounding box center [744, 397] width 72 height 21
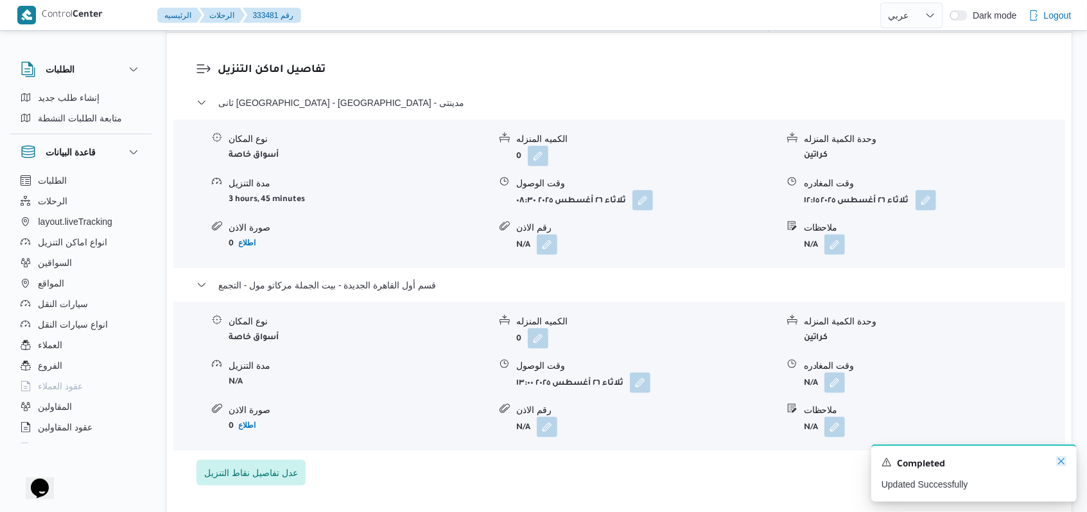
click at [1064, 458] on icon "Dismiss toast" at bounding box center [1061, 461] width 10 height 10
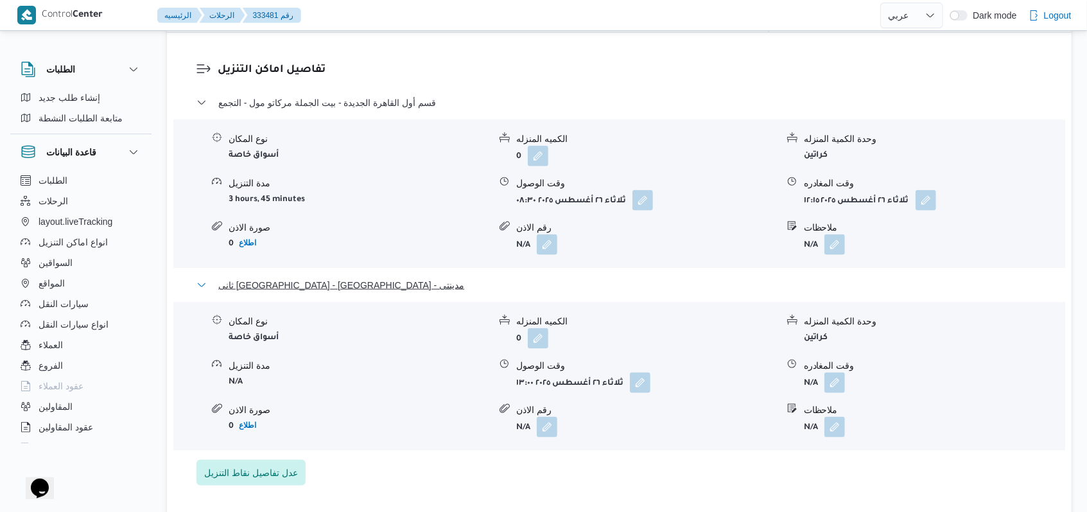
click at [302, 277] on span "ثانى [GEOGRAPHIC_DATA] - [GEOGRAPHIC_DATA] - مدينتى" at bounding box center [341, 284] width 246 height 15
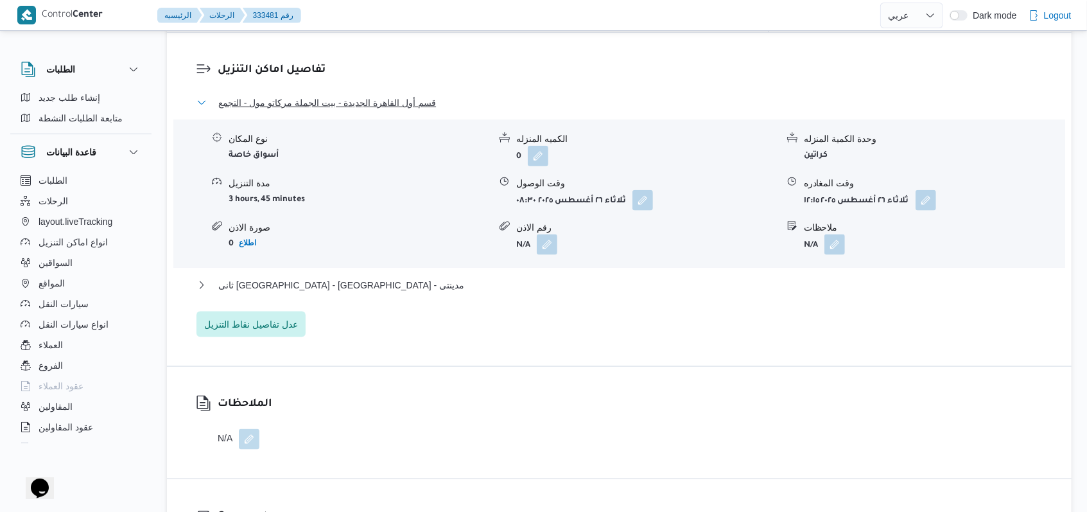
click at [337, 95] on span "قسم أول القاهرة الجديدة - بيت الجملة مركاتو مول - التجمع" at bounding box center [327, 102] width 218 height 15
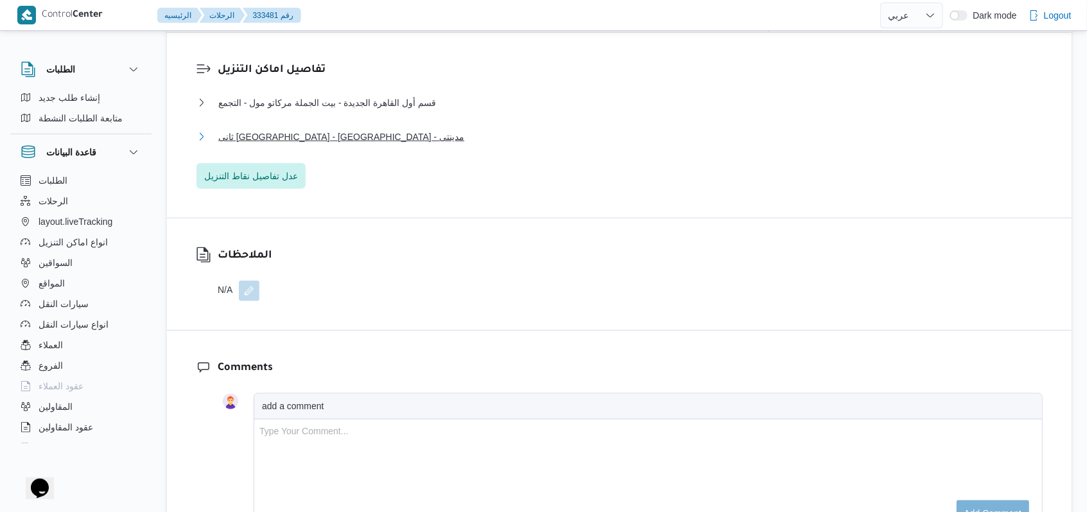
click at [333, 129] on span "ثانى [GEOGRAPHIC_DATA] - [GEOGRAPHIC_DATA] - مدينتى" at bounding box center [341, 136] width 246 height 15
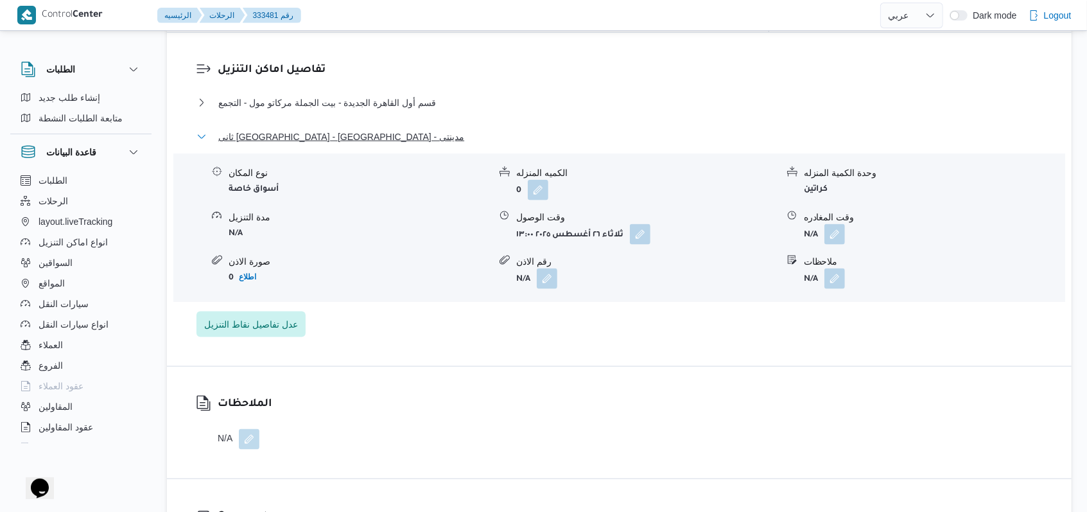
click at [333, 129] on span "ثانى [GEOGRAPHIC_DATA] - [GEOGRAPHIC_DATA] - مدينتى" at bounding box center [341, 136] width 246 height 15
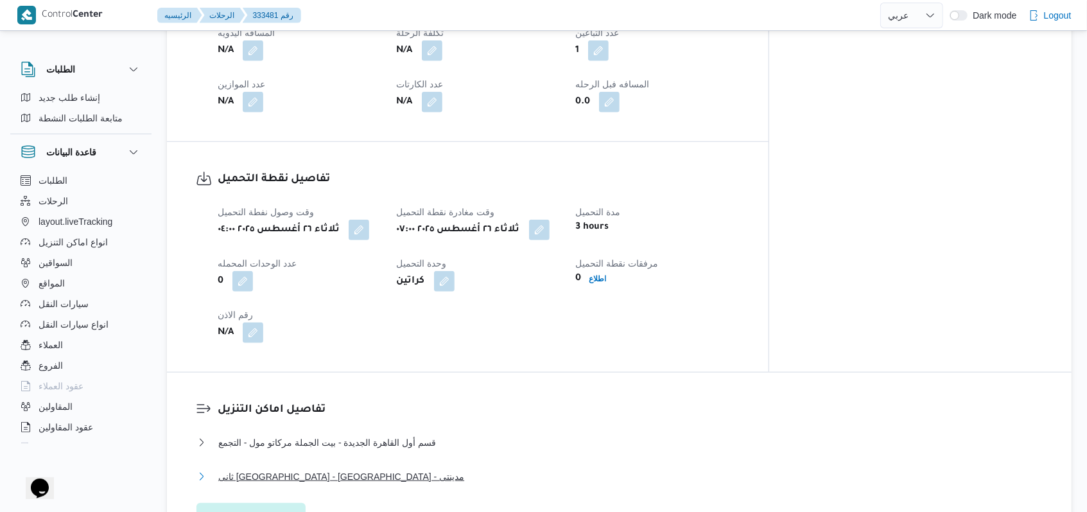
scroll to position [514, 0]
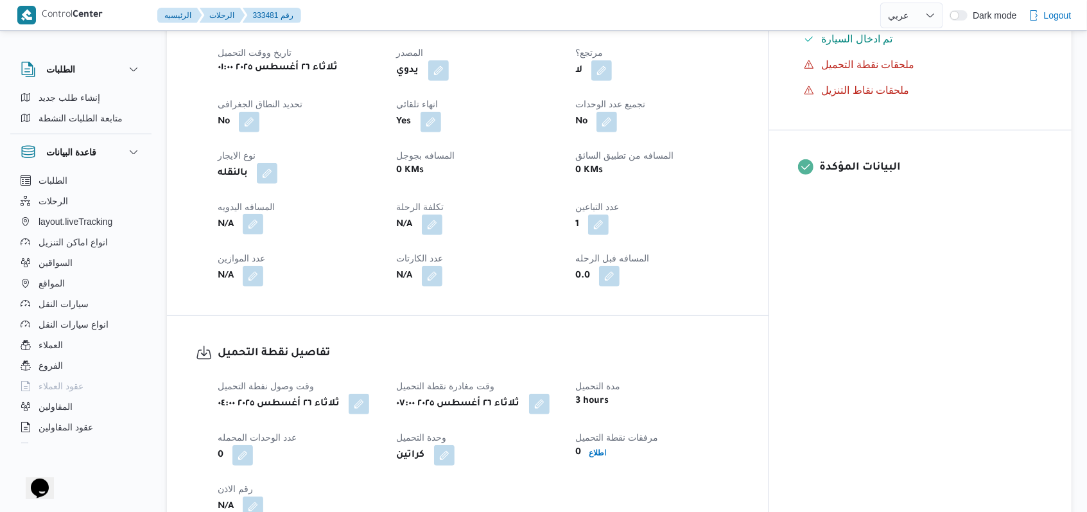
click at [255, 214] on button "button" at bounding box center [253, 224] width 21 height 21
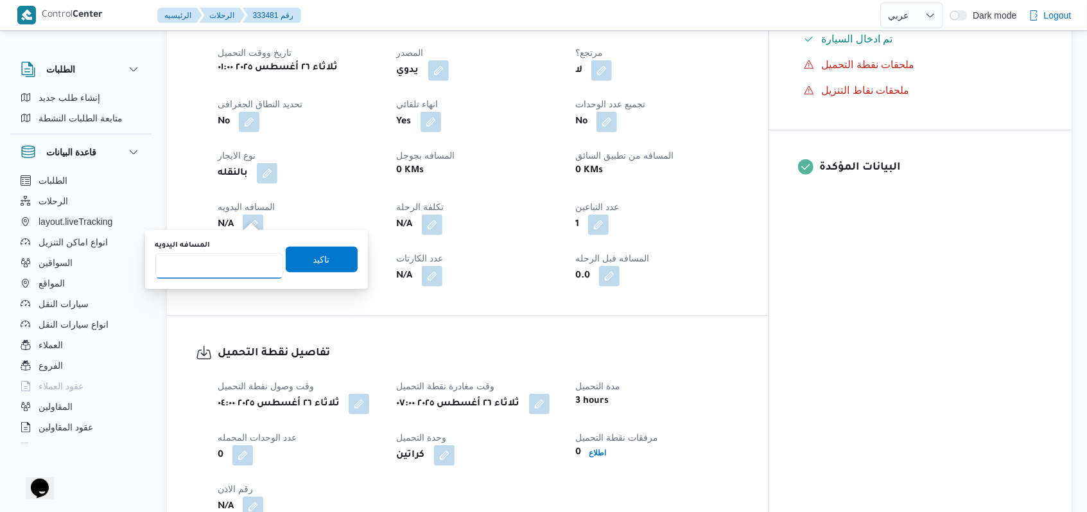
click at [249, 265] on input "المسافه اليدويه" at bounding box center [219, 266] width 128 height 26
type input "105"
click at [316, 261] on span "تاكيد" at bounding box center [321, 258] width 17 height 15
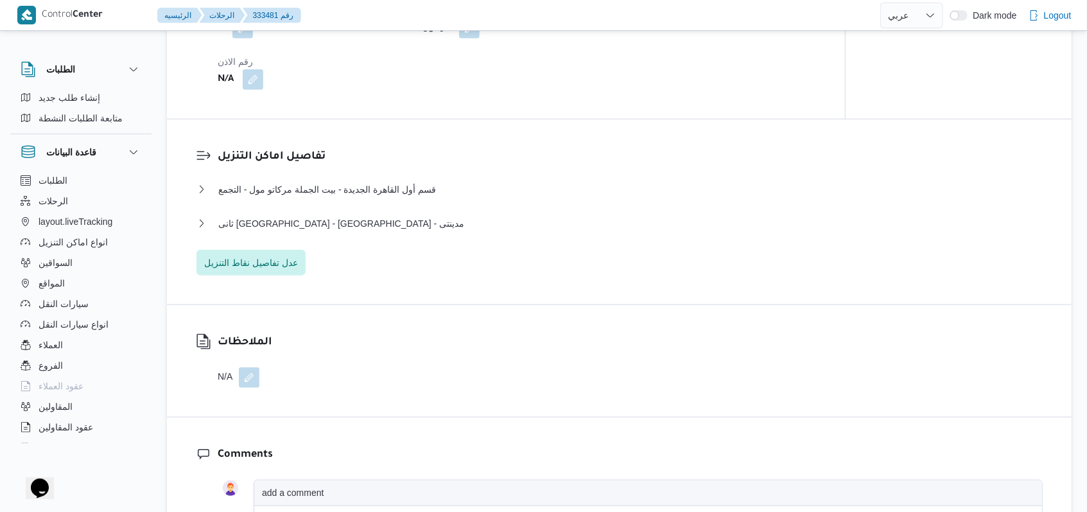
scroll to position [941, 0]
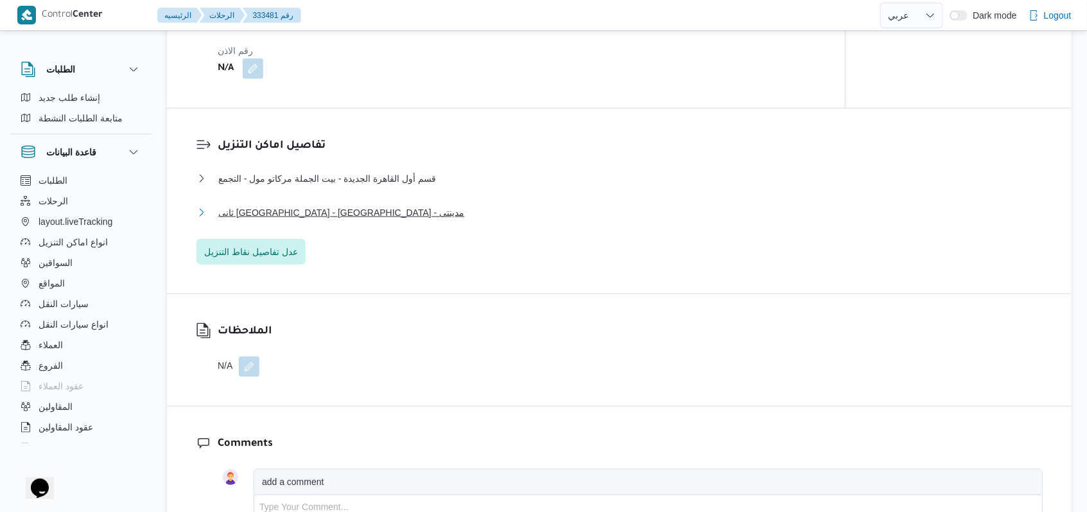
click at [329, 218] on span "ثانى [GEOGRAPHIC_DATA] - [GEOGRAPHIC_DATA] - مدينتى" at bounding box center [341, 212] width 246 height 15
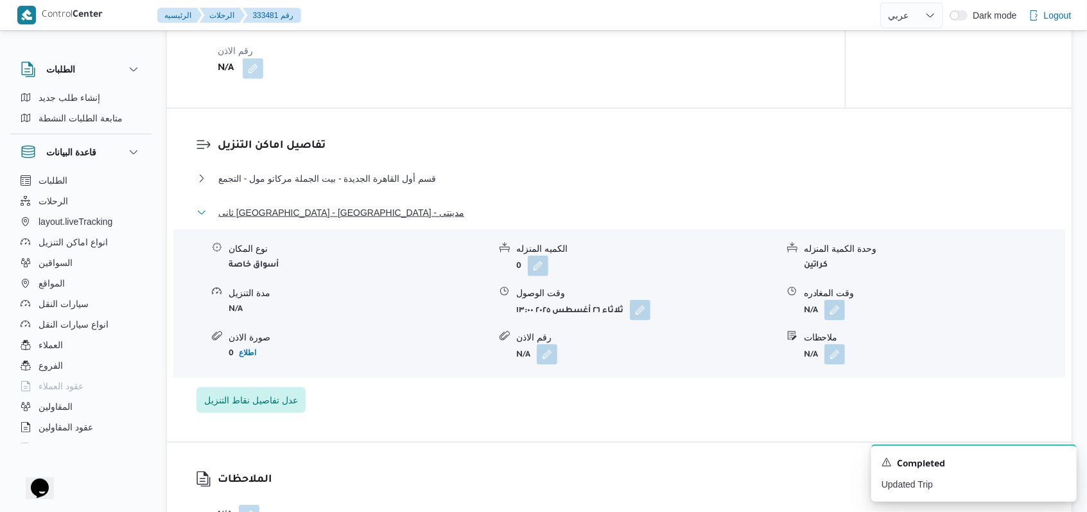
click at [334, 213] on span "ثانى [GEOGRAPHIC_DATA] - [GEOGRAPHIC_DATA] - مدينتى" at bounding box center [341, 212] width 246 height 15
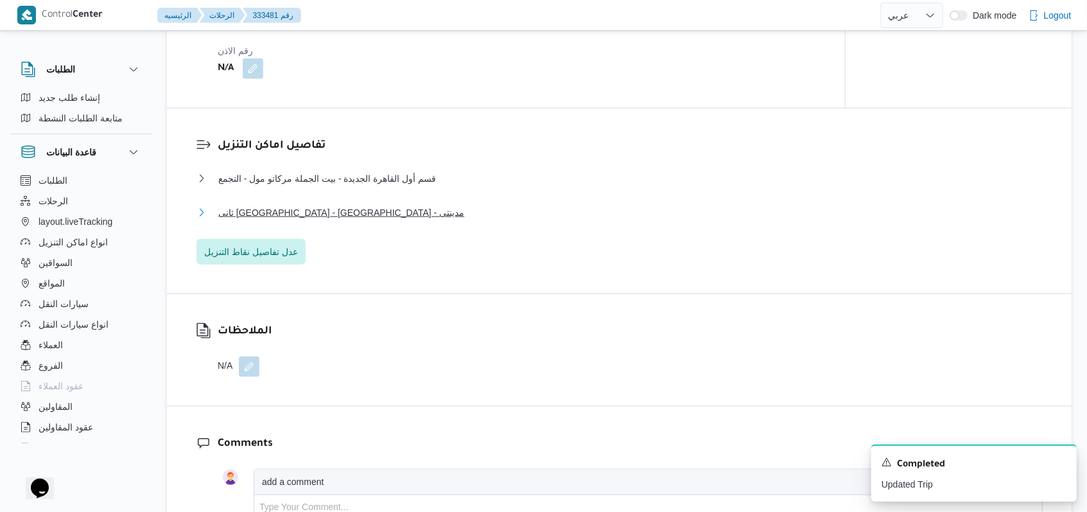
scroll to position [514, 0]
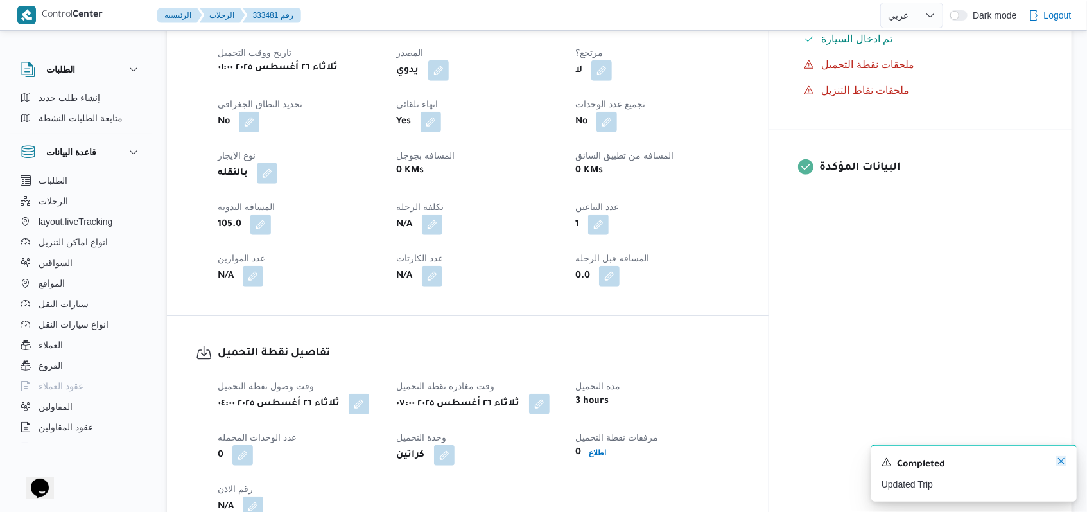
click at [1059, 461] on icon "Dismiss toast" at bounding box center [1061, 461] width 10 height 10
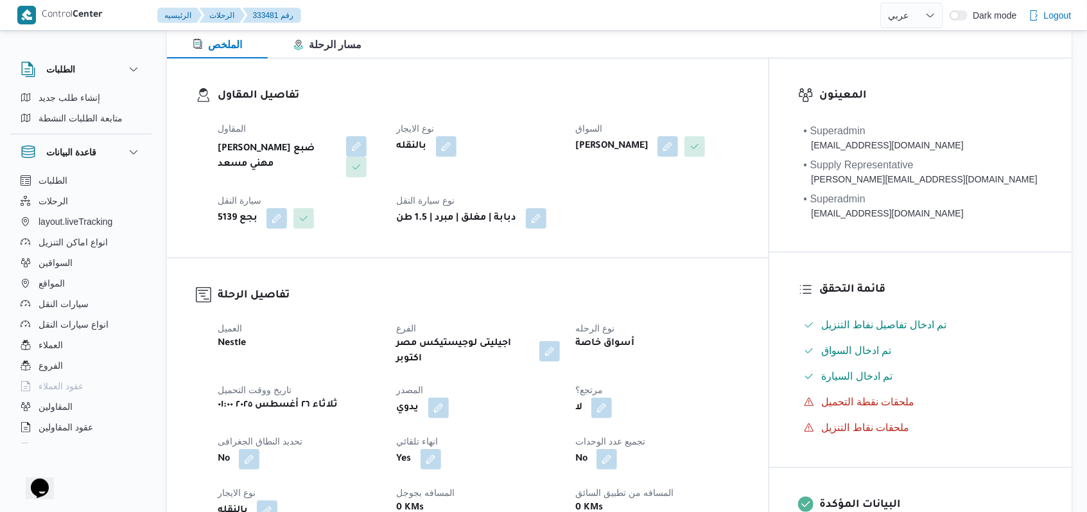
scroll to position [0, 0]
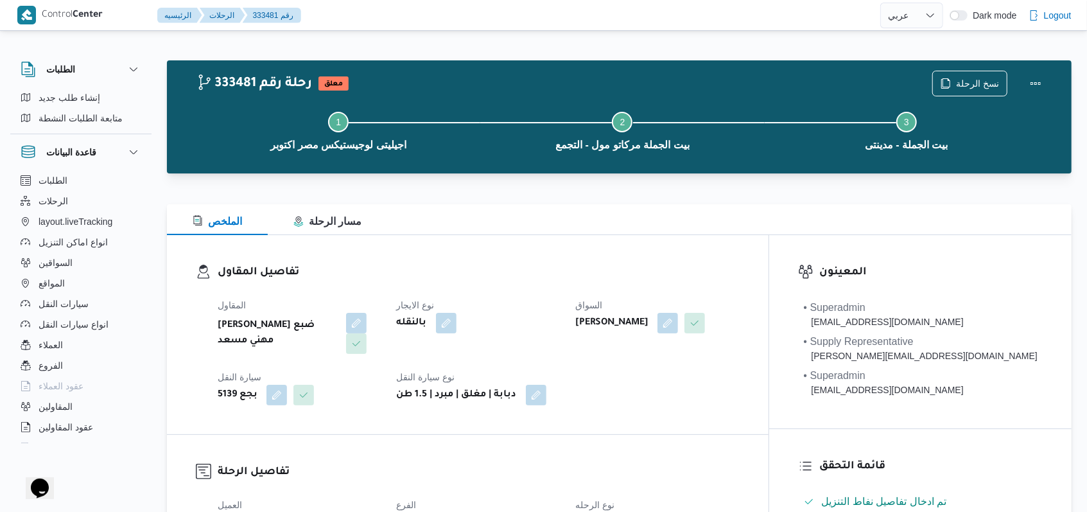
select select "ar"
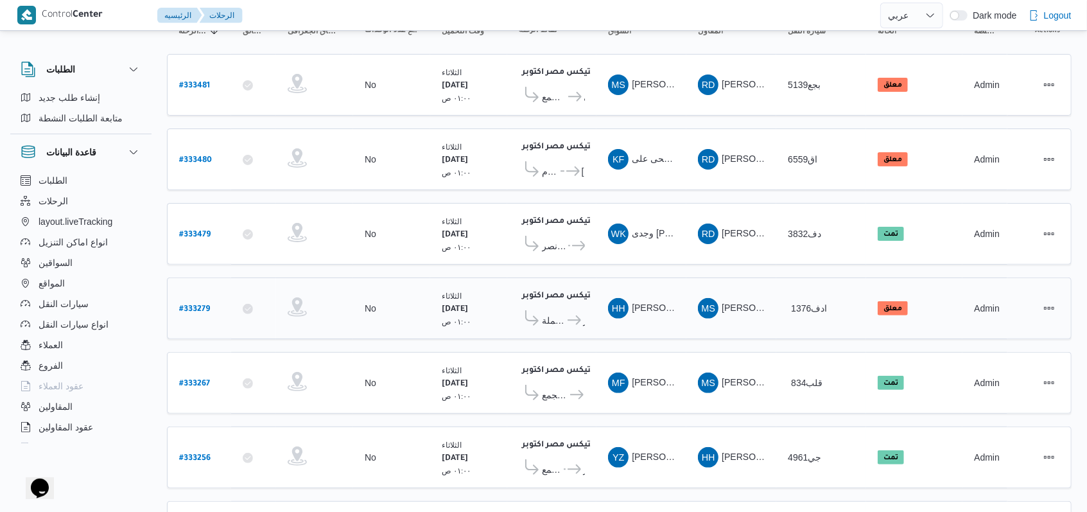
scroll to position [227, 0]
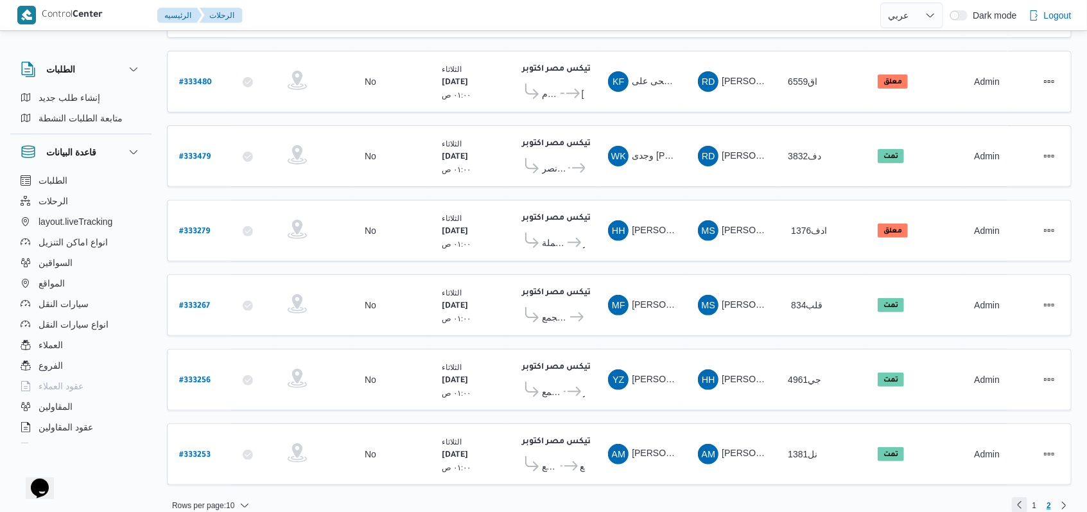
click at [1025, 497] on link "Previous page, 1" at bounding box center [1019, 504] width 15 height 15
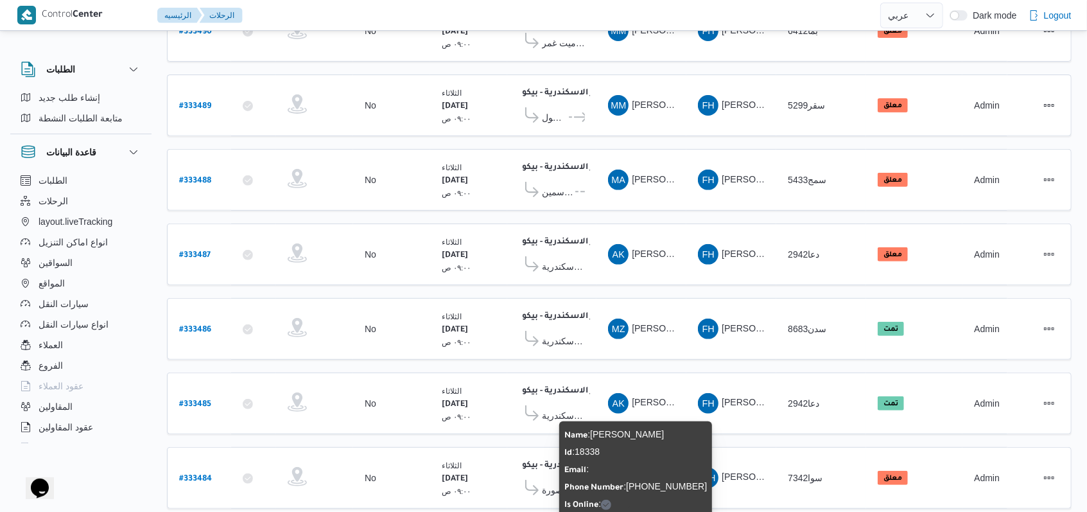
scroll to position [272, 0]
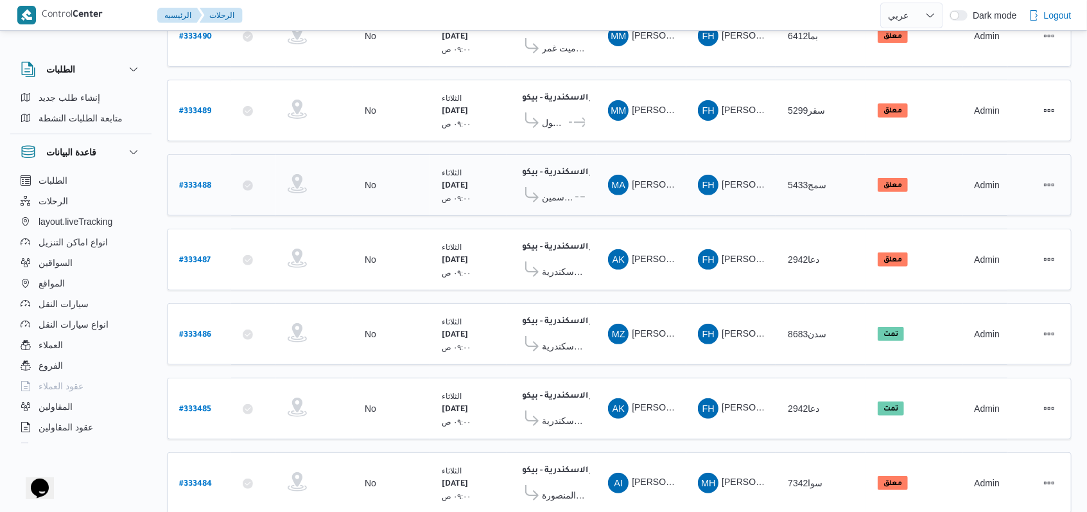
click at [212, 175] on div "# 333488" at bounding box center [199, 185] width 51 height 28
click at [196, 182] on b "# 333488" at bounding box center [195, 186] width 32 height 9
select select "ar"
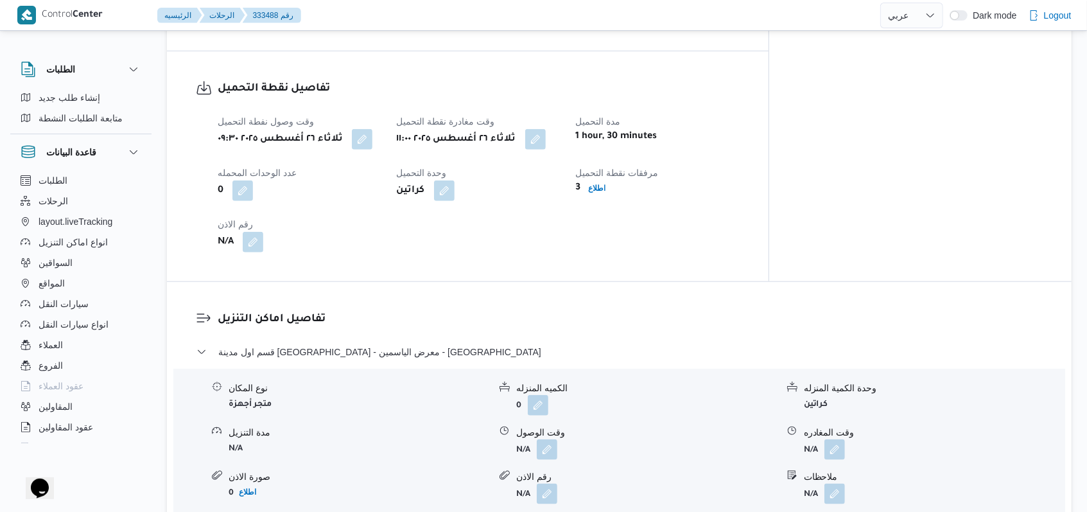
scroll to position [856, 0]
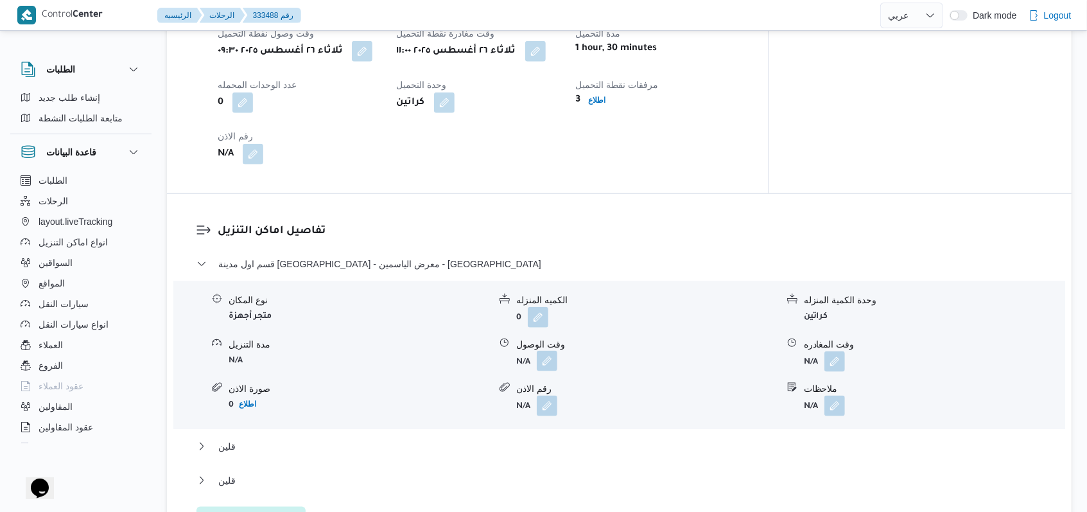
click at [549, 363] on button "button" at bounding box center [547, 361] width 21 height 21
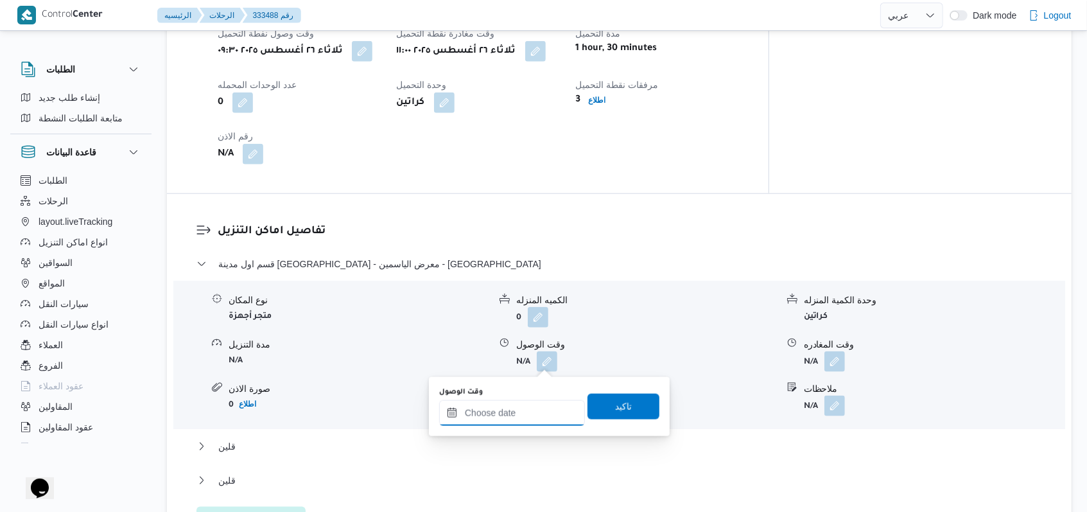
click at [500, 424] on input "وقت الوصول" at bounding box center [512, 413] width 146 height 26
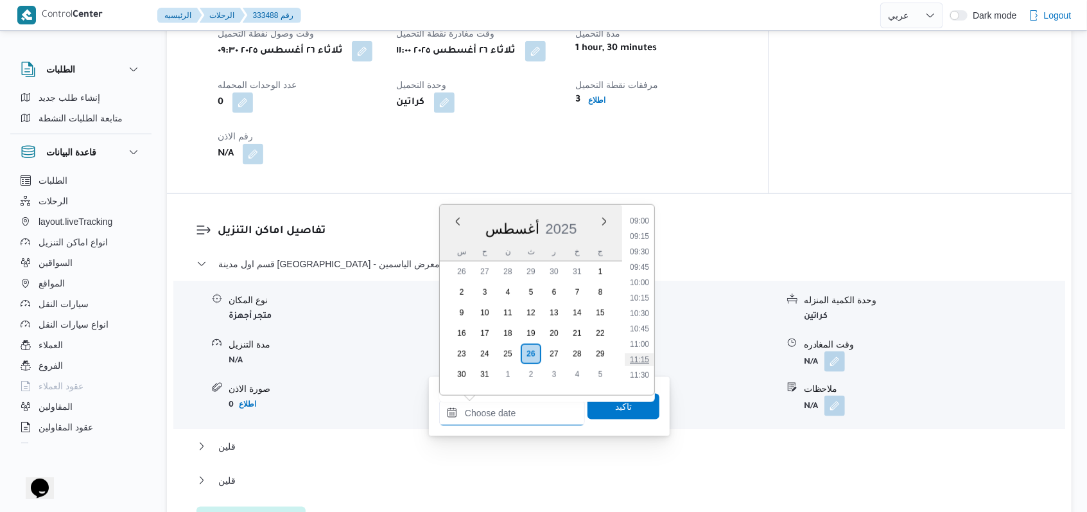
scroll to position [641, 0]
click at [647, 344] on li "12:30" at bounding box center [640, 350] width 30 height 13
type input "[DATE] ١٢:٣٠"
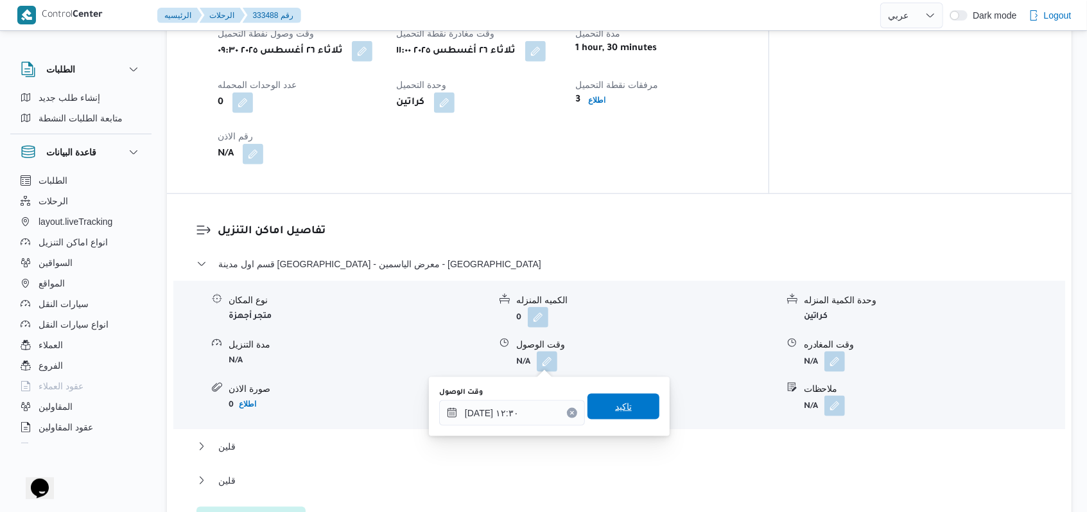
click at [618, 406] on span "تاكيد" at bounding box center [623, 406] width 17 height 15
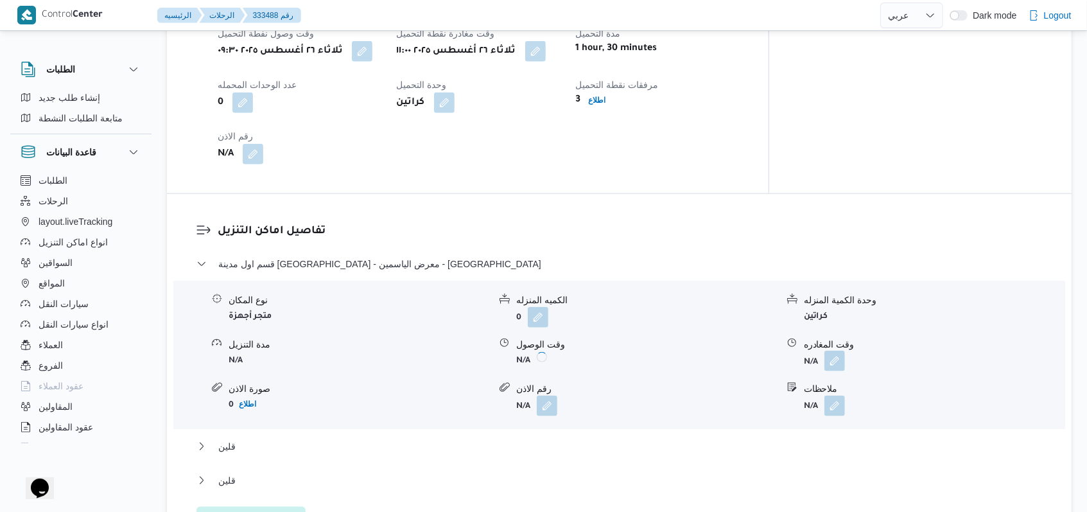
click at [840, 364] on button "button" at bounding box center [834, 361] width 21 height 21
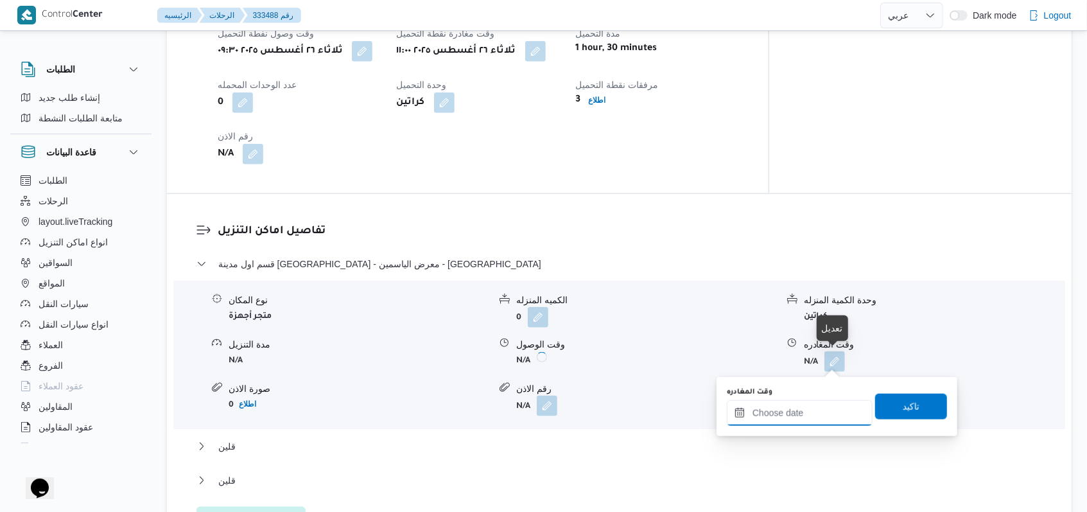
click at [822, 403] on div at bounding box center [800, 413] width 146 height 26
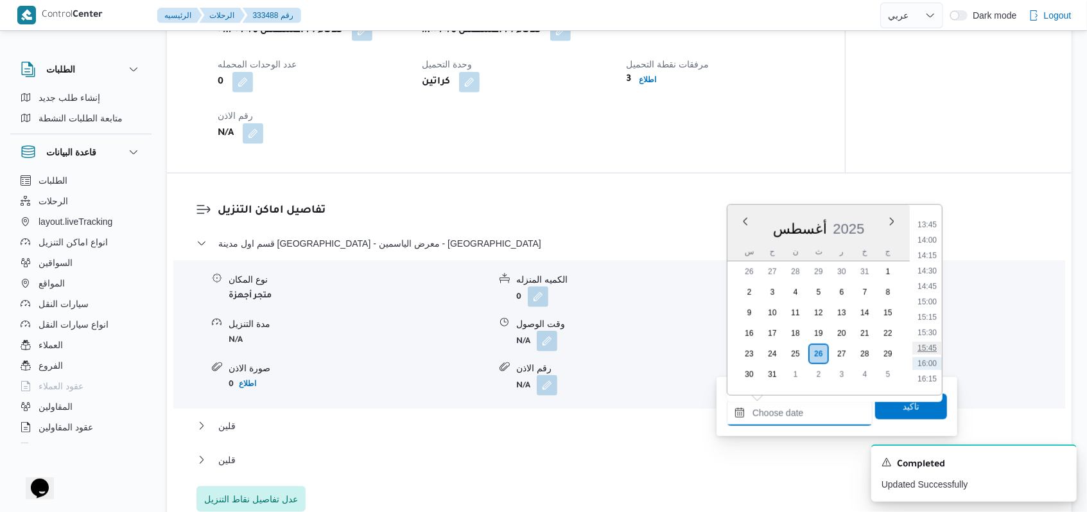
scroll to position [727, 0]
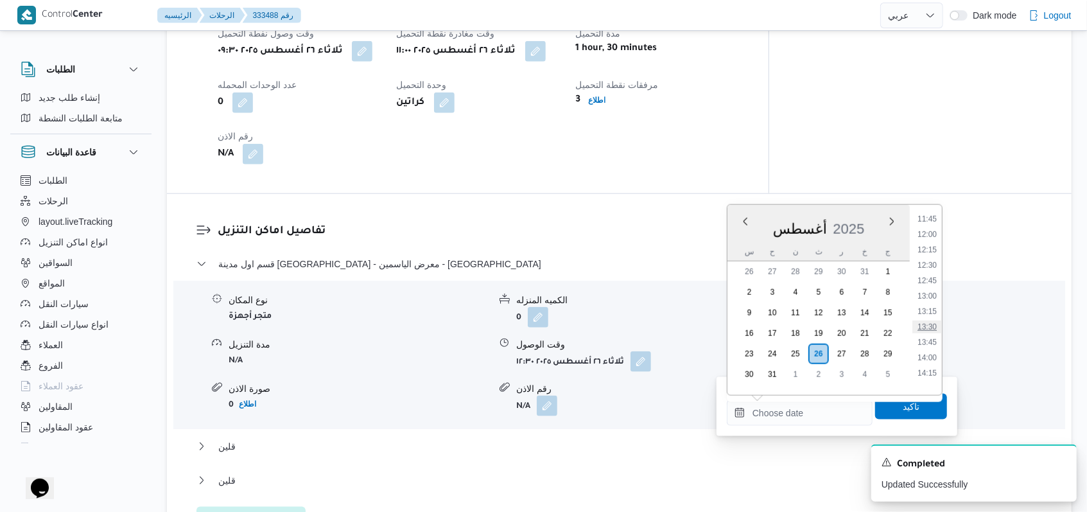
click at [934, 322] on li "13:30" at bounding box center [927, 326] width 30 height 13
type input "[DATE] ١٣:٣٠"
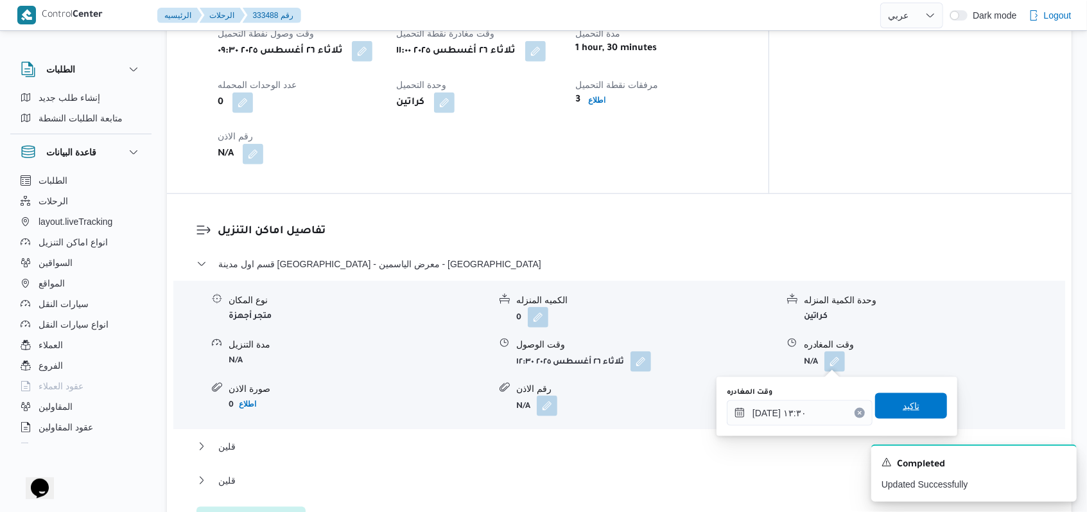
click at [910, 413] on span "تاكيد" at bounding box center [911, 406] width 72 height 26
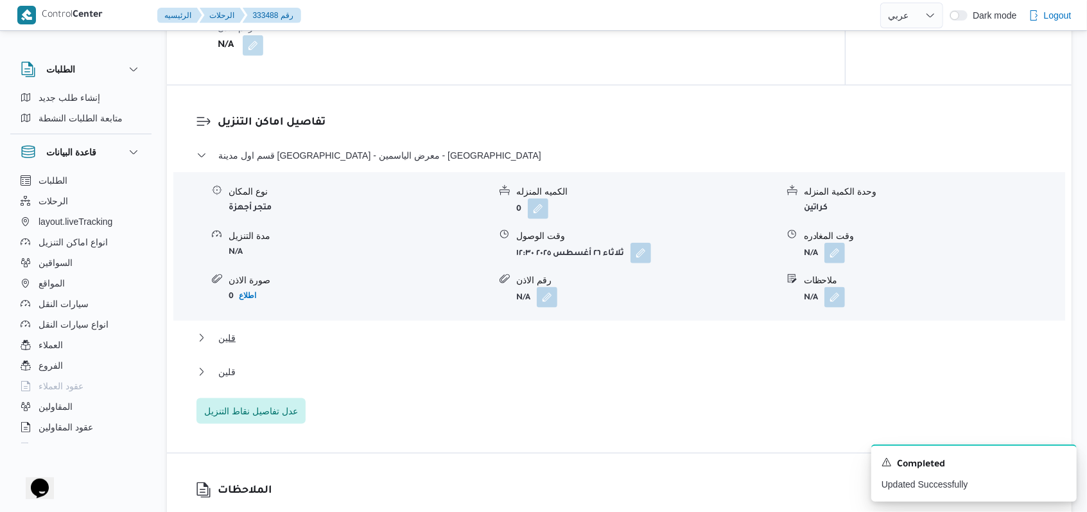
scroll to position [1027, 0]
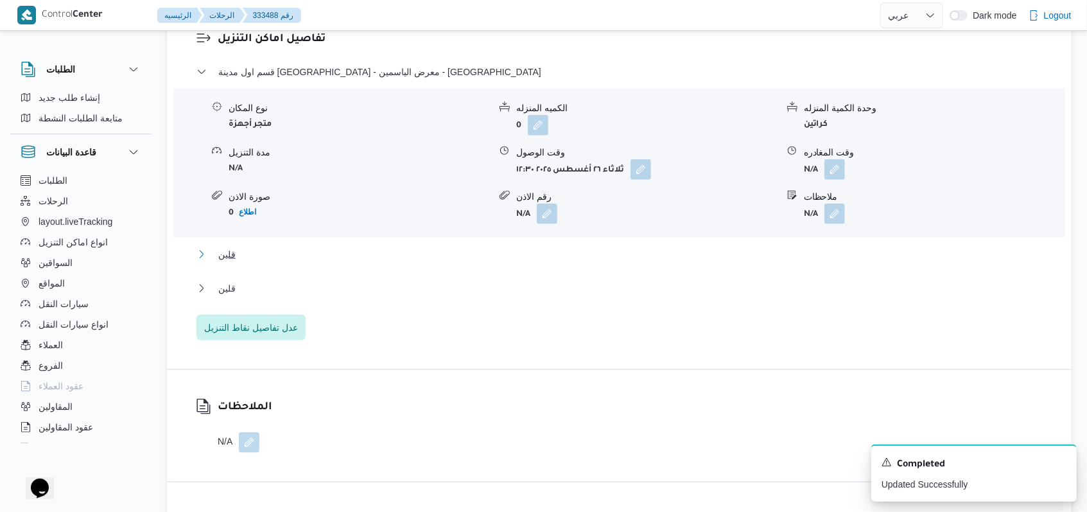
click at [226, 262] on span "قلين" at bounding box center [226, 254] width 17 height 15
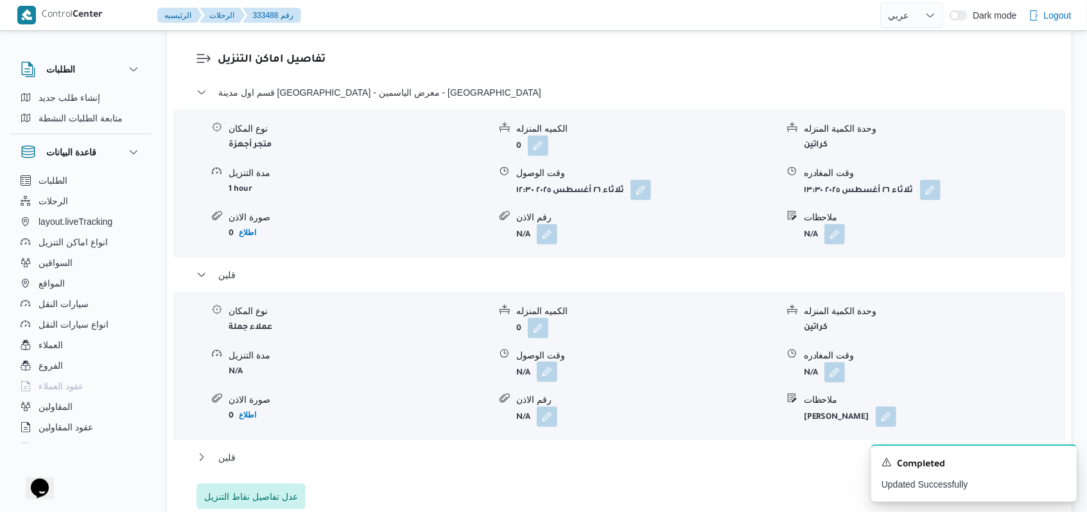
click at [557, 369] on button "button" at bounding box center [547, 371] width 21 height 21
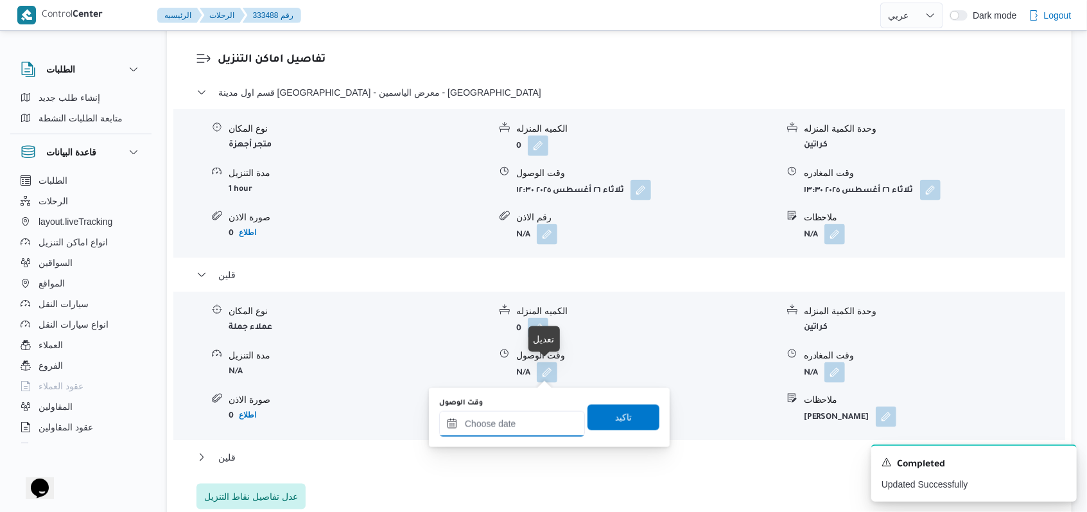
click at [516, 422] on input "وقت الوصول" at bounding box center [512, 424] width 146 height 26
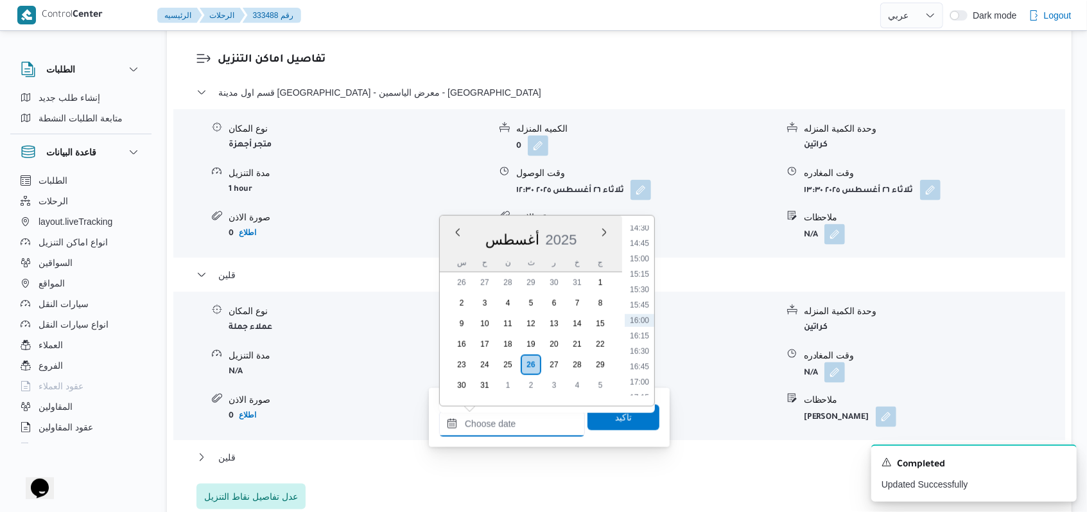
scroll to position [727, 0]
click at [642, 364] on li "14:00" at bounding box center [640, 368] width 30 height 13
type input "[DATE] ١٤:٠٠"
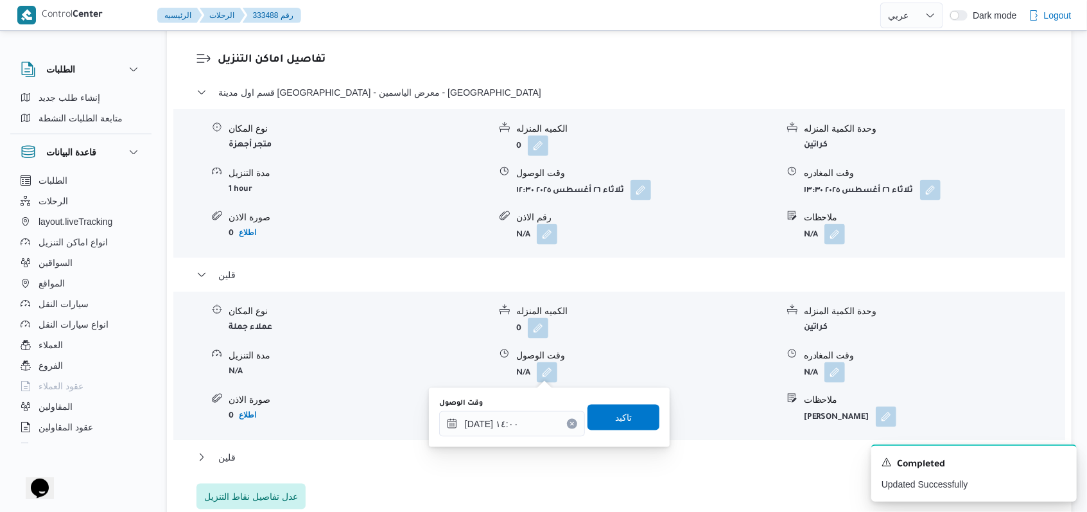
click at [634, 401] on div "وقت الوصول [DATE] ١٤:٠٠ تاكيد" at bounding box center [549, 417] width 223 height 41
click at [634, 412] on span "تاكيد" at bounding box center [624, 417] width 72 height 26
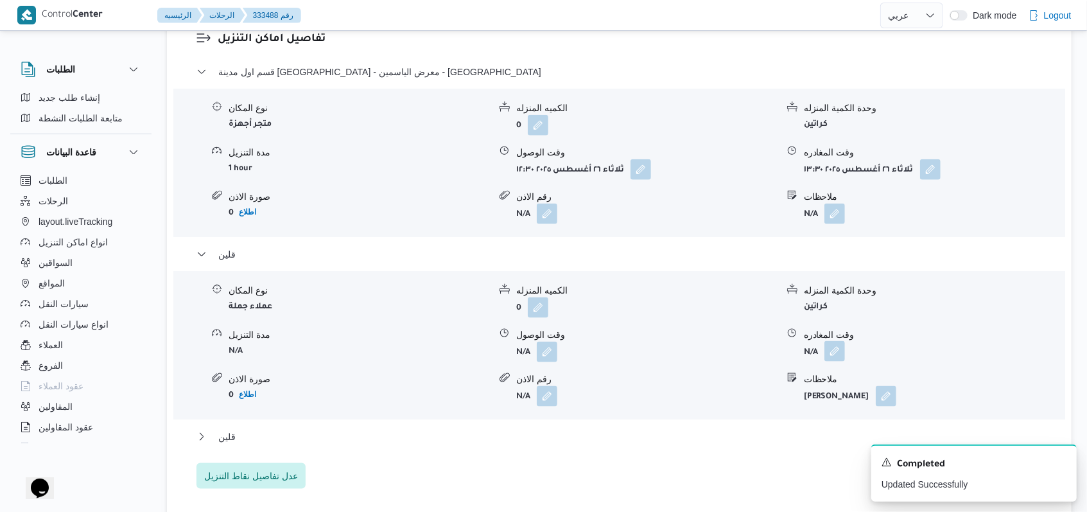
click at [840, 361] on button "button" at bounding box center [834, 351] width 21 height 21
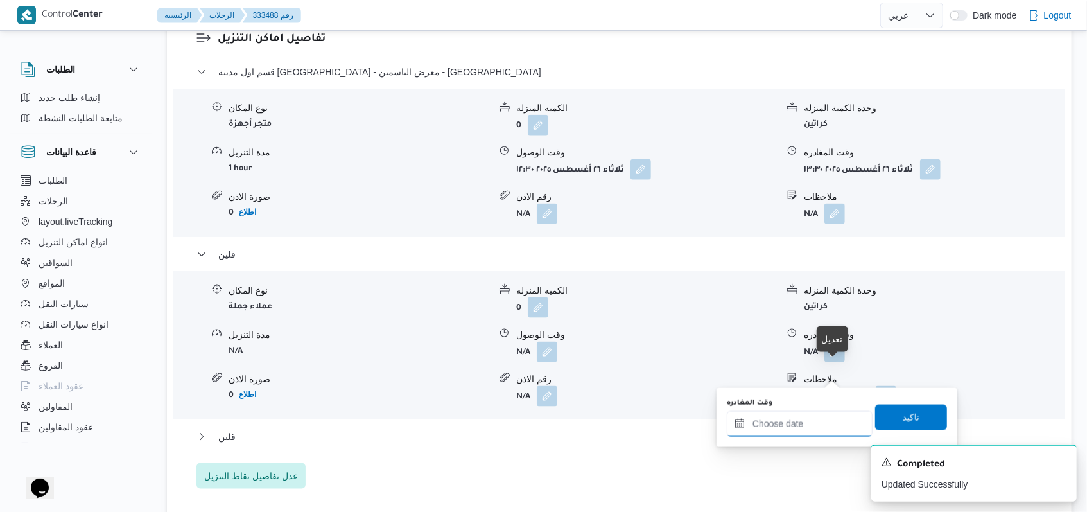
click at [814, 419] on input "وقت المغادره" at bounding box center [800, 424] width 146 height 26
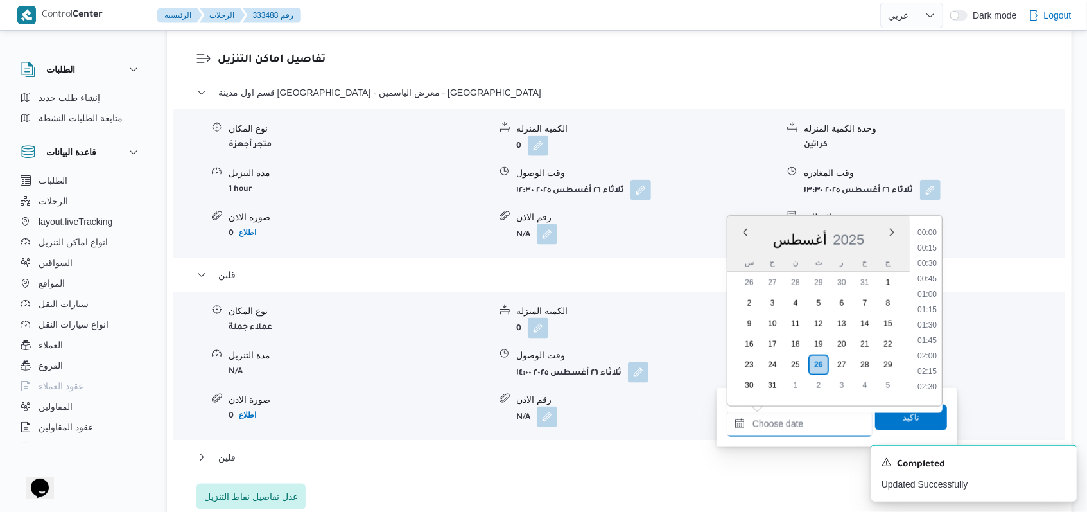
scroll to position [898, 0]
click at [931, 225] on div "Time 00:00 00:15 00:30 00:45 01:00 01:15 01:30 01:45 02:00 02:15 02:30 02:45 03…" at bounding box center [926, 311] width 32 height 190
click at [927, 235] on ul "00:00 00:15 00:30 00:45 01:00 01:15 01:30 01:45 02:00 02:15 02:30 02:45 03:00 0…" at bounding box center [927, 311] width 30 height 170
click at [927, 231] on li "14:30" at bounding box center [927, 228] width 30 height 13
type input "[DATE] ١٤:٣٠"
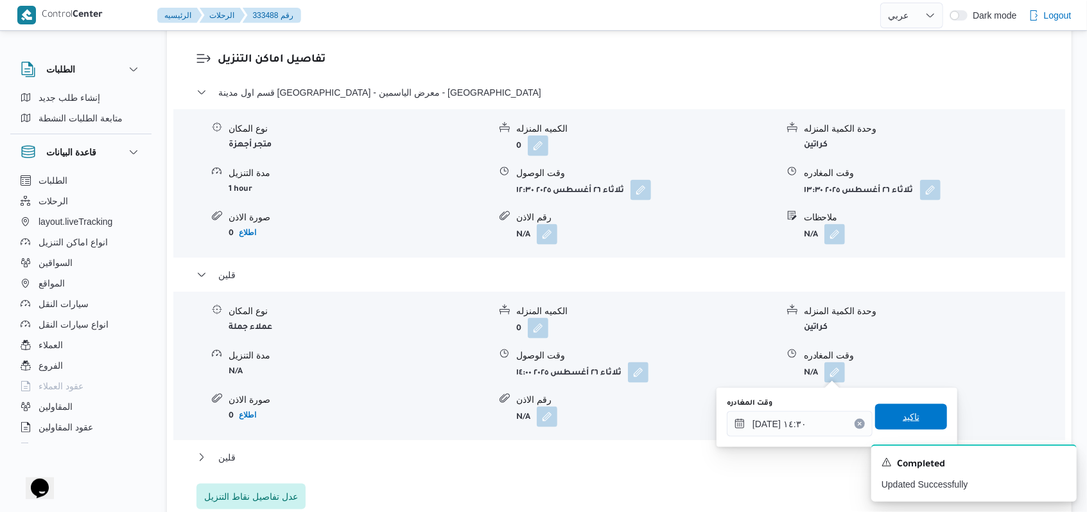
click at [909, 410] on span "تاكيد" at bounding box center [911, 416] width 17 height 15
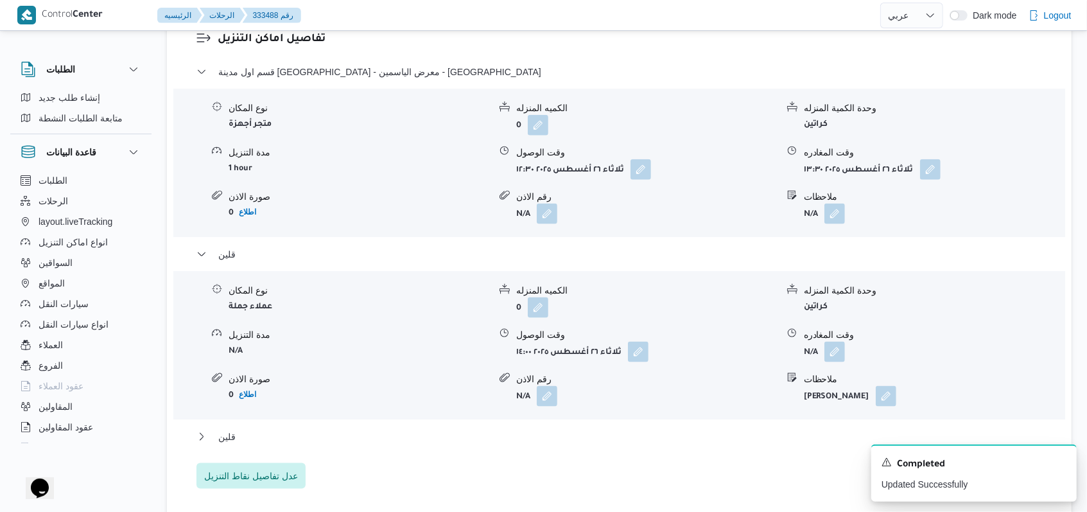
scroll to position [1198, 0]
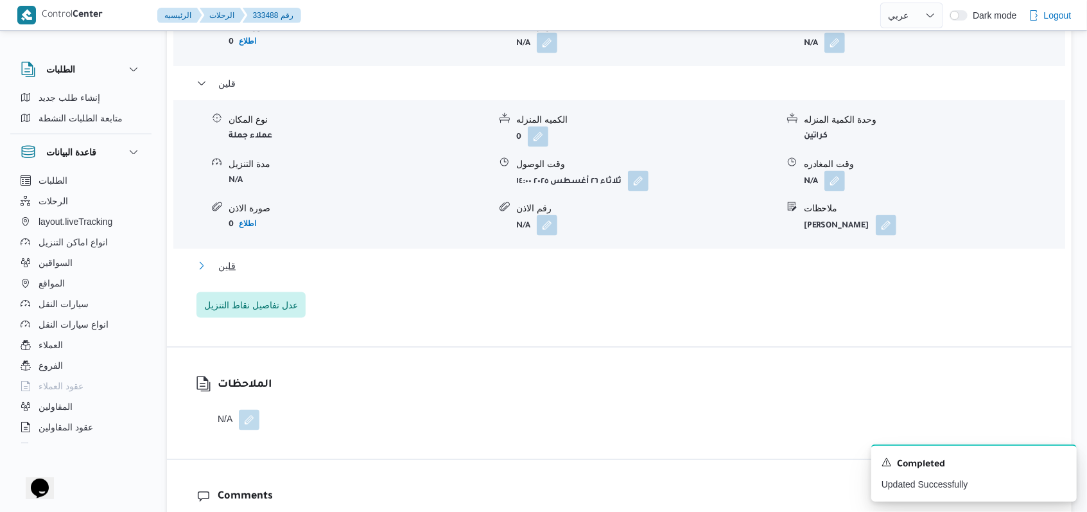
click at [220, 274] on span "قلين" at bounding box center [226, 265] width 17 height 15
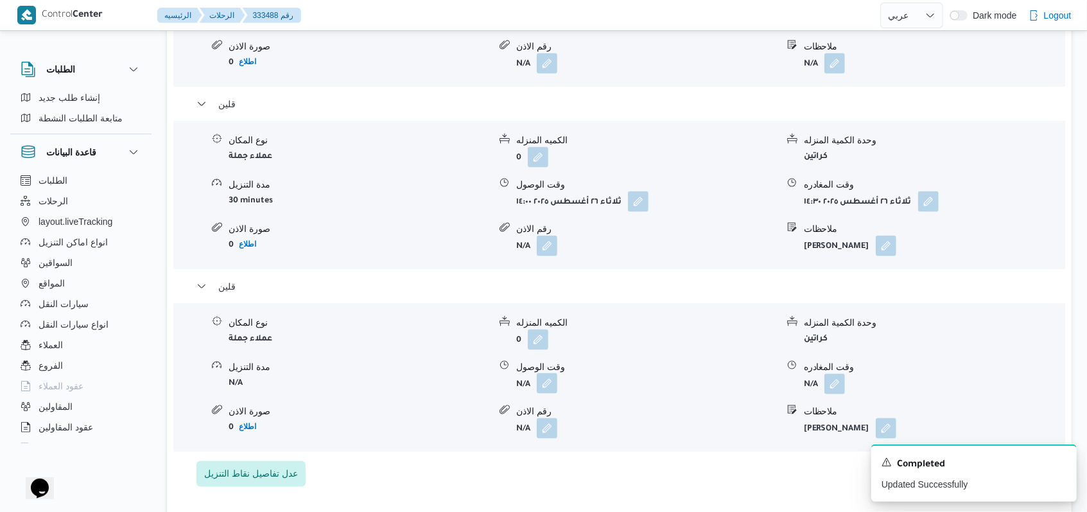
click at [551, 383] on button "button" at bounding box center [547, 383] width 21 height 21
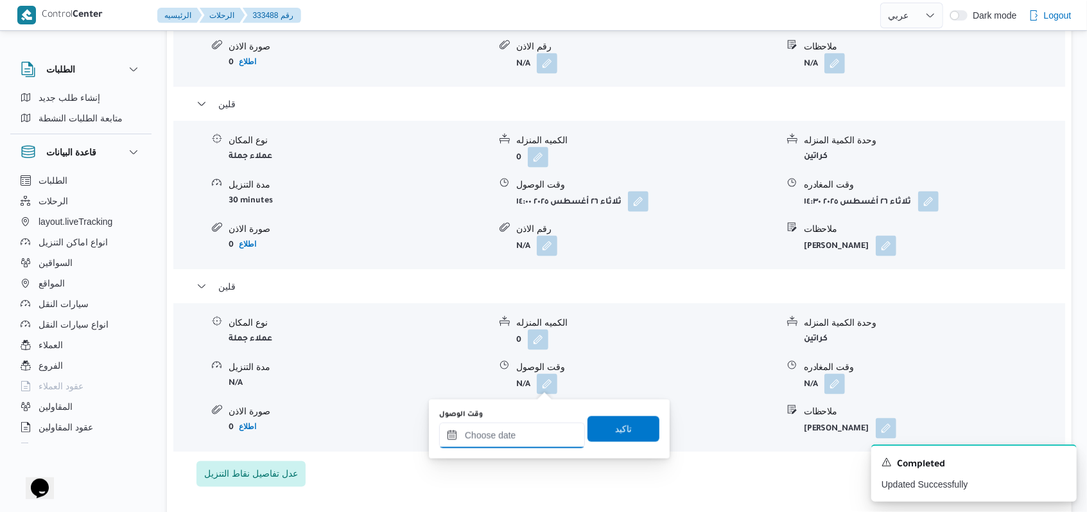
click at [503, 424] on div at bounding box center [512, 435] width 146 height 26
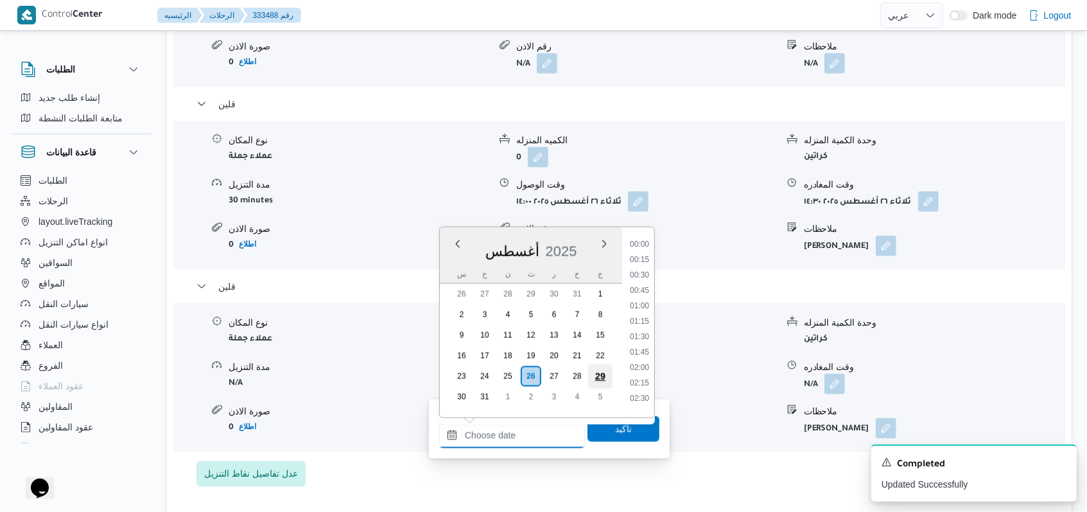
scroll to position [898, 0]
click at [641, 275] on li "15:00" at bounding box center [640, 270] width 30 height 13
type input "[DATE] ١٥:٠٠"
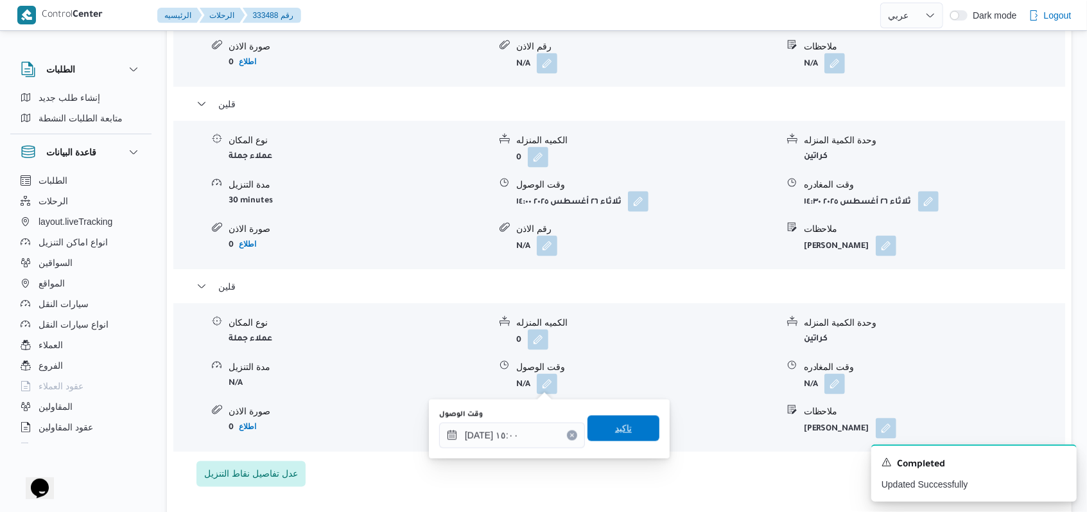
click at [632, 417] on span "تاكيد" at bounding box center [624, 428] width 72 height 26
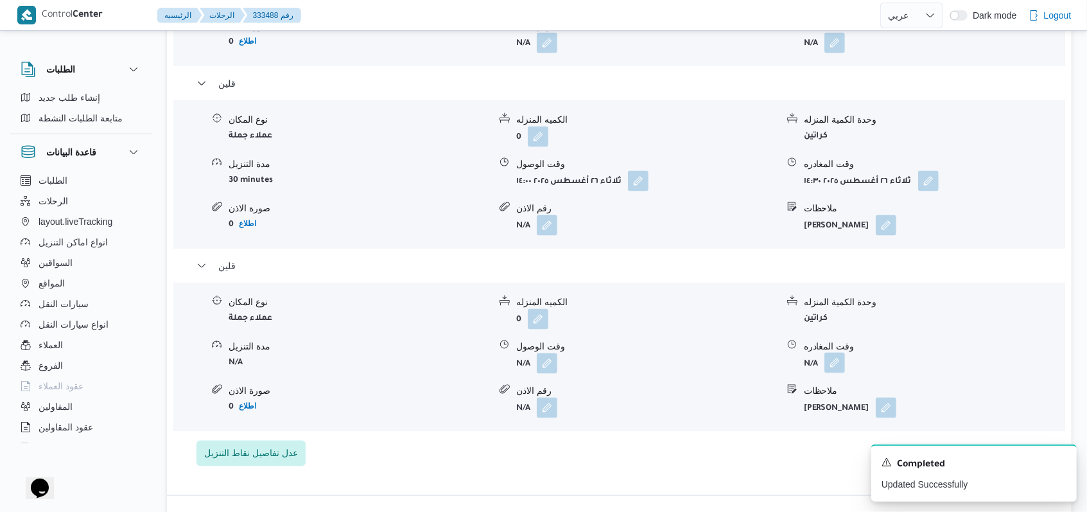
click at [831, 373] on button "button" at bounding box center [834, 363] width 21 height 21
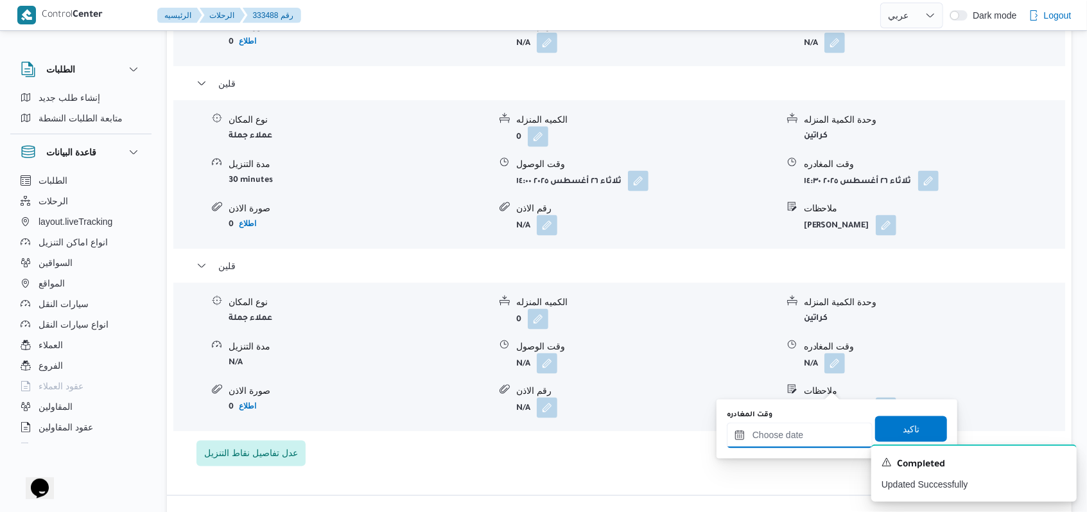
click at [791, 439] on input "وقت المغادره" at bounding box center [800, 435] width 146 height 26
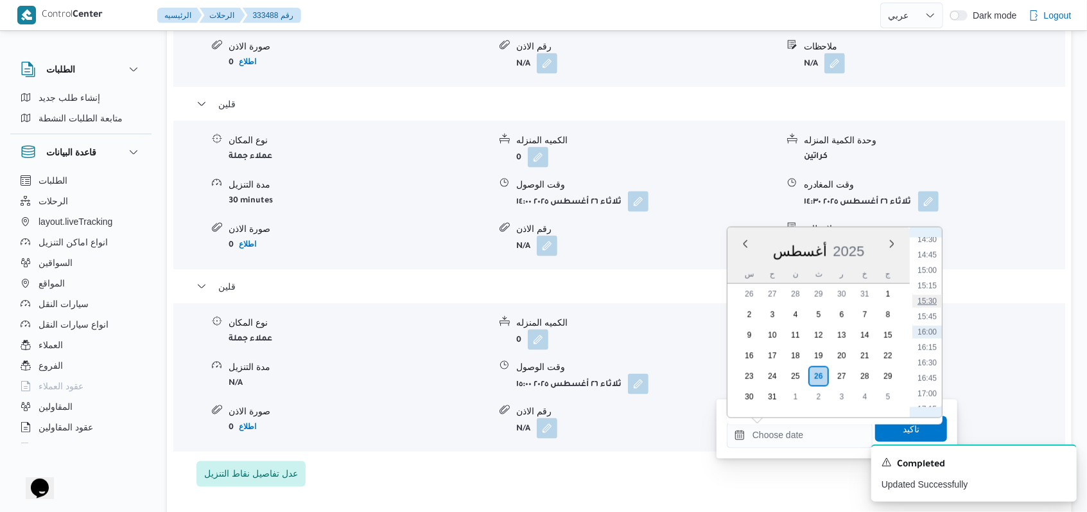
click at [928, 302] on li "15:30" at bounding box center [927, 301] width 30 height 13
type input "[DATE] ١٥:٣٠"
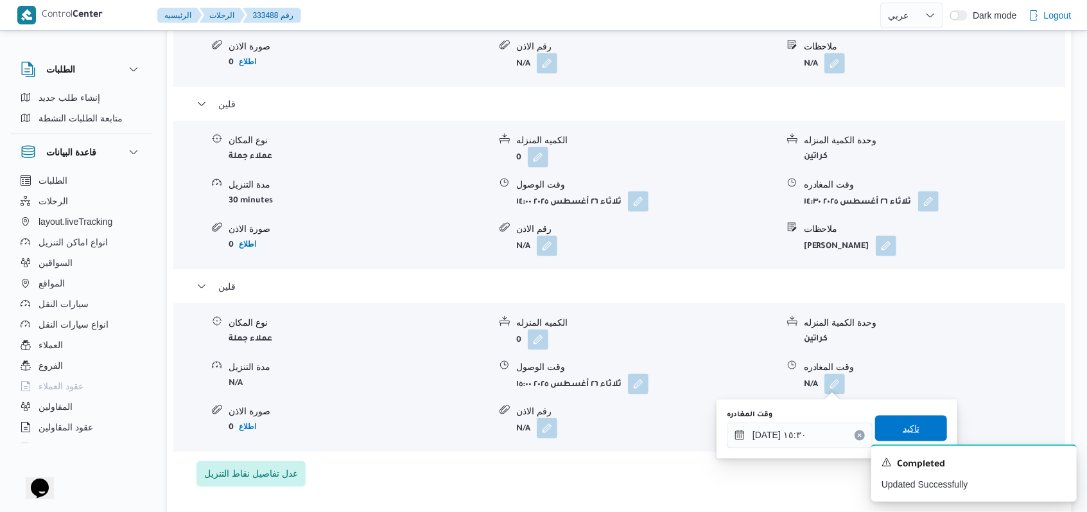
click at [903, 421] on span "تاكيد" at bounding box center [911, 428] width 17 height 15
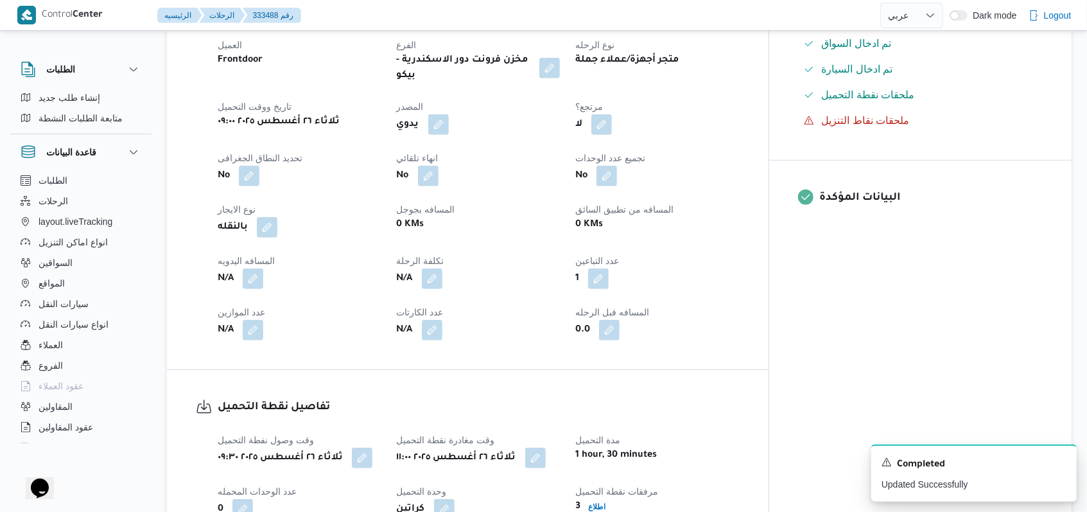
scroll to position [428, 0]
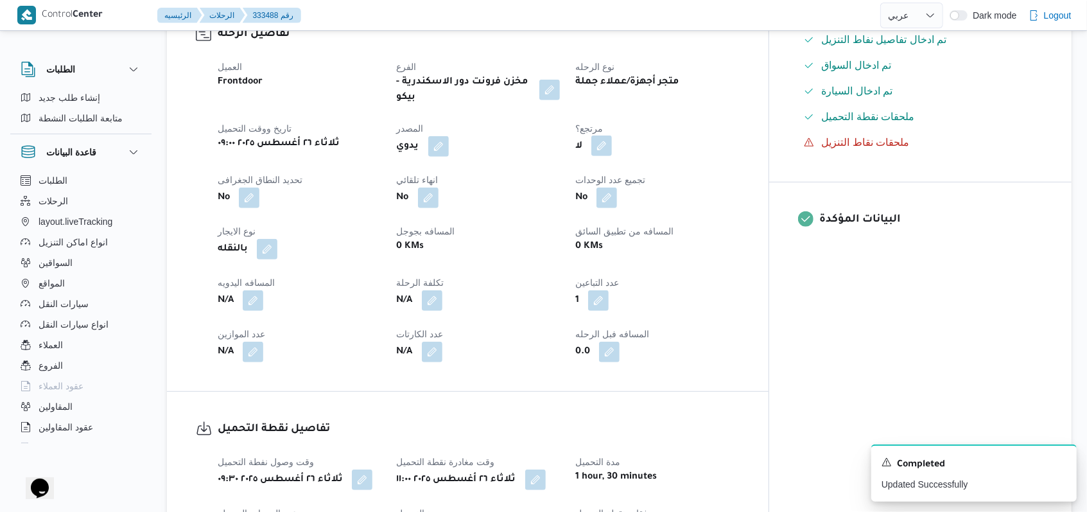
click at [612, 153] on button "button" at bounding box center [601, 145] width 21 height 21
click at [627, 190] on label "هل هناك مرتجع؟" at bounding box center [613, 184] width 77 height 15
checkbox input "true"
click at [686, 182] on span "تاكيد" at bounding box center [689, 184] width 17 height 15
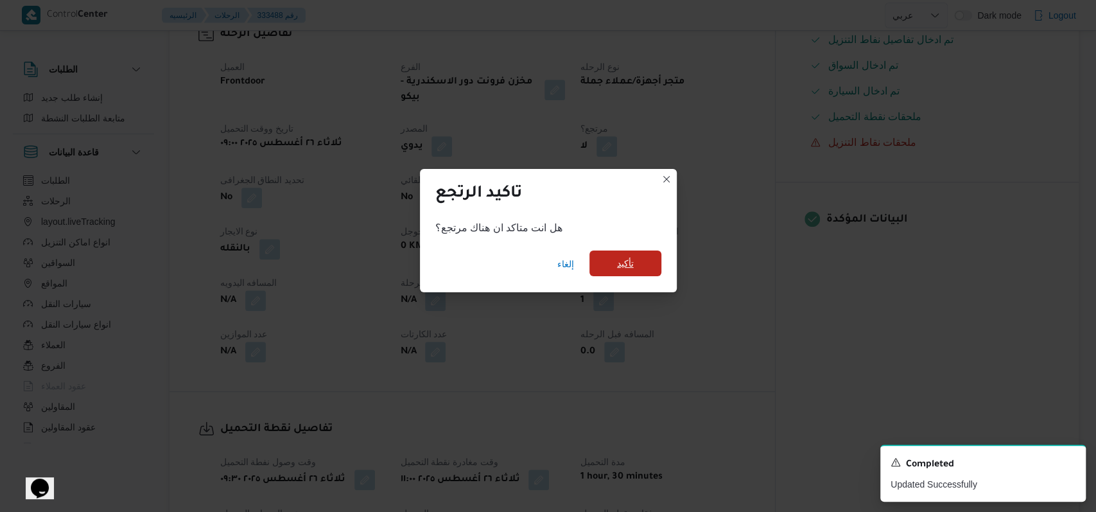
click at [649, 259] on span "تأكيد" at bounding box center [625, 263] width 72 height 26
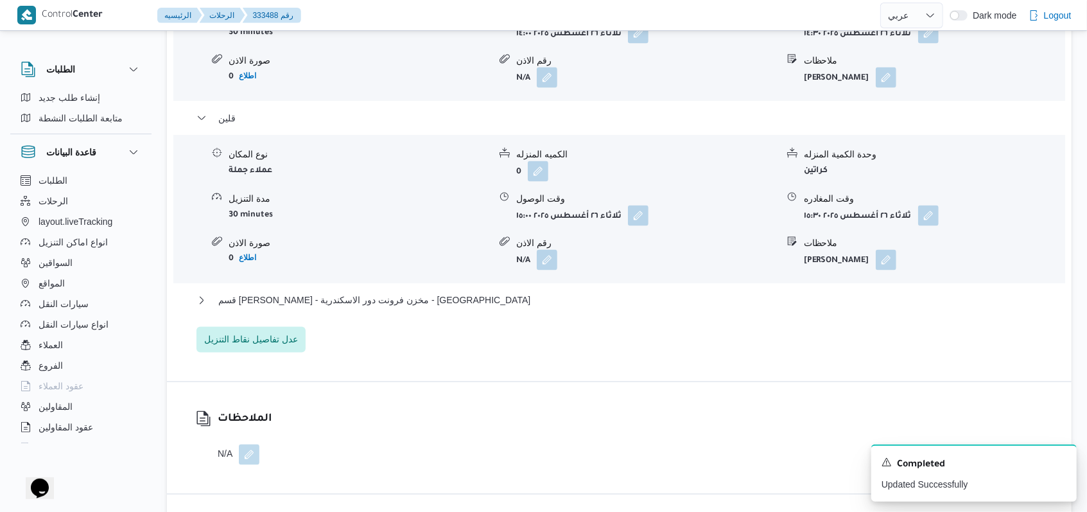
scroll to position [1455, 0]
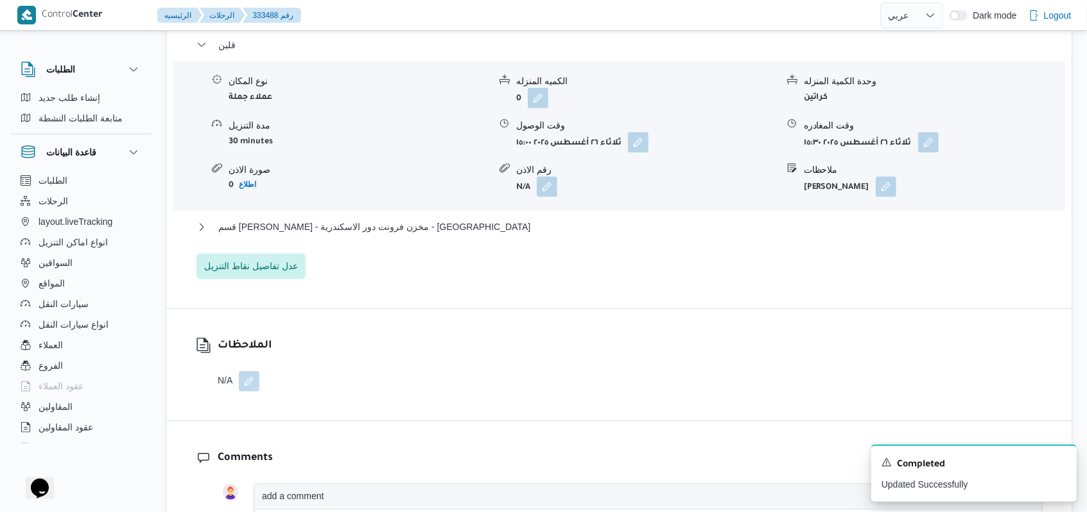
click at [277, 258] on span "عدل تفاصيل نقاط التنزيل" at bounding box center [251, 265] width 94 height 15
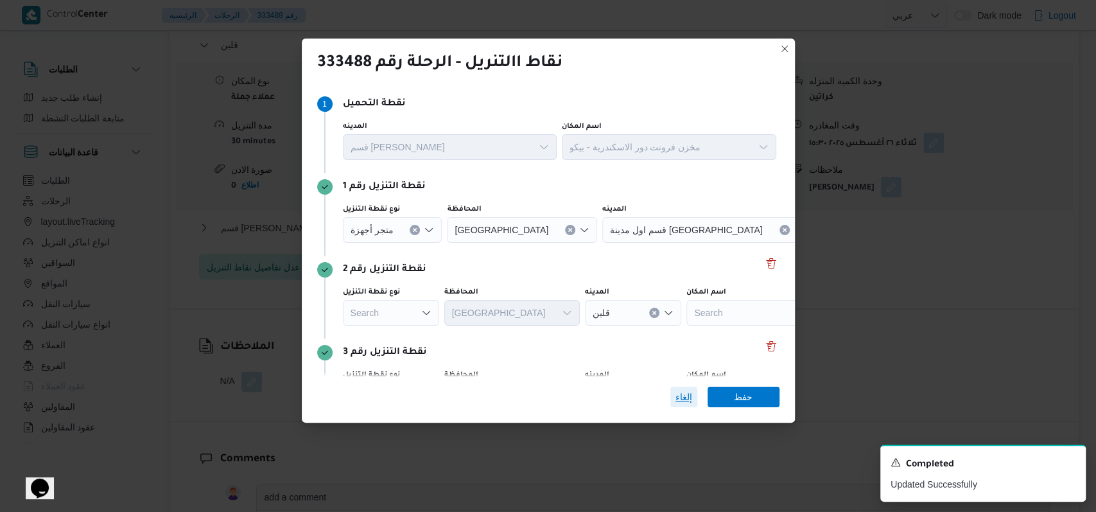
click at [686, 404] on span "إلغاء" at bounding box center [683, 396] width 17 height 15
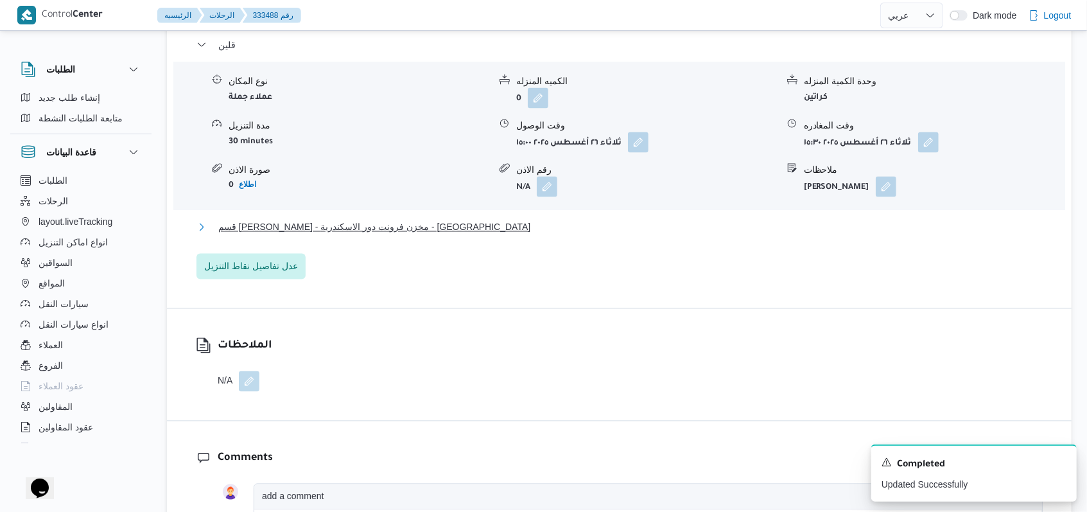
click at [357, 220] on span "قسم [PERSON_NAME] - مخزن فرونت دور الاسكندرية - [GEOGRAPHIC_DATA]" at bounding box center [374, 227] width 312 height 15
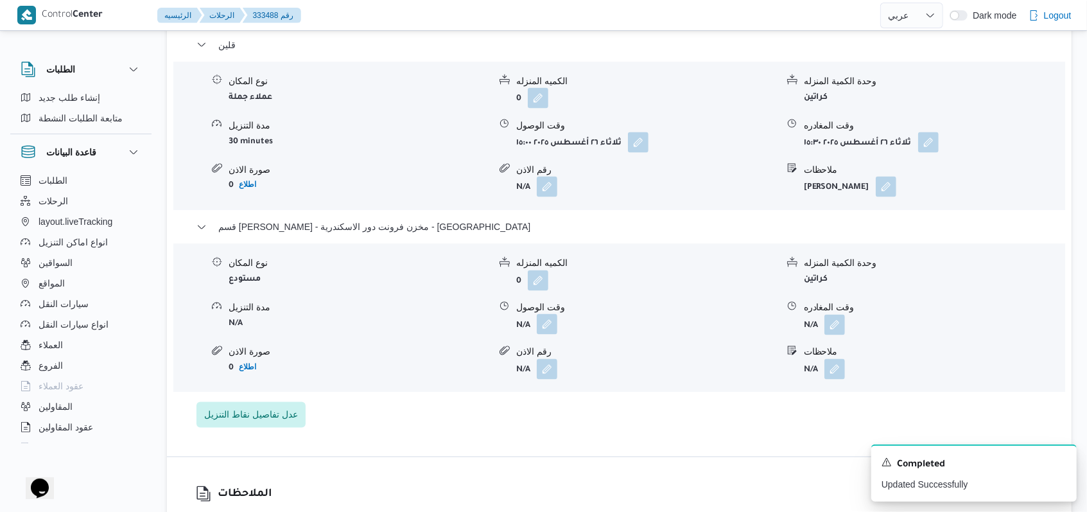
click at [552, 314] on button "button" at bounding box center [547, 324] width 21 height 21
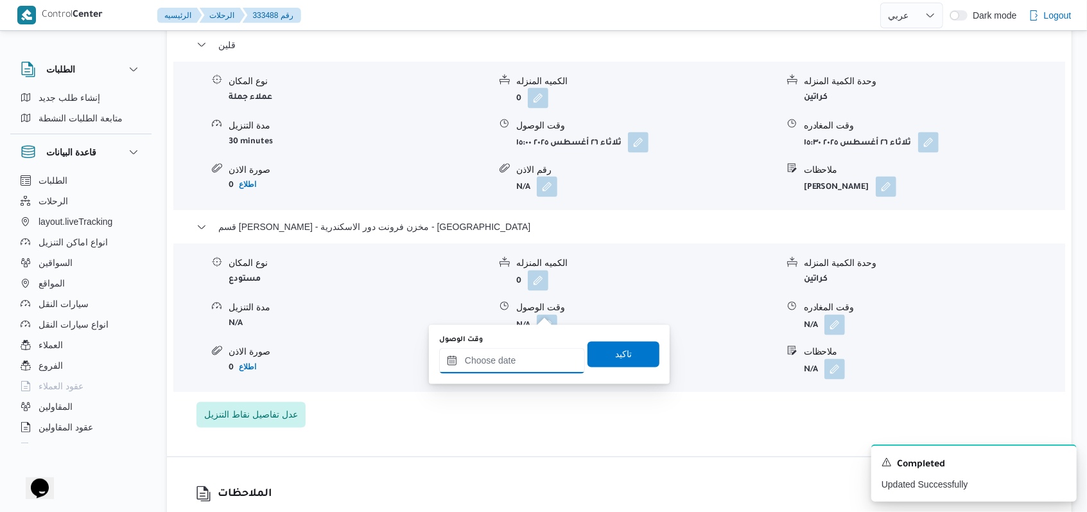
click at [501, 361] on input "وقت الوصول" at bounding box center [512, 361] width 146 height 26
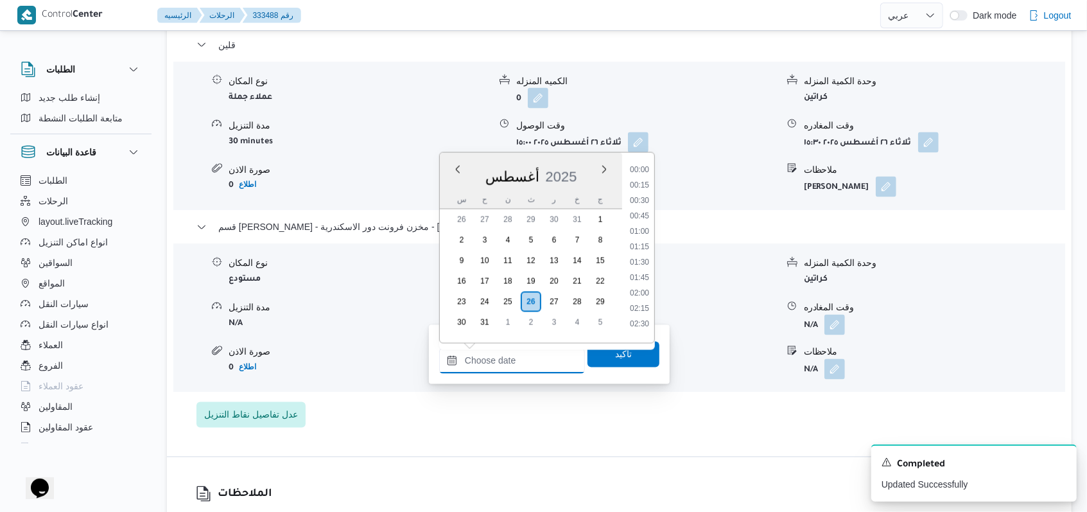
scroll to position [898, 0]
click at [642, 285] on li "16:30" at bounding box center [640, 288] width 30 height 13
type input "[DATE] ١٦:٣٠"
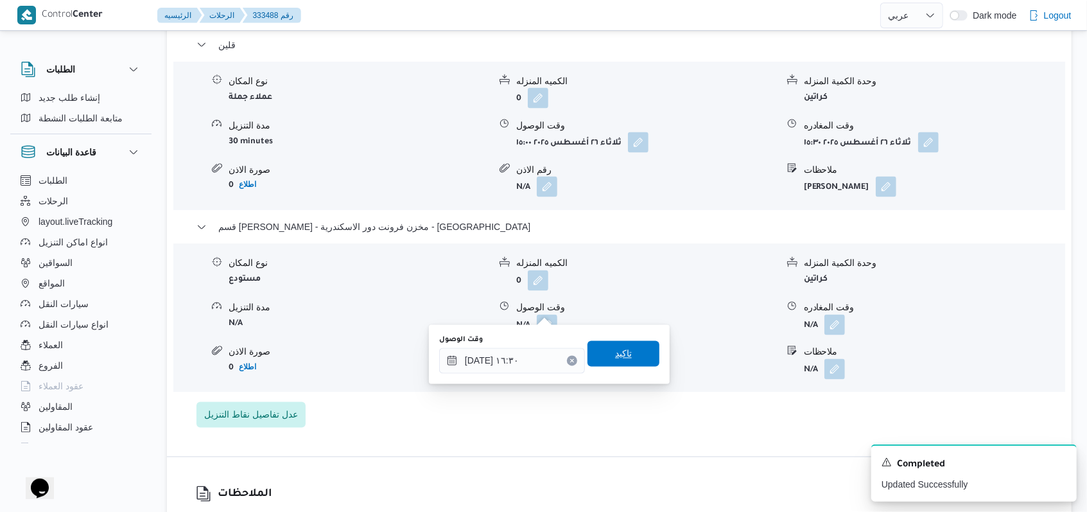
click at [632, 353] on span "تاكيد" at bounding box center [624, 354] width 72 height 26
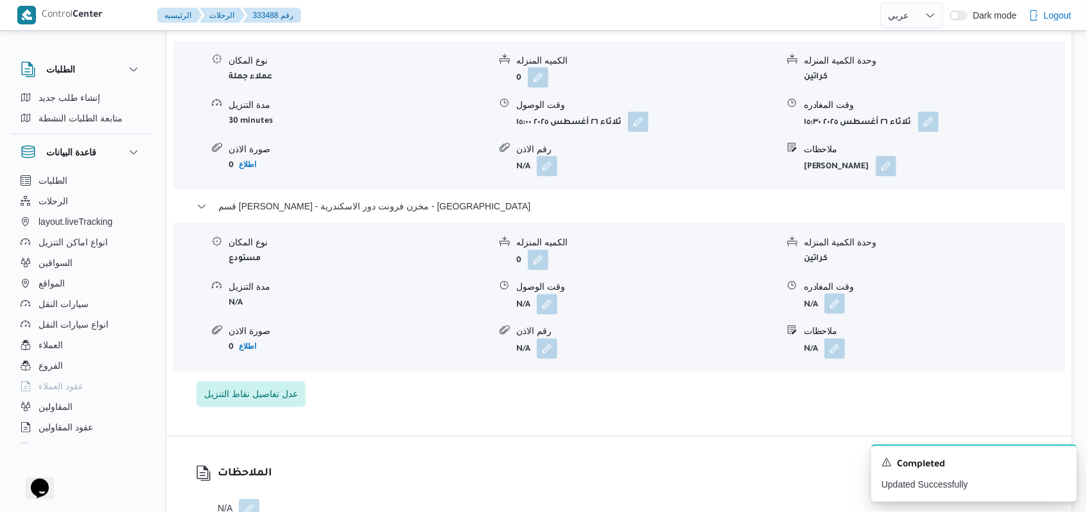
click at [837, 314] on button "button" at bounding box center [834, 303] width 21 height 21
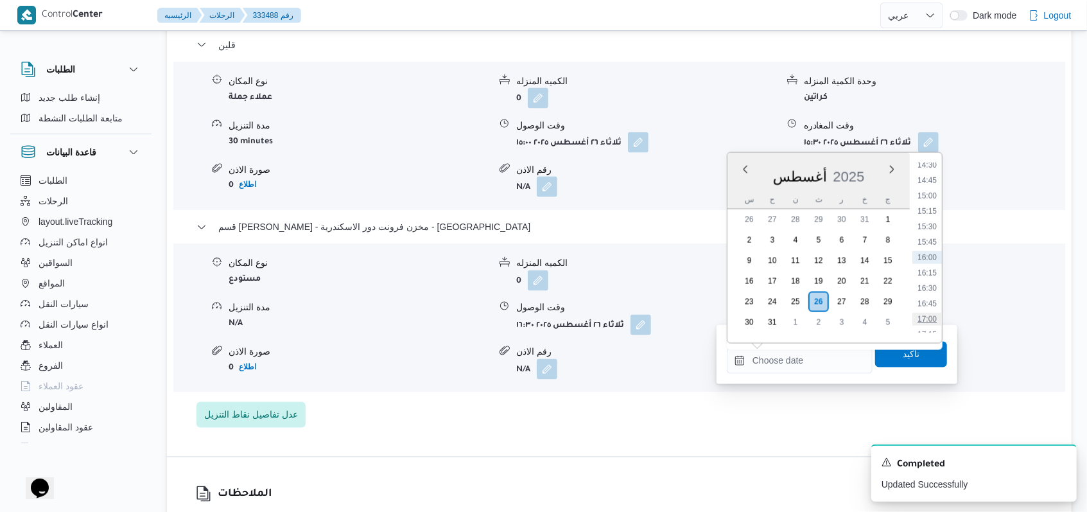
click at [932, 316] on li "17:00" at bounding box center [927, 319] width 30 height 13
type input "[DATE] ١٧:٠٠"
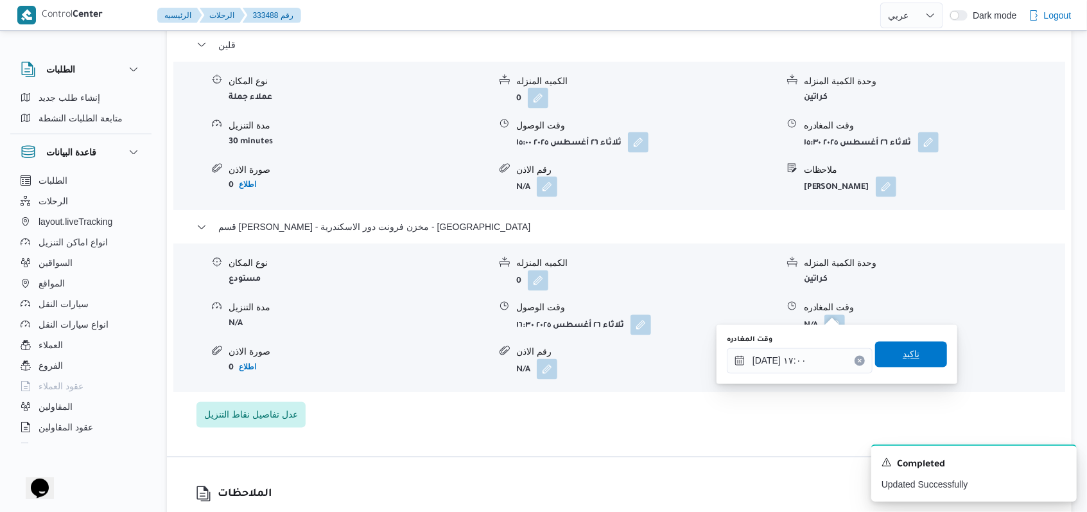
click at [903, 352] on span "تاكيد" at bounding box center [911, 354] width 17 height 15
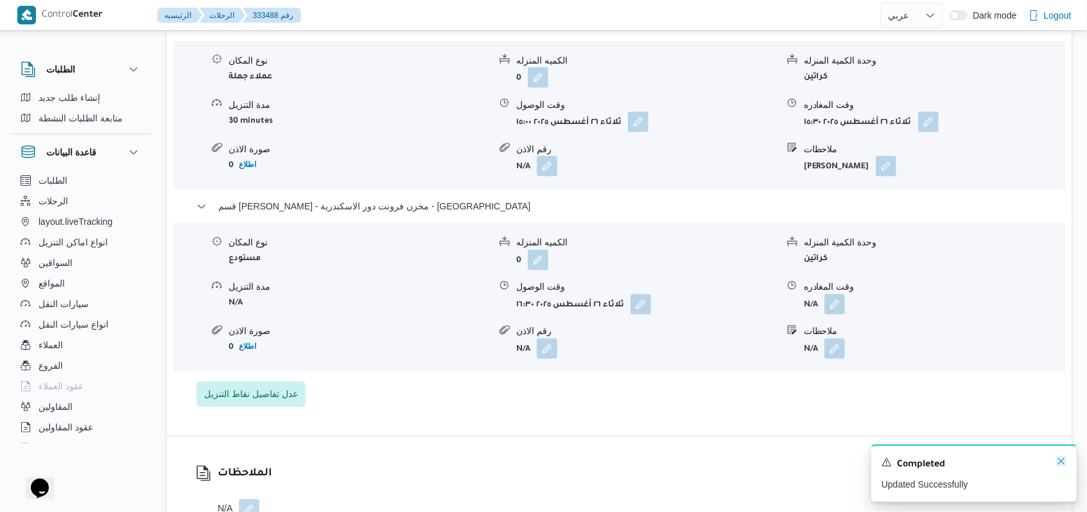
click at [1063, 462] on icon "Dismiss toast" at bounding box center [1061, 461] width 10 height 10
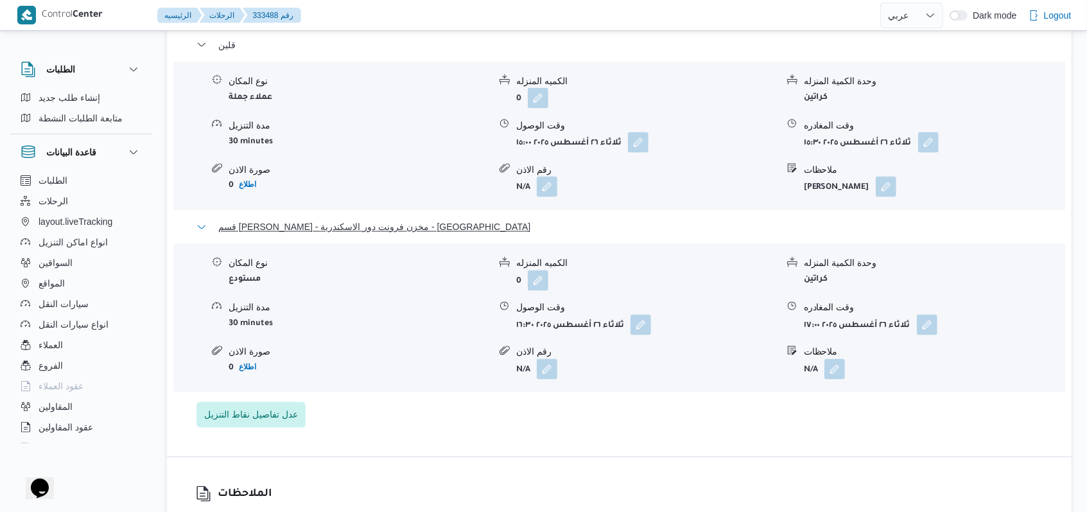
click at [329, 220] on span "قسم [PERSON_NAME] - مخزن فرونت دور الاسكندرية - [GEOGRAPHIC_DATA]" at bounding box center [374, 227] width 312 height 15
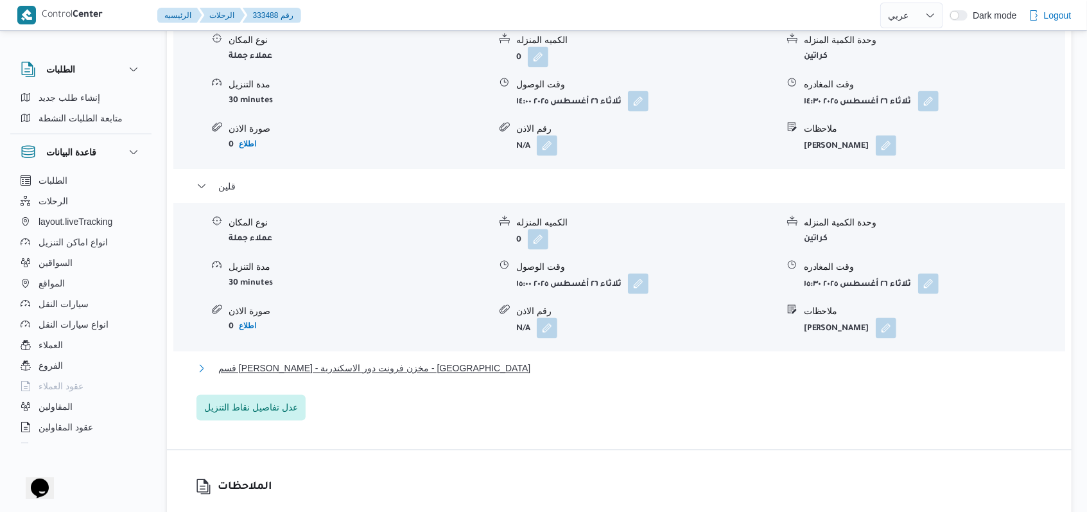
scroll to position [1113, 0]
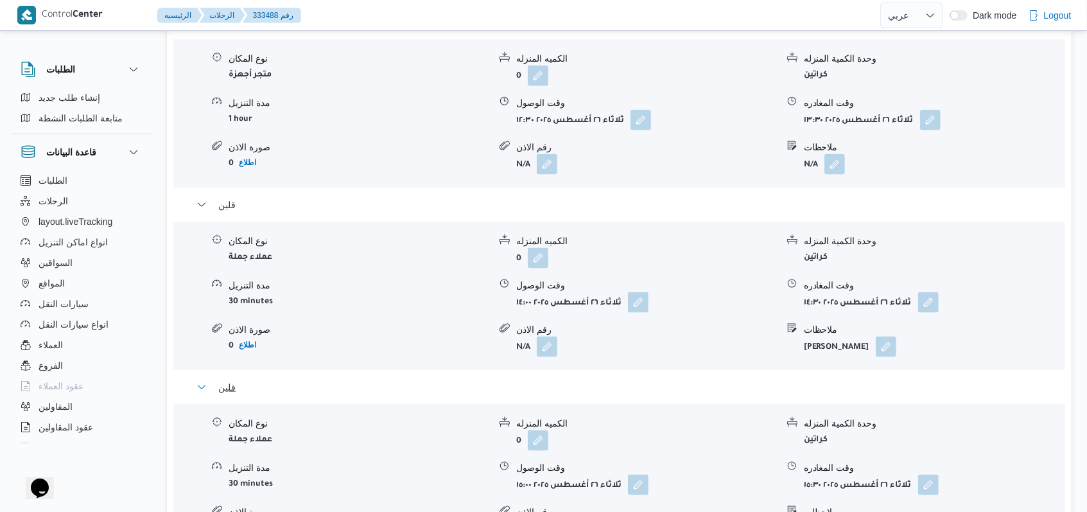
click at [248, 379] on button "قلين" at bounding box center [619, 386] width 846 height 15
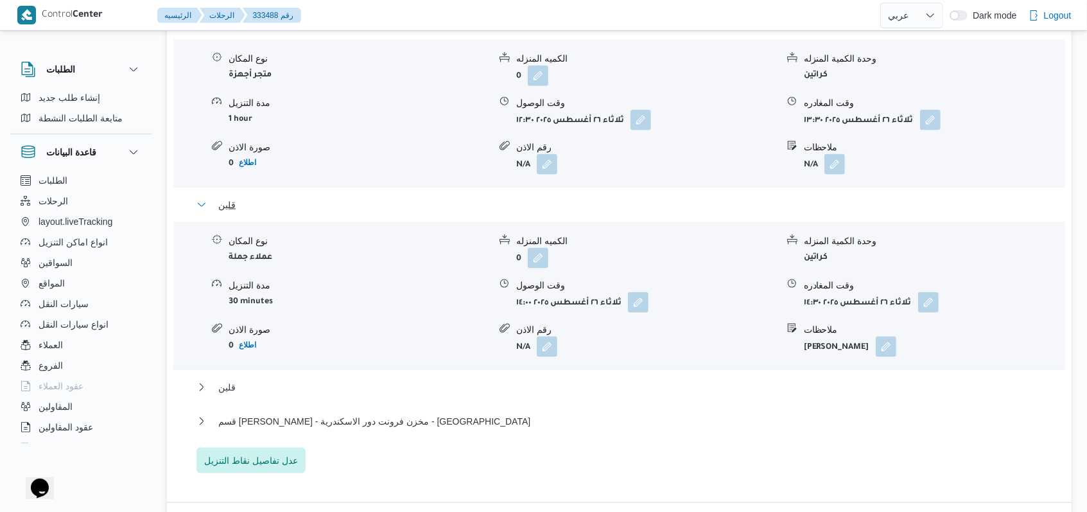
click at [243, 197] on button "قلين" at bounding box center [619, 204] width 846 height 15
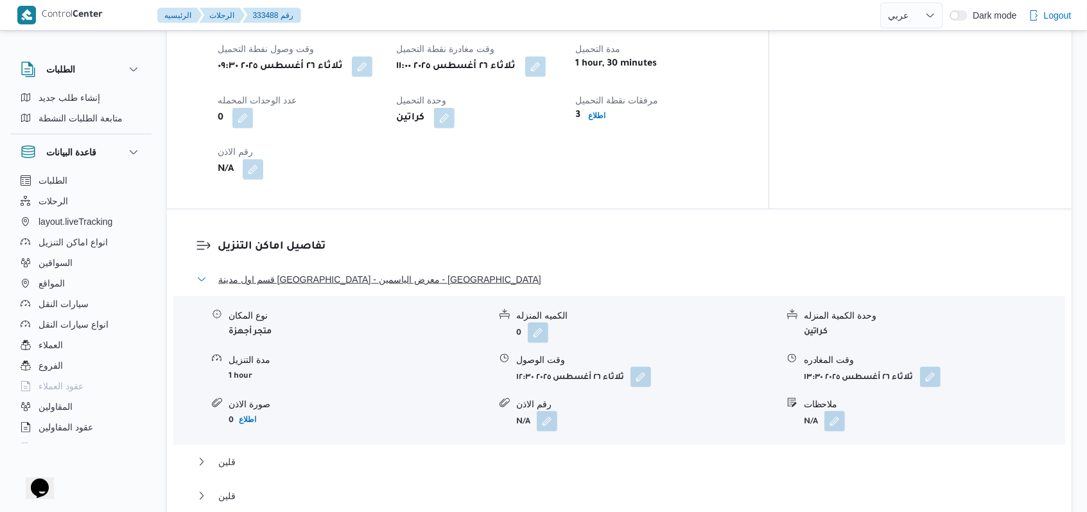
click at [314, 272] on span "قسم اول مدينة [GEOGRAPHIC_DATA] - معرض الياسمين - [GEOGRAPHIC_DATA]" at bounding box center [379, 279] width 323 height 15
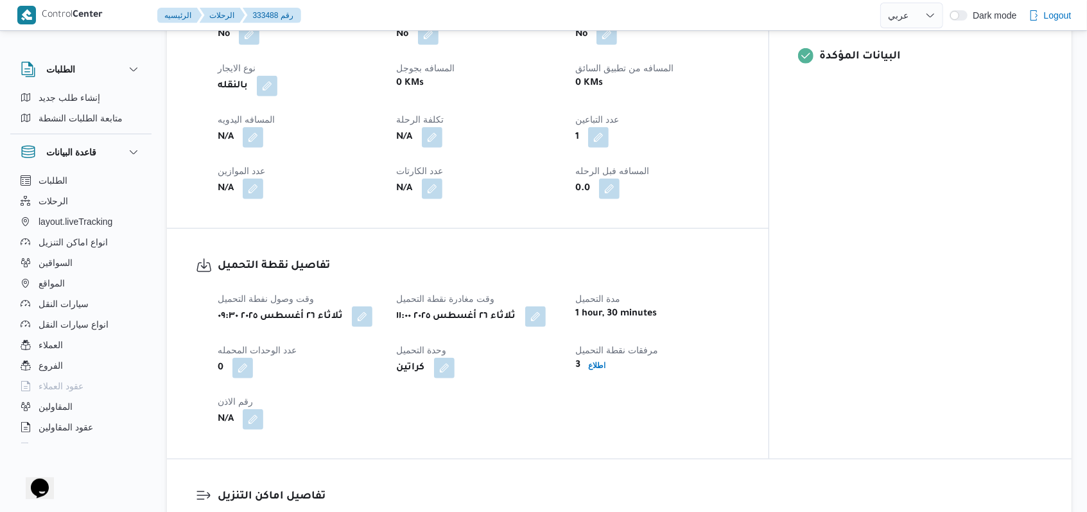
scroll to position [514, 0]
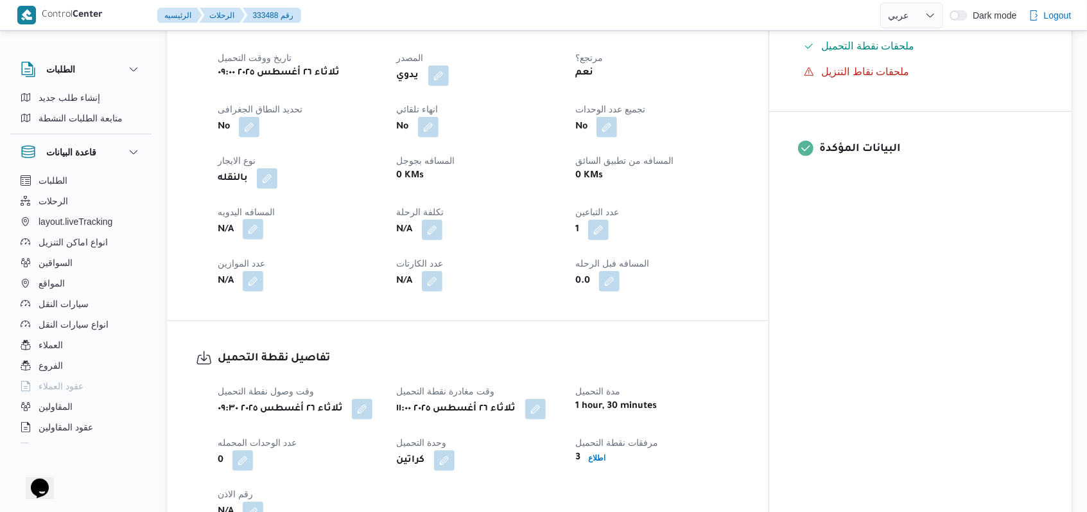
click at [252, 219] on button "button" at bounding box center [253, 229] width 21 height 21
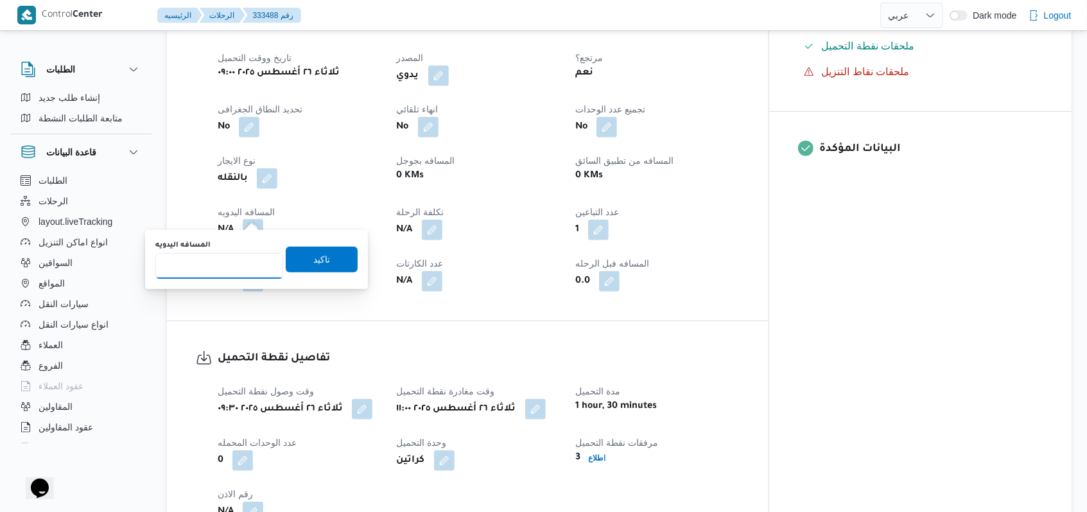
click at [217, 270] on input "المسافه اليدويه" at bounding box center [219, 266] width 128 height 26
type input "140"
click at [294, 261] on span "تاكيد" at bounding box center [322, 259] width 72 height 26
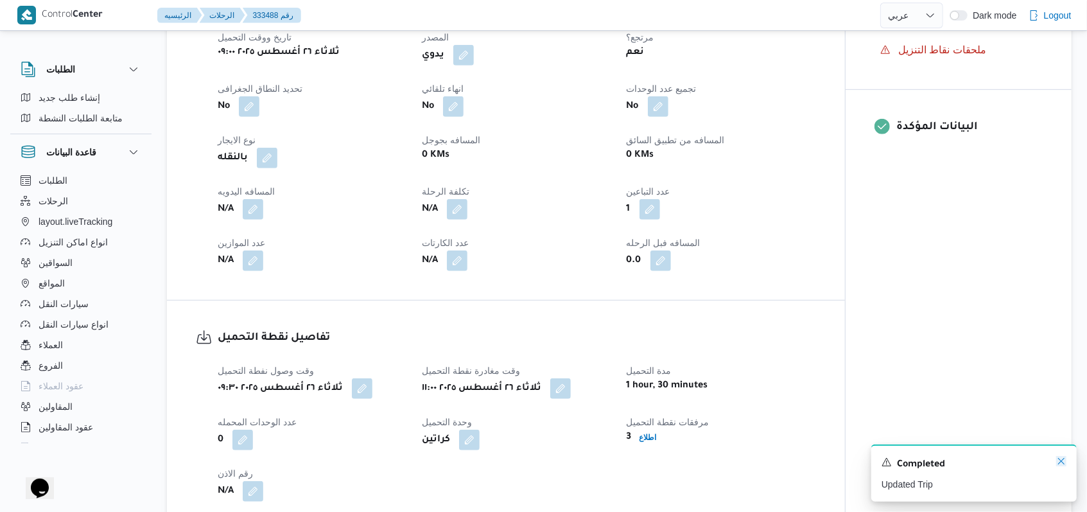
click at [1059, 460] on icon "Dismiss toast" at bounding box center [1061, 461] width 10 height 10
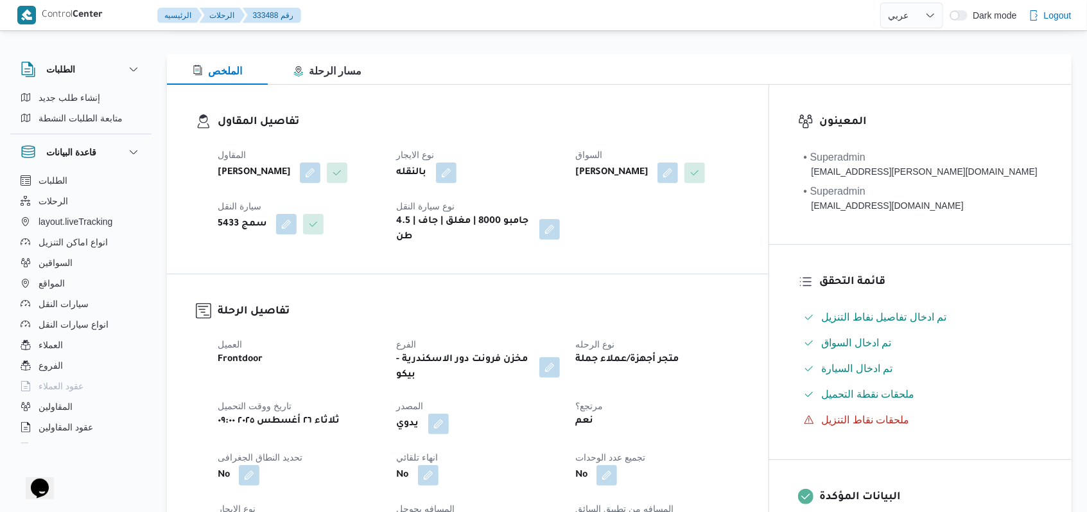
scroll to position [0, 0]
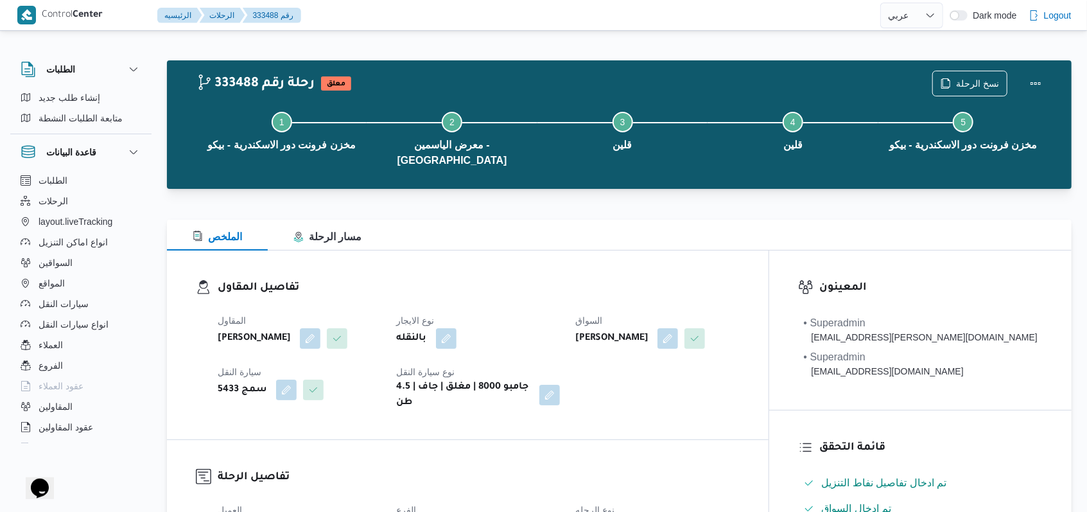
select select "ar"
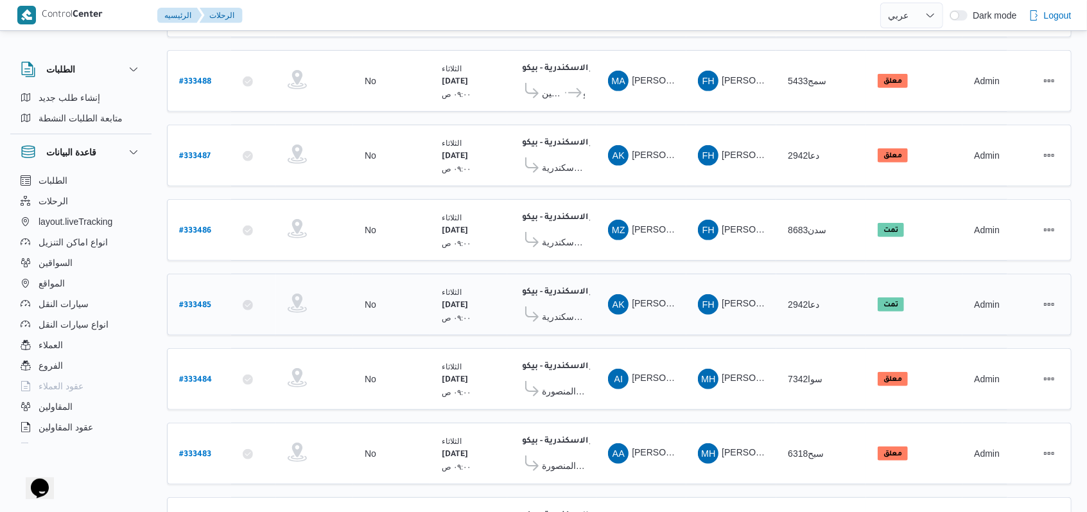
scroll to position [443, 0]
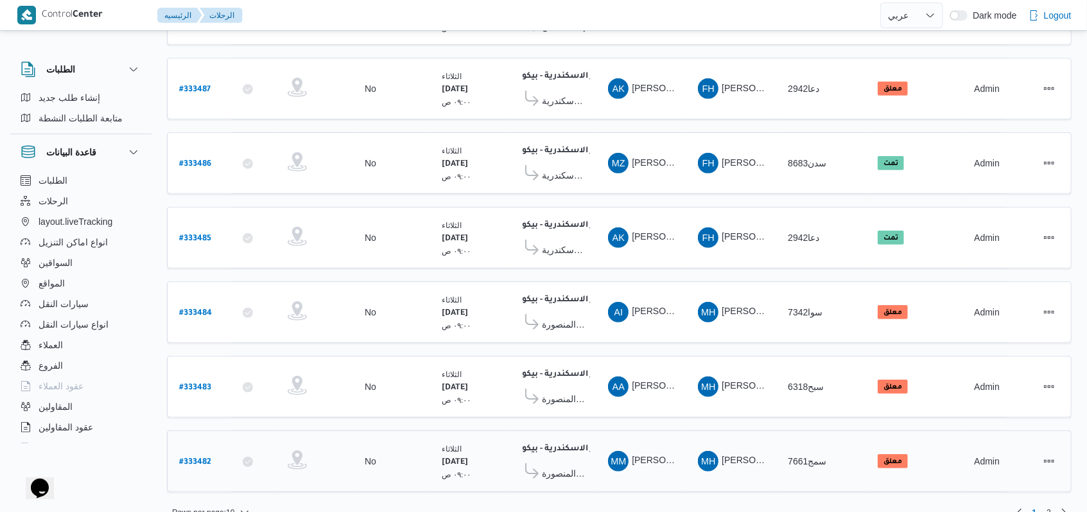
click at [211, 448] on div "# 333482" at bounding box center [199, 462] width 51 height 28
click at [197, 458] on b "# 333482" at bounding box center [195, 462] width 32 height 9
select select "ar"
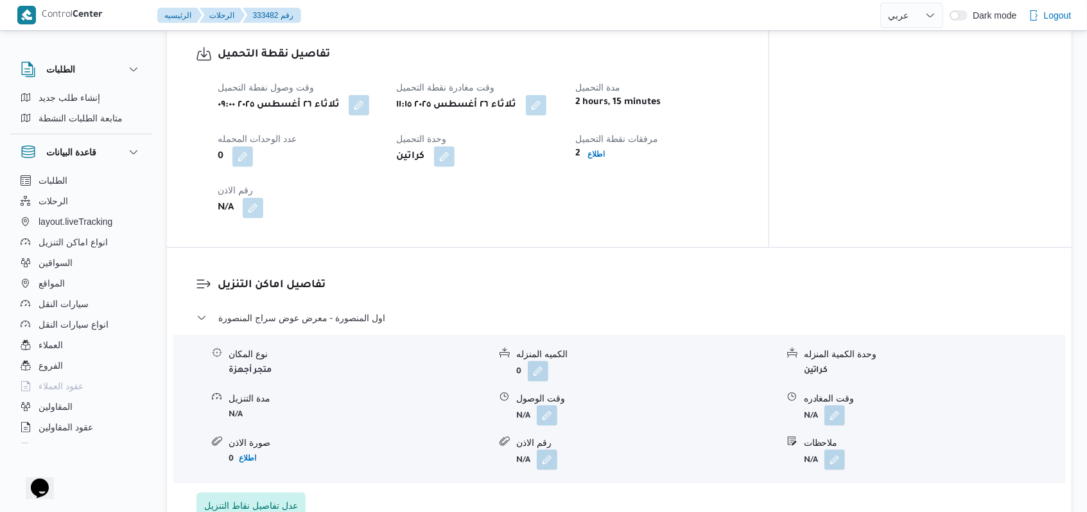
scroll to position [856, 0]
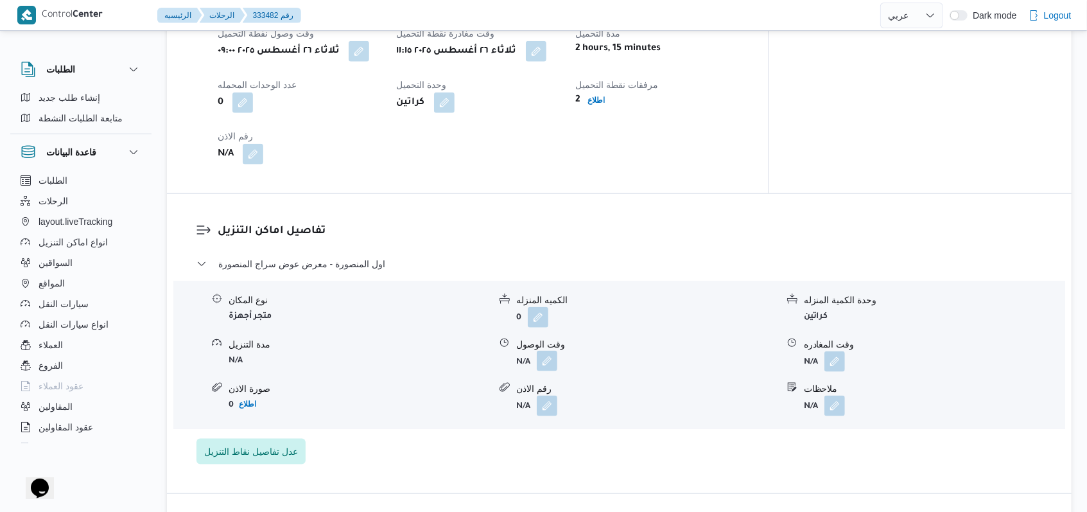
click at [546, 351] on button "button" at bounding box center [547, 361] width 21 height 21
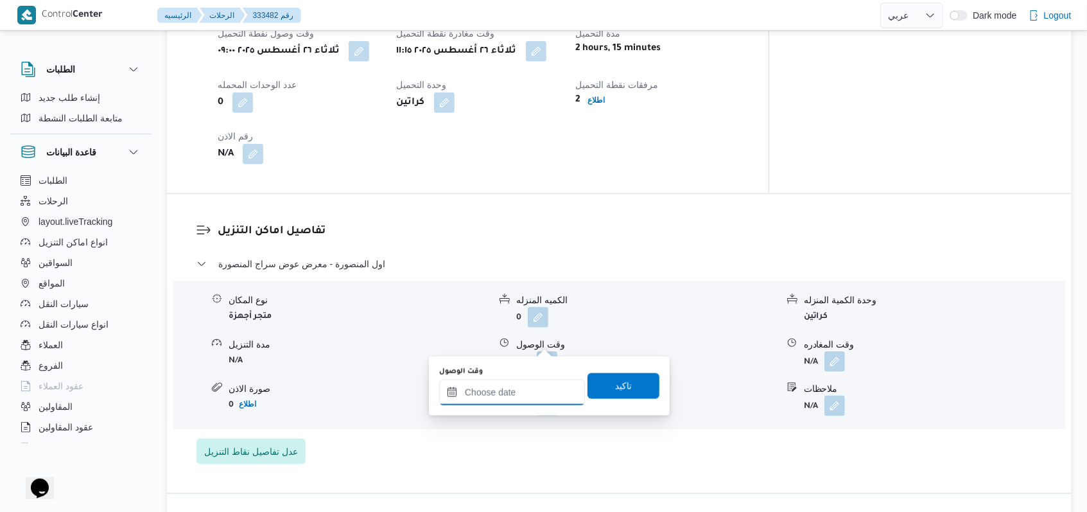
click at [530, 383] on div at bounding box center [512, 392] width 146 height 26
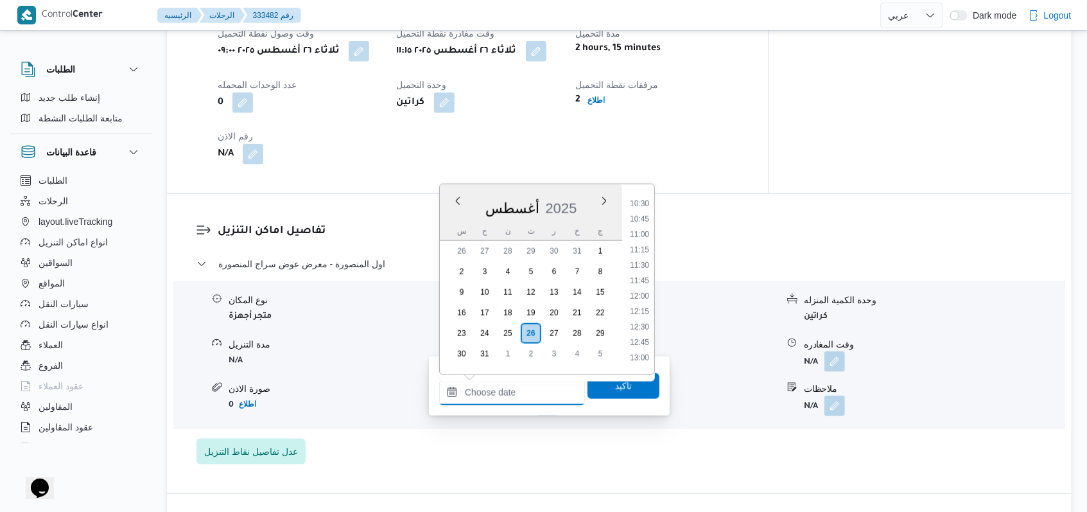
scroll to position [641, 0]
click at [643, 357] on li "13:00" at bounding box center [640, 360] width 30 height 13
type input "[DATE] ١٣:٠٠"
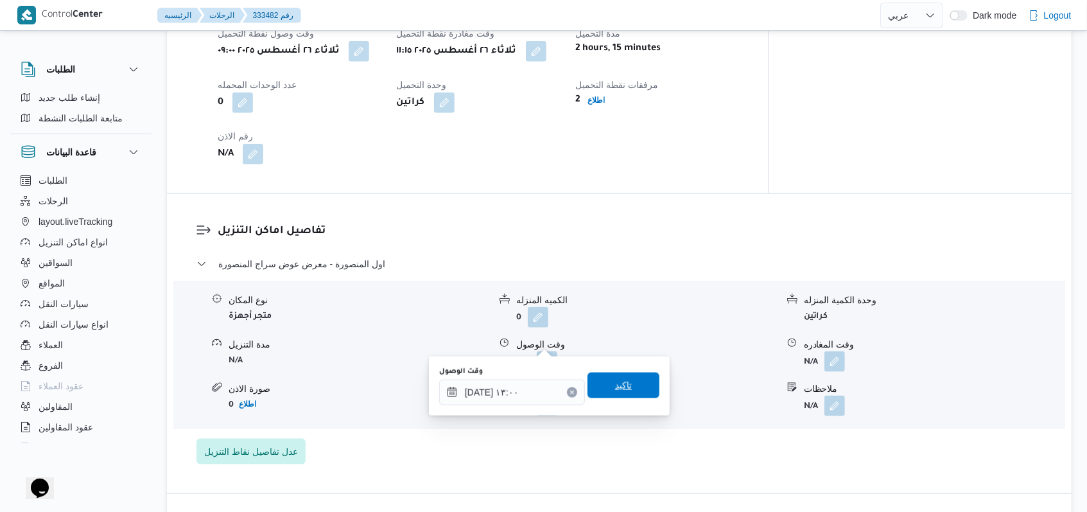
click at [616, 388] on span "تاكيد" at bounding box center [623, 385] width 17 height 15
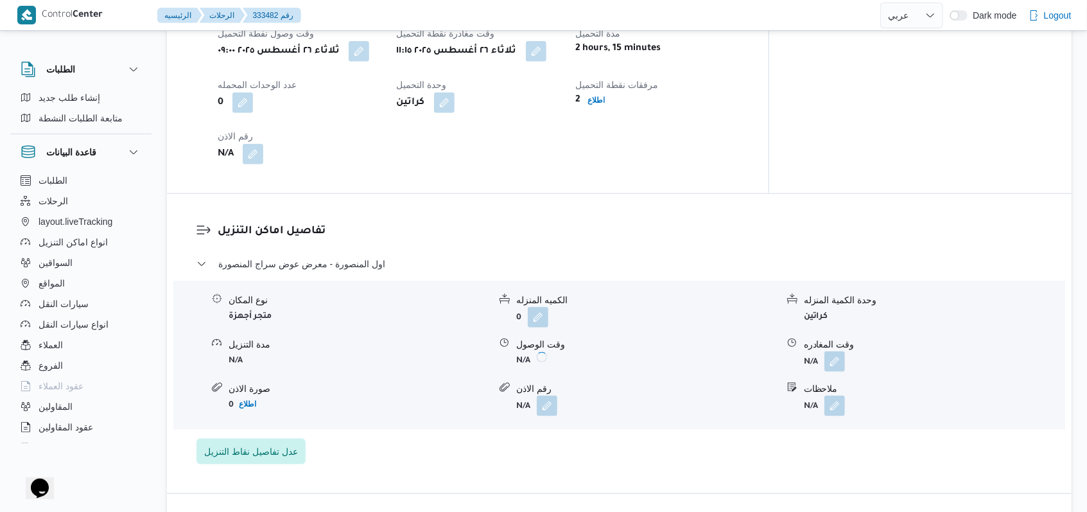
click at [823, 351] on span at bounding box center [831, 361] width 27 height 21
click at [827, 351] on button "button" at bounding box center [834, 361] width 21 height 21
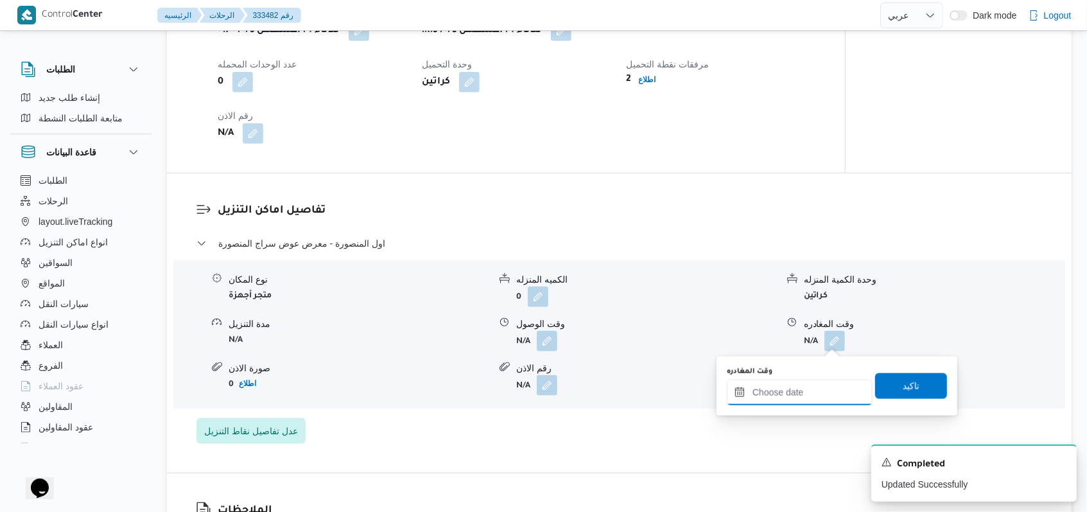
click at [812, 385] on input "وقت المغادره" at bounding box center [800, 392] width 146 height 26
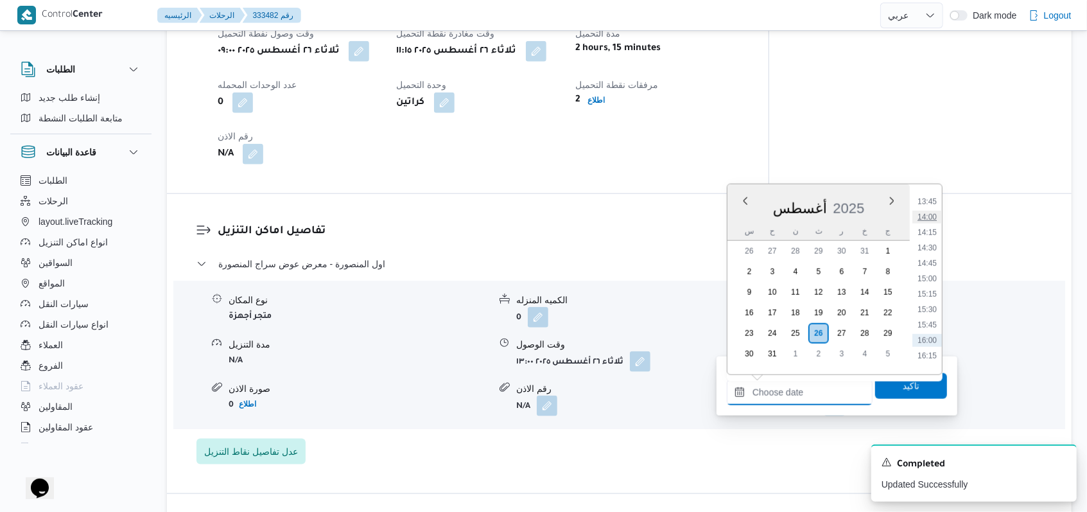
scroll to position [812, 0]
click at [939, 283] on li "14:30" at bounding box center [927, 282] width 30 height 13
type input "[DATE] ١٤:٣٠"
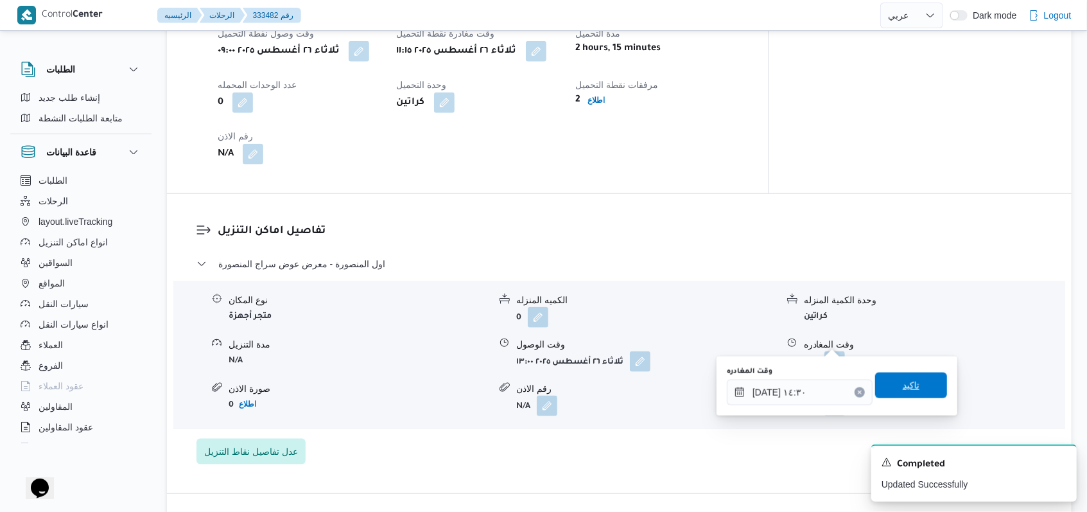
click at [919, 391] on span "تاكيد" at bounding box center [911, 385] width 72 height 26
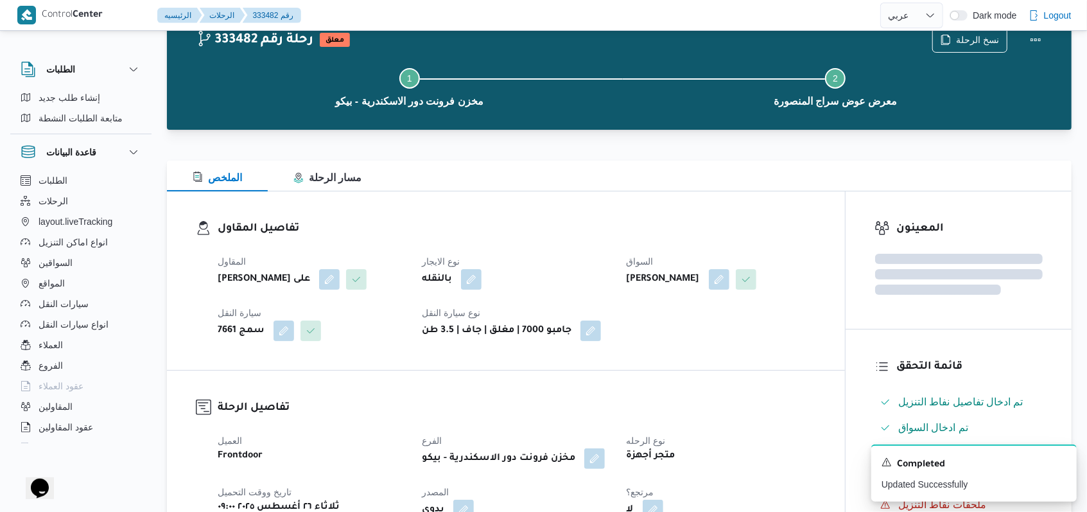
scroll to position [0, 0]
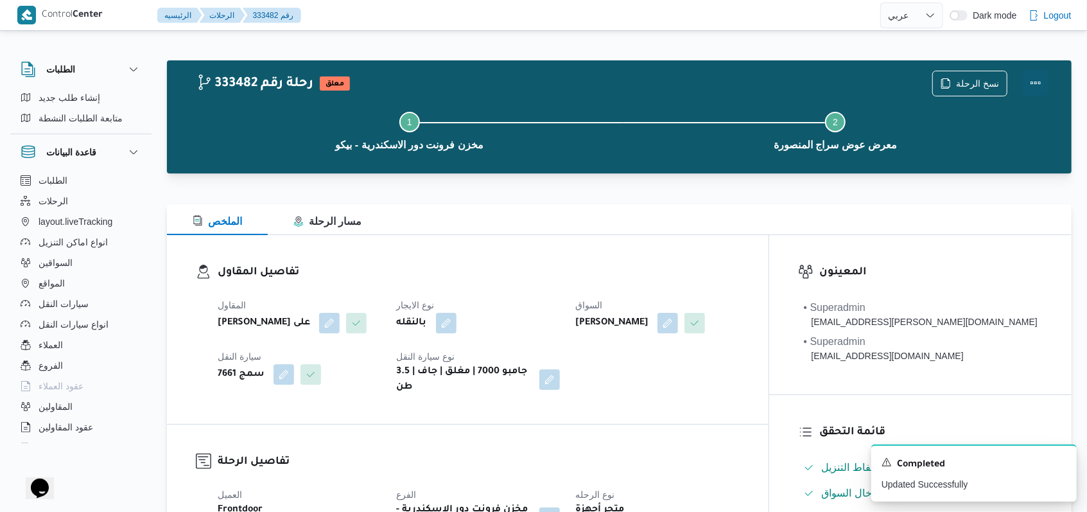
click at [1038, 85] on button "Actions" at bounding box center [1036, 83] width 26 height 26
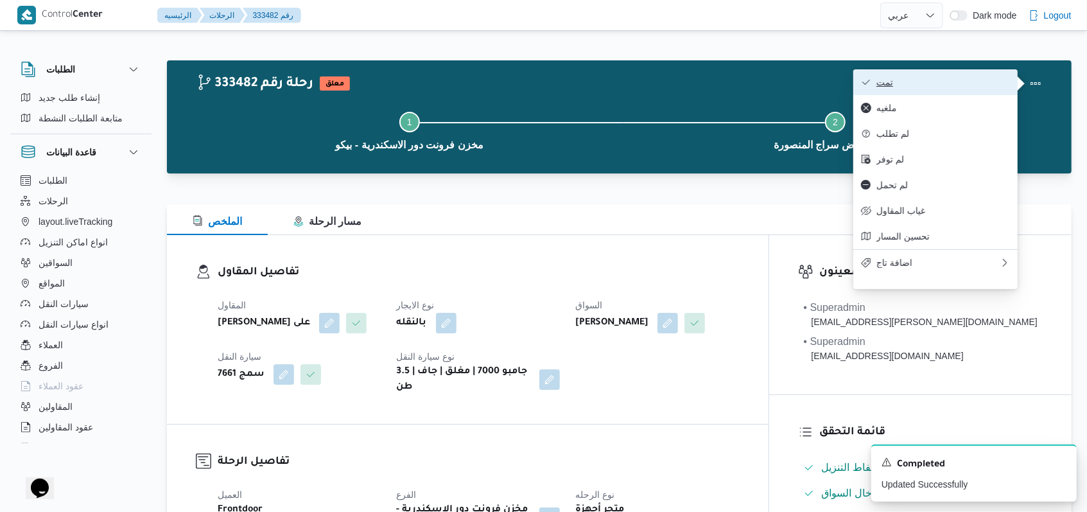
click at [894, 73] on button "تمت" at bounding box center [935, 82] width 164 height 26
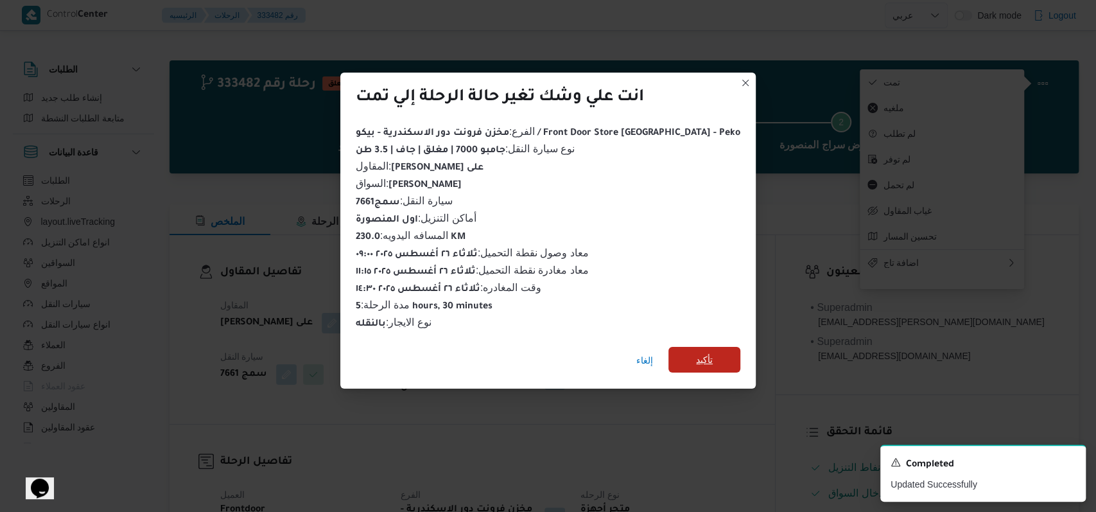
click at [696, 357] on span "تأكيد" at bounding box center [704, 359] width 17 height 15
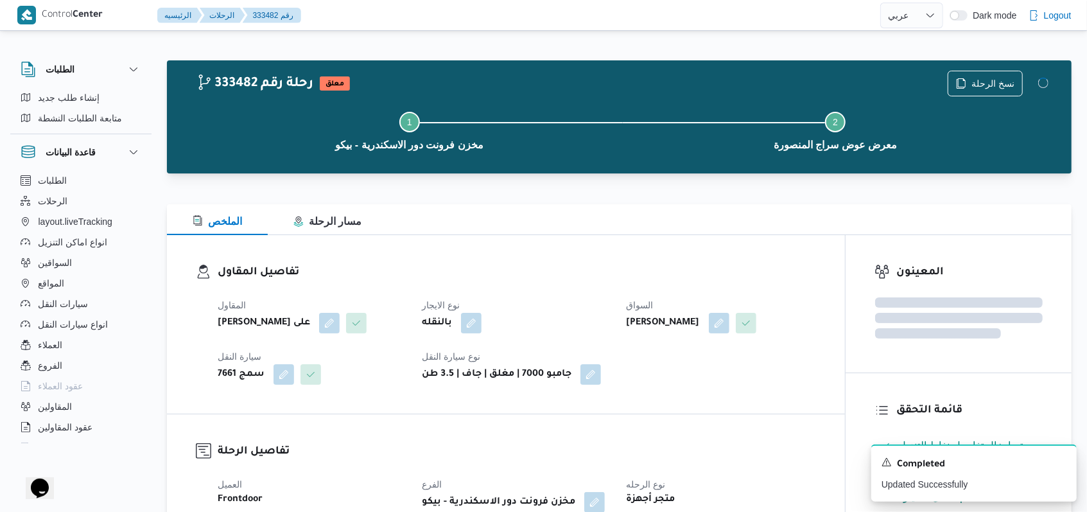
click at [562, 315] on div "بالنقله" at bounding box center [516, 322] width 191 height 23
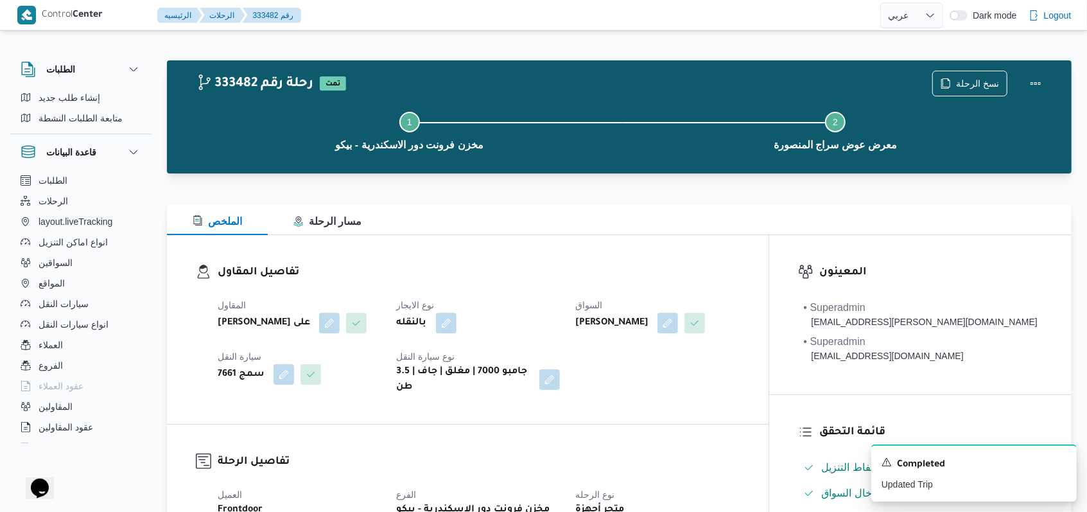
select select "ar"
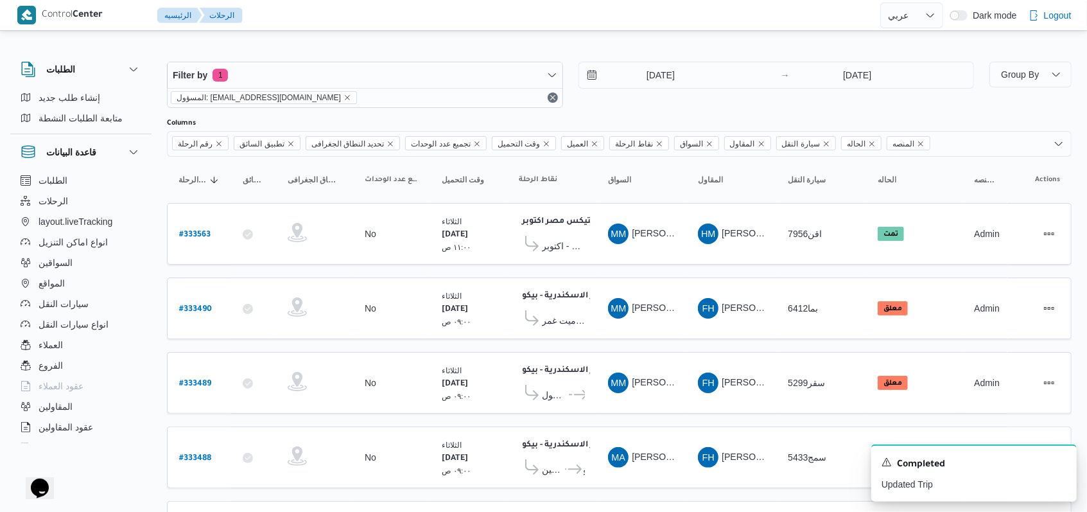
scroll to position [431, 0]
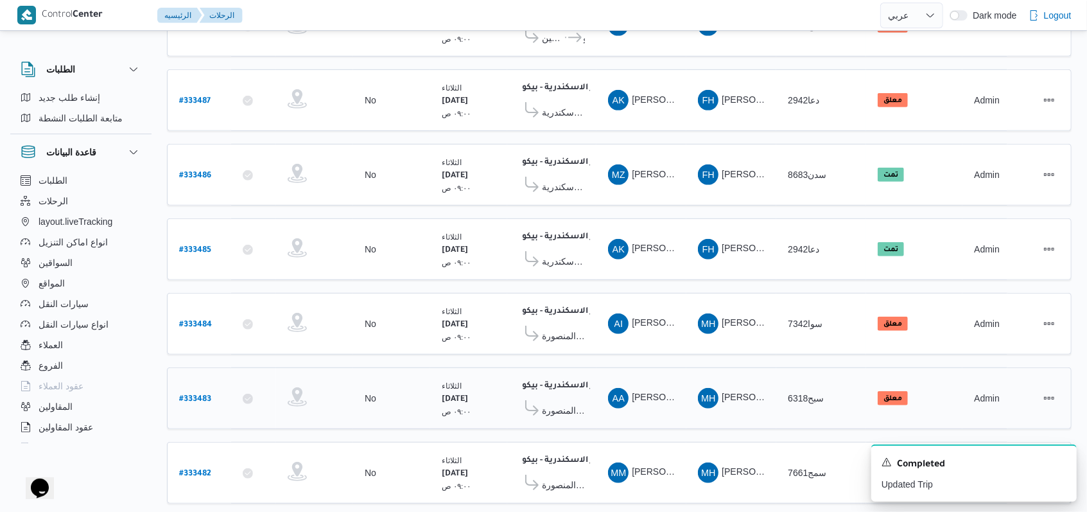
click at [211, 395] on b "# 333483" at bounding box center [195, 399] width 32 height 9
select select "ar"
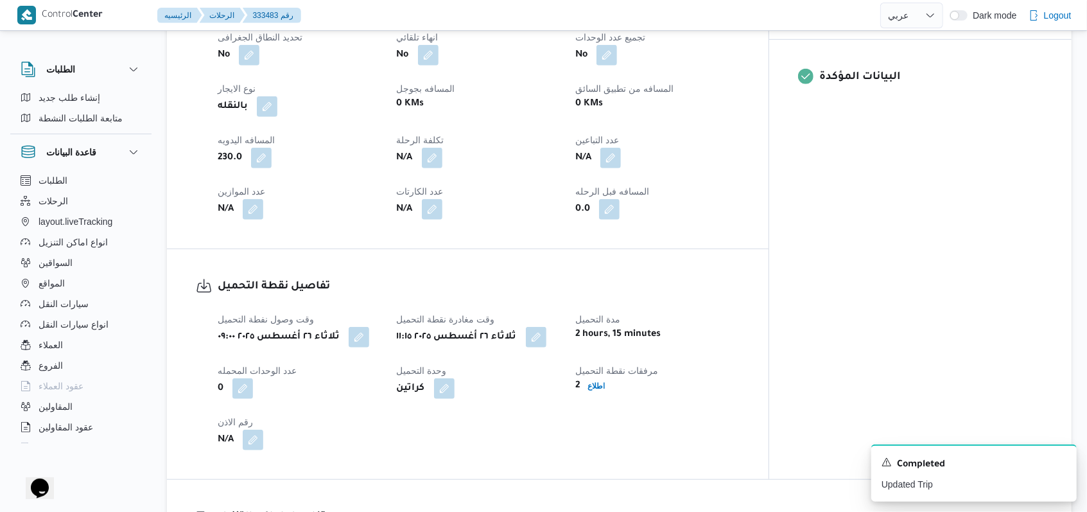
scroll to position [860, 0]
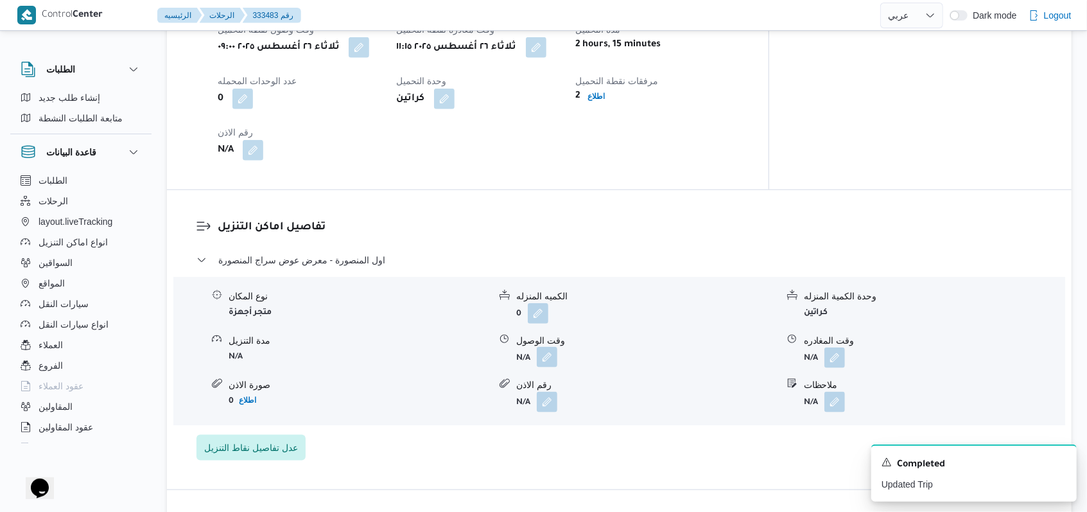
click at [550, 347] on button "button" at bounding box center [547, 357] width 21 height 21
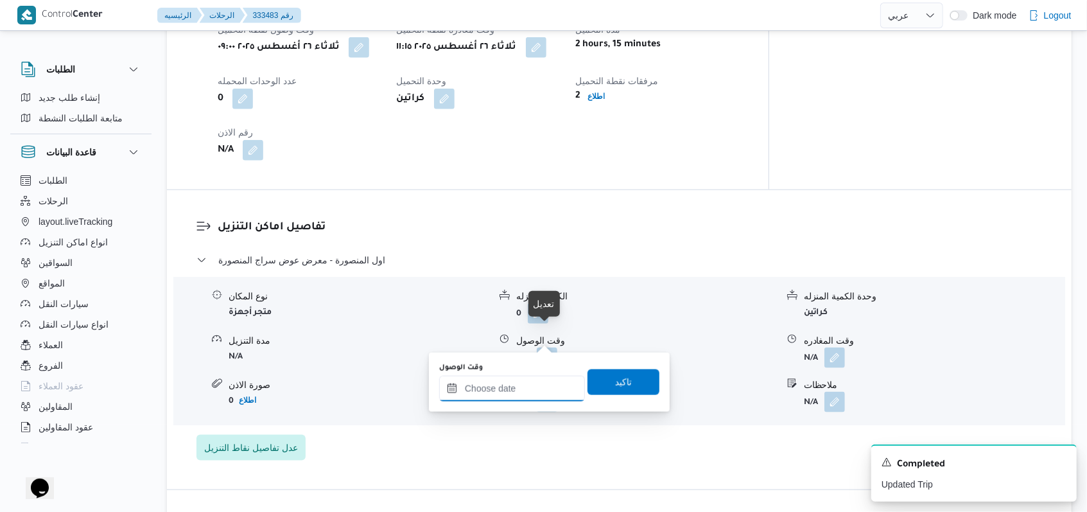
click at [513, 385] on input "وقت الوصول" at bounding box center [512, 389] width 146 height 26
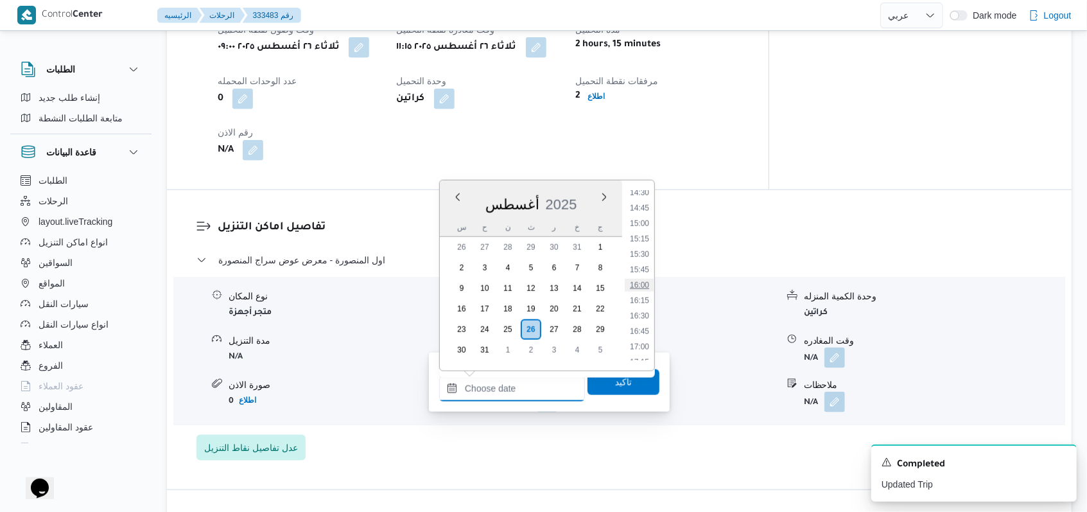
scroll to position [727, 0]
click at [644, 264] on ul "00:00 00:15 00:30 00:45 01:00 01:15 01:30 01:45 02:00 02:15 02:30 02:45 03:00 0…" at bounding box center [640, 276] width 30 height 170
click at [643, 267] on li "13:00" at bounding box center [640, 271] width 30 height 13
type input "[DATE] ١٣:٠٠"
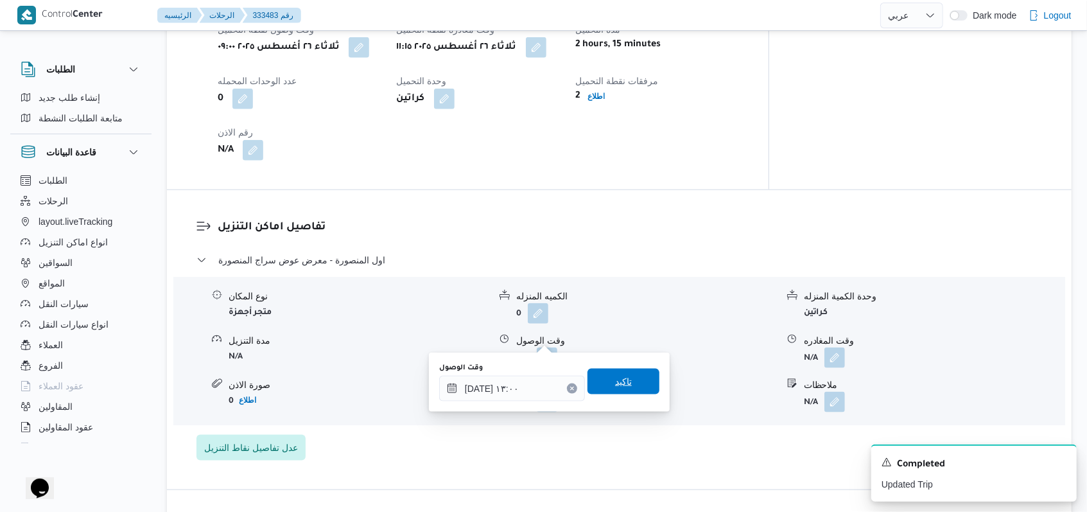
click at [618, 372] on span "تاكيد" at bounding box center [624, 382] width 72 height 26
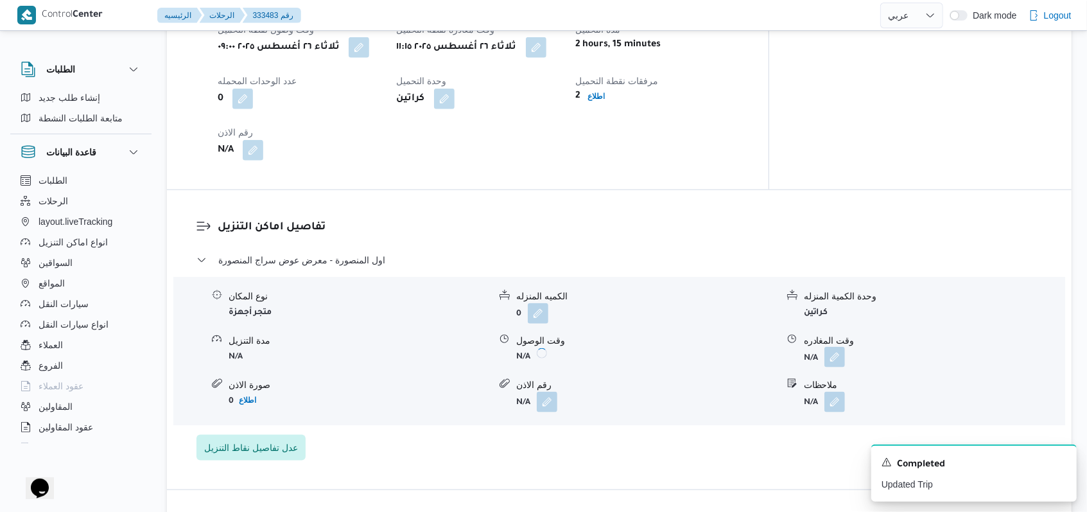
click at [835, 347] on button "button" at bounding box center [834, 357] width 21 height 21
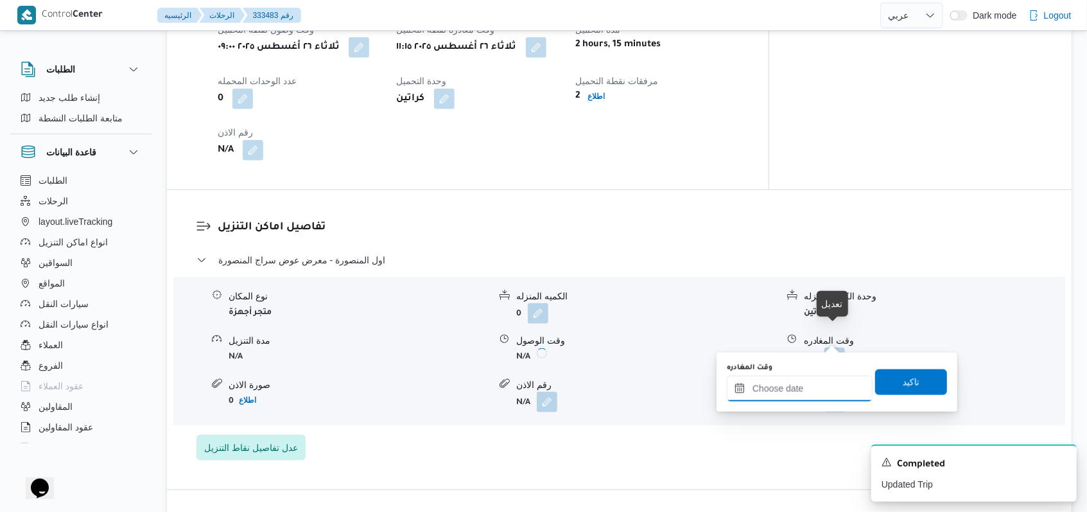
click at [808, 385] on input "وقت المغادره" at bounding box center [800, 389] width 146 height 26
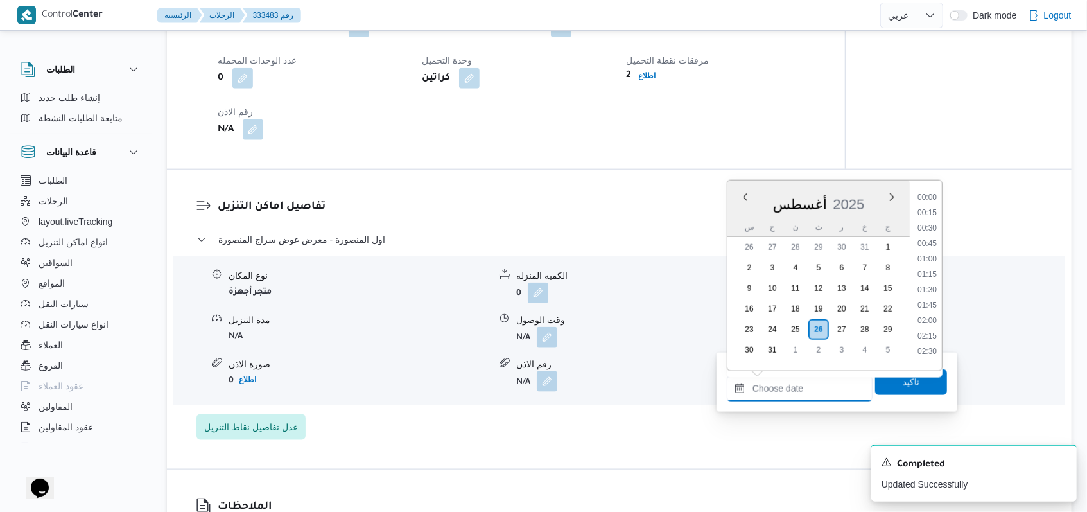
scroll to position [898, 0]
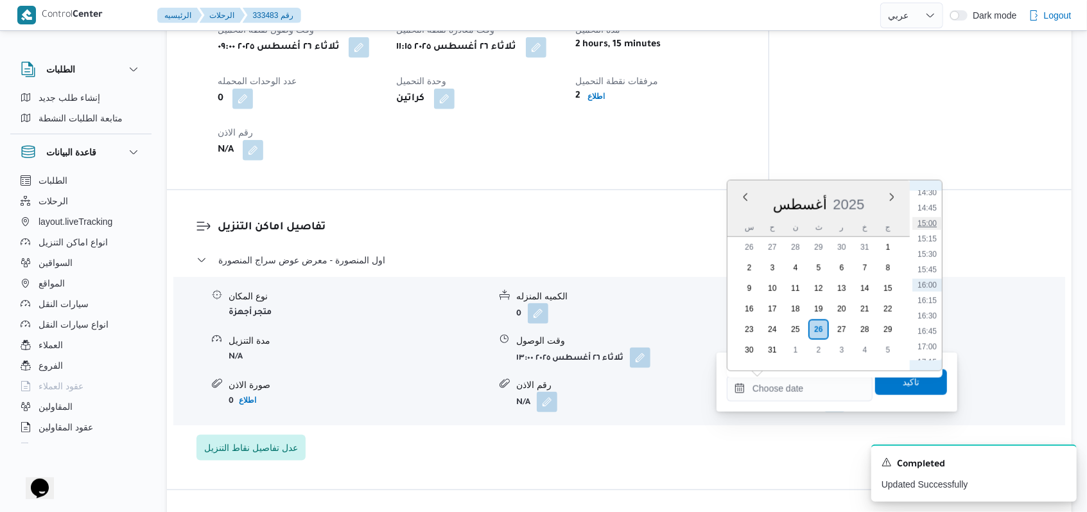
click at [927, 217] on li "15:00" at bounding box center [927, 223] width 30 height 13
type input "[DATE] ١٥:٠٠"
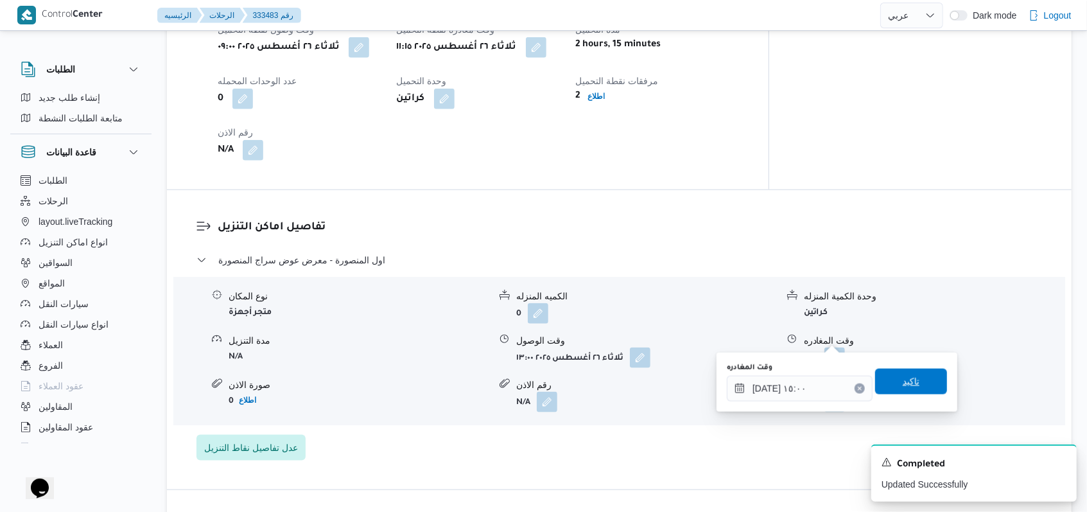
click at [903, 378] on span "تاكيد" at bounding box center [911, 381] width 17 height 15
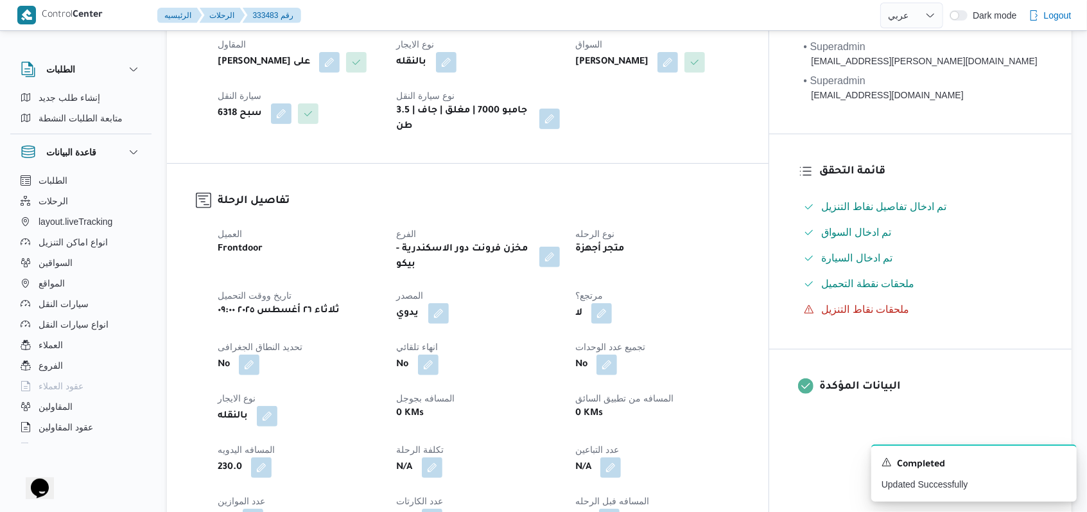
scroll to position [0, 0]
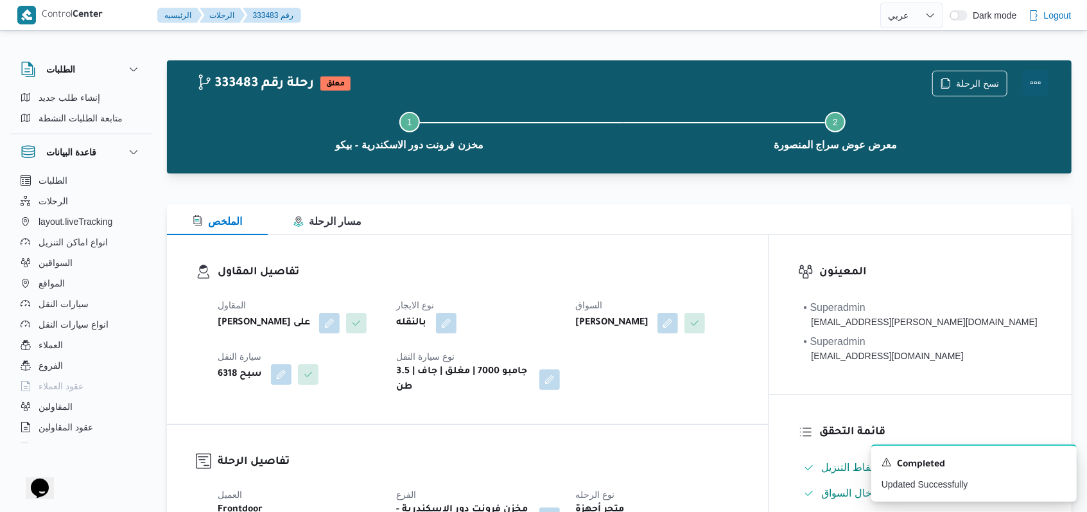
click at [1028, 92] on button "Actions" at bounding box center [1036, 83] width 26 height 26
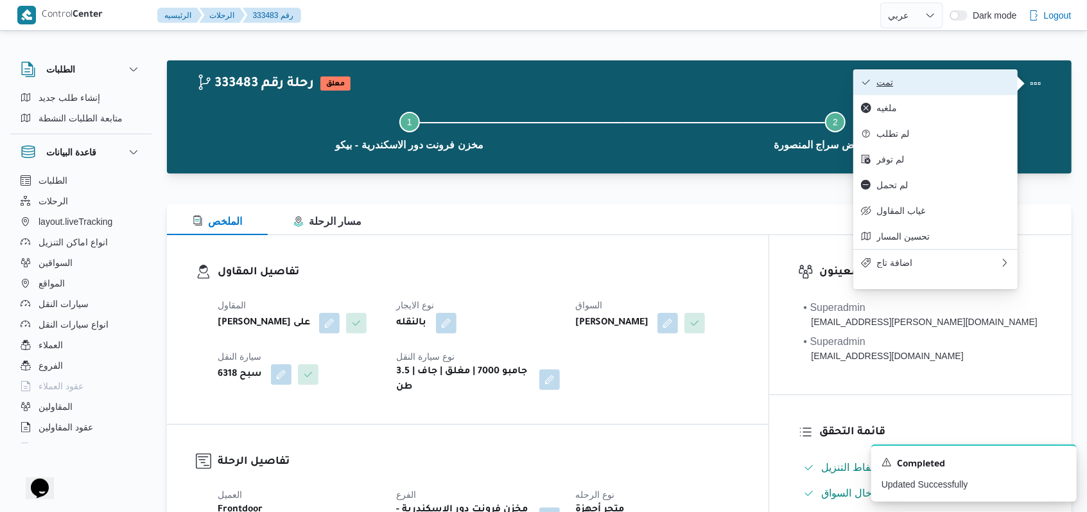
click at [997, 87] on span "تمت" at bounding box center [943, 82] width 134 height 10
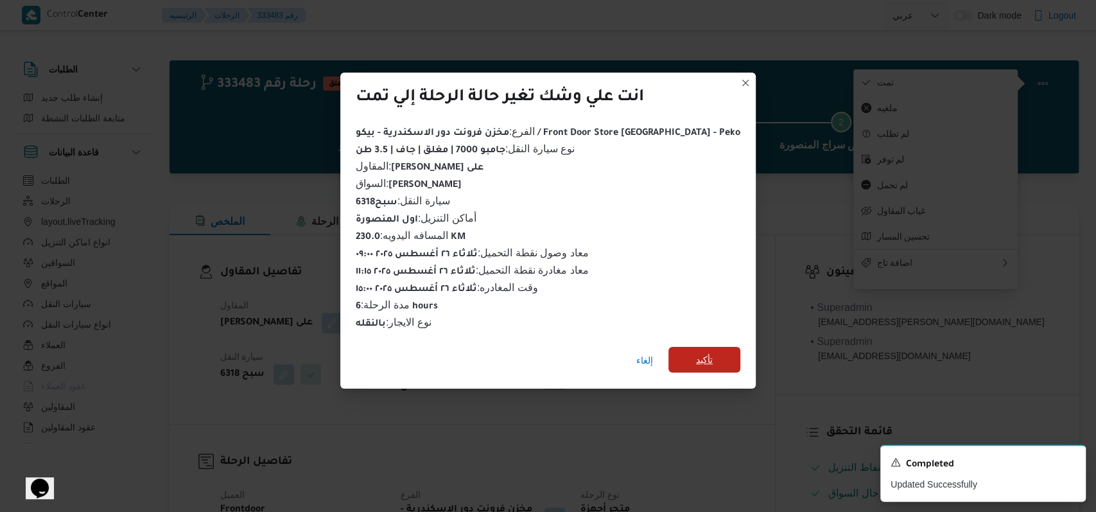
click at [691, 347] on span "تأكيد" at bounding box center [704, 360] width 72 height 26
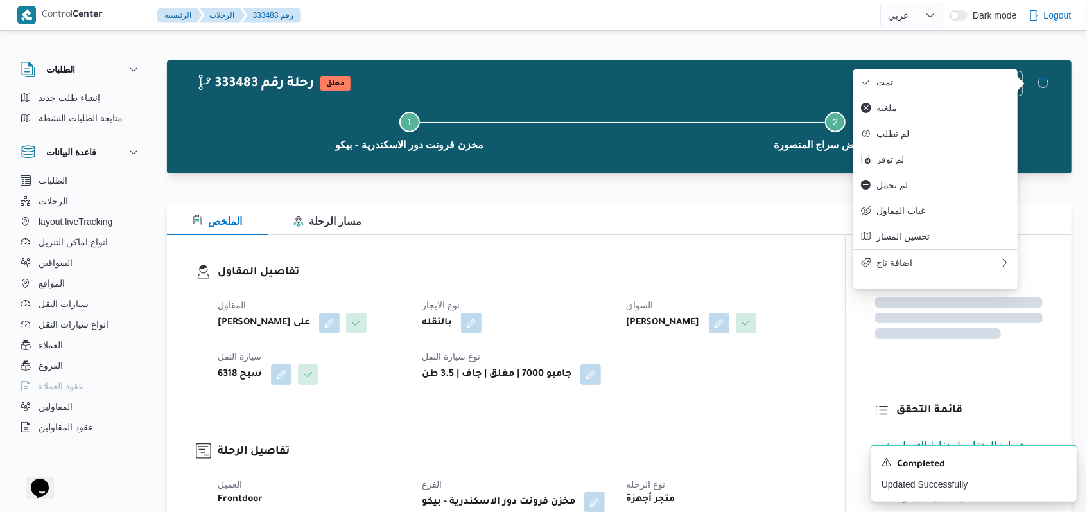
click at [565, 306] on dt "نوع الايجار" at bounding box center [516, 304] width 189 height 15
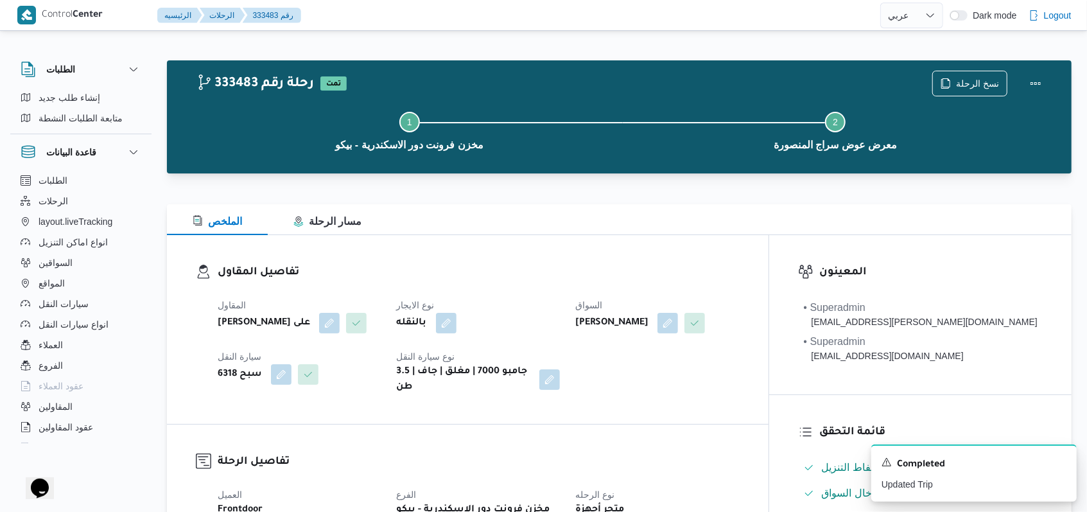
select select "ar"
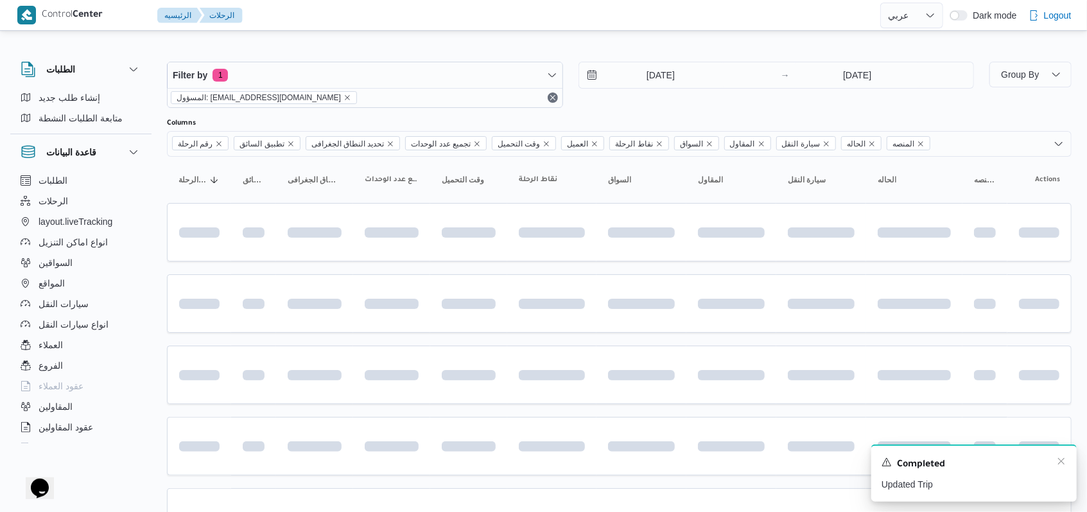
scroll to position [430, 0]
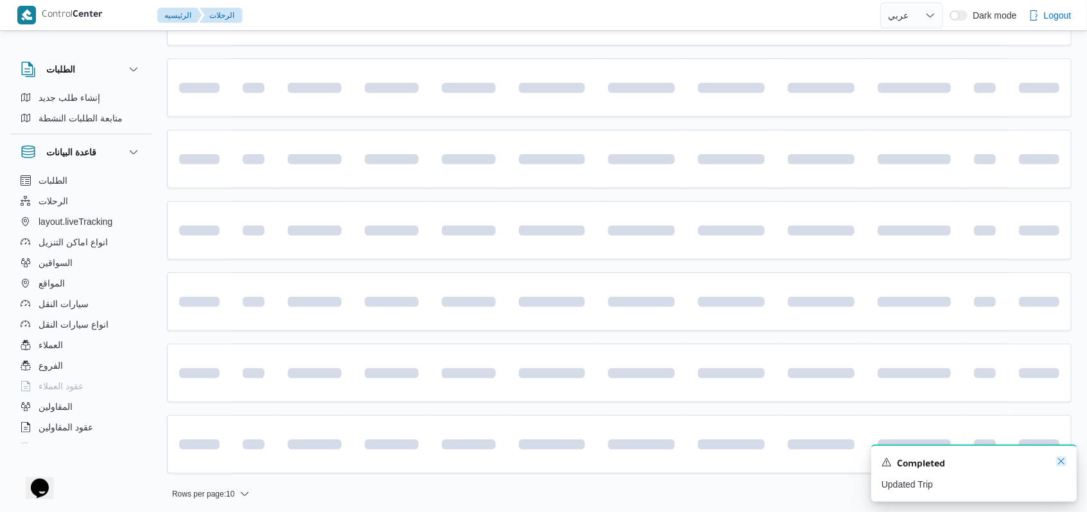
click at [1062, 465] on icon "Dismiss toast" at bounding box center [1061, 461] width 10 height 10
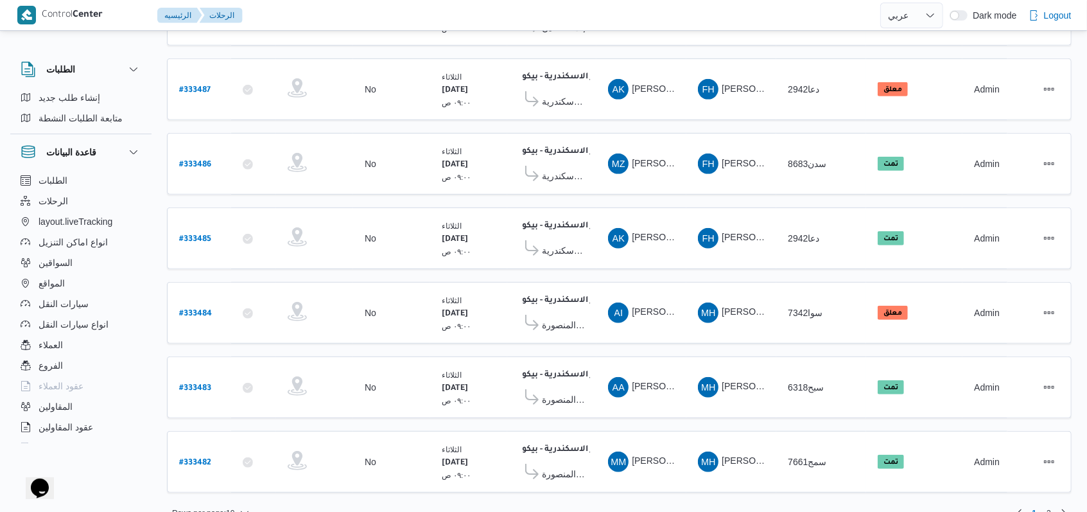
scroll to position [443, 0]
click at [199, 309] on b "# 333484" at bounding box center [195, 313] width 33 height 9
select select "ar"
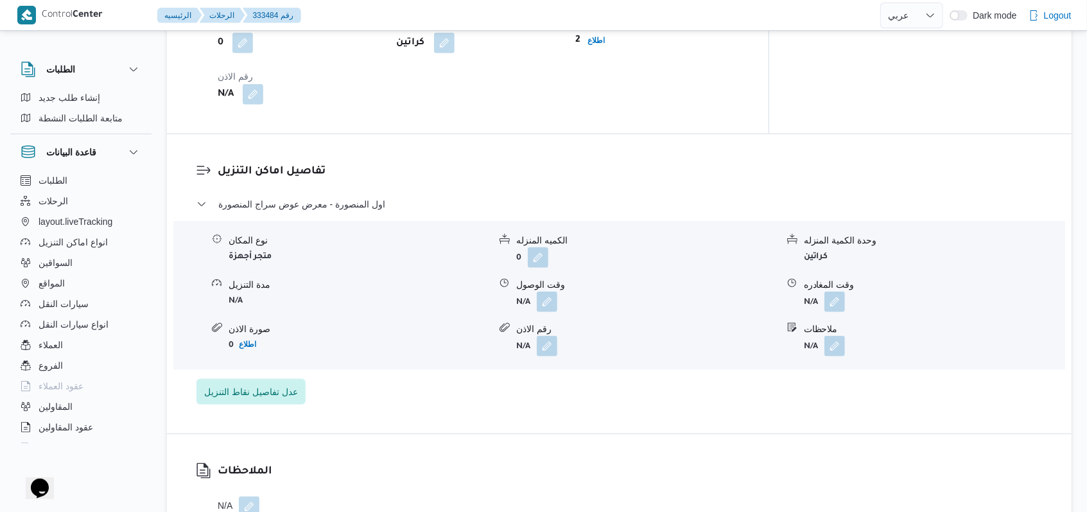
scroll to position [941, 0]
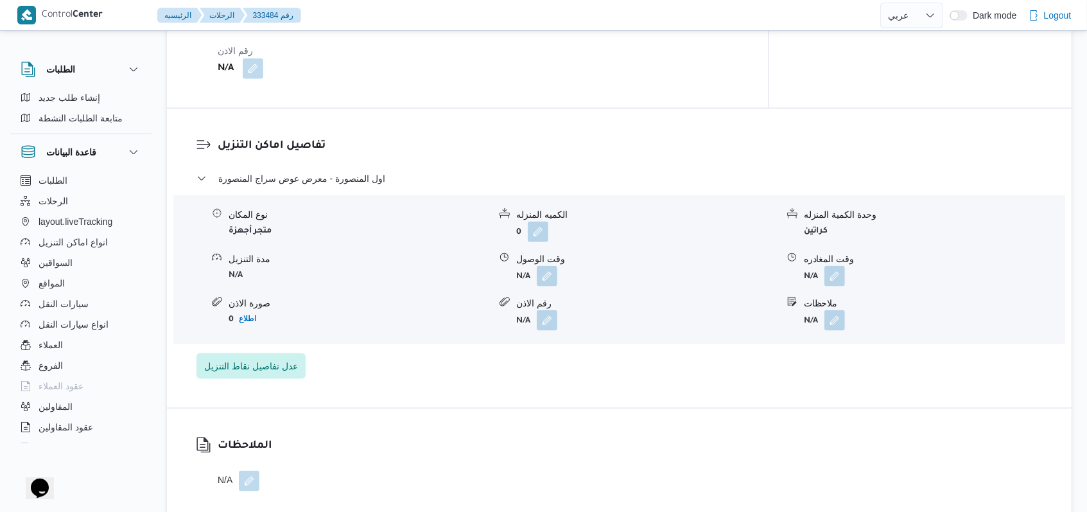
click at [541, 266] on button "button" at bounding box center [547, 276] width 21 height 21
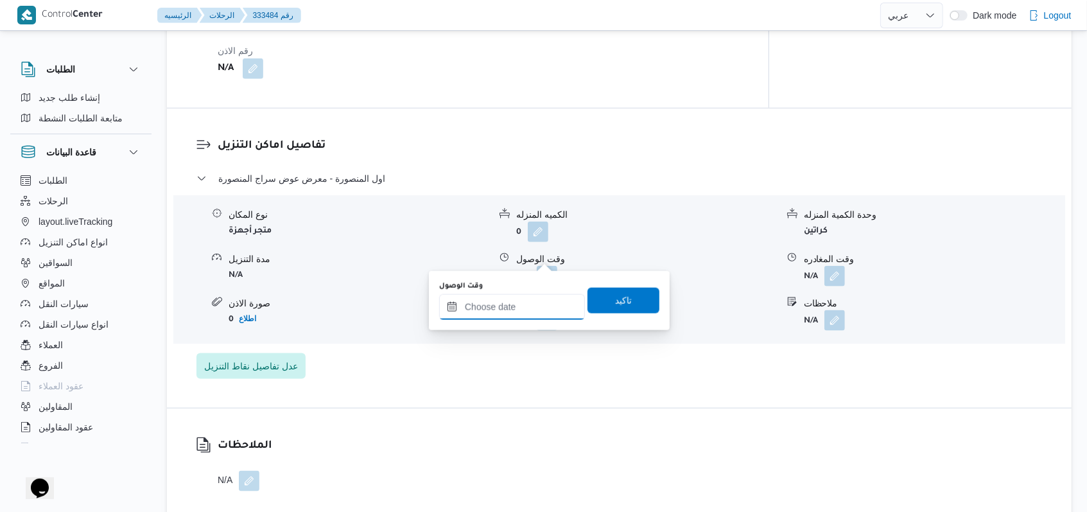
click at [523, 307] on input "وقت الوصول" at bounding box center [512, 307] width 146 height 26
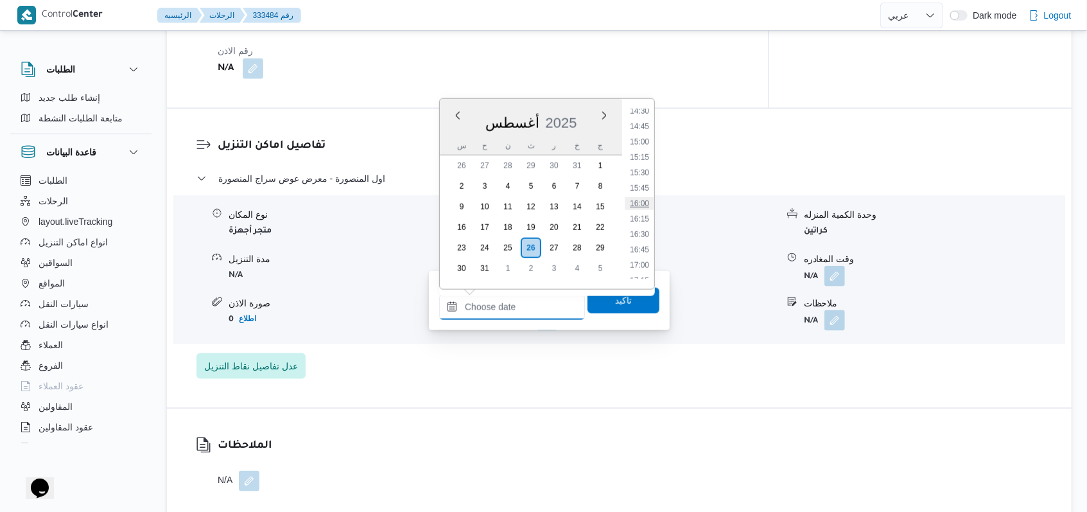
scroll to position [727, 0]
click at [645, 182] on ul "00:00 00:15 00:30 00:45 01:00 01:15 01:30 01:45 02:00 02:15 02:30 02:45 03:00 0…" at bounding box center [640, 194] width 30 height 170
click at [642, 187] on li "13:00" at bounding box center [640, 190] width 30 height 13
type input "[DATE] ١٣:٠٠"
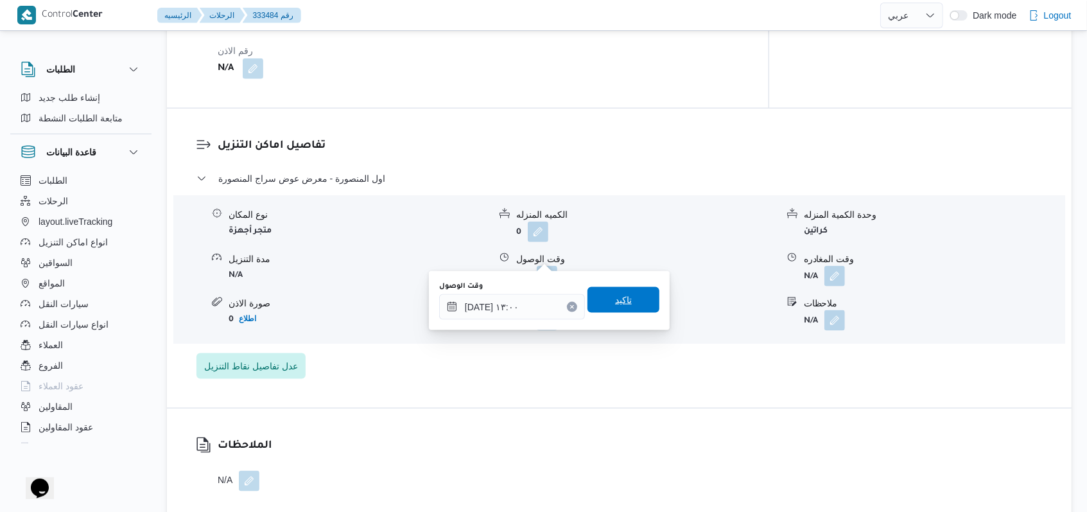
drag, startPoint x: 622, startPoint y: 285, endPoint x: 622, endPoint y: 309, distance: 23.8
click at [622, 286] on div "وقت الوصول [DATE] ١٣:٠٠ تاكيد" at bounding box center [549, 300] width 223 height 41
click at [622, 309] on span "تاكيد" at bounding box center [624, 300] width 72 height 26
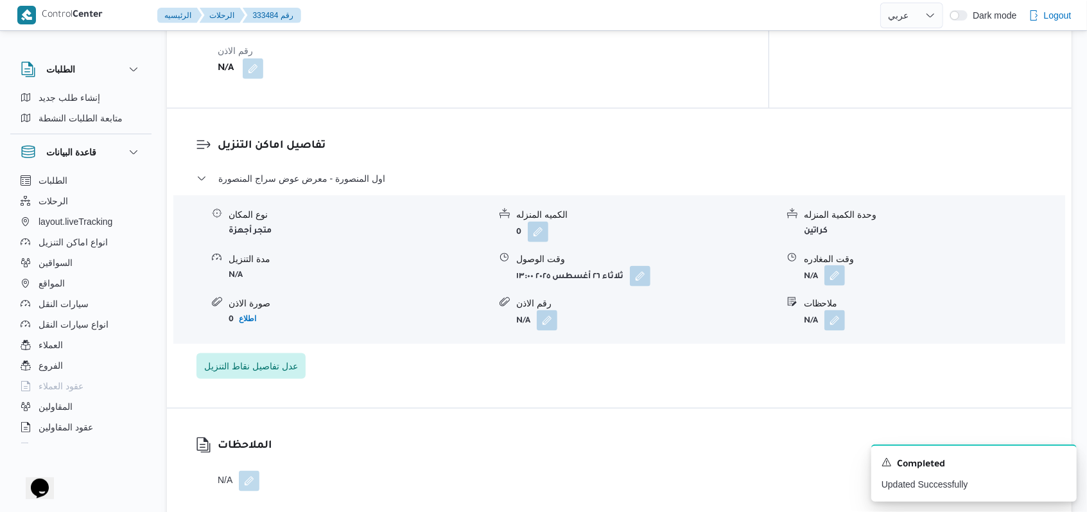
click at [842, 265] on button "button" at bounding box center [834, 275] width 21 height 21
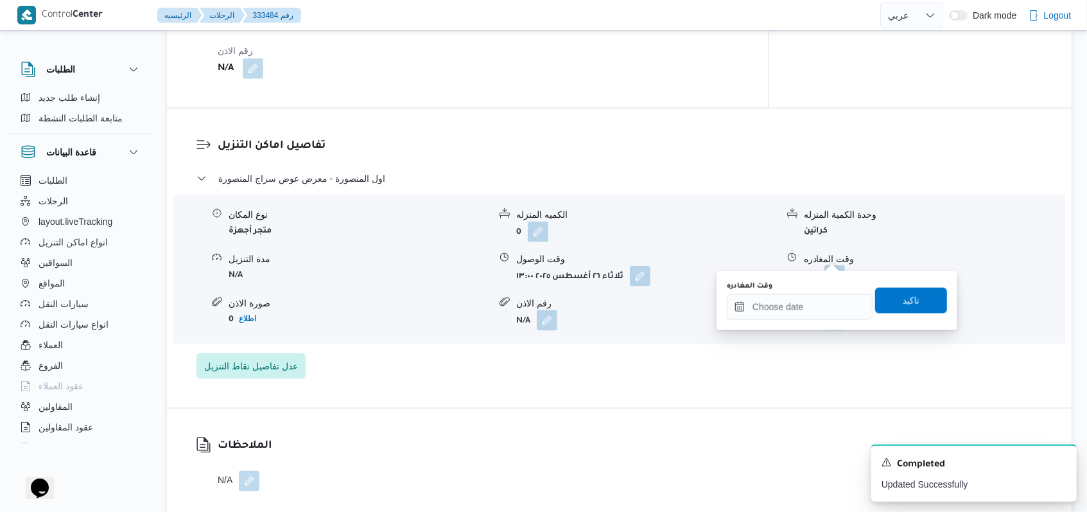
click at [817, 322] on div "You are in a dialog. To close this dialog, hit escape. وقت المغادره تاكيد" at bounding box center [837, 300] width 241 height 59
click at [816, 311] on input "وقت المغادره" at bounding box center [800, 307] width 146 height 26
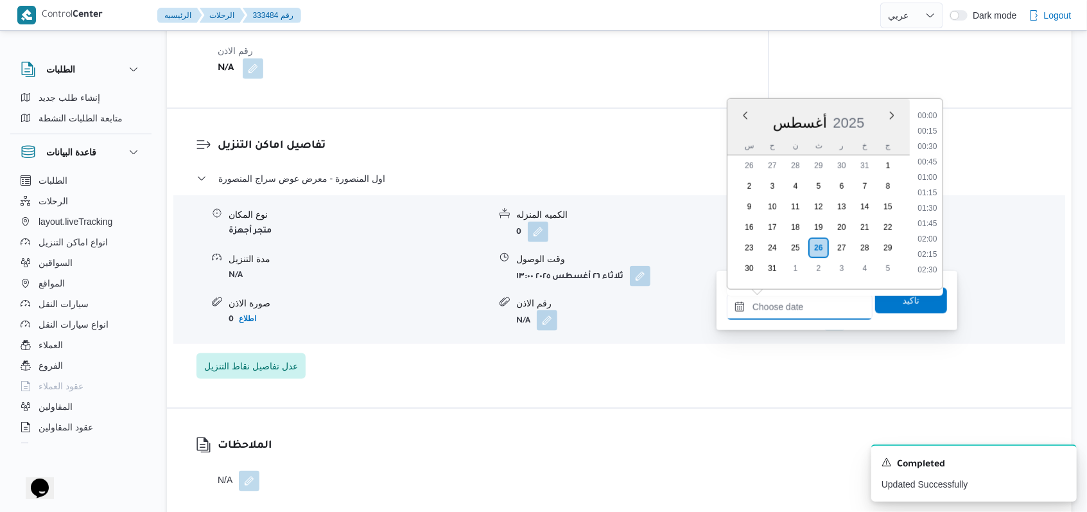
scroll to position [914, 0]
click at [931, 187] on li "16:00" at bounding box center [927, 188] width 30 height 13
type input "[DATE] ١٦:٠٠"
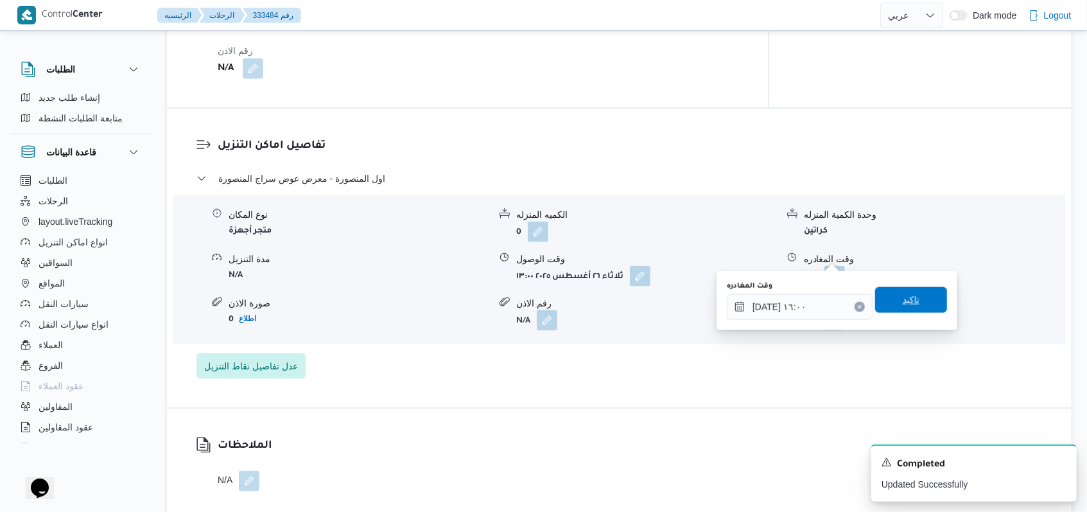
drag, startPoint x: 916, startPoint y: 277, endPoint x: 916, endPoint y: 300, distance: 22.5
click at [916, 279] on div "You are in a dialog. To close this dialog, hit escape. وقت المغادره [DATE] ١٦:٠…" at bounding box center [837, 300] width 241 height 59
click at [916, 300] on span "تاكيد" at bounding box center [911, 300] width 72 height 26
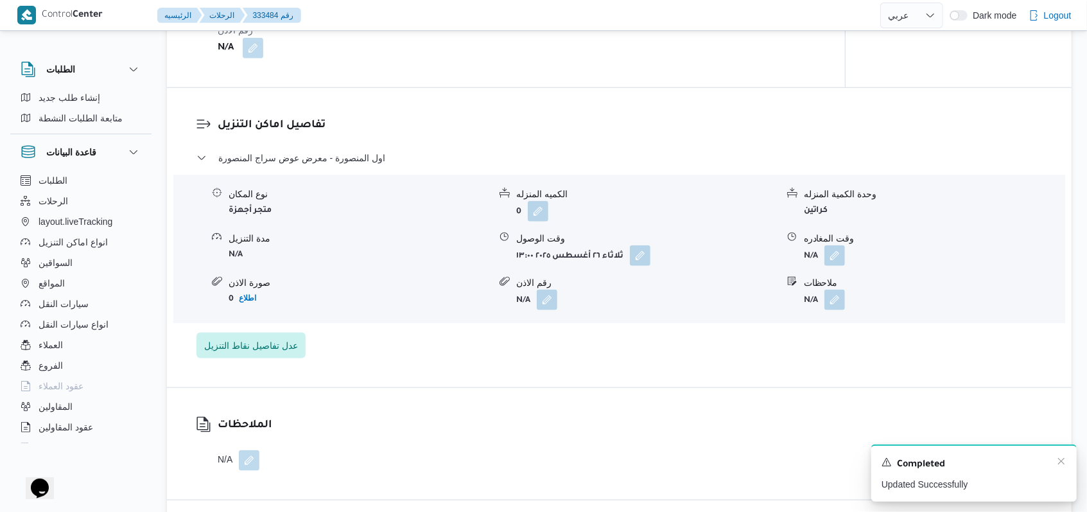
click at [1065, 467] on div "Completed" at bounding box center [974, 464] width 185 height 17
click at [1062, 465] on icon "Dismiss toast" at bounding box center [1061, 461] width 10 height 10
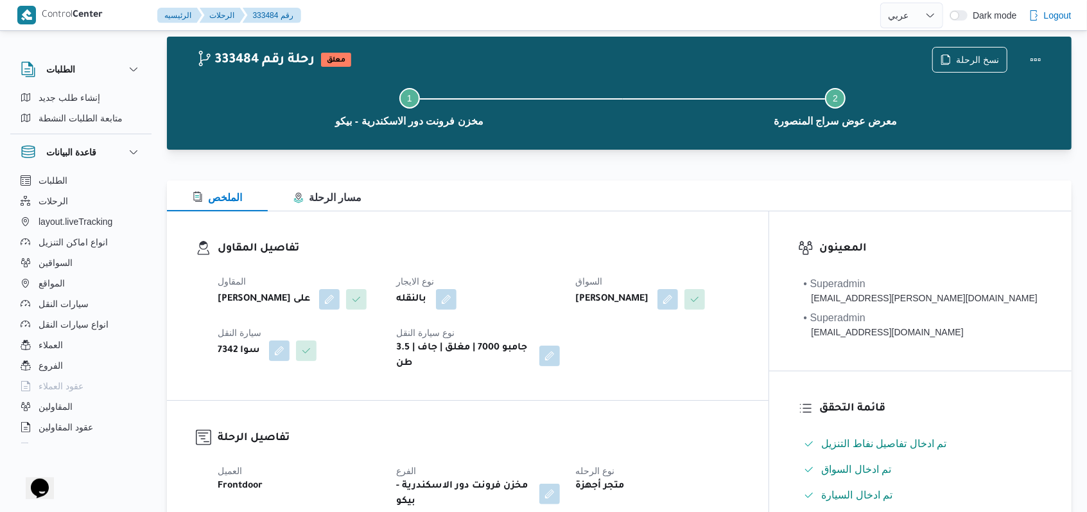
scroll to position [0, 0]
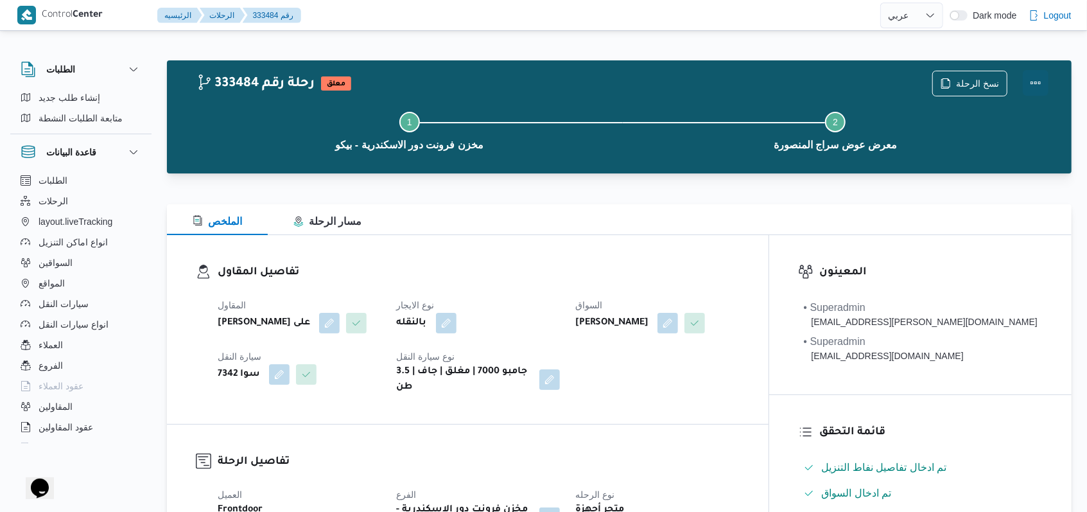
click at [1030, 84] on button "Actions" at bounding box center [1036, 83] width 26 height 26
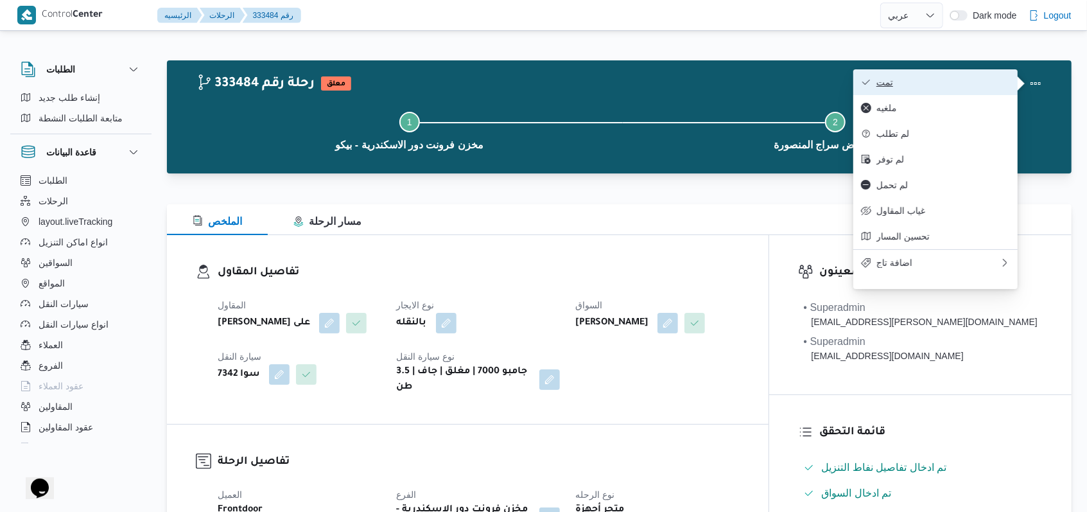
click at [964, 79] on span "تمت" at bounding box center [943, 82] width 134 height 10
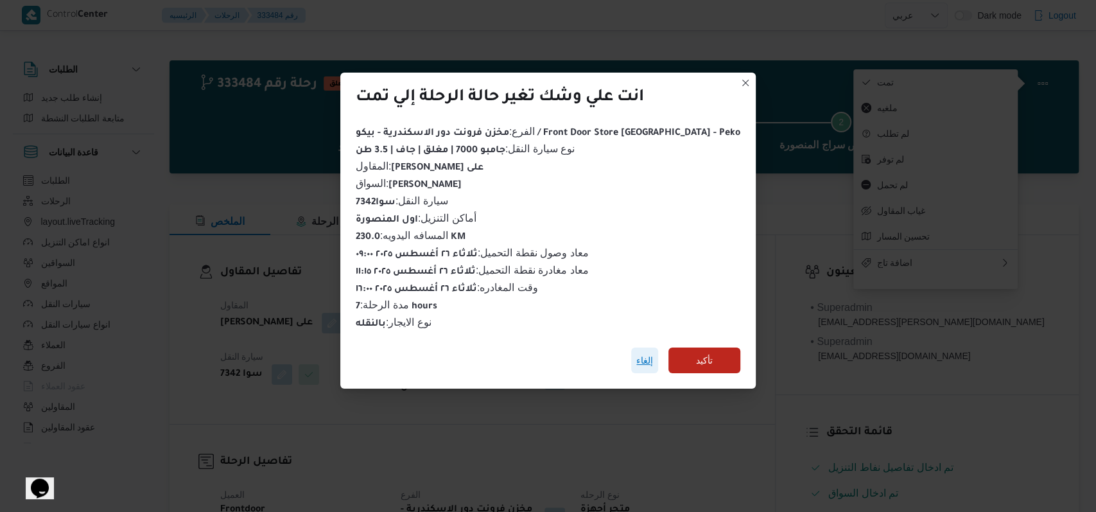
click at [636, 353] on span "إلغاء" at bounding box center [644, 360] width 17 height 15
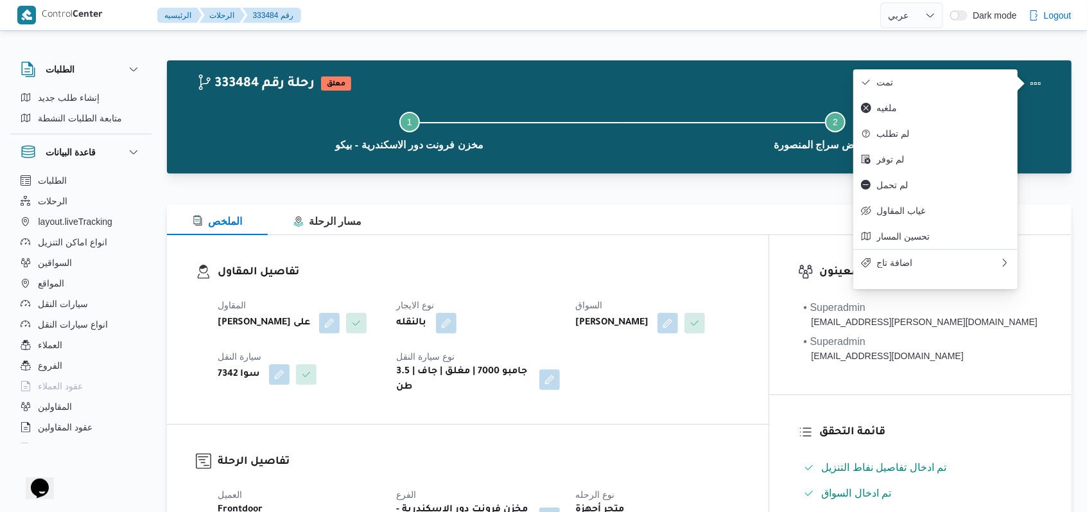
click at [534, 292] on div "المقاول مروه [PERSON_NAME] على نوع الايجار بالنقله السواق [PERSON_NAME] النقل س…" at bounding box center [478, 346] width 537 height 113
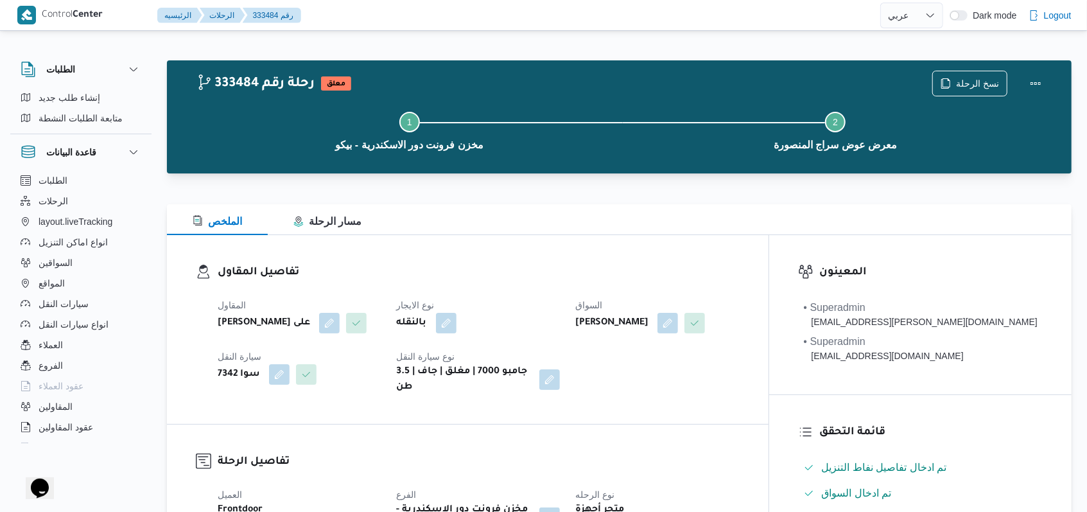
select select "ar"
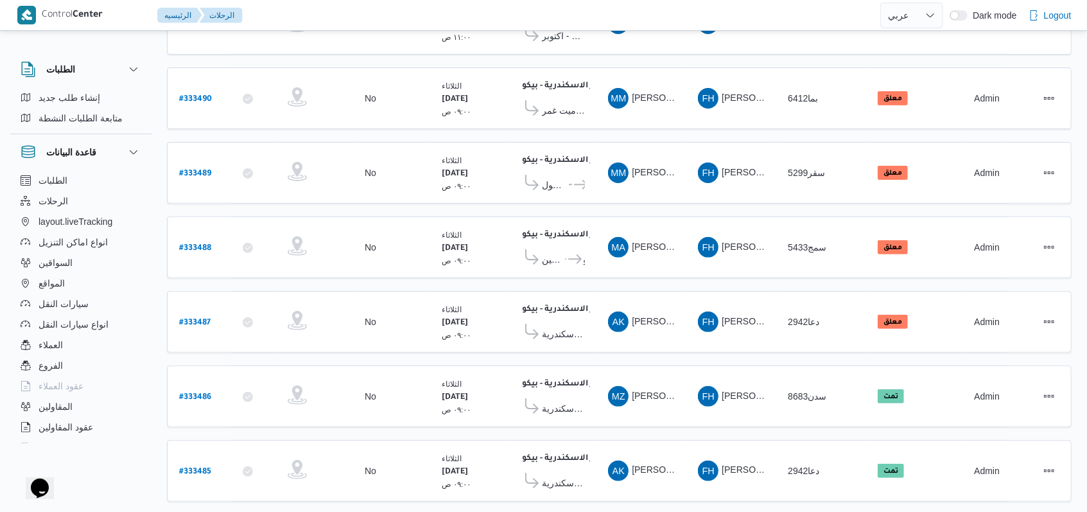
scroll to position [175, 0]
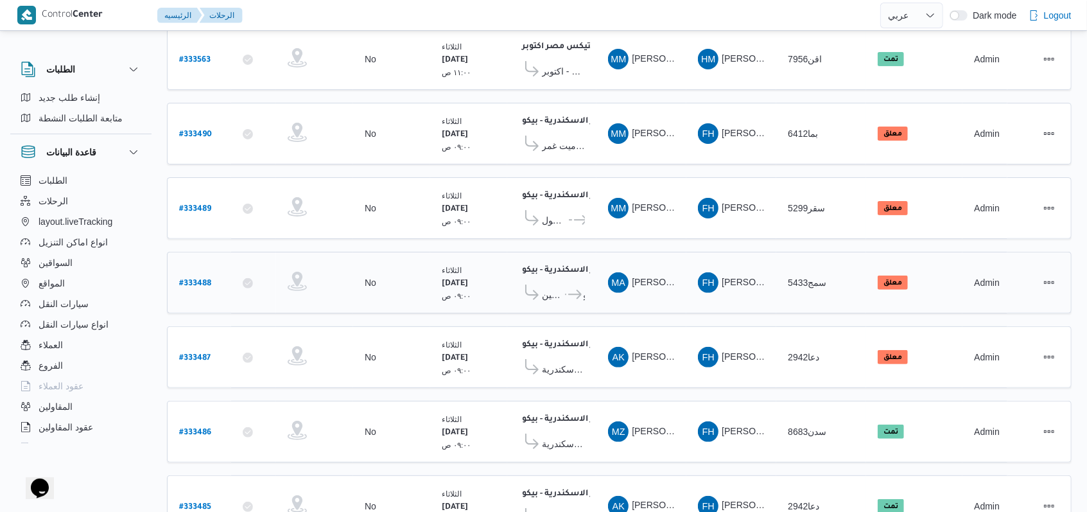
click at [197, 279] on b "# 333488" at bounding box center [195, 283] width 32 height 9
select select "ar"
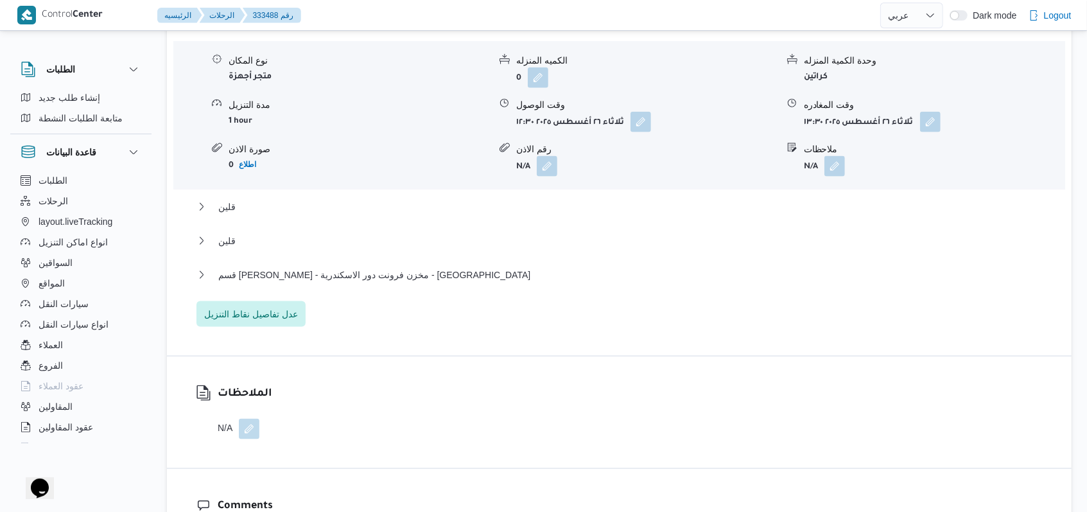
scroll to position [1117, 0]
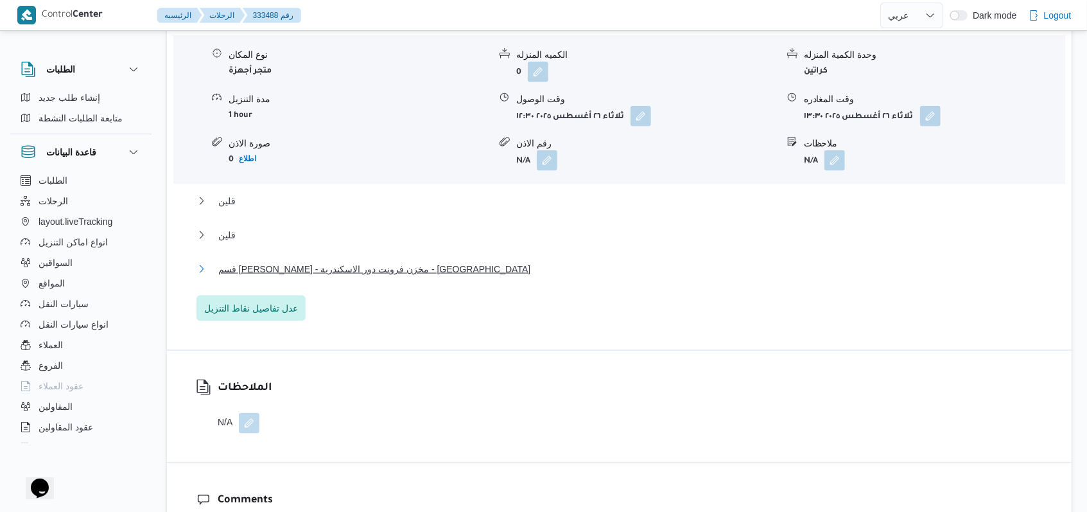
click at [363, 261] on span "قسم [PERSON_NAME] - مخزن فرونت دور الاسكندرية - [GEOGRAPHIC_DATA]" at bounding box center [374, 268] width 312 height 15
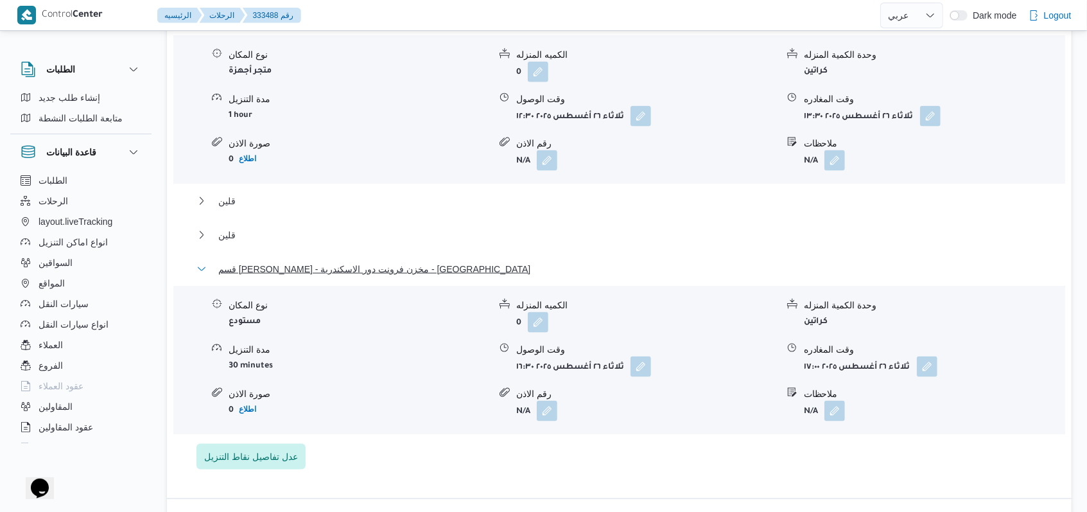
click at [363, 261] on span "قسم [PERSON_NAME] - مخزن فرونت دور الاسكندرية - [GEOGRAPHIC_DATA]" at bounding box center [374, 268] width 312 height 15
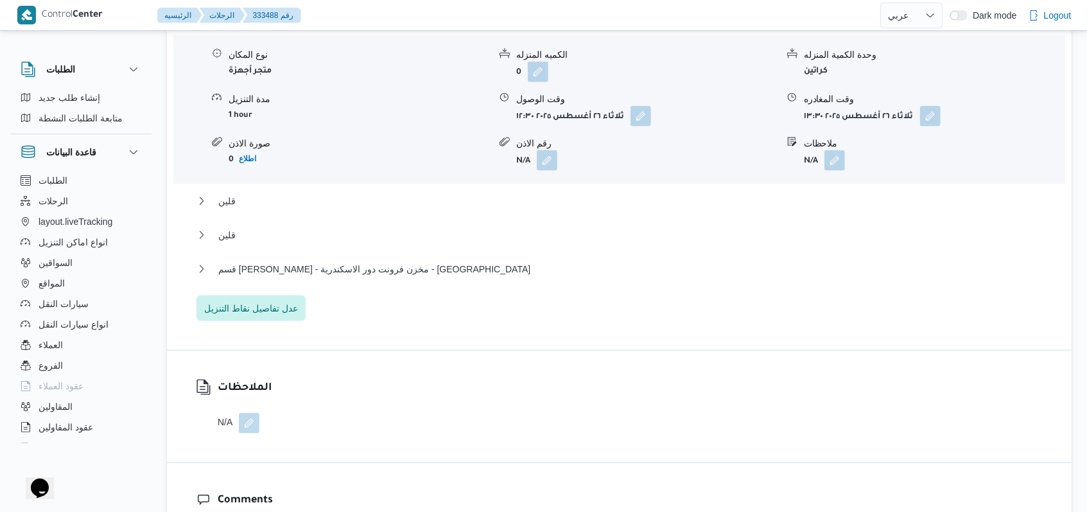
select select "ar"
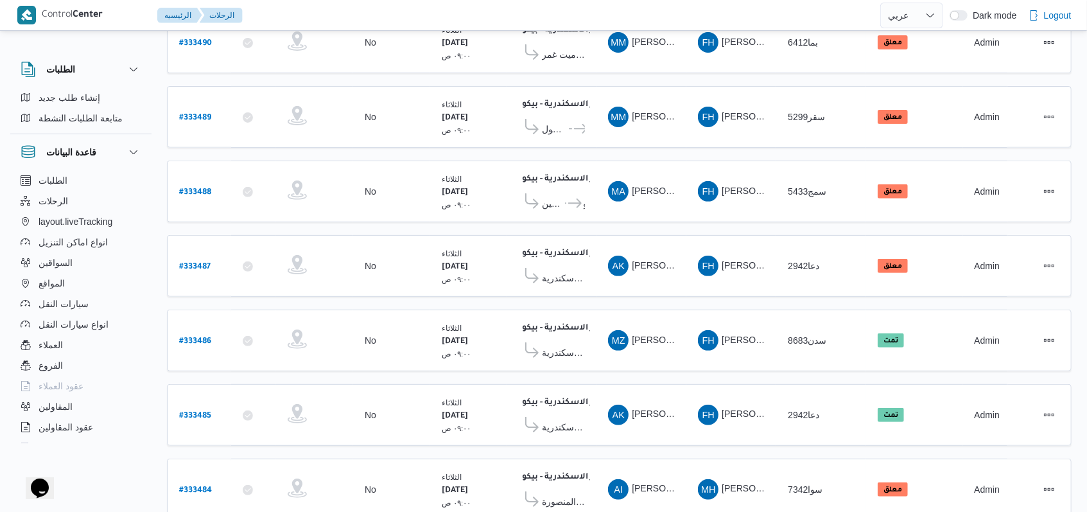
scroll to position [170, 0]
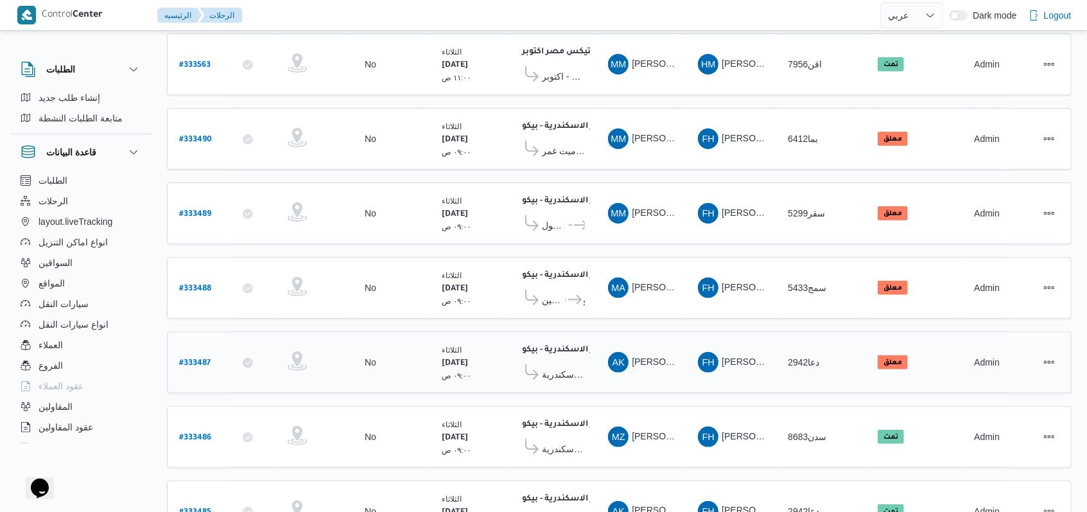
click at [185, 354] on link "# 333487" at bounding box center [194, 362] width 31 height 17
select select "ar"
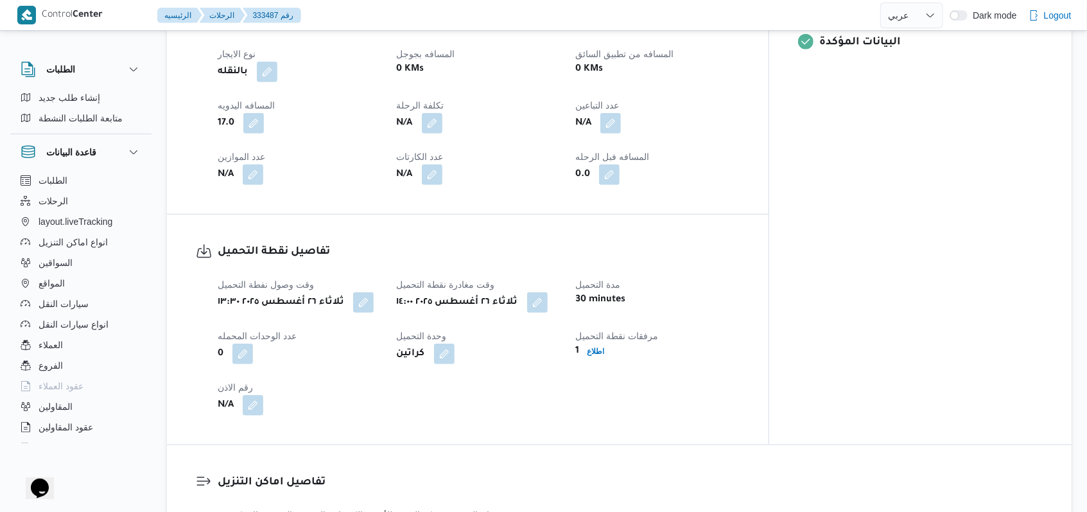
scroll to position [512, 0]
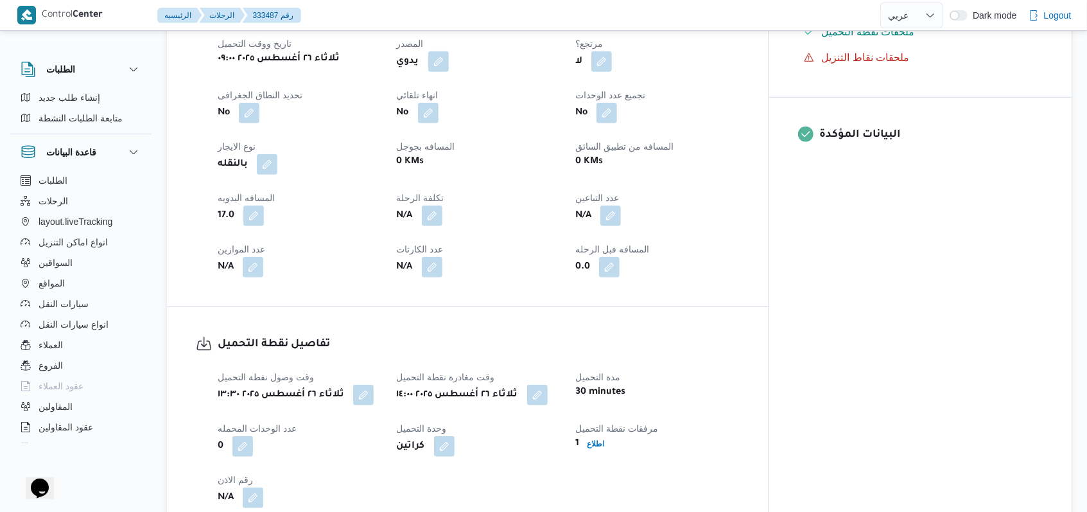
select select "ar"
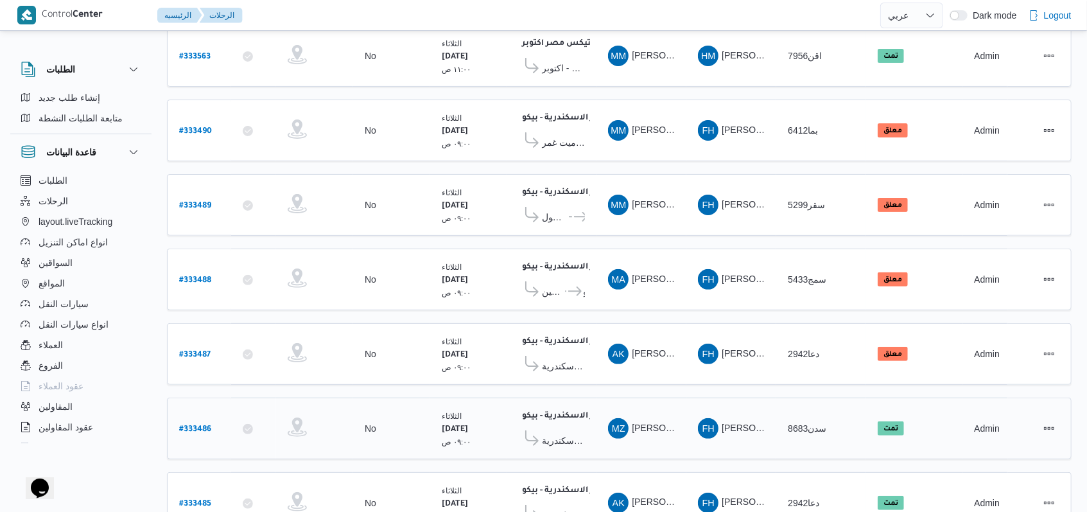
scroll to position [174, 0]
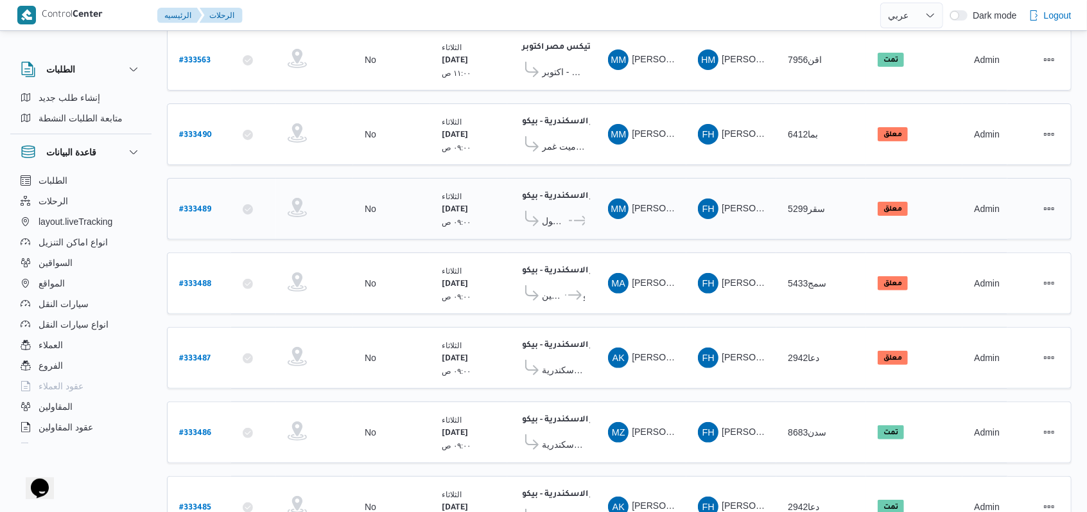
click at [207, 205] on b "# 333489" at bounding box center [195, 209] width 32 height 9
select select "ar"
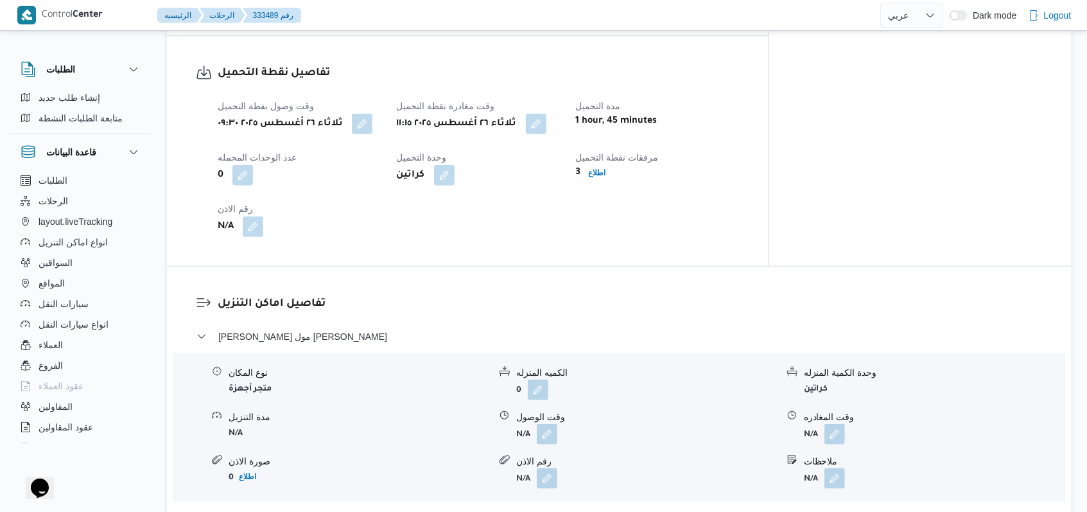
scroll to position [944, 0]
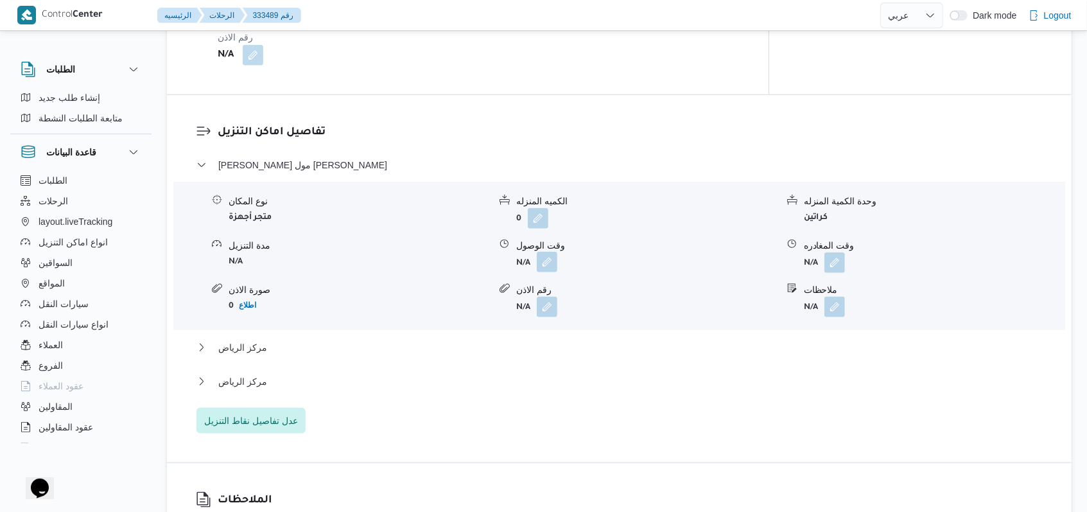
click at [540, 272] on button "button" at bounding box center [547, 262] width 21 height 21
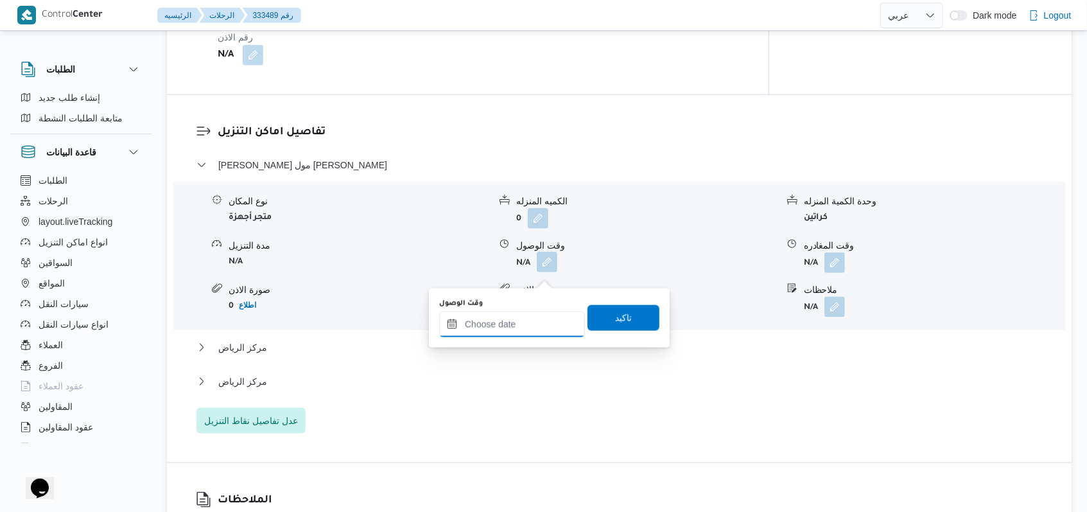
click at [520, 326] on input "وقت الوصول" at bounding box center [512, 324] width 146 height 26
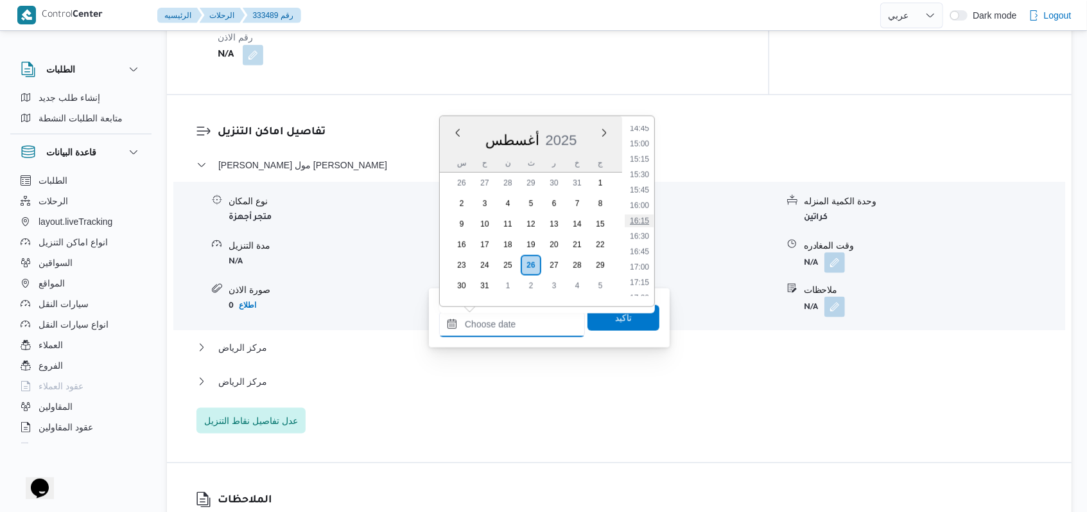
scroll to position [657, 0]
click at [643, 252] on li "12:30" at bounding box center [640, 246] width 30 height 13
type input "[DATE] ١٢:٣٠"
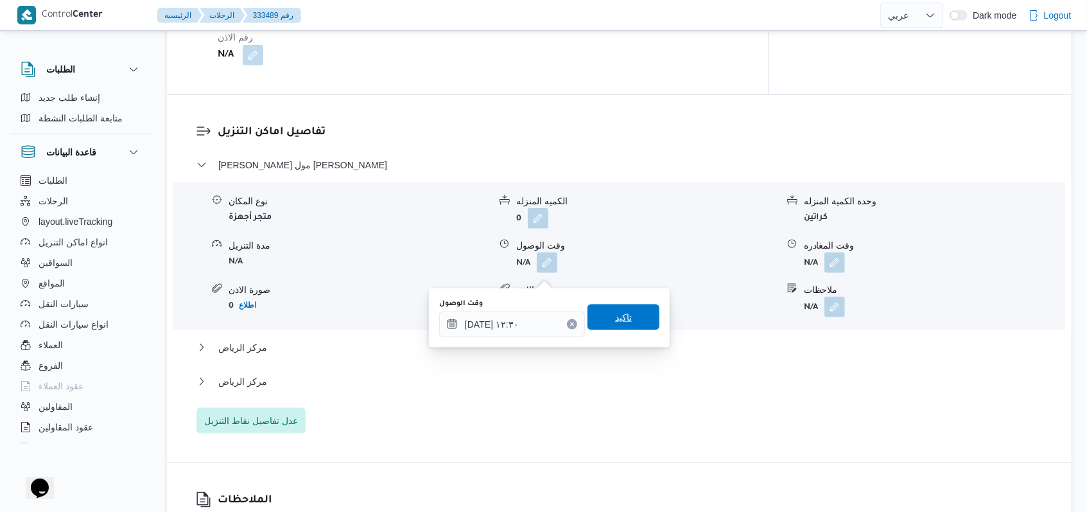
click at [617, 311] on span "تاكيد" at bounding box center [623, 316] width 17 height 15
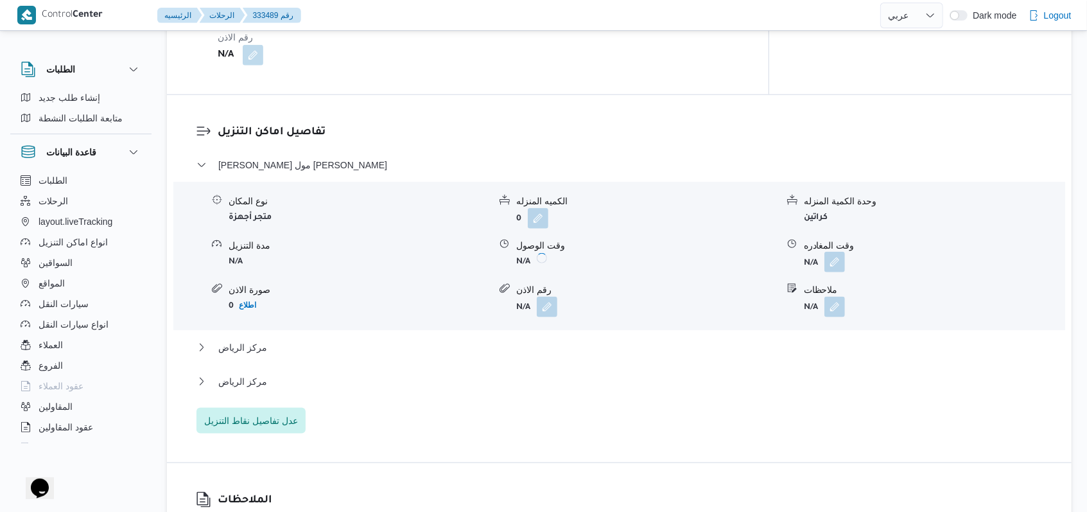
click at [844, 272] on button "button" at bounding box center [834, 262] width 21 height 21
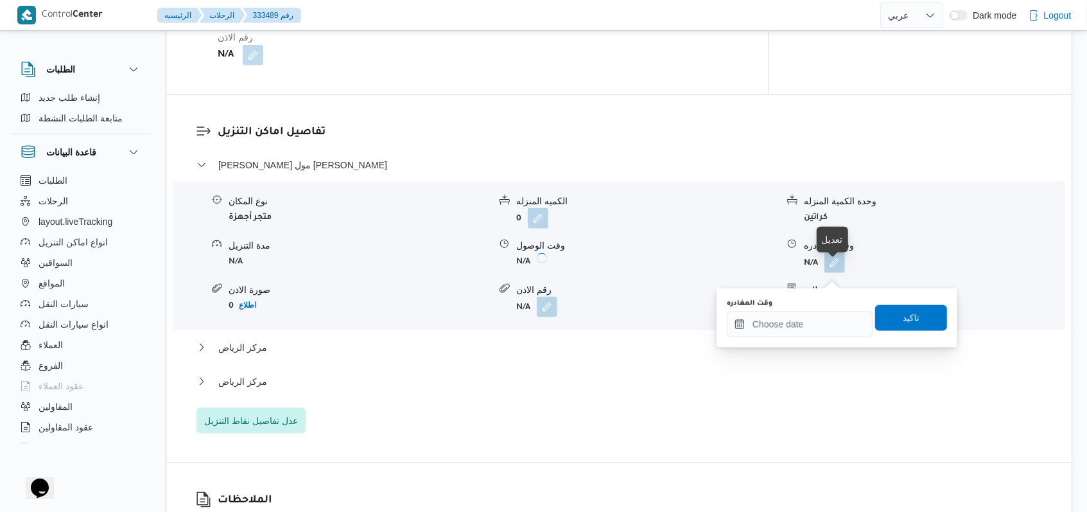
click at [801, 340] on div "You are in a dialog. To close this dialog, hit escape. وقت المغادره تاكيد" at bounding box center [837, 317] width 241 height 59
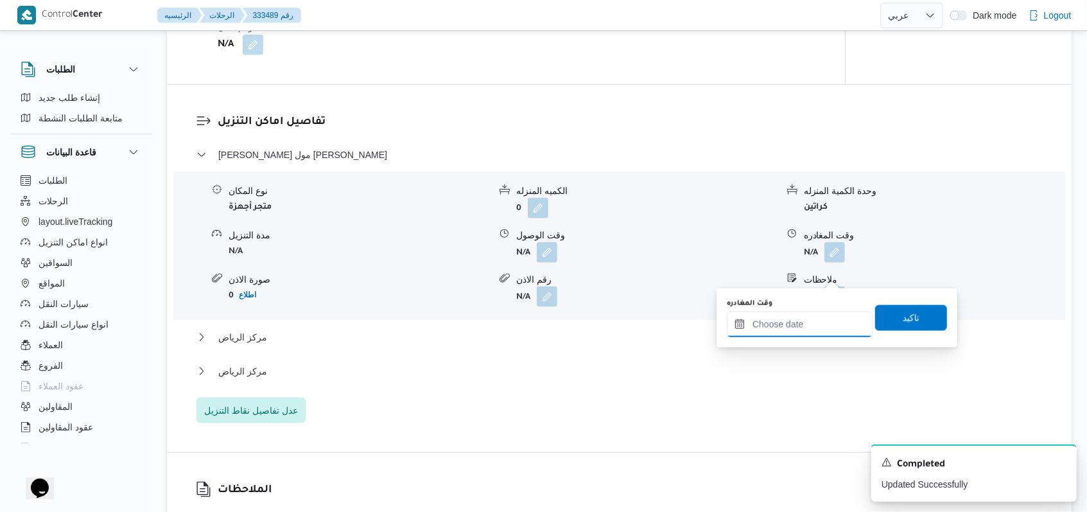
click at [805, 326] on input "وقت المغادره" at bounding box center [800, 324] width 146 height 26
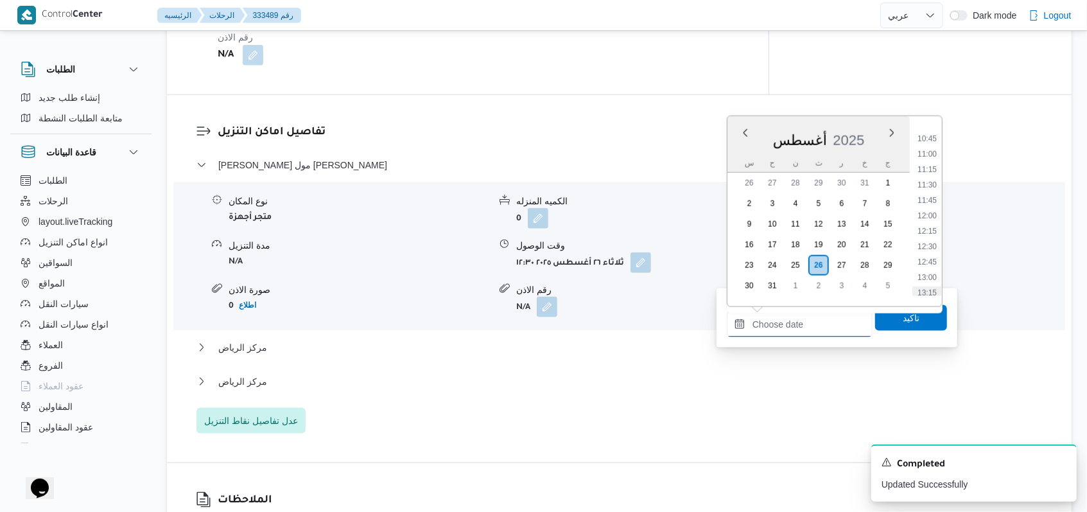
scroll to position [742, 0]
click at [934, 239] on li "13:45" at bounding box center [927, 238] width 30 height 13
type input "[DATE] ١٣:٤٥"
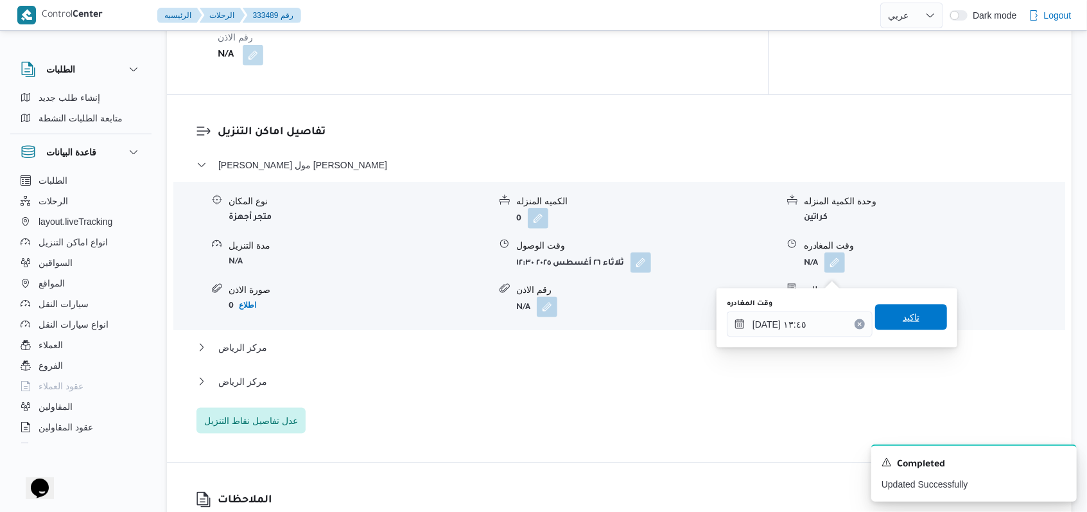
click at [924, 315] on span "تاكيد" at bounding box center [911, 317] width 72 height 26
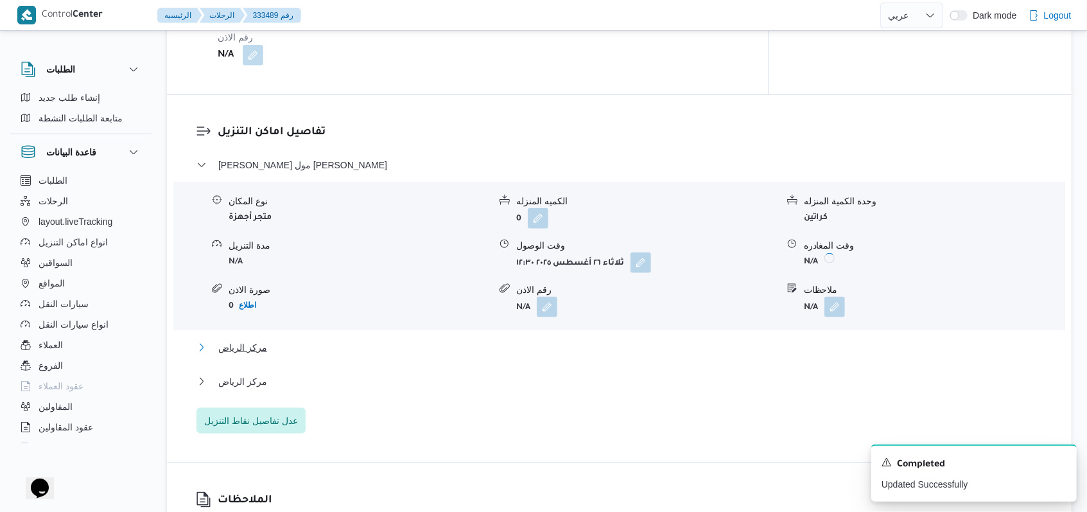
click at [234, 354] on span "مركز الرياض" at bounding box center [242, 347] width 49 height 15
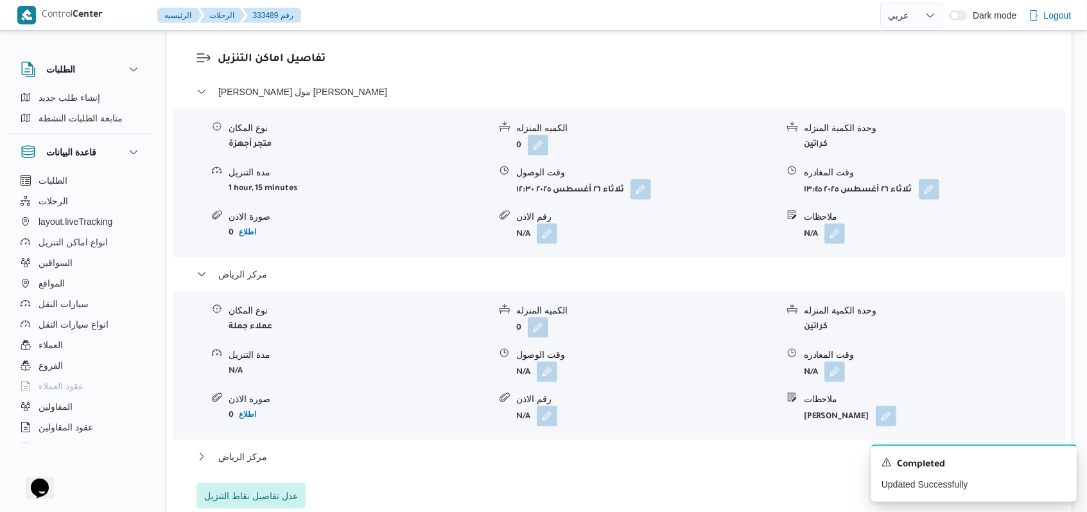
scroll to position [1115, 0]
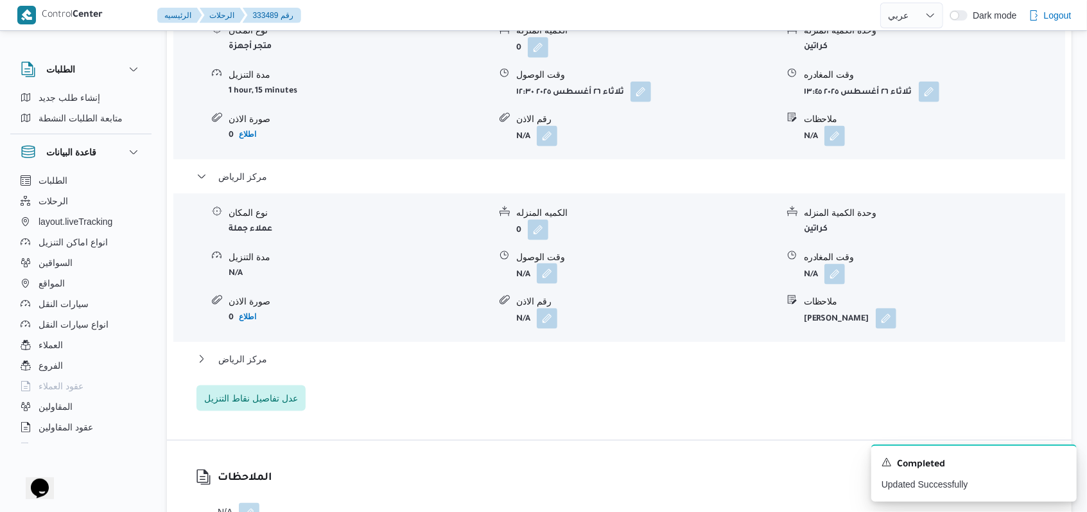
click at [550, 275] on button "button" at bounding box center [547, 273] width 21 height 21
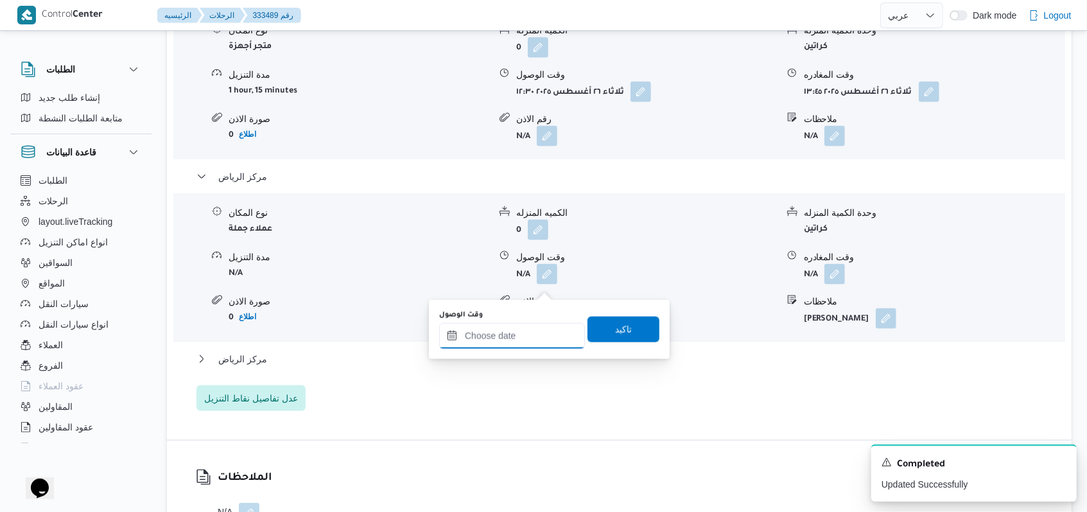
click at [518, 338] on input "وقت الوصول" at bounding box center [512, 336] width 146 height 26
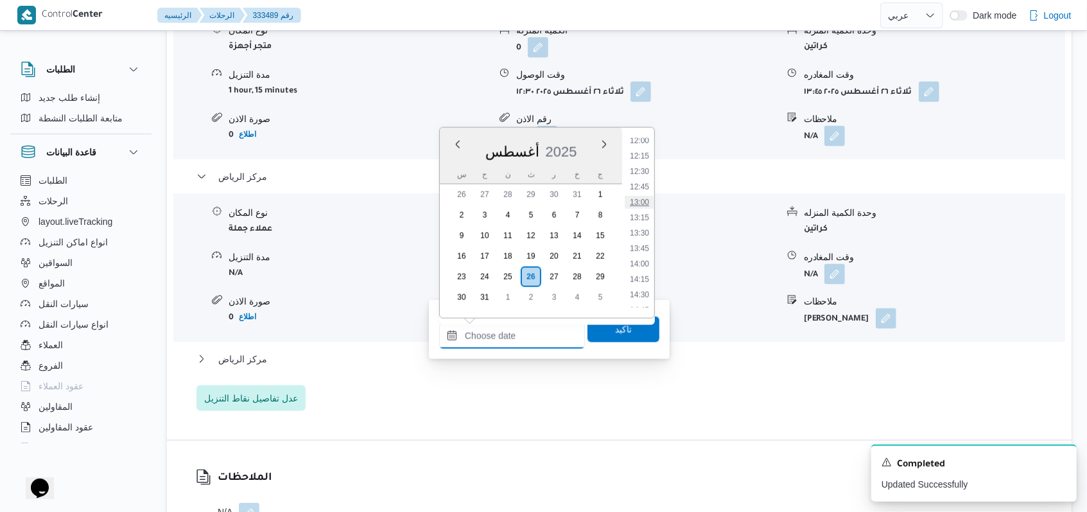
scroll to position [742, 0]
click at [642, 283] on li "14:15" at bounding box center [640, 280] width 30 height 13
type input "[DATE] ١٤:١٥"
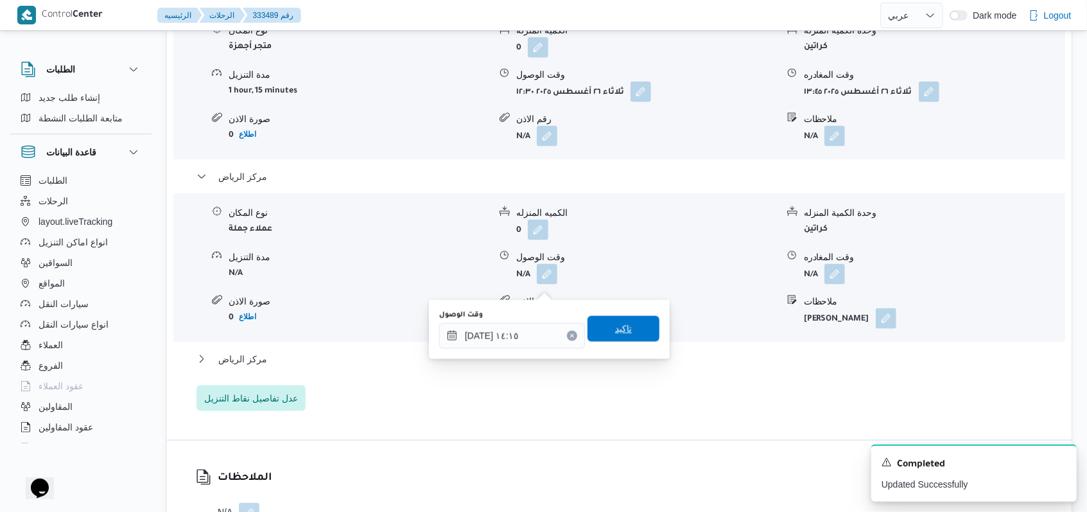
click at [630, 316] on span "تاكيد" at bounding box center [624, 329] width 72 height 26
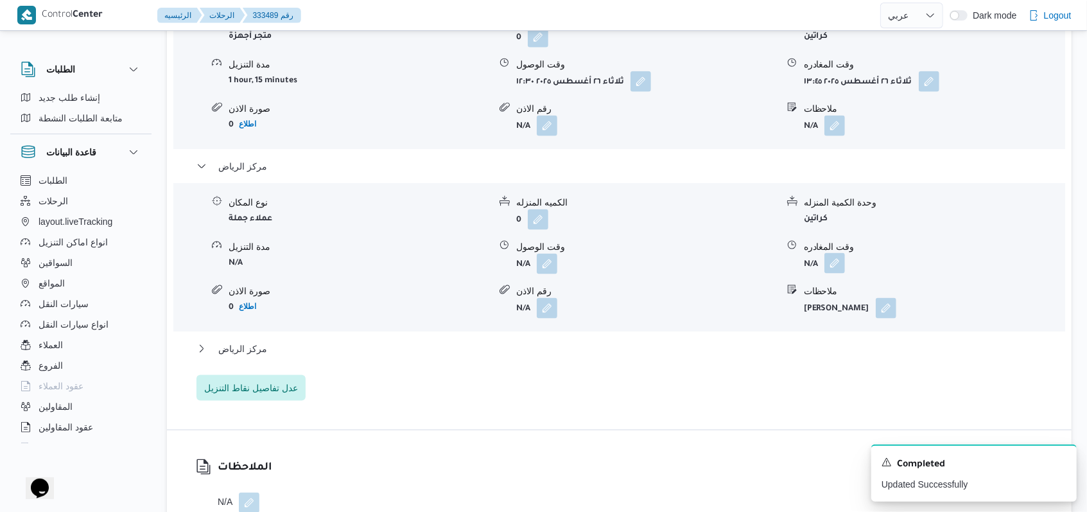
click at [833, 274] on button "button" at bounding box center [834, 263] width 21 height 21
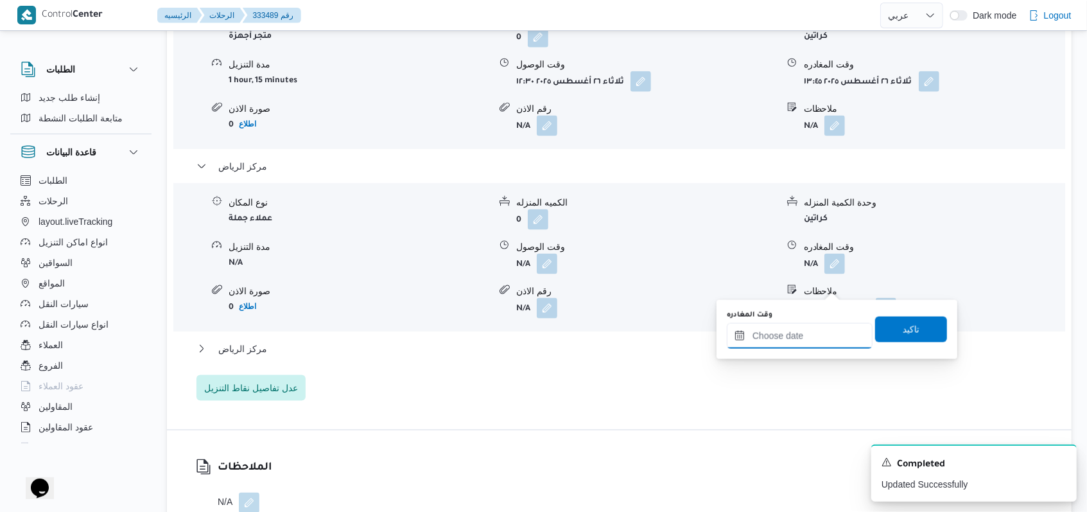
click at [788, 341] on input "وقت المغادره" at bounding box center [800, 336] width 146 height 26
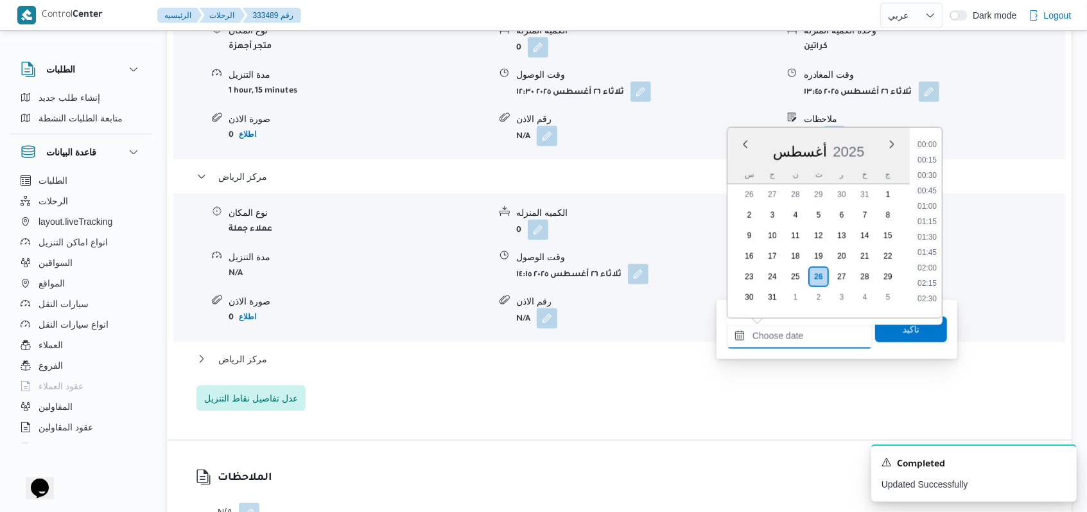
scroll to position [914, 0]
click at [931, 161] on li "15:00" at bounding box center [927, 155] width 30 height 13
type input "[DATE] ١٥:٠٠"
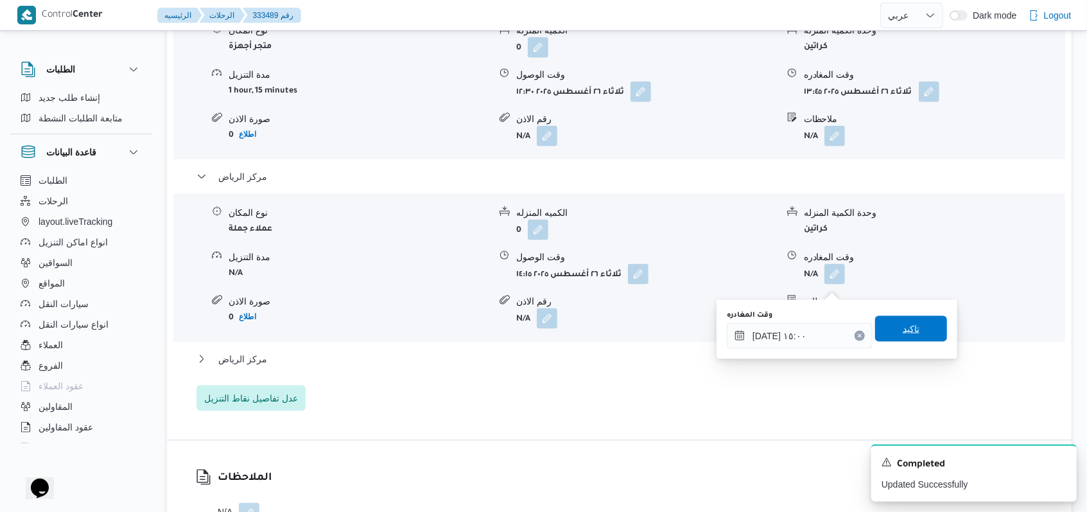
click at [903, 331] on span "تاكيد" at bounding box center [911, 328] width 17 height 15
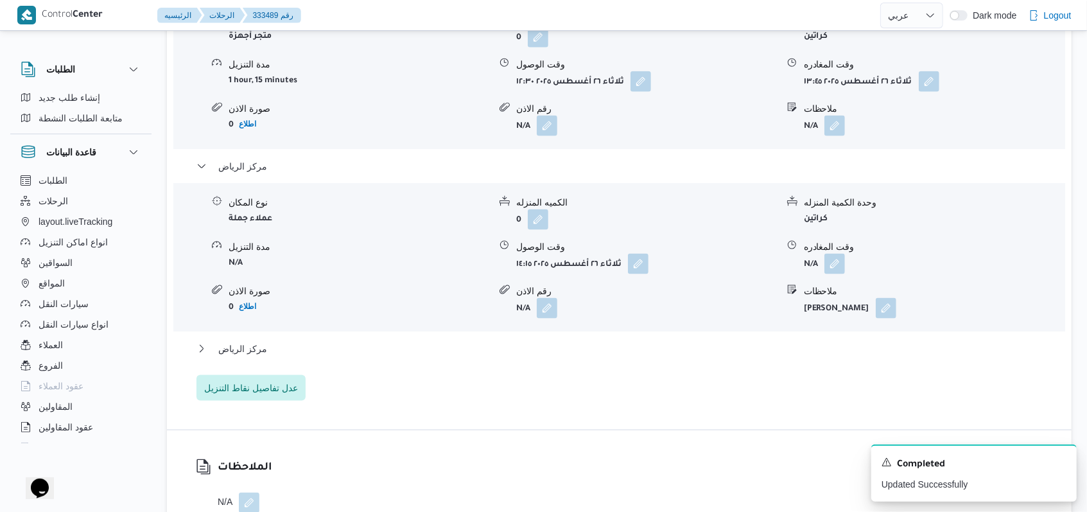
click at [206, 365] on div "مركز الرياض" at bounding box center [619, 353] width 846 height 24
click at [223, 356] on span "مركز الرياض" at bounding box center [242, 348] width 49 height 15
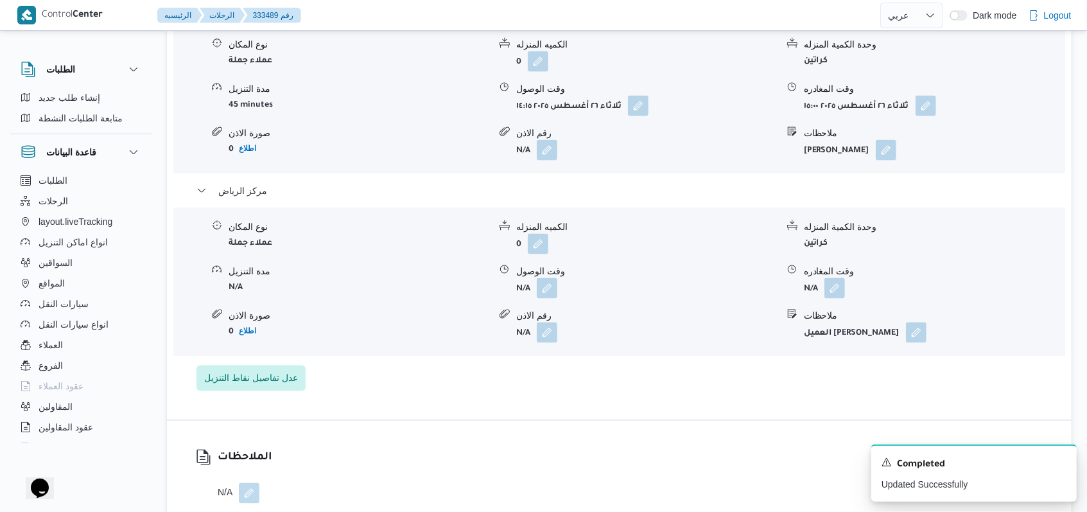
scroll to position [1287, 0]
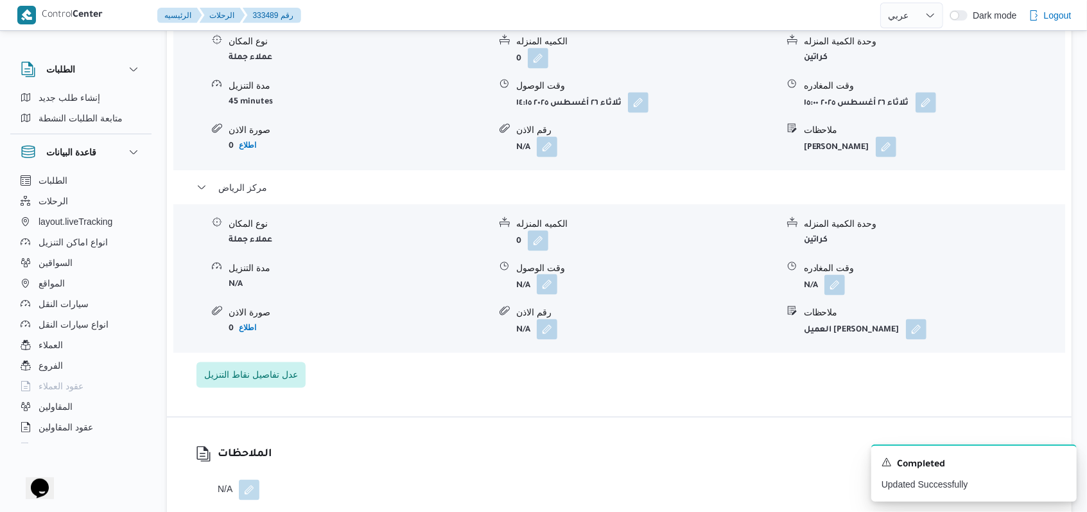
click at [546, 295] on button "button" at bounding box center [547, 284] width 21 height 21
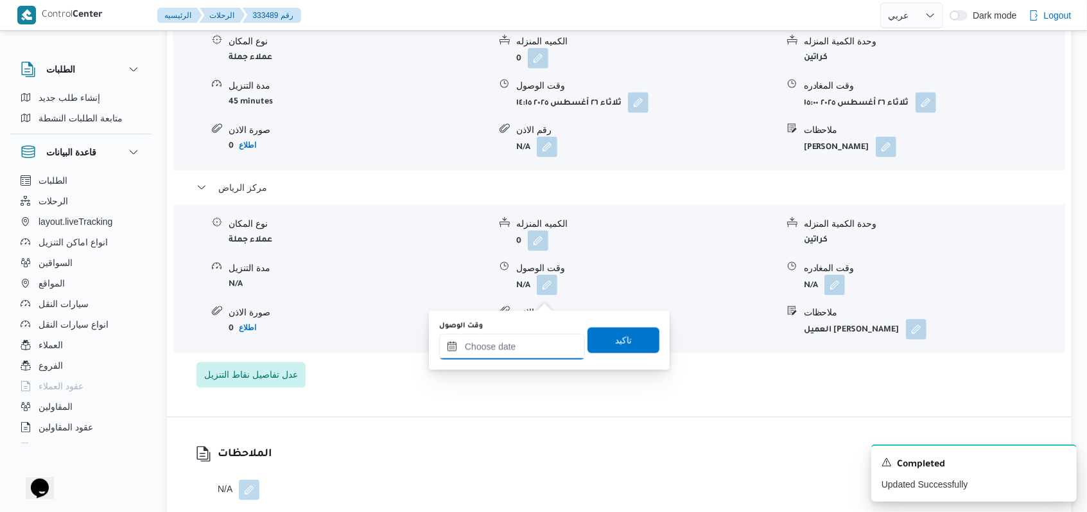
click at [526, 345] on input "وقت الوصول" at bounding box center [512, 347] width 146 height 26
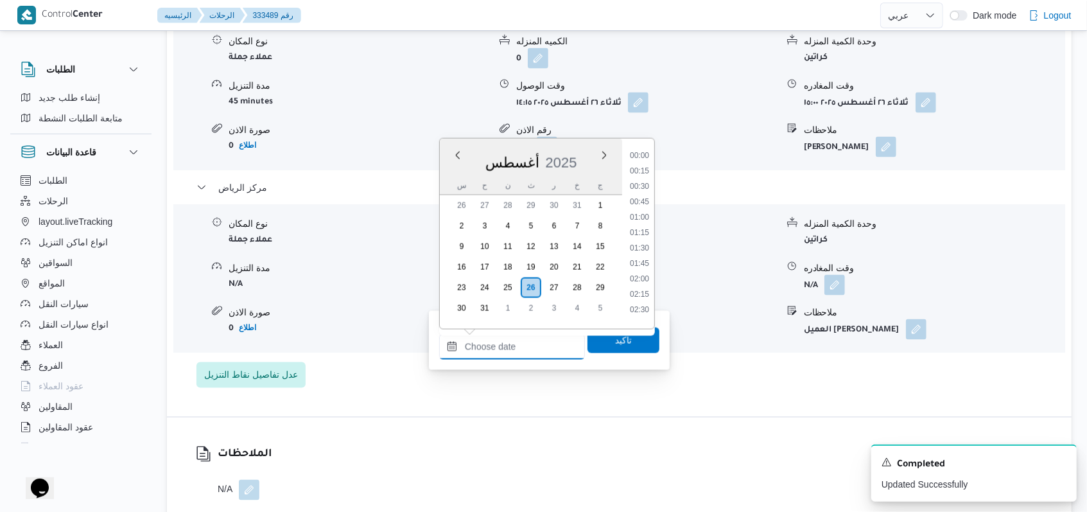
scroll to position [914, 0]
click at [643, 204] on ul "00:00 00:15 00:30 00:45 01:00 01:15 01:30 01:45 02:00 02:15 02:30 02:45 03:00 0…" at bounding box center [640, 234] width 30 height 170
click at [643, 203] on ul "00:00 00:15 00:30 00:45 01:00 01:15 01:30 01:45 02:00 02:15 02:30 02:45 03:00 0…" at bounding box center [640, 234] width 30 height 170
click at [642, 199] on li "15:30" at bounding box center [640, 197] width 30 height 13
type input "[DATE] ١٥:٣٠"
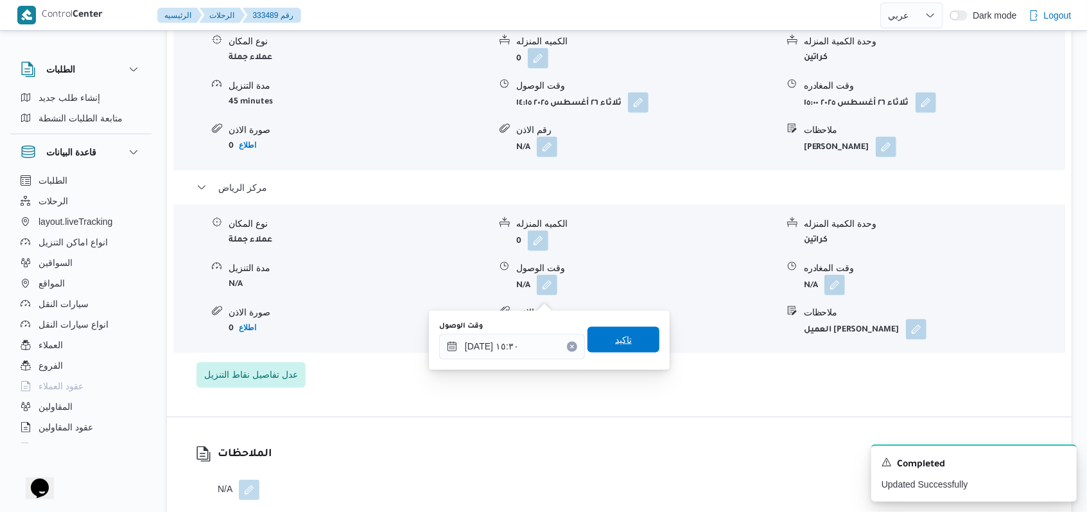
click at [625, 339] on span "تاكيد" at bounding box center [624, 340] width 72 height 26
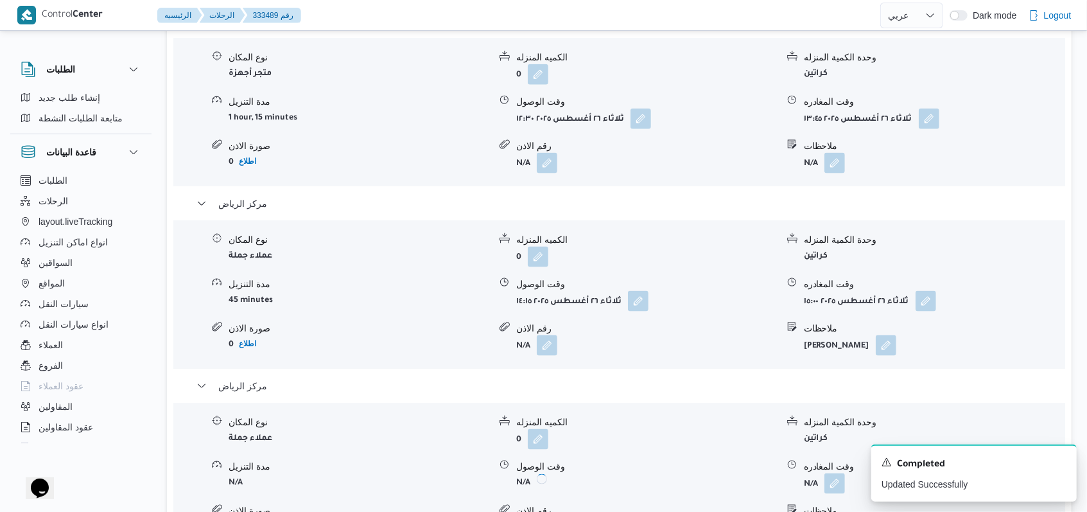
scroll to position [944, 0]
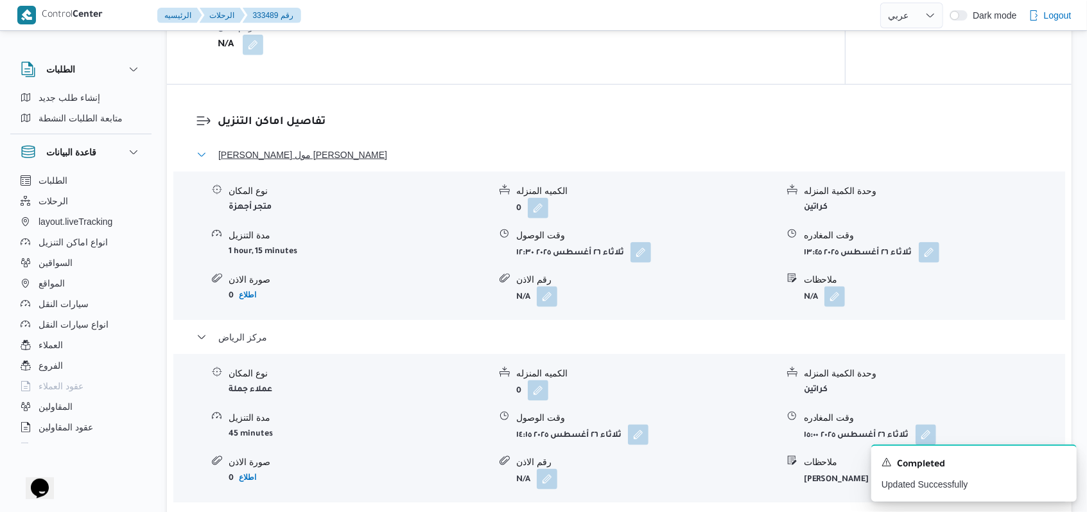
click at [306, 162] on span "[PERSON_NAME] مول [PERSON_NAME]" at bounding box center [302, 154] width 169 height 15
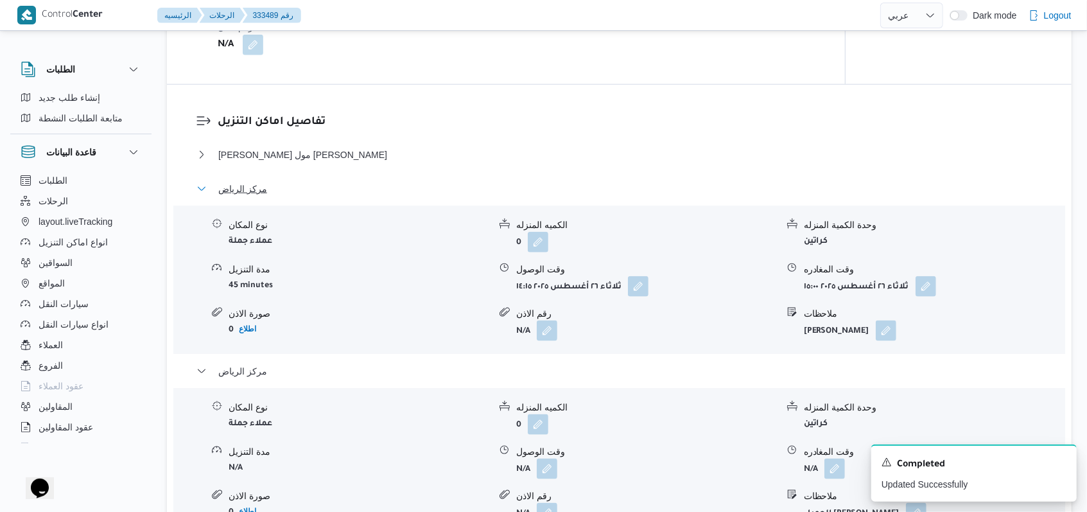
click at [247, 196] on span "مركز الرياض" at bounding box center [242, 188] width 49 height 15
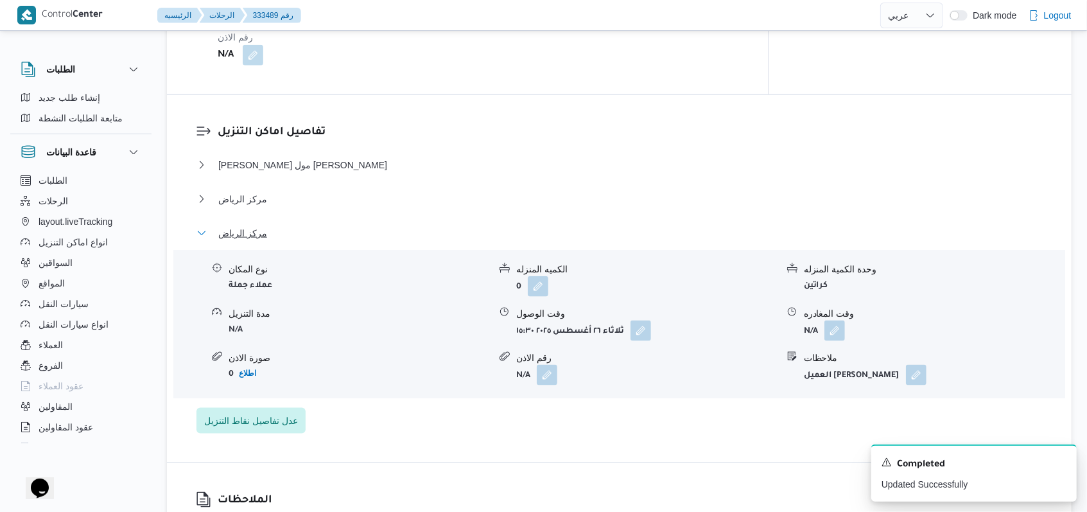
click at [254, 241] on span "مركز الرياض" at bounding box center [242, 232] width 49 height 15
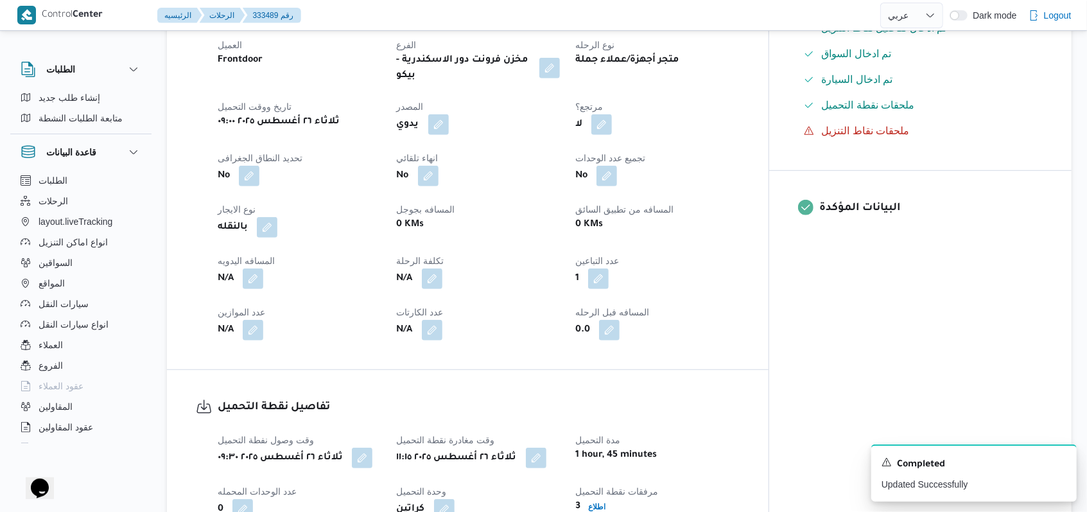
scroll to position [431, 0]
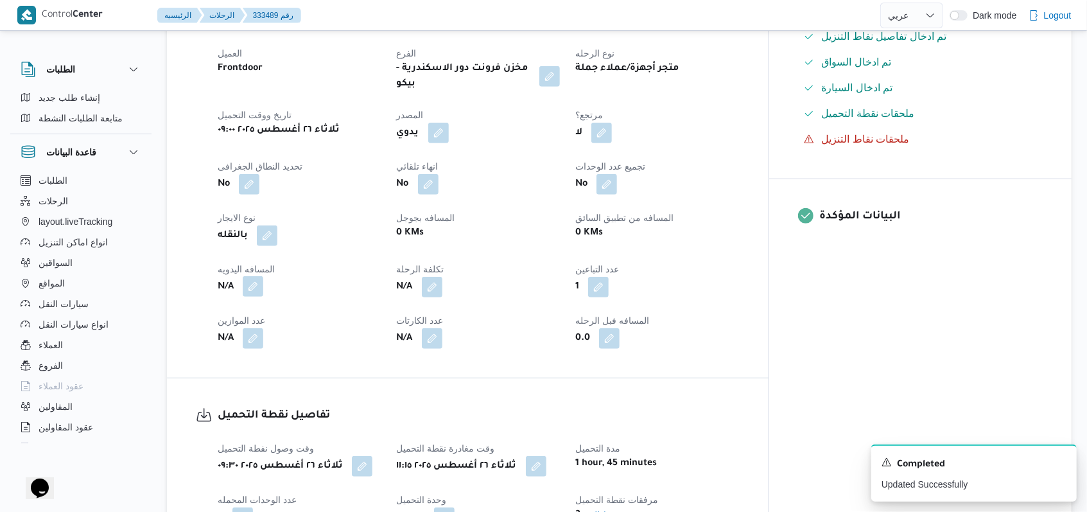
click at [254, 295] on button "button" at bounding box center [253, 286] width 21 height 21
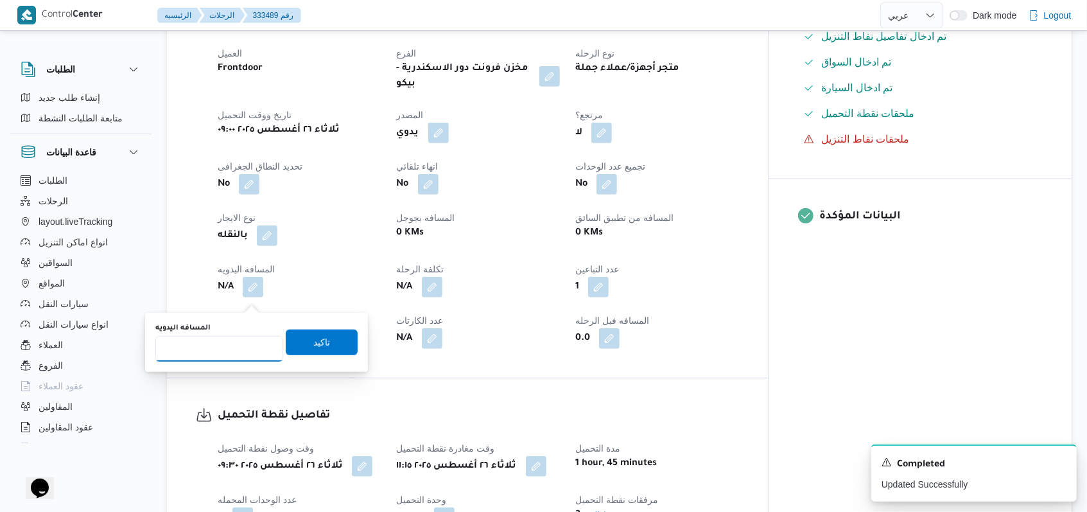
click at [191, 349] on input "المسافه اليدويه" at bounding box center [219, 349] width 128 height 26
type input "155"
click at [319, 332] on span "تاكيد" at bounding box center [322, 342] width 72 height 26
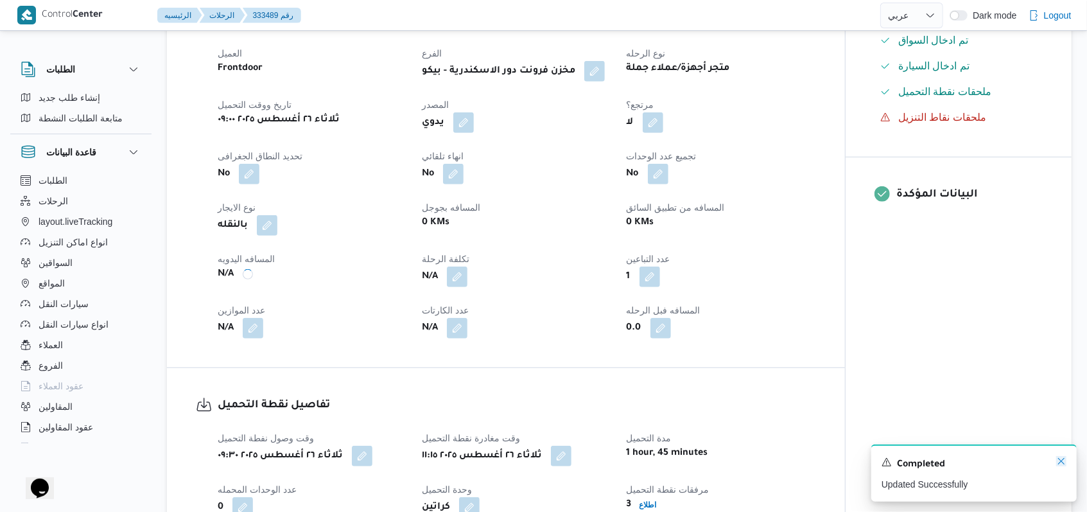
click at [1063, 460] on icon "Dismiss toast" at bounding box center [1061, 461] width 10 height 10
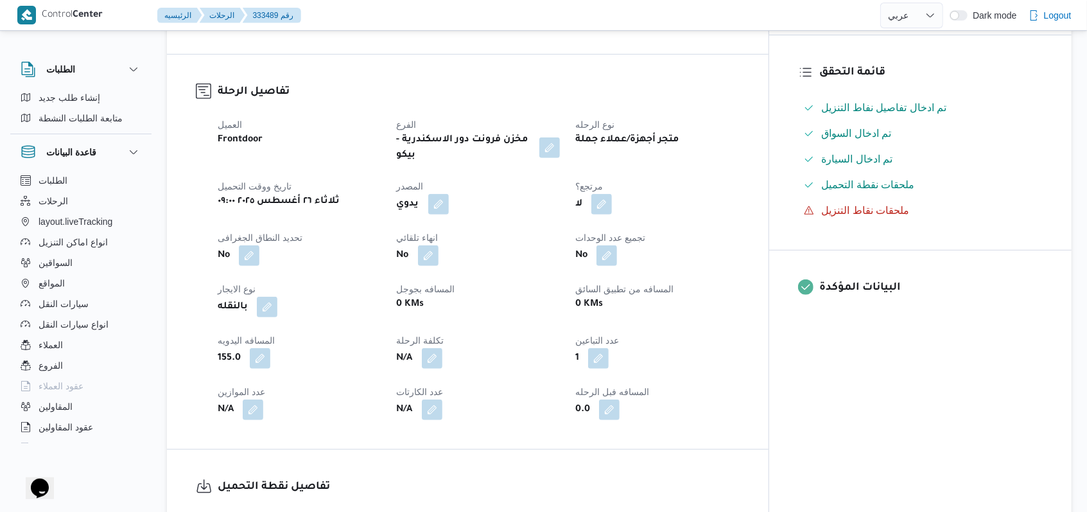
scroll to position [514, 0]
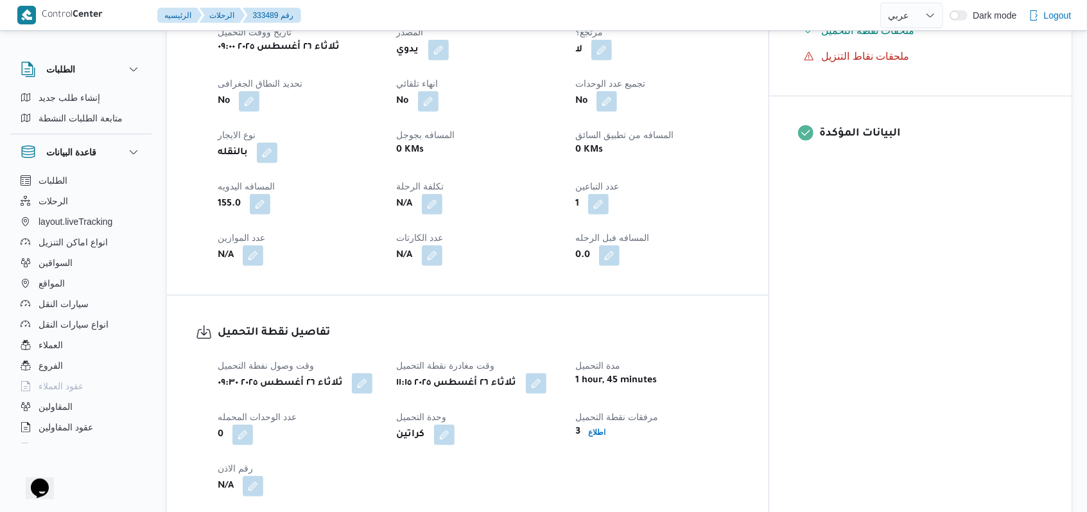
select select "ar"
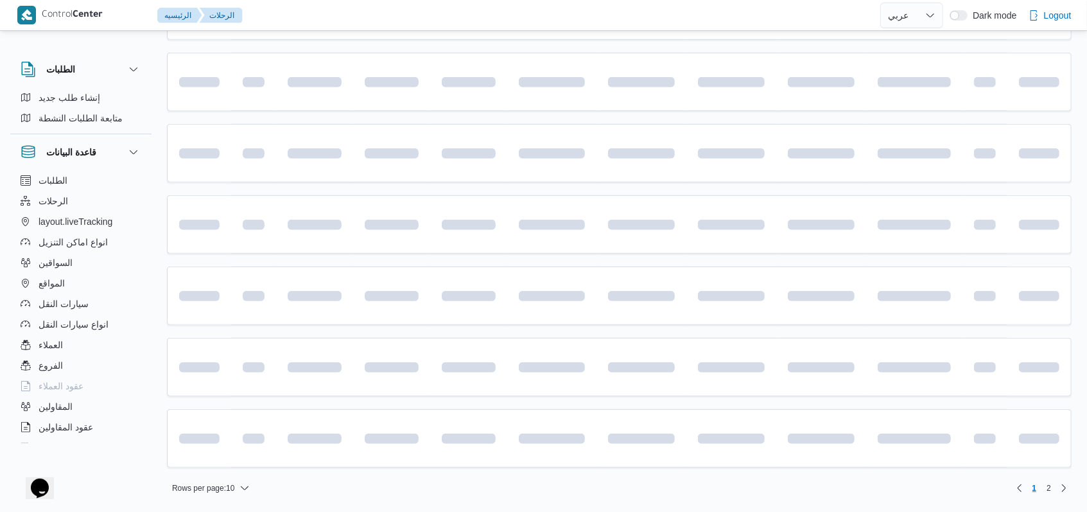
scroll to position [86, 0]
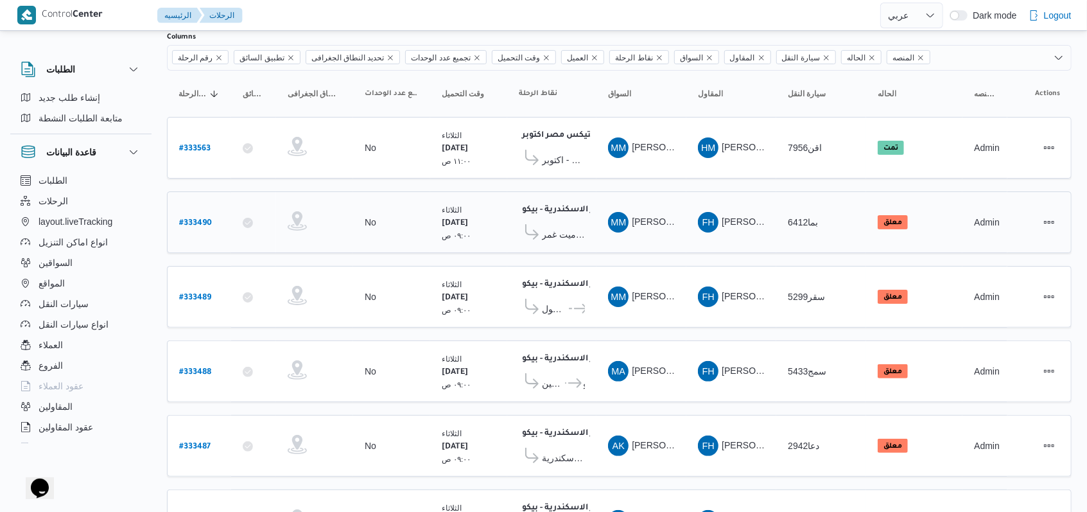
click at [205, 219] on b "# 333490" at bounding box center [195, 223] width 33 height 9
select select "ar"
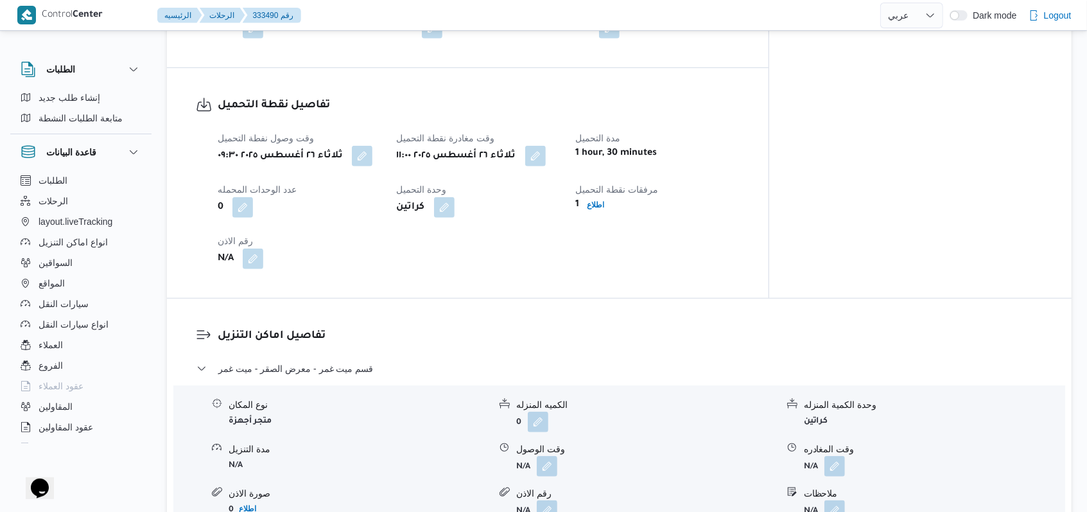
scroll to position [857, 0]
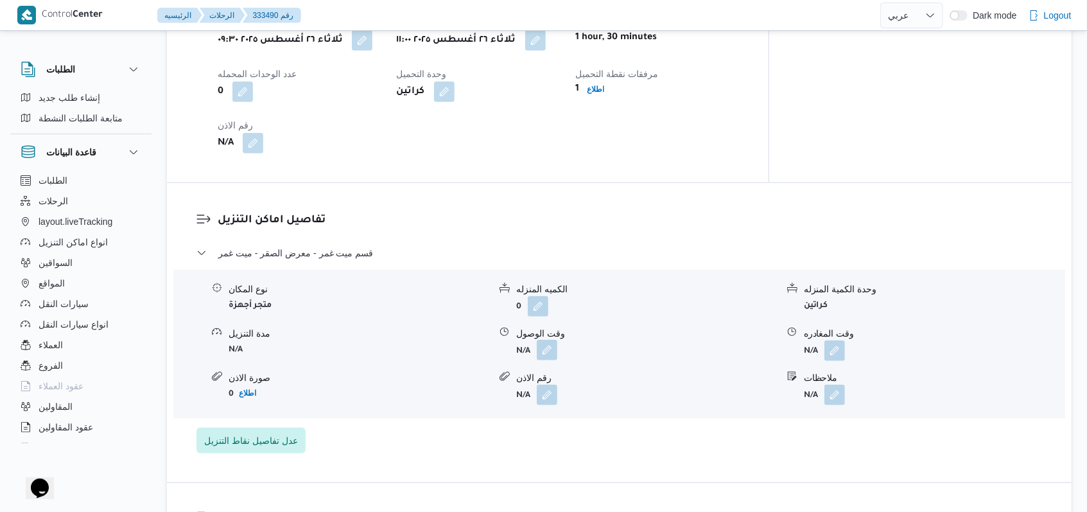
click at [548, 358] on button "button" at bounding box center [547, 350] width 21 height 21
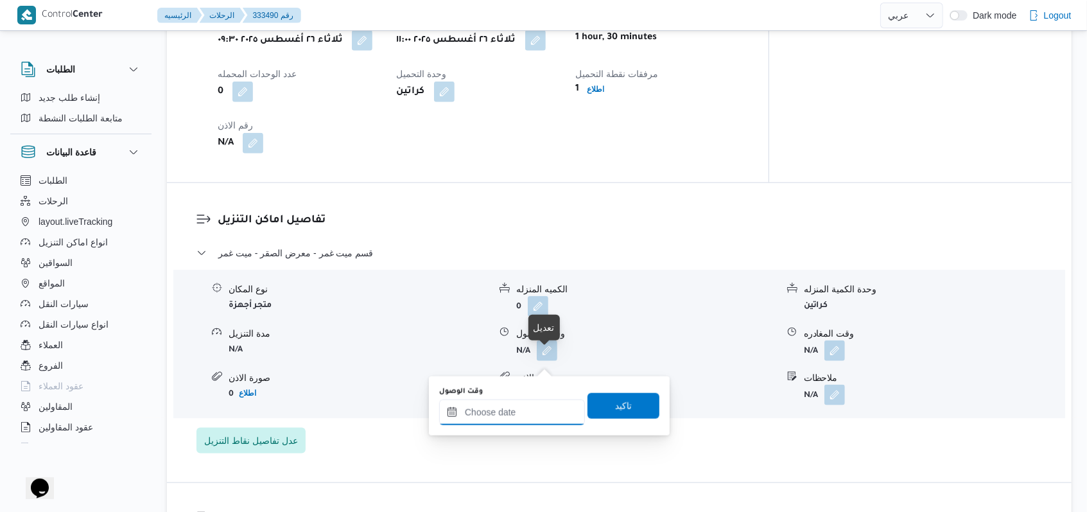
click at [514, 415] on input "وقت الوصول" at bounding box center [512, 412] width 146 height 26
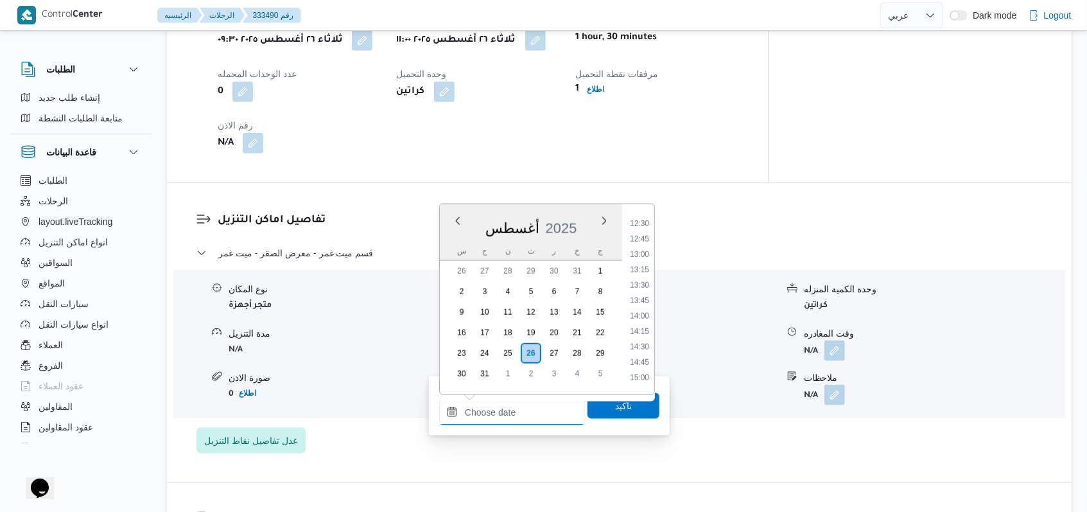
scroll to position [742, 0]
click at [643, 314] on li "13:30" at bounding box center [640, 310] width 30 height 13
type input "[DATE] ١٣:٣٠"
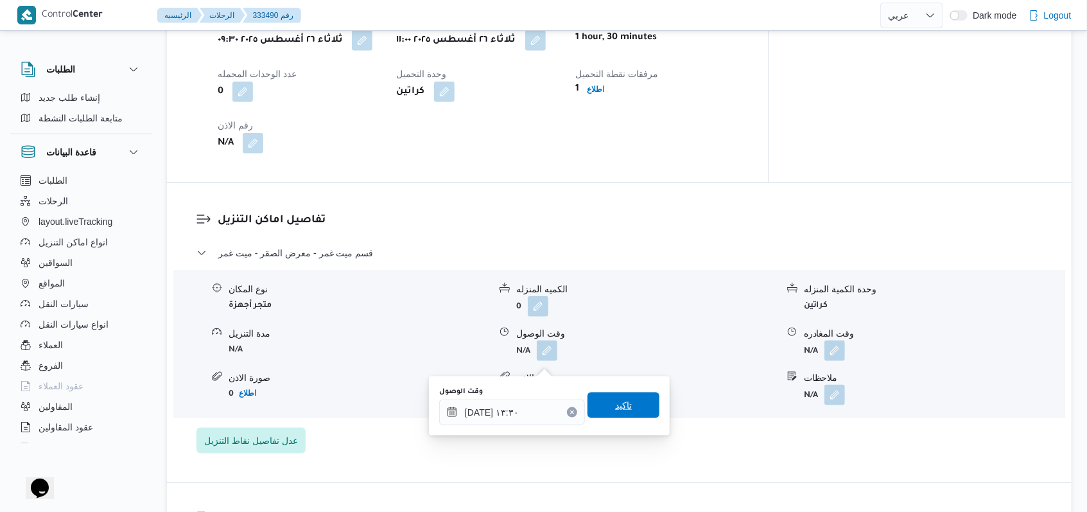
click at [629, 414] on span "تاكيد" at bounding box center [624, 405] width 72 height 26
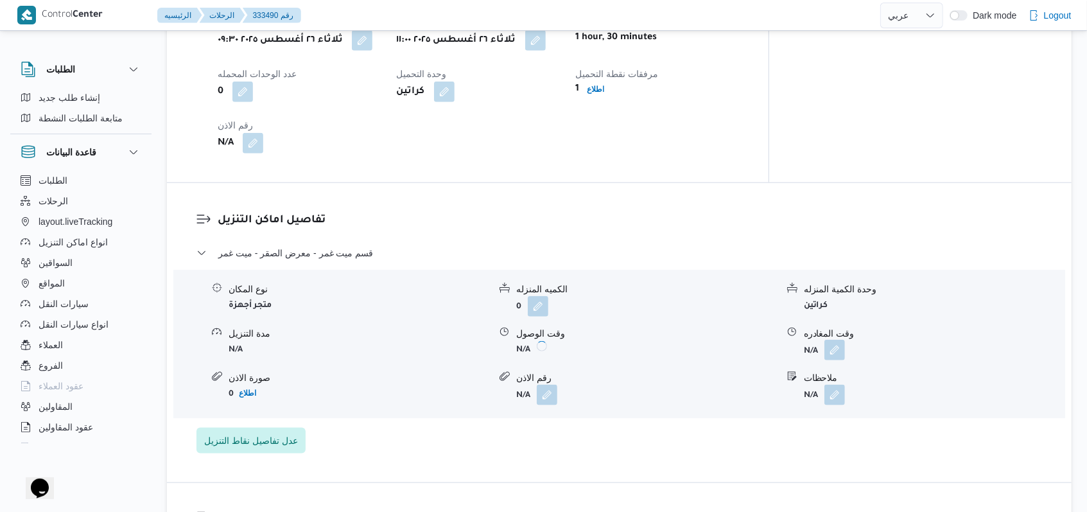
click at [837, 360] on button "button" at bounding box center [834, 350] width 21 height 21
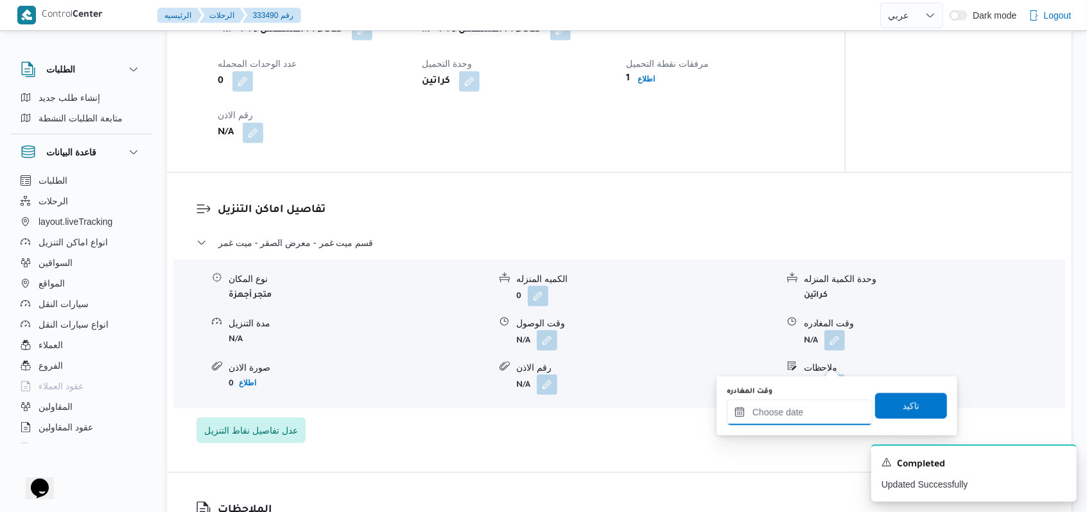
click at [804, 408] on input "وقت المغادره" at bounding box center [800, 412] width 146 height 26
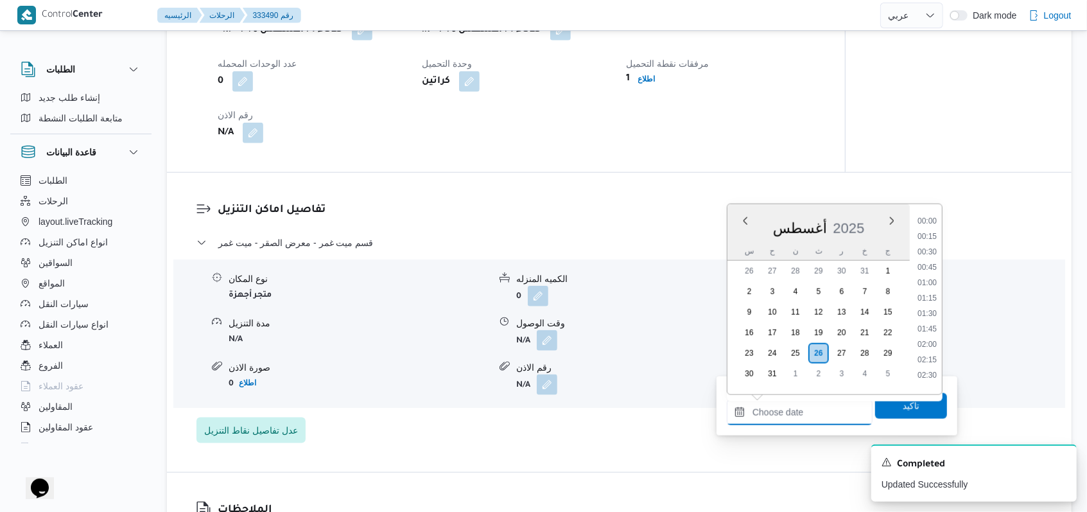
scroll to position [914, 0]
click at [934, 287] on li "16:00" at bounding box center [927, 293] width 30 height 13
type input "[DATE] ١٦:٠٠"
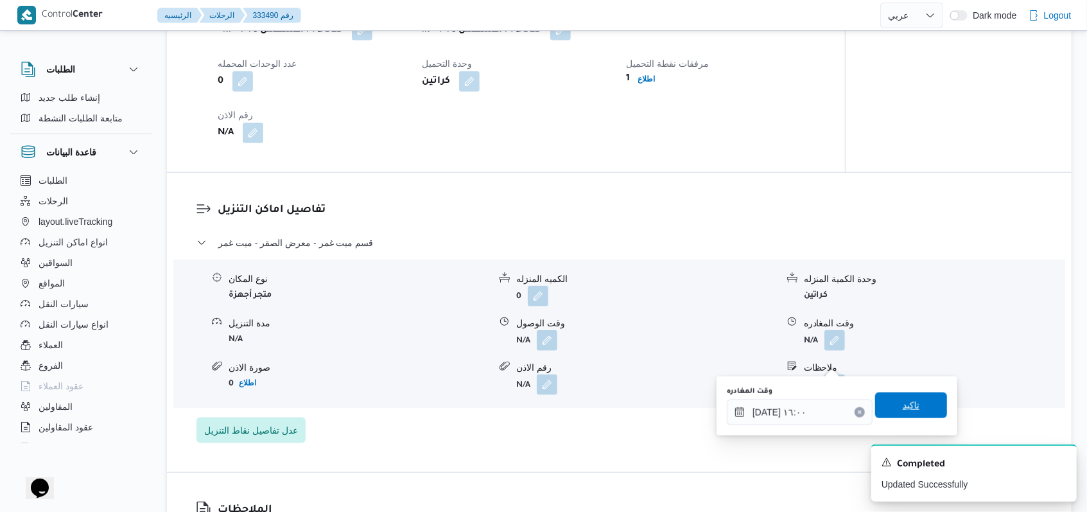
click at [889, 397] on span "تاكيد" at bounding box center [911, 405] width 72 height 26
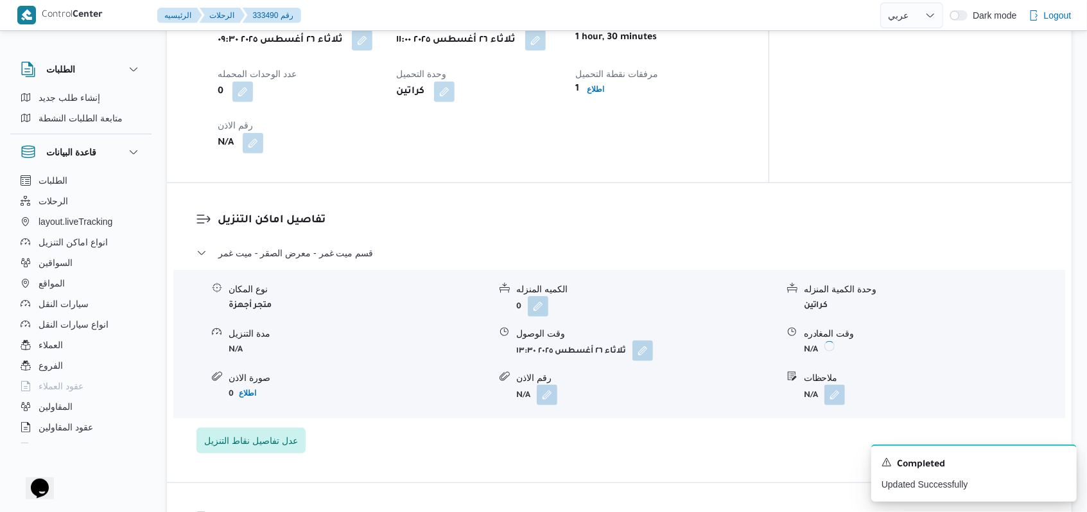
scroll to position [600, 0]
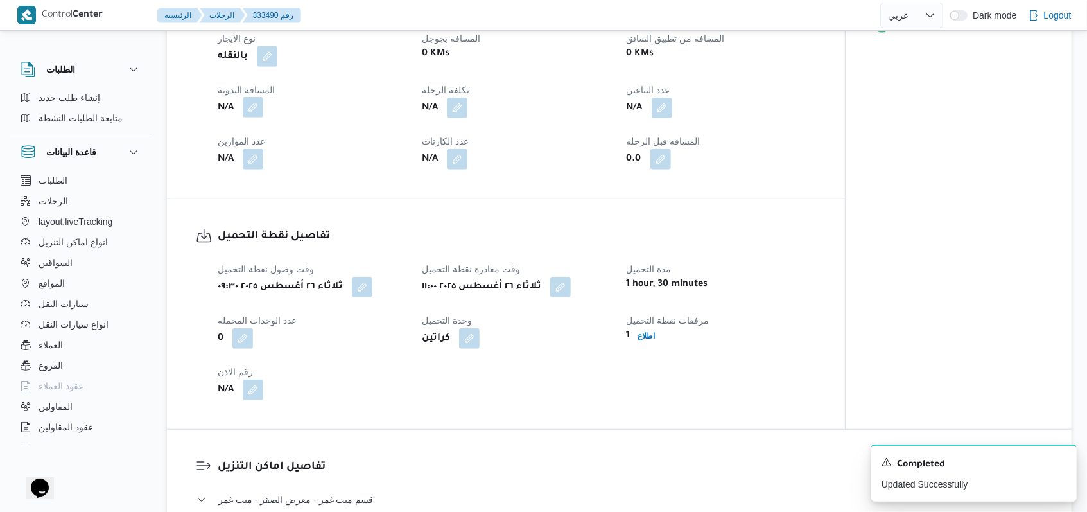
click at [252, 118] on button "button" at bounding box center [253, 107] width 21 height 21
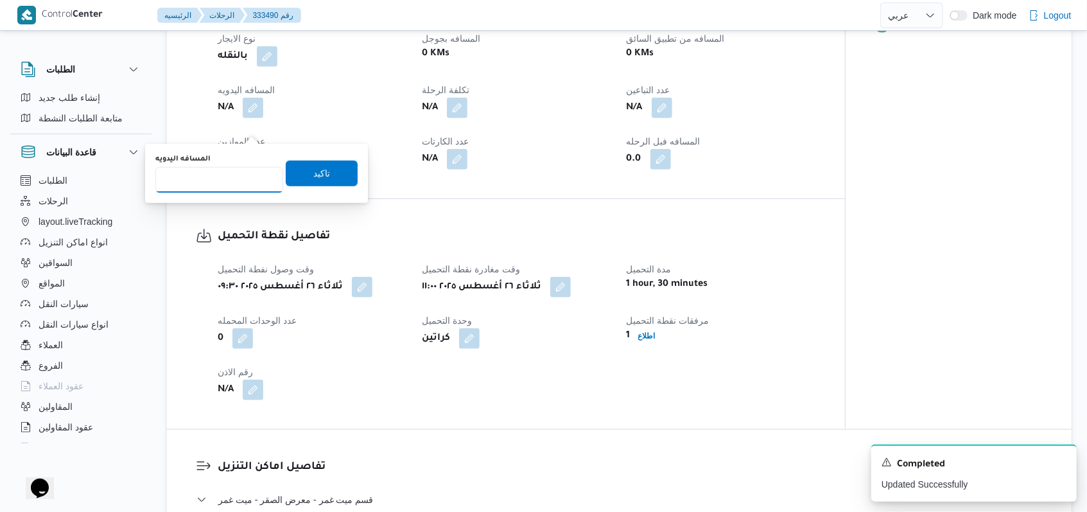
click at [223, 183] on input "المسافه اليدويه" at bounding box center [219, 180] width 128 height 26
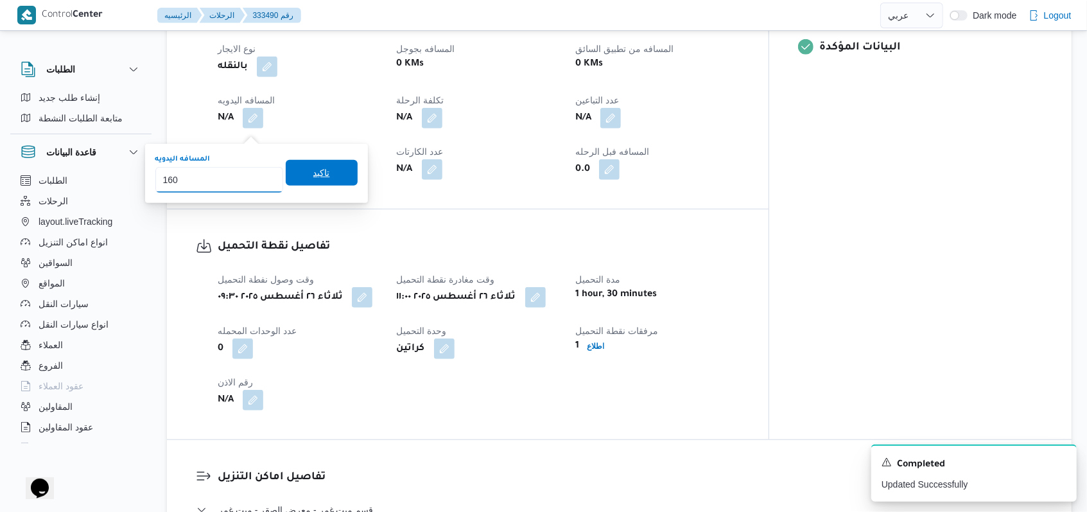
type input "160"
click at [300, 178] on span "تاكيد" at bounding box center [322, 173] width 72 height 26
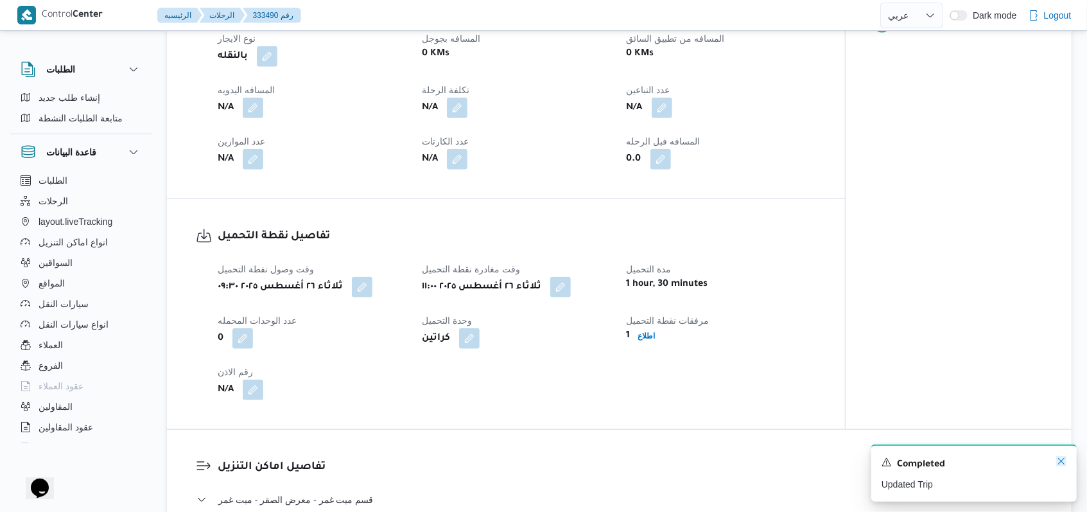
click at [1065, 460] on icon "Dismiss toast" at bounding box center [1061, 461] width 10 height 10
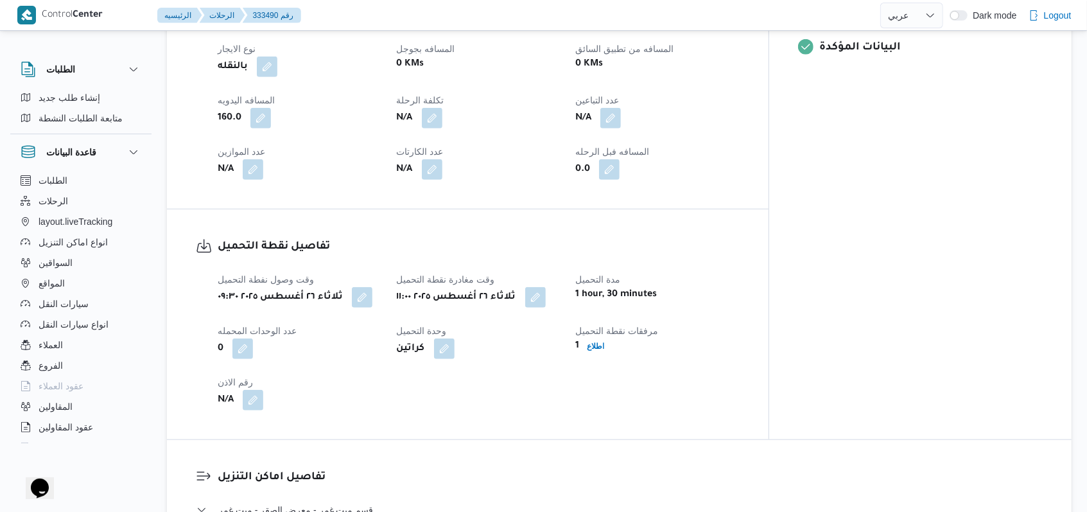
scroll to position [0, 0]
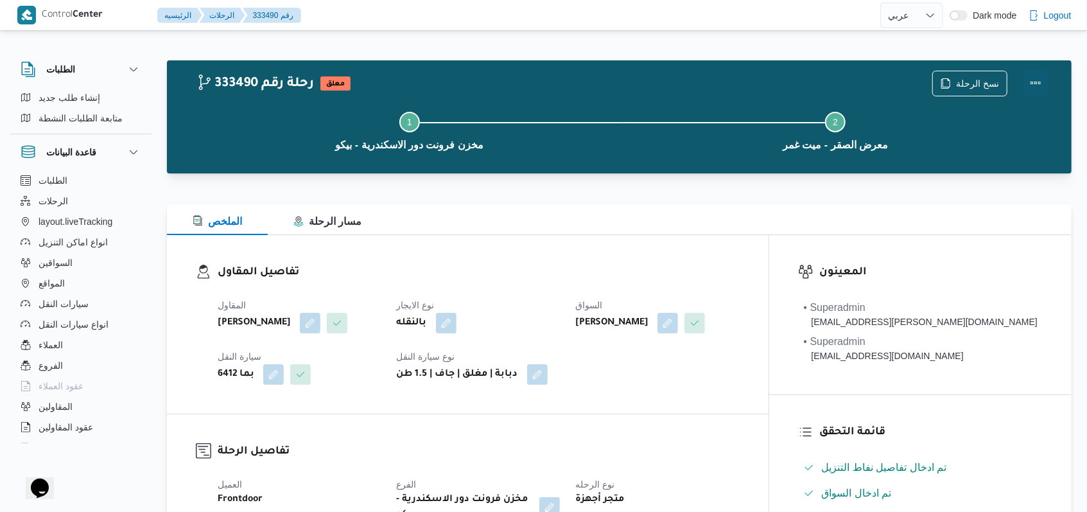
click at [1028, 83] on button "Actions" at bounding box center [1036, 83] width 26 height 26
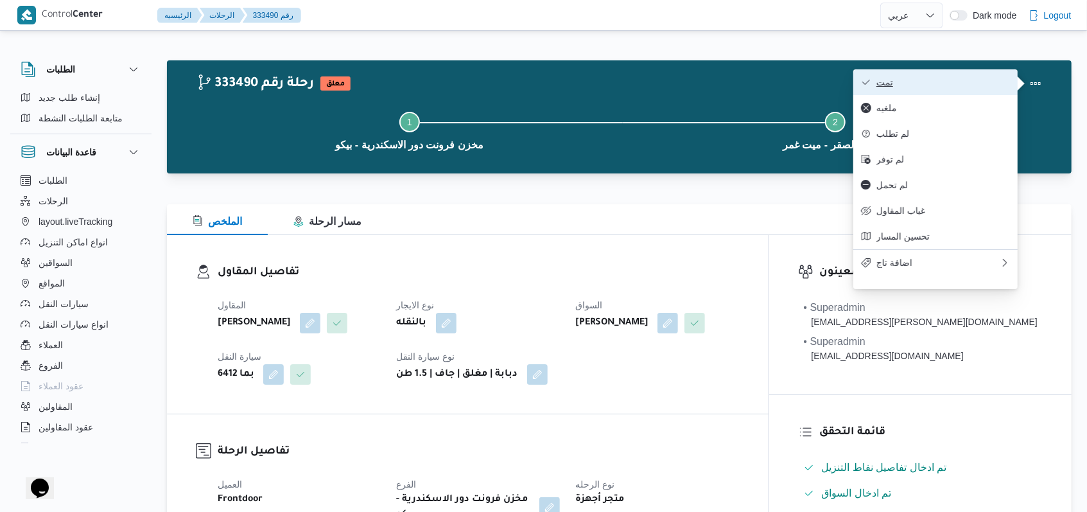
click at [971, 86] on span "تمت" at bounding box center [943, 82] width 134 height 10
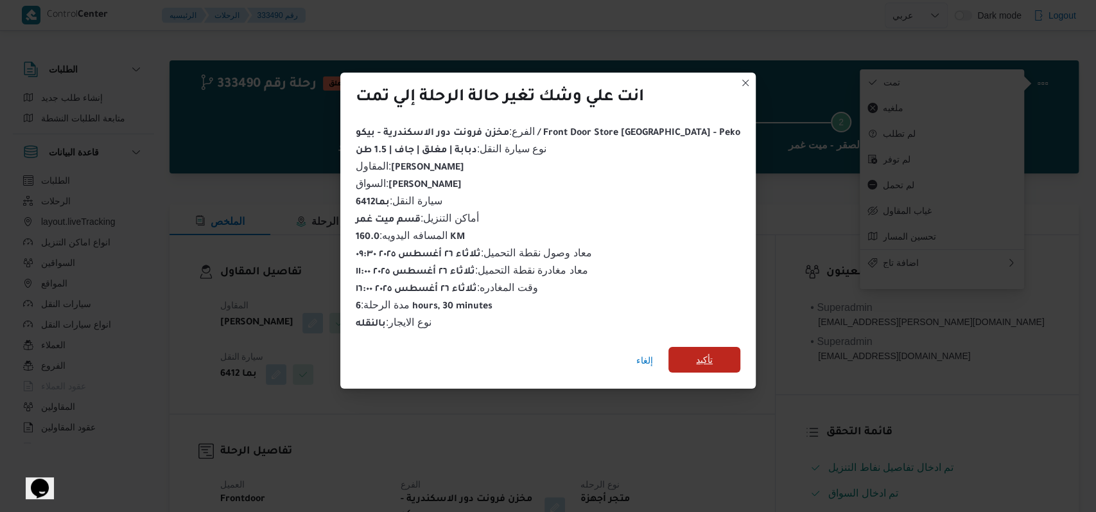
click at [696, 352] on span "تأكيد" at bounding box center [704, 359] width 17 height 15
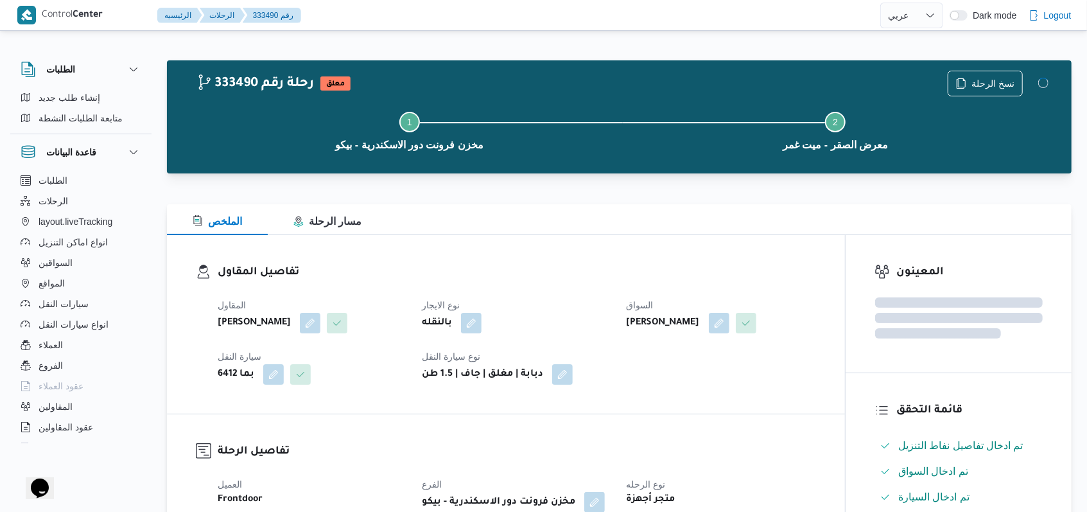
click at [589, 303] on dt "نوع الايجار" at bounding box center [516, 304] width 189 height 15
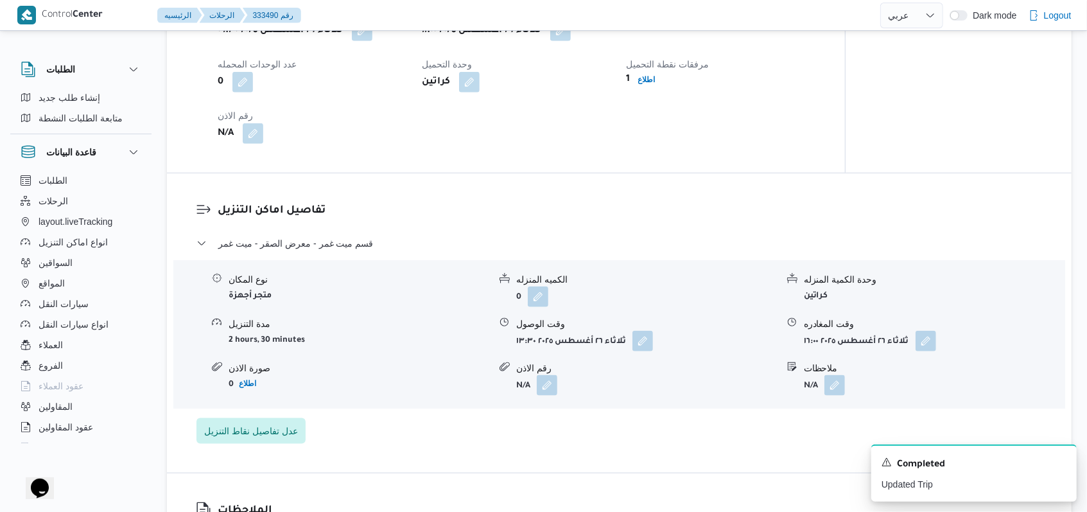
scroll to position [851, 0]
click at [1061, 465] on icon "Dismiss toast" at bounding box center [1061, 461] width 10 height 10
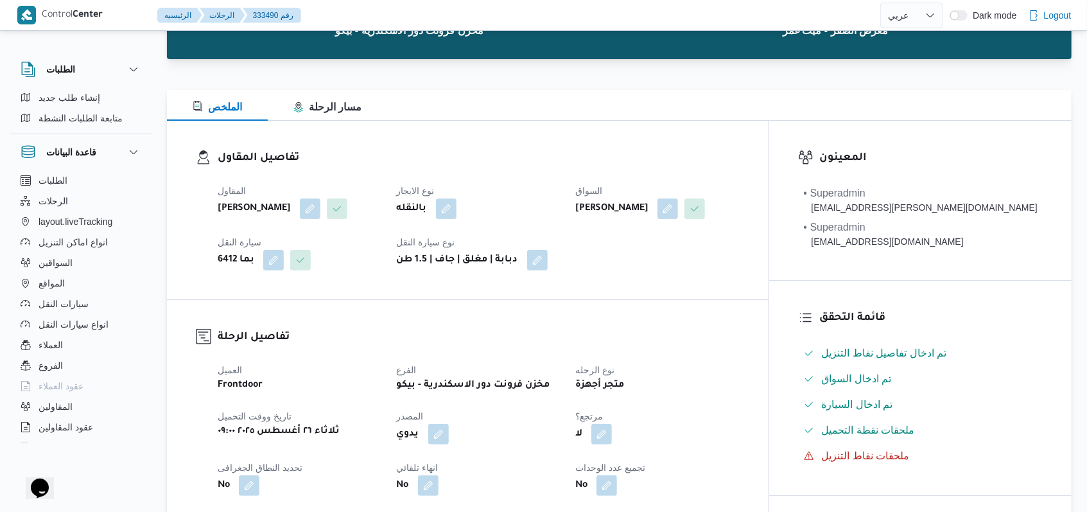
scroll to position [0, 0]
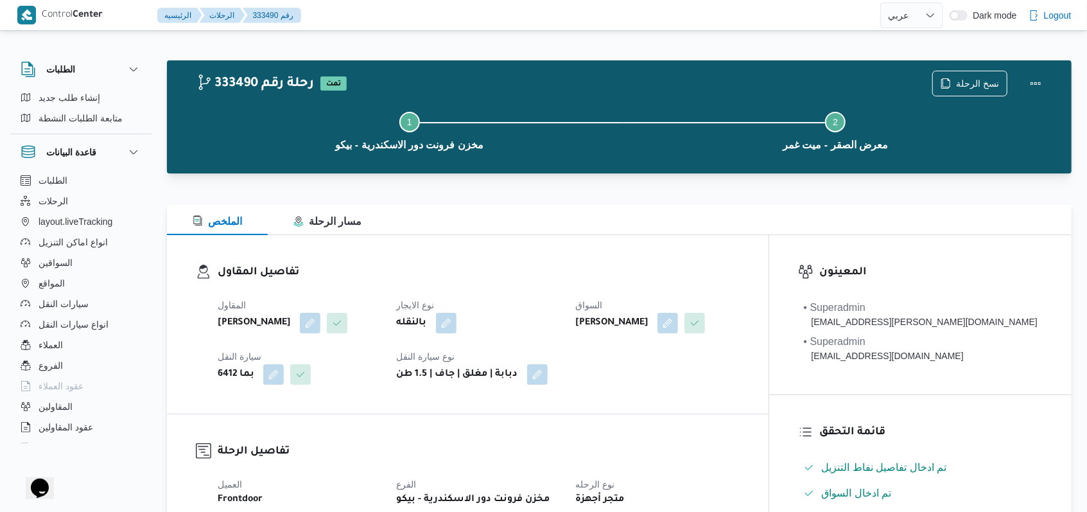
select select "ar"
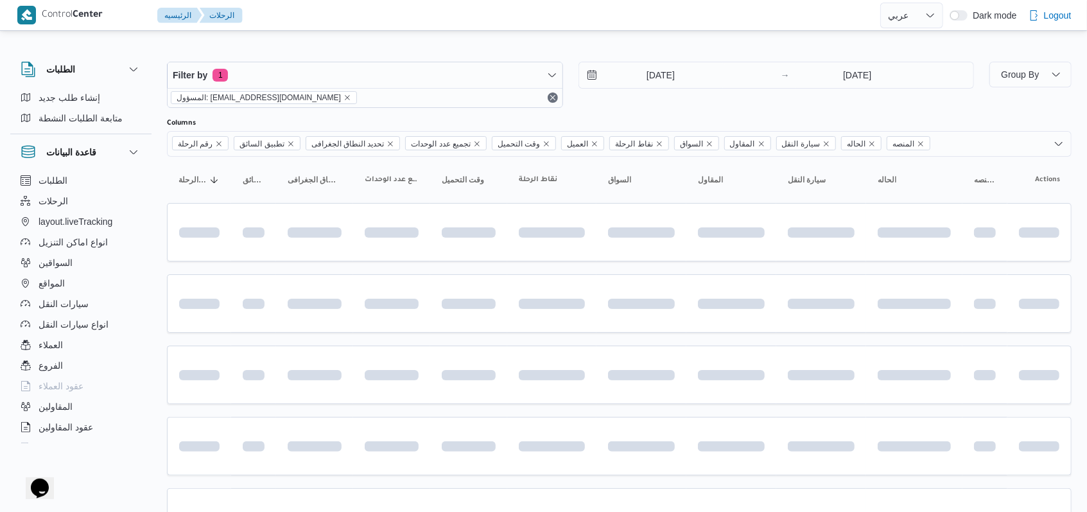
scroll to position [259, 0]
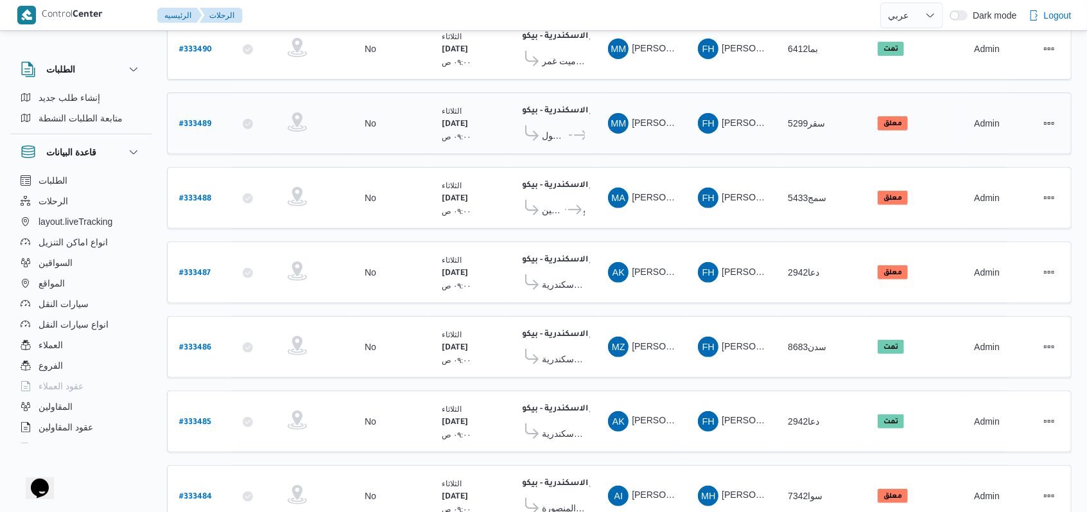
click at [204, 120] on b "# 333489" at bounding box center [195, 124] width 32 height 9
select select "ar"
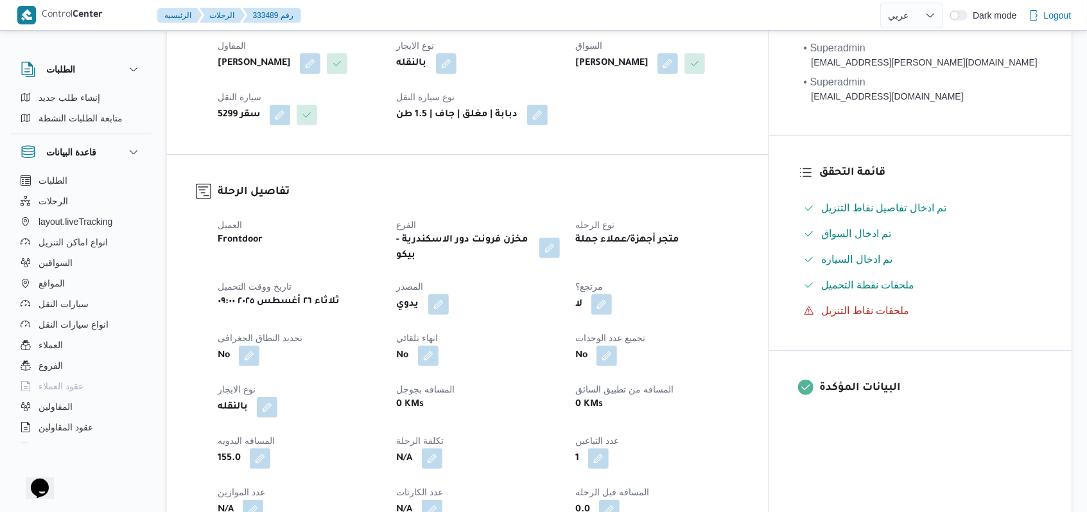
scroll to position [516, 0]
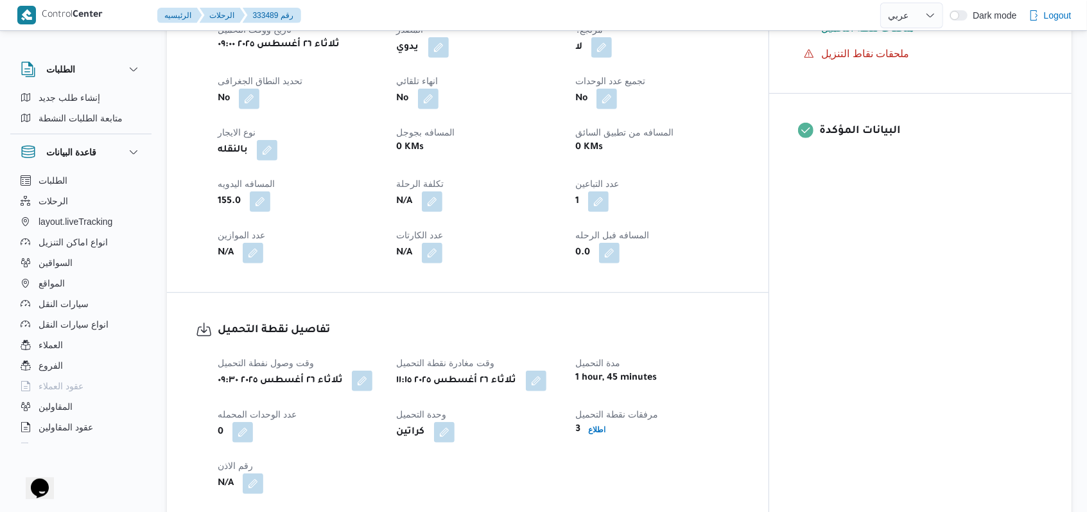
select select "ar"
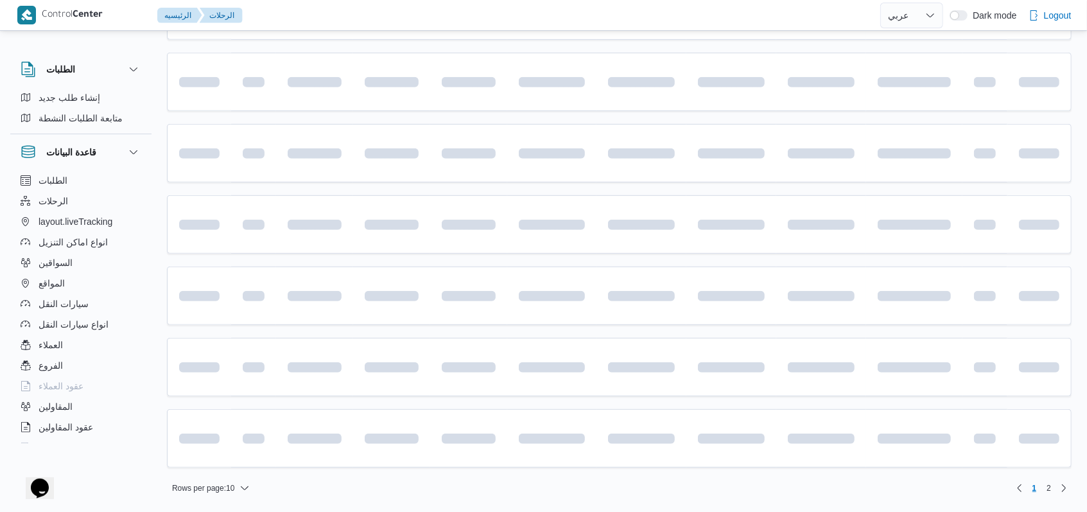
scroll to position [259, 0]
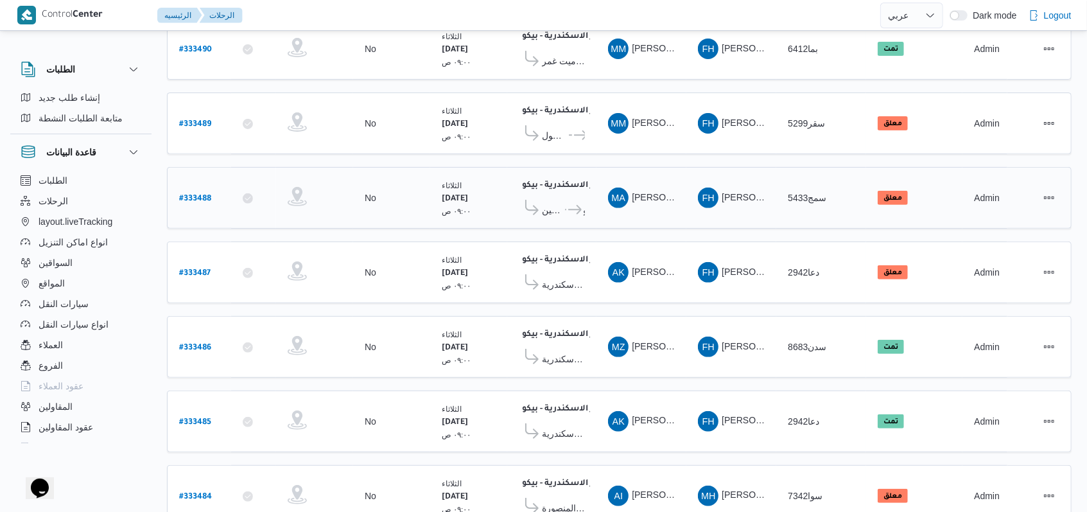
click at [196, 195] on b "# 333488" at bounding box center [195, 199] width 32 height 9
select select "ar"
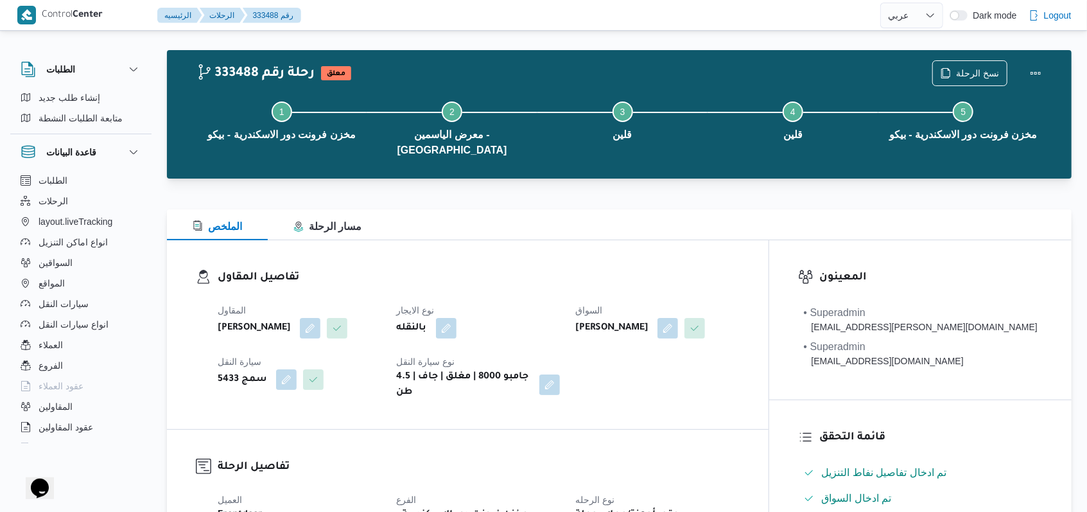
scroll to position [3, 0]
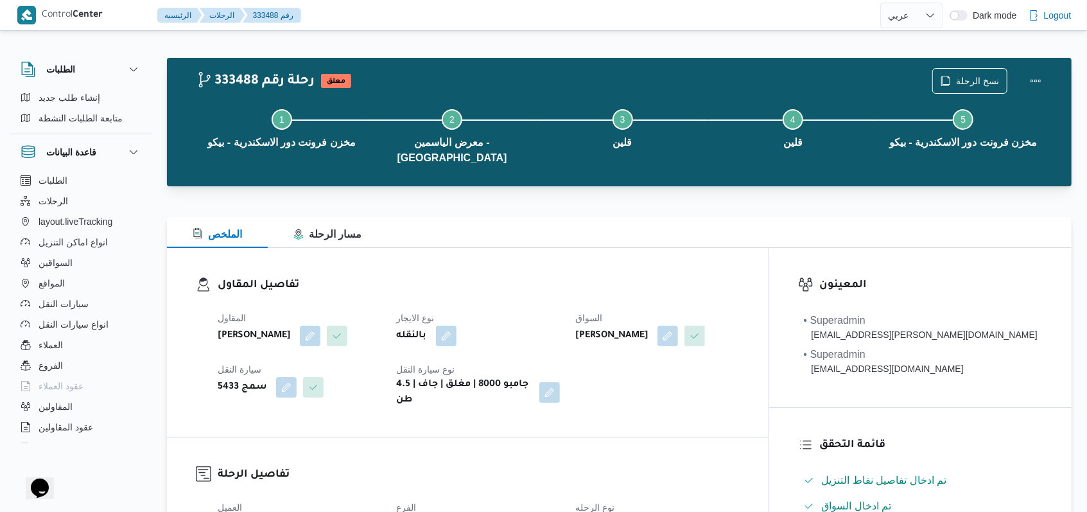
select select "ar"
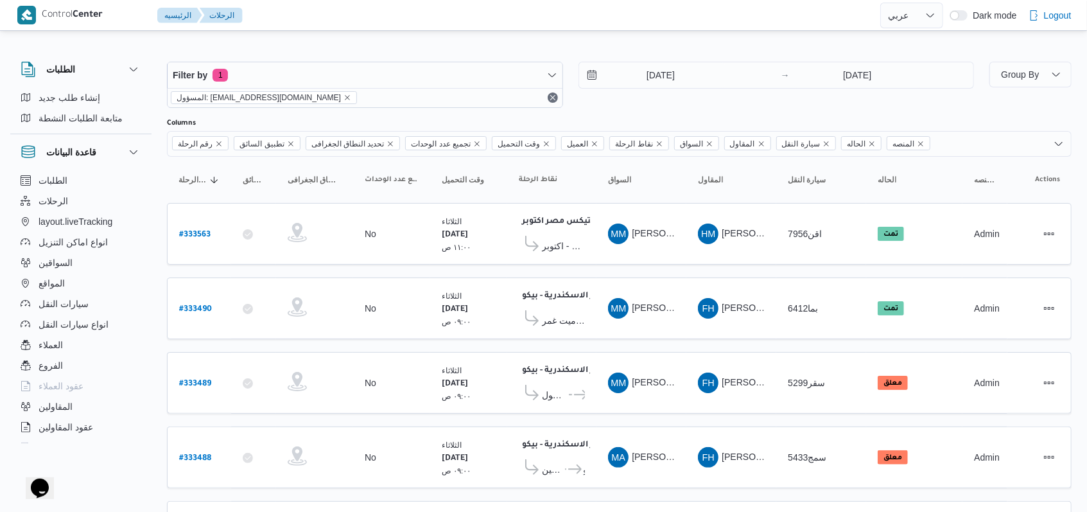
click at [621, 98] on div "[DATE] → [DATE]" at bounding box center [777, 85] width 396 height 46
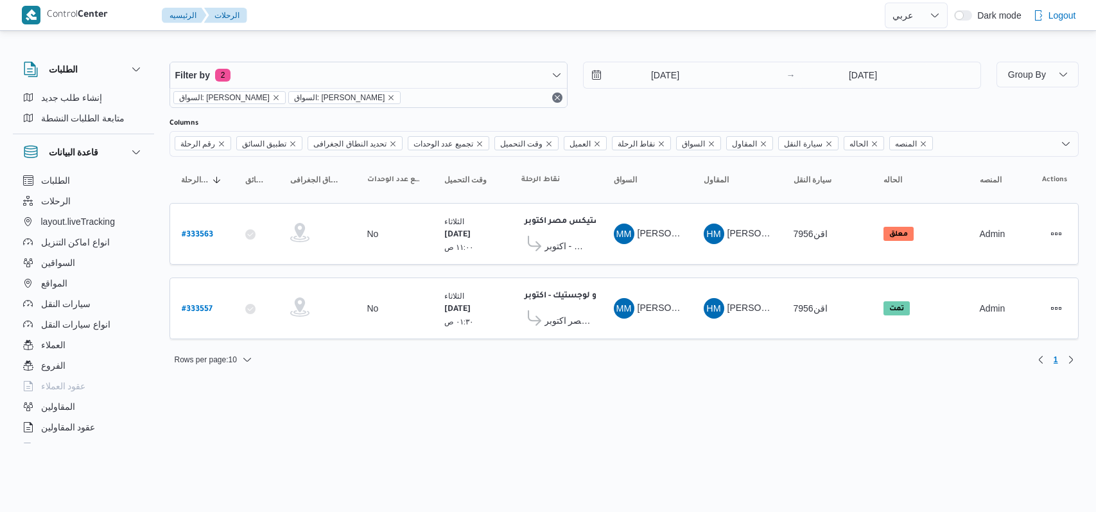
select select "ar"
click at [205, 234] on b "# 333563" at bounding box center [197, 235] width 31 height 9
select select "ar"
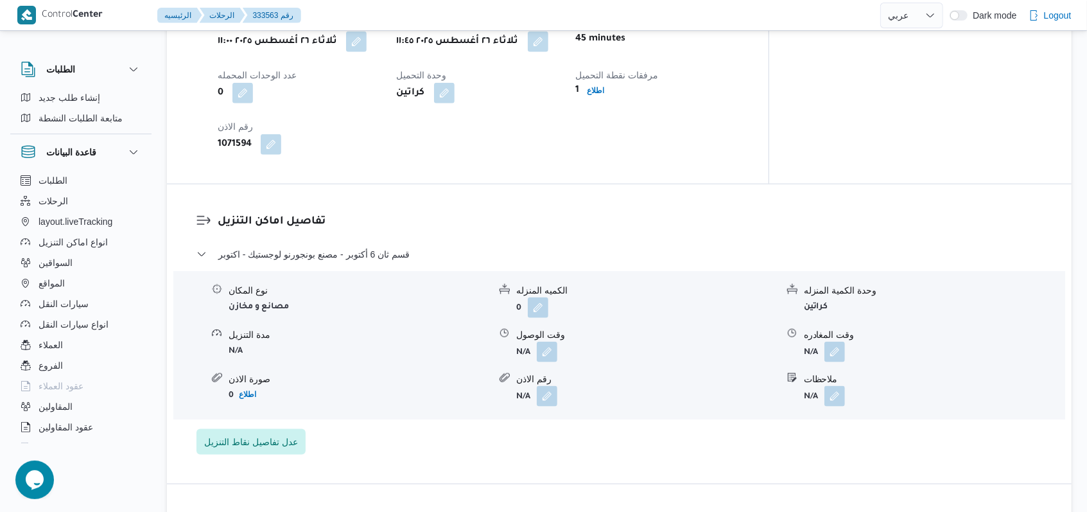
scroll to position [941, 0]
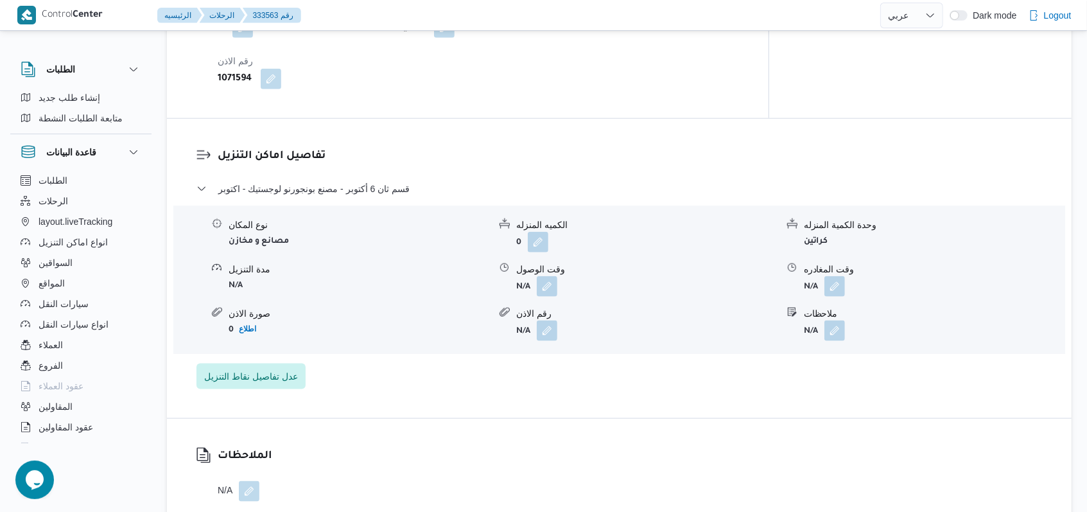
click at [550, 267] on div "نوع المكان مصانع و مخازن الكميه المنزله 0 وحدة الكمية المنزله كراتين مدة التنزي…" at bounding box center [619, 280] width 902 height 146
click at [550, 275] on button "button" at bounding box center [547, 285] width 21 height 21
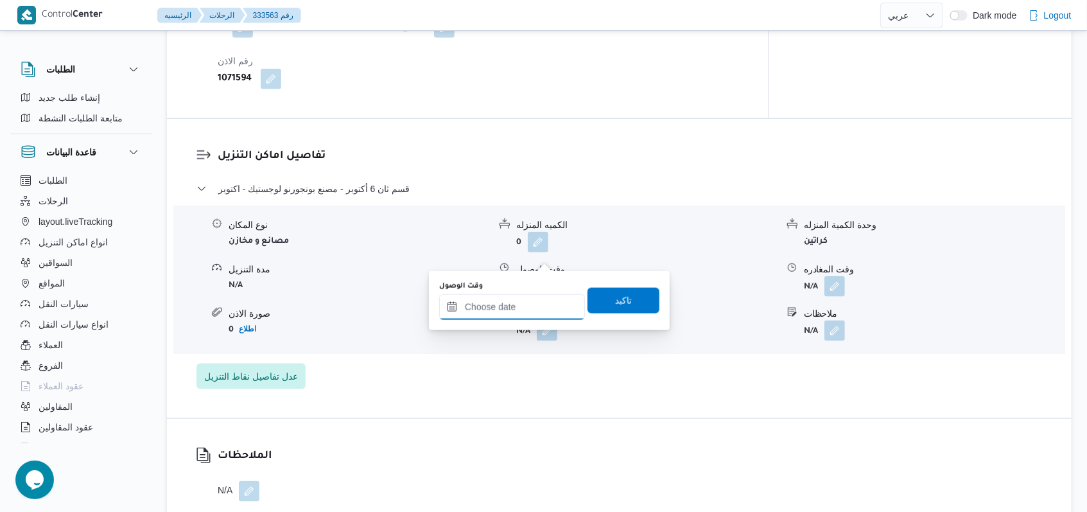
click at [534, 311] on input "وقت الوصول" at bounding box center [512, 307] width 146 height 26
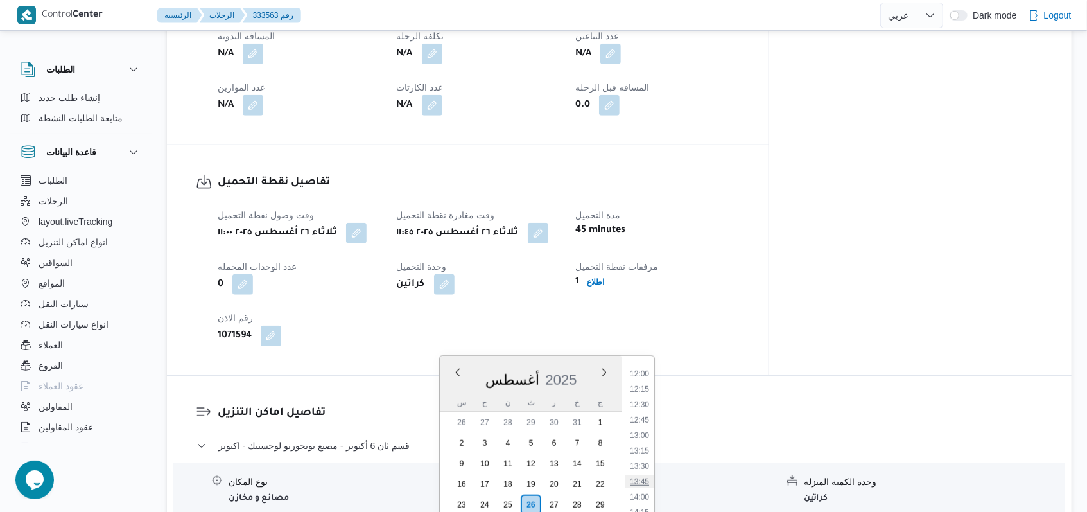
scroll to position [711, 0]
click at [645, 425] on li "12:30" at bounding box center [640, 431] width 30 height 13
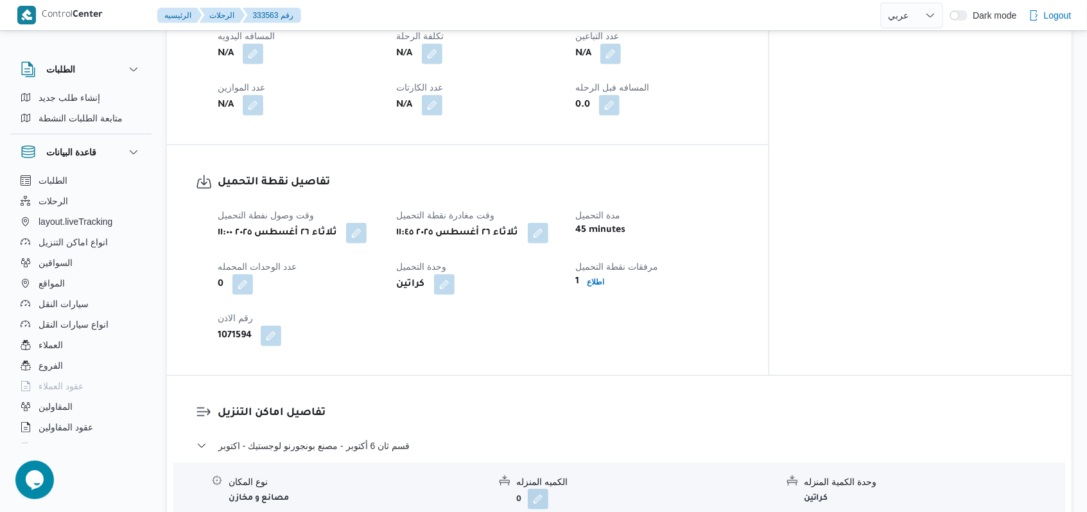
scroll to position [992, 0]
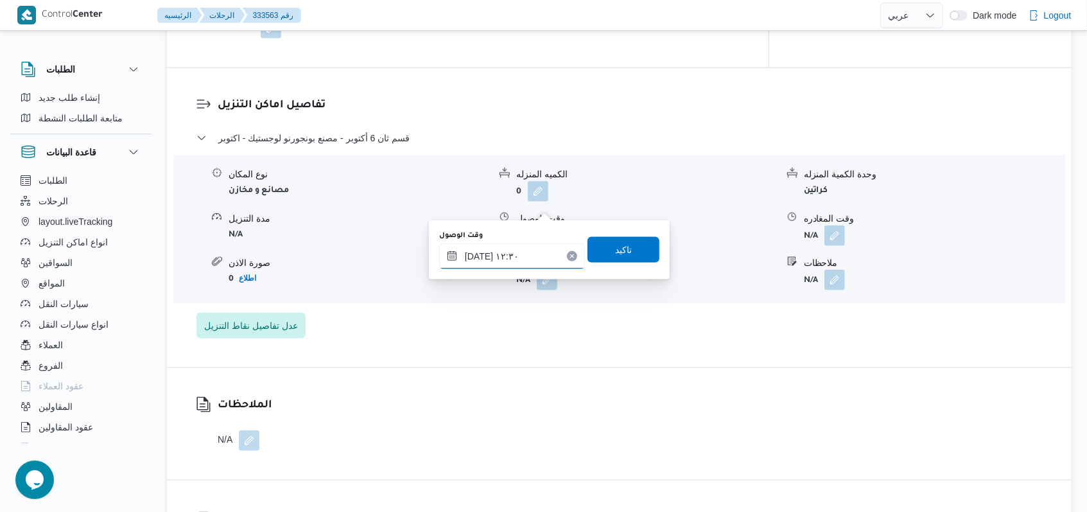
click at [525, 258] on input "[DATE] ١٢:٣٠" at bounding box center [512, 256] width 146 height 26
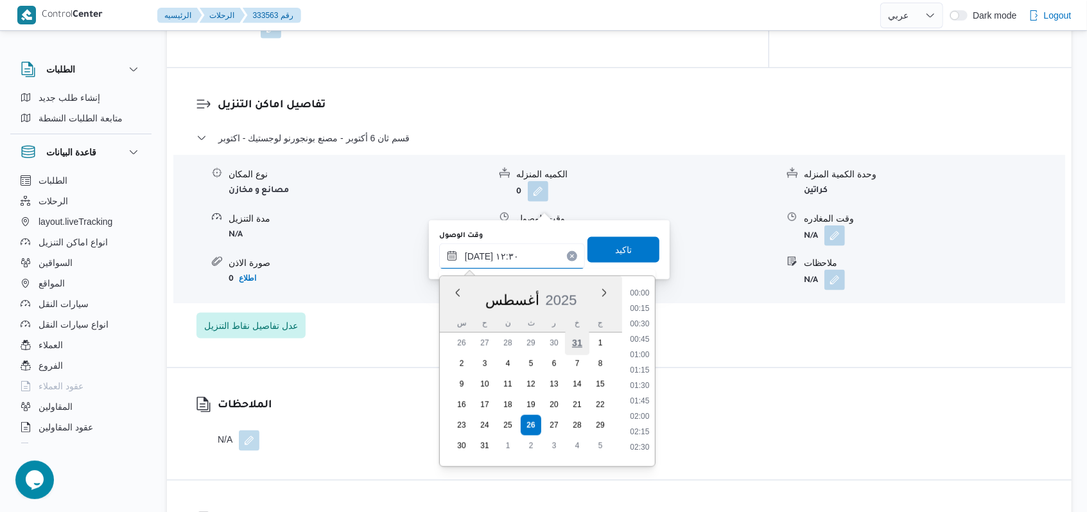
scroll to position [683, 0]
click at [645, 361] on li "12:15" at bounding box center [640, 365] width 30 height 13
type input "[DATE] ١٢:١٥"
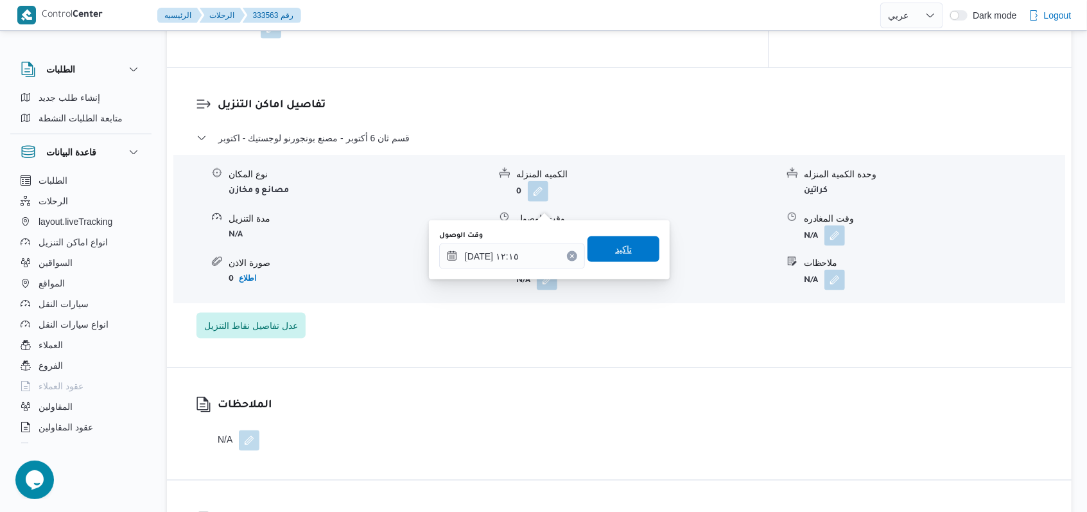
click at [640, 247] on span "تاكيد" at bounding box center [624, 249] width 72 height 26
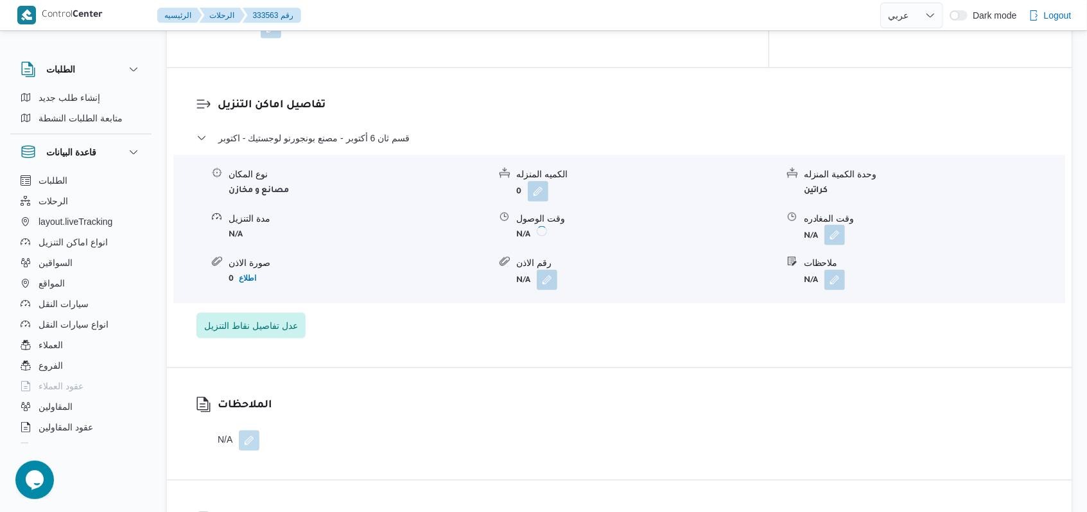
click at [830, 225] on button "button" at bounding box center [834, 235] width 21 height 21
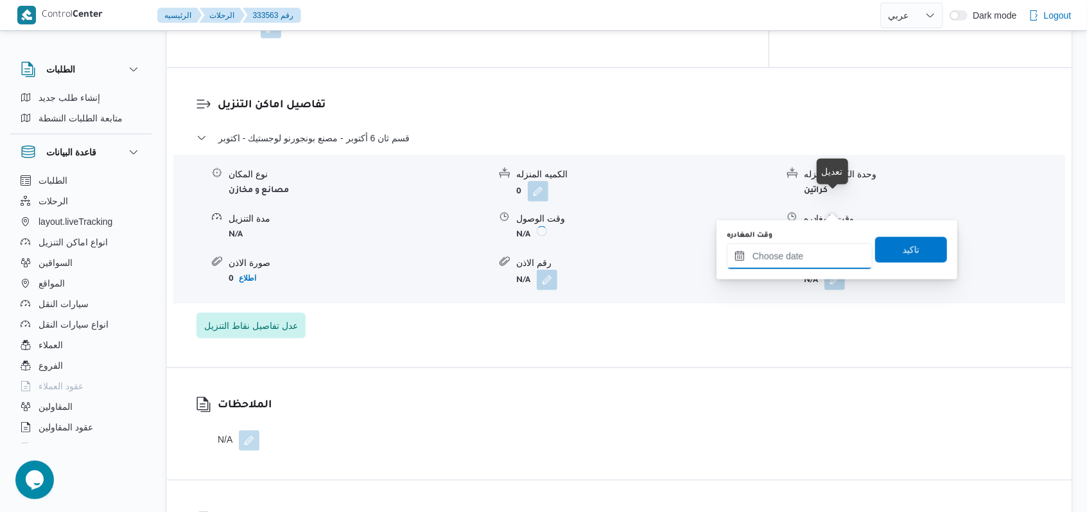
click at [804, 253] on input "وقت المغادره" at bounding box center [800, 256] width 146 height 26
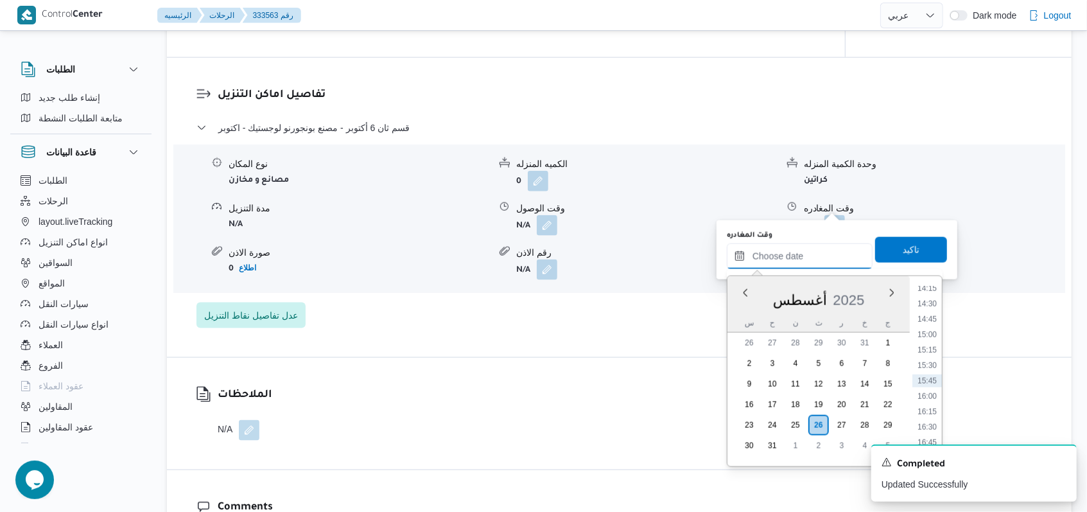
scroll to position [797, 0]
click at [933, 356] on li "14:00" at bounding box center [927, 359] width 30 height 13
type input "[DATE] ١٤:٠٠"
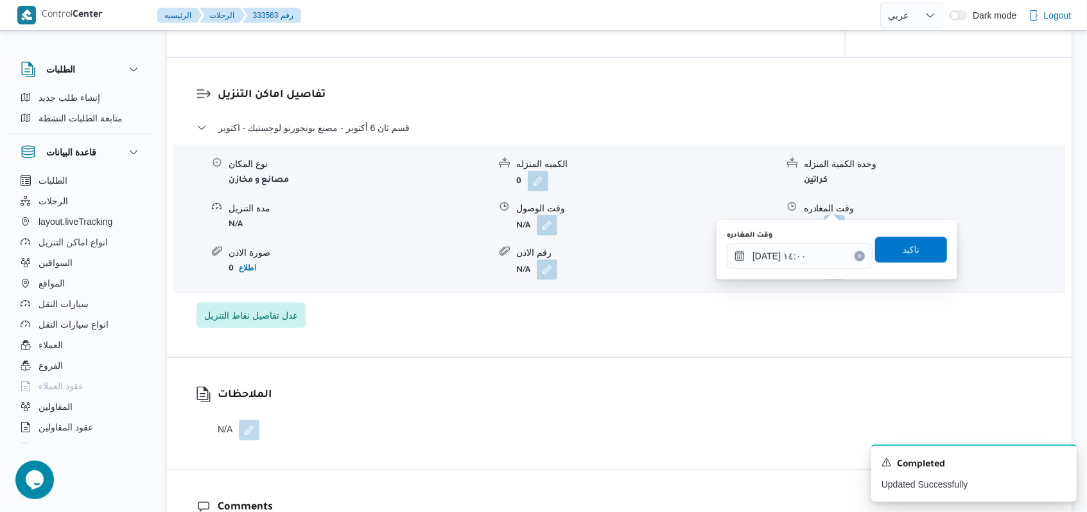
click at [911, 262] on div "وقت المغادره ٢٦/٠٨/٢٠٢٥ ١٤:٠٠ تاكيد" at bounding box center [837, 249] width 223 height 41
click at [911, 247] on span "تاكيد" at bounding box center [911, 249] width 72 height 26
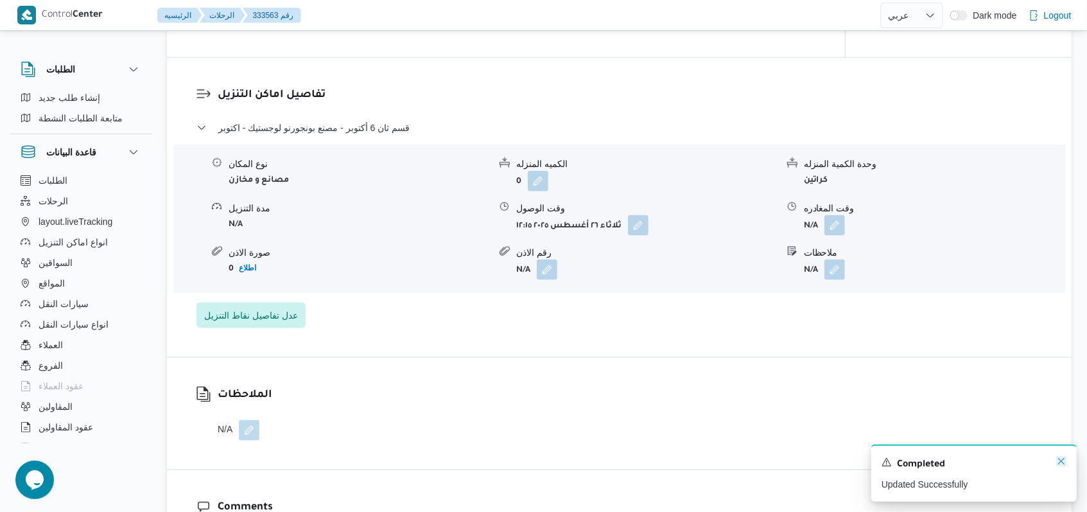
click at [1063, 465] on icon "Dismiss toast" at bounding box center [1061, 461] width 10 height 10
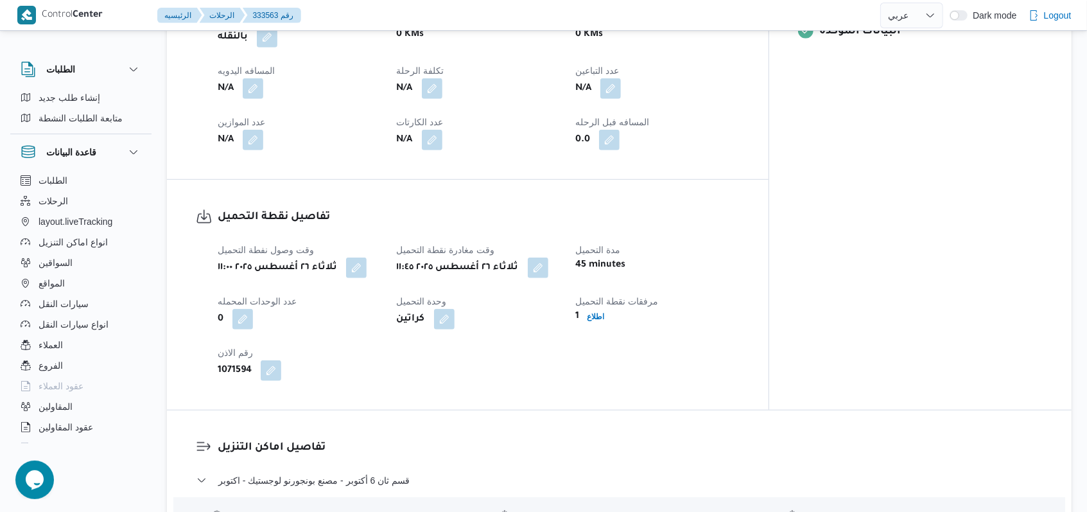
scroll to position [564, 0]
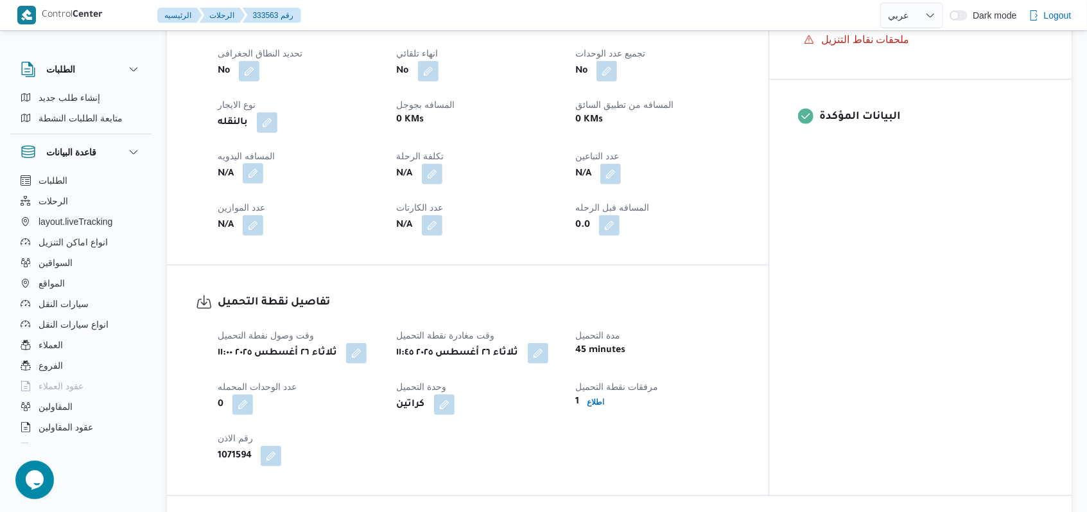
click at [249, 163] on button "button" at bounding box center [253, 173] width 21 height 21
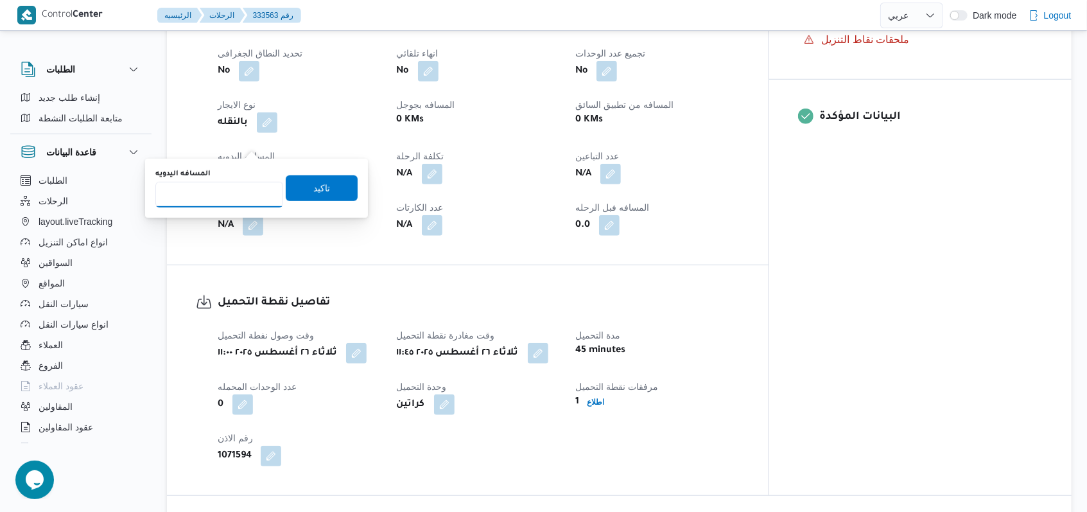
click at [227, 194] on input "المسافه اليدويه" at bounding box center [219, 195] width 128 height 26
type input "8"
click at [333, 198] on span "تاكيد" at bounding box center [322, 188] width 72 height 26
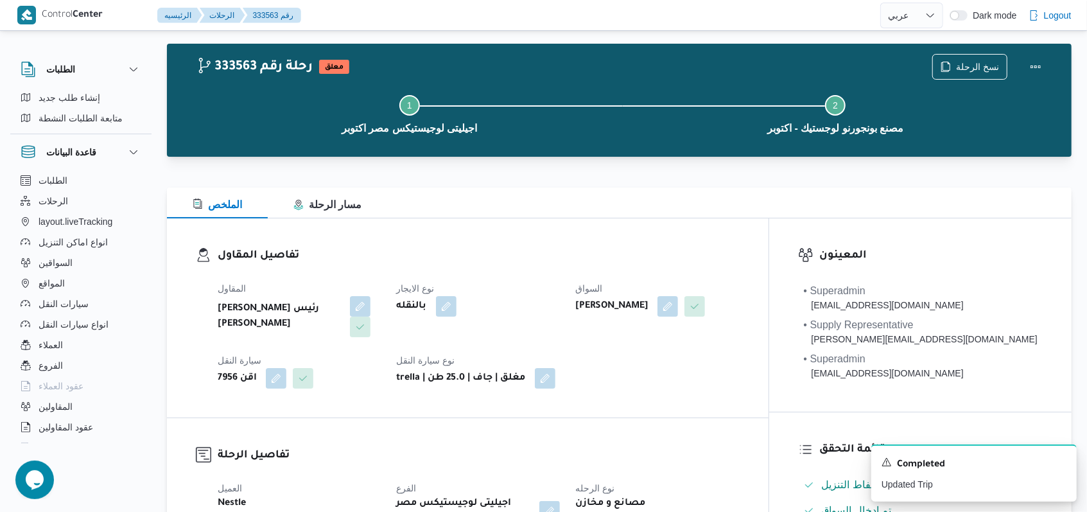
scroll to position [0, 0]
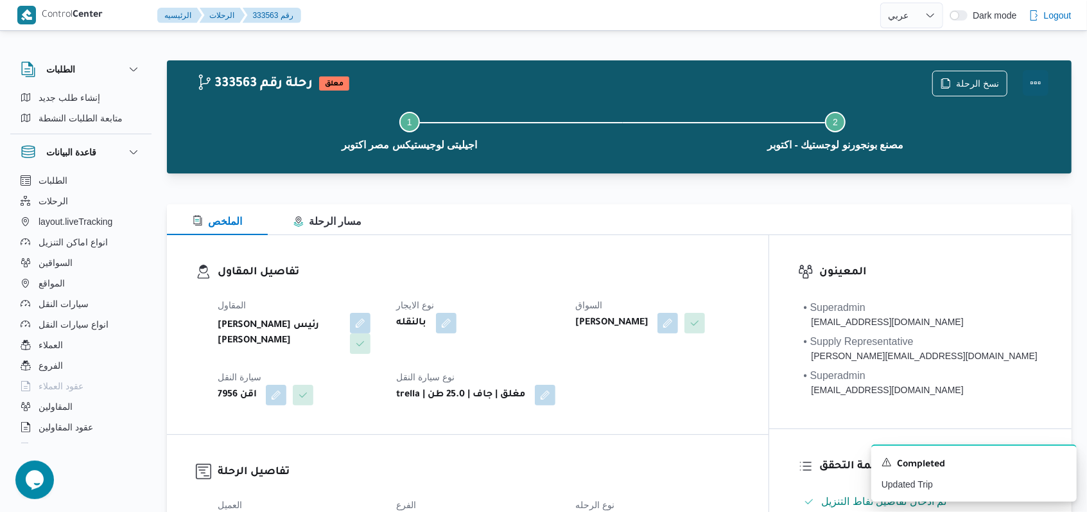
click at [1032, 82] on button "Actions" at bounding box center [1036, 83] width 26 height 26
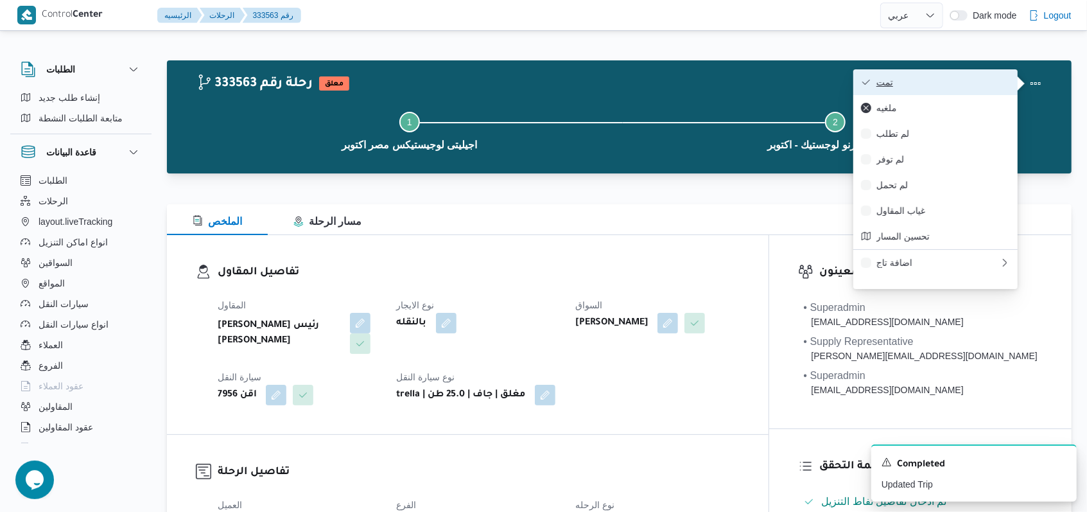
click at [1003, 85] on span "تمت" at bounding box center [943, 82] width 134 height 10
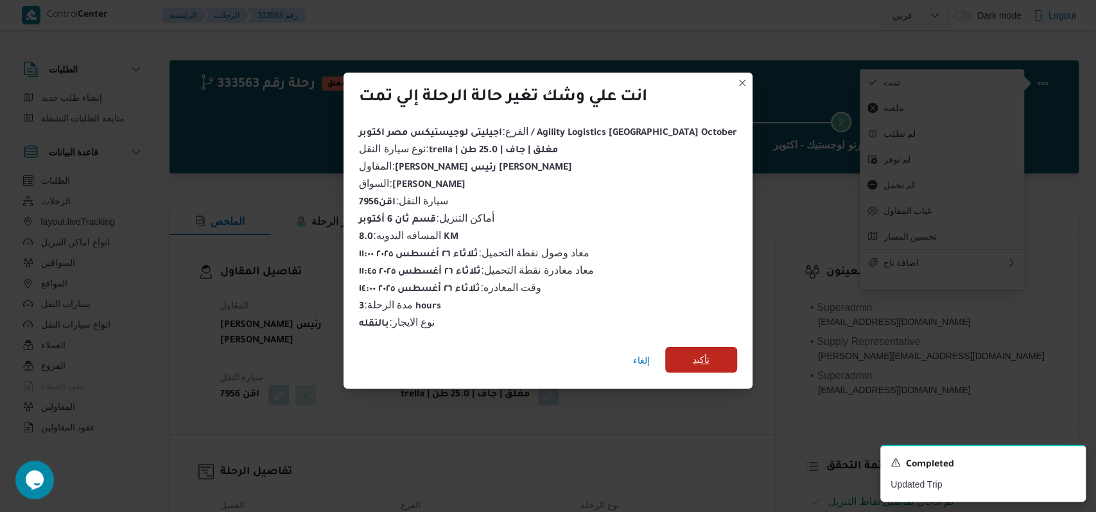
click at [683, 347] on span "تأكيد" at bounding box center [701, 360] width 72 height 26
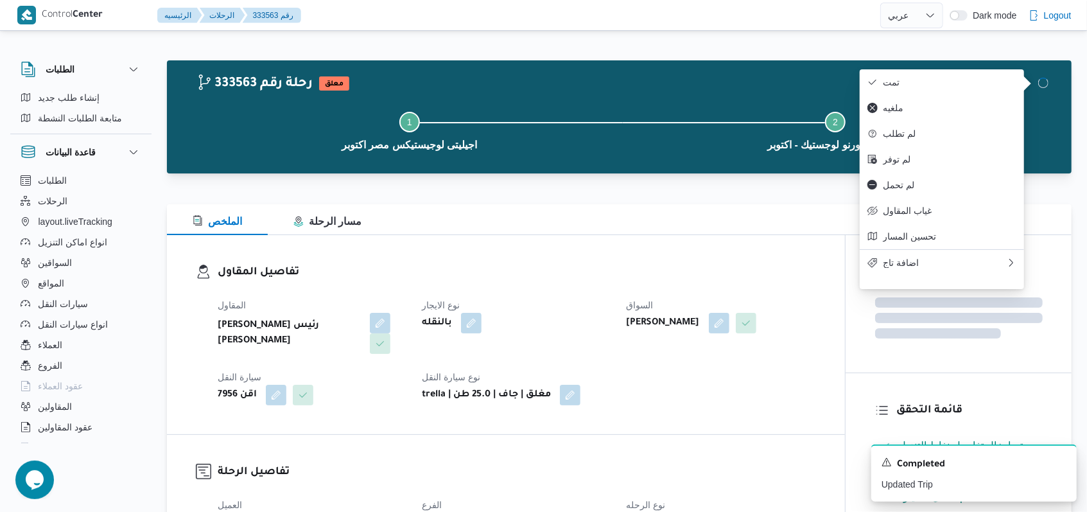
click at [546, 328] on div "بالنقله" at bounding box center [516, 322] width 191 height 23
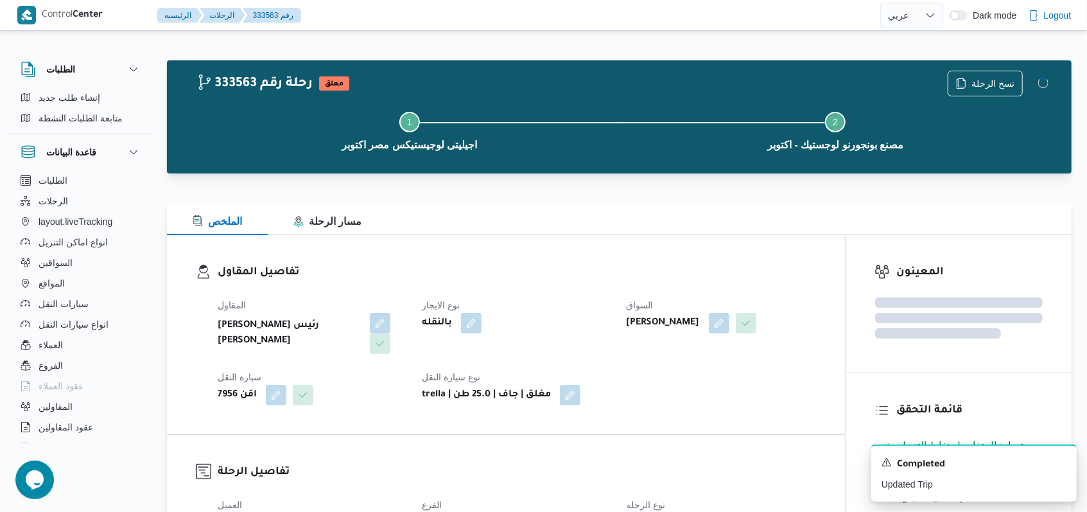
select select "ar"
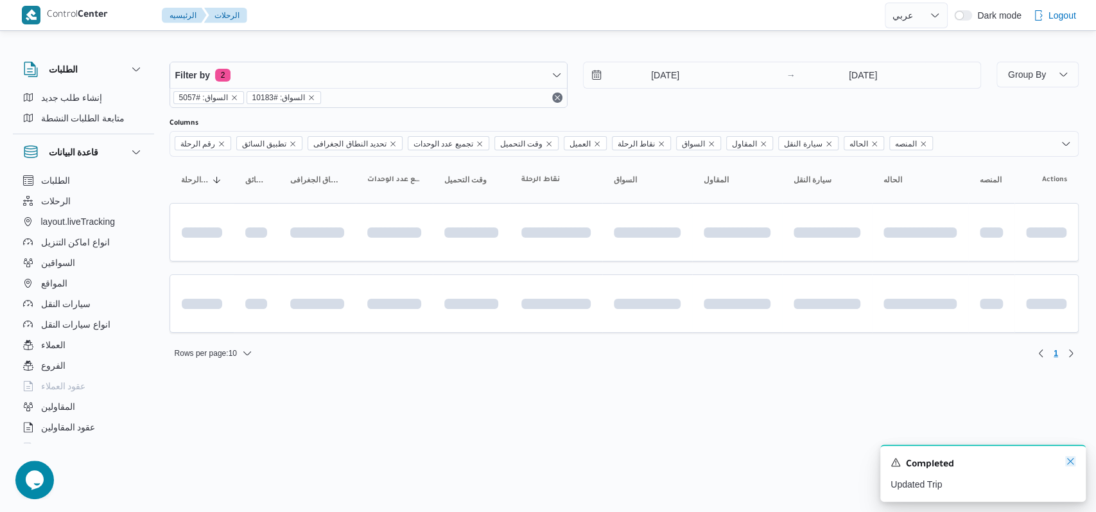
click at [1070, 460] on icon "Dismiss toast" at bounding box center [1070, 461] width 10 height 10
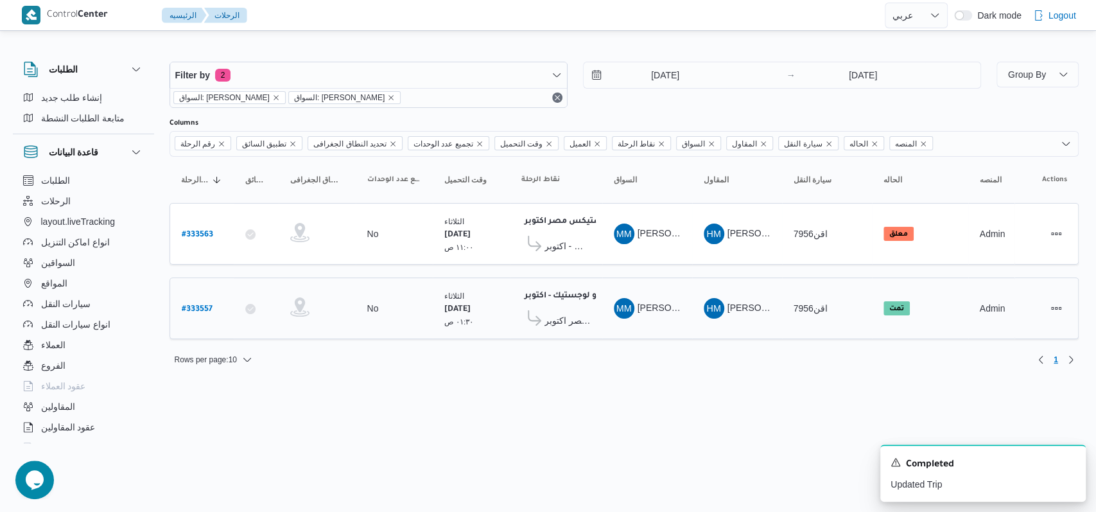
click at [214, 300] on div "# 333557" at bounding box center [202, 309] width 51 height 28
click at [199, 305] on b "# 333557" at bounding box center [197, 309] width 31 height 9
select select "ar"
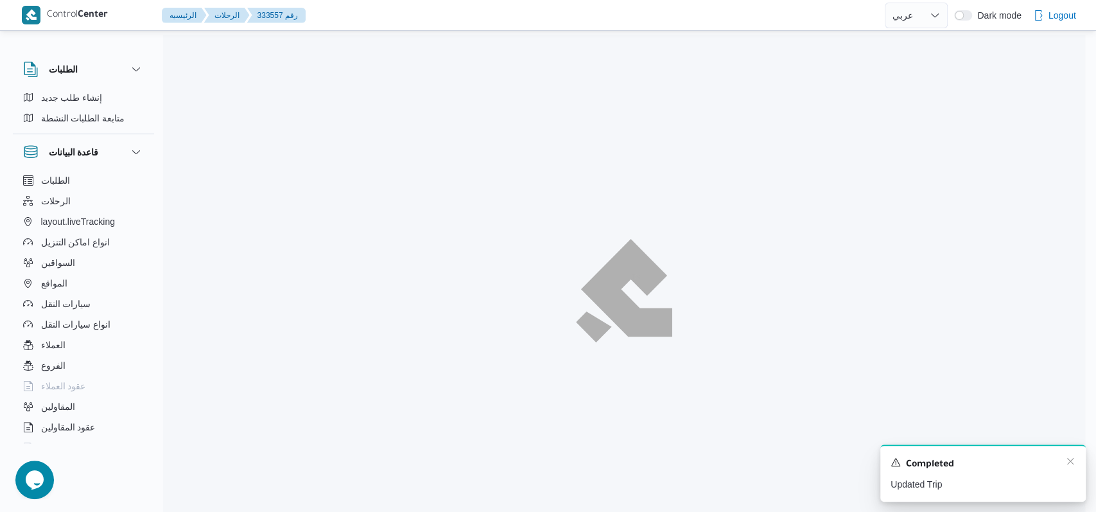
click at [1081, 458] on div "A new notification appears Completed Updated Trip" at bounding box center [982, 472] width 205 height 57
click at [1065, 466] on icon "Dismiss toast" at bounding box center [1070, 461] width 10 height 10
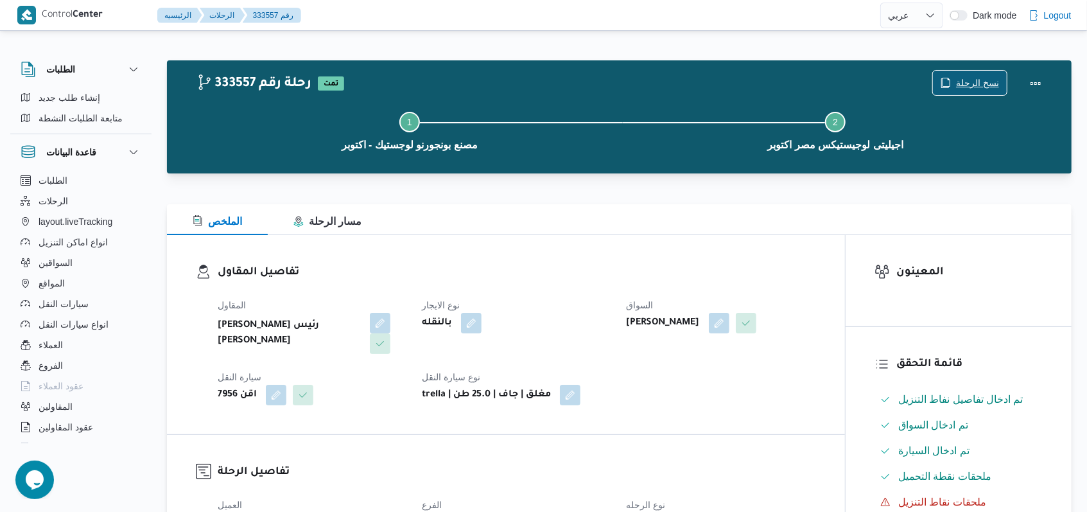
click at [962, 87] on span "نسخ الرحلة" at bounding box center [977, 82] width 43 height 15
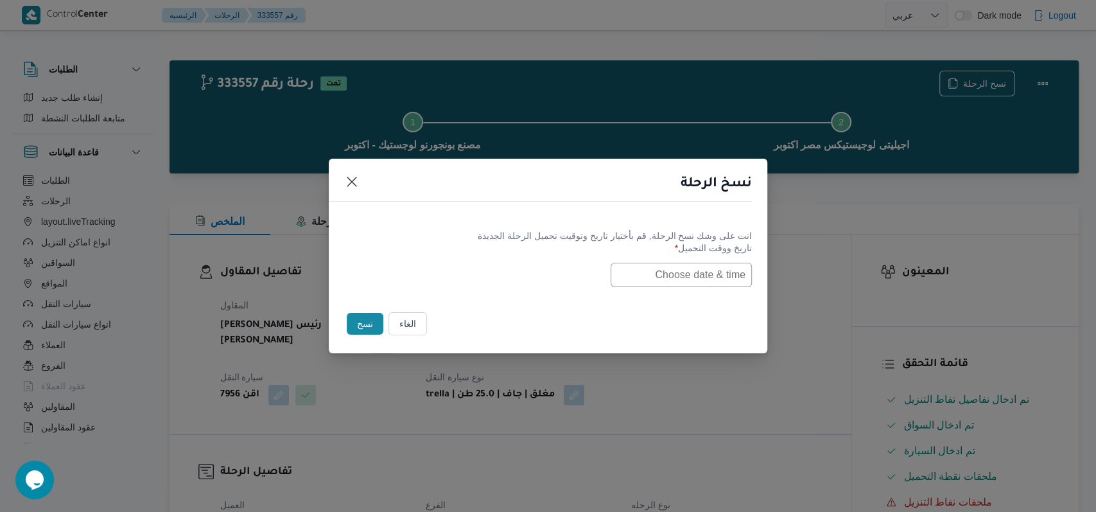
click at [670, 257] on label "تاريخ ووقت التحميل *" at bounding box center [548, 253] width 408 height 20
click at [670, 259] on label "تاريخ ووقت التحميل *" at bounding box center [548, 253] width 408 height 20
click at [668, 270] on input "text" at bounding box center [681, 275] width 141 height 24
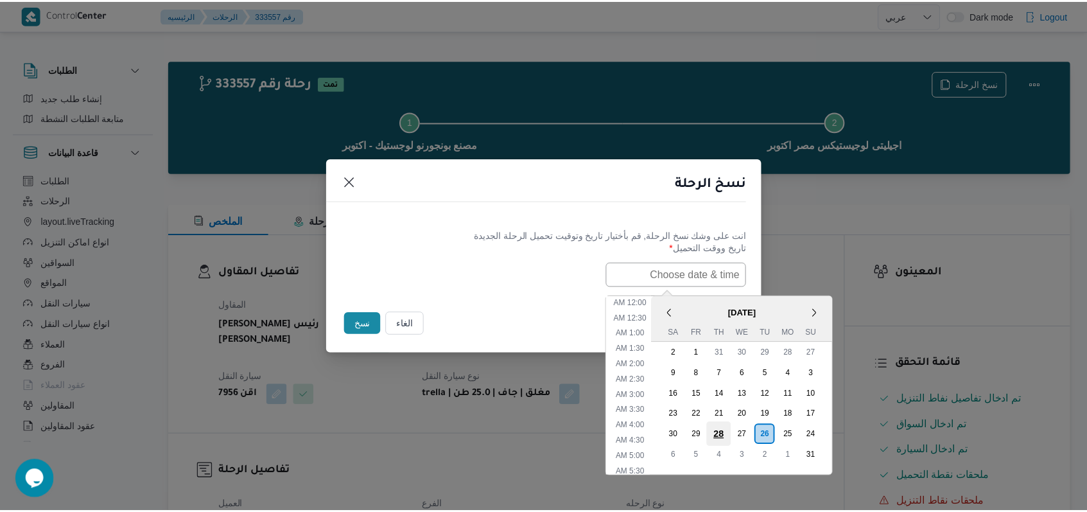
scroll to position [395, 0]
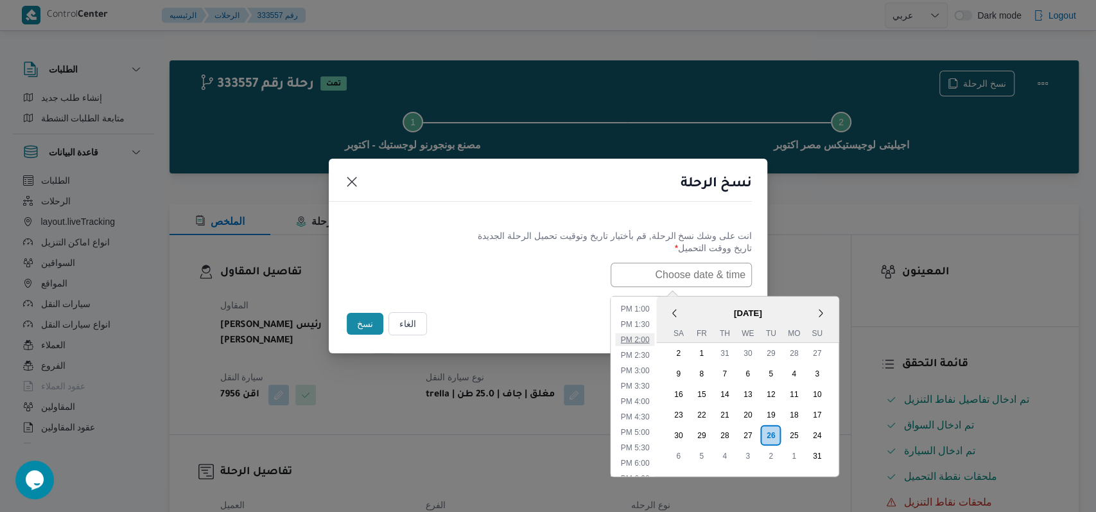
click at [648, 341] on li "2:00 PM" at bounding box center [635, 339] width 39 height 13
type input "26/08/2025 2:00PM"
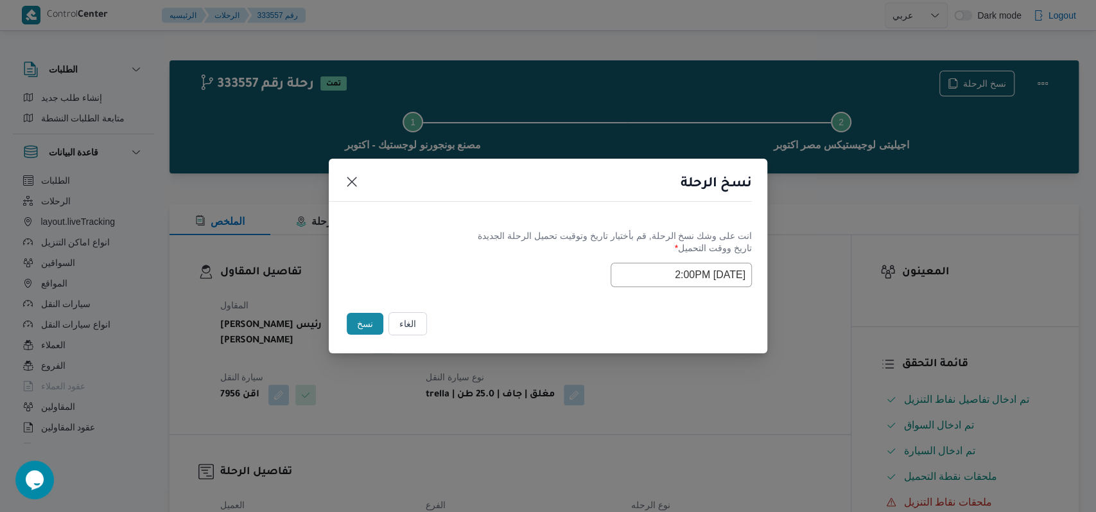
click at [500, 282] on div "Selected date: Tuesday, August 26th, 2025 at 2:00 PM 26/08/2025 2:00PM" at bounding box center [548, 275] width 408 height 24
click at [363, 317] on button "نسخ" at bounding box center [365, 324] width 37 height 22
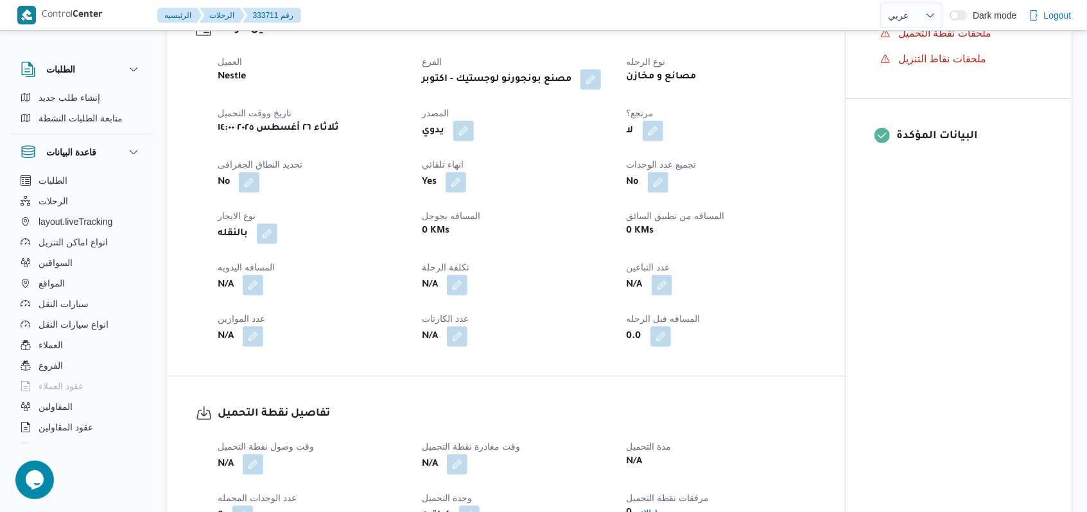
scroll to position [599, 0]
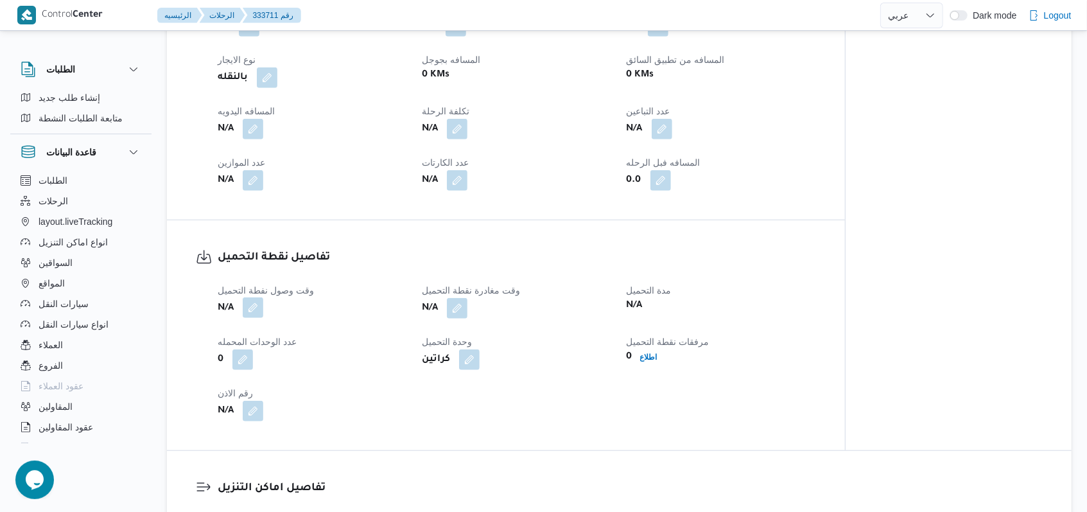
click at [261, 297] on button "button" at bounding box center [253, 307] width 21 height 21
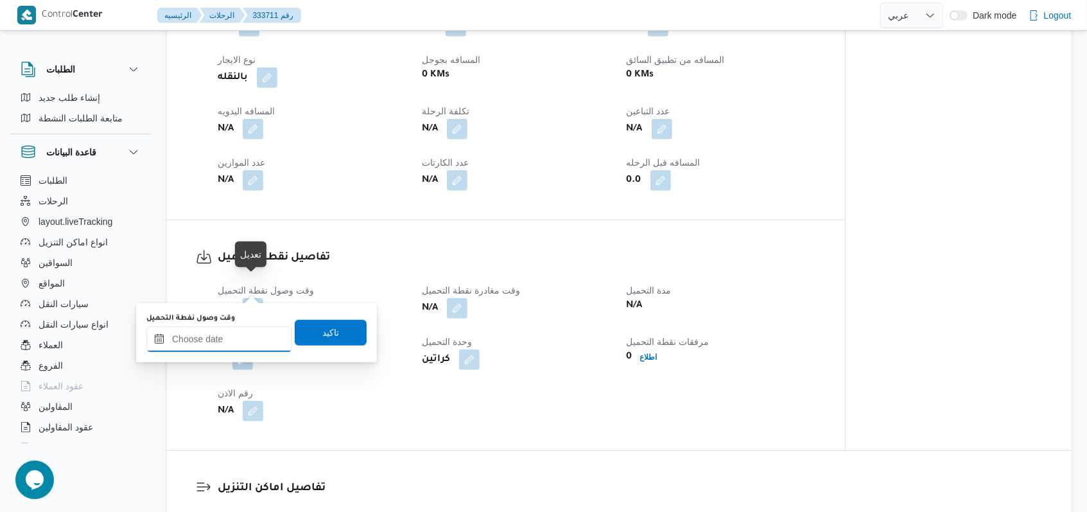
click at [232, 336] on input "وقت وصول نفطة التحميل" at bounding box center [219, 339] width 146 height 26
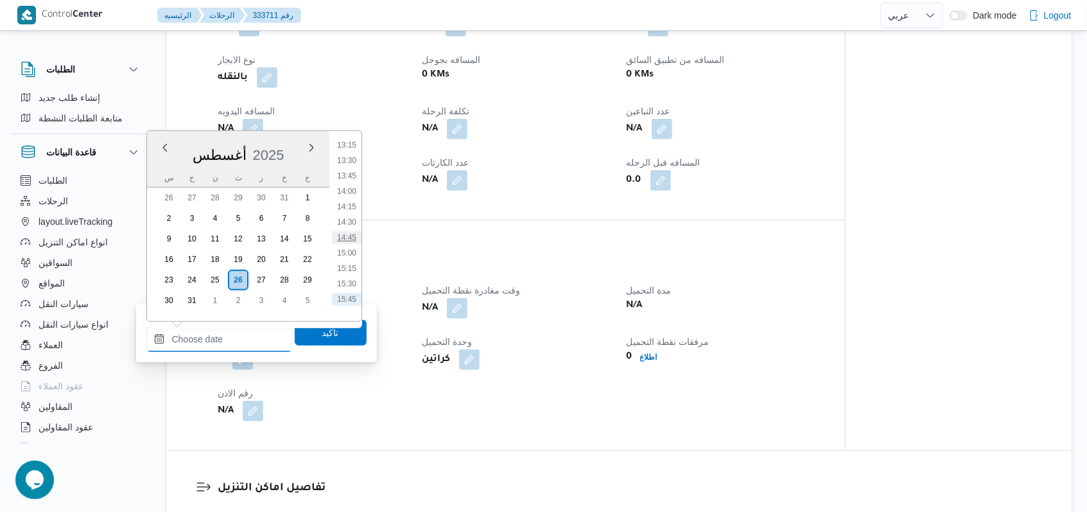
scroll to position [797, 0]
click at [352, 216] on li "14:00" at bounding box center [347, 213] width 30 height 13
type input "[DATE] ١٤:٠٠"
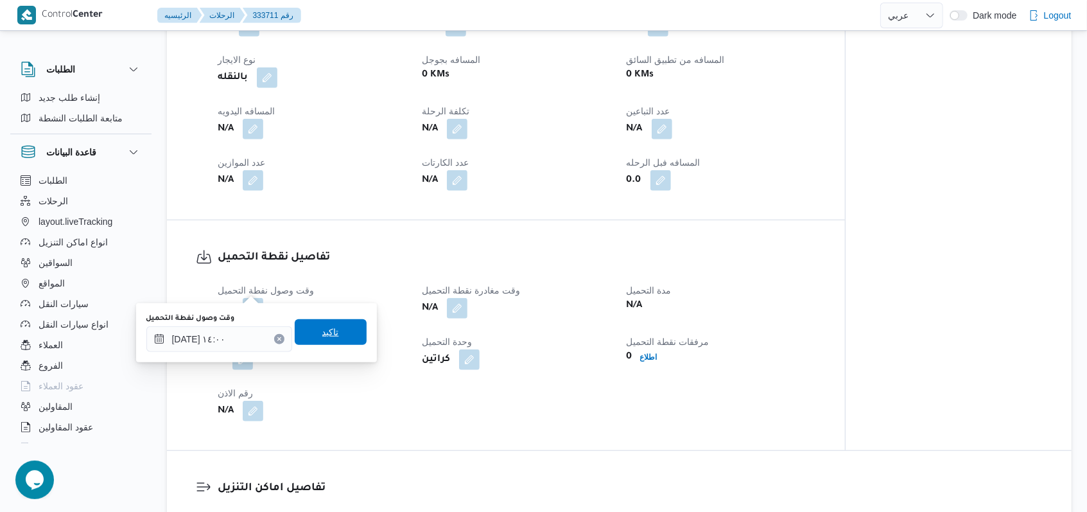
click at [327, 331] on span "تاكيد" at bounding box center [330, 331] width 17 height 15
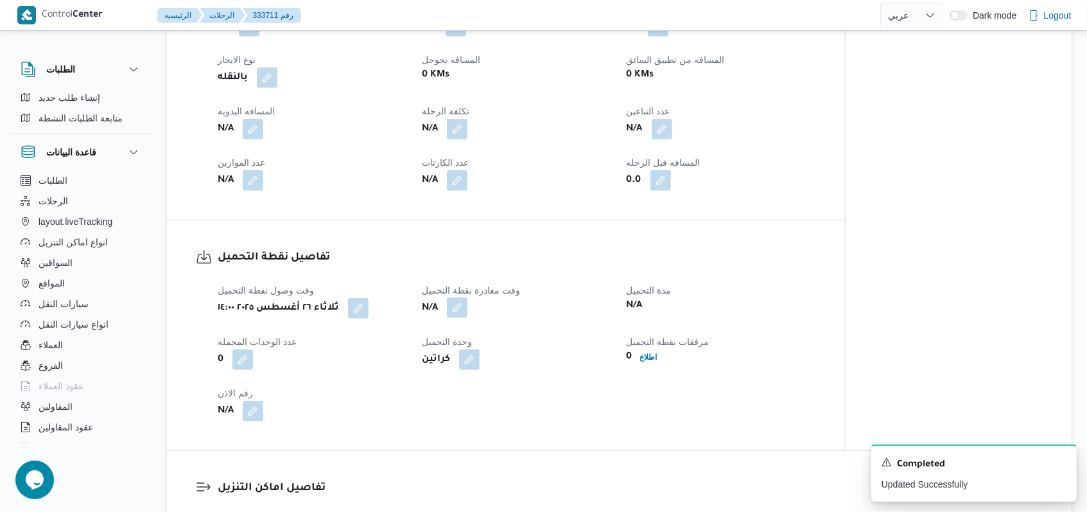
click at [457, 297] on button "button" at bounding box center [457, 307] width 21 height 21
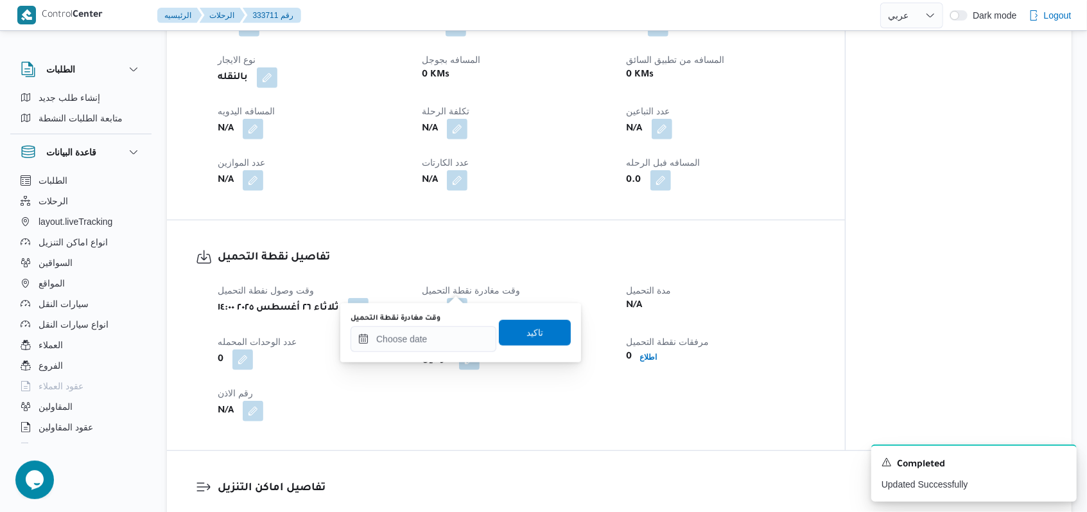
click at [437, 324] on div "وقت مغادرة نقطة التحميل" at bounding box center [424, 332] width 146 height 39
click at [437, 335] on input "وقت مغادرة نقطة التحميل" at bounding box center [424, 339] width 146 height 26
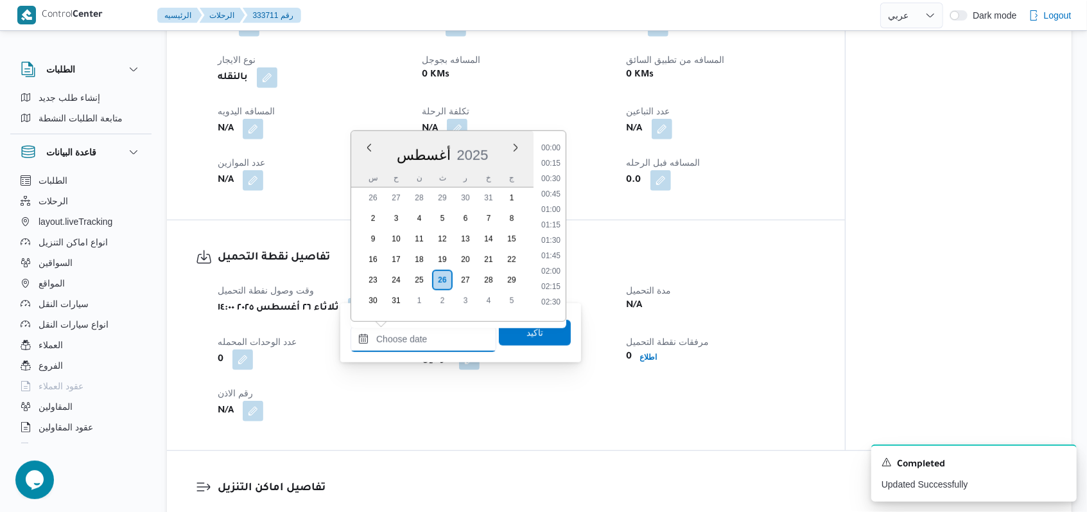
scroll to position [883, 0]
click at [552, 182] on ul "00:00 00:15 00:30 00:45 01:00 01:15 01:30 01:45 02:00 02:15 02:30 02:45 03:00 0…" at bounding box center [551, 226] width 30 height 170
click at [554, 187] on li "15:00" at bounding box center [551, 189] width 30 height 13
type input "[DATE] ١٥:٠٠"
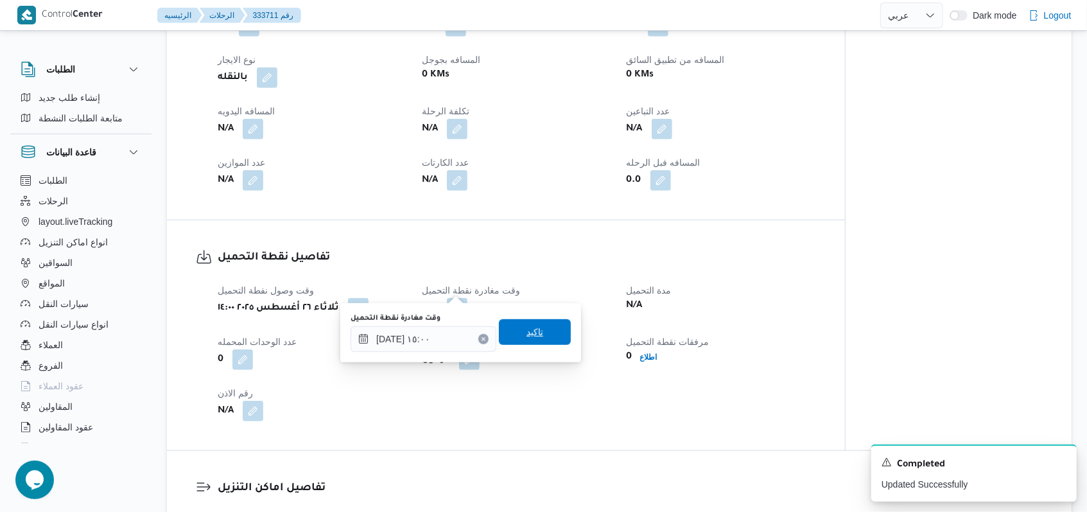
click at [527, 326] on span "تاكيد" at bounding box center [535, 331] width 17 height 15
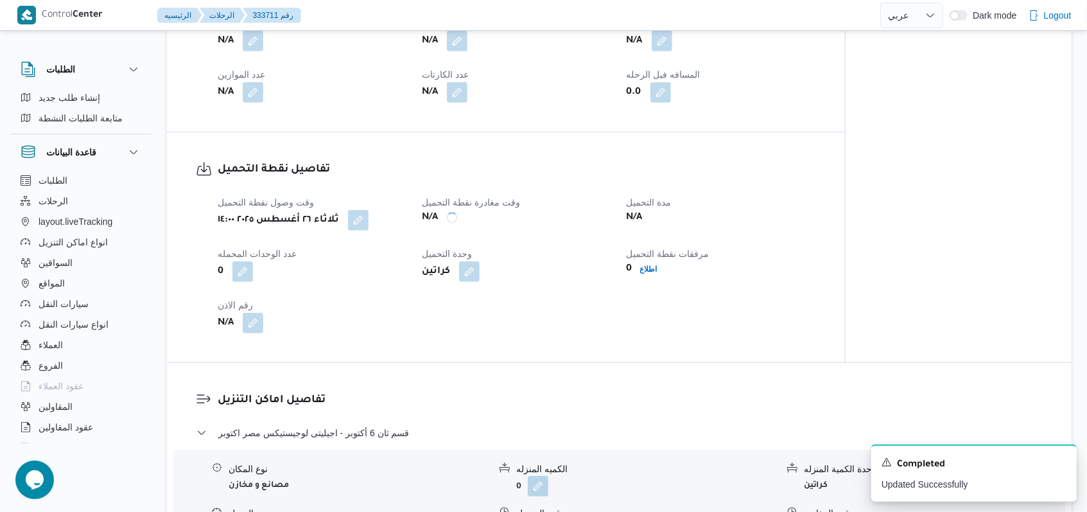
scroll to position [770, 0]
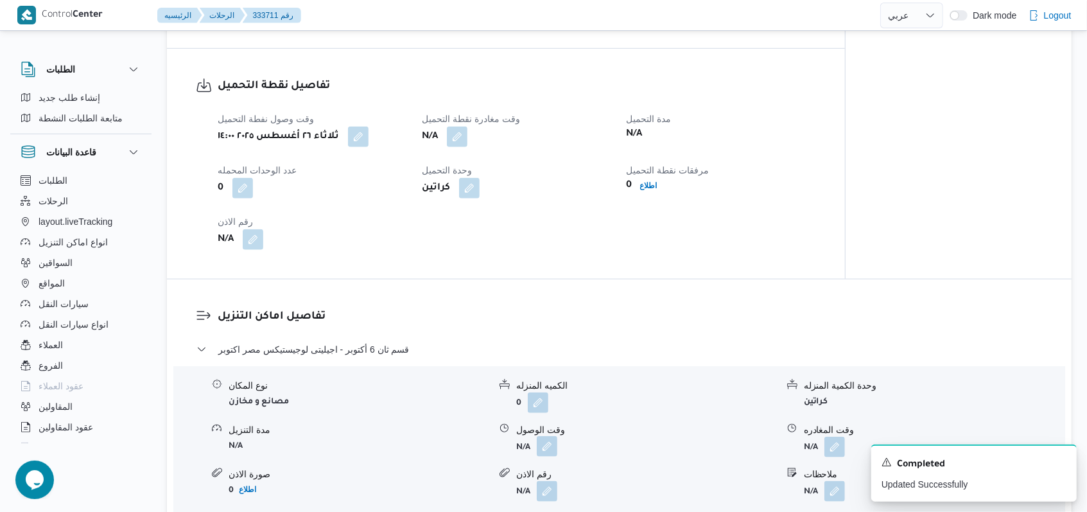
click at [550, 436] on button "button" at bounding box center [547, 446] width 21 height 21
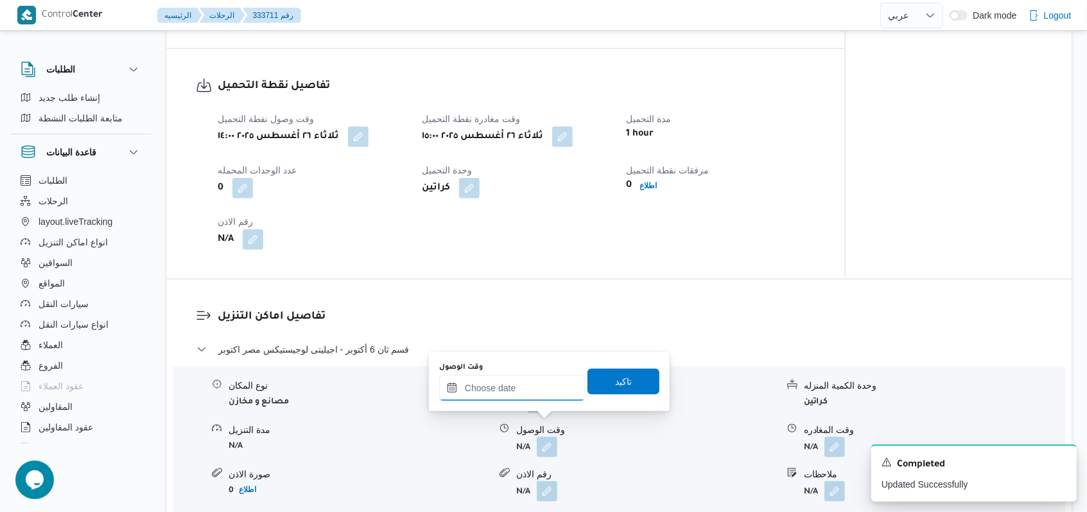
click at [518, 398] on input "وقت الوصول" at bounding box center [512, 388] width 146 height 26
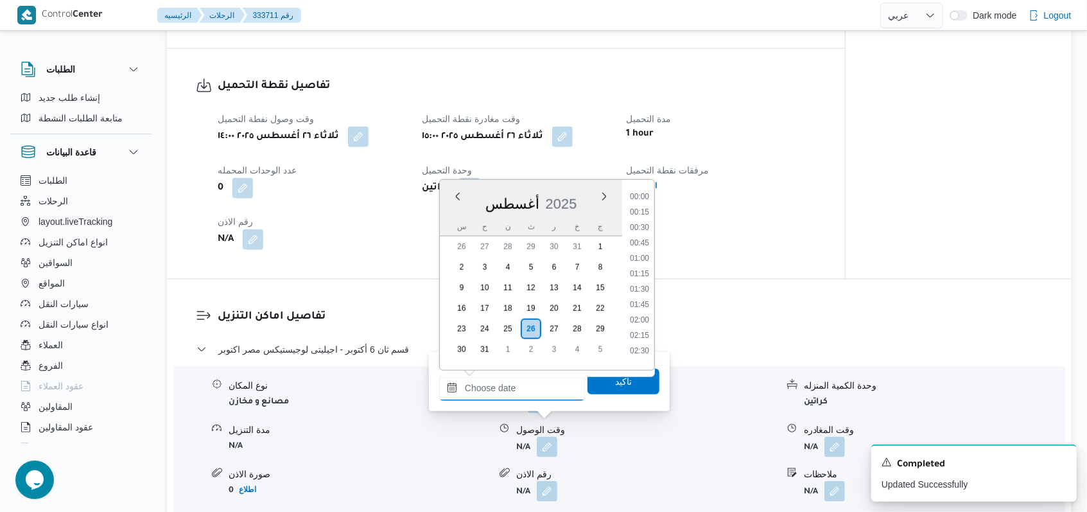
scroll to position [883, 0]
click at [642, 268] on li "15:30" at bounding box center [640, 269] width 30 height 13
type input "[DATE] ١٥:٣٠"
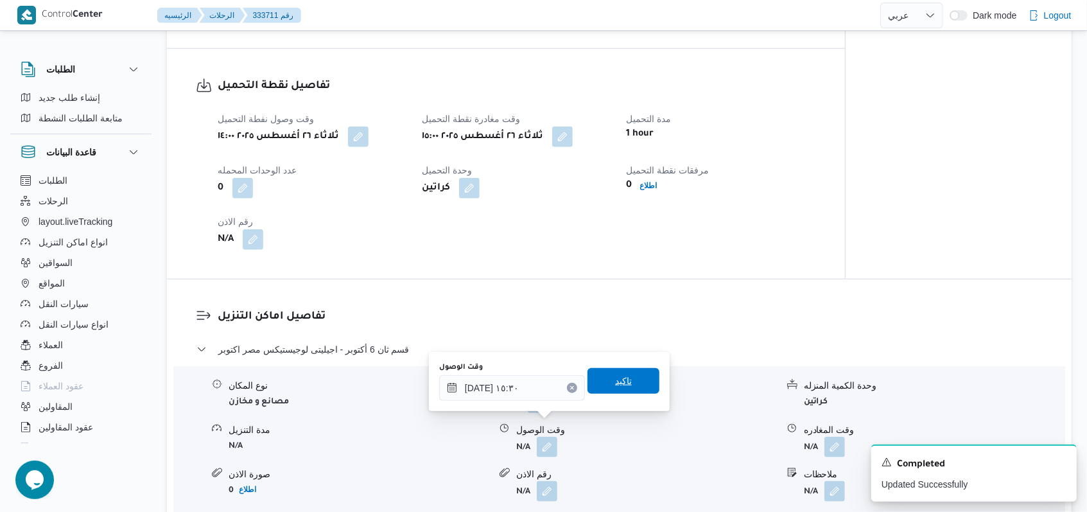
click at [620, 388] on span "تاكيد" at bounding box center [623, 380] width 17 height 15
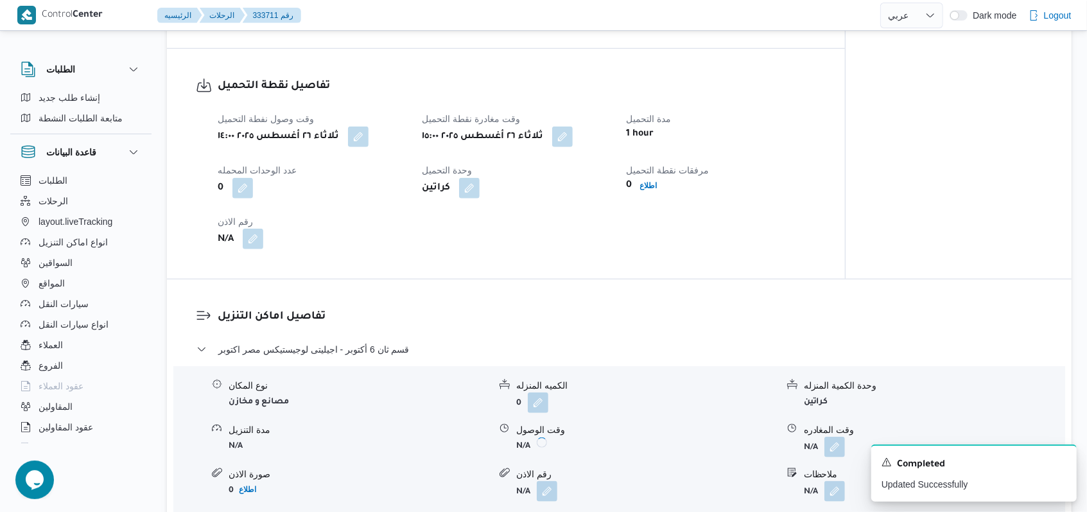
click at [259, 229] on button "button" at bounding box center [253, 239] width 21 height 21
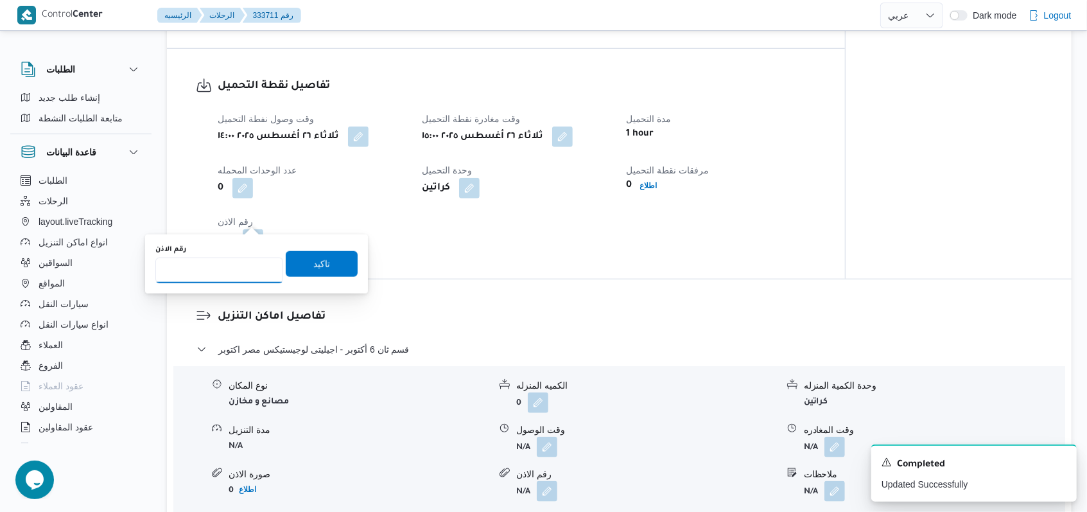
click at [223, 277] on input "رقم الاذن" at bounding box center [219, 270] width 128 height 26
type input "07732"
click at [313, 259] on span "تاكيد" at bounding box center [321, 263] width 17 height 15
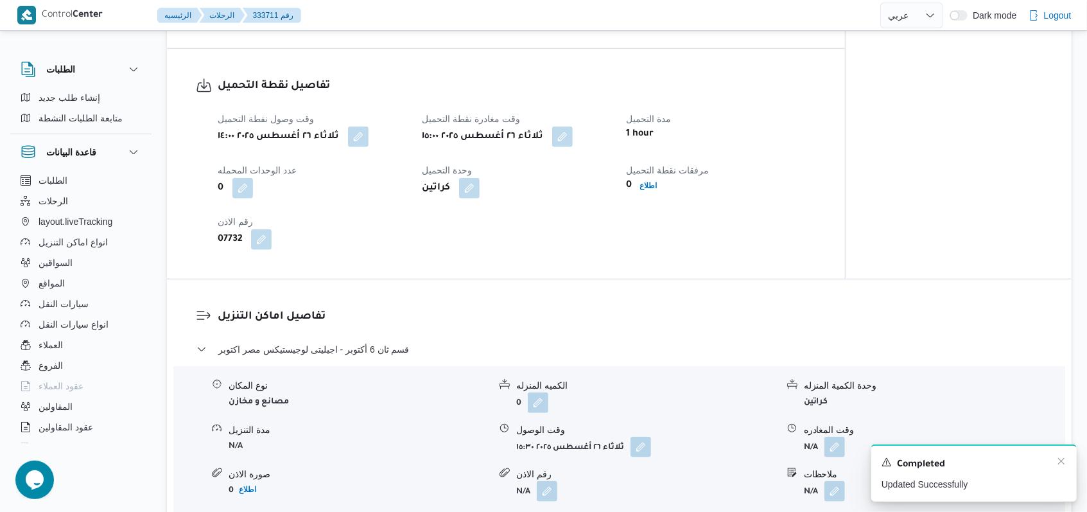
click at [1068, 460] on div "A new notification appears Completed Updated Successfully" at bounding box center [973, 472] width 205 height 57
click at [1063, 462] on icon "Dismiss toast" at bounding box center [1061, 461] width 10 height 10
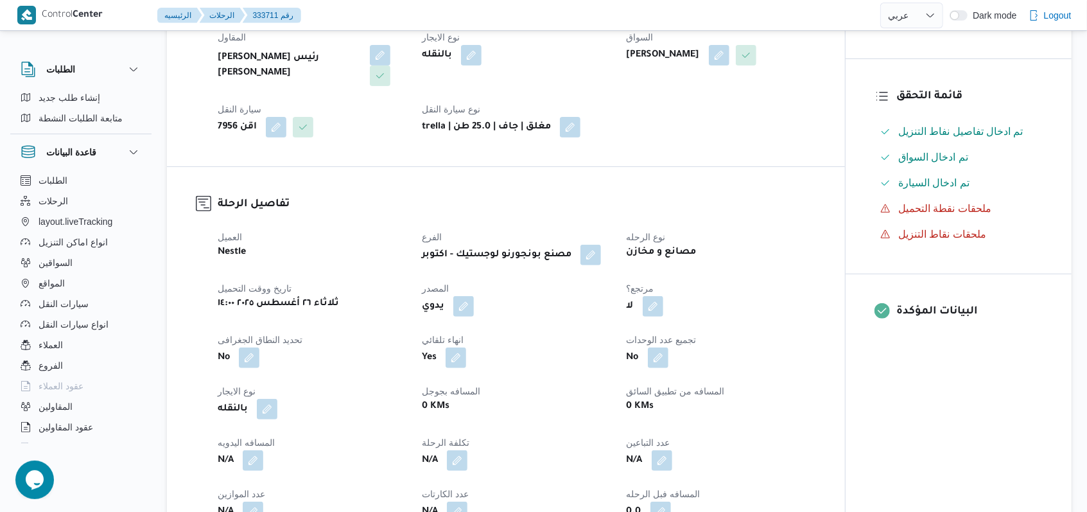
scroll to position [599, 0]
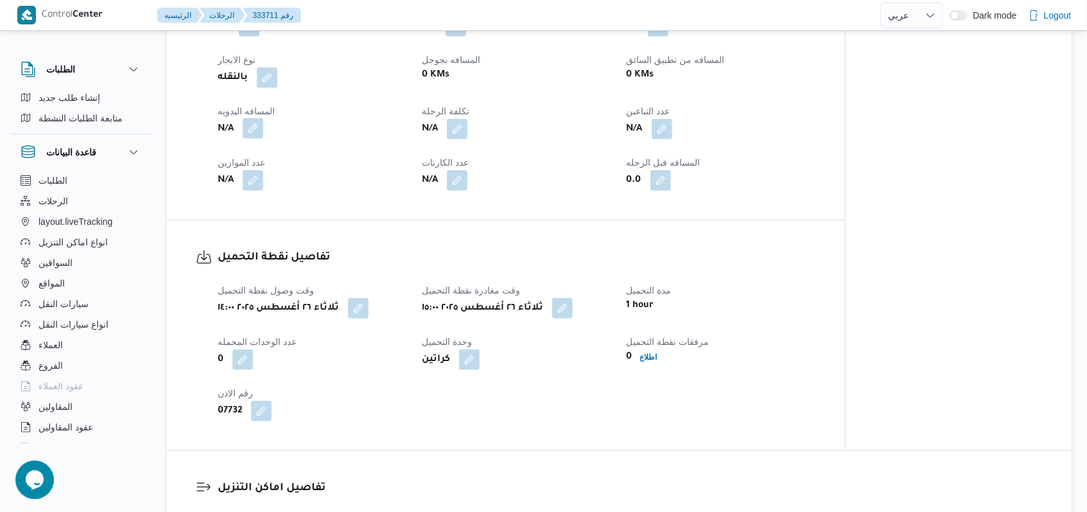
click at [256, 118] on button "button" at bounding box center [253, 128] width 21 height 21
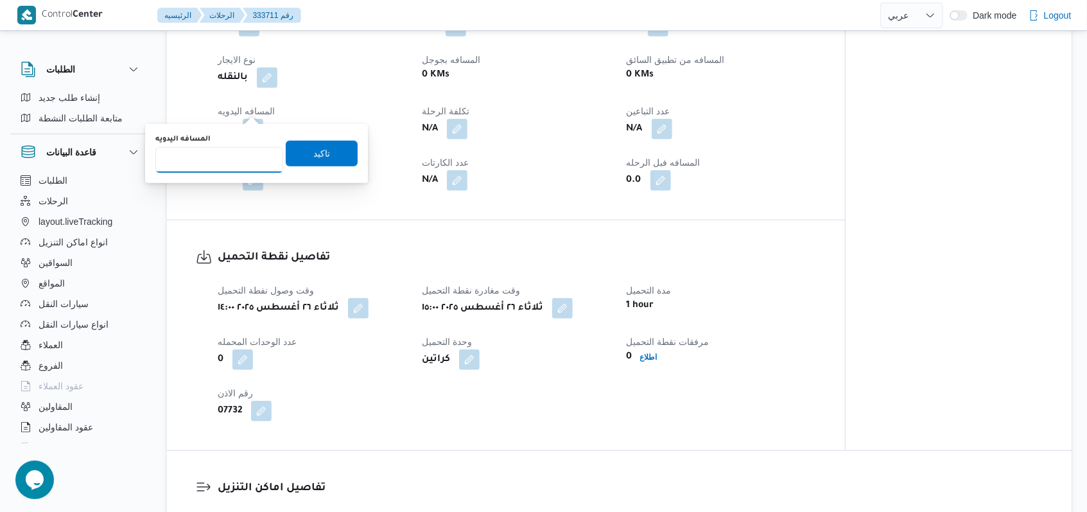
click at [211, 171] on input "المسافه اليدويه" at bounding box center [219, 160] width 128 height 26
type input "8"
click at [296, 141] on span "تاكيد" at bounding box center [322, 154] width 72 height 26
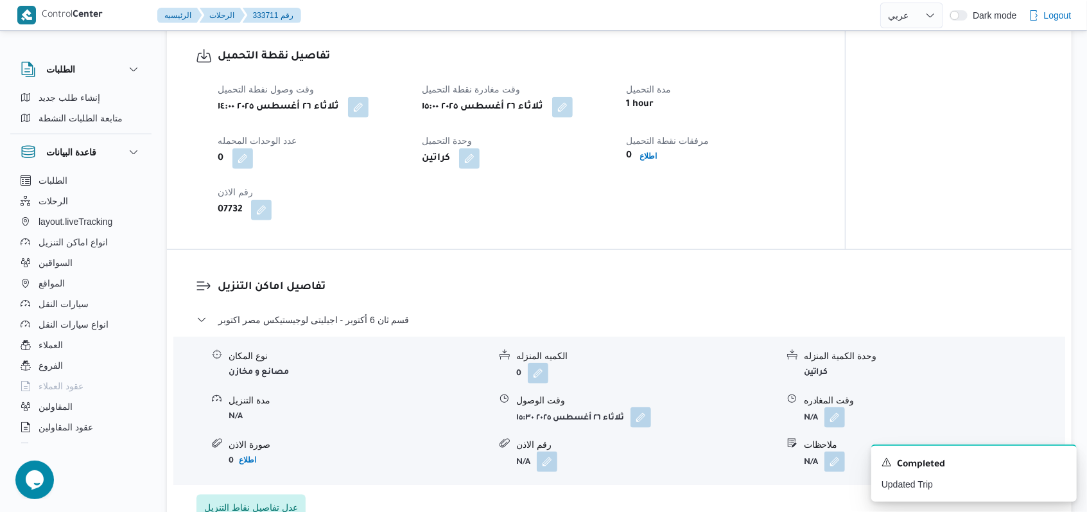
scroll to position [684, 0]
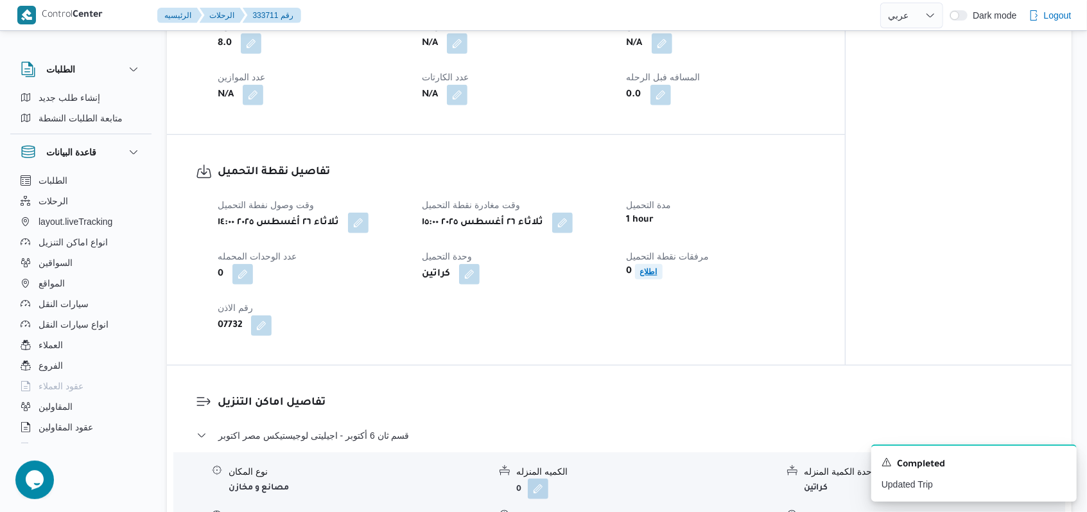
click at [641, 267] on b "اطلاع" at bounding box center [648, 271] width 17 height 9
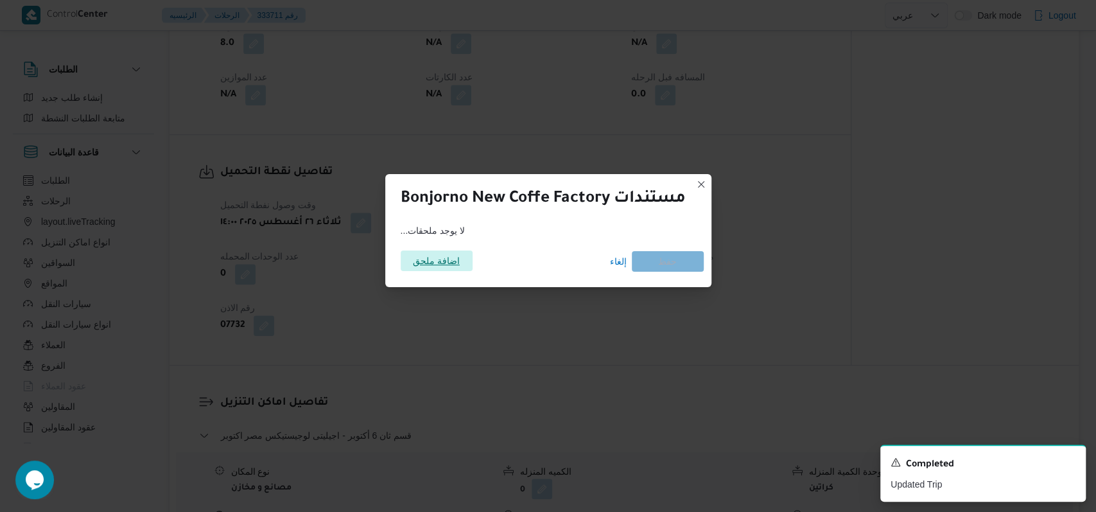
click at [423, 259] on span "اضافة ملحق" at bounding box center [436, 260] width 47 height 21
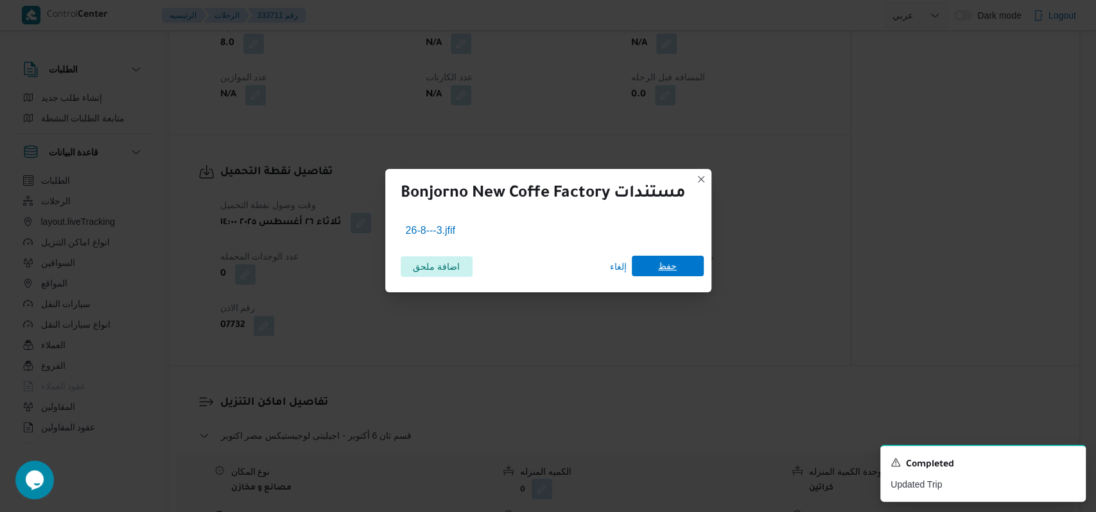
click at [685, 257] on span "حفظ" at bounding box center [668, 266] width 72 height 21
click at [1072, 464] on icon "Dismiss toast" at bounding box center [1070, 461] width 10 height 10
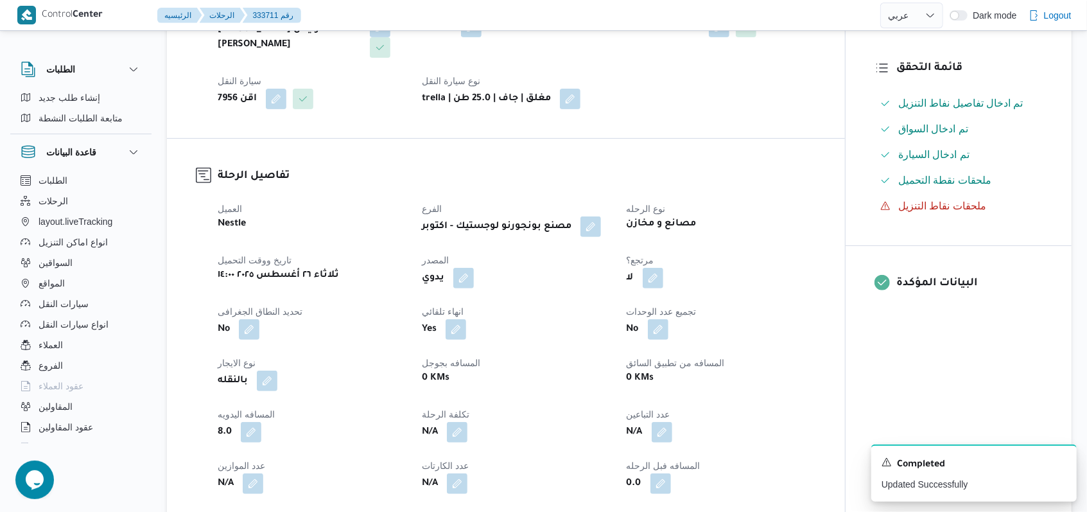
scroll to position [0, 0]
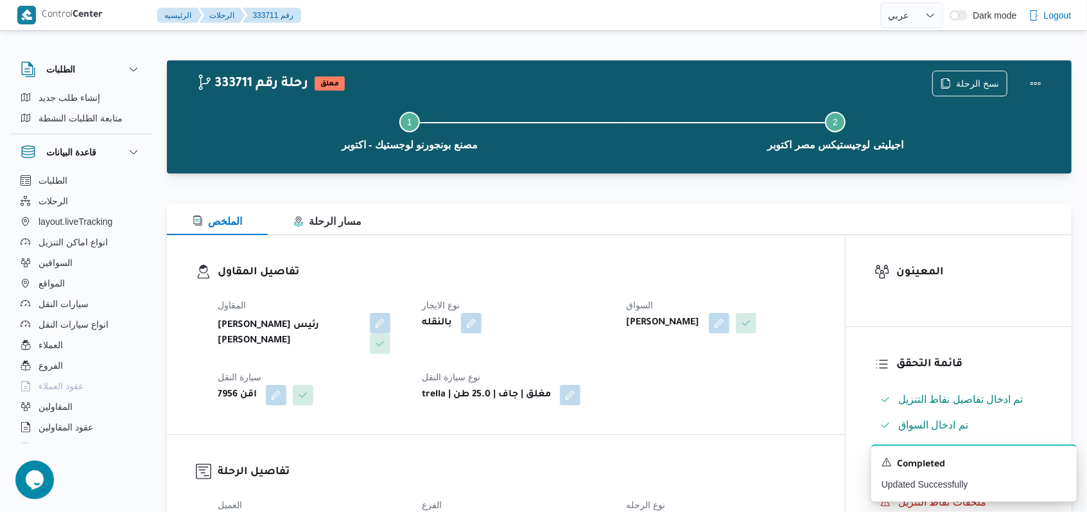
select select "ar"
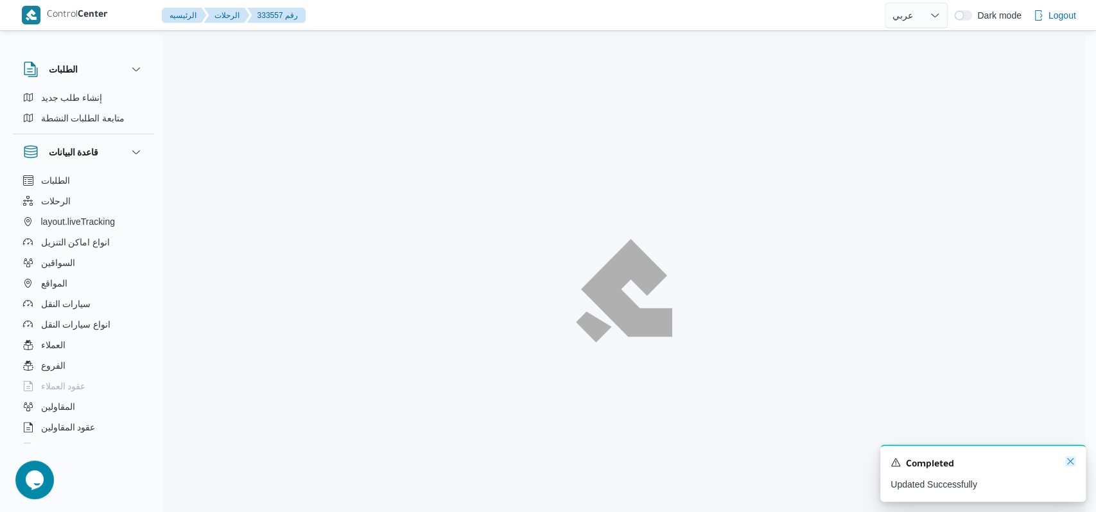
click at [1074, 462] on icon "Dismiss toast" at bounding box center [1070, 461] width 10 height 10
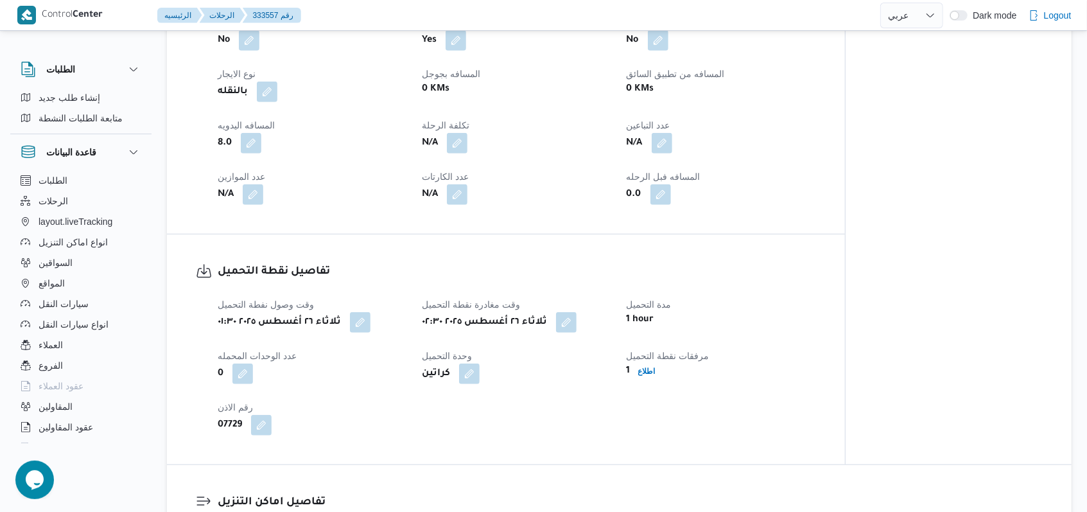
scroll to position [599, 0]
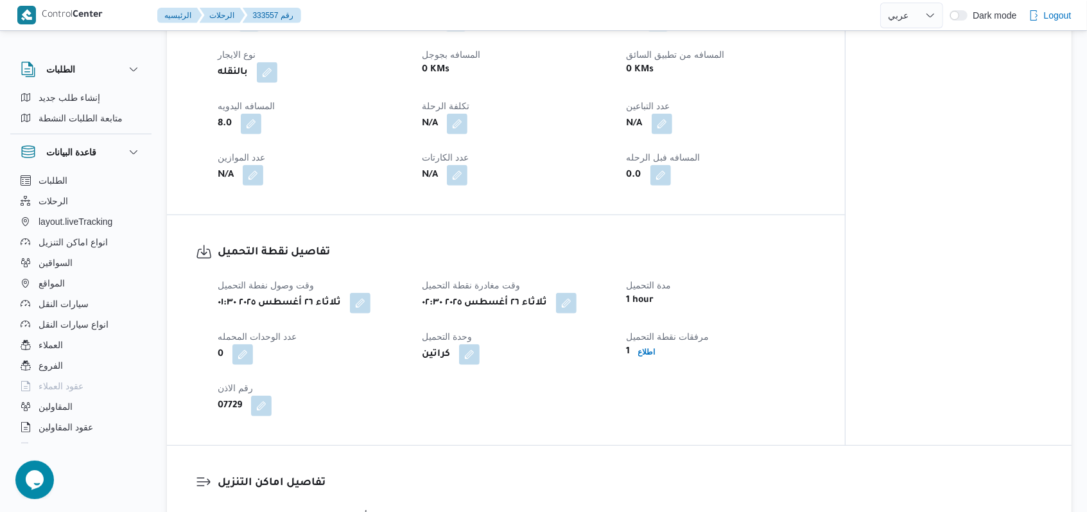
select select "ar"
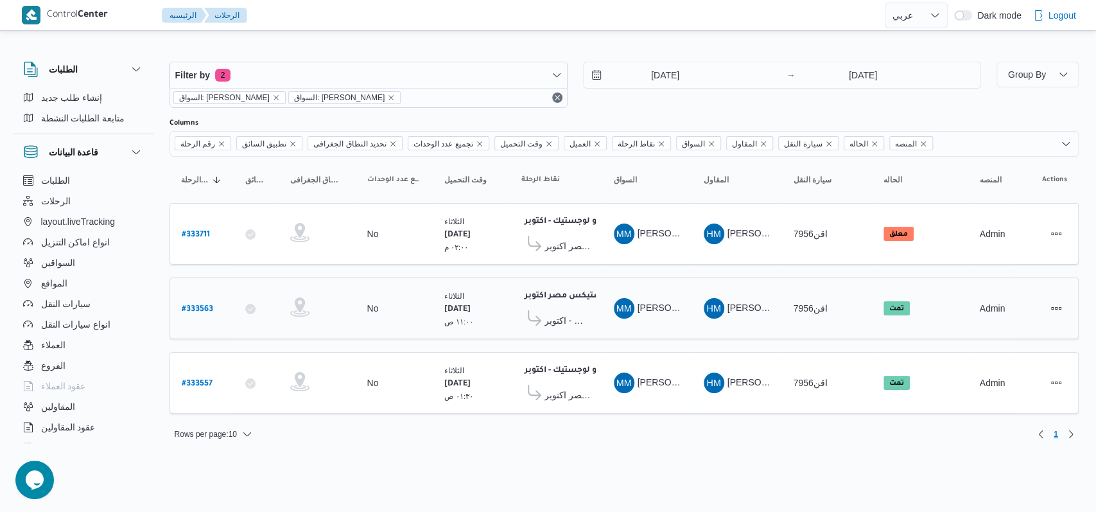
click at [570, 313] on span "مصنع بونجورنو لوجستيك - اكتوبر" at bounding box center [567, 320] width 46 height 15
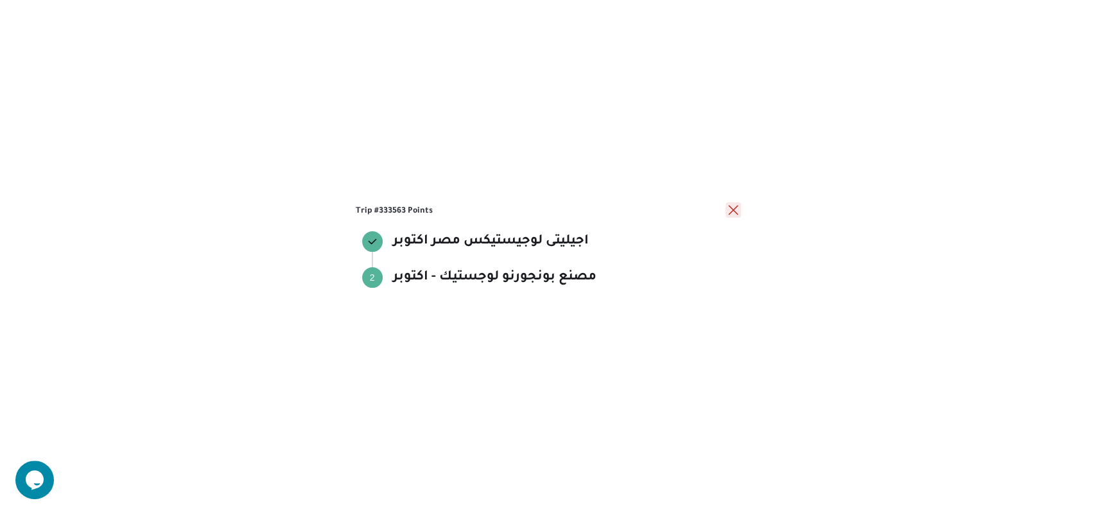
click at [731, 213] on button "close" at bounding box center [733, 209] width 15 height 15
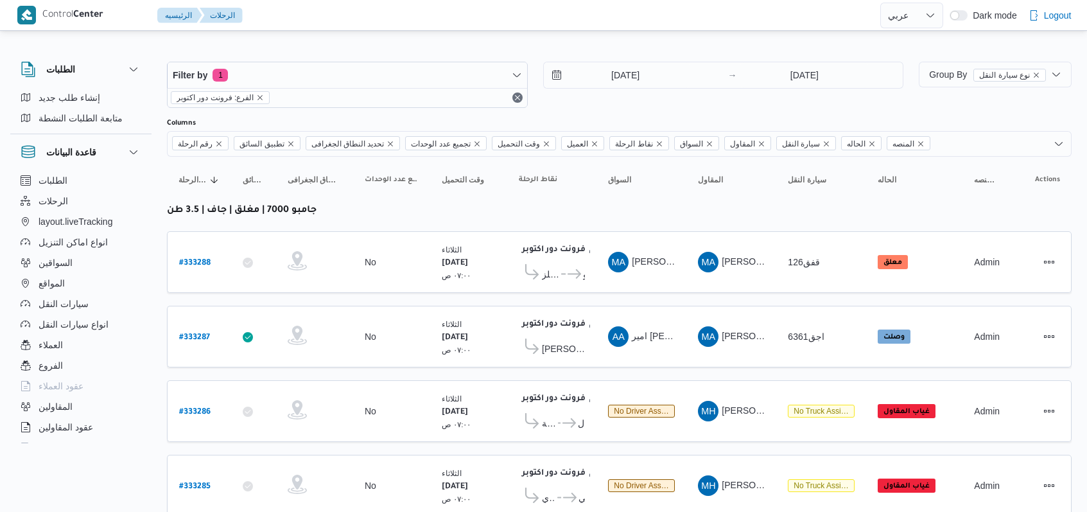
select select "ar"
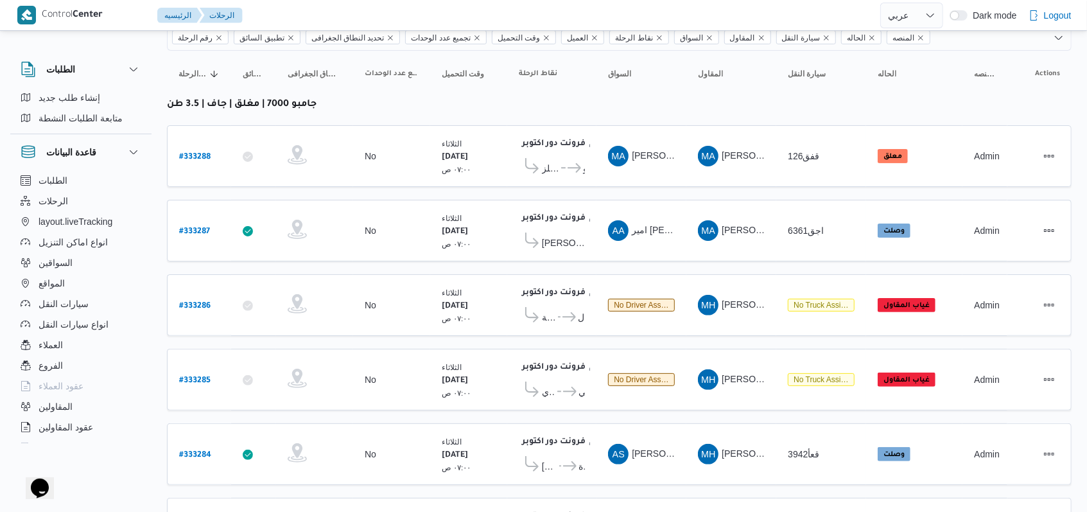
scroll to position [182, 0]
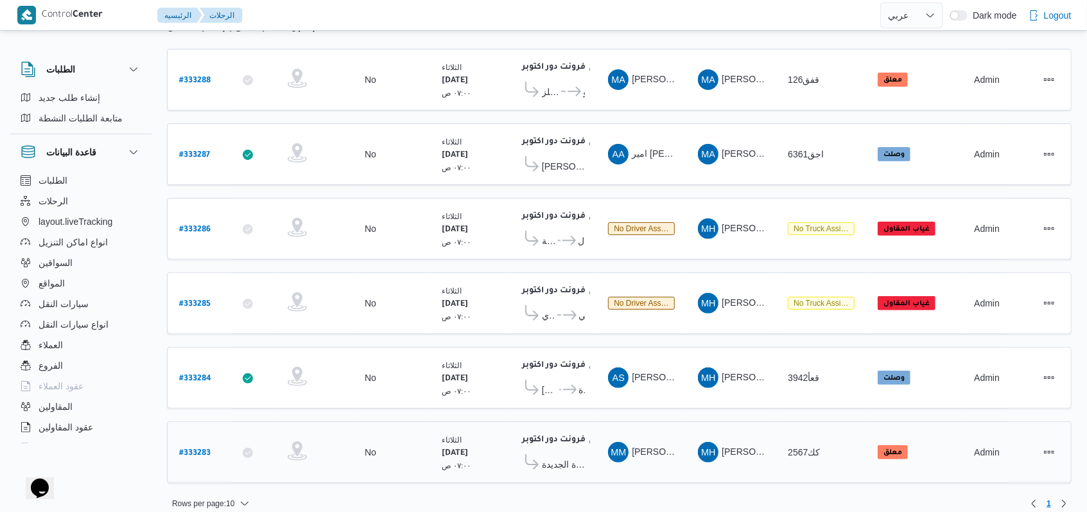
click at [194, 449] on b "# 333283" at bounding box center [194, 453] width 31 height 9
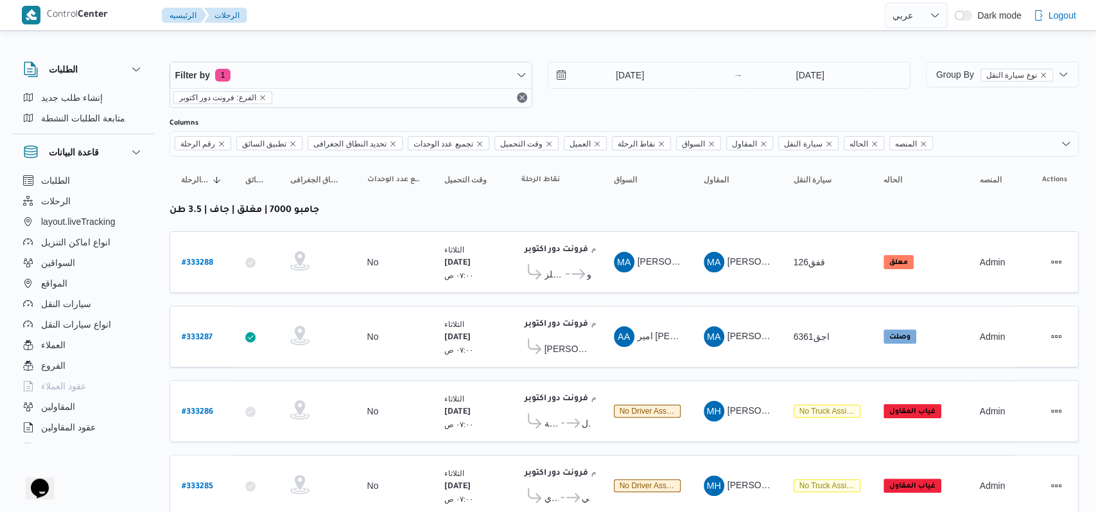
select select "ar"
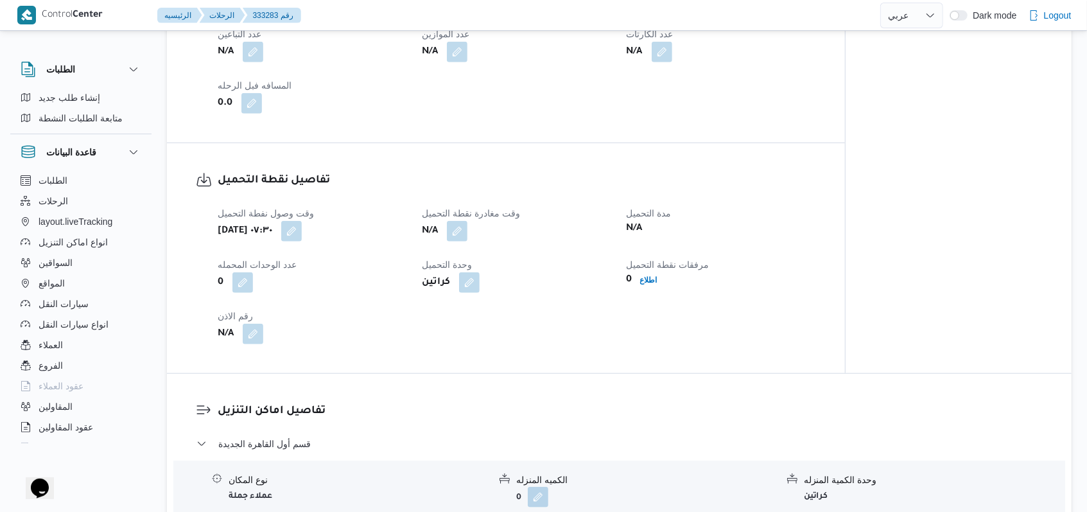
scroll to position [770, 0]
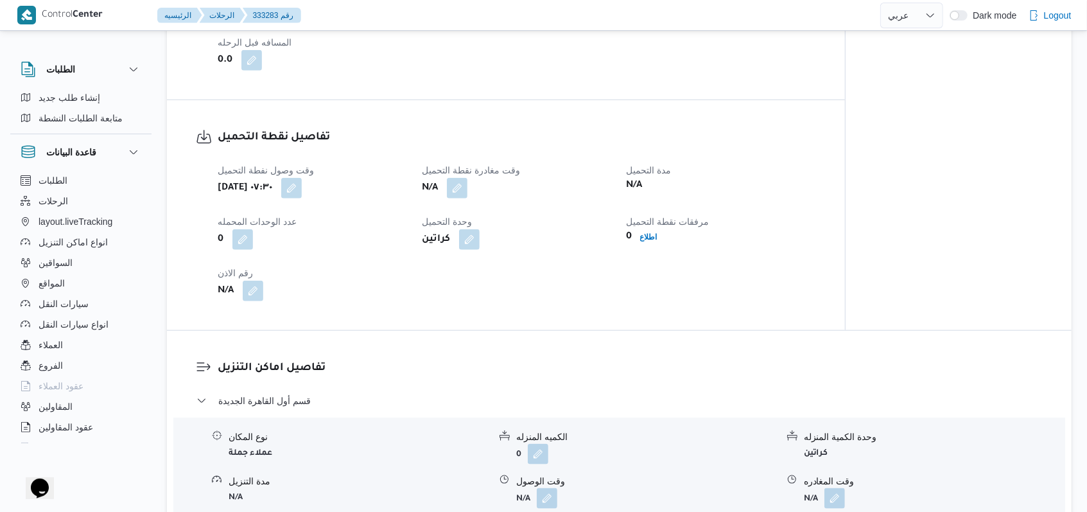
click at [453, 175] on span "وقت مغادرة نقطة التحميل" at bounding box center [471, 170] width 98 height 10
click at [453, 191] on button "button" at bounding box center [457, 187] width 21 height 21
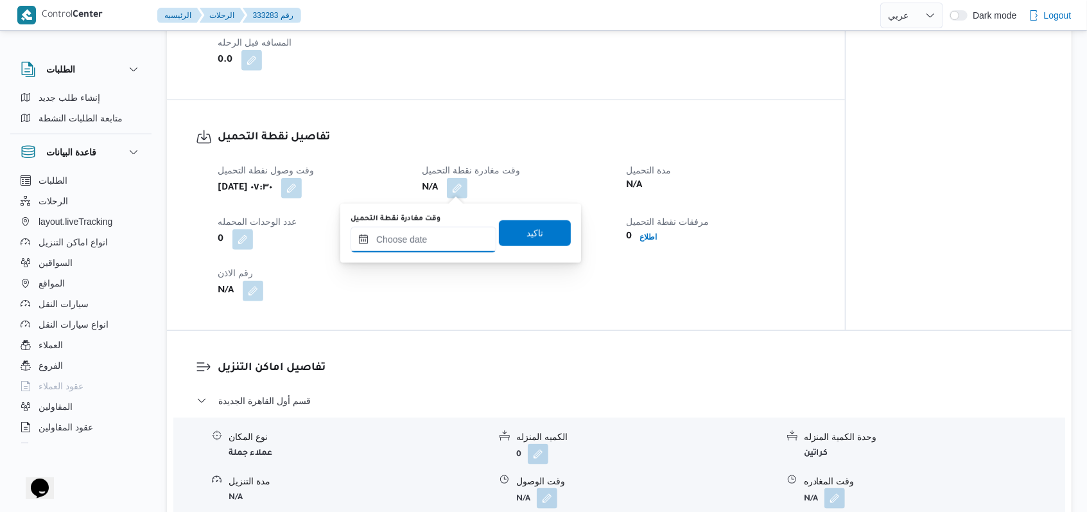
click at [406, 252] on div at bounding box center [424, 240] width 146 height 26
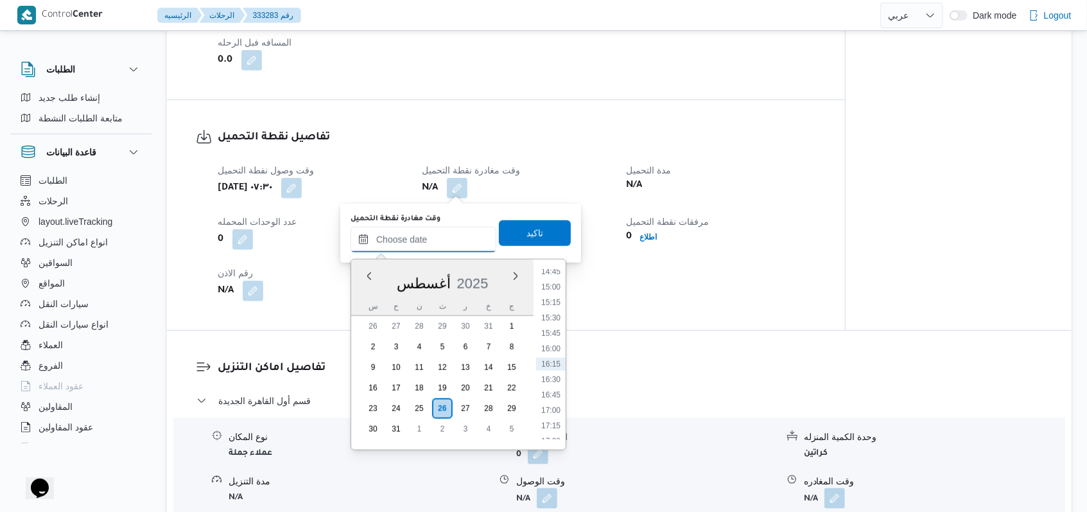
click at [430, 241] on input "وقت مغادرة نقطة التحميل" at bounding box center [424, 240] width 146 height 26
click at [559, 316] on li "14:00" at bounding box center [551, 311] width 30 height 13
type input "[DATE] ١٤:٠٠"
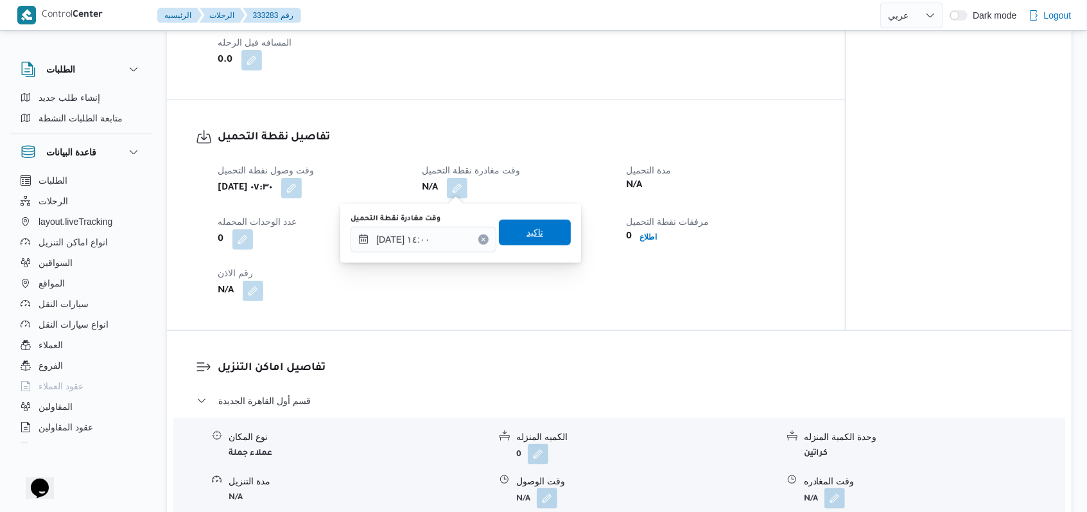
click at [543, 242] on span "تاكيد" at bounding box center [535, 233] width 72 height 26
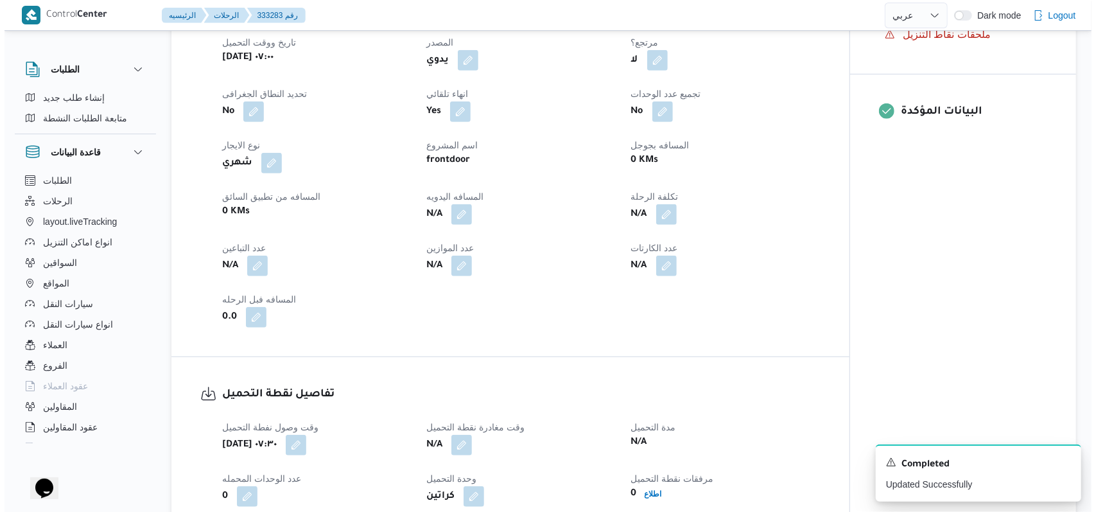
scroll to position [0, 0]
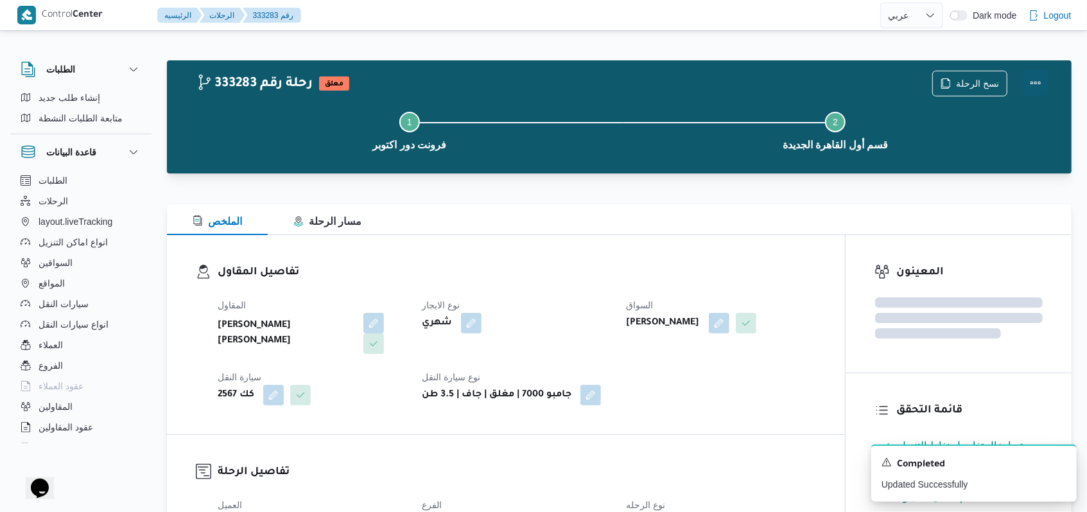
click at [1038, 78] on button "Actions" at bounding box center [1036, 83] width 26 height 26
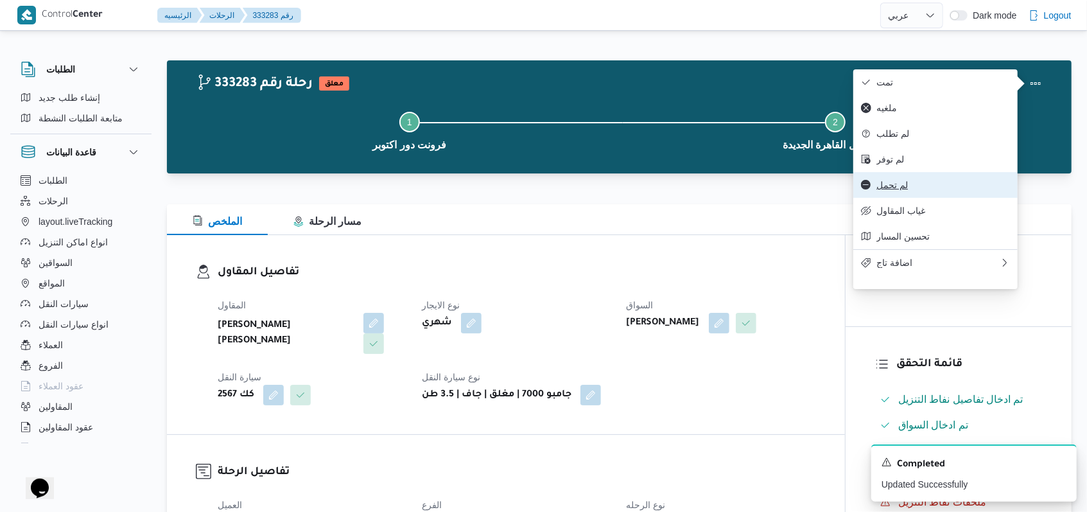
click at [895, 189] on span "لم تحمل" at bounding box center [943, 185] width 134 height 10
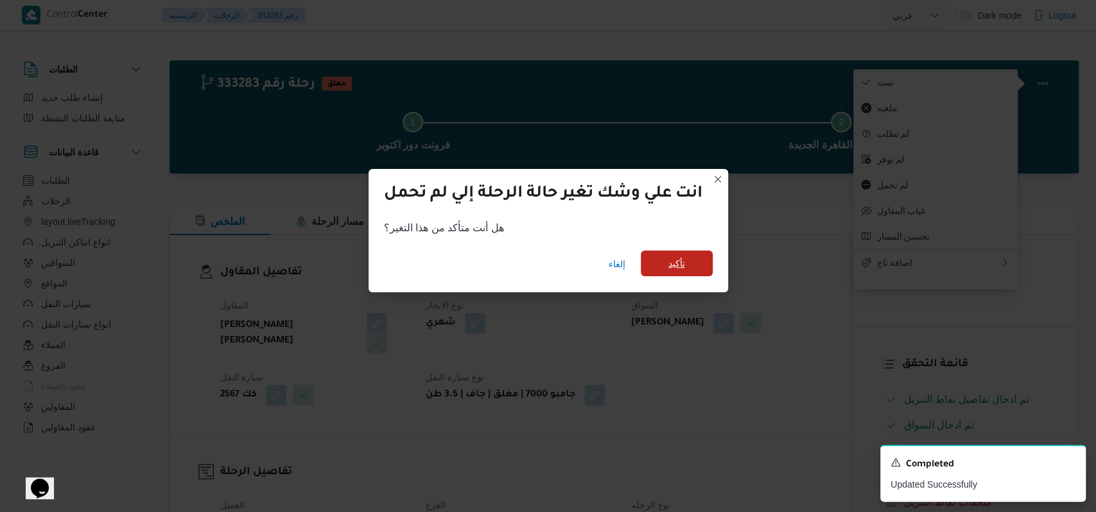
click at [668, 269] on span "تأكيد" at bounding box center [677, 263] width 72 height 26
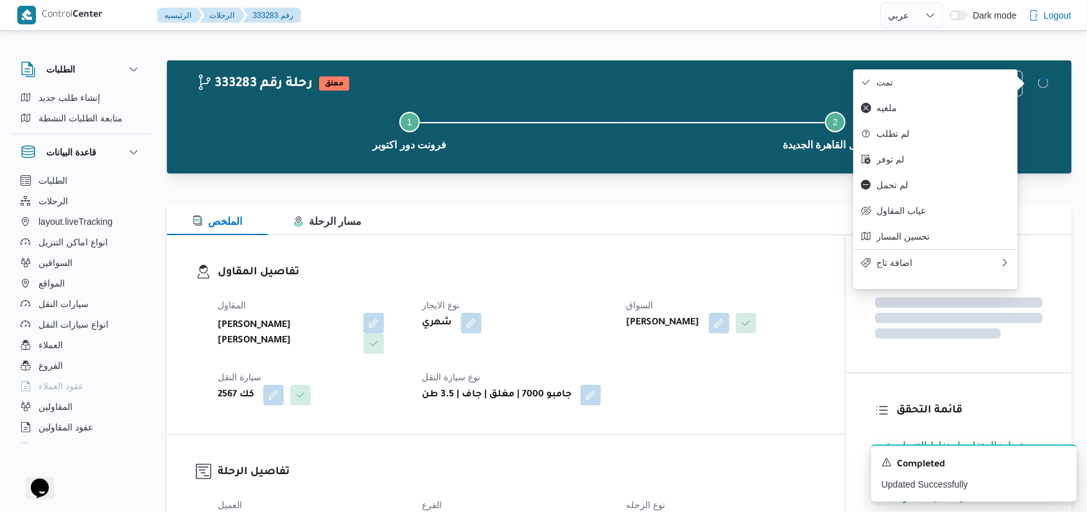
click at [778, 259] on div "تفاصيل المقاول المقاول محمد حسني محمد ابراهيم نوع الايجار شهري السواق مرتضى محم…" at bounding box center [506, 334] width 678 height 199
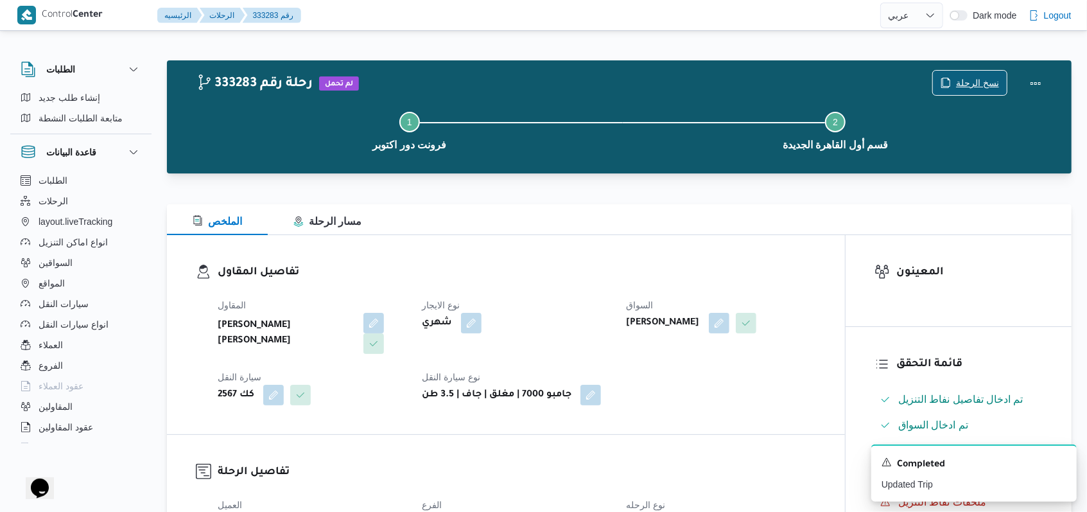
click at [961, 76] on span "نسخ الرحلة" at bounding box center [977, 82] width 43 height 15
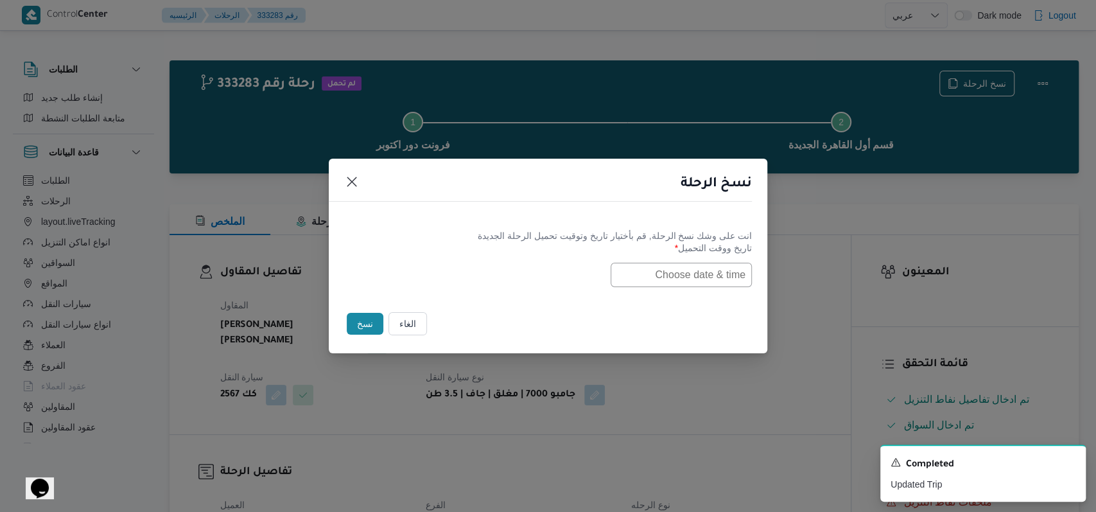
click at [699, 290] on div "انت على وشك نسخ الرحلة, قم بأختيار تاريخ وتوقيت تحميل الرحلة الجديدة تاريخ ووقت…" at bounding box center [548, 258] width 439 height 82
click at [699, 283] on input "text" at bounding box center [681, 275] width 141 height 24
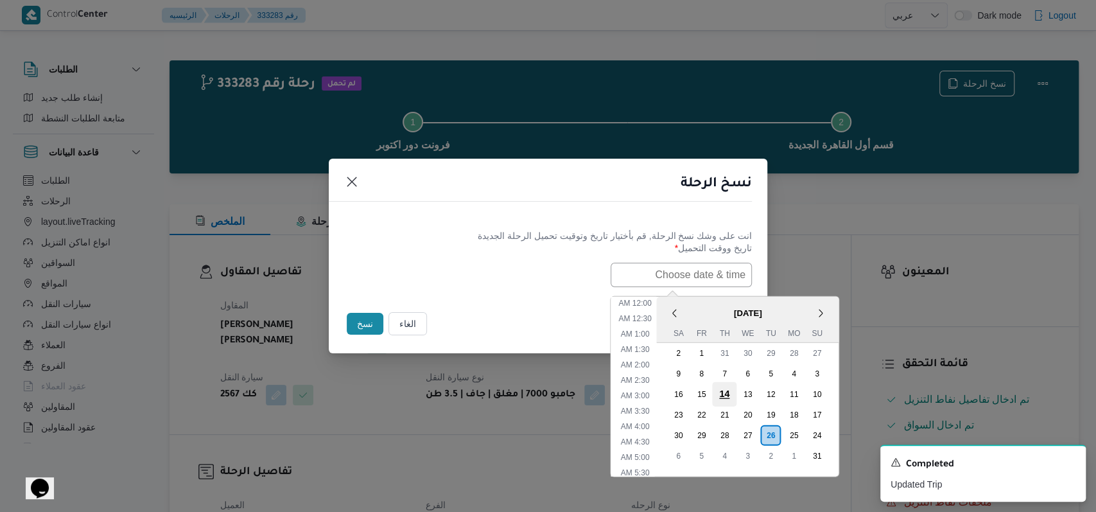
scroll to position [410, 0]
click at [758, 427] on div "27" at bounding box center [747, 434] width 24 height 24
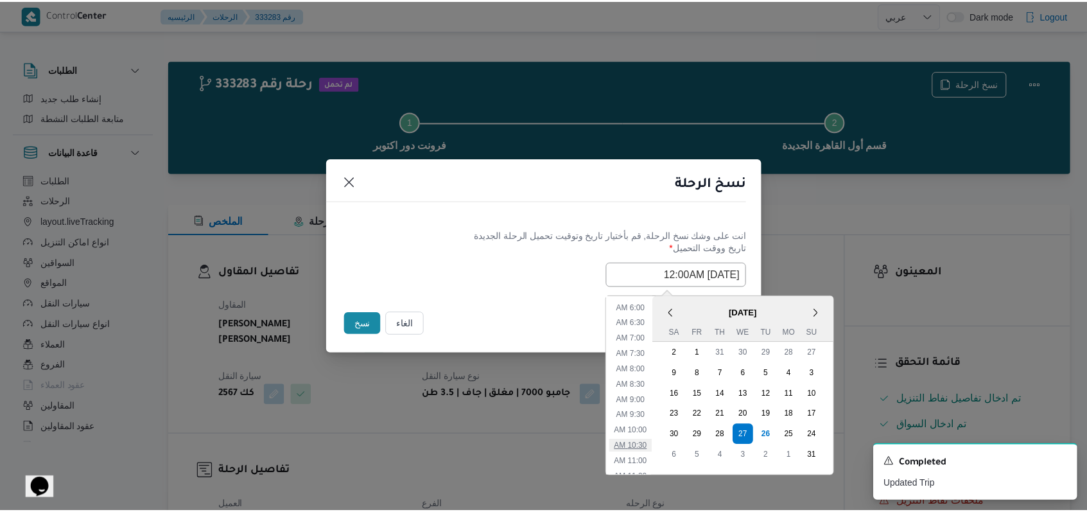
scroll to position [153, 0]
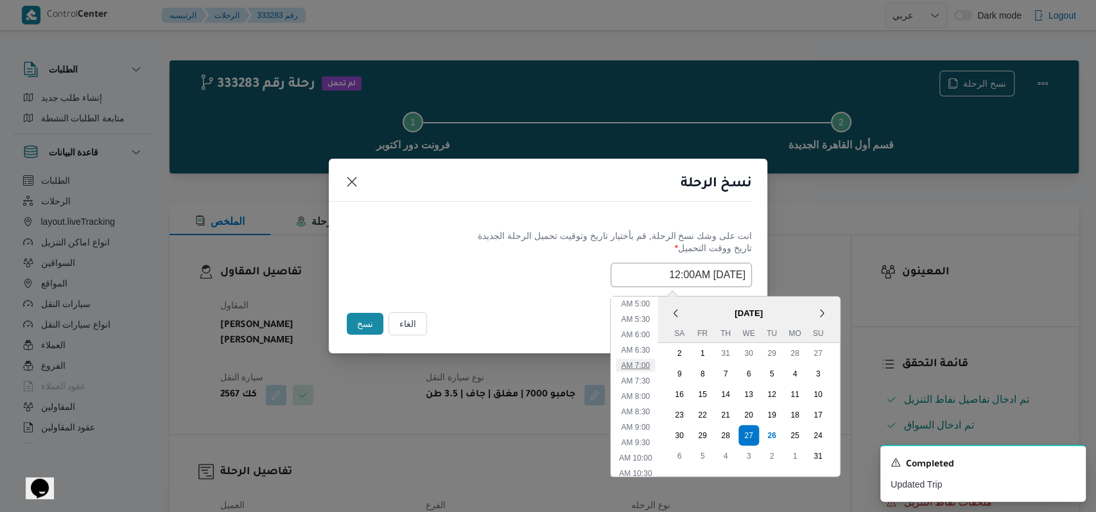
click at [652, 365] on li "7:00 AM" at bounding box center [635, 364] width 39 height 13
type input "27/08/2025 7:00AM"
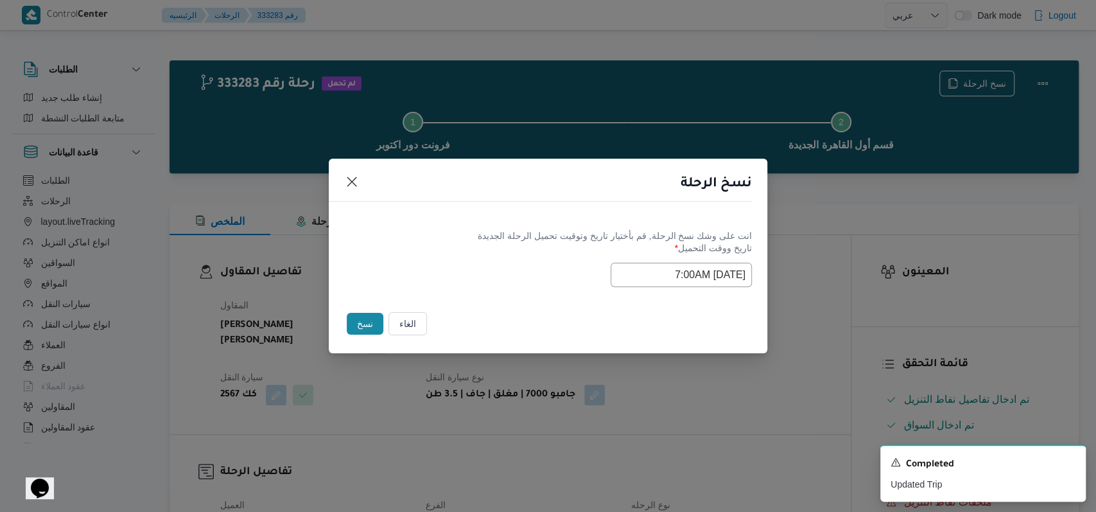
click at [484, 288] on div "انت على وشك نسخ الرحلة, قم بأختيار تاريخ وتوقيت تحميل الرحلة الجديدة تاريخ ووقت…" at bounding box center [548, 258] width 439 height 82
click at [368, 325] on button "نسخ" at bounding box center [365, 324] width 37 height 22
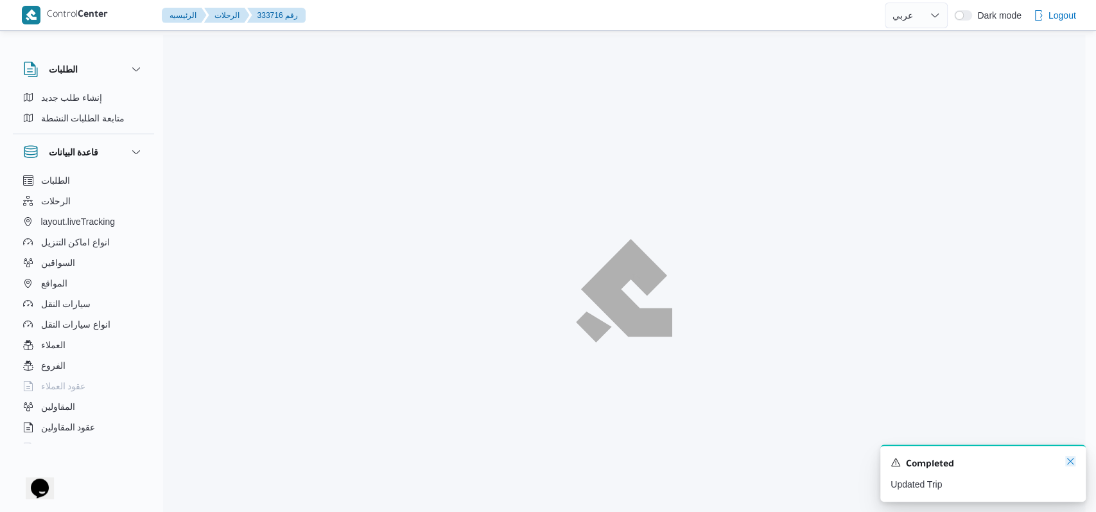
click at [1074, 460] on div "A new notification appears Completed Updated Trip" at bounding box center [982, 472] width 205 height 57
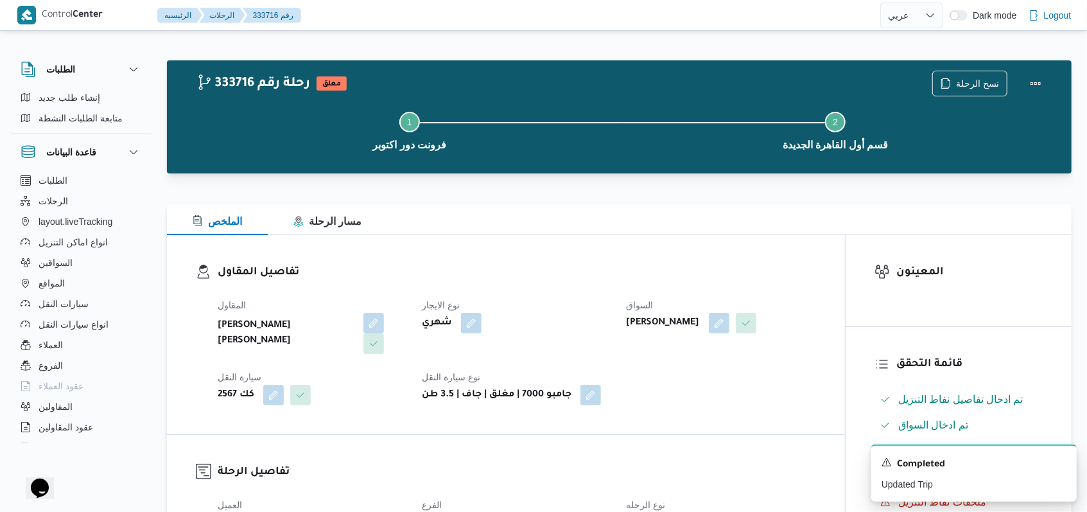
select select "ar"
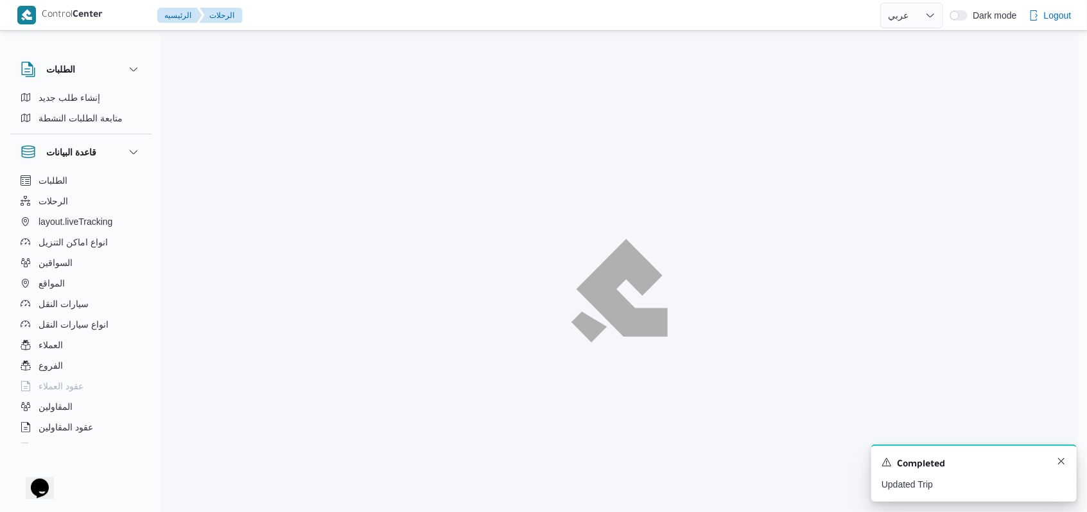
scroll to position [146, 0]
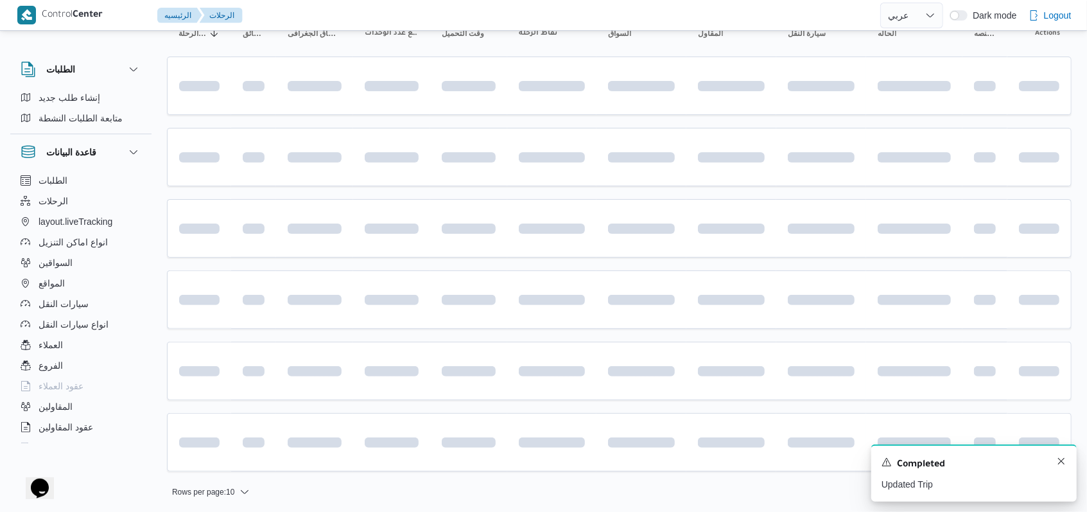
click at [1073, 462] on div "A new notification appears Completed Updated Trip" at bounding box center [973, 472] width 205 height 57
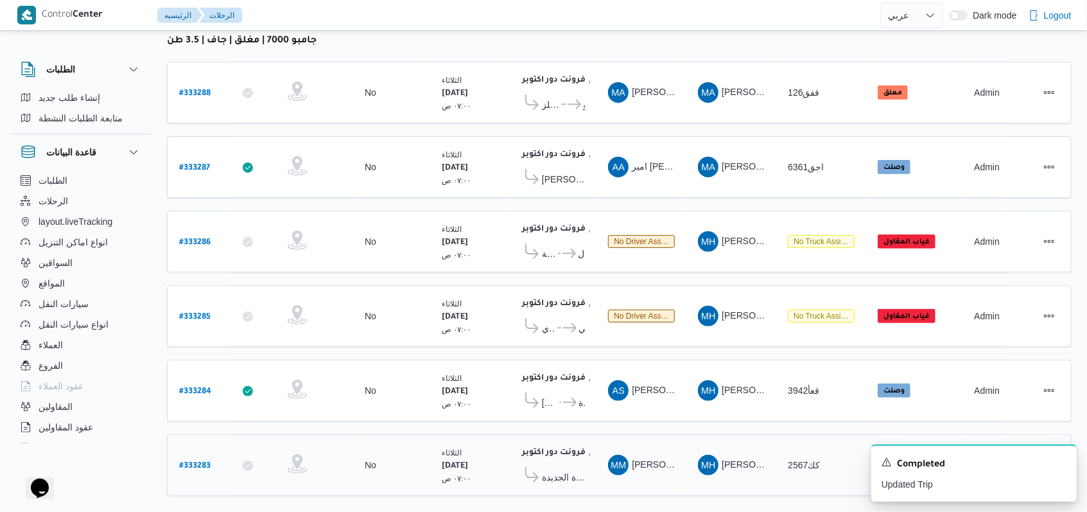
scroll to position [182, 0]
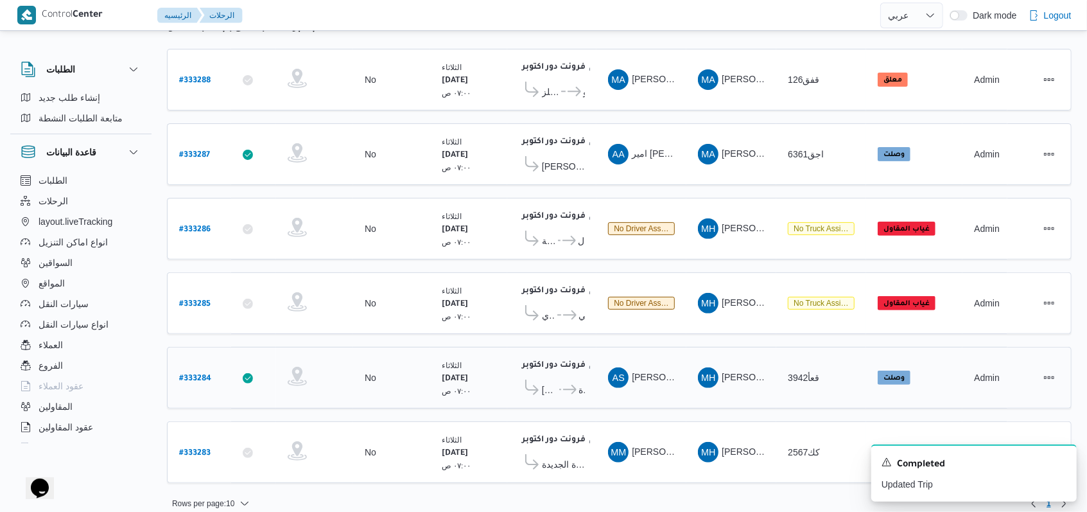
click at [195, 374] on b "# 333284" at bounding box center [195, 378] width 32 height 9
select select "ar"
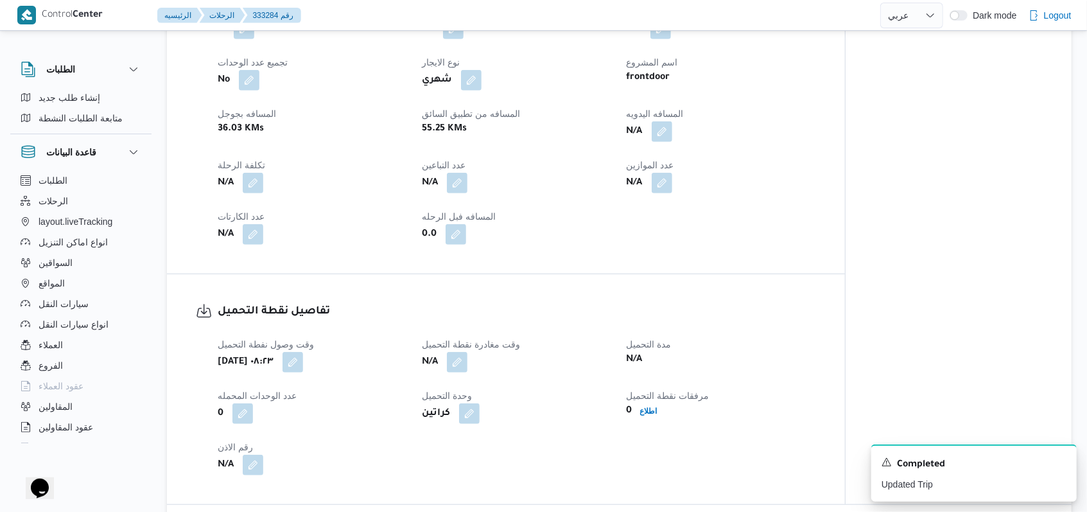
scroll to position [684, 0]
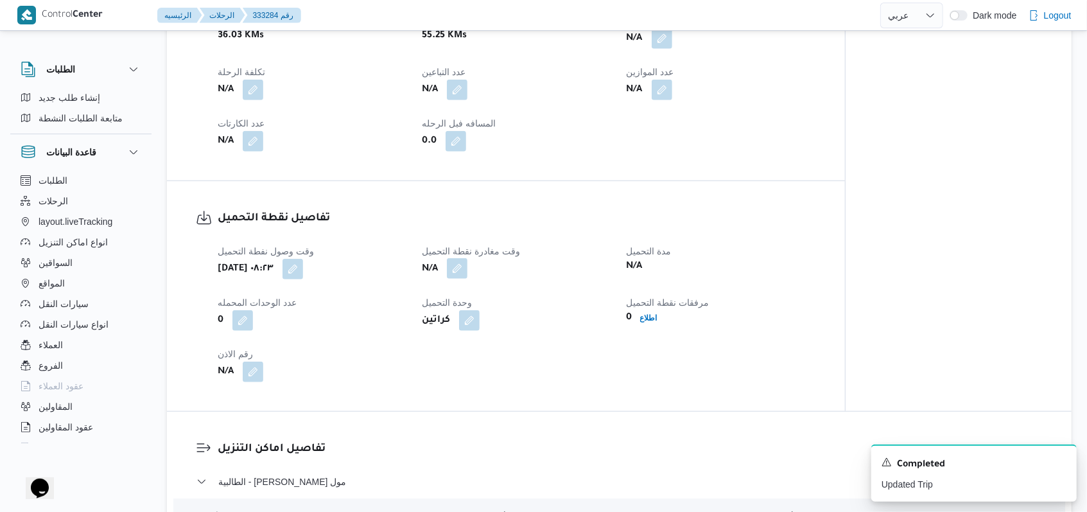
click at [460, 269] on button "button" at bounding box center [457, 268] width 21 height 21
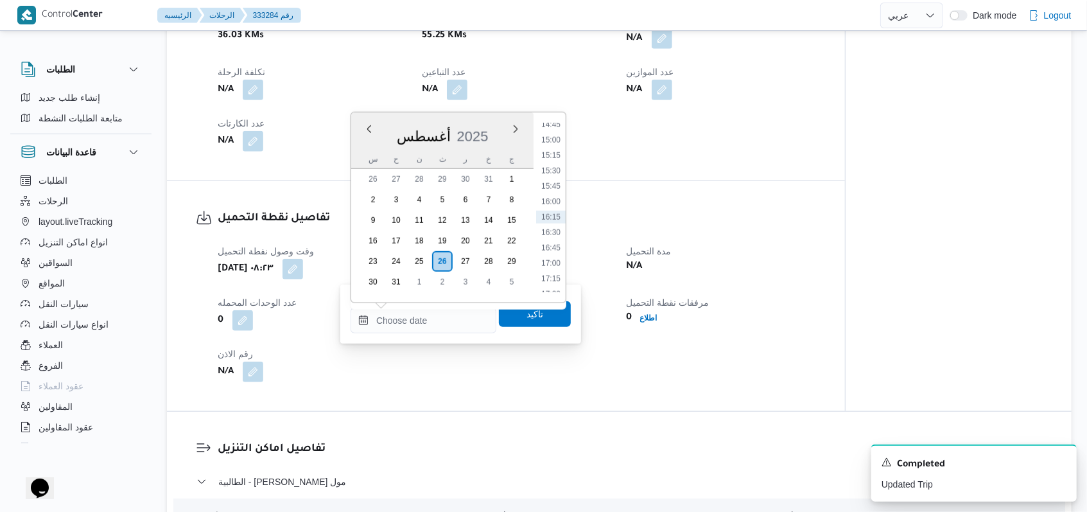
scroll to position [828, 0]
click at [558, 163] on li "14:00" at bounding box center [551, 164] width 30 height 13
type input "[DATE] ١٤:٠٠"
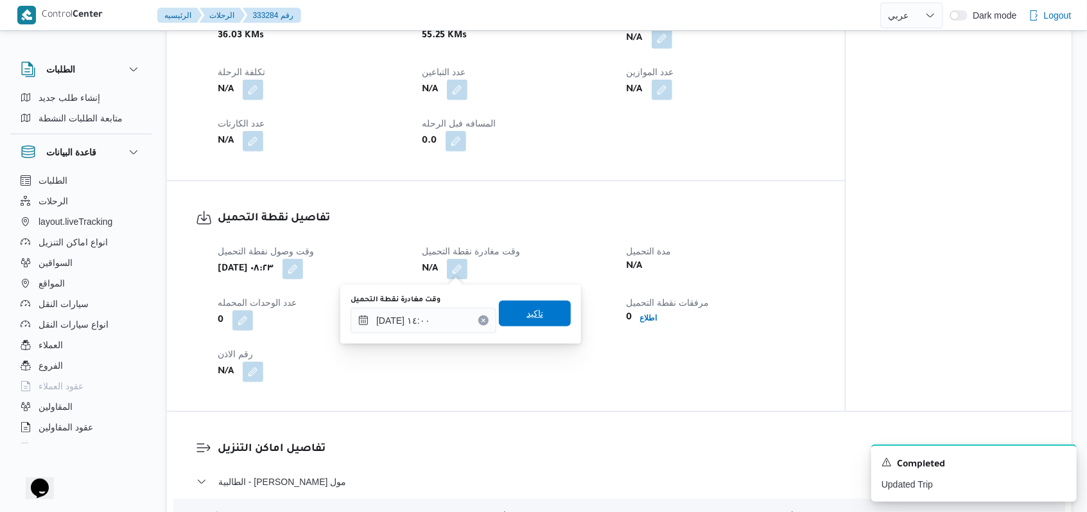
click at [527, 319] on span "تاكيد" at bounding box center [535, 313] width 17 height 15
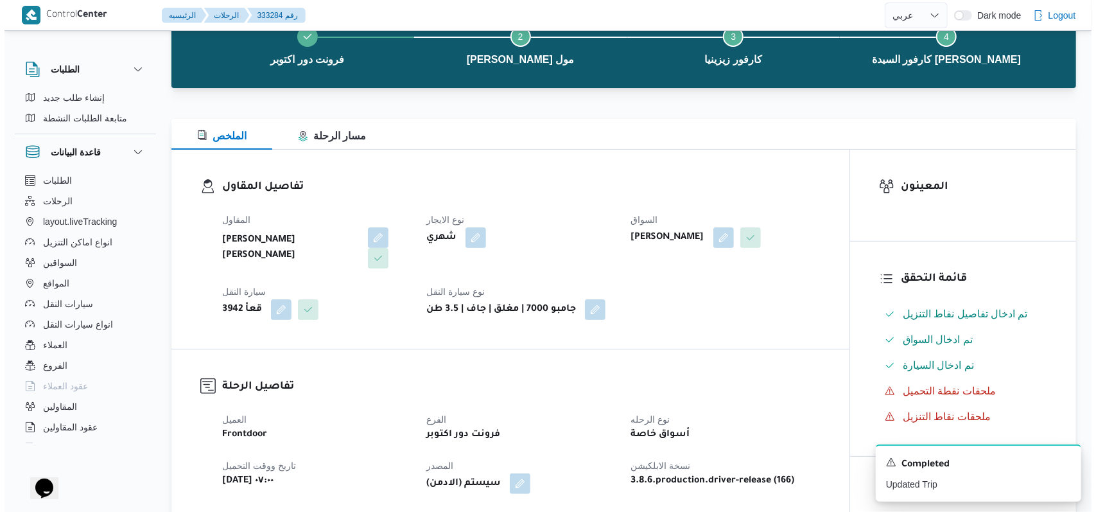
scroll to position [0, 0]
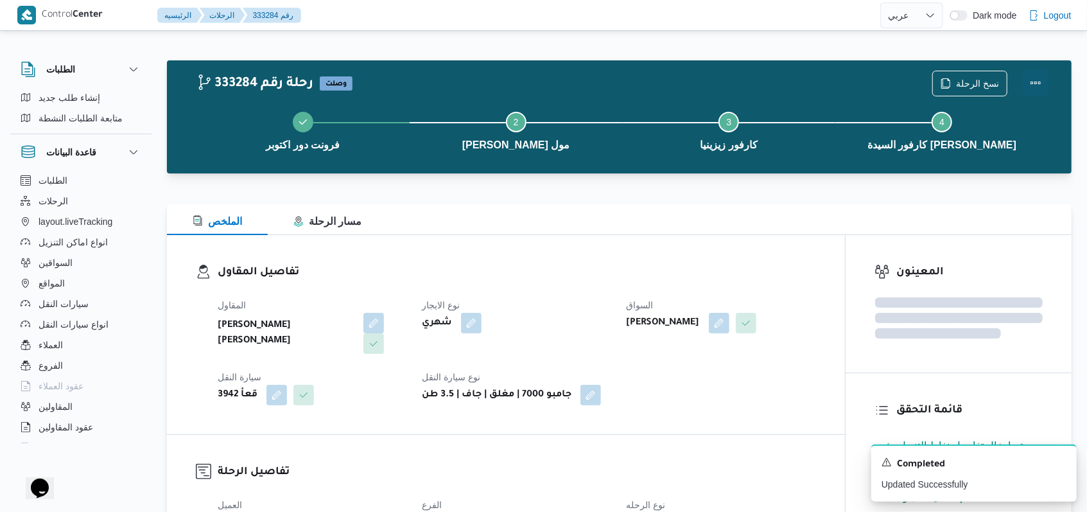
click at [1036, 74] on button "Actions" at bounding box center [1036, 83] width 26 height 26
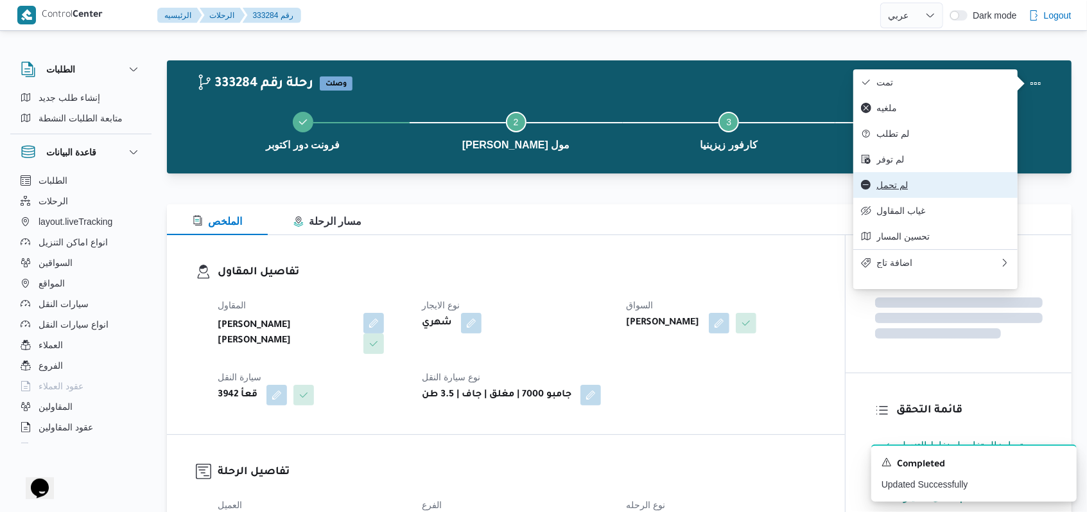
click at [898, 190] on span "لم تحمل" at bounding box center [943, 185] width 134 height 10
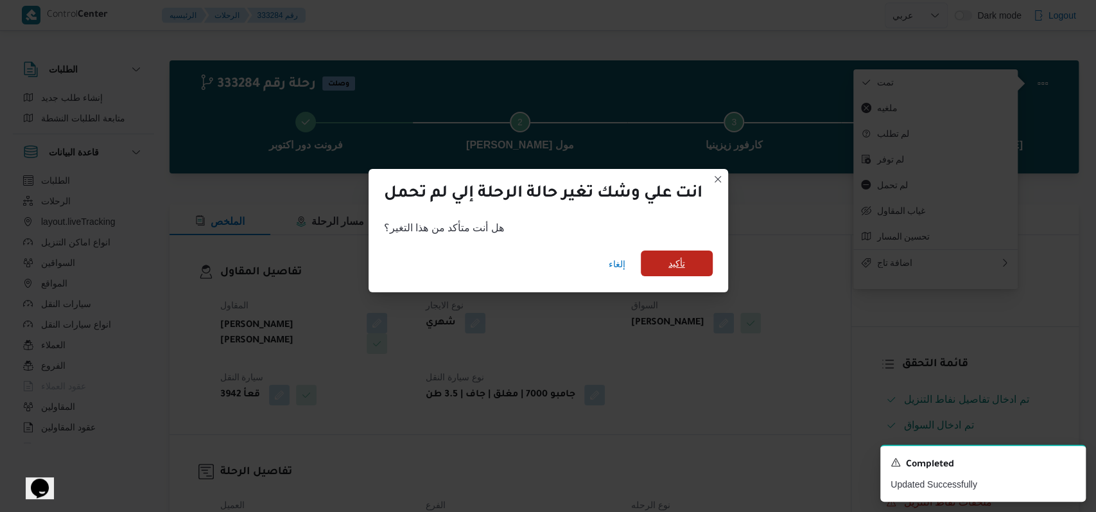
click at [668, 253] on span "تأكيد" at bounding box center [677, 263] width 72 height 26
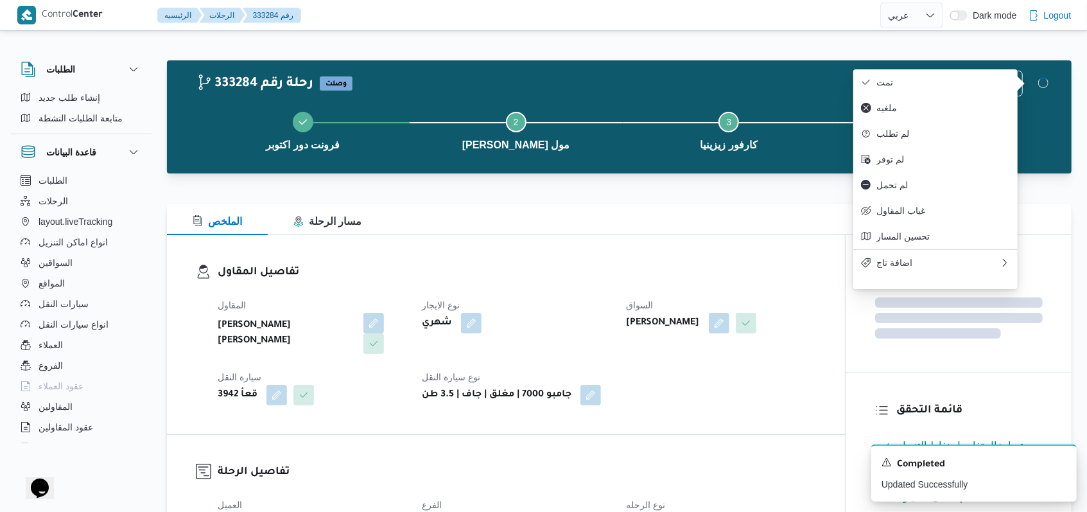
click at [690, 265] on h3 "تفاصيل المقاول" at bounding box center [517, 272] width 598 height 17
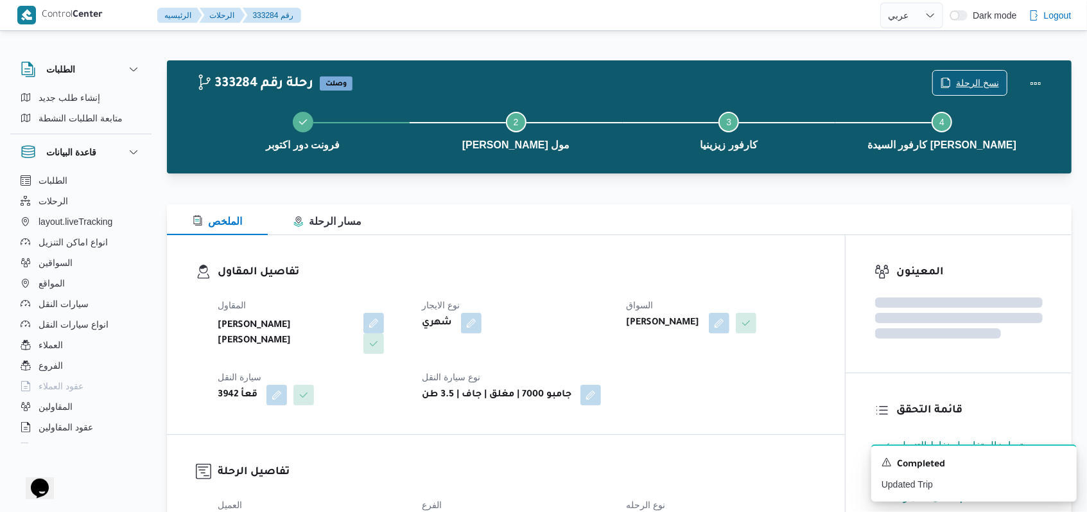
click at [986, 86] on span "نسخ الرحلة" at bounding box center [977, 82] width 43 height 15
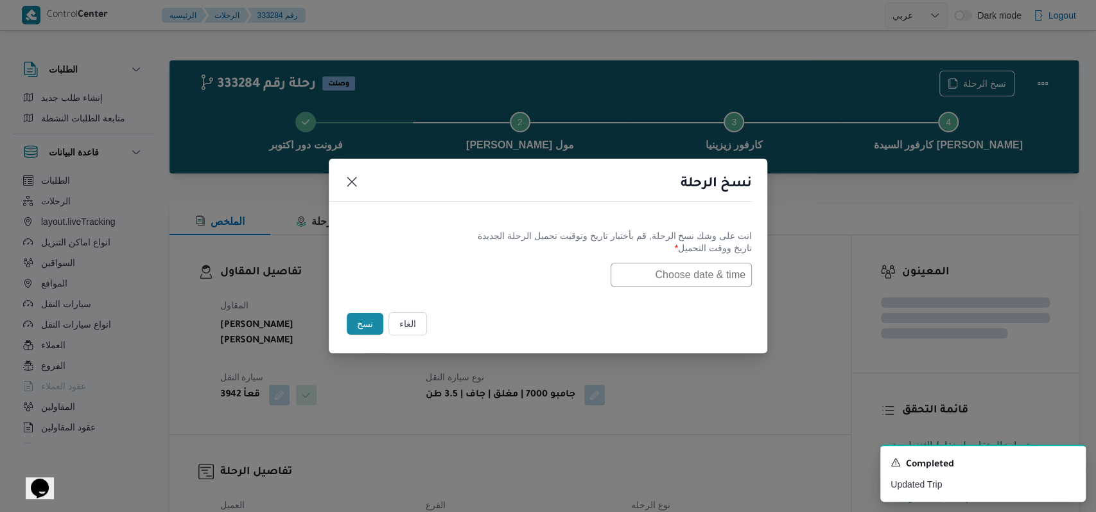
click at [703, 269] on input "text" at bounding box center [681, 275] width 141 height 24
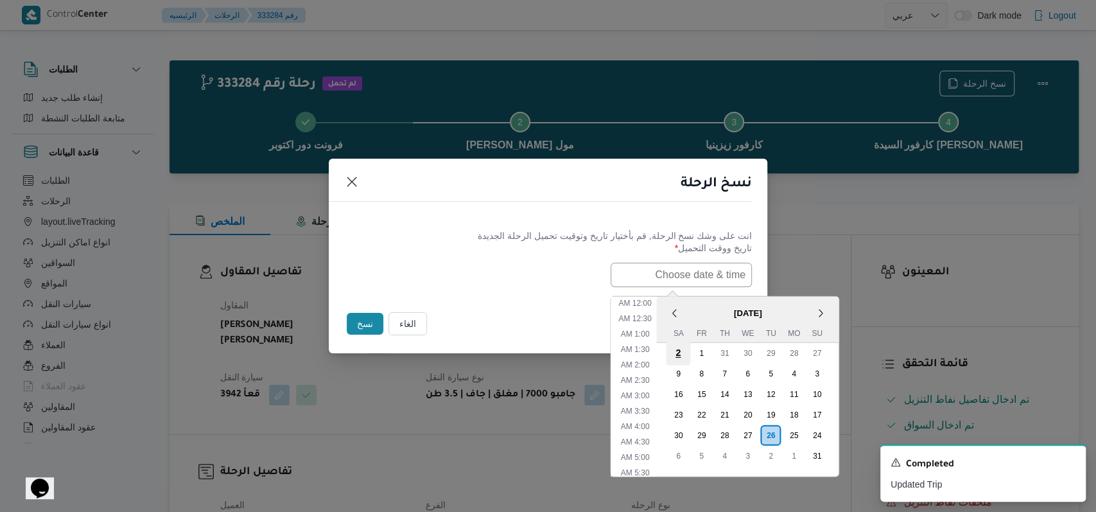
scroll to position [410, 0]
click at [752, 428] on div "27" at bounding box center [747, 434] width 24 height 24
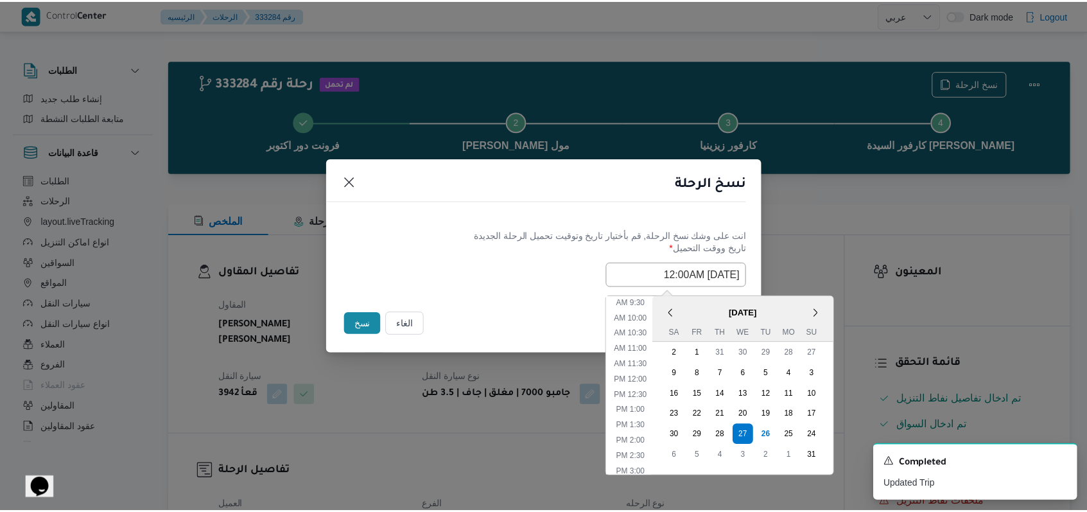
scroll to position [153, 0]
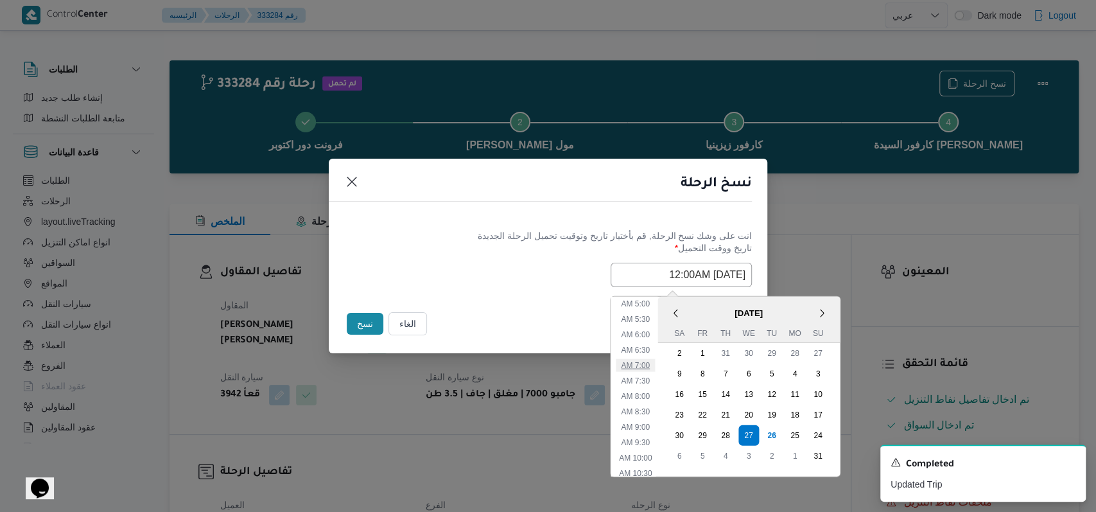
click at [654, 369] on li "7:00 AM" at bounding box center [635, 364] width 39 height 13
type input "27/08/2025 7:00AM"
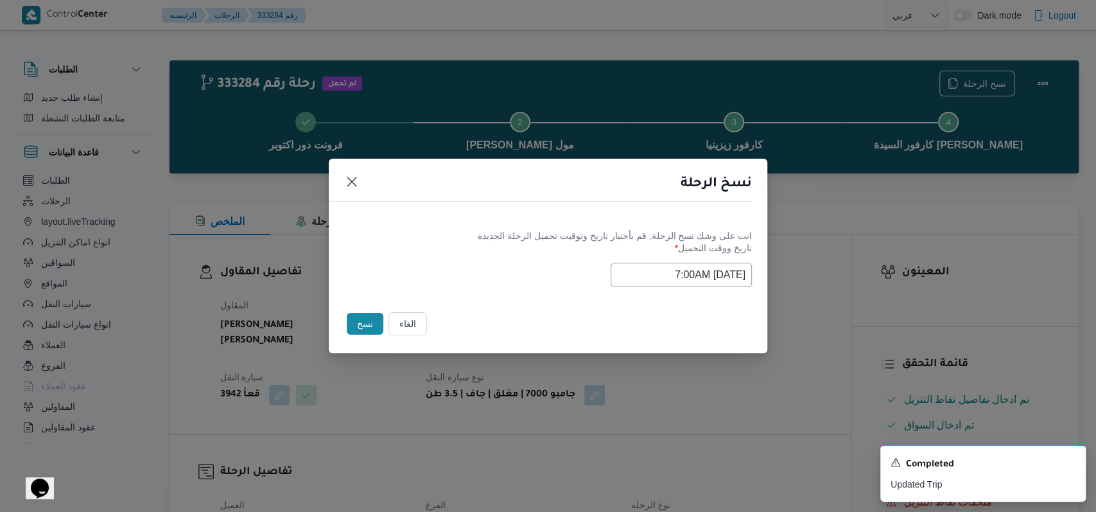
click at [502, 286] on div "Selected date: Wednesday, August 27th, 2025 at 7:00 AM 27/08/2025 7:00AM" at bounding box center [548, 275] width 408 height 24
click at [359, 325] on button "نسخ" at bounding box center [365, 324] width 37 height 22
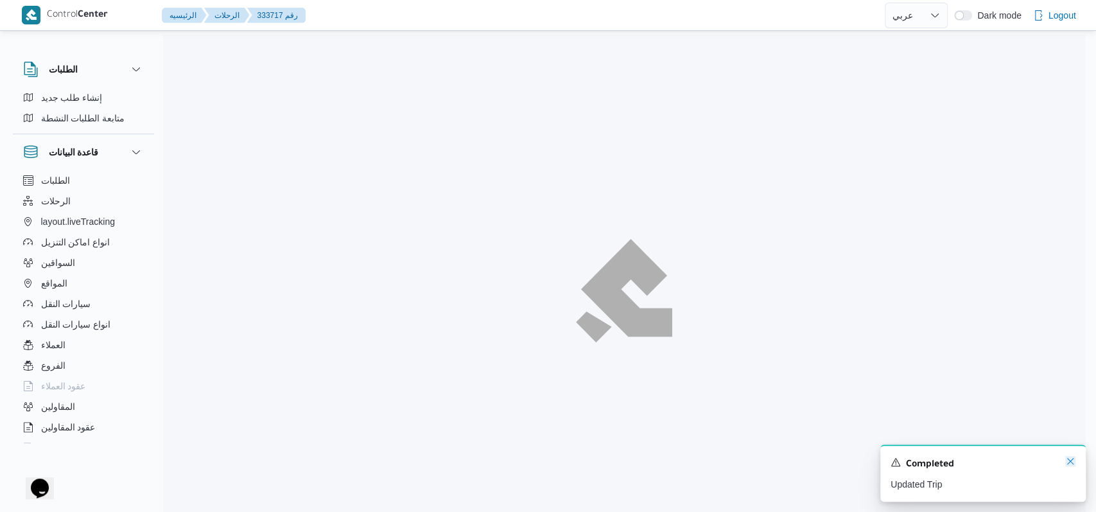
click at [1072, 462] on icon "Dismiss toast" at bounding box center [1070, 461] width 10 height 10
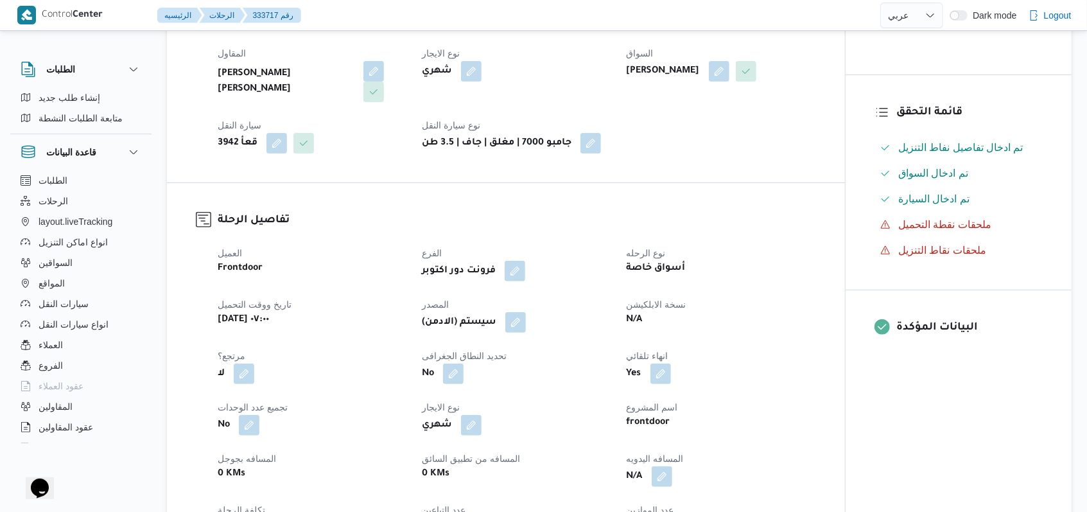
scroll to position [257, 0]
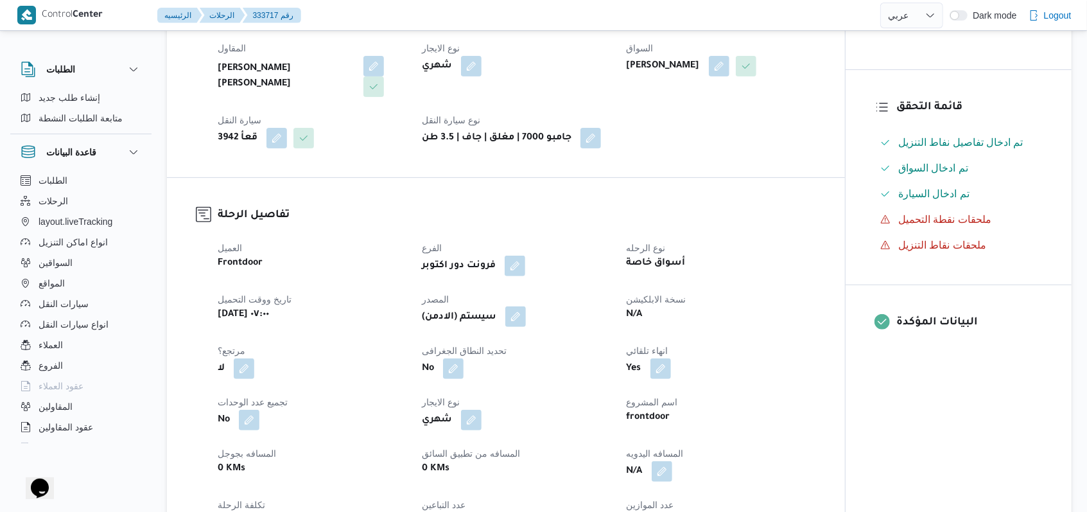
click at [519, 309] on button "button" at bounding box center [515, 316] width 21 height 21
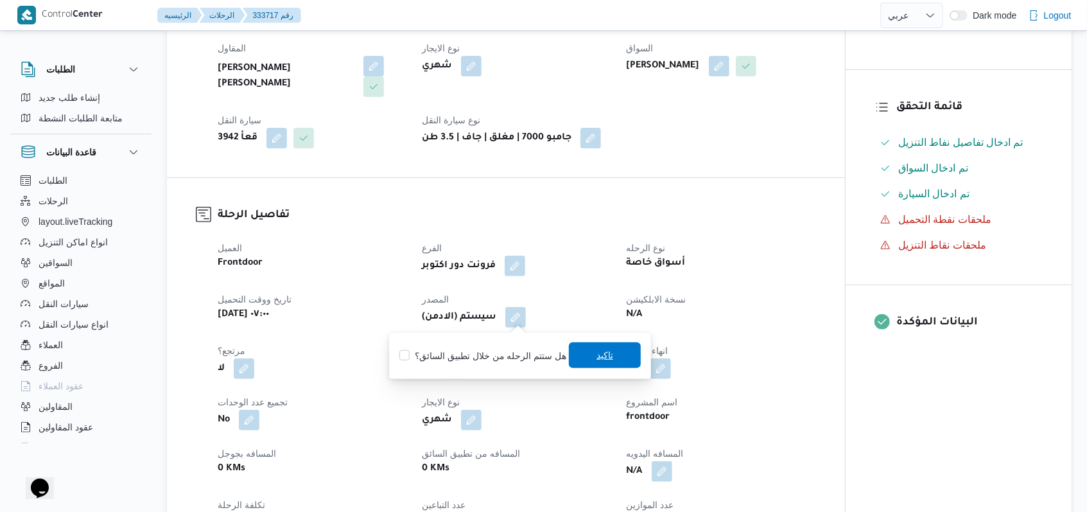
click at [573, 356] on span "تاكيد" at bounding box center [605, 355] width 72 height 26
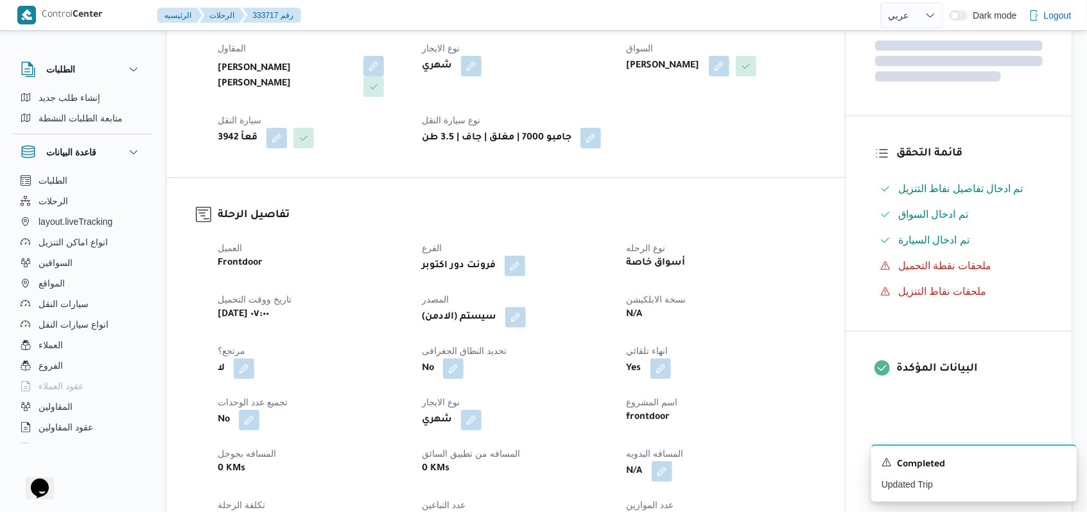
select select "ar"
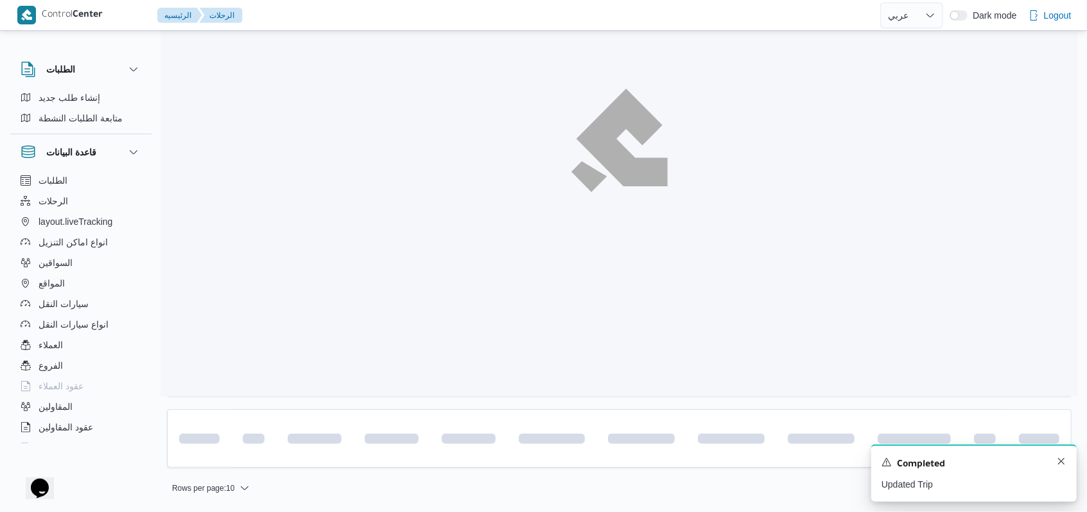
scroll to position [146, 0]
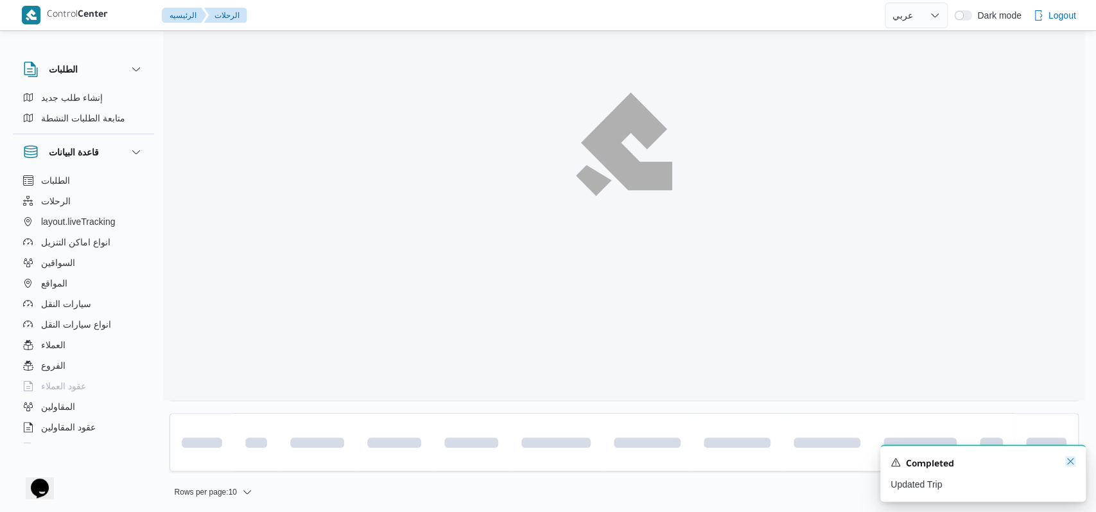
click at [1068, 464] on icon "Dismiss toast" at bounding box center [1070, 461] width 10 height 10
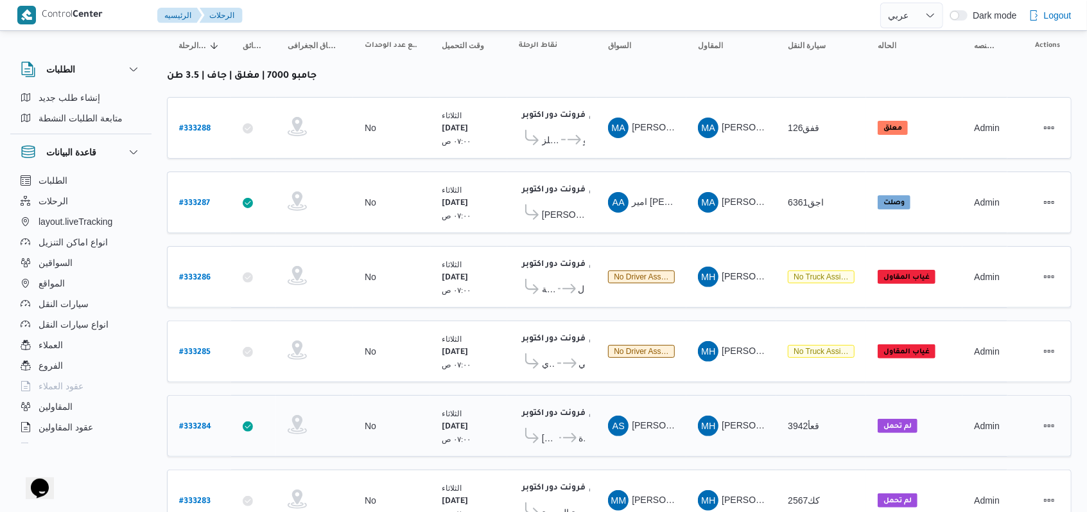
scroll to position [97, 0]
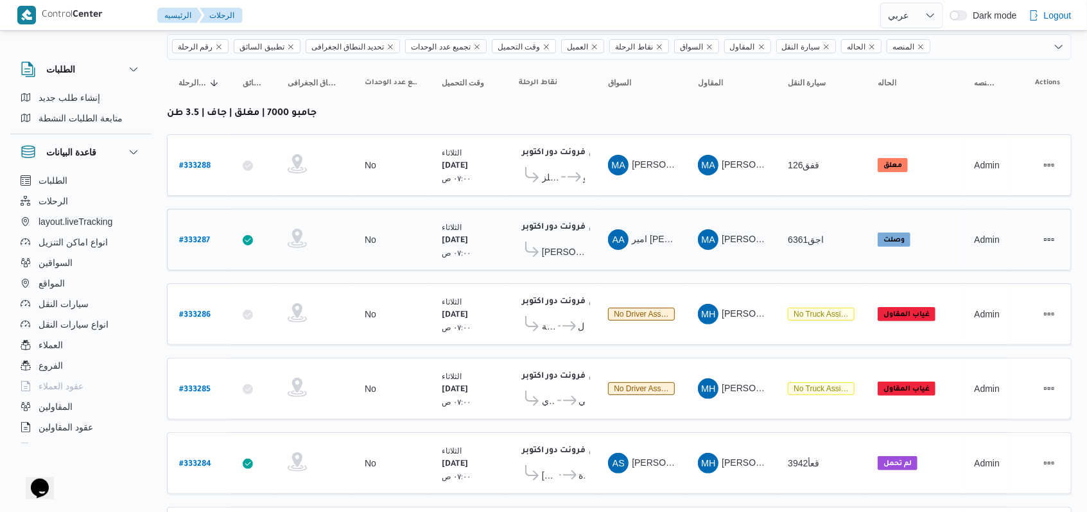
click at [192, 239] on b "# 333287" at bounding box center [194, 240] width 31 height 9
select select "ar"
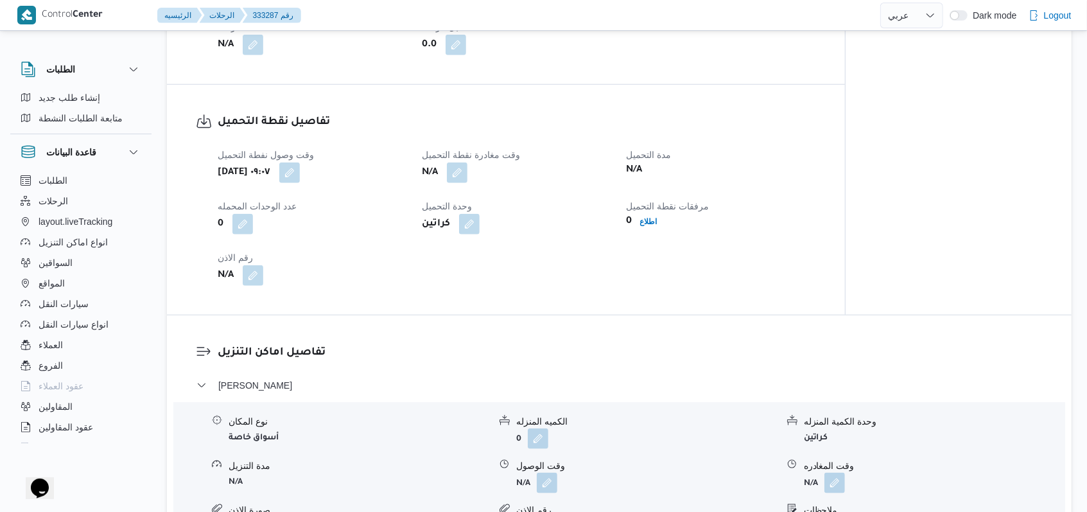
scroll to position [781, 0]
click at [459, 155] on span "وقت مغادرة نقطة التحميل" at bounding box center [471, 154] width 98 height 10
click at [460, 171] on button "button" at bounding box center [457, 171] width 21 height 21
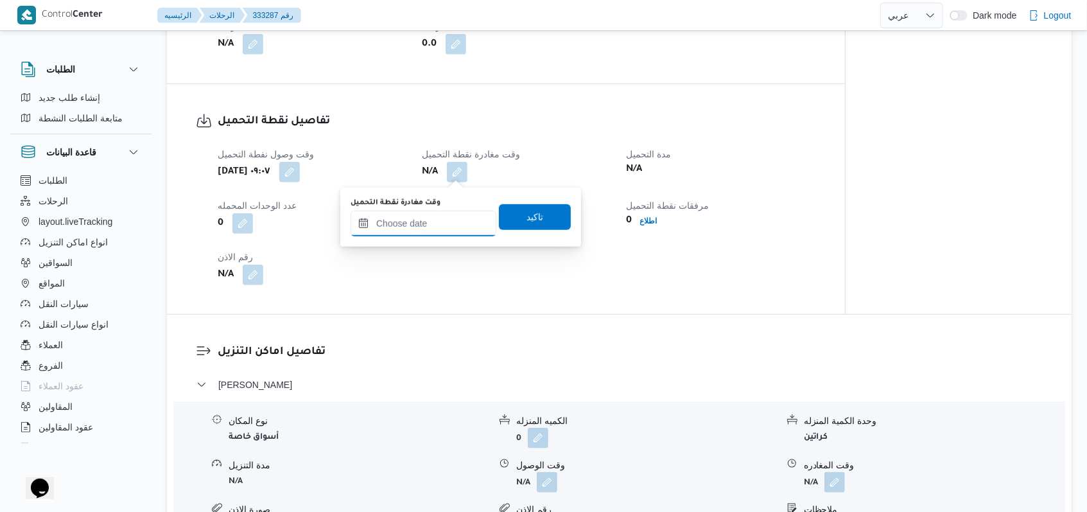
click at [430, 227] on input "وقت مغادرة نقطة التحميل" at bounding box center [424, 224] width 146 height 26
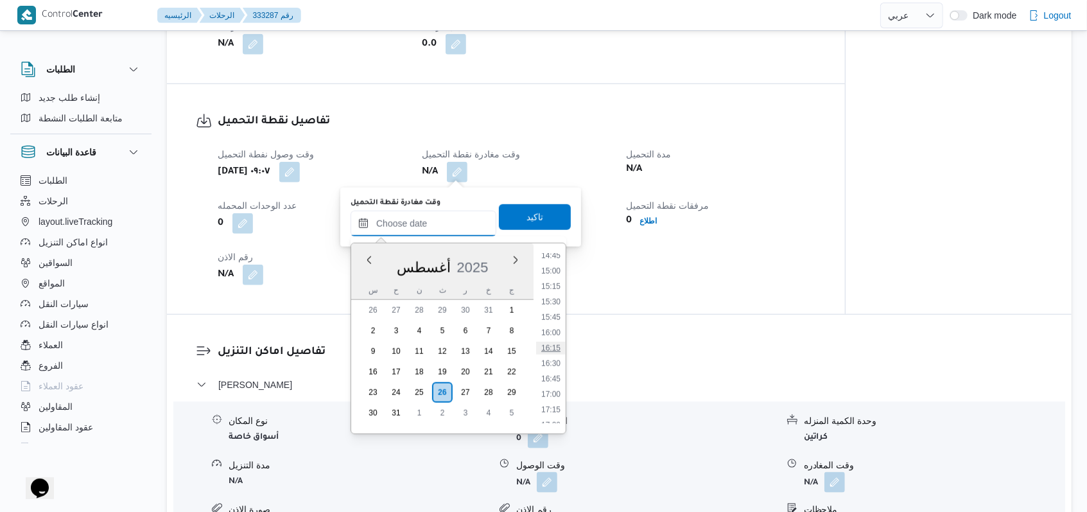
scroll to position [828, 0]
click at [557, 300] on li "14:00" at bounding box center [551, 295] width 30 height 13
type input "[DATE] ١٤:٠٠"
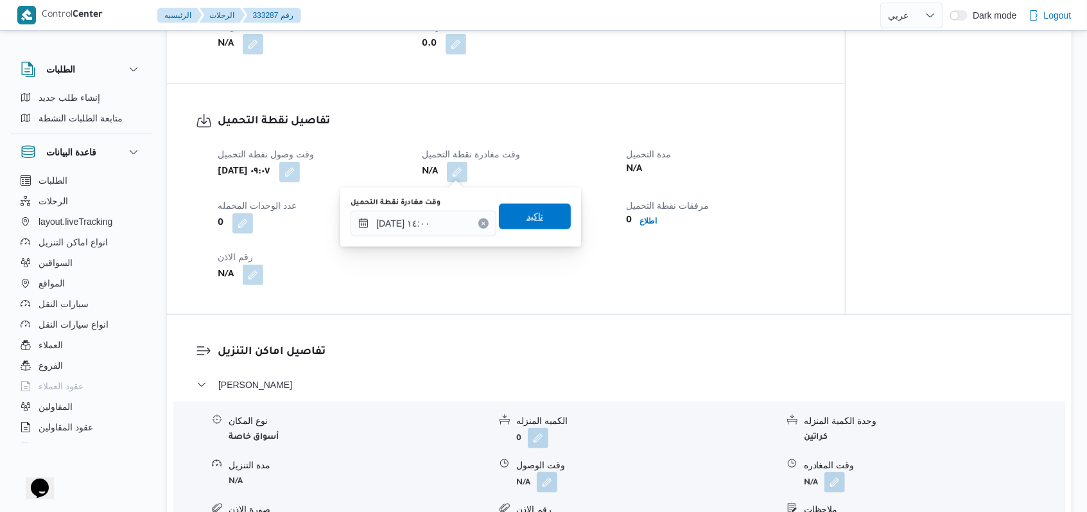
click at [548, 223] on span "تاكيد" at bounding box center [535, 217] width 72 height 26
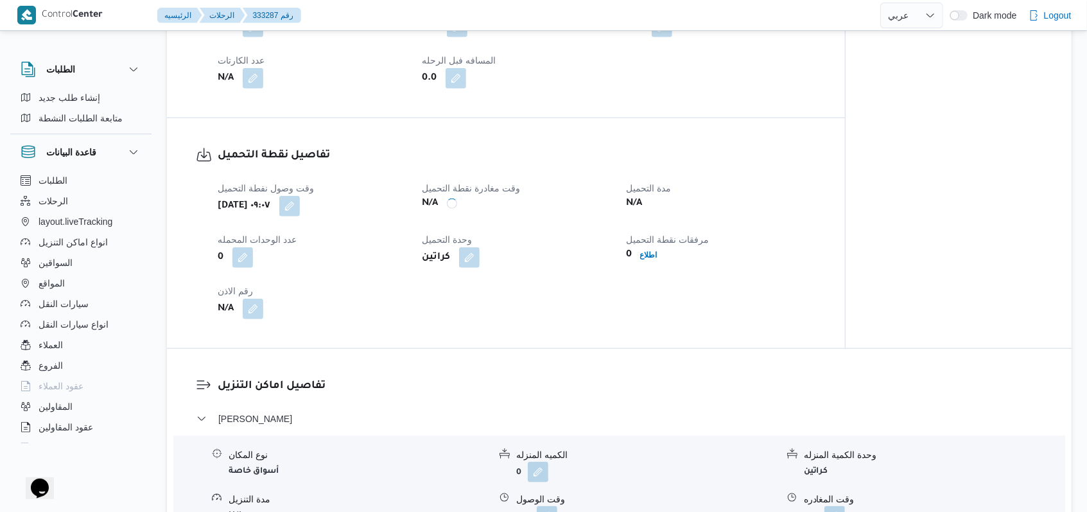
scroll to position [268, 0]
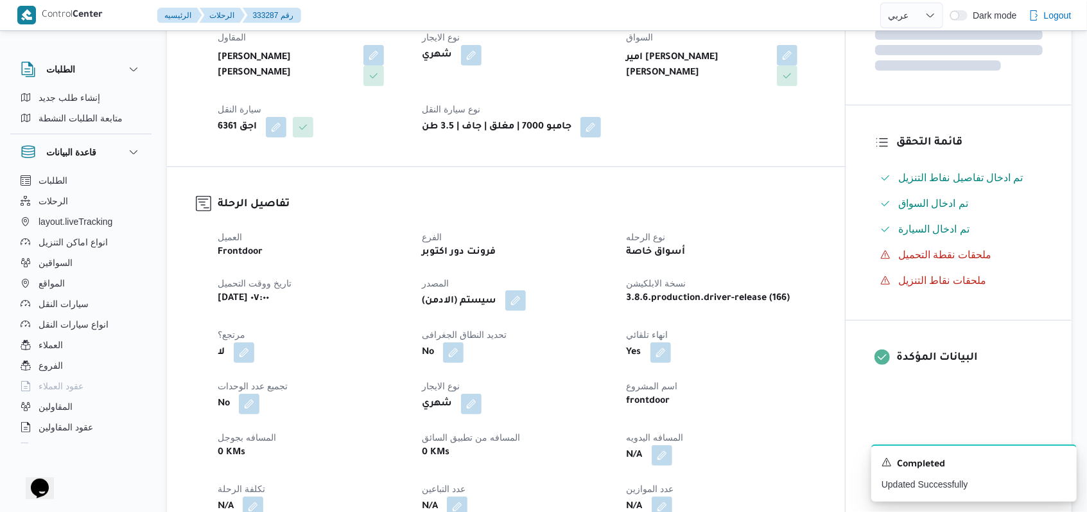
click at [525, 306] on button "button" at bounding box center [515, 300] width 21 height 21
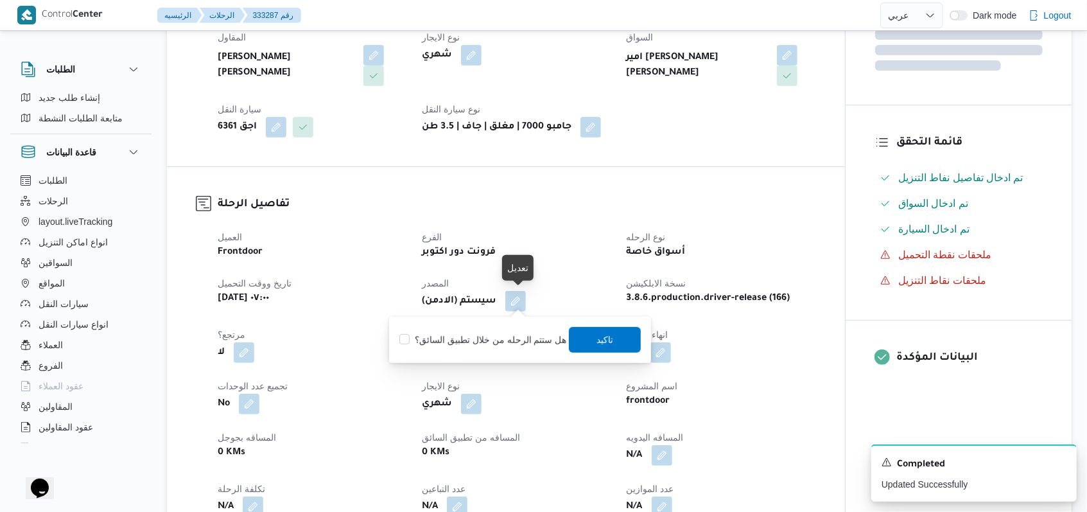
click at [593, 258] on div "فرونت دور اكتوبر" at bounding box center [516, 252] width 191 height 18
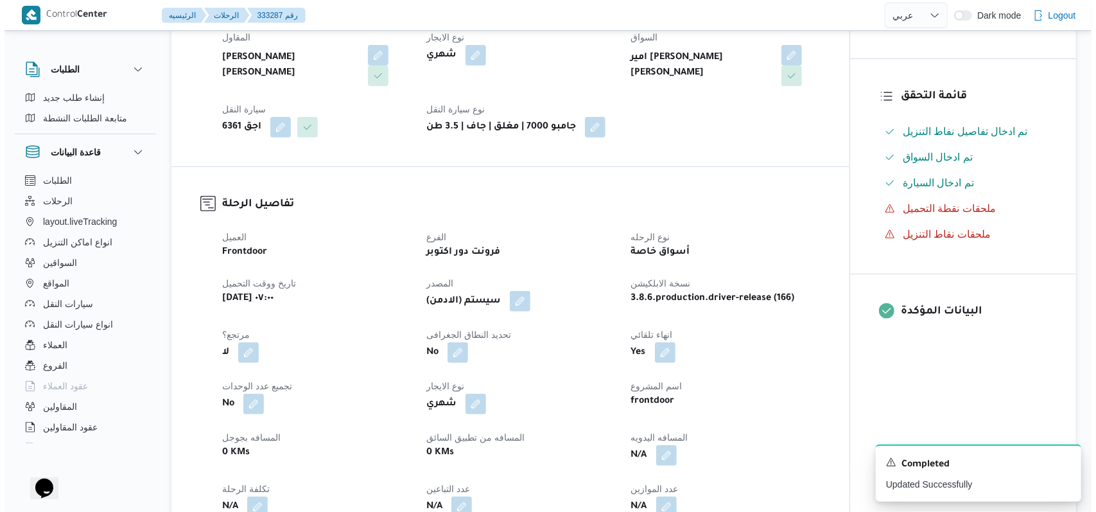
scroll to position [0, 0]
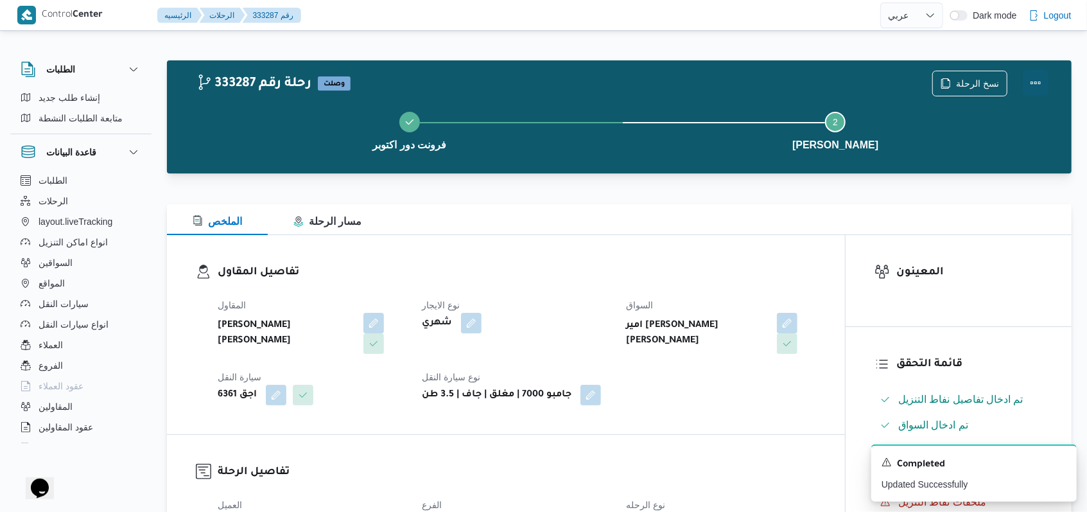
click at [1033, 74] on button "Actions" at bounding box center [1036, 83] width 26 height 26
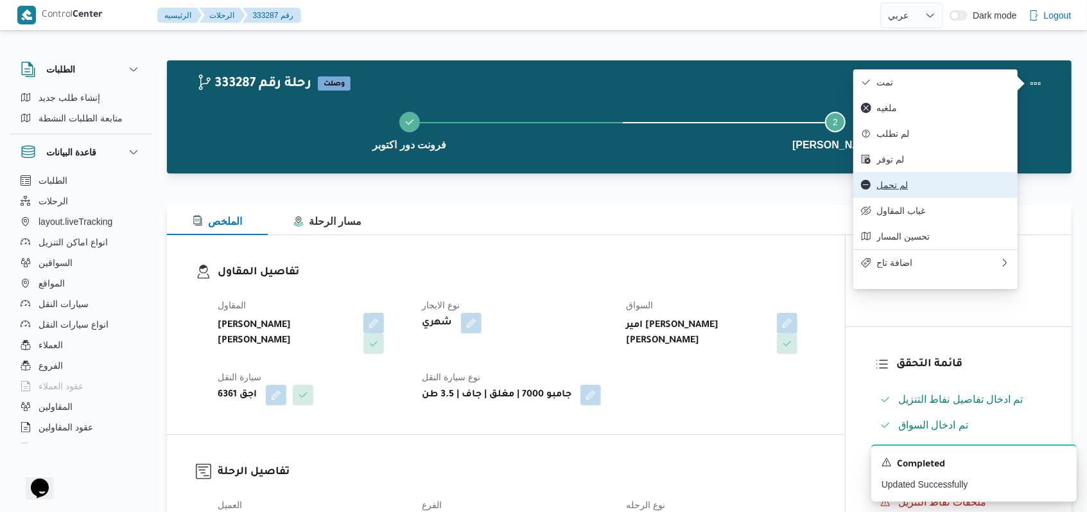
click at [903, 190] on span "لم تحمل" at bounding box center [943, 185] width 134 height 10
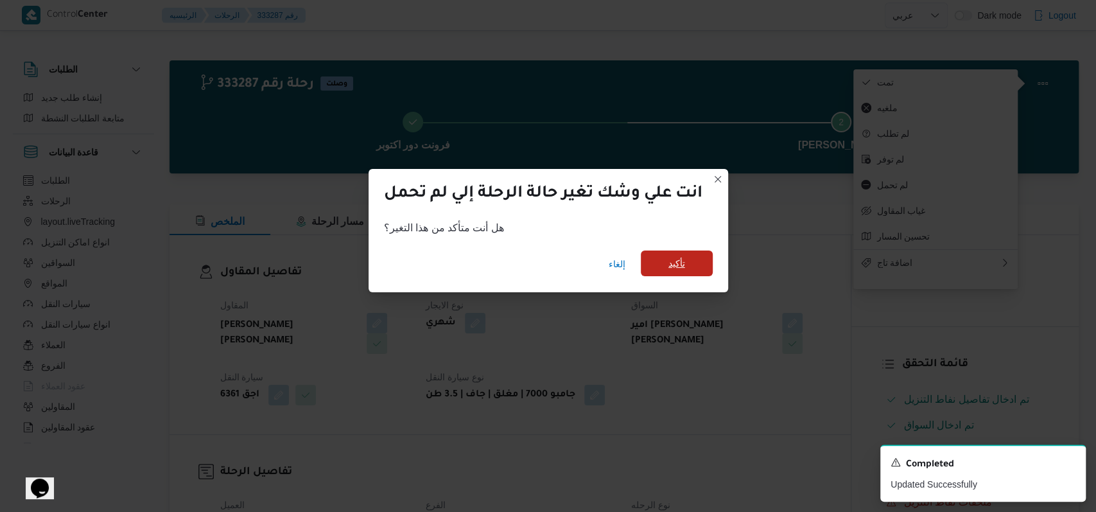
click at [704, 262] on span "تأكيد" at bounding box center [677, 263] width 72 height 26
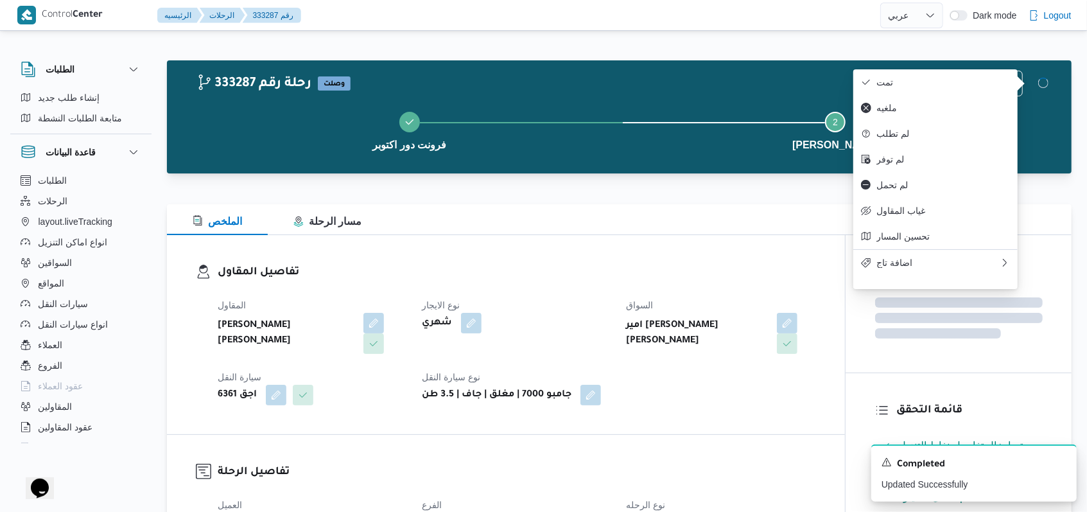
click at [779, 264] on h3 "تفاصيل المقاول" at bounding box center [517, 272] width 598 height 17
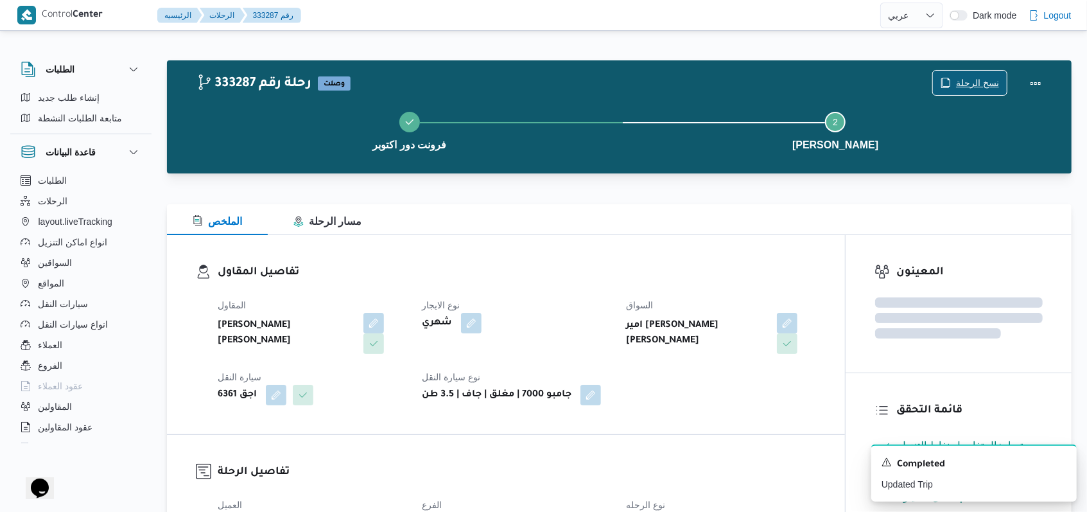
click at [968, 80] on span "نسخ الرحلة" at bounding box center [977, 82] width 43 height 15
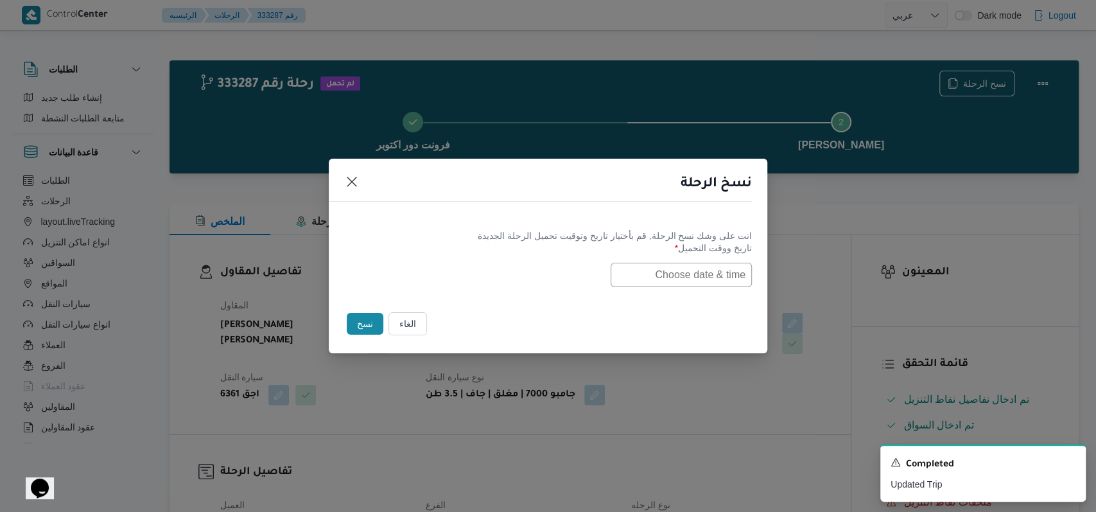
click at [698, 263] on input "text" at bounding box center [681, 275] width 141 height 24
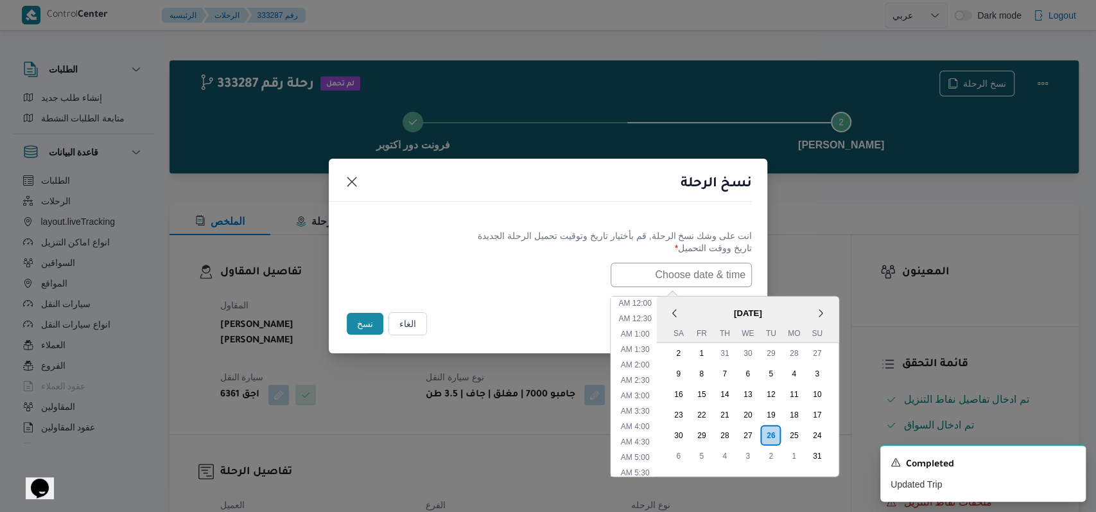
scroll to position [410, 0]
click at [758, 431] on div "27" at bounding box center [747, 434] width 24 height 24
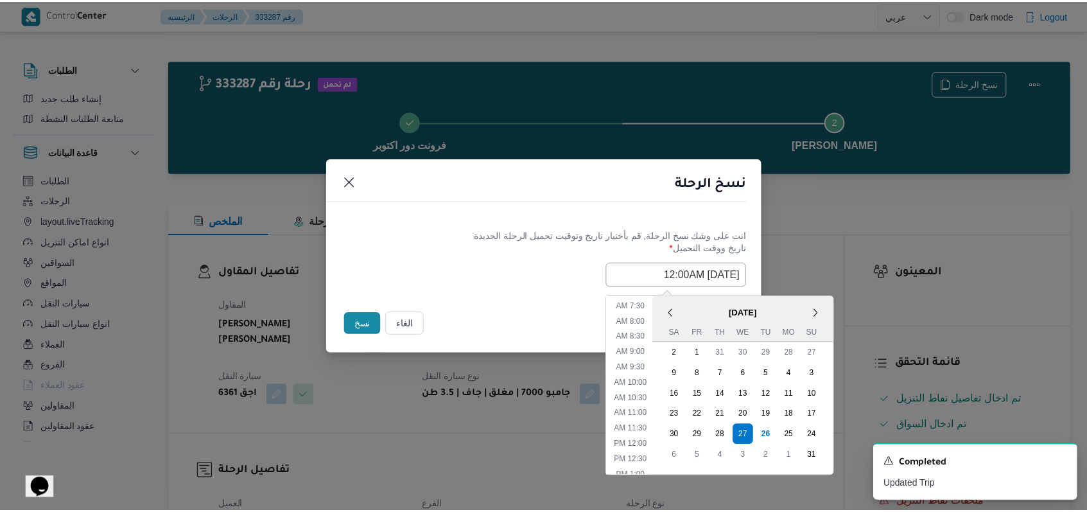
scroll to position [67, 0]
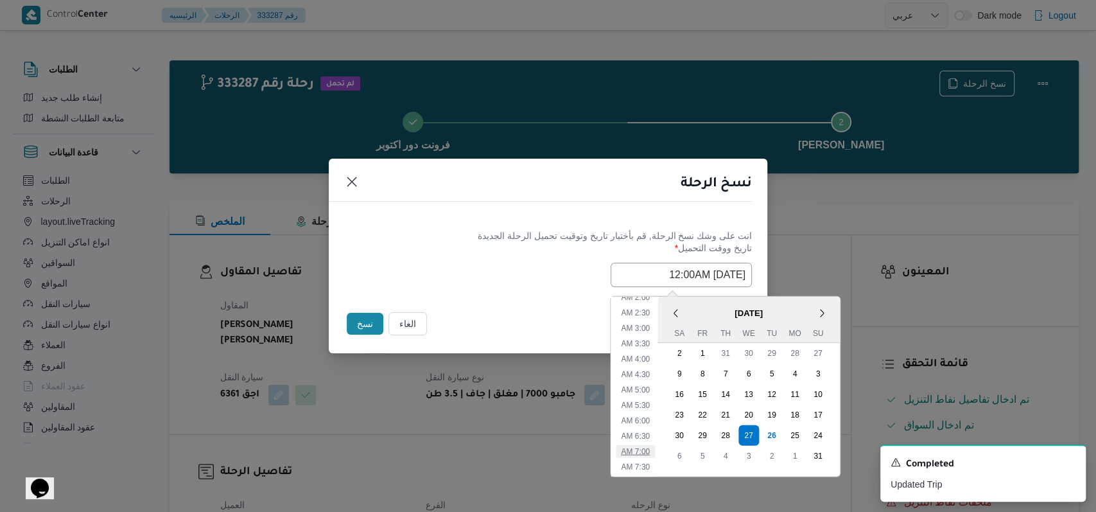
click at [655, 445] on li "7:00 AM" at bounding box center [635, 450] width 39 height 13
type input "27/08/2025 7:00AM"
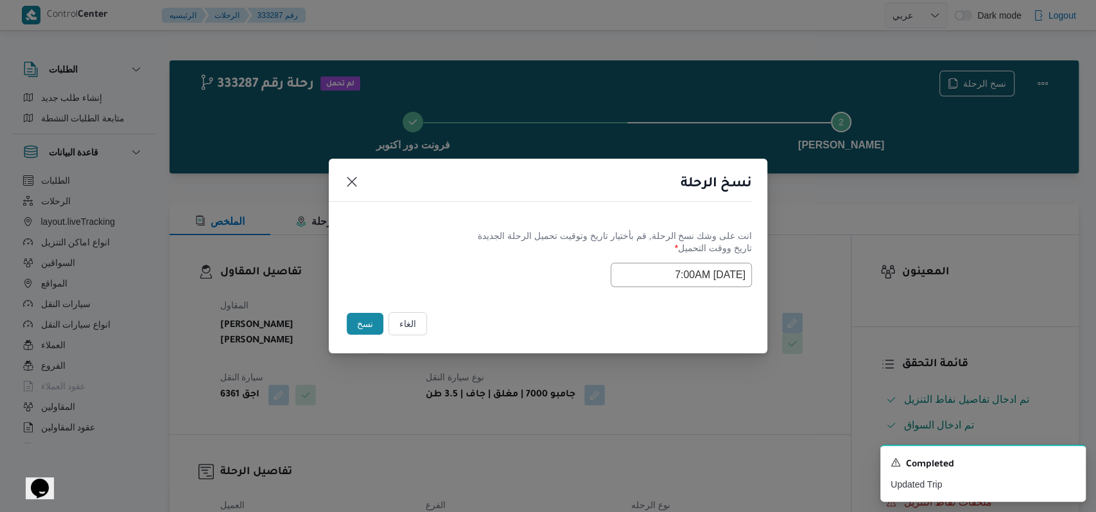
click at [525, 271] on div "Selected date: Wednesday, August 27th, 2025 at 7:00 AM 27/08/2025 7:00AM" at bounding box center [548, 275] width 408 height 24
click at [372, 323] on button "نسخ" at bounding box center [365, 324] width 37 height 22
click at [1072, 467] on div "Completed" at bounding box center [983, 464] width 185 height 17
click at [1068, 464] on icon "Dismiss toast" at bounding box center [1070, 461] width 6 height 6
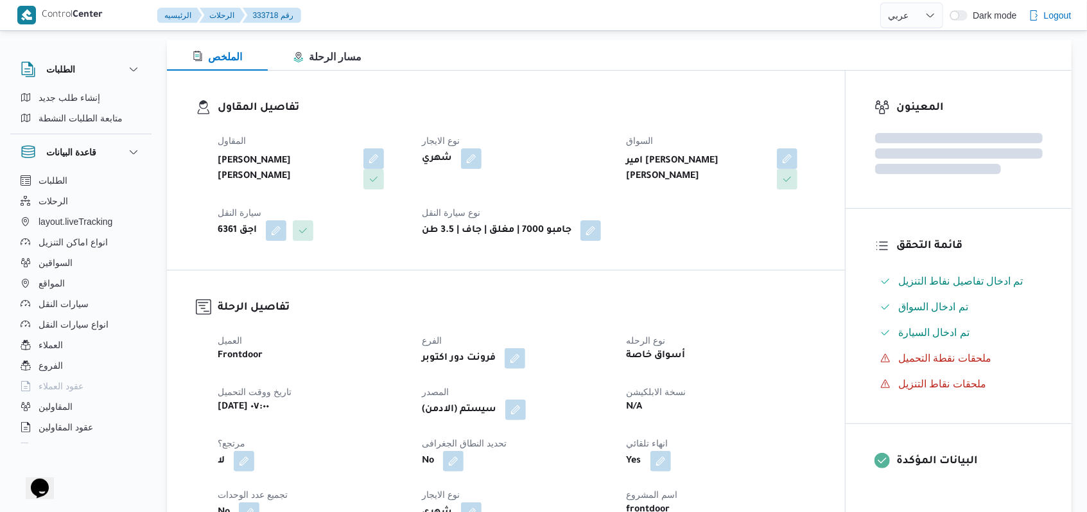
scroll to position [342, 0]
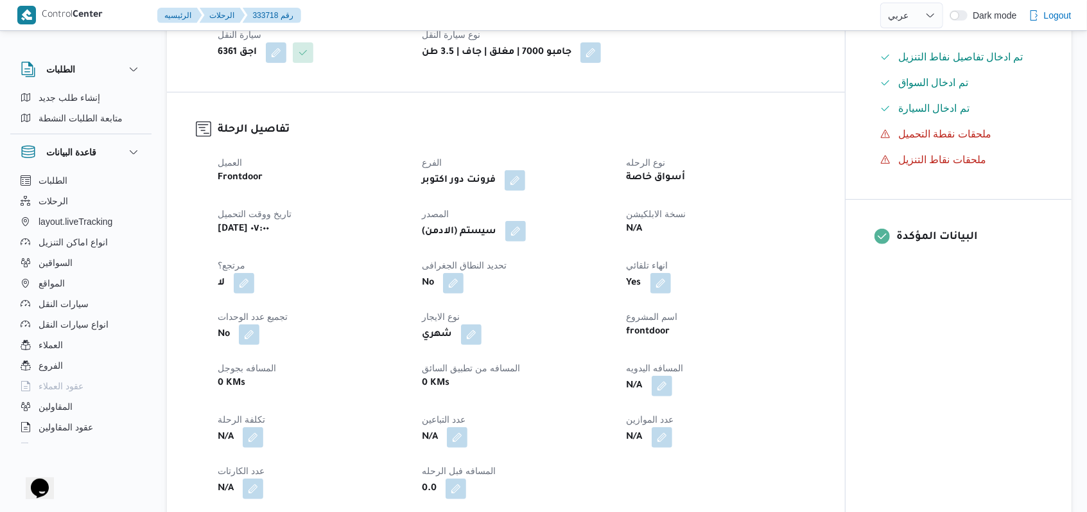
click at [526, 230] on button "button" at bounding box center [515, 231] width 21 height 21
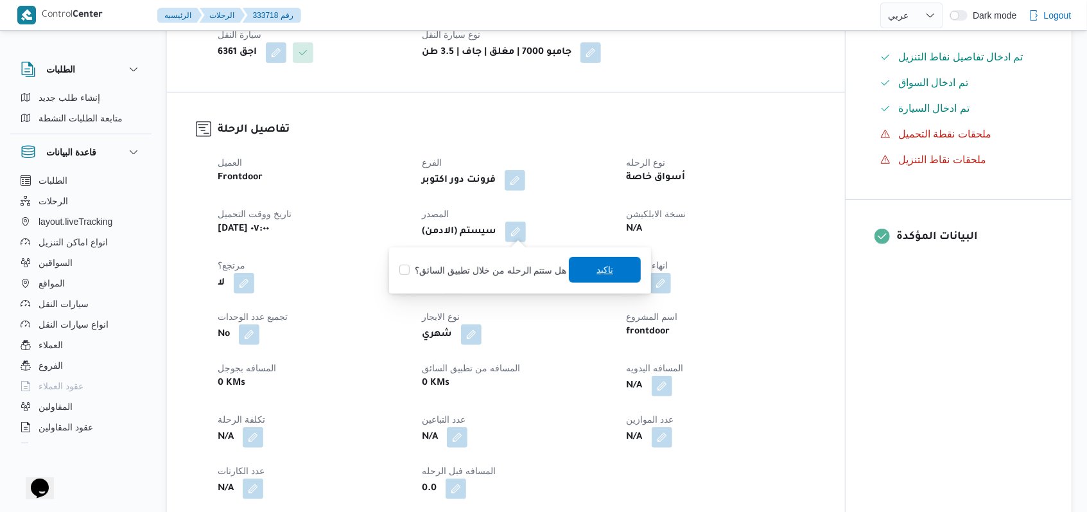
click at [596, 272] on span "تاكيد" at bounding box center [604, 269] width 17 height 15
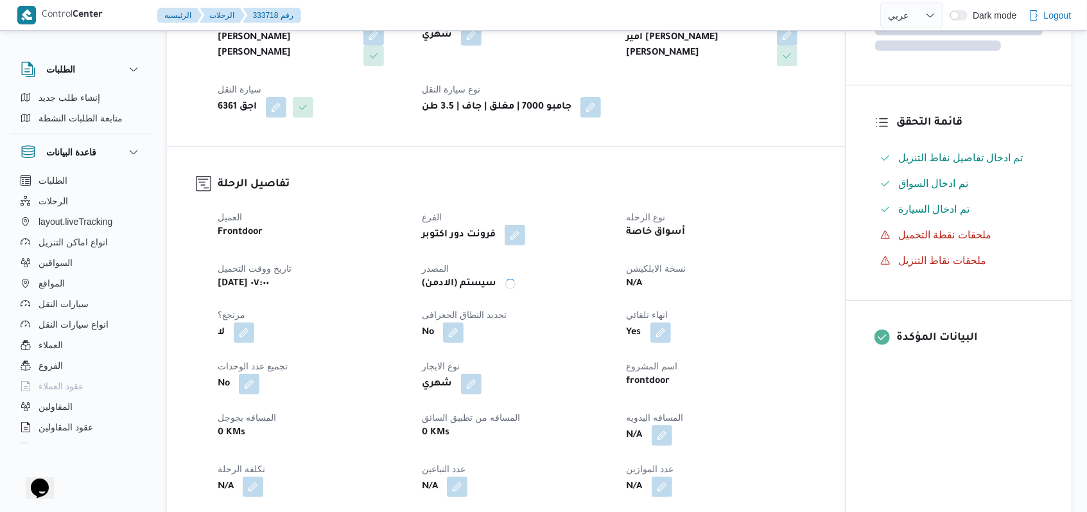
scroll to position [0, 0]
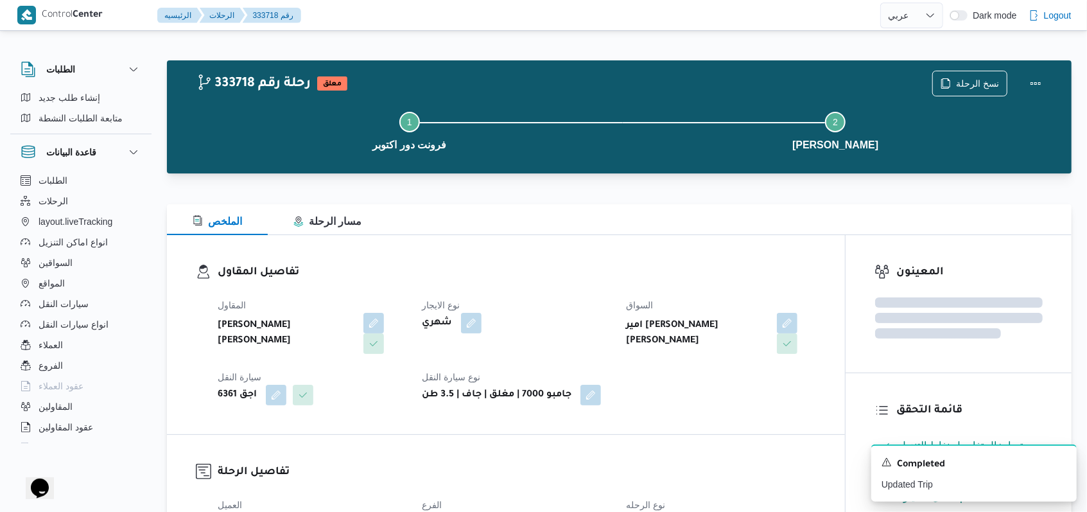
select select "ar"
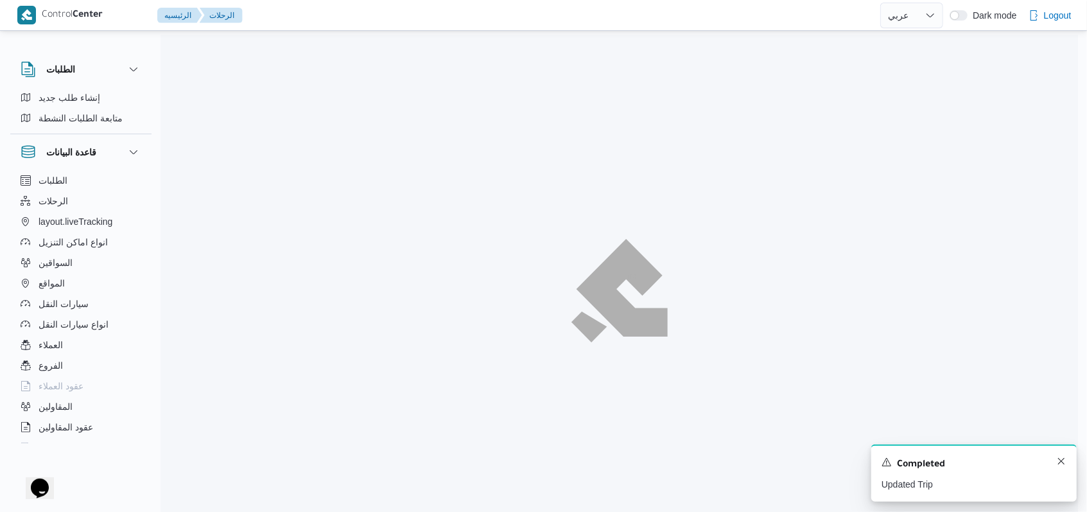
scroll to position [97, 0]
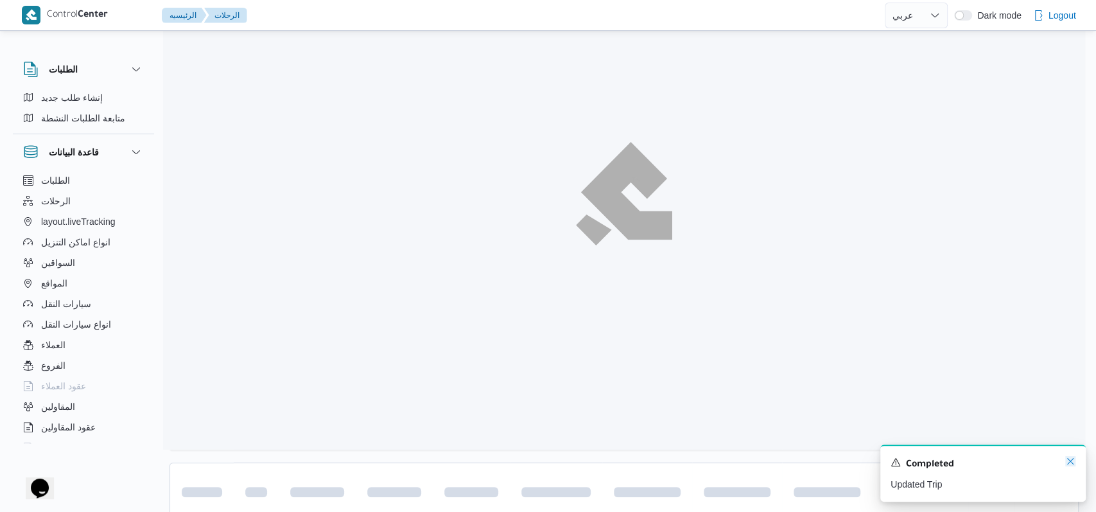
click at [1071, 462] on icon "Dismiss toast" at bounding box center [1070, 461] width 10 height 10
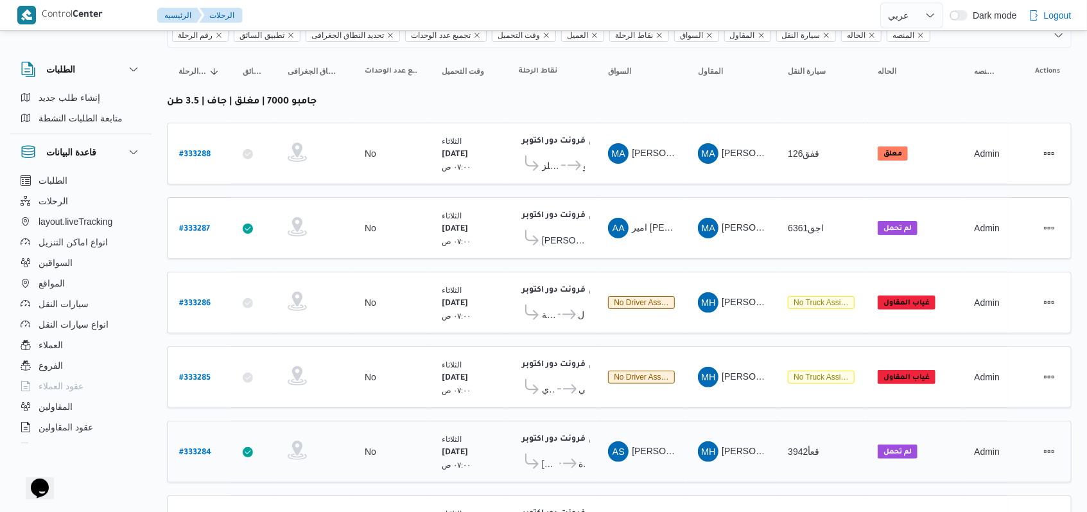
scroll to position [11, 0]
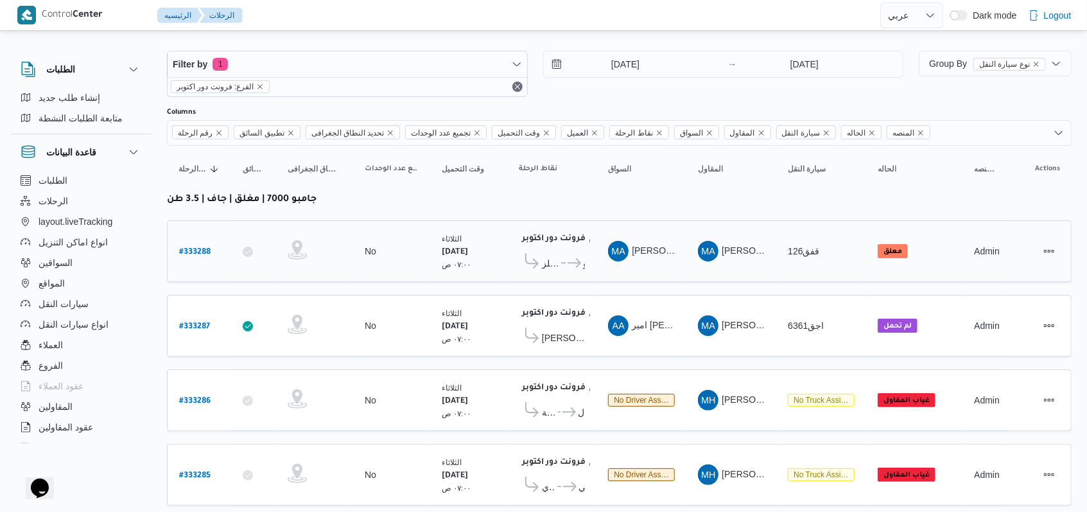
click at [204, 254] on b "# 333288" at bounding box center [194, 252] width 31 height 9
select select "ar"
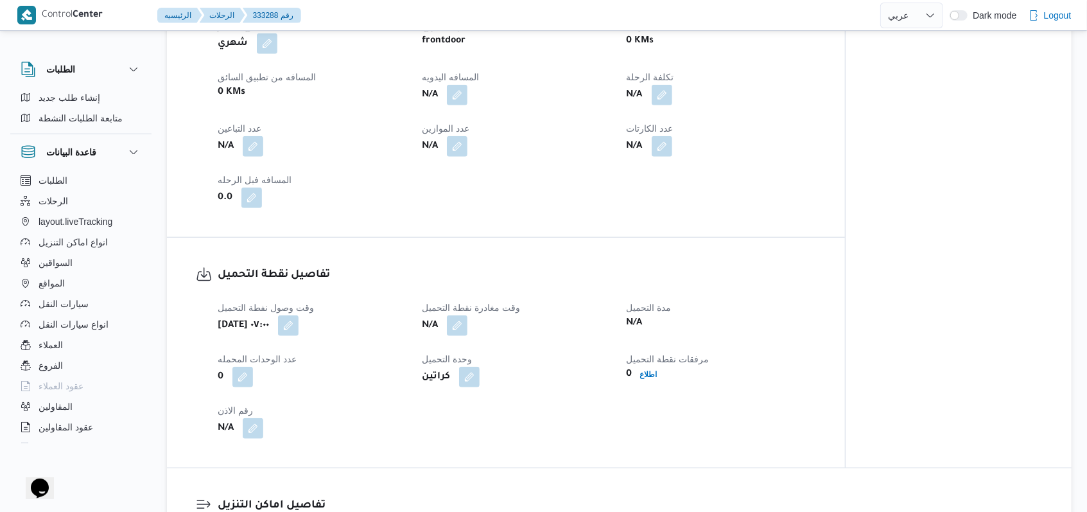
scroll to position [696, 0]
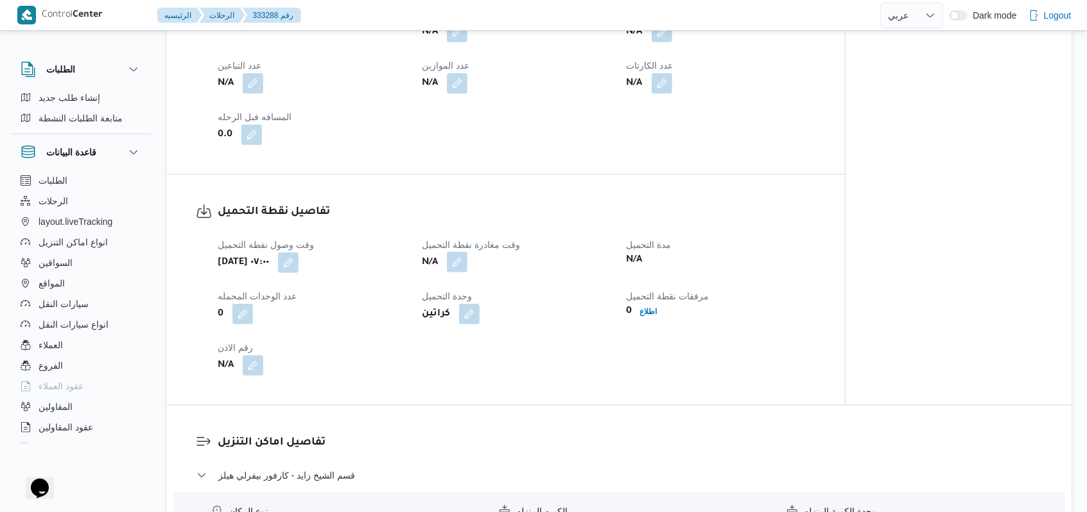
click at [455, 263] on button "button" at bounding box center [457, 262] width 21 height 21
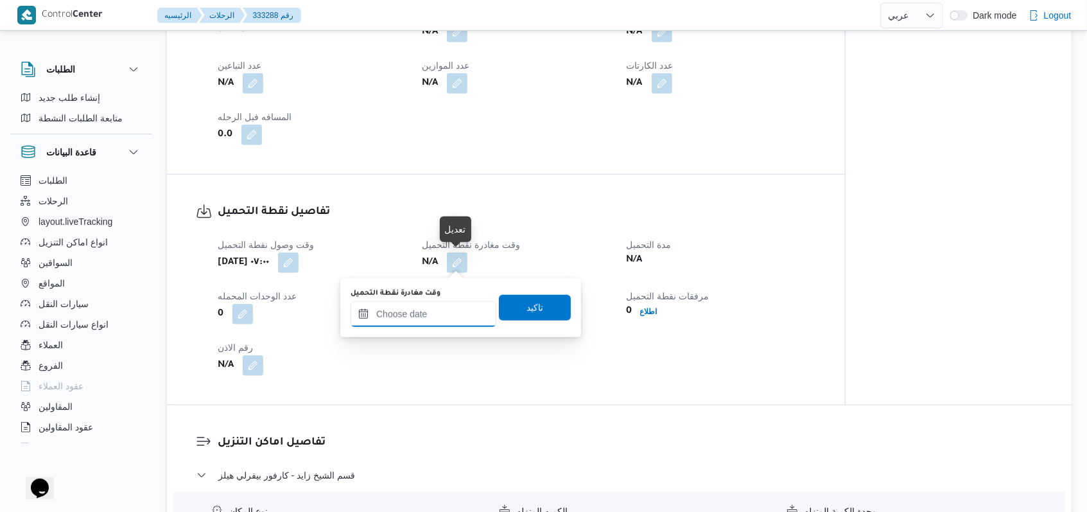
click at [435, 308] on input "وقت مغادرة نقطة التحميل" at bounding box center [424, 314] width 146 height 26
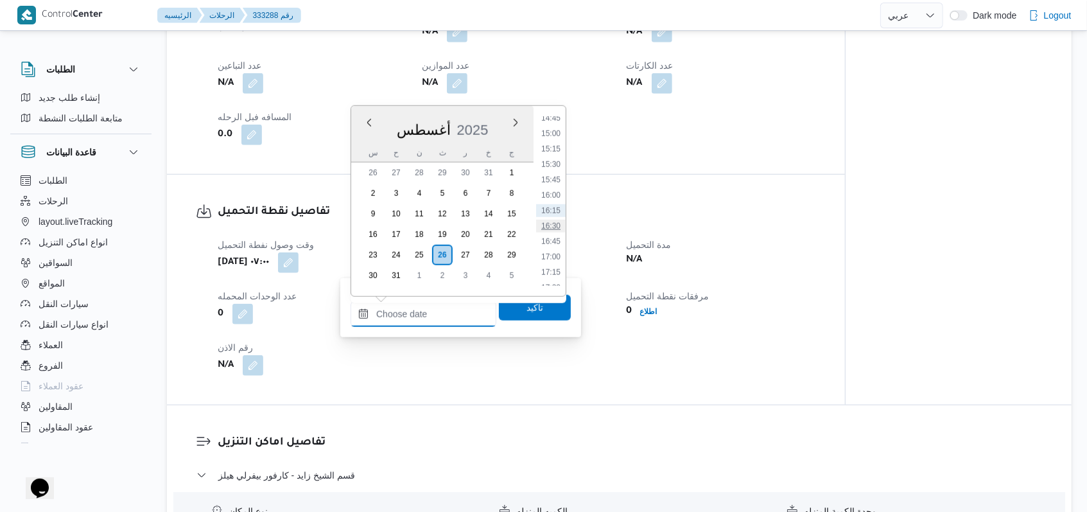
scroll to position [742, 0]
click at [553, 241] on li "14:00" at bounding box center [551, 243] width 30 height 13
type input "[DATE] ١٤:٠٠"
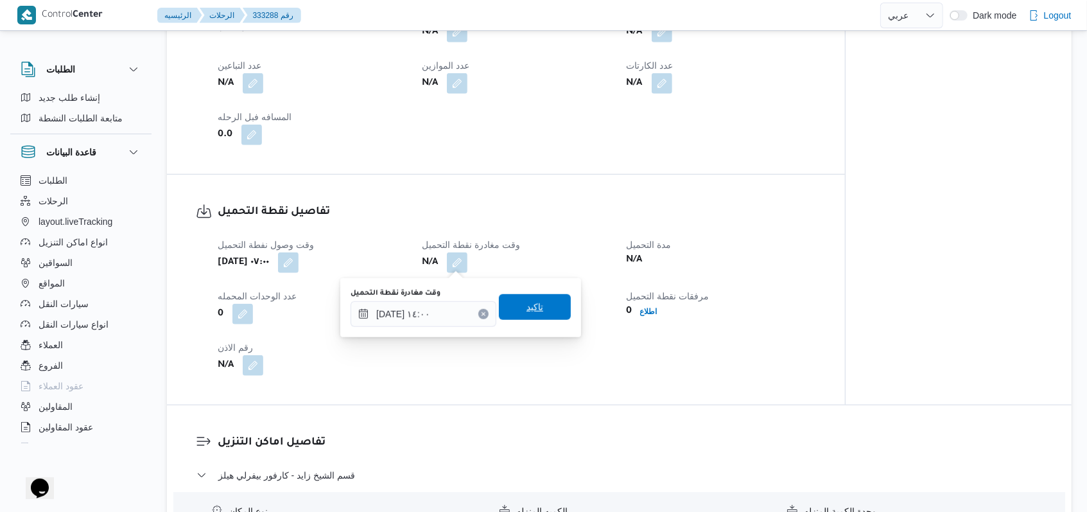
click at [531, 314] on span "تاكيد" at bounding box center [535, 306] width 17 height 15
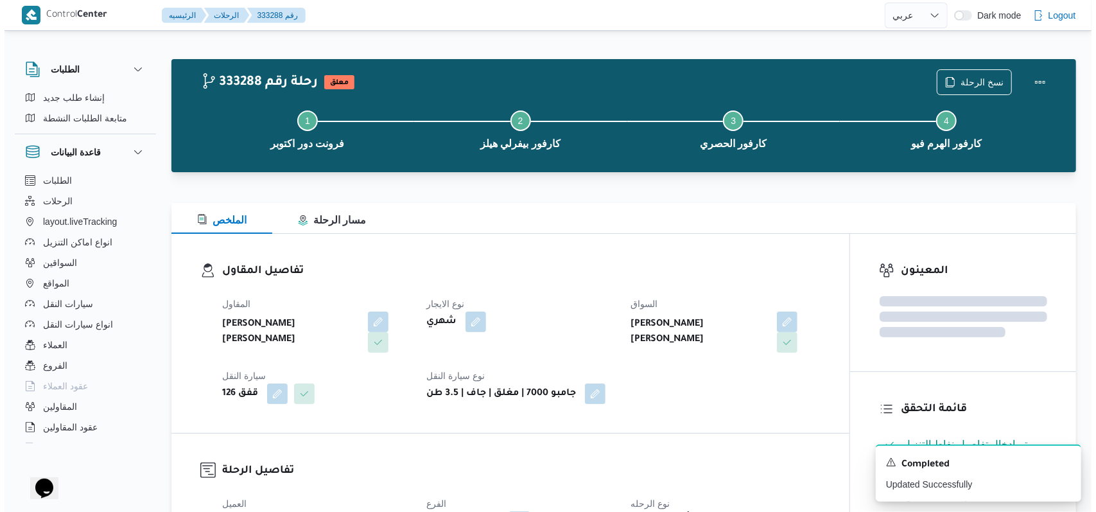
scroll to position [0, 0]
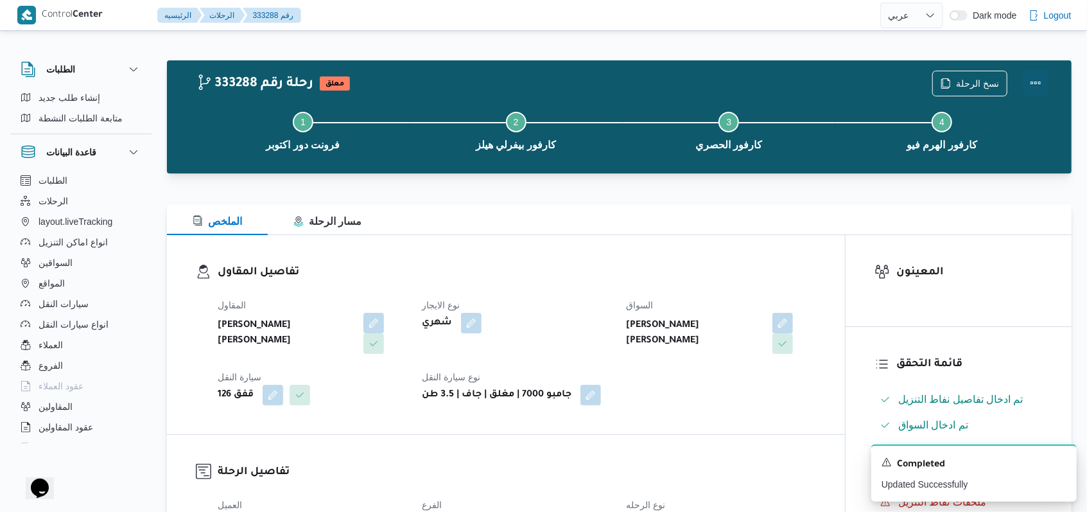
click at [1036, 78] on button "Actions" at bounding box center [1036, 83] width 26 height 26
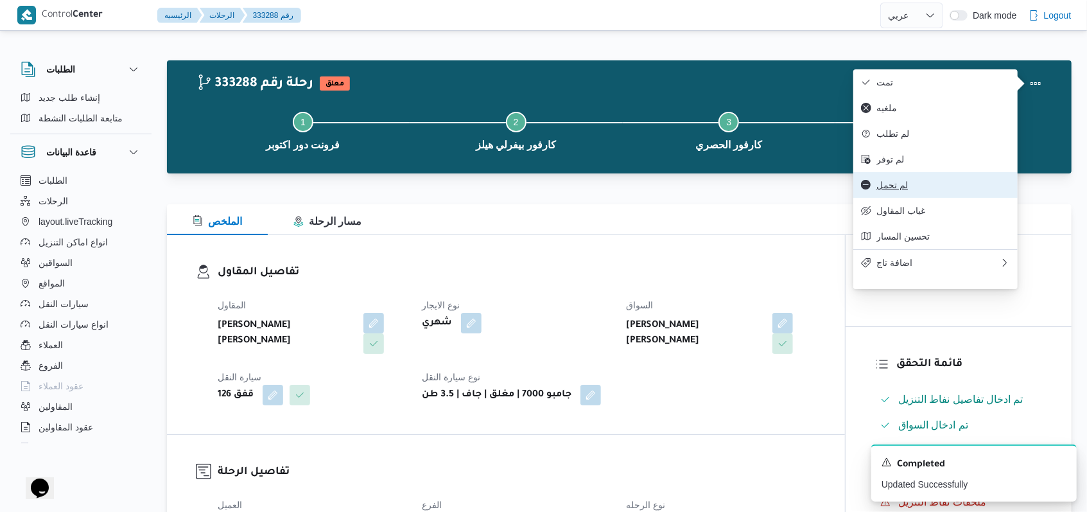
click at [896, 190] on span "لم تحمل" at bounding box center [943, 185] width 134 height 10
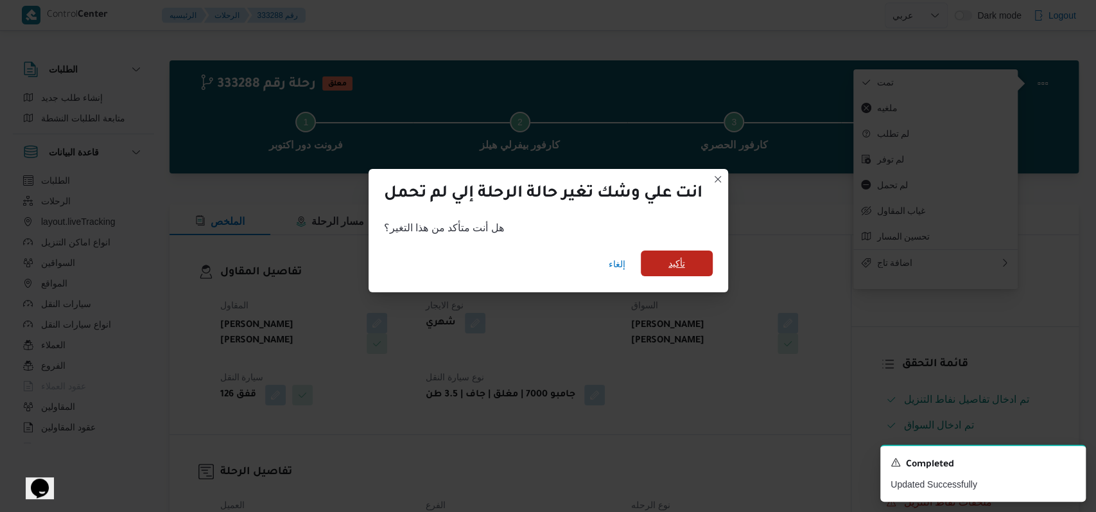
click at [692, 265] on span "تأكيد" at bounding box center [677, 263] width 72 height 26
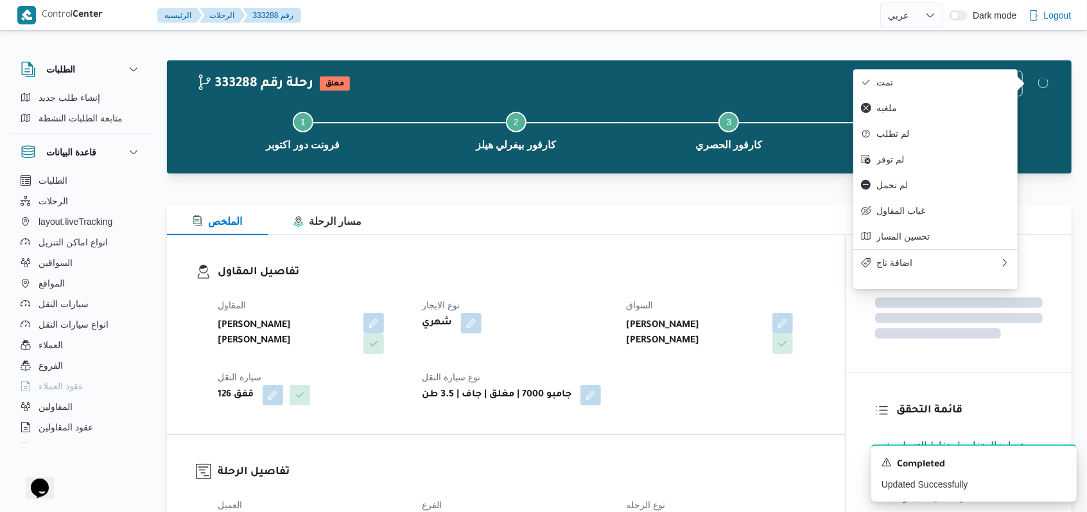
click at [722, 259] on div "تفاصيل المقاول المقاول محمد عبدالمنعم هاشم اسماعيل نوع الايجار شهري السواق محمد…" at bounding box center [506, 334] width 678 height 199
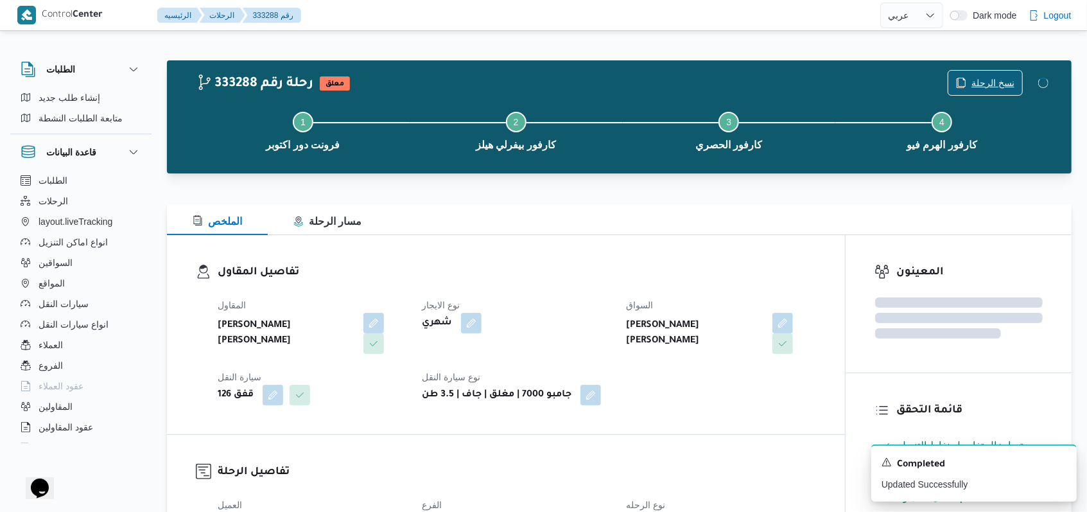
click at [981, 87] on span "نسخ الرحلة" at bounding box center [992, 82] width 43 height 15
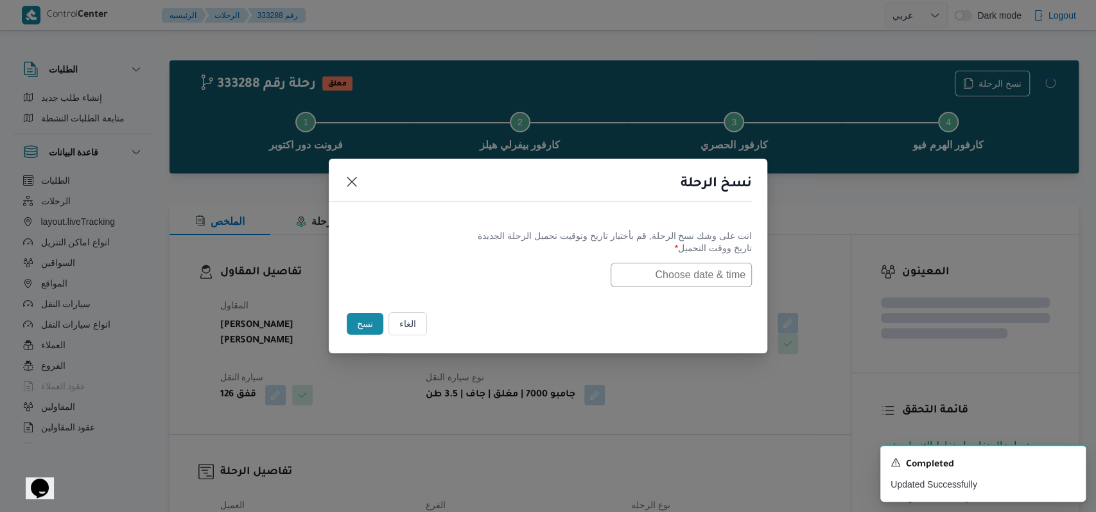
click at [662, 258] on label "تاريخ ووقت التحميل *" at bounding box center [548, 253] width 408 height 20
click at [663, 266] on input "text" at bounding box center [681, 275] width 141 height 24
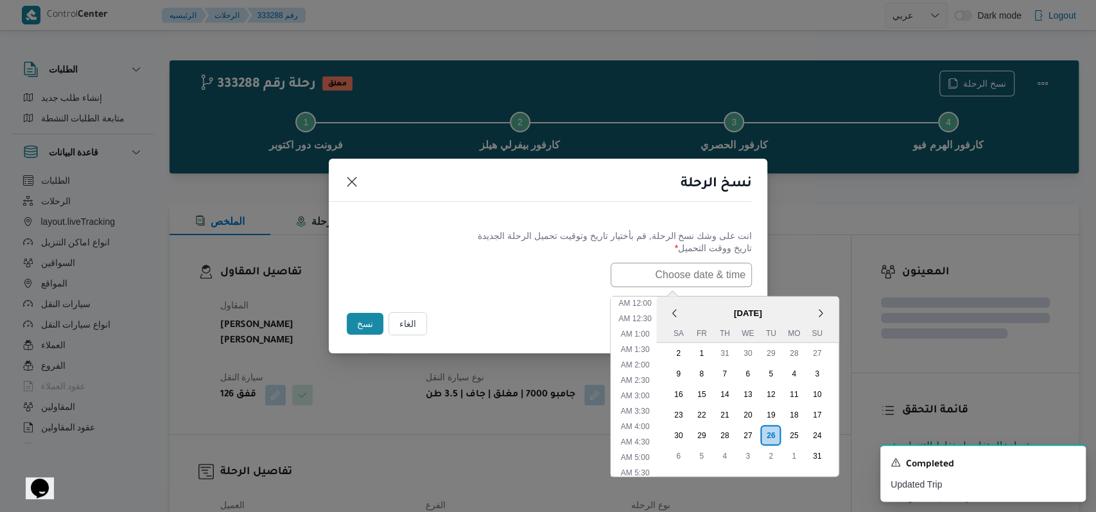
scroll to position [410, 0]
click at [749, 429] on div "27" at bounding box center [747, 434] width 24 height 24
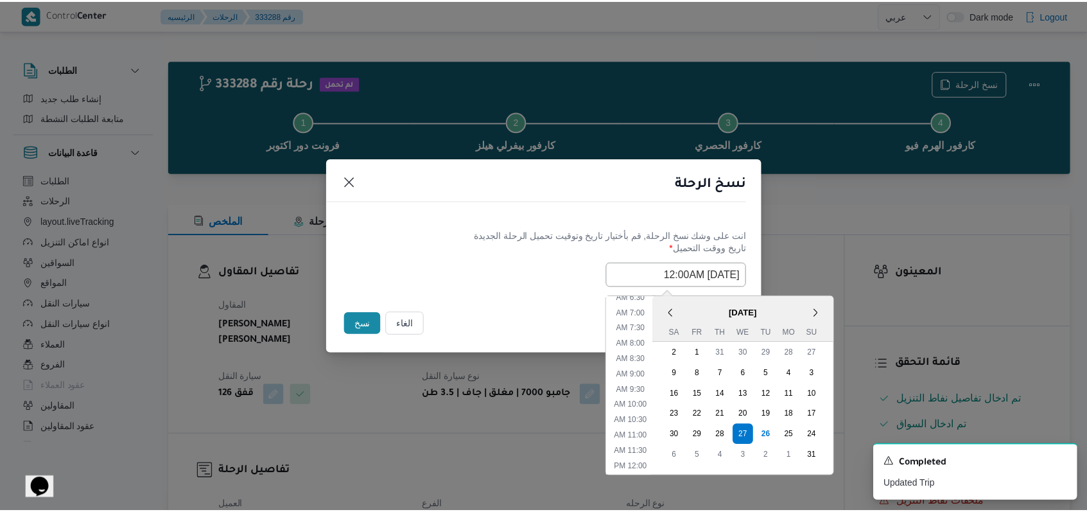
scroll to position [153, 0]
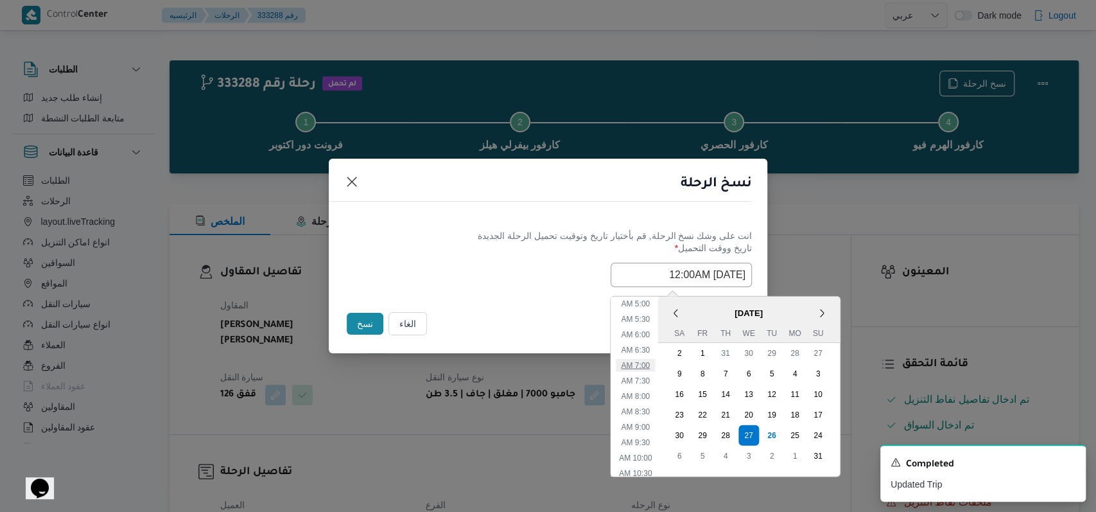
click at [645, 364] on li "7:00 AM" at bounding box center [635, 364] width 39 height 13
type input "27/08/2025 7:00AM"
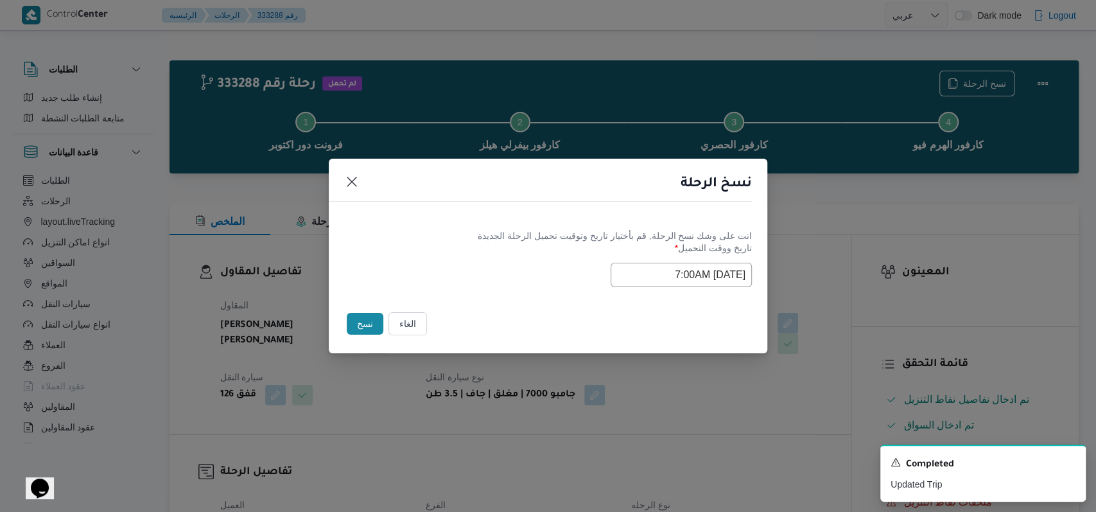
click at [523, 268] on div "Selected date: Wednesday, August 27th, 2025 at 7:00 AM 27/08/2025 7:00AM" at bounding box center [548, 275] width 408 height 24
click at [361, 318] on button "نسخ" at bounding box center [365, 324] width 37 height 22
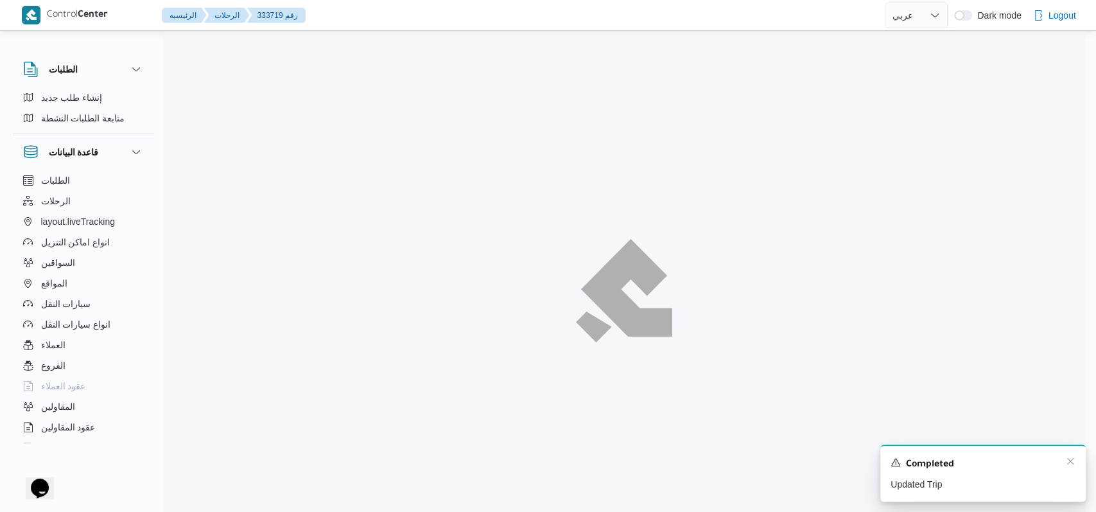
click at [1064, 466] on div "Completed" at bounding box center [983, 464] width 185 height 17
click at [1072, 460] on icon "Dismiss toast" at bounding box center [1070, 461] width 10 height 10
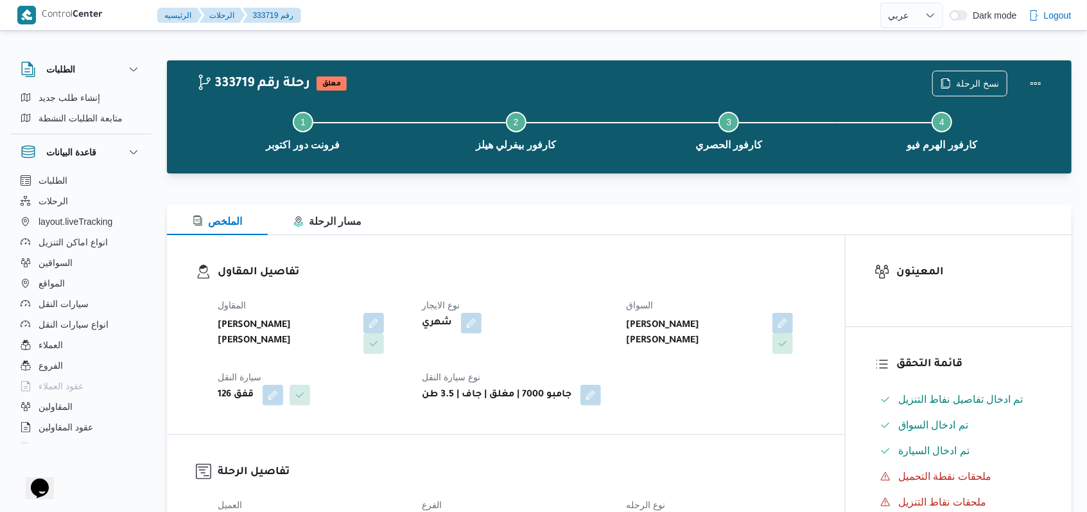
select select "ar"
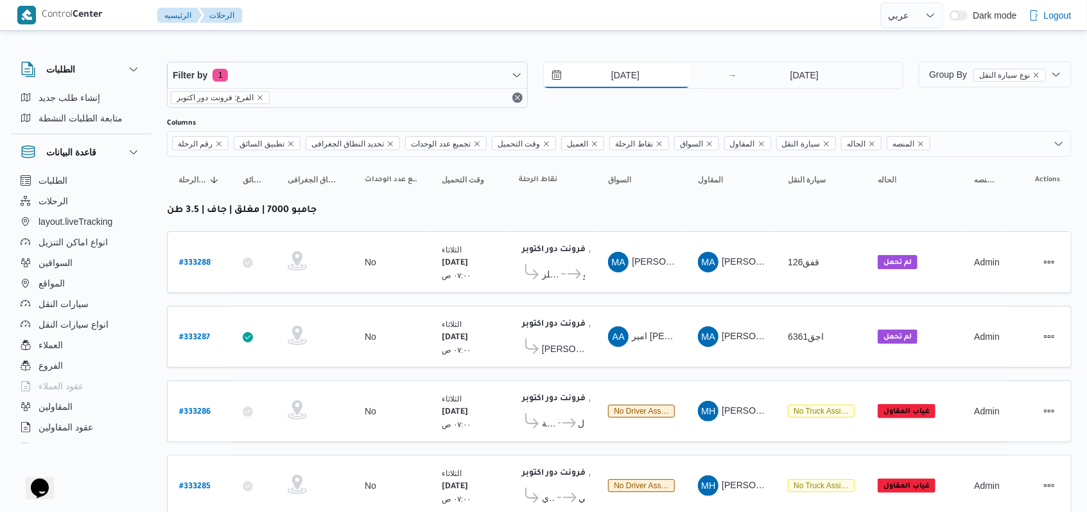
click at [619, 82] on input "[DATE]" at bounding box center [617, 75] width 146 height 26
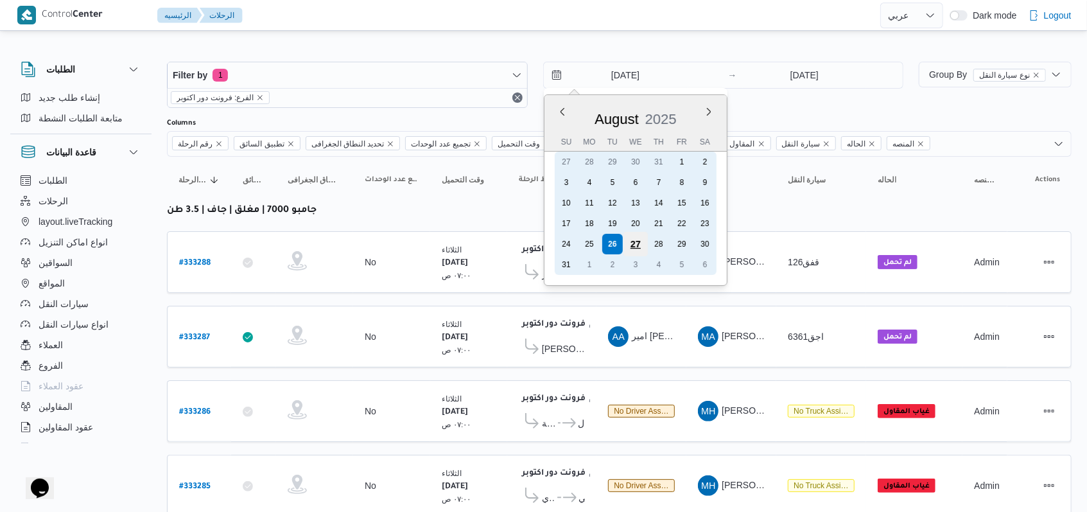
click at [642, 239] on div "27" at bounding box center [635, 244] width 24 height 24
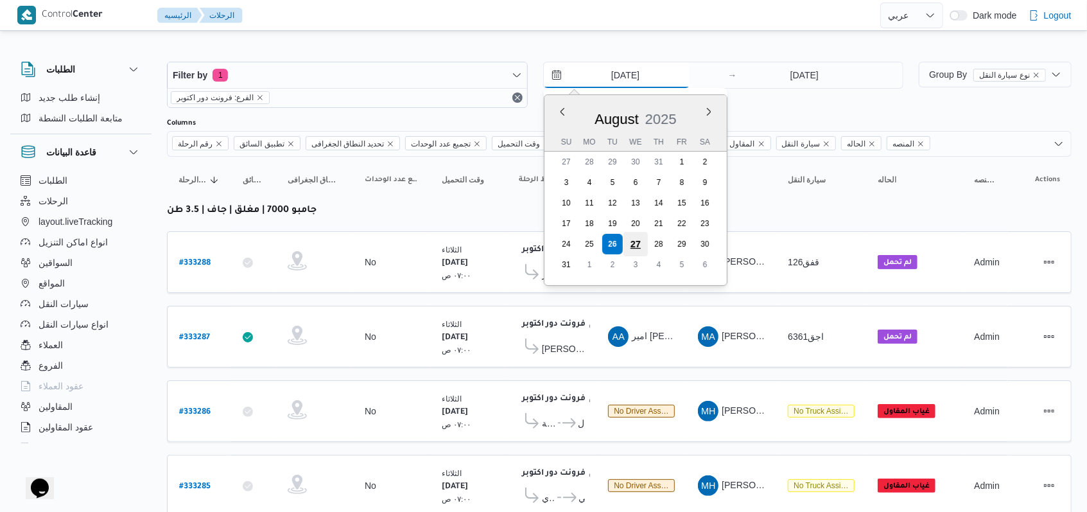
type input "27/8/2025"
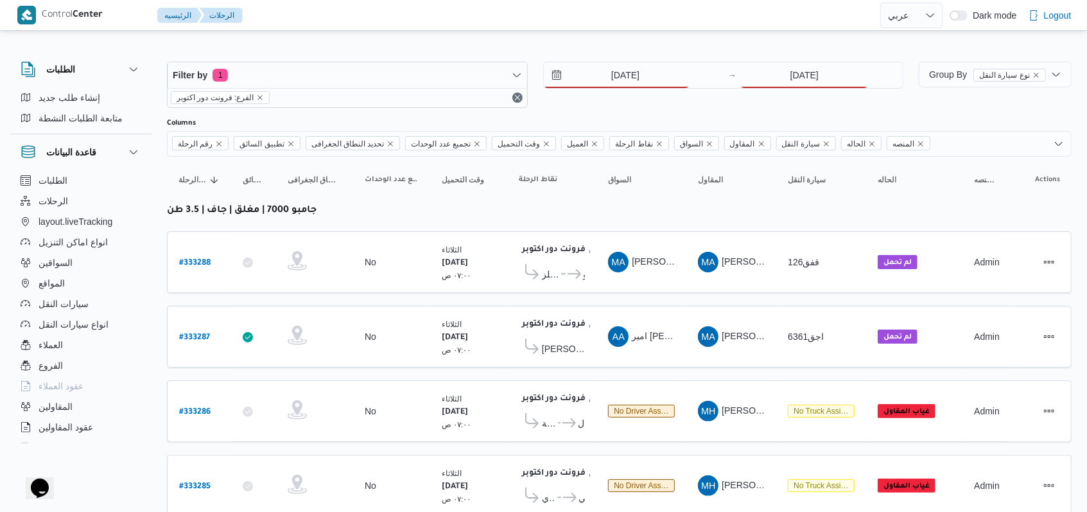
click at [803, 94] on div "27/8/2025 → 26/8/2025" at bounding box center [723, 85] width 361 height 46
click at [803, 81] on input "[DATE]" at bounding box center [804, 75] width 128 height 26
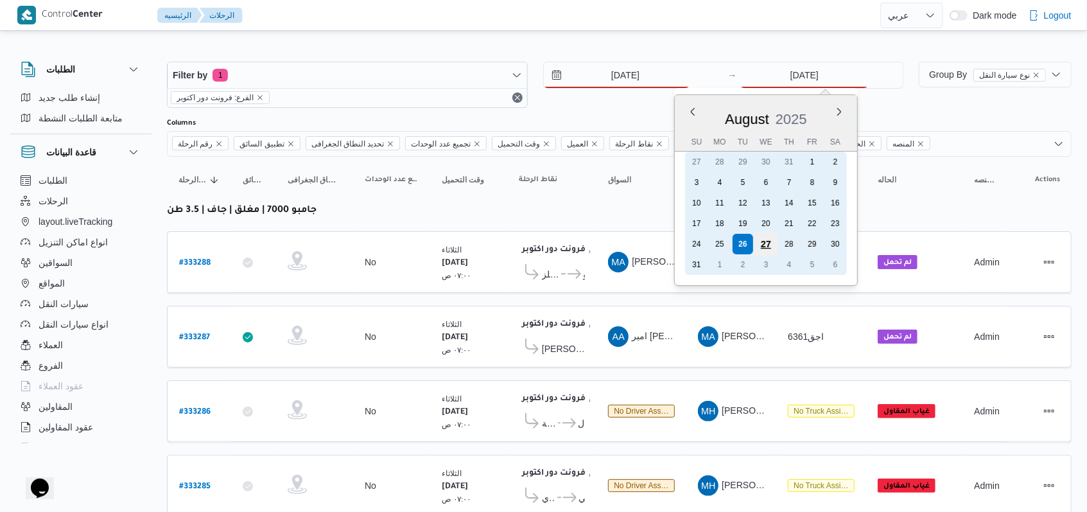
click at [769, 243] on div "27" at bounding box center [766, 244] width 24 height 24
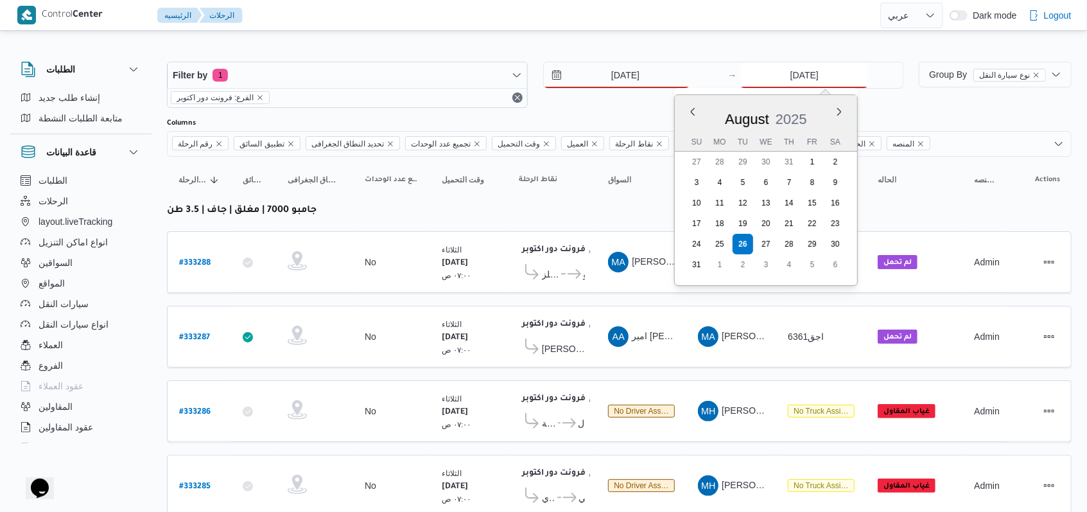
type input "27/8/2025"
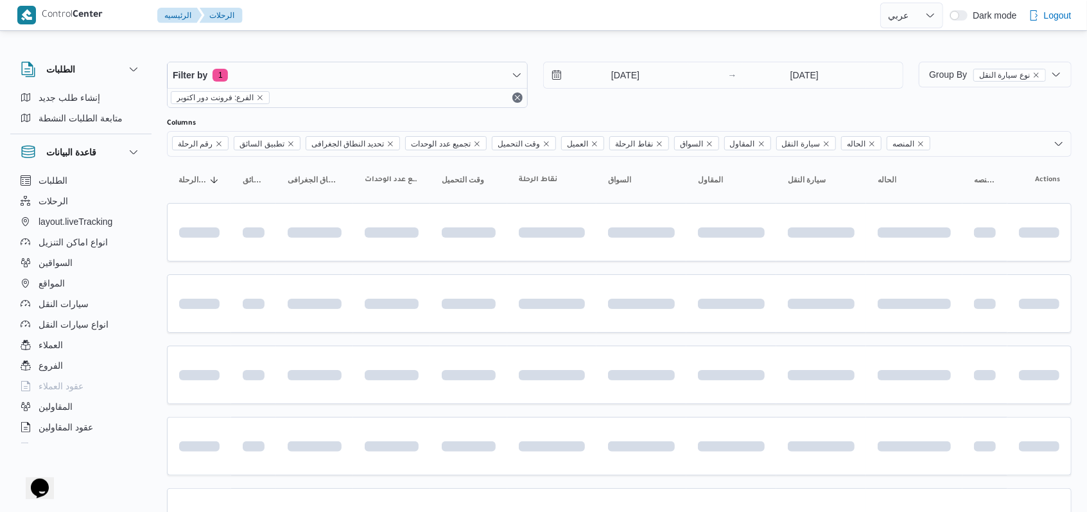
click at [615, 92] on div "27/8/2025 → 27/8/2025" at bounding box center [723, 85] width 361 height 46
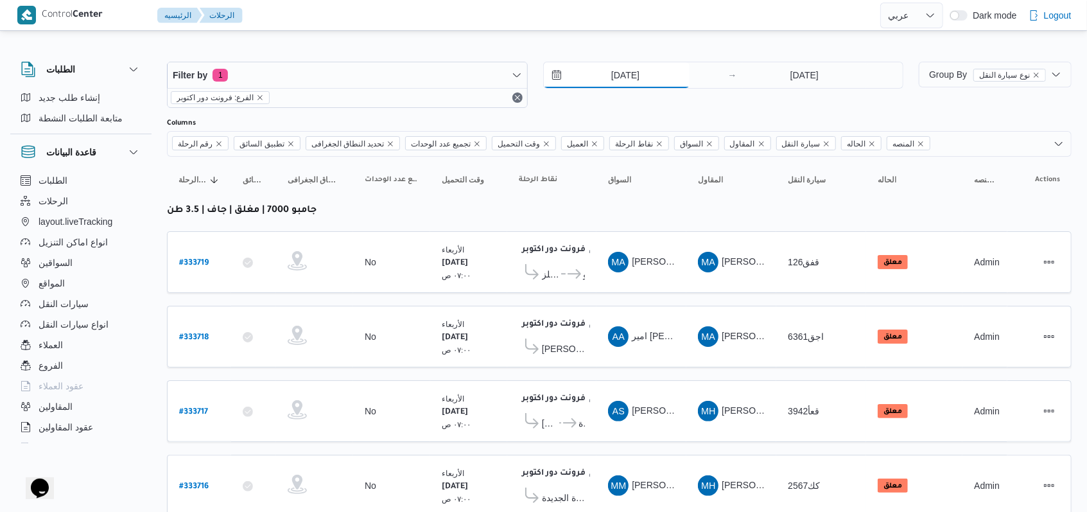
click at [625, 83] on input "27/8/2025" at bounding box center [617, 75] width 146 height 26
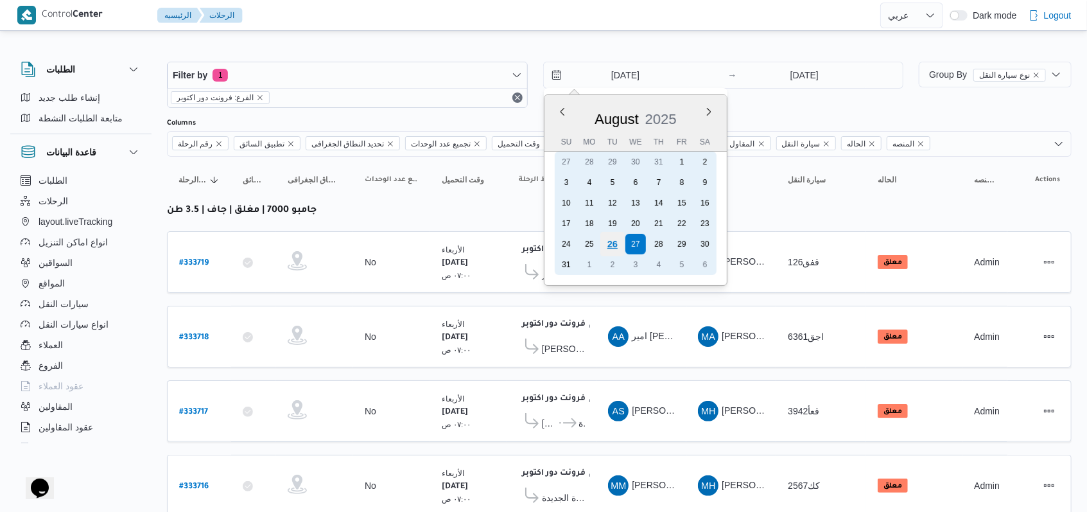
click at [616, 241] on div "26" at bounding box center [612, 244] width 24 height 24
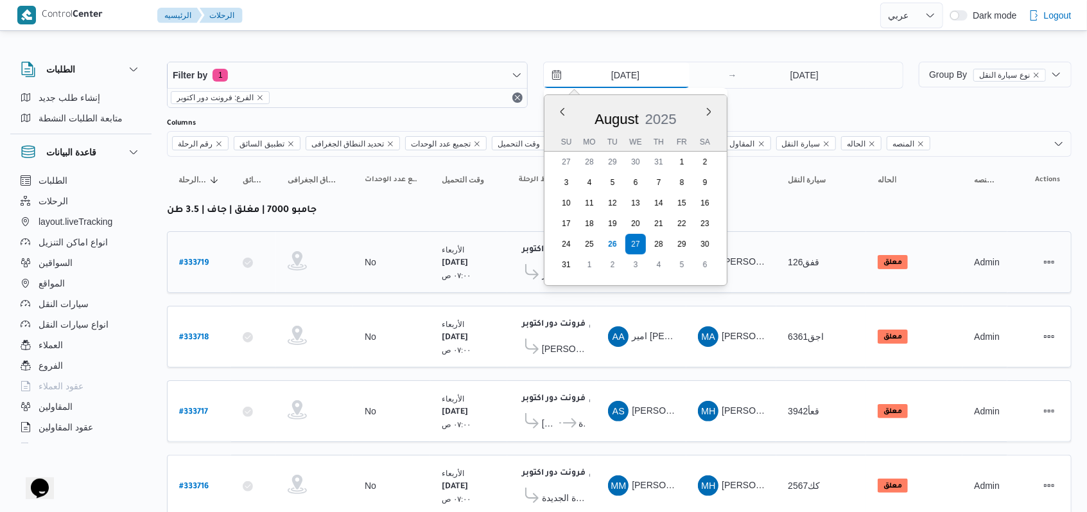
type input "[DATE]"
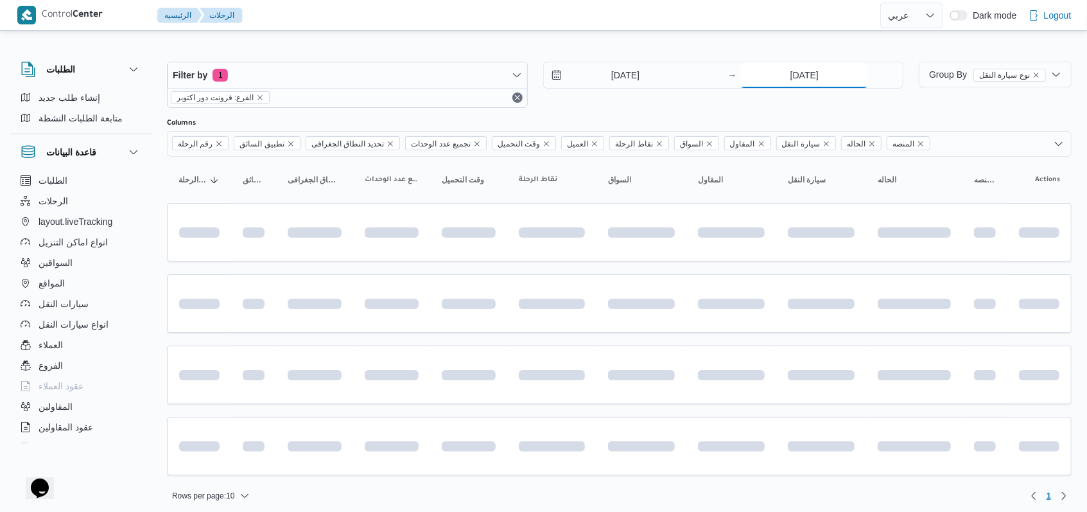
click at [798, 65] on input "27/8/2025" at bounding box center [804, 75] width 128 height 26
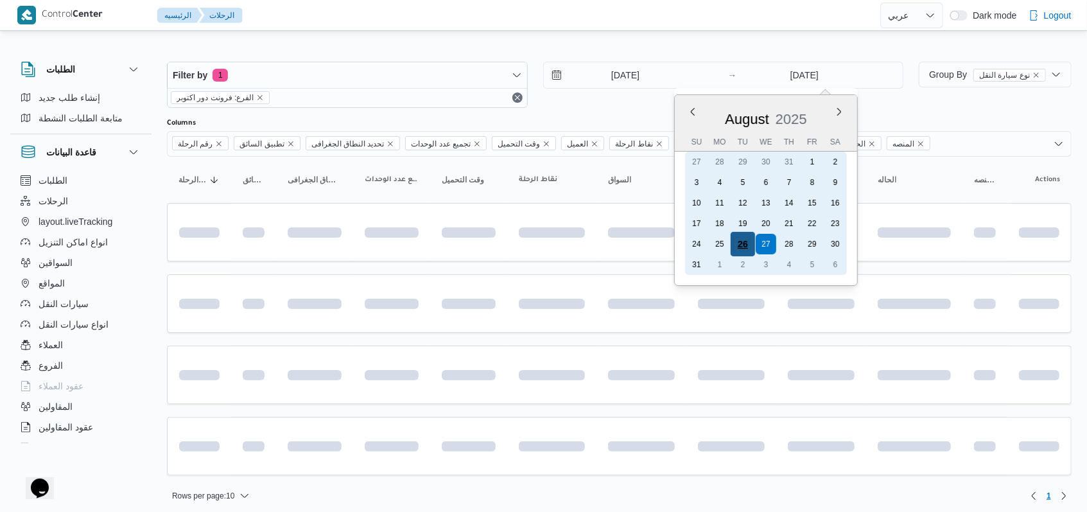
click at [745, 241] on div "26" at bounding box center [743, 244] width 24 height 24
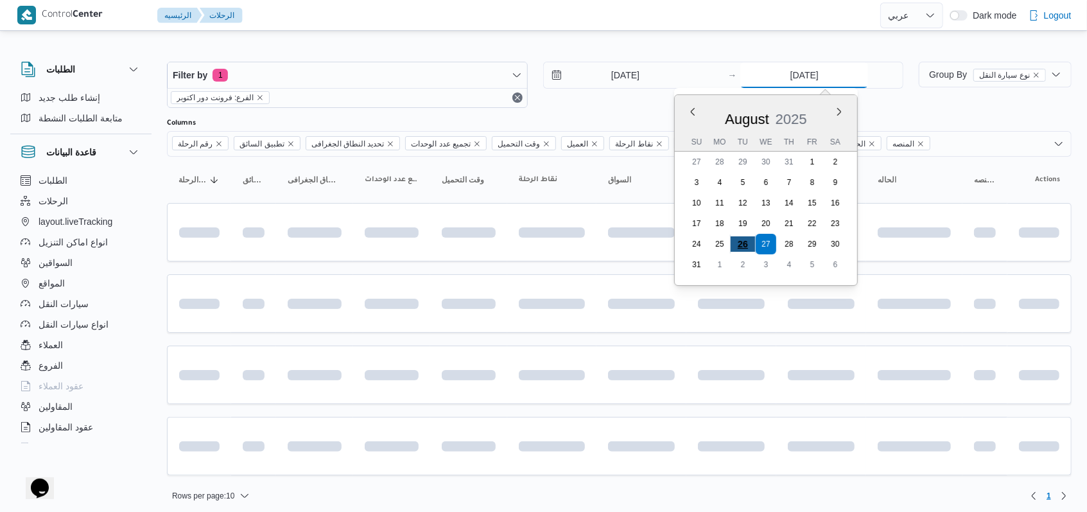
type input "[DATE]"
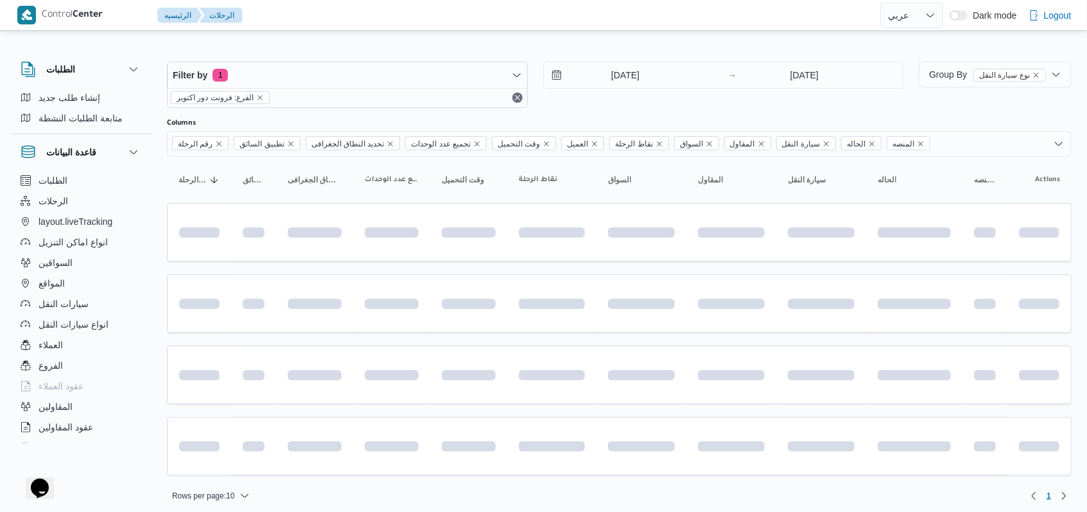
click at [631, 104] on div "[DATE] → [DATE]" at bounding box center [723, 85] width 361 height 46
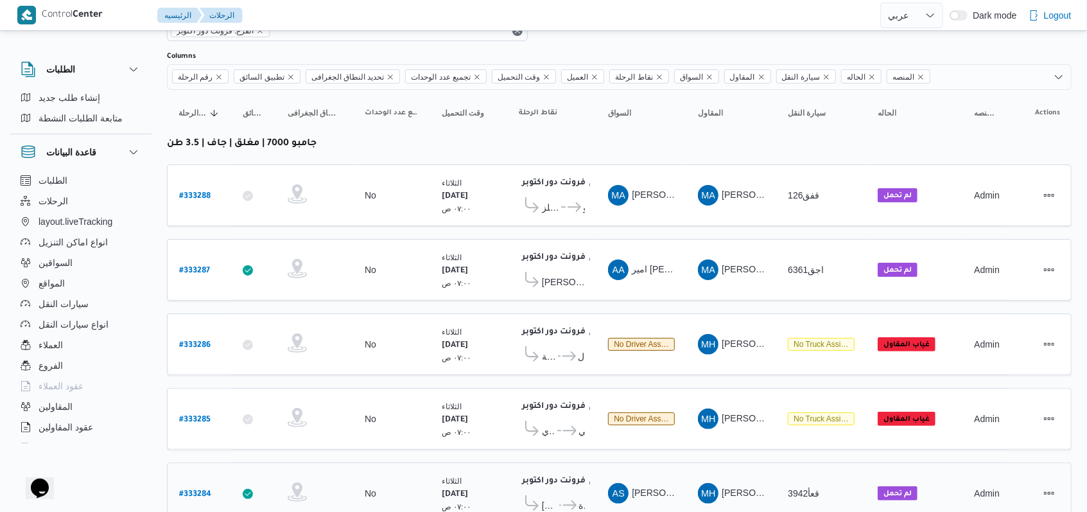
scroll to position [182, 0]
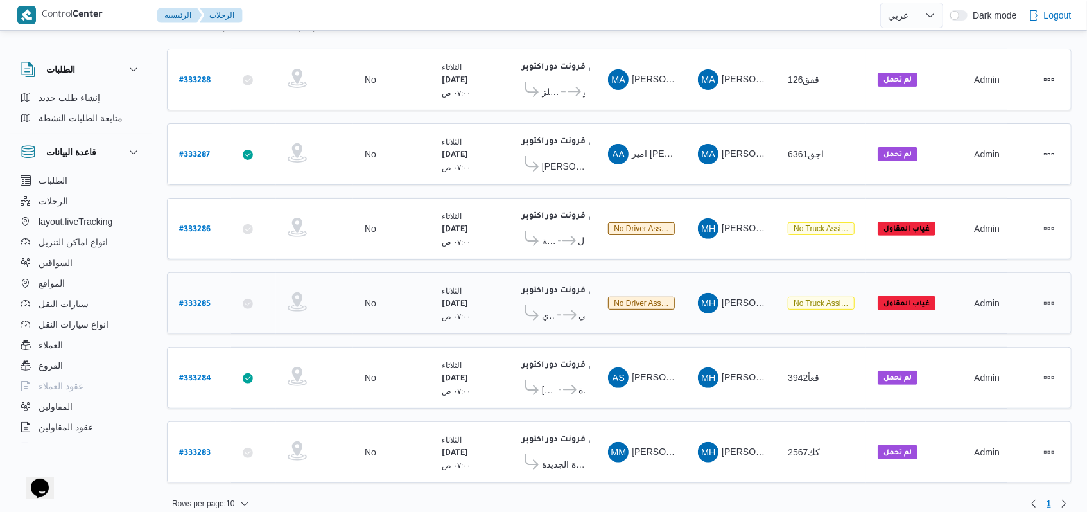
click at [204, 300] on b "# 333285" at bounding box center [194, 304] width 31 height 9
select select "ar"
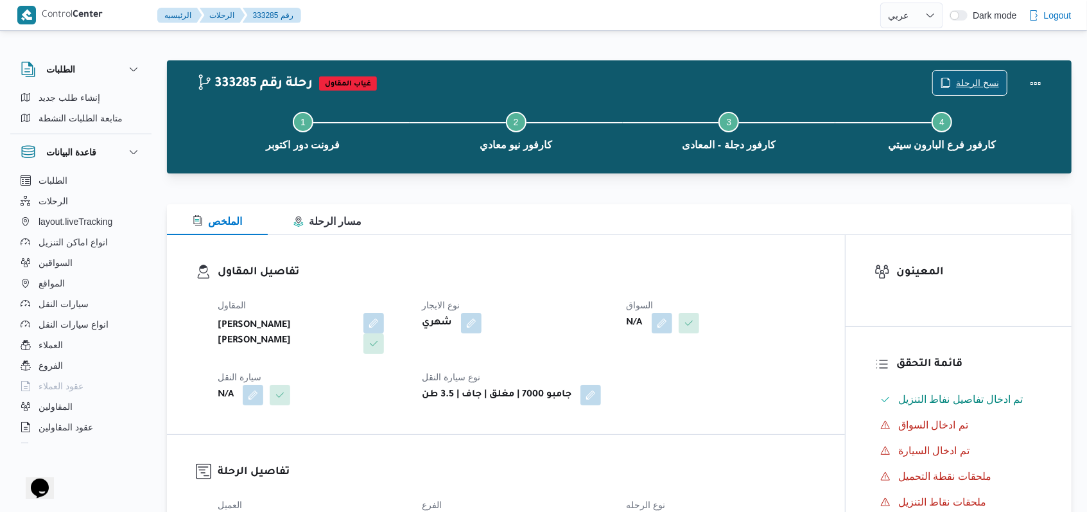
click at [981, 87] on div "333285 رحلة رقم غياب المقاول نسخ الرحلة Step 1 is incomplete 1 فرونت دور اكتوبر…" at bounding box center [622, 117] width 852 height 92
click at [961, 75] on span "نسخ الرحلة" at bounding box center [970, 83] width 74 height 24
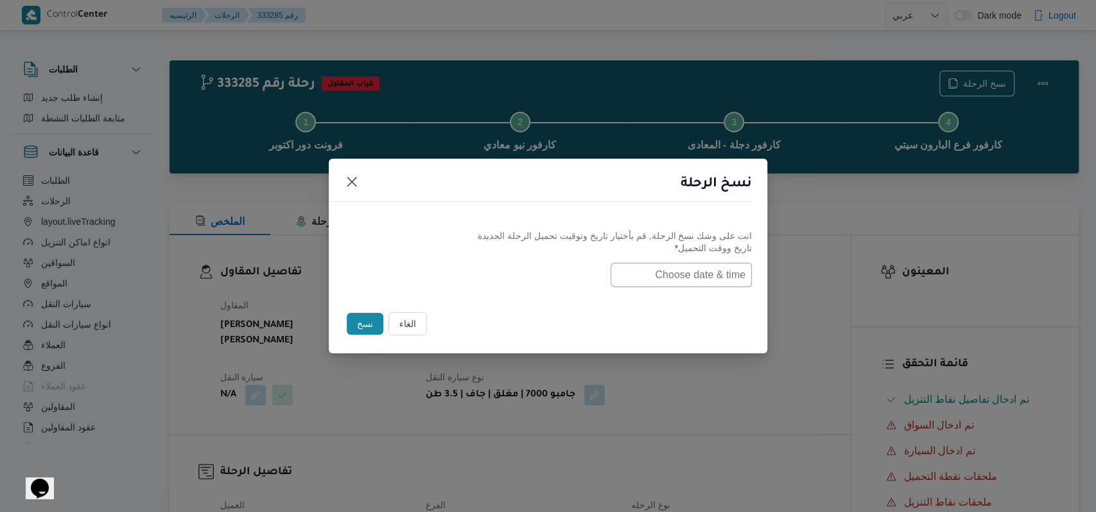
click at [686, 281] on input "text" at bounding box center [681, 275] width 141 height 24
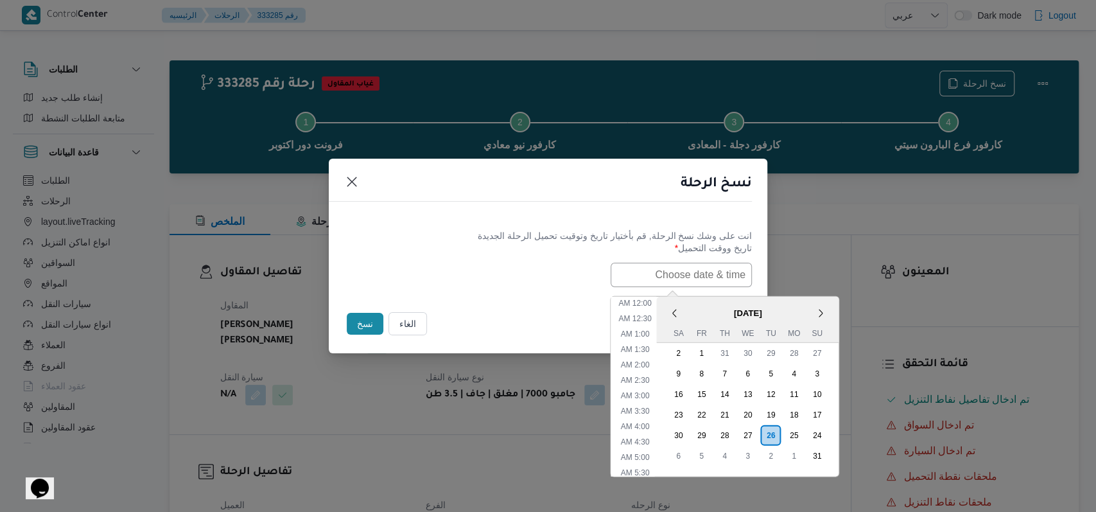
scroll to position [410, 0]
click at [759, 427] on div "27" at bounding box center [747, 434] width 24 height 24
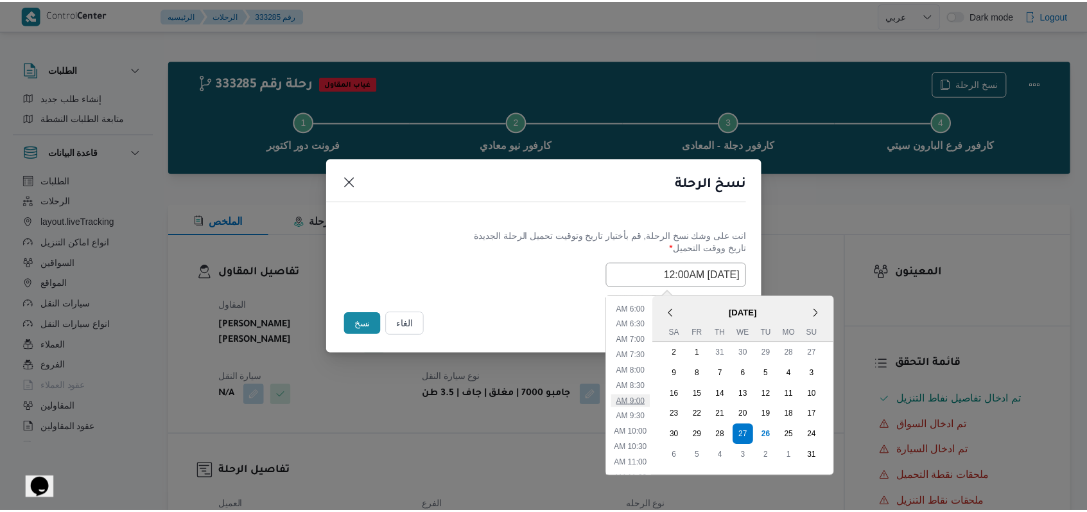
scroll to position [153, 0]
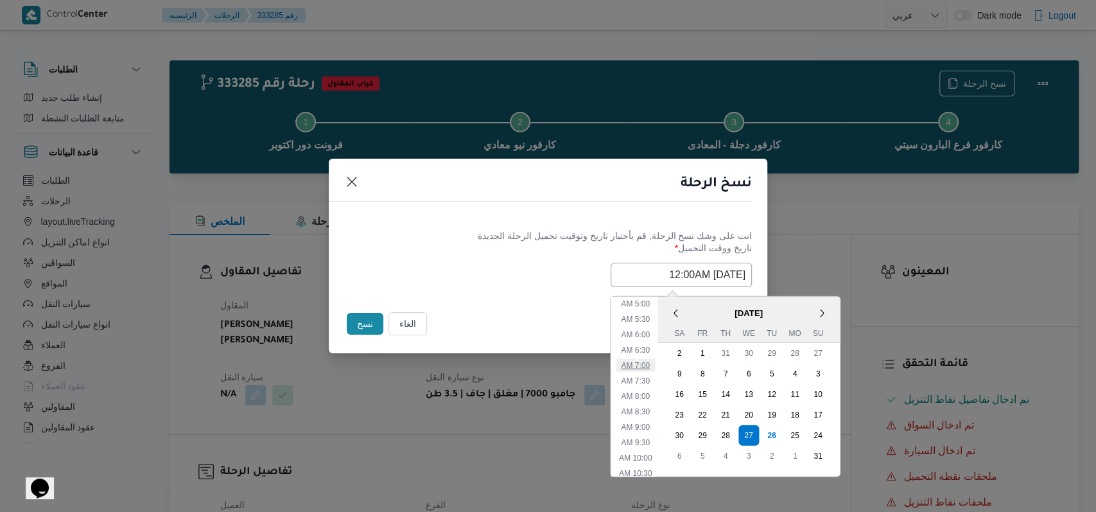
click at [653, 363] on li "7:00 AM" at bounding box center [635, 364] width 39 height 13
type input "27/08/2025 7:00AM"
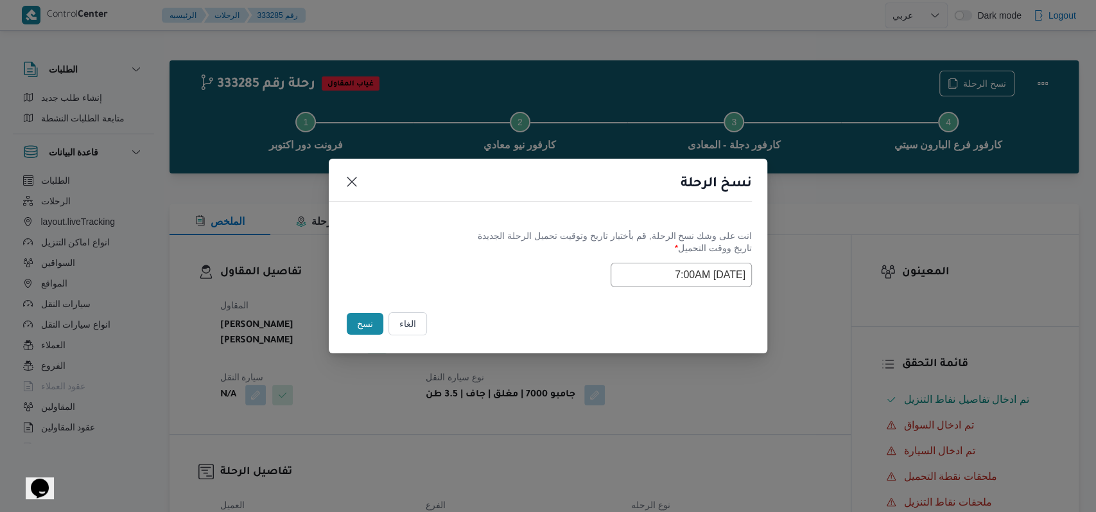
click at [482, 270] on div "Selected date: Wednesday, August 27th, 2025 at 7:00 AM 27/08/2025 7:00AM" at bounding box center [548, 275] width 408 height 24
click at [368, 323] on button "نسخ" at bounding box center [365, 324] width 37 height 22
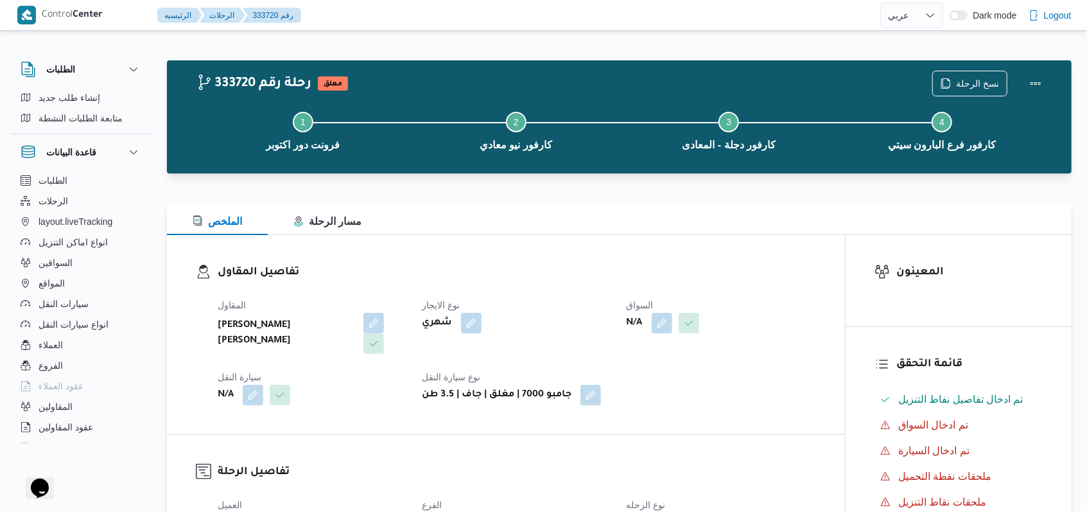
select select "ar"
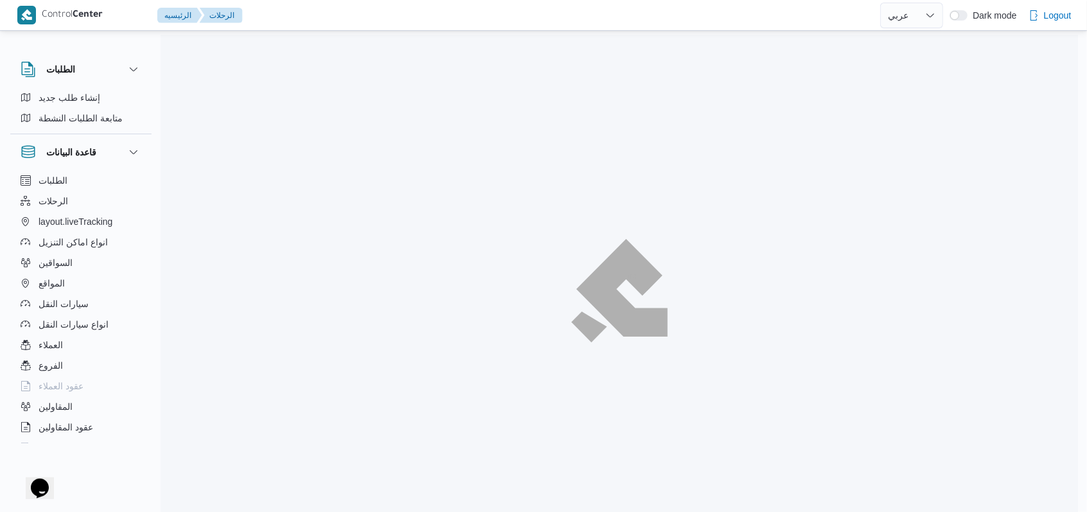
scroll to position [146, 0]
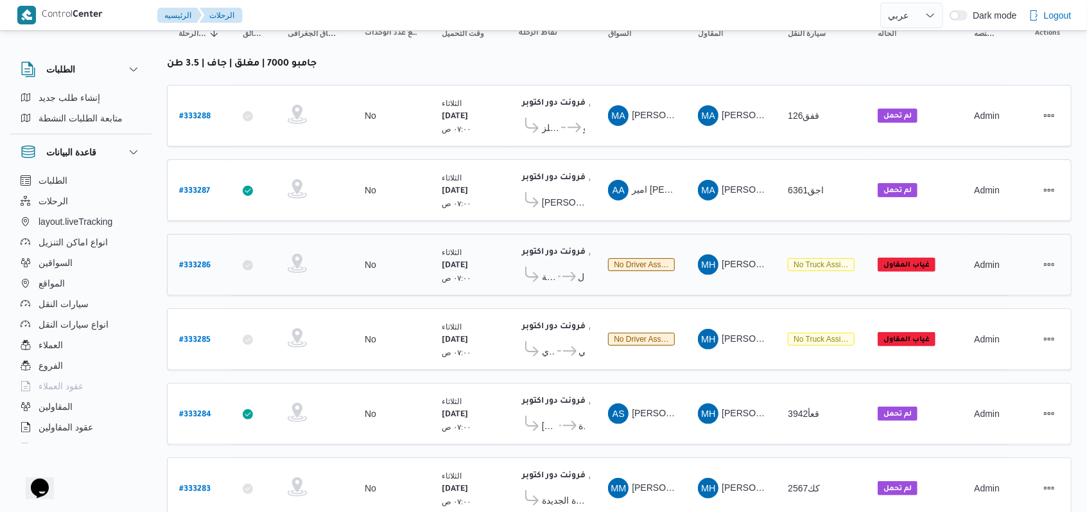
click at [195, 261] on b "# 333286" at bounding box center [194, 265] width 31 height 9
select select "ar"
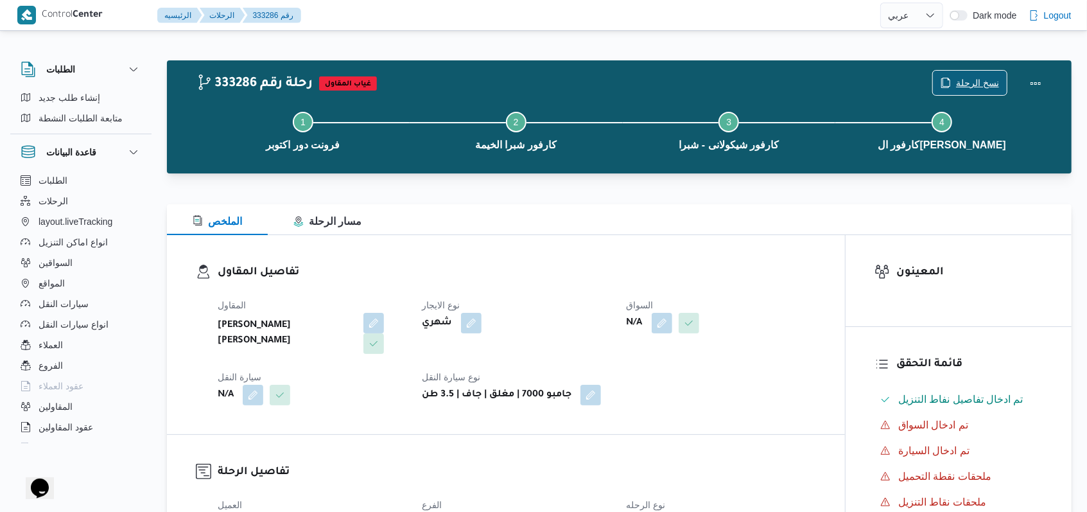
click at [968, 82] on span "نسخ الرحلة" at bounding box center [977, 82] width 43 height 15
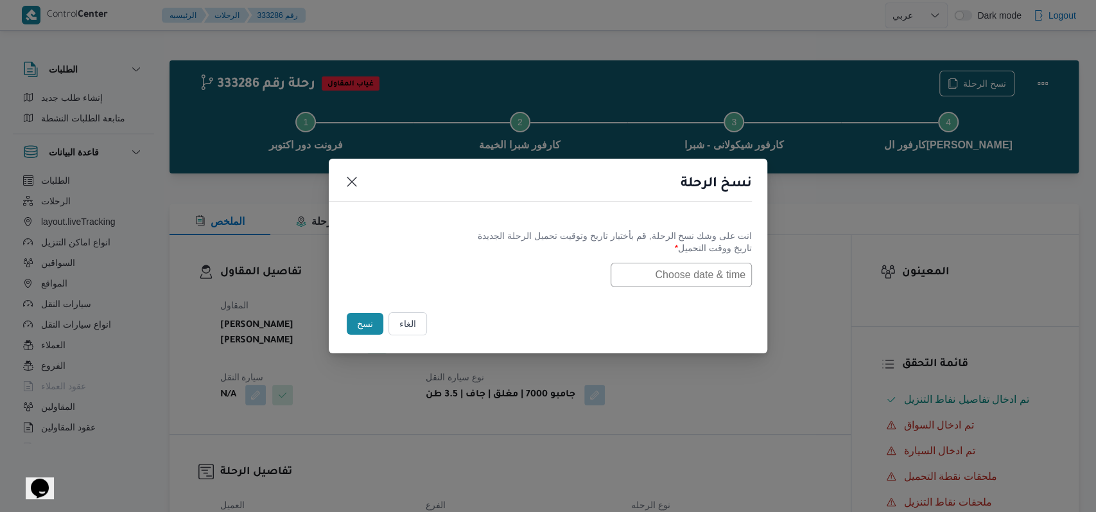
click at [666, 280] on input "text" at bounding box center [681, 275] width 141 height 24
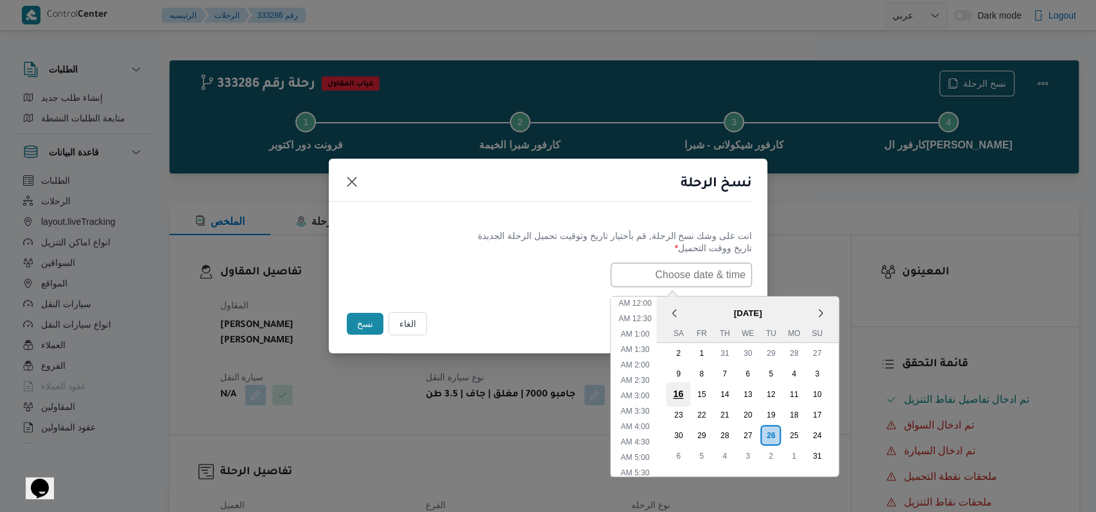
scroll to position [410, 0]
click at [758, 430] on div "27" at bounding box center [747, 434] width 24 height 24
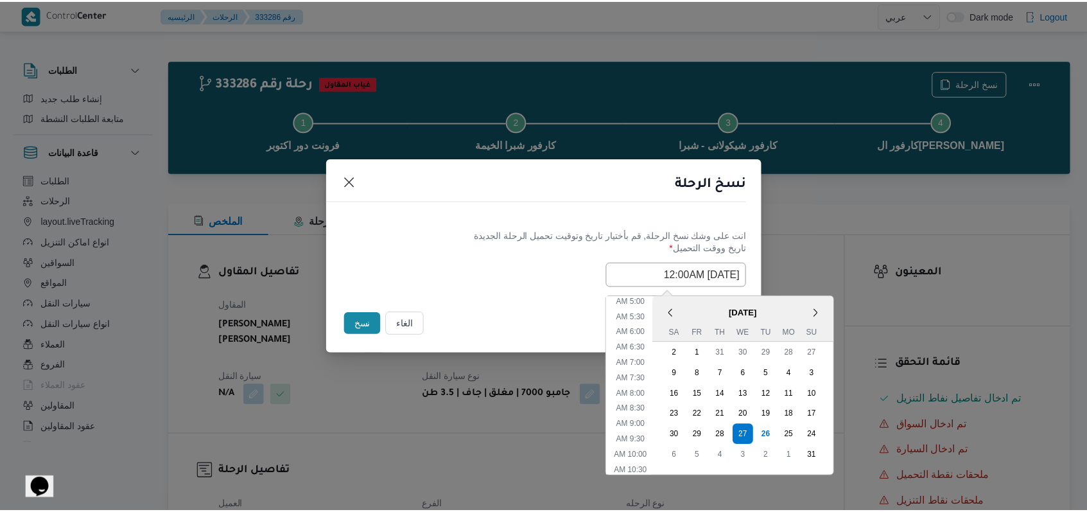
scroll to position [67, 0]
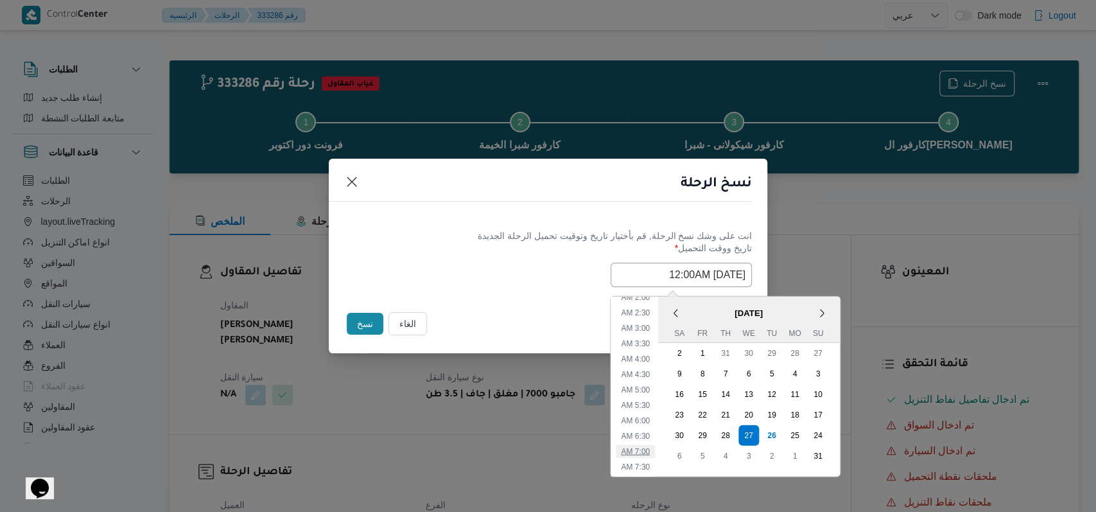
click at [652, 450] on li "7:00 AM" at bounding box center [635, 450] width 39 height 13
type input "27/08/2025 7:00AM"
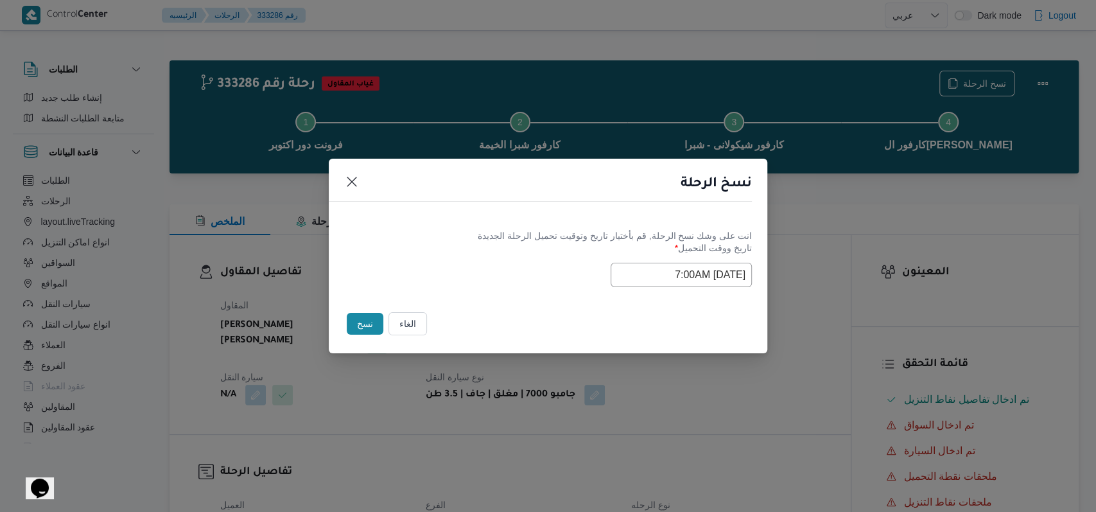
click at [491, 265] on div "Selected date: Wednesday, August 27th, 2025 at 7:00 AM 27/08/2025 7:00AM" at bounding box center [548, 275] width 408 height 24
click at [368, 329] on button "نسخ" at bounding box center [365, 324] width 37 height 22
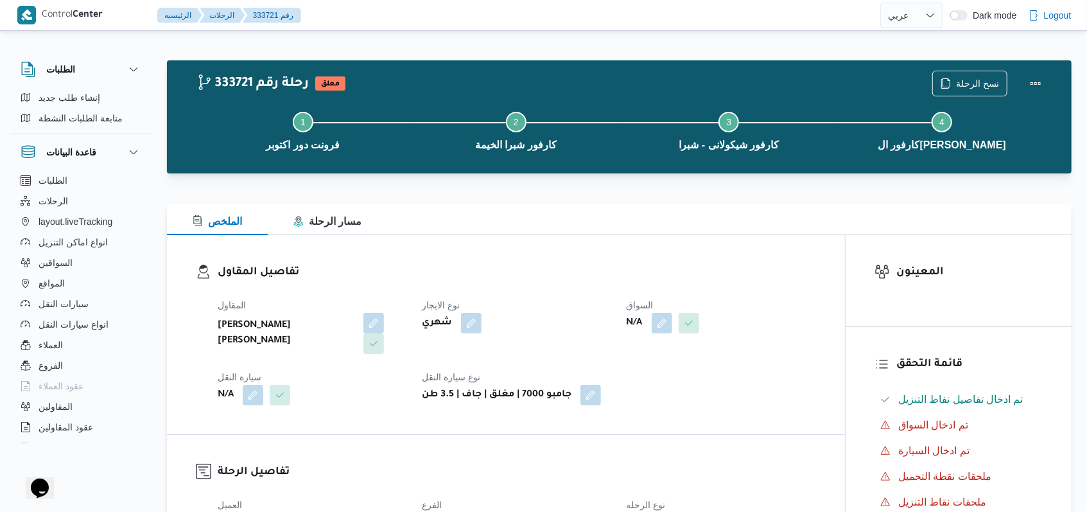
select select "ar"
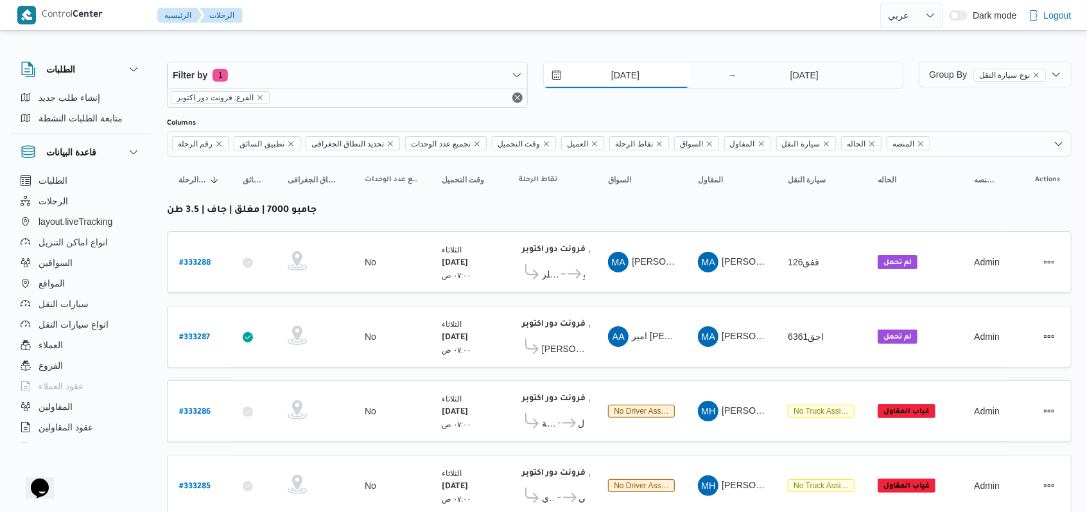
click at [635, 69] on input "[DATE]" at bounding box center [617, 75] width 146 height 26
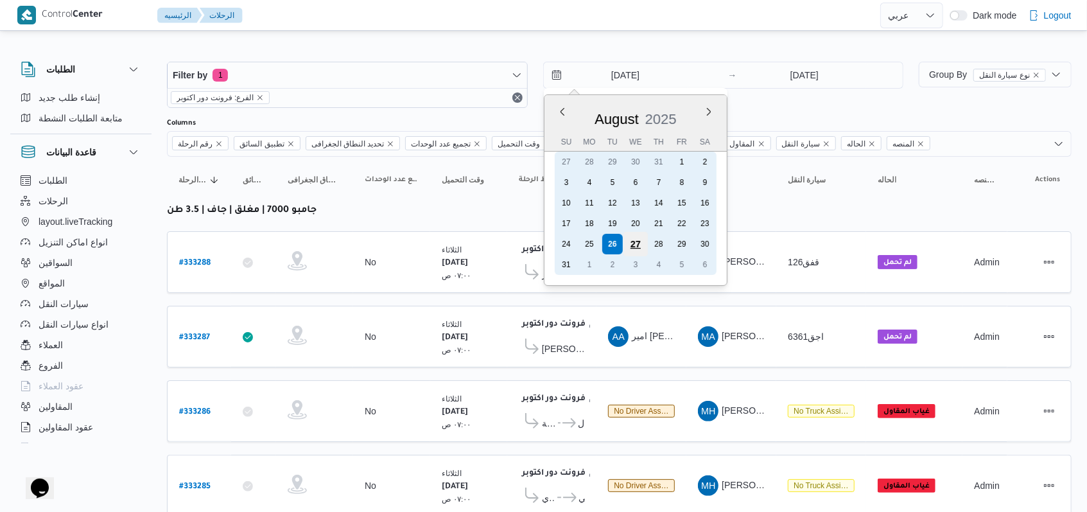
click at [634, 238] on div "27" at bounding box center [635, 244] width 24 height 24
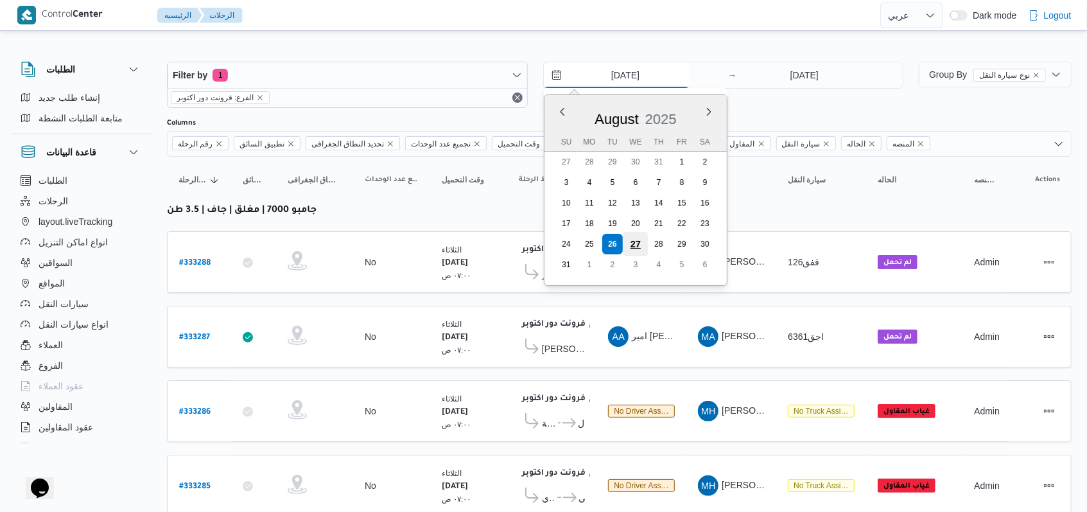
type input "27/8/2025"
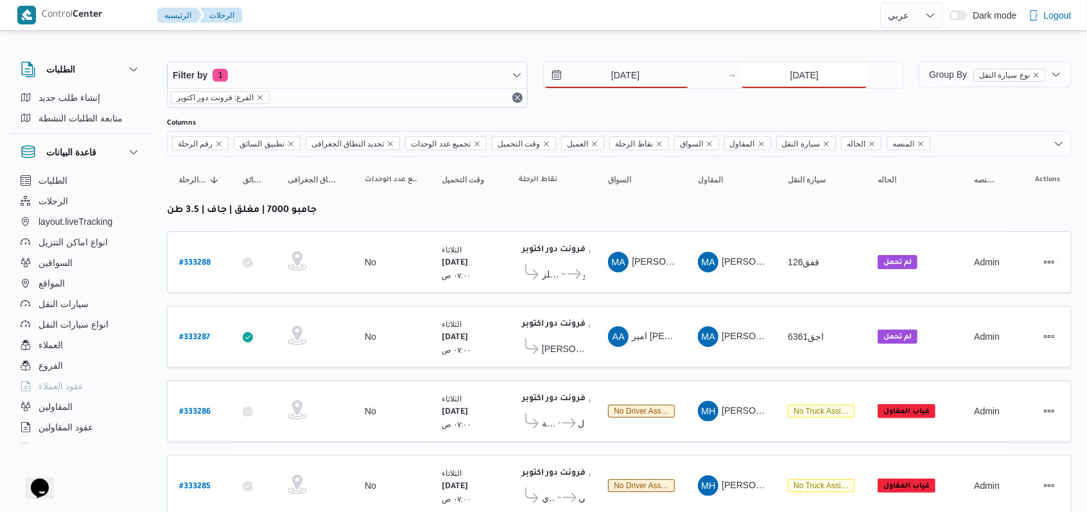
click at [806, 76] on input "[DATE]" at bounding box center [804, 75] width 128 height 26
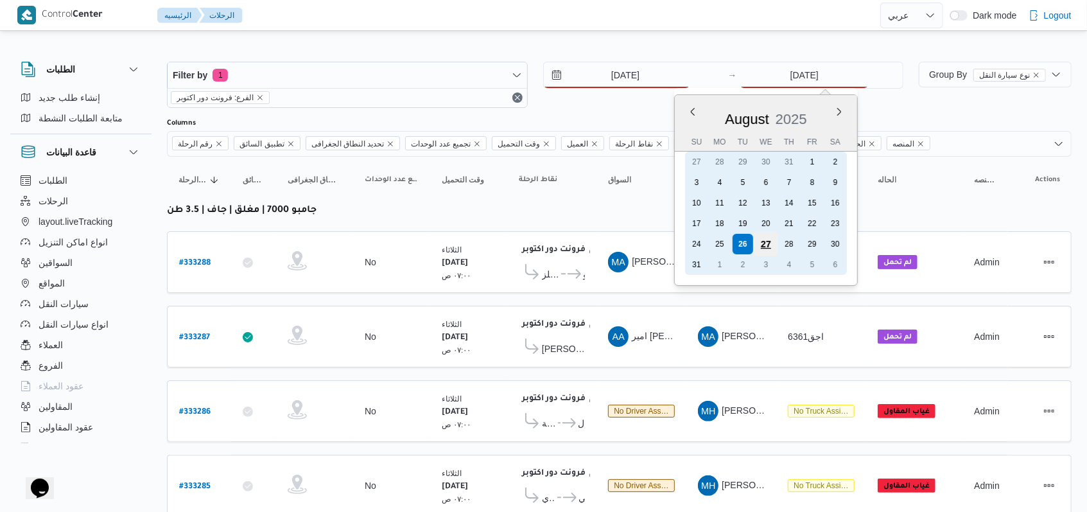
click at [763, 249] on div "27" at bounding box center [766, 244] width 24 height 24
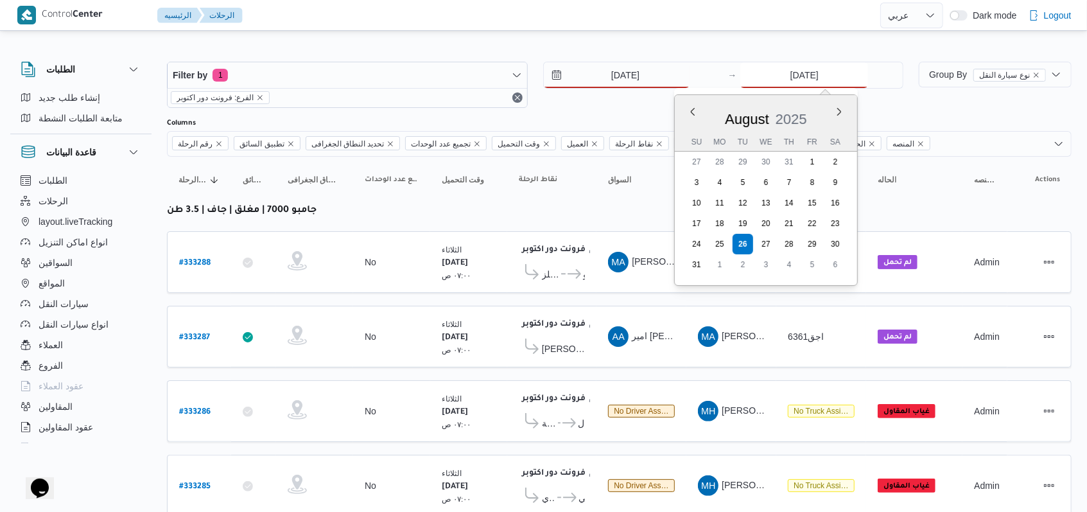
type input "27/8/2025"
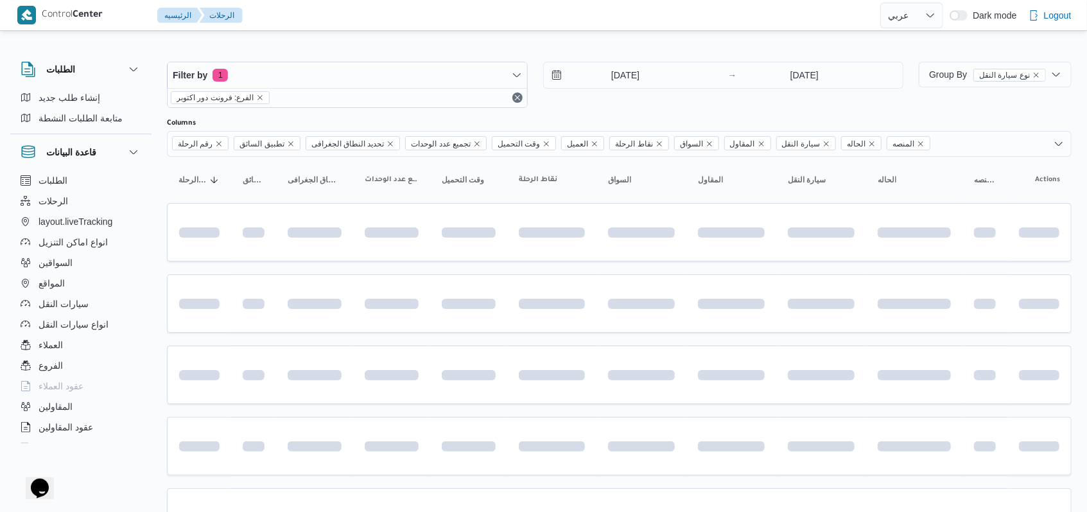
click at [614, 107] on div "27/8/2025 → 27/8/2025" at bounding box center [723, 85] width 361 height 46
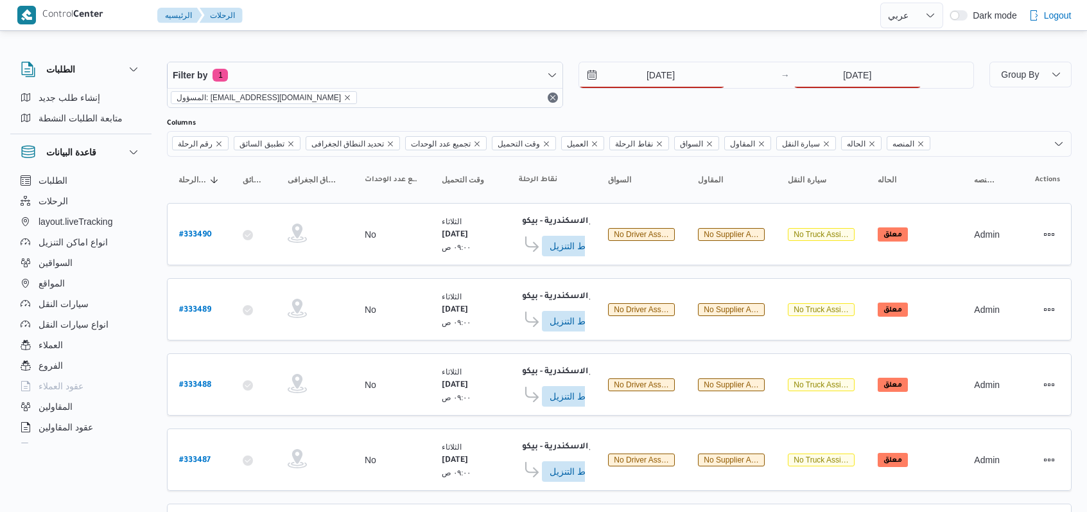
select select "ar"
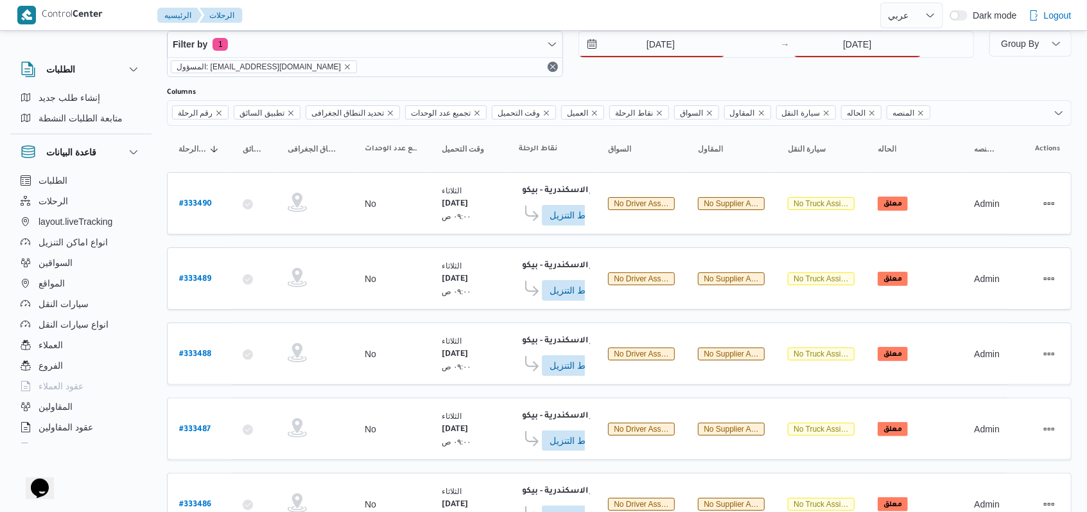
scroll to position [31, 0]
click at [871, 44] on input "[DATE]" at bounding box center [858, 44] width 128 height 26
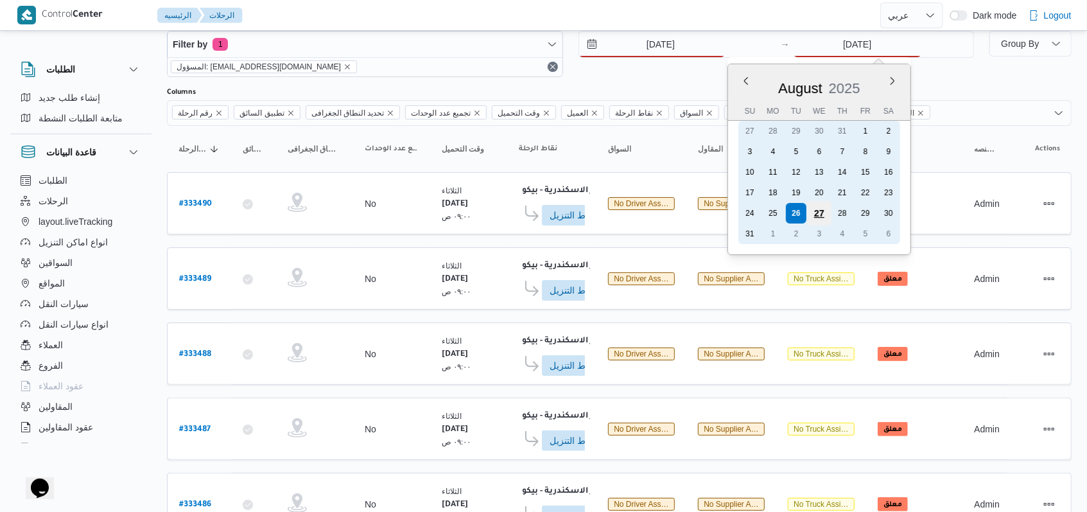
click at [814, 214] on div "27" at bounding box center [819, 213] width 24 height 24
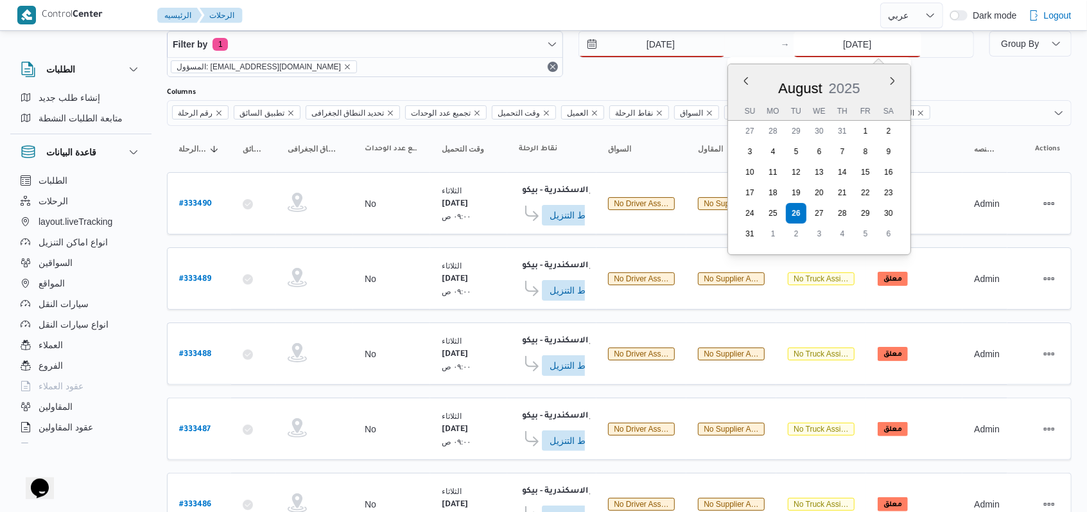
type input "[DATE]"
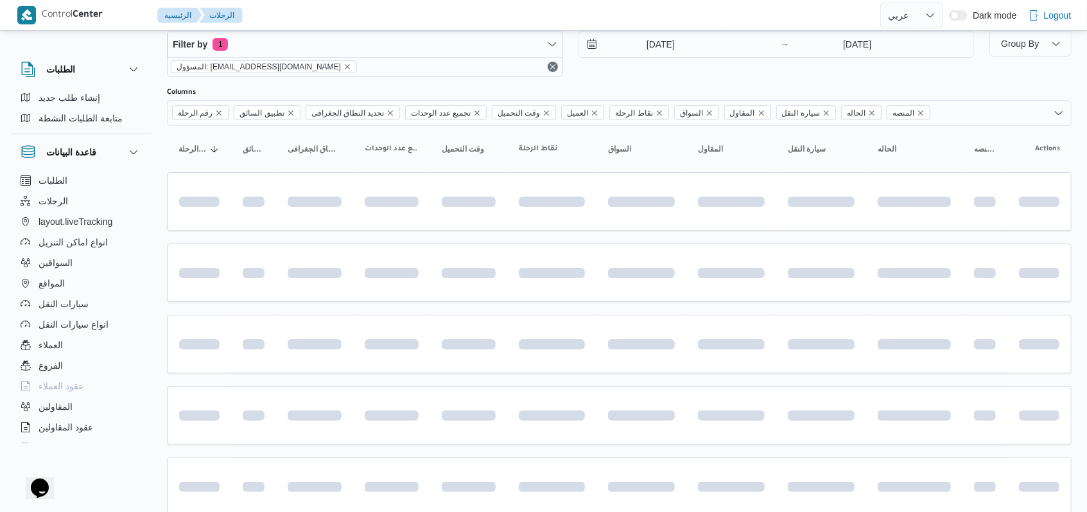
click at [657, 82] on div "Filter by 1 المسؤول: mostafa.elrouby@illa.com.eg 27/8/2025 → 27/8/2025" at bounding box center [570, 54] width 823 height 62
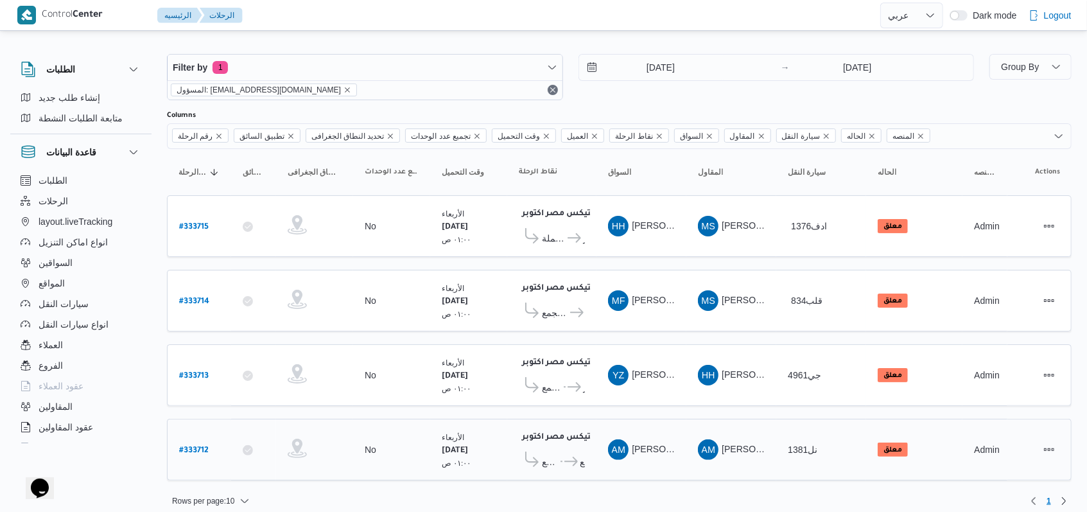
scroll to position [10, 0]
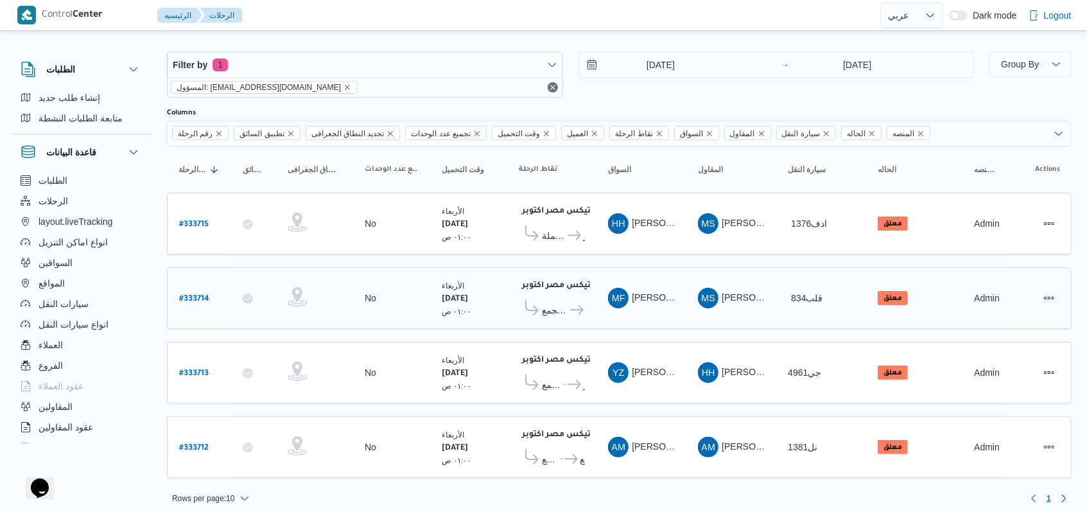
click at [193, 295] on b "# 333714" at bounding box center [194, 299] width 30 height 9
select select "ar"
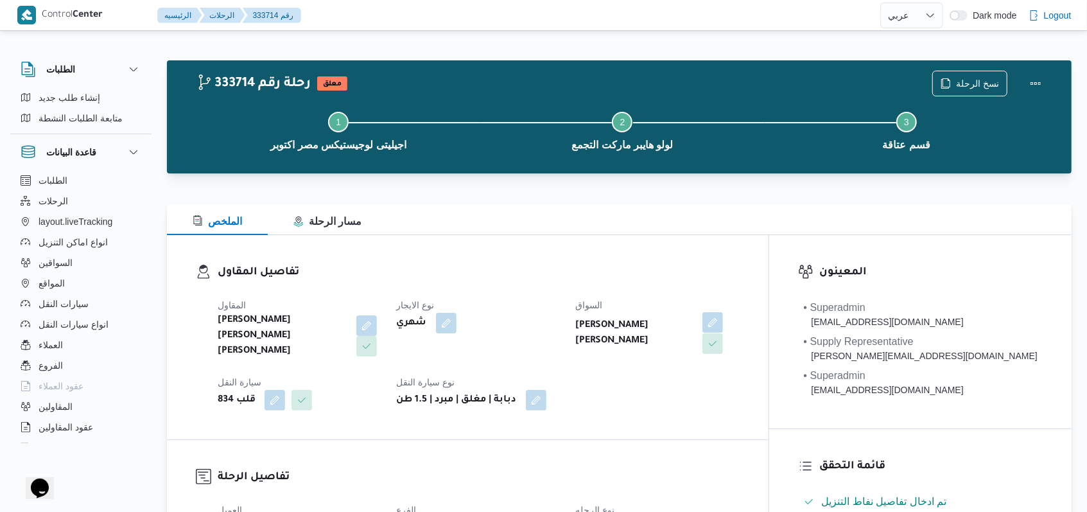
click at [723, 318] on button "button" at bounding box center [712, 322] width 21 height 21
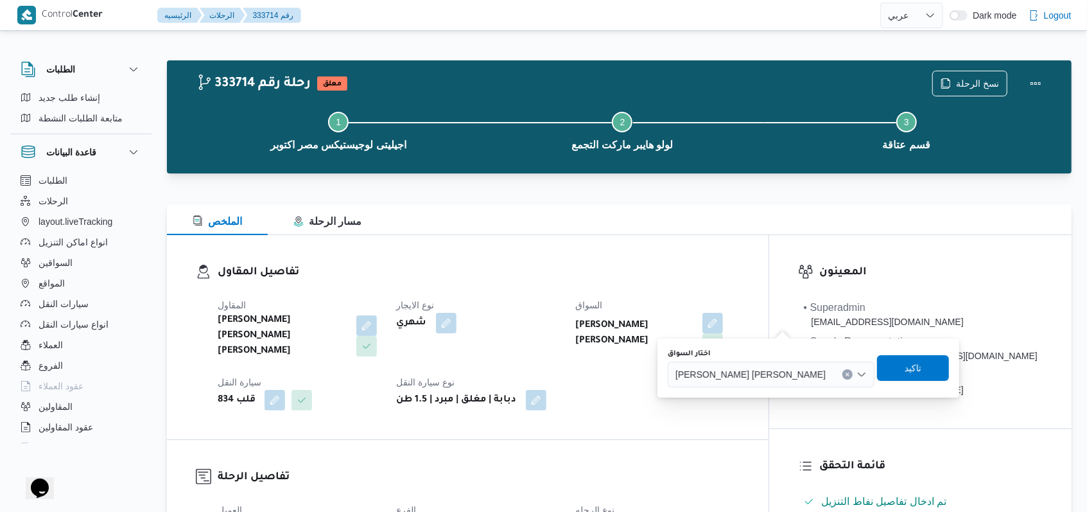
click at [751, 365] on div "[PERSON_NAME]" at bounding box center [771, 374] width 207 height 26
click at [751, 378] on span "[PERSON_NAME]" at bounding box center [750, 374] width 150 height 14
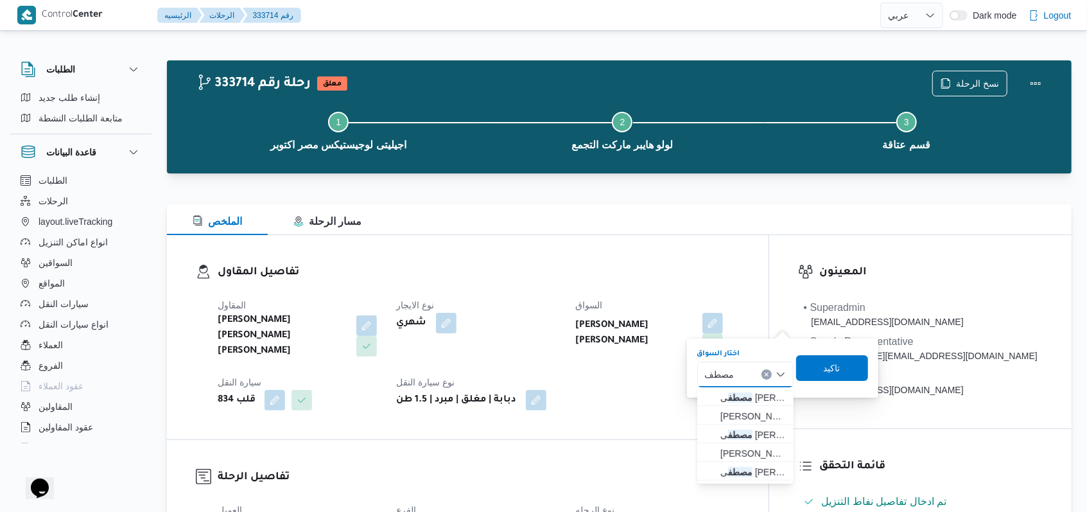
type input "مصطف"
drag, startPoint x: 754, startPoint y: 390, endPoint x: 756, endPoint y: 402, distance: 11.8
click at [756, 402] on span "مصطف ى محمود كامل محمد" at bounding box center [752, 397] width 65 height 15
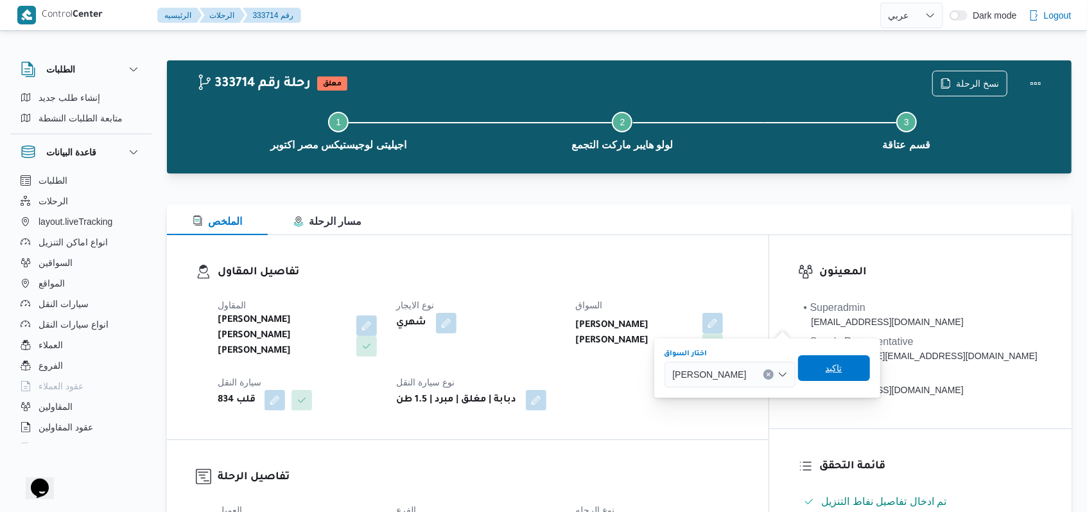
click at [842, 369] on span "تاكيد" at bounding box center [834, 367] width 17 height 15
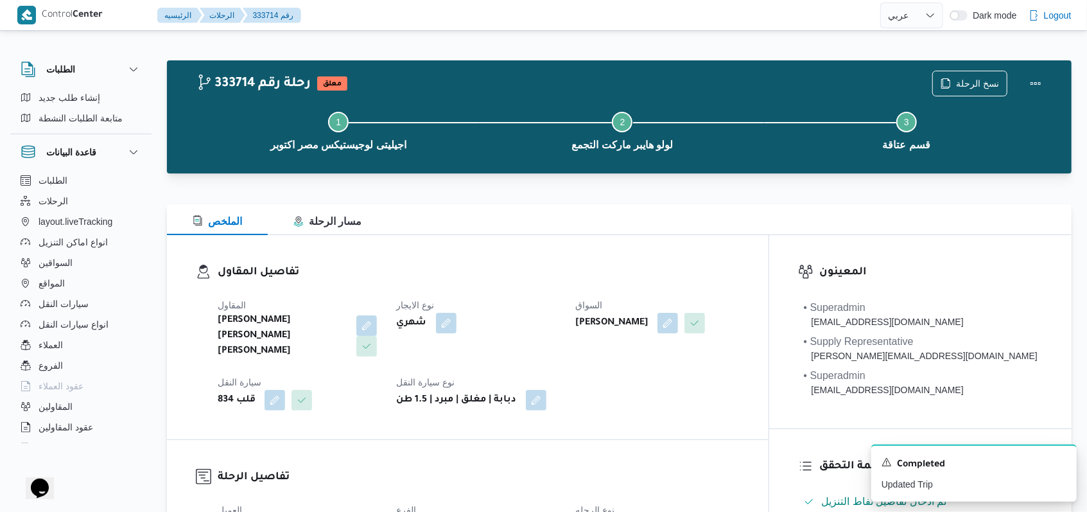
select select "ar"
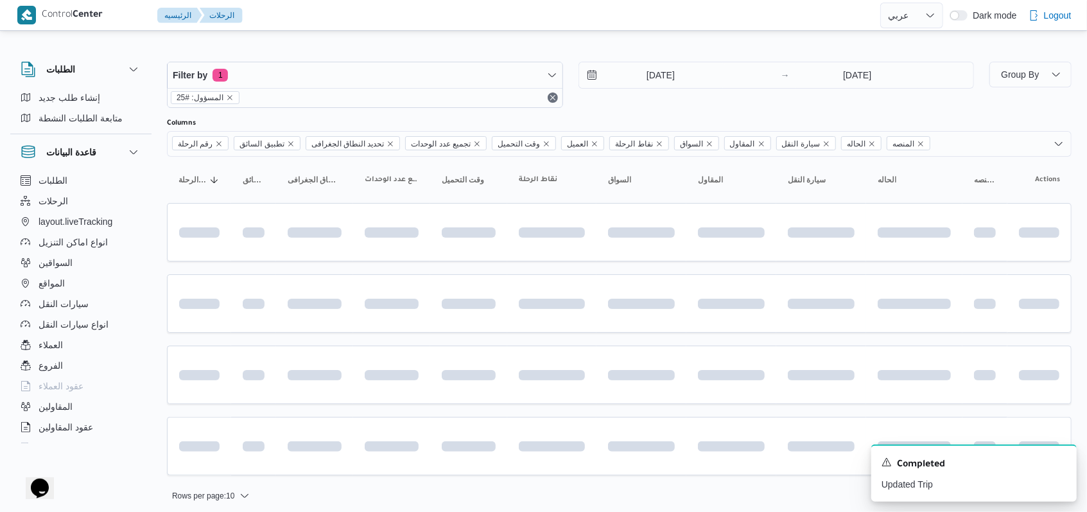
scroll to position [5, 0]
